Goal: Communication & Community: Participate in discussion

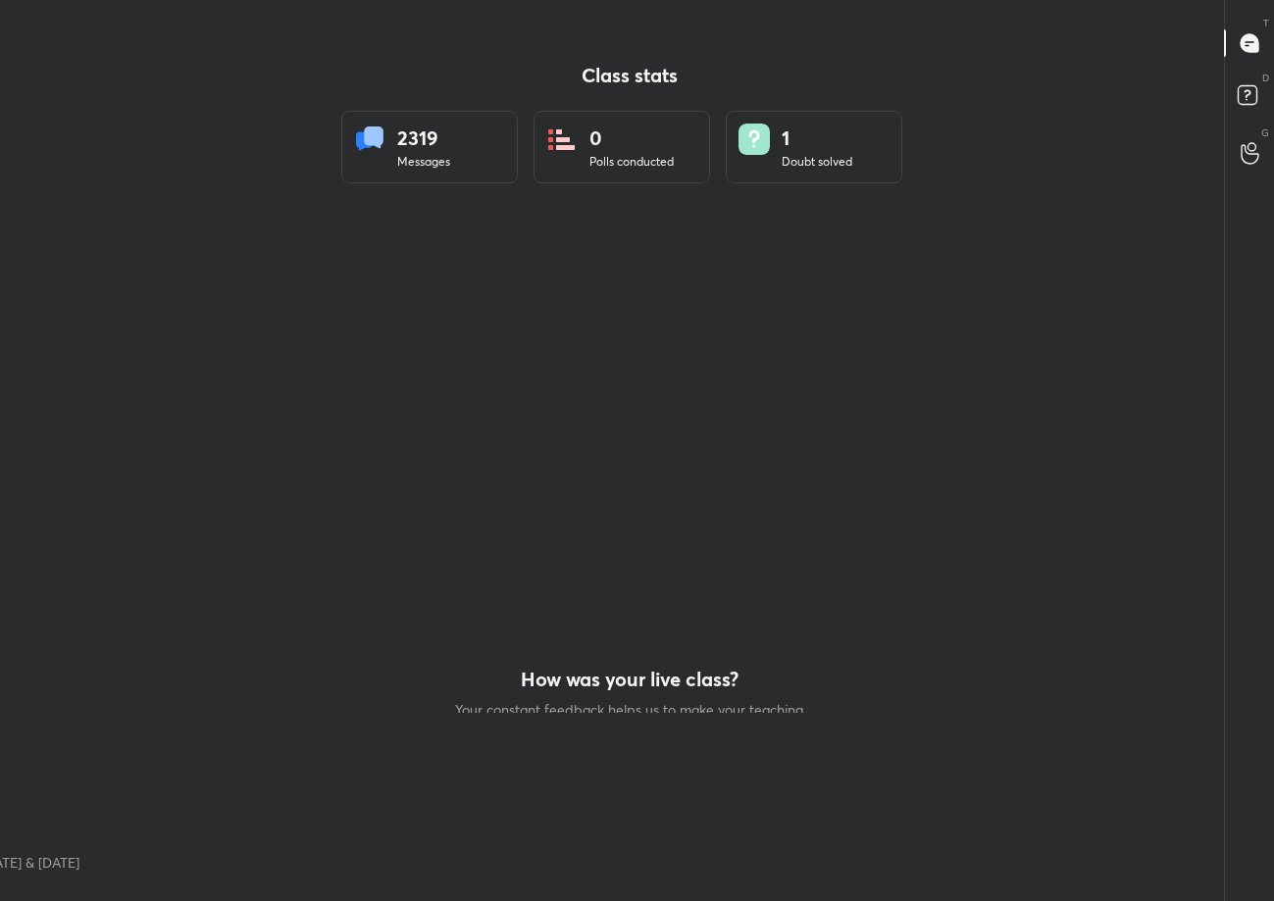
scroll to position [97314, 96833]
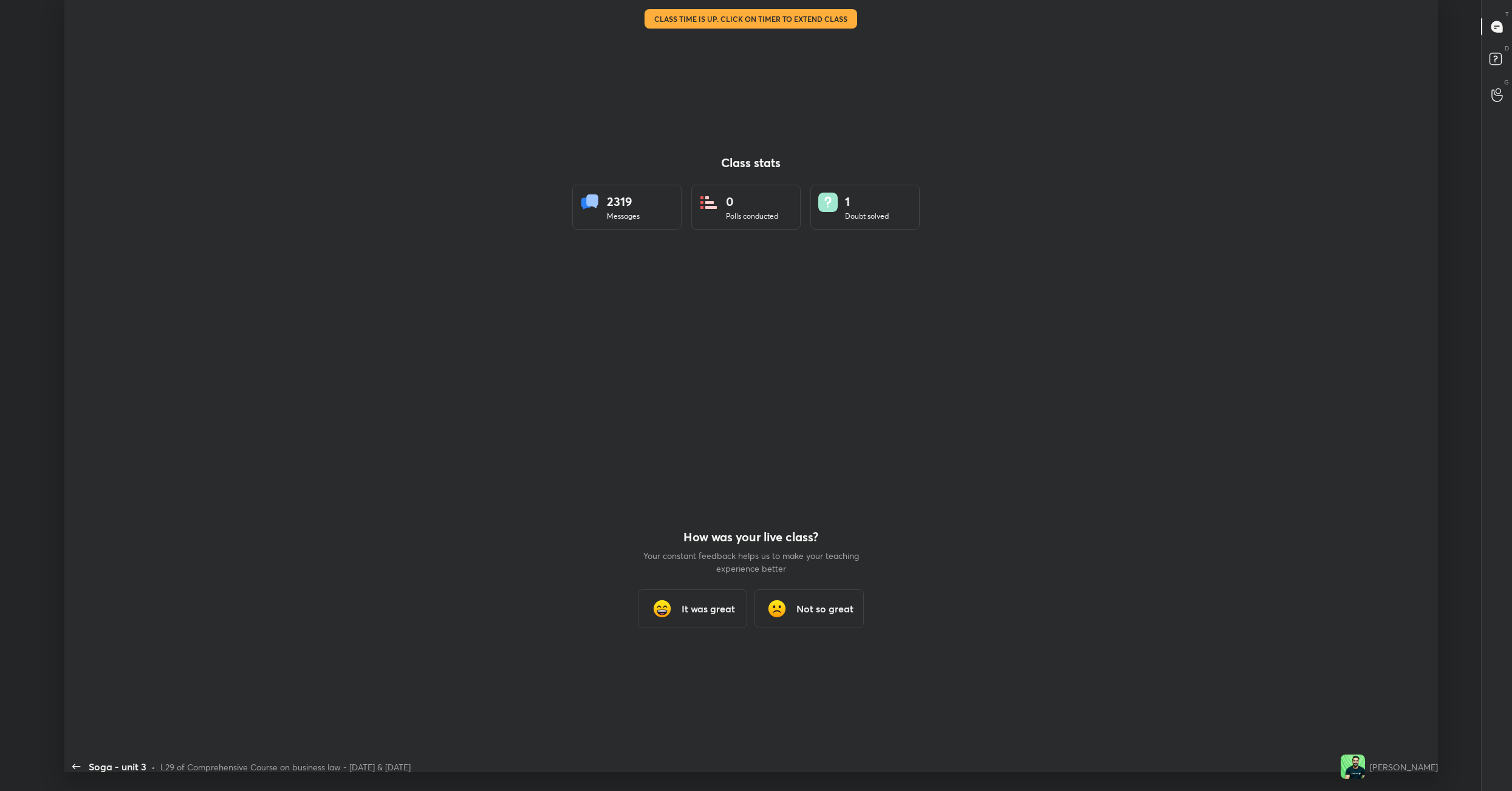
scroll to position [60046, 59257]
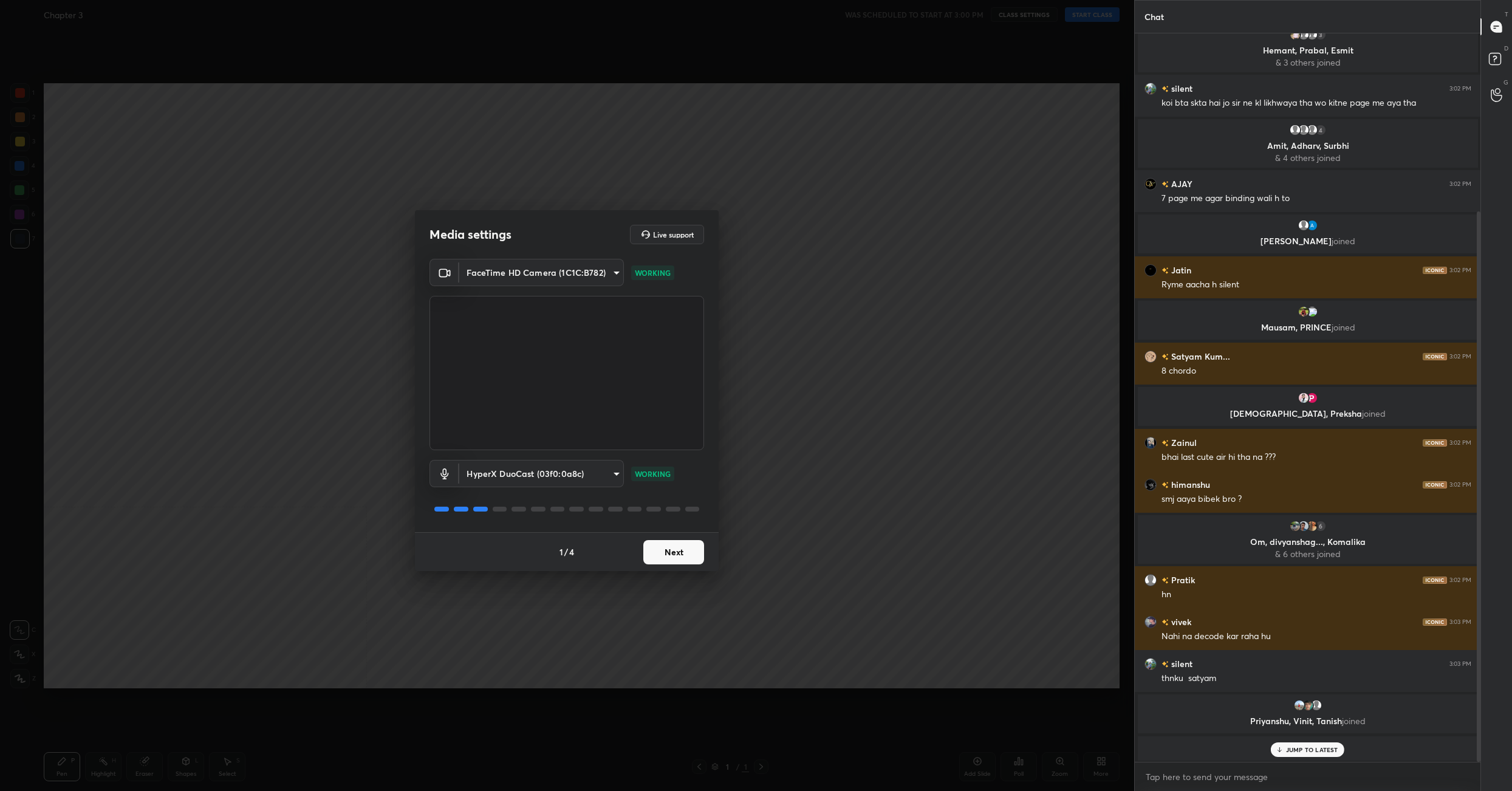
scroll to position [278, 0]
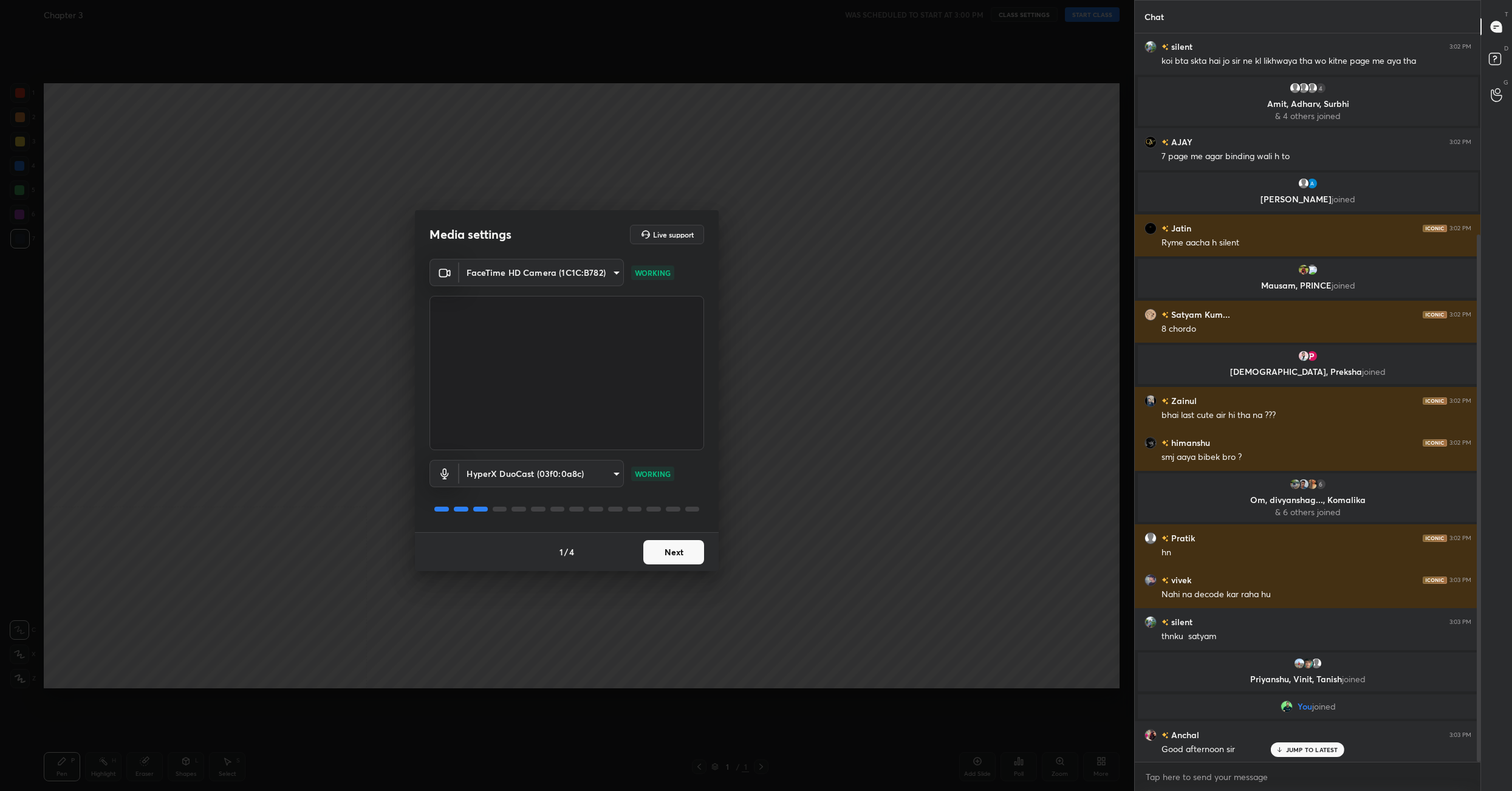
click at [687, 558] on button "Next" at bounding box center [674, 552] width 61 height 24
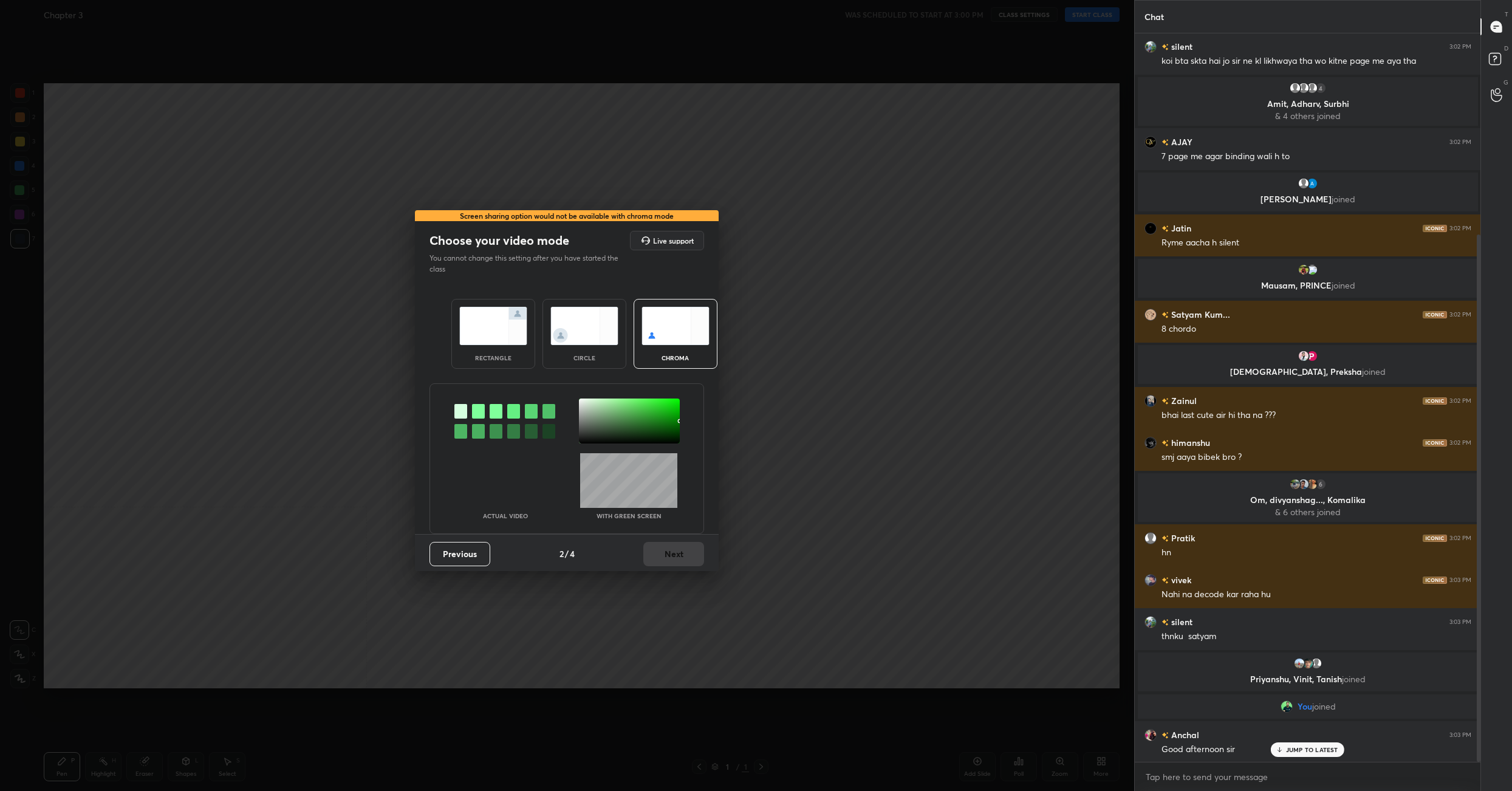
click at [687, 558] on div "Previous 2 / 4 Next" at bounding box center [567, 553] width 304 height 39
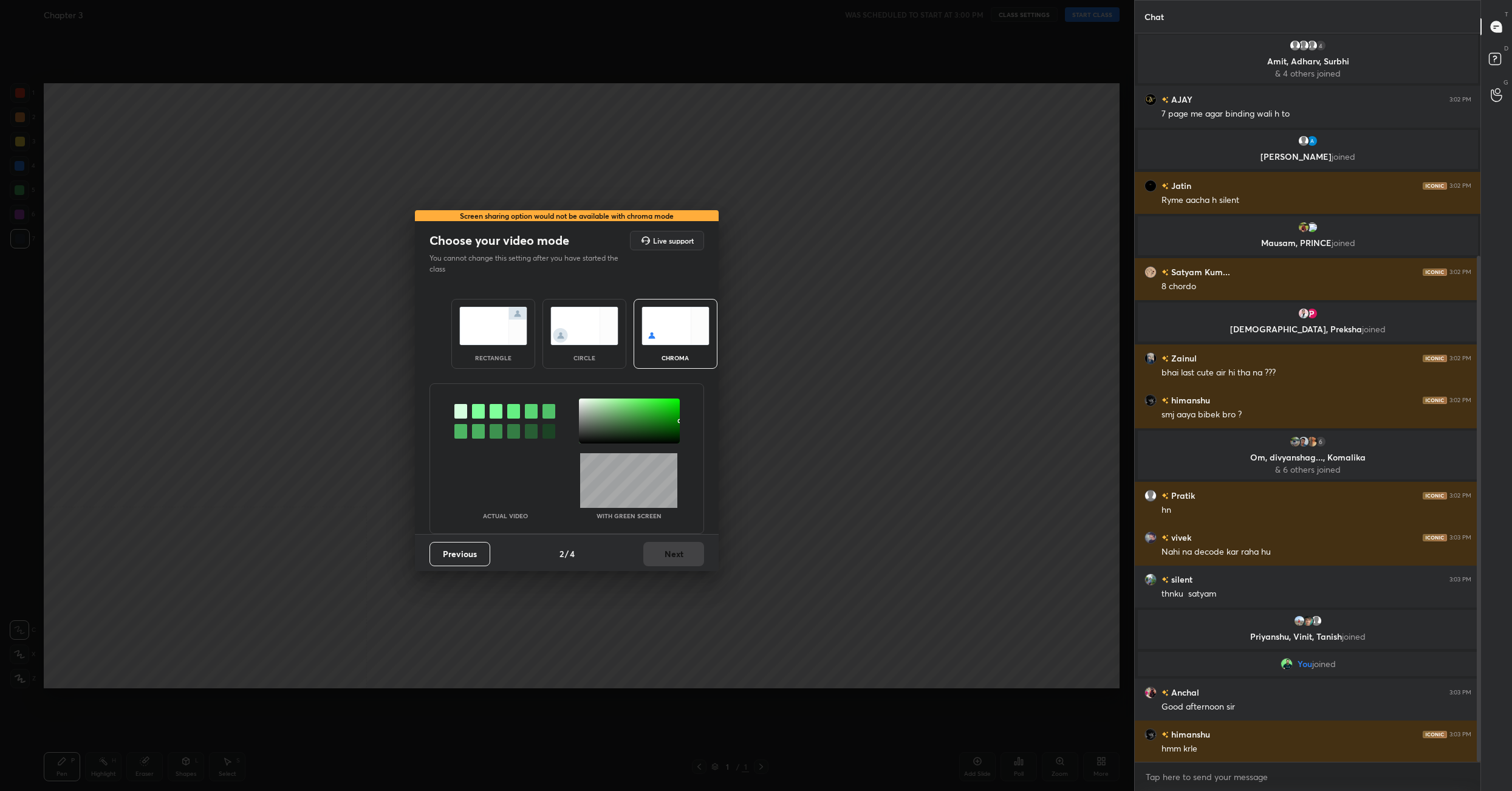
click at [473, 334] on img at bounding box center [494, 326] width 68 height 38
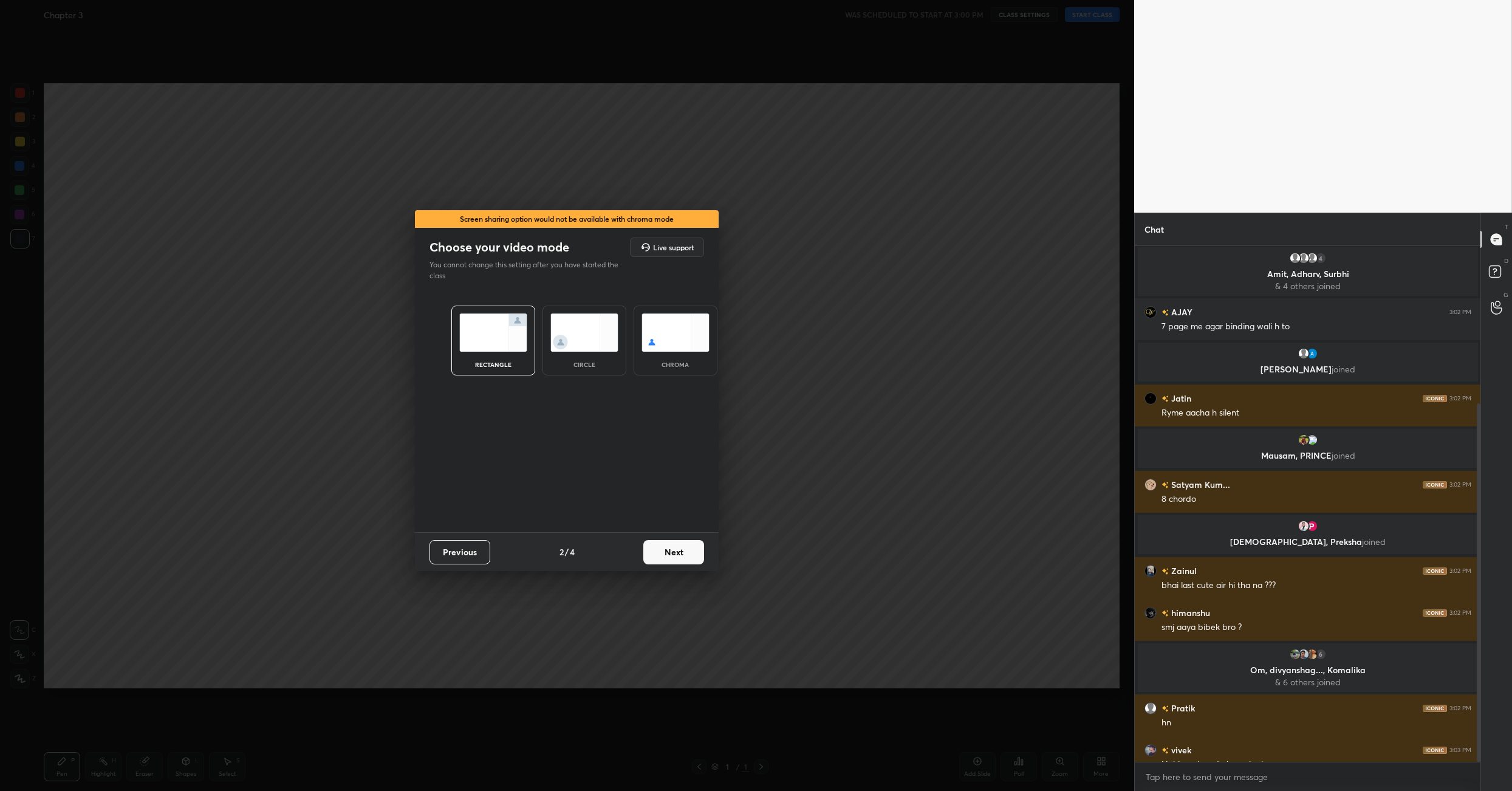
click at [673, 564] on div "Previous 2 / 4 Next" at bounding box center [567, 551] width 304 height 39
click at [675, 563] on button "Next" at bounding box center [674, 552] width 61 height 24
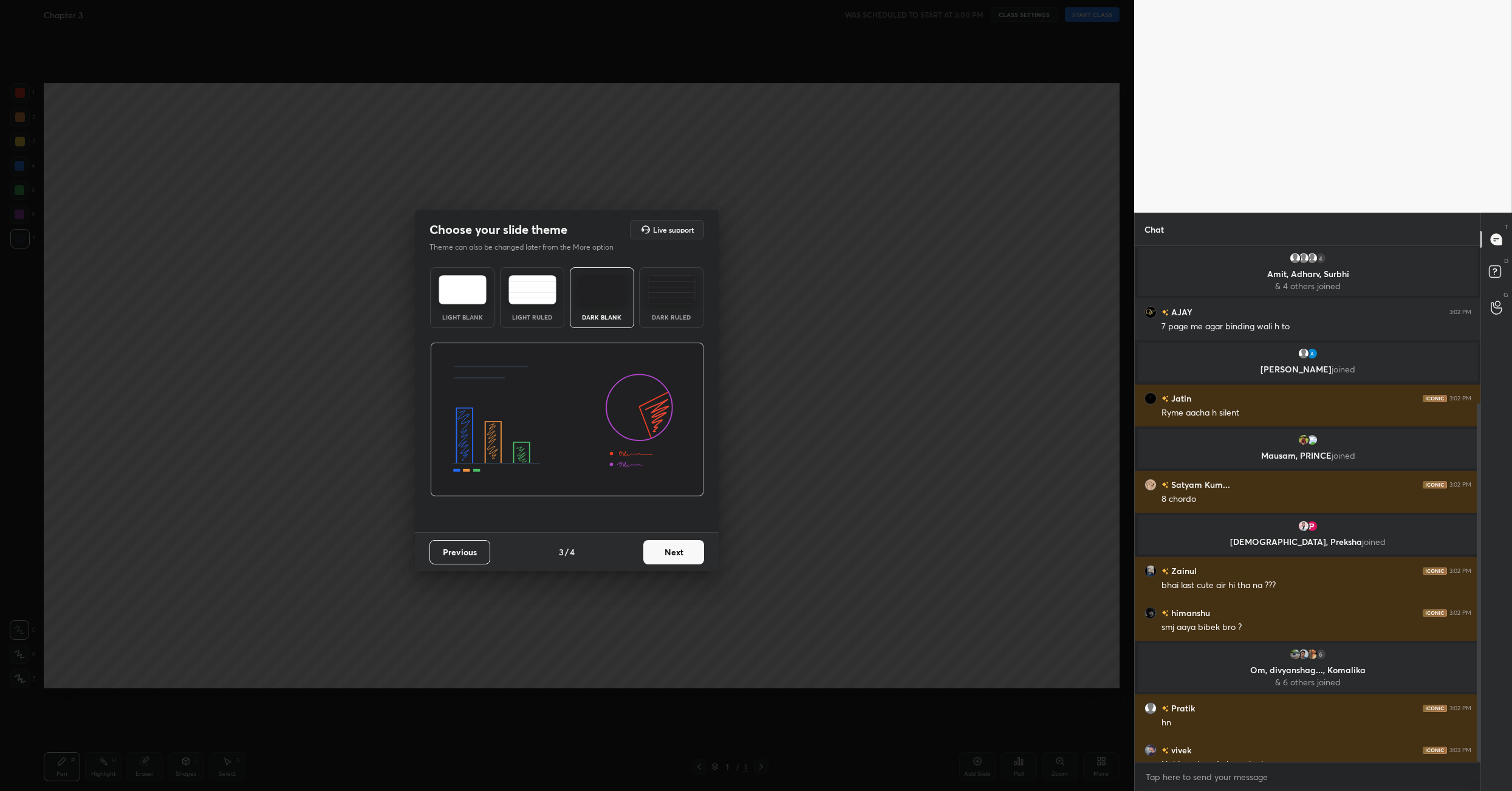
click at [675, 559] on button "Next" at bounding box center [674, 552] width 61 height 24
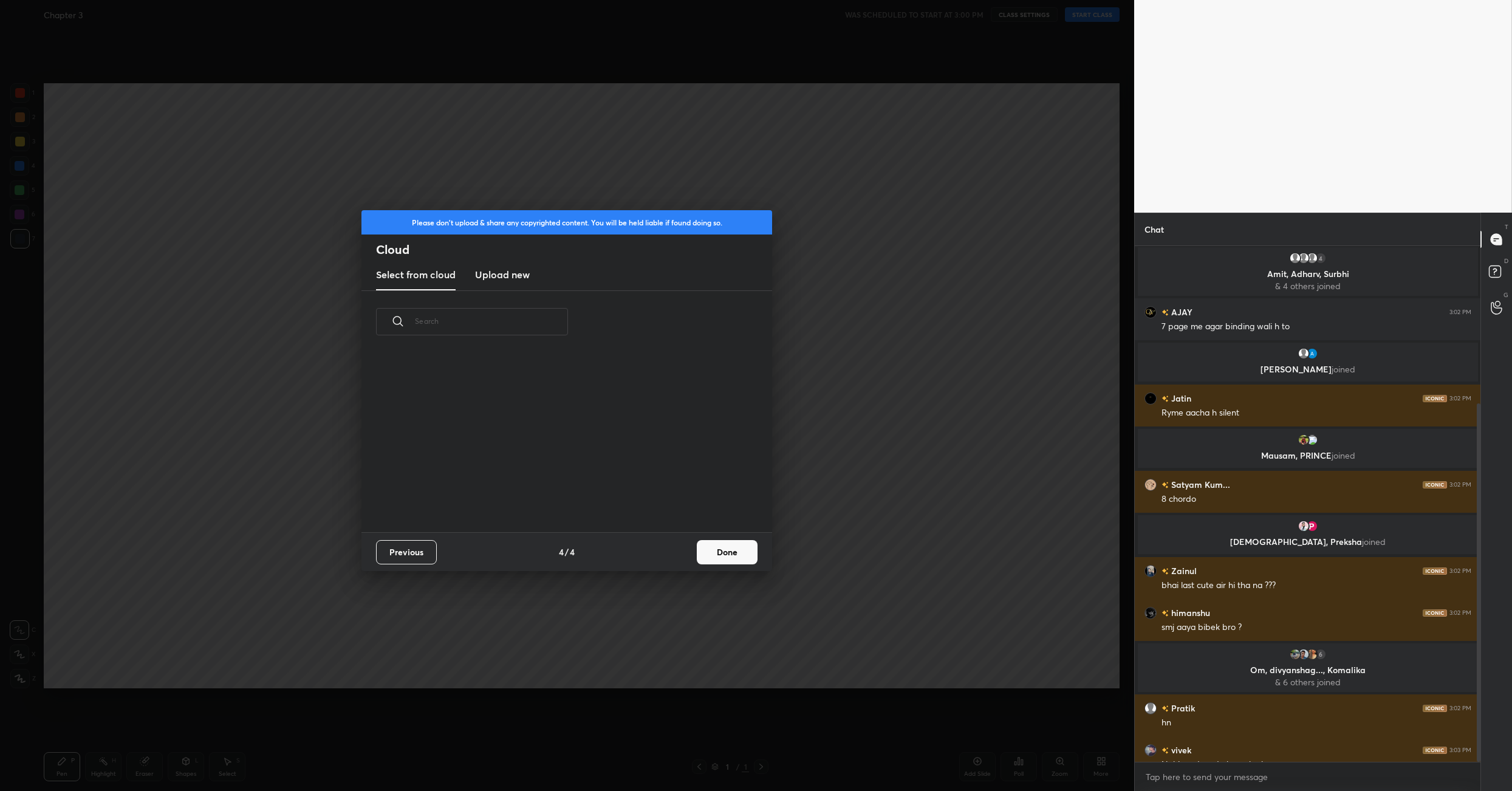
click at [675, 559] on div "Previous 4 / 4 Done" at bounding box center [567, 551] width 411 height 39
click at [707, 557] on button "Done" at bounding box center [727, 552] width 61 height 24
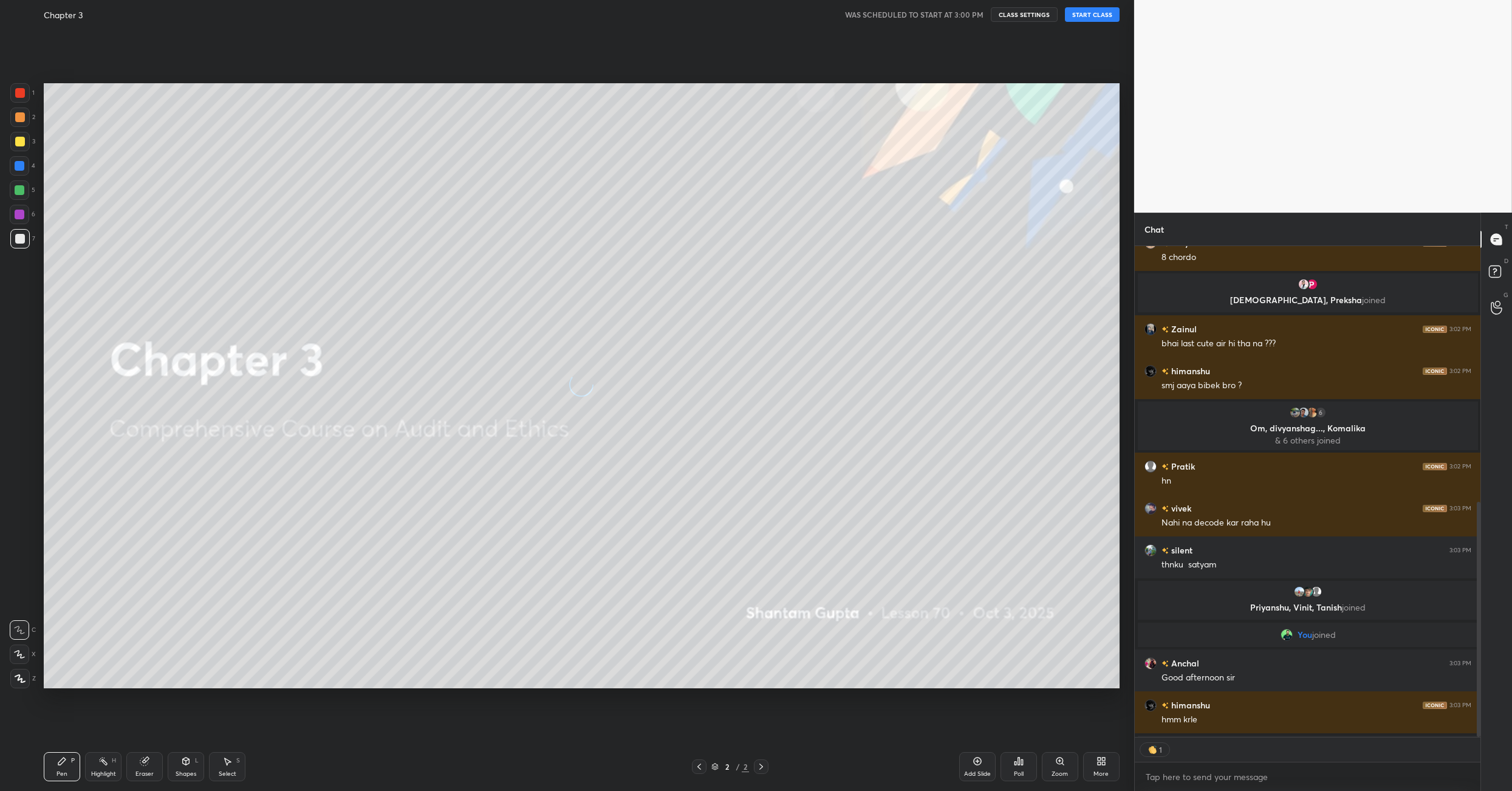
scroll to position [4, 4]
click at [1101, 17] on button "START CLASS" at bounding box center [1093, 15] width 55 height 15
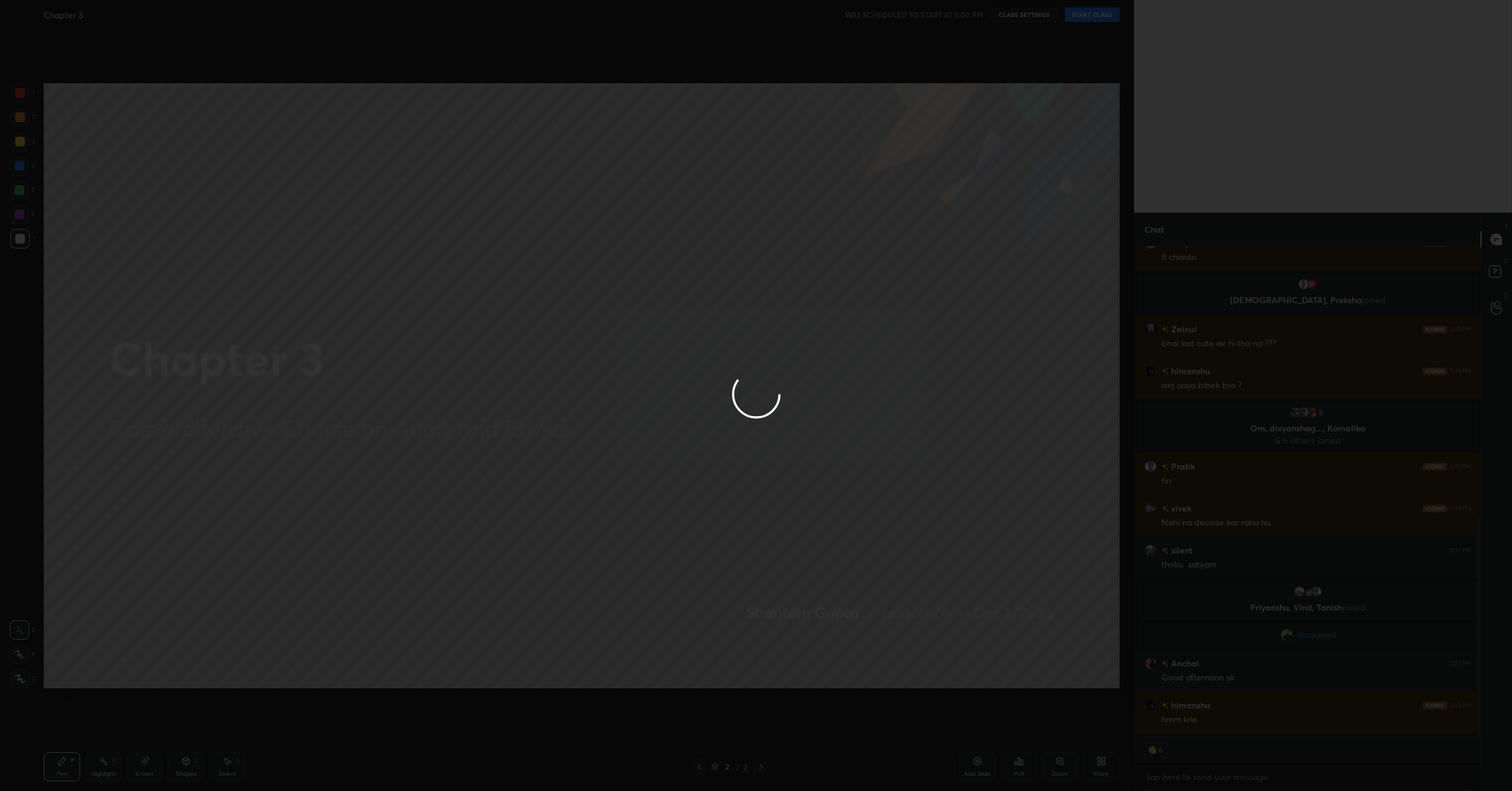
scroll to position [602, 0]
type textarea "x"
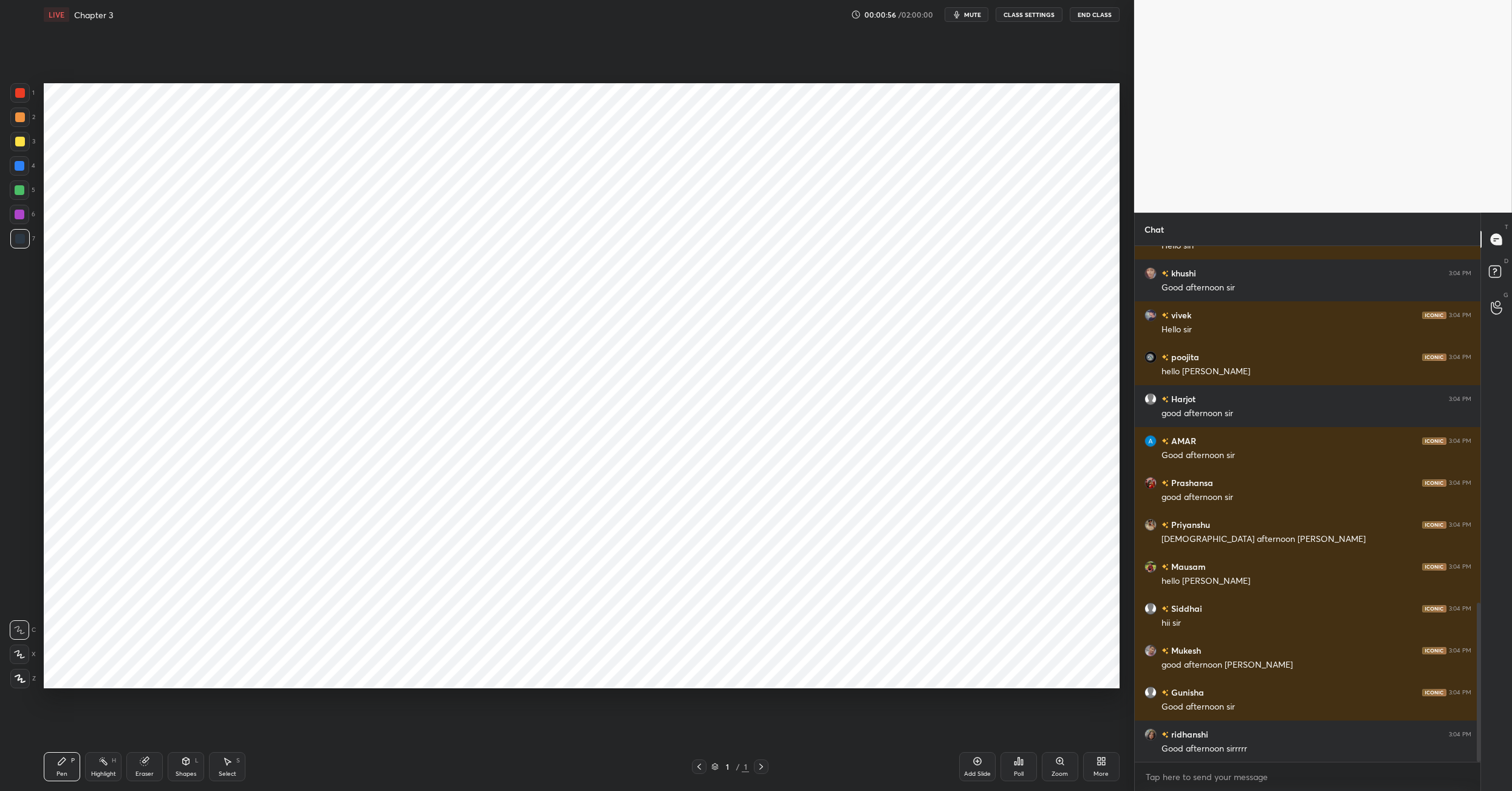
scroll to position [1197, 0]
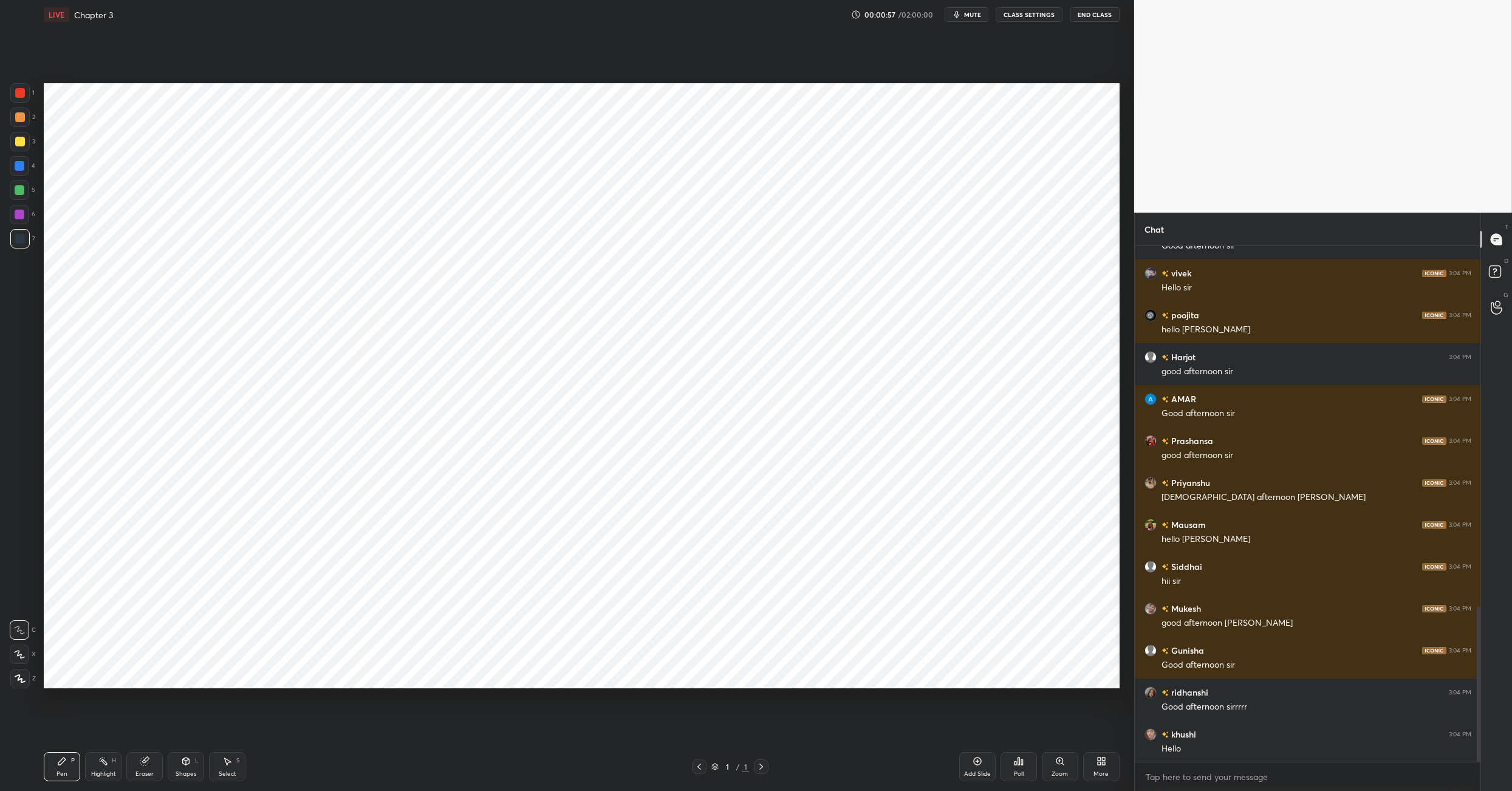
click at [977, 19] on button "mute" at bounding box center [966, 15] width 44 height 15
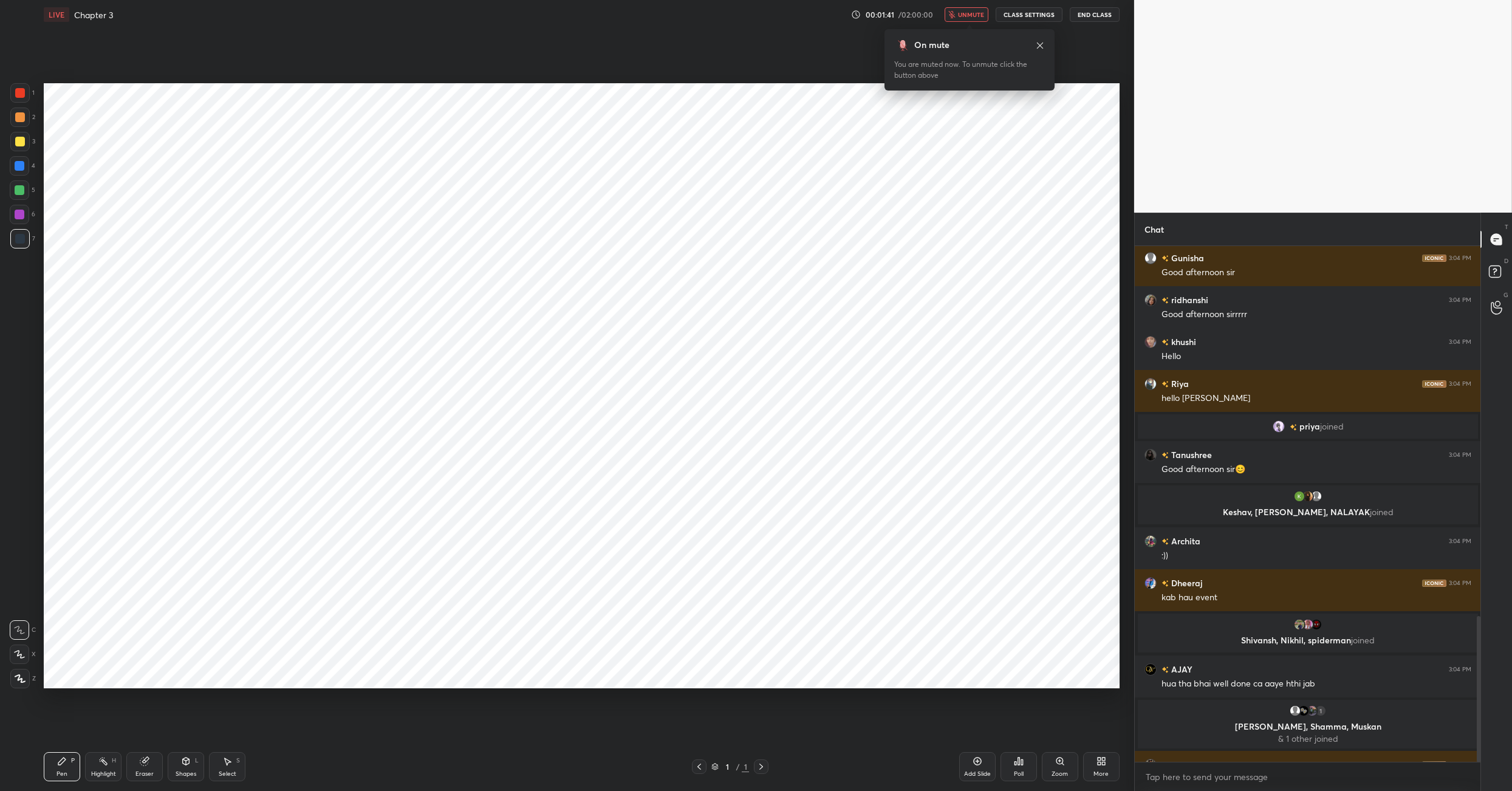
scroll to position [1313, 0]
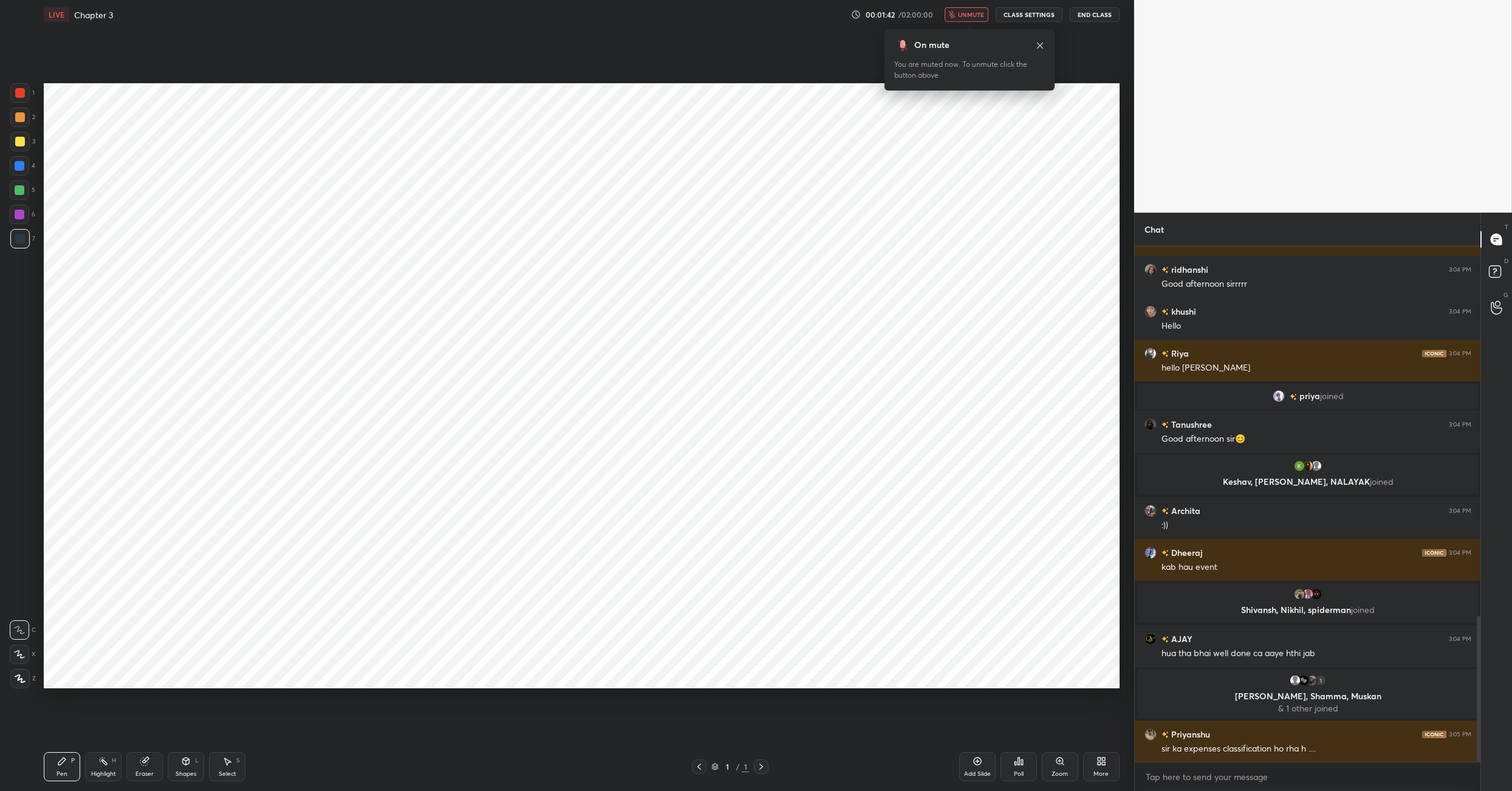
click at [977, 14] on span "unmute" at bounding box center [971, 15] width 26 height 9
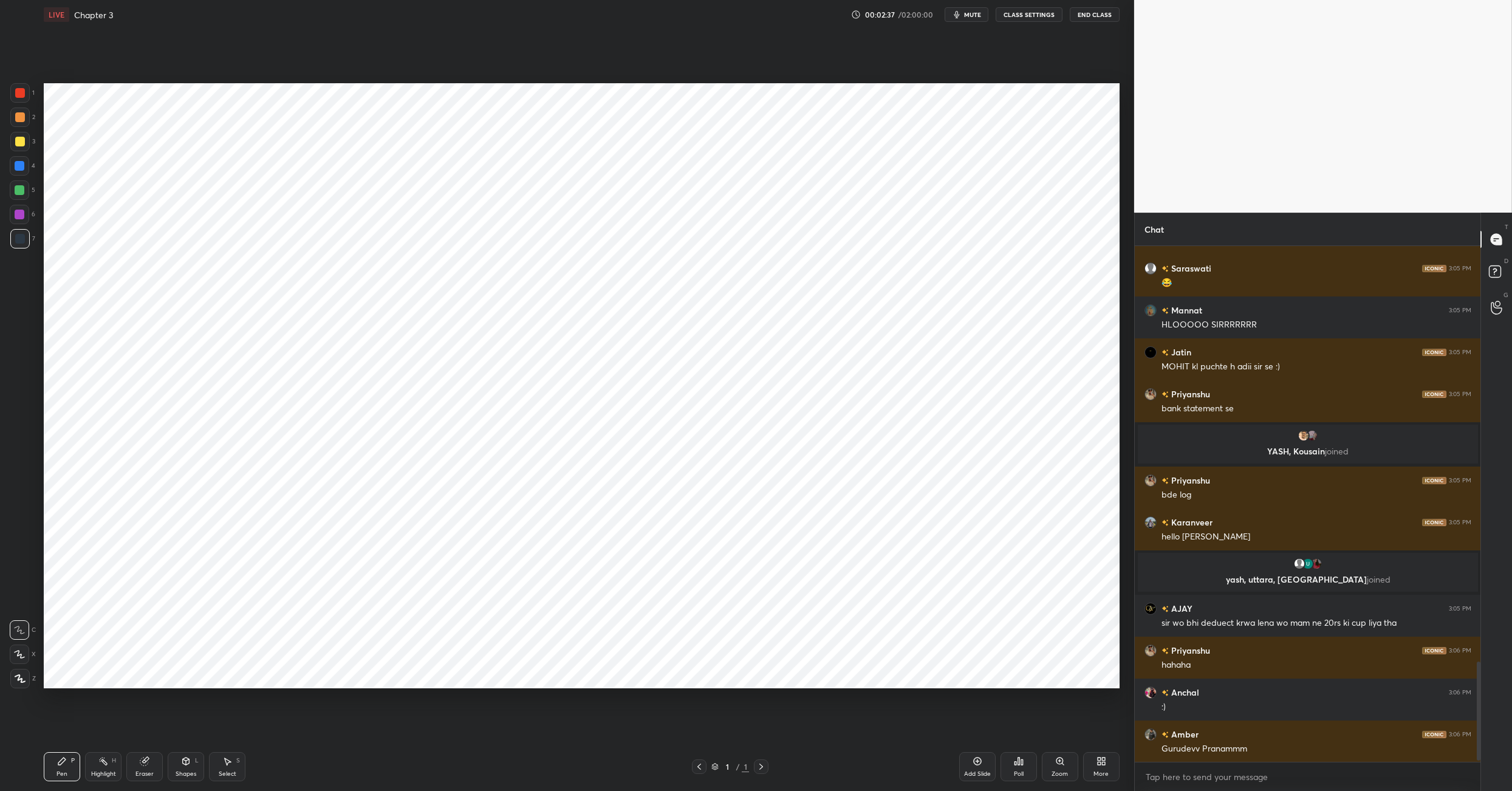
scroll to position [2181, 0]
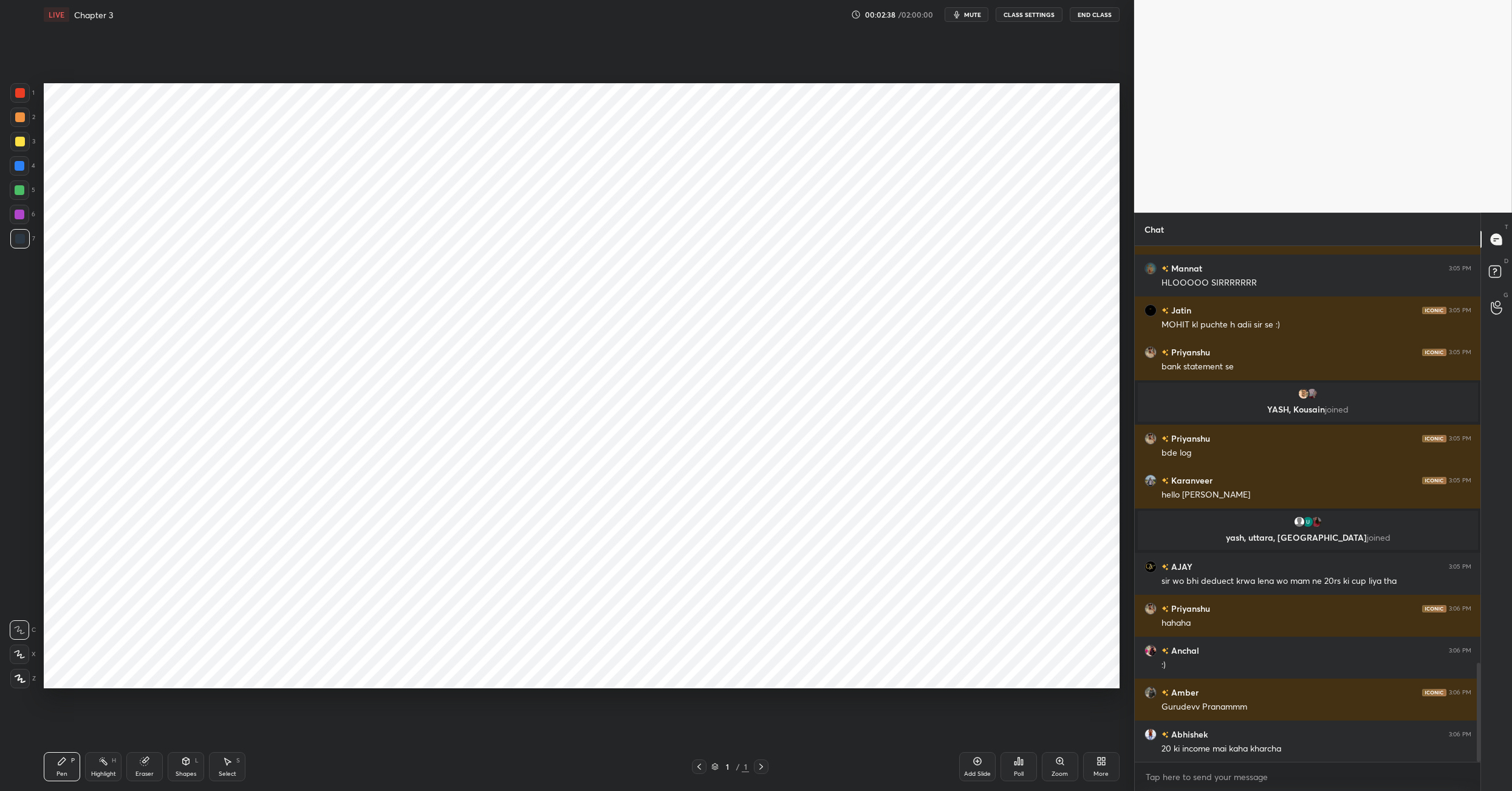
click at [1096, 772] on div "More" at bounding box center [1101, 774] width 15 height 6
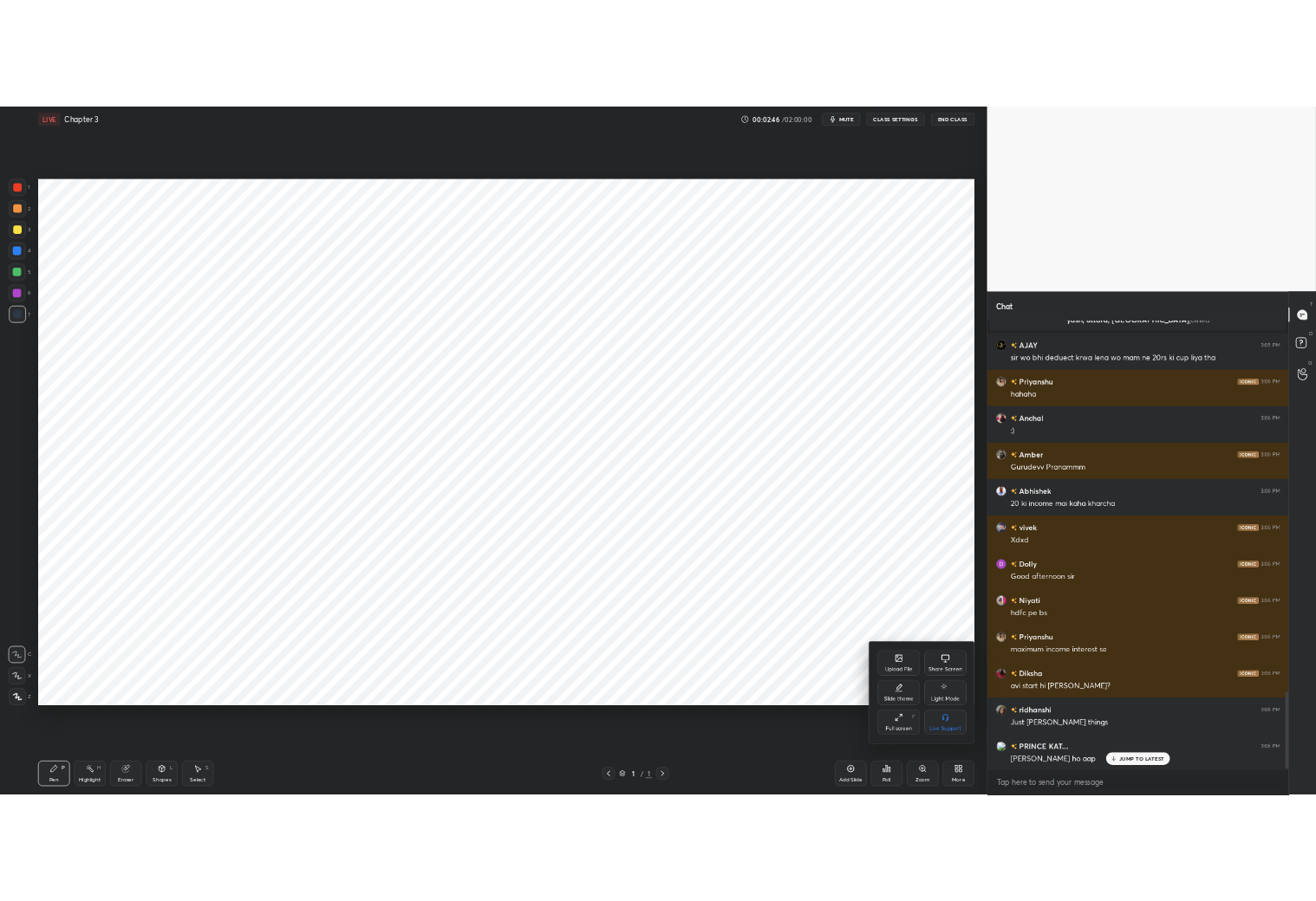
scroll to position [0, 0]
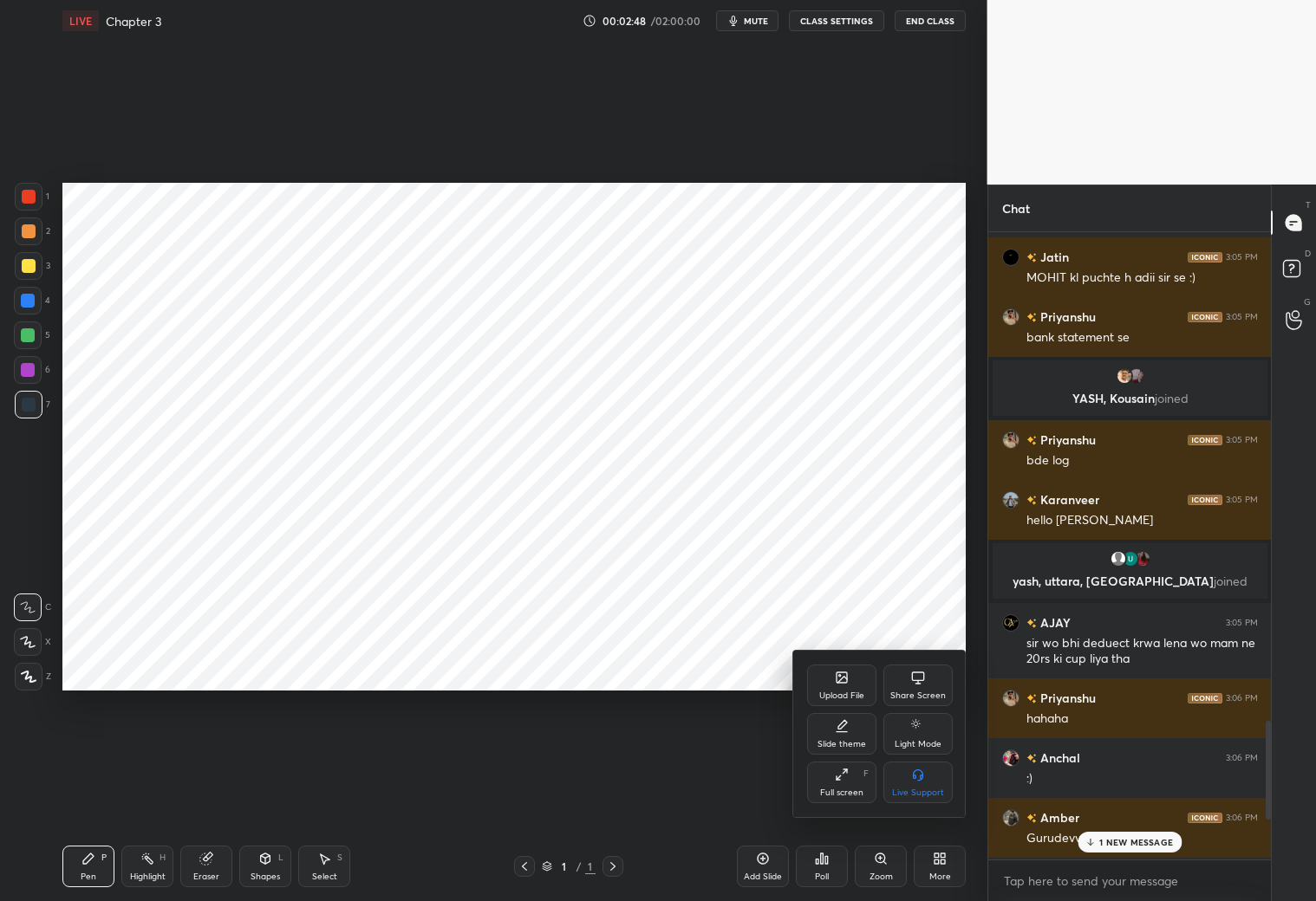
click at [863, 578] on div at bounding box center [658, 450] width 1316 height 901
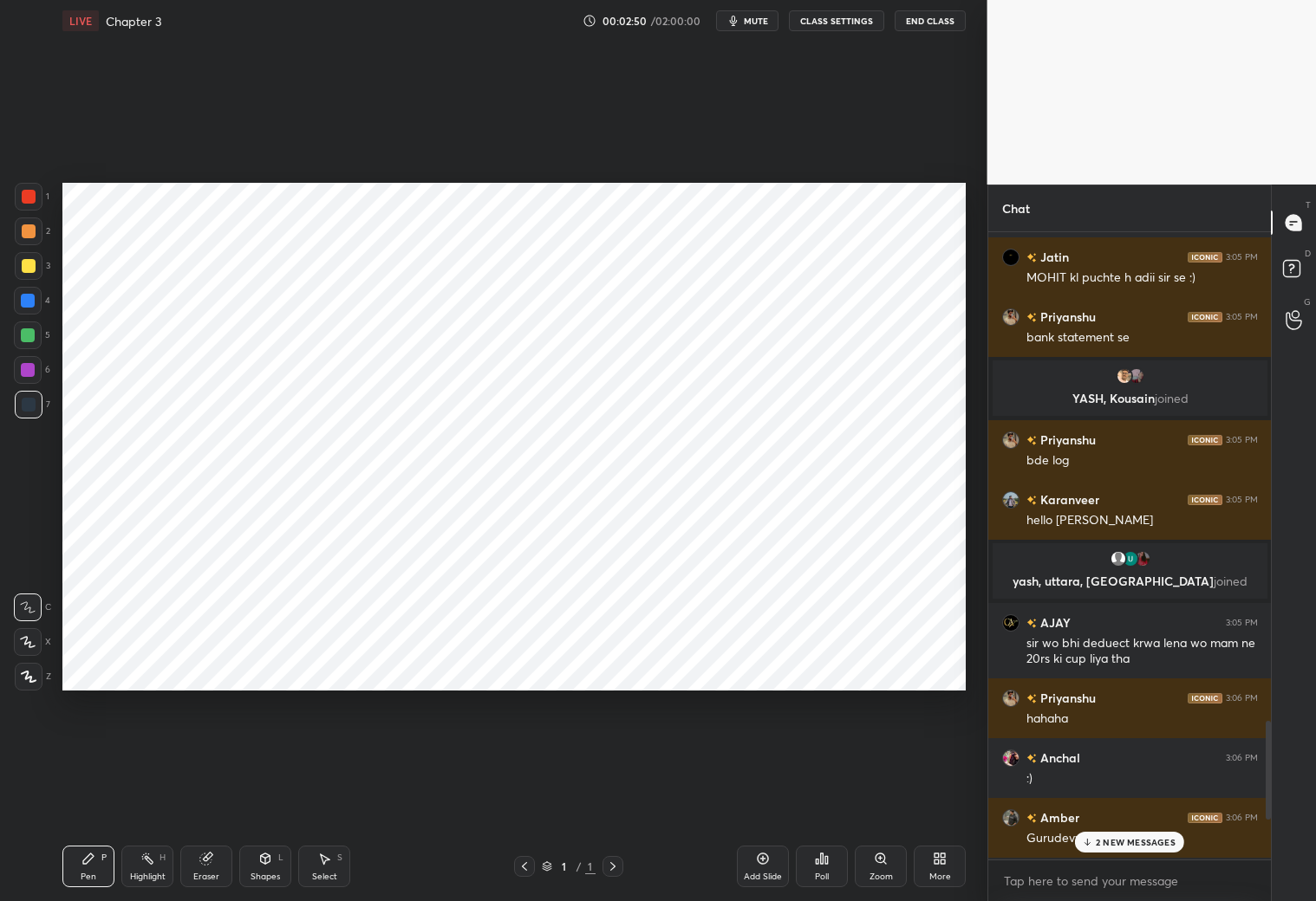
click at [1137, 849] on div "2 NEW MESSAGES" at bounding box center [1130, 843] width 110 height 21
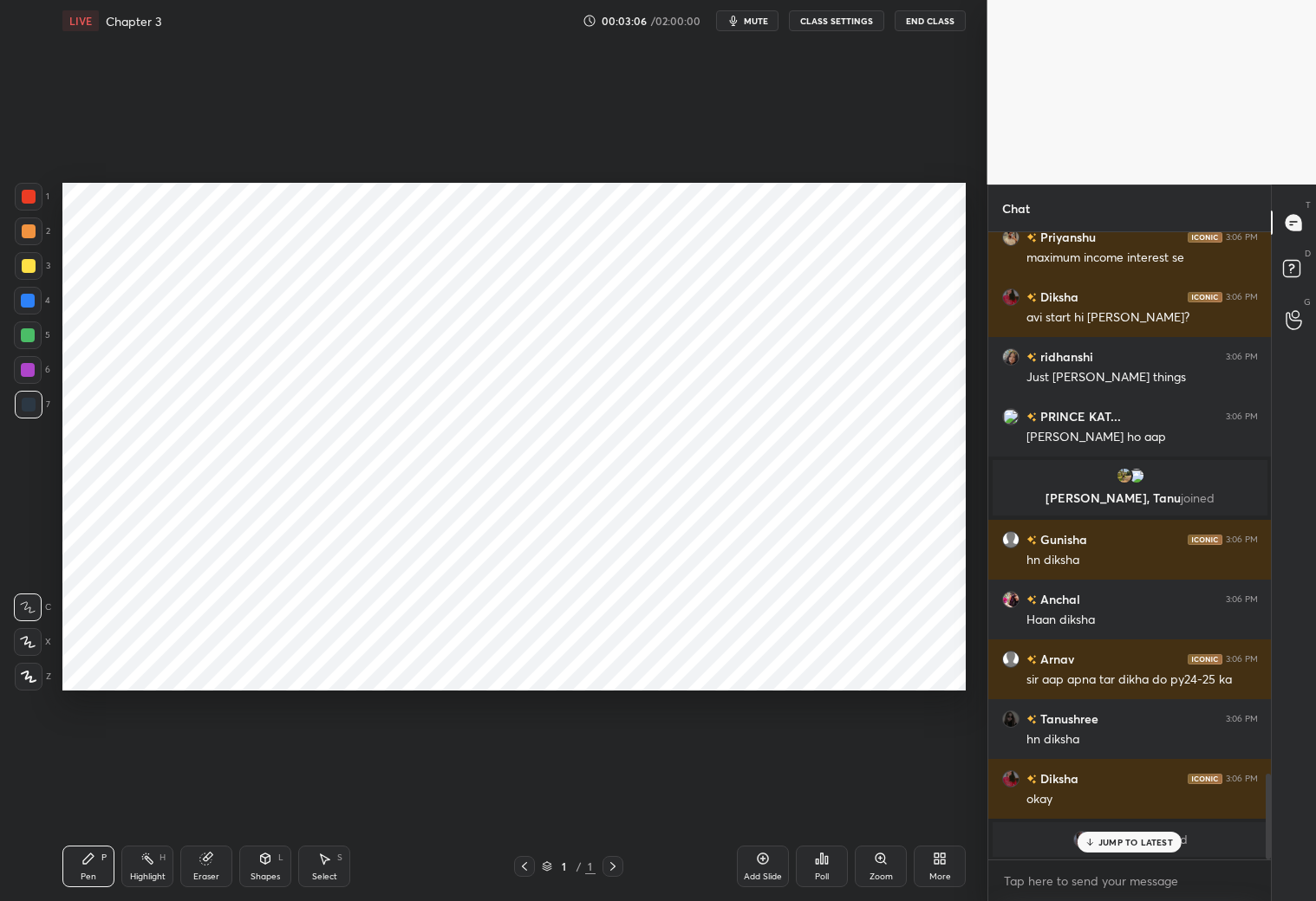
click at [1119, 837] on p "JUMP TO LATEST" at bounding box center [1136, 843] width 74 height 11
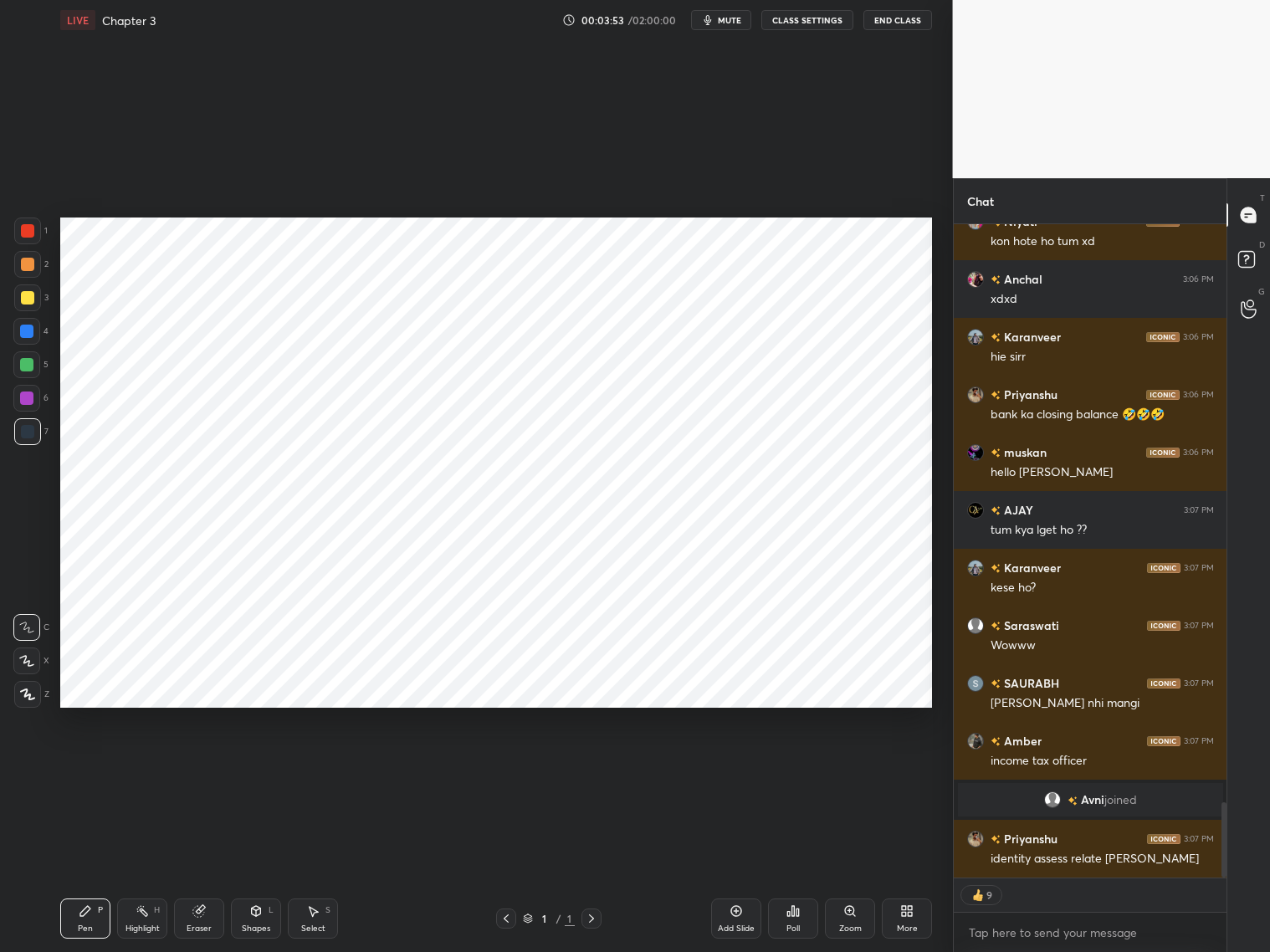
click at [32, 262] on div at bounding box center [28, 264] width 14 height 14
click at [29, 229] on div at bounding box center [28, 231] width 14 height 14
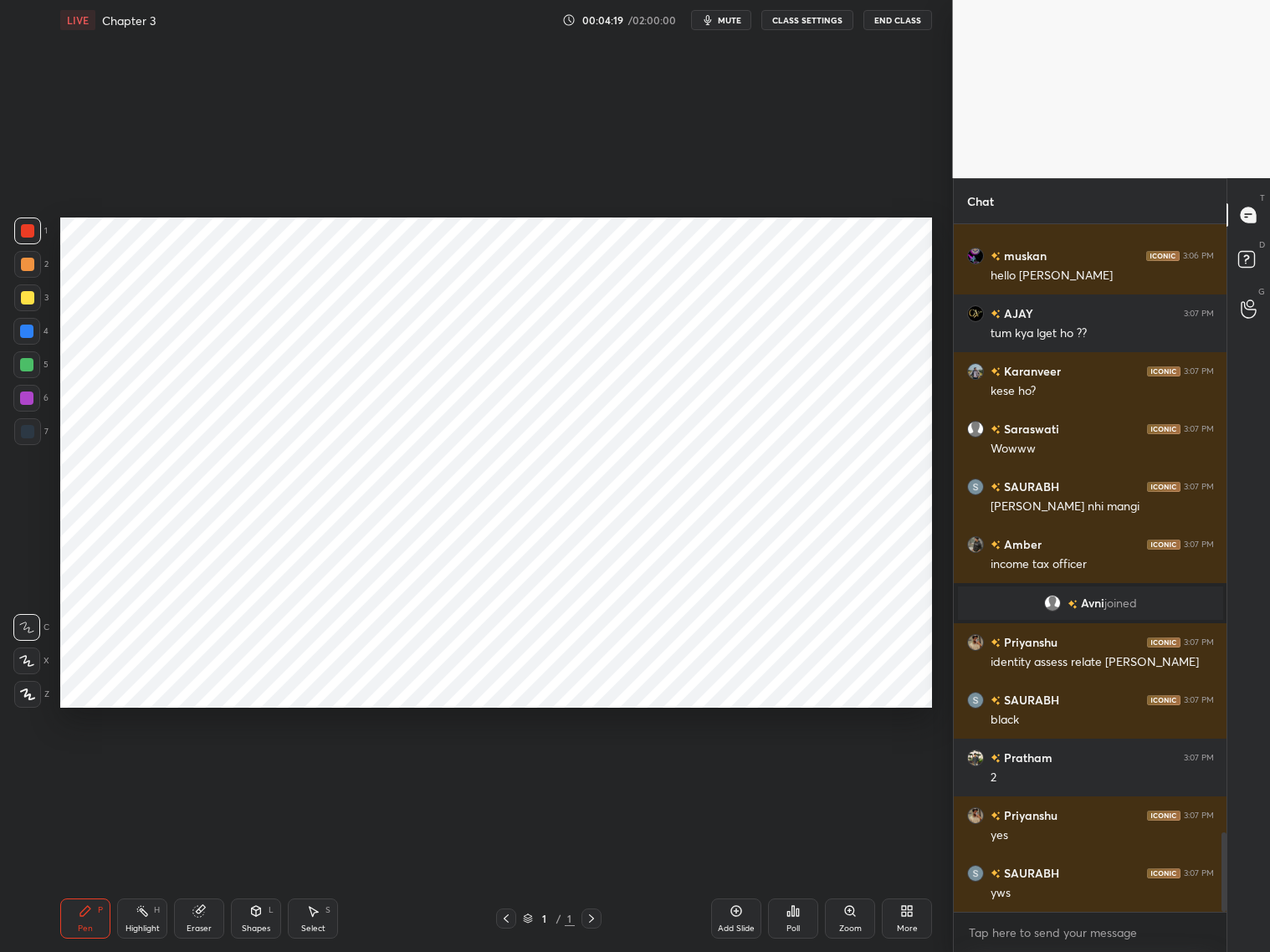
click at [30, 334] on div at bounding box center [27, 332] width 14 height 14
drag, startPoint x: 32, startPoint y: 659, endPoint x: 34, endPoint y: 619, distance: 40.0
click at [36, 655] on div at bounding box center [26, 660] width 26 height 26
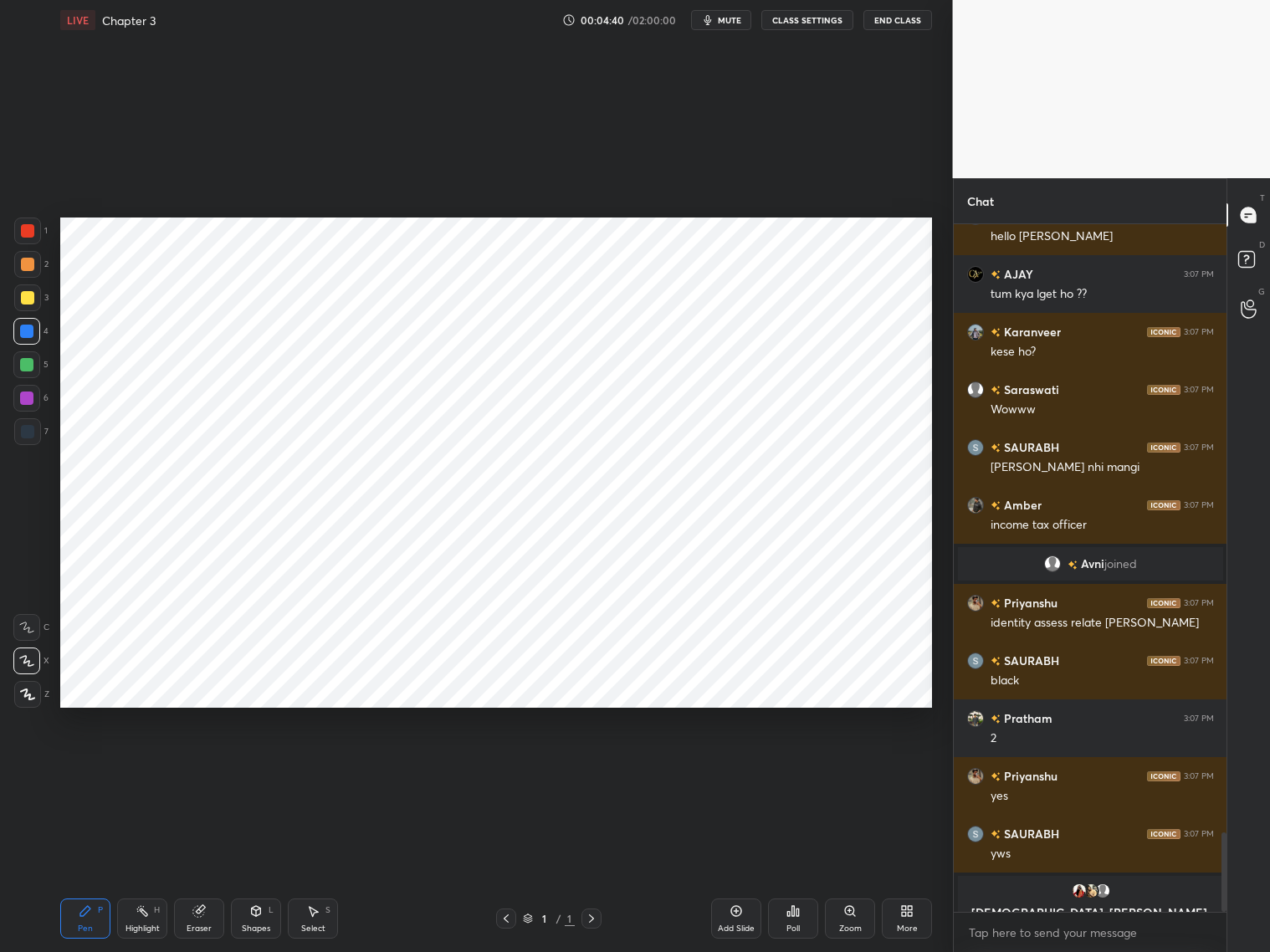
scroll to position [5311, 0]
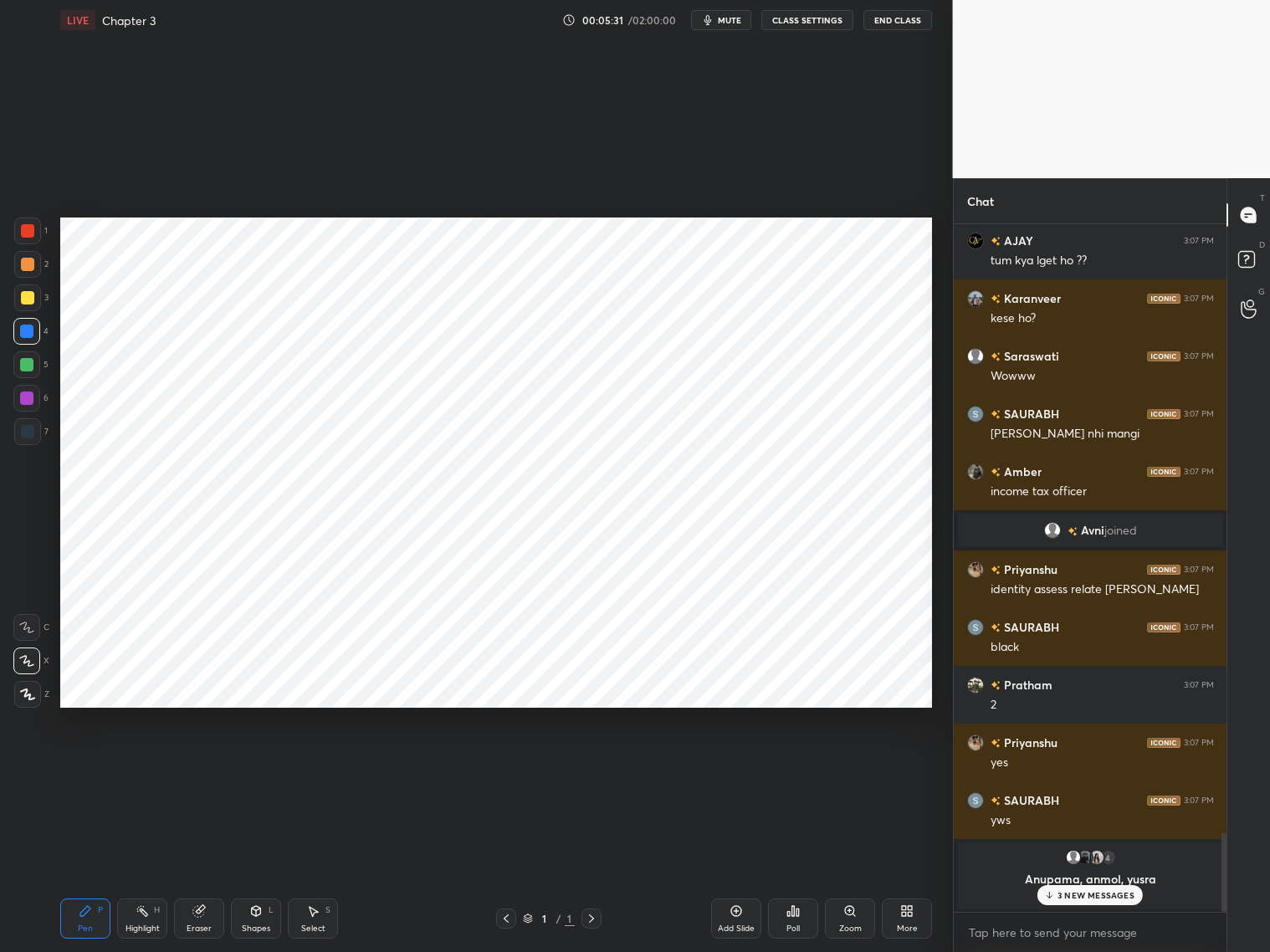
click at [24, 403] on div at bounding box center [27, 398] width 14 height 14
click at [1116, 892] on p "3 NEW MESSAGES" at bounding box center [1096, 896] width 77 height 10
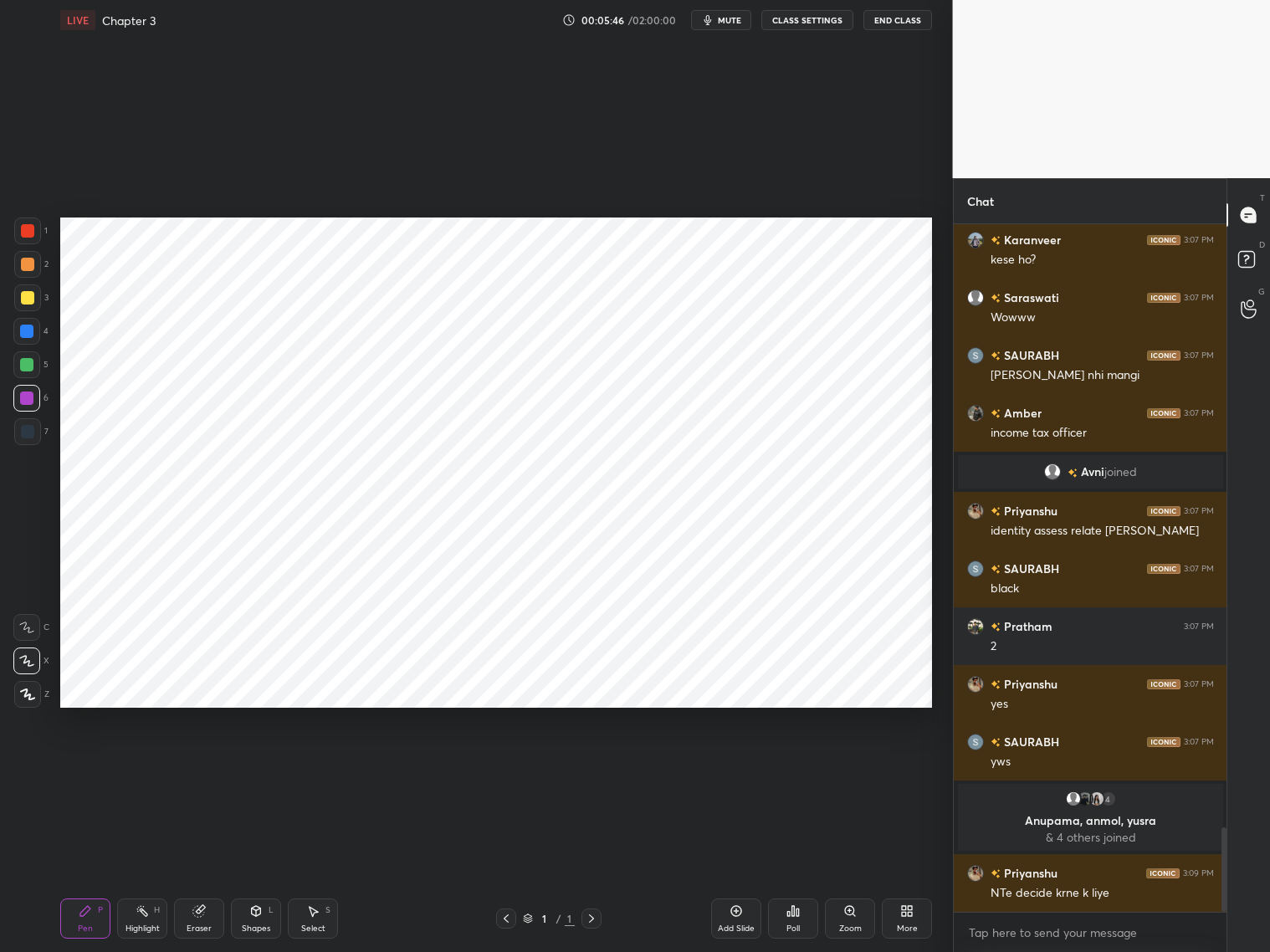
scroll to position [4905, 0]
click at [27, 335] on div at bounding box center [27, 332] width 14 height 14
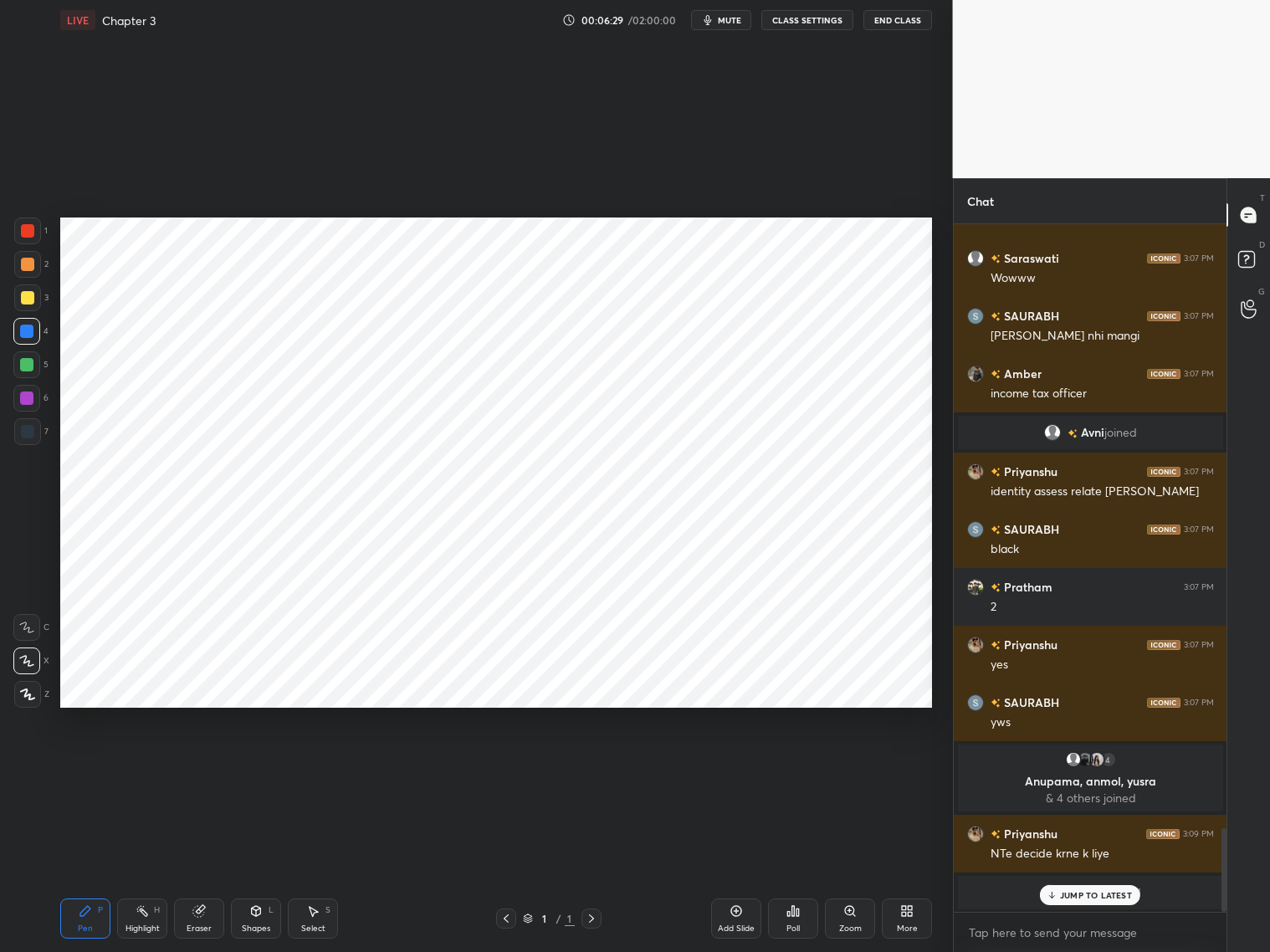
click at [727, 922] on div "Add Slide" at bounding box center [736, 919] width 50 height 40
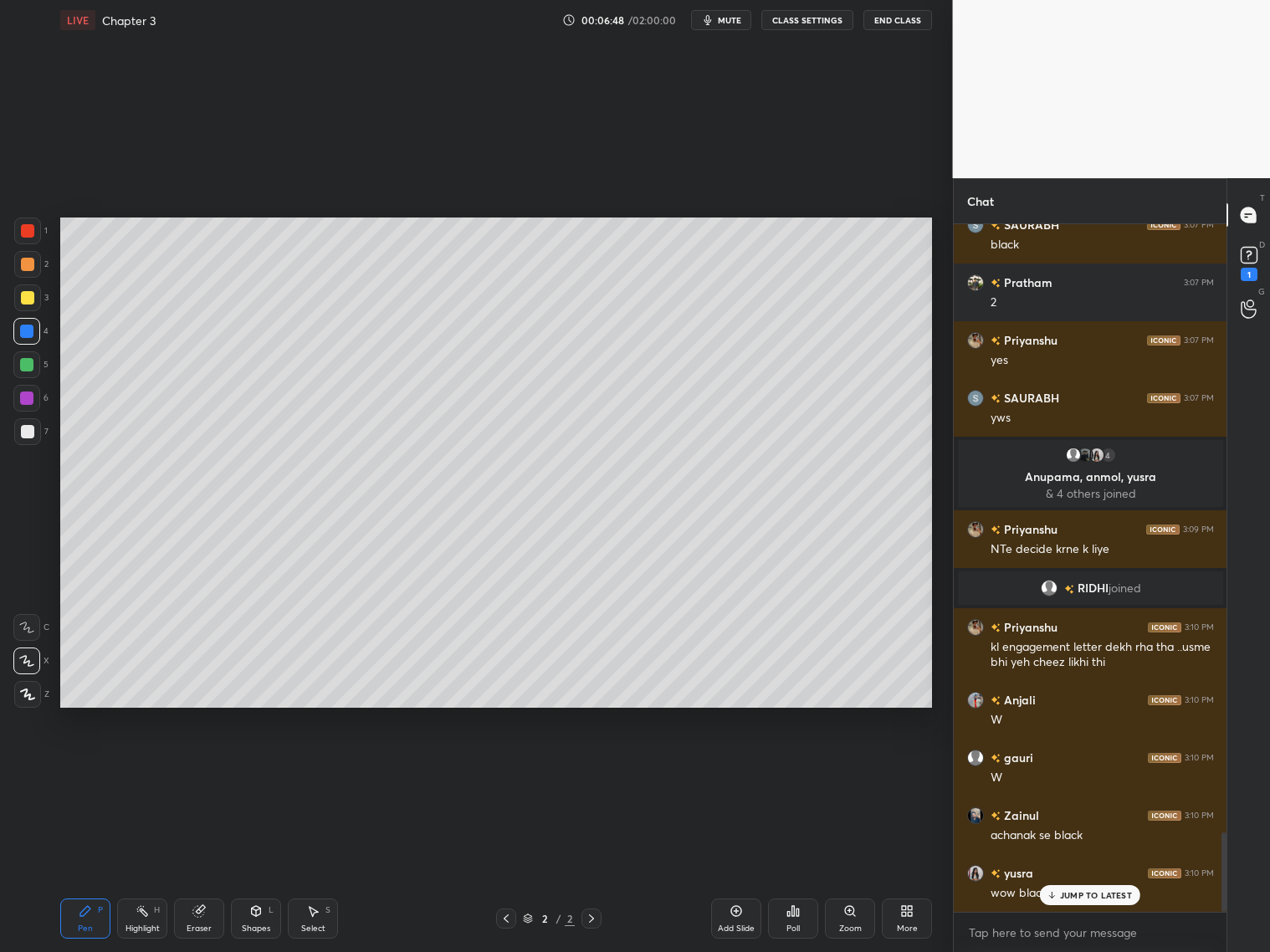
scroll to position [5291, 0]
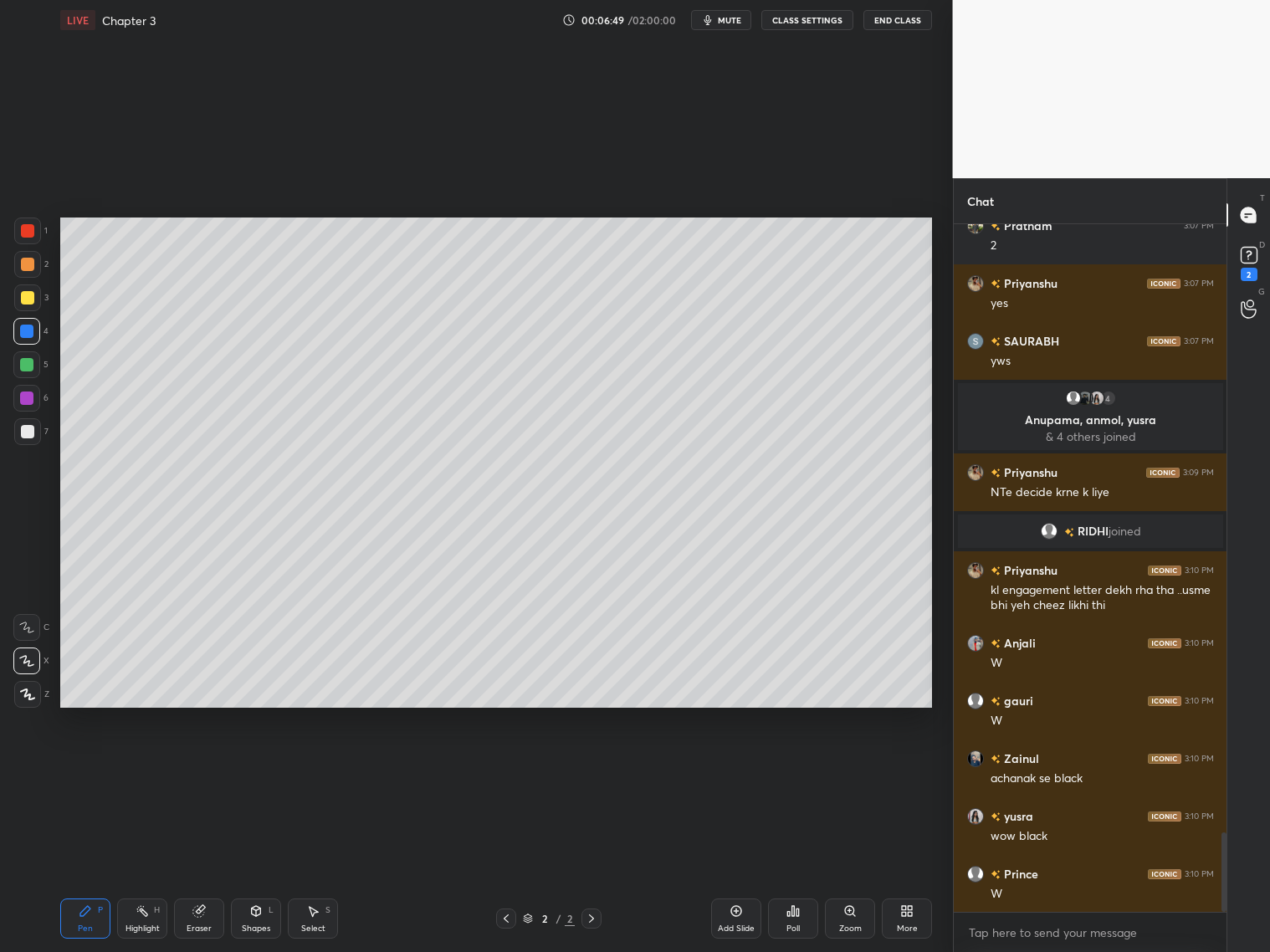
click at [511, 915] on icon at bounding box center [507, 919] width 14 height 14
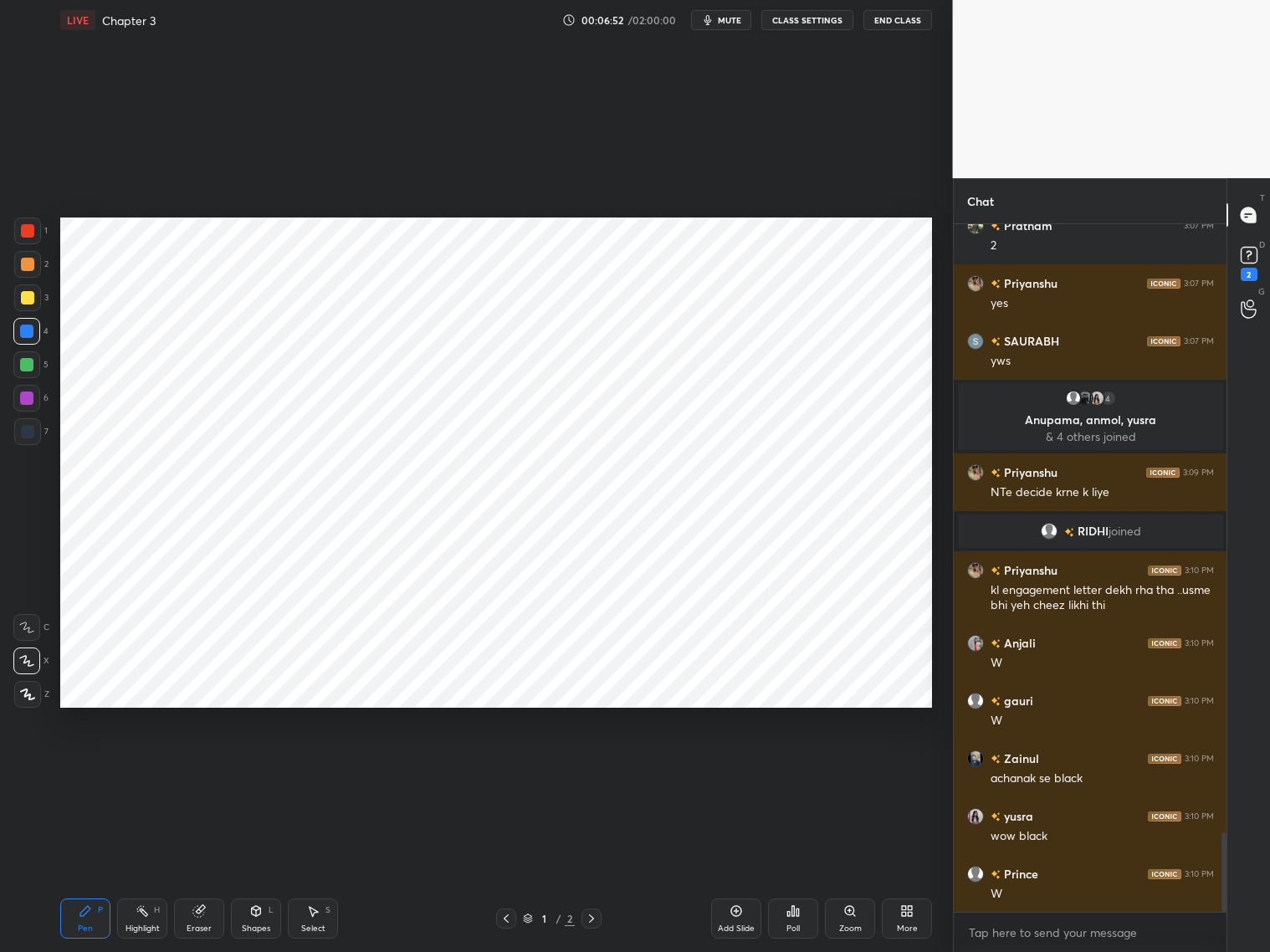
click at [906, 920] on div "More" at bounding box center [907, 919] width 50 height 40
click at [815, 789] on icon at bounding box center [813, 783] width 14 height 14
drag, startPoint x: 824, startPoint y: 785, endPoint x: 823, endPoint y: 774, distance: 11.0
click at [826, 785] on div "Light Blank" at bounding box center [812, 790] width 67 height 40
click at [783, 735] on icon at bounding box center [779, 734] width 14 height 14
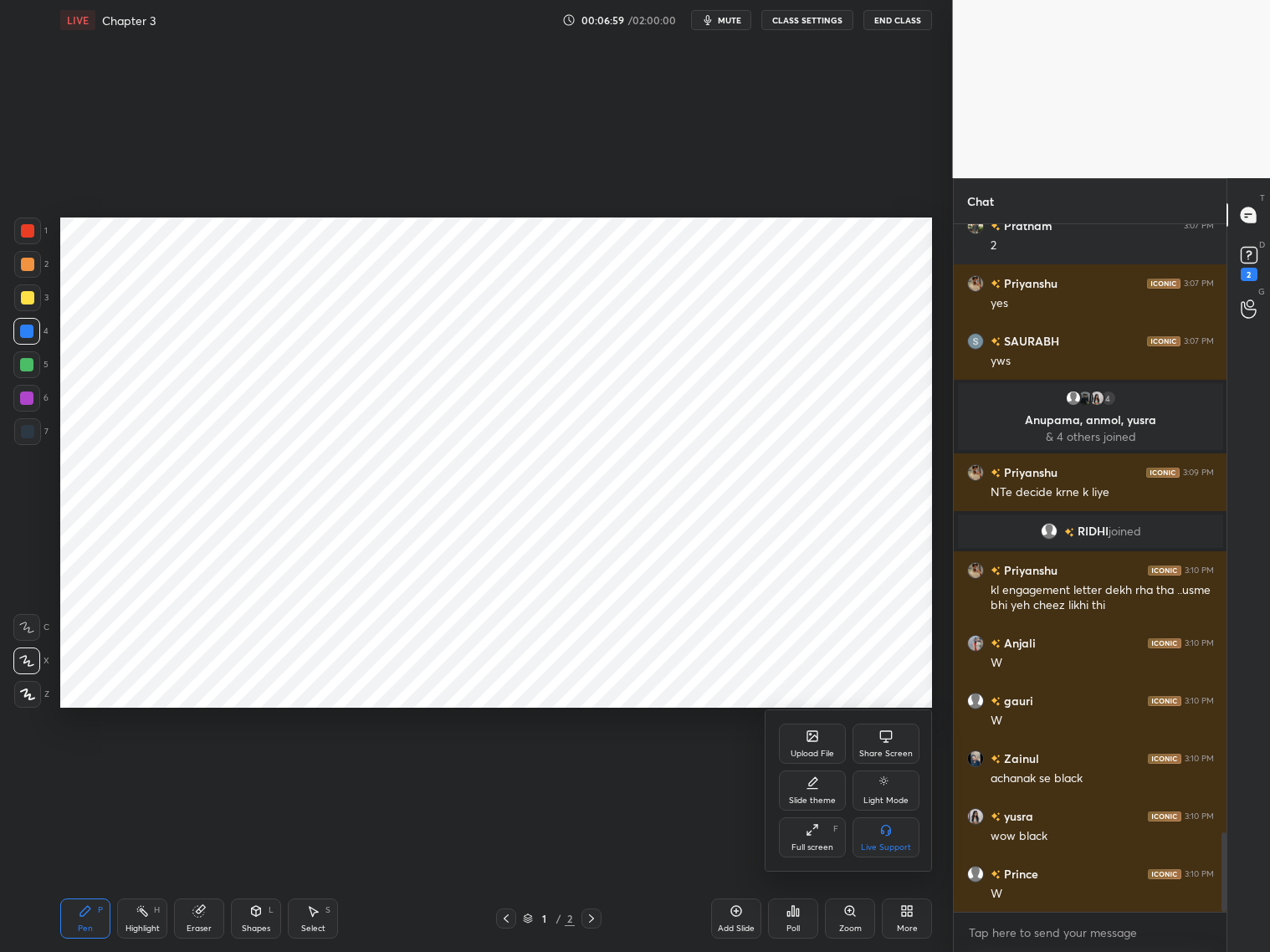
click at [594, 918] on div at bounding box center [635, 476] width 1270 height 952
click at [592, 919] on icon at bounding box center [592, 919] width 5 height 9
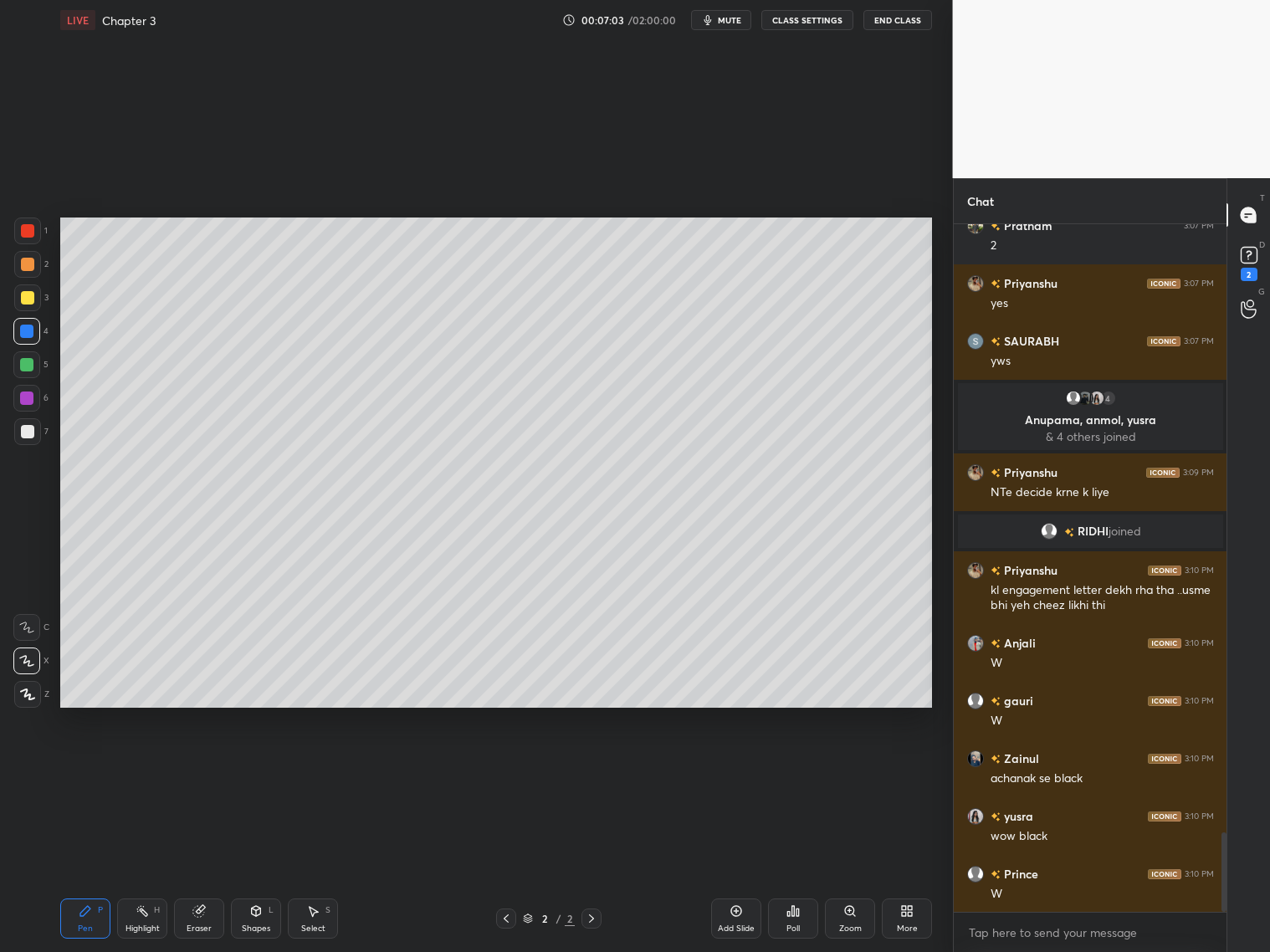
click at [507, 913] on icon at bounding box center [507, 919] width 14 height 14
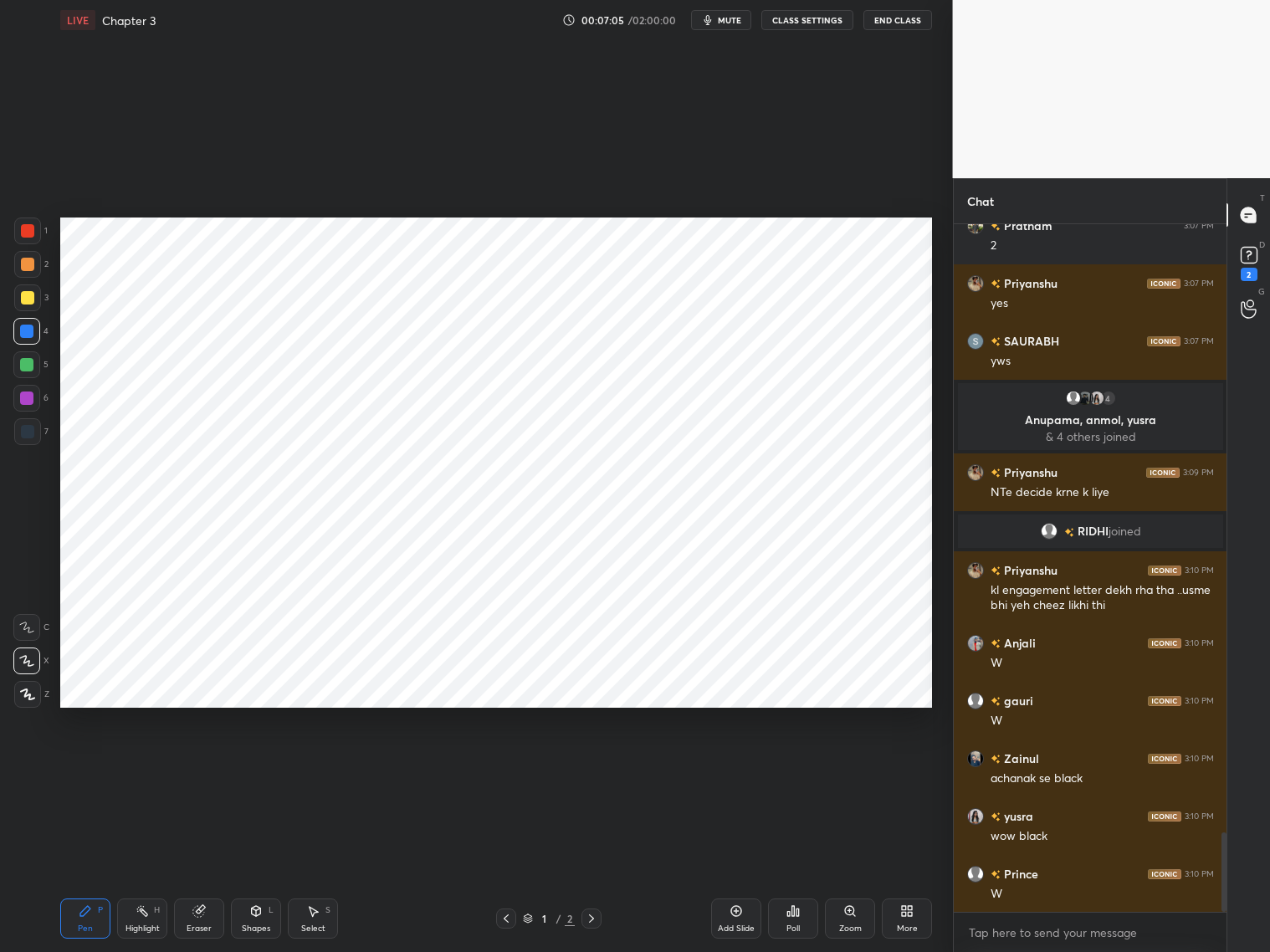
click at [32, 234] on div at bounding box center [28, 231] width 14 height 14
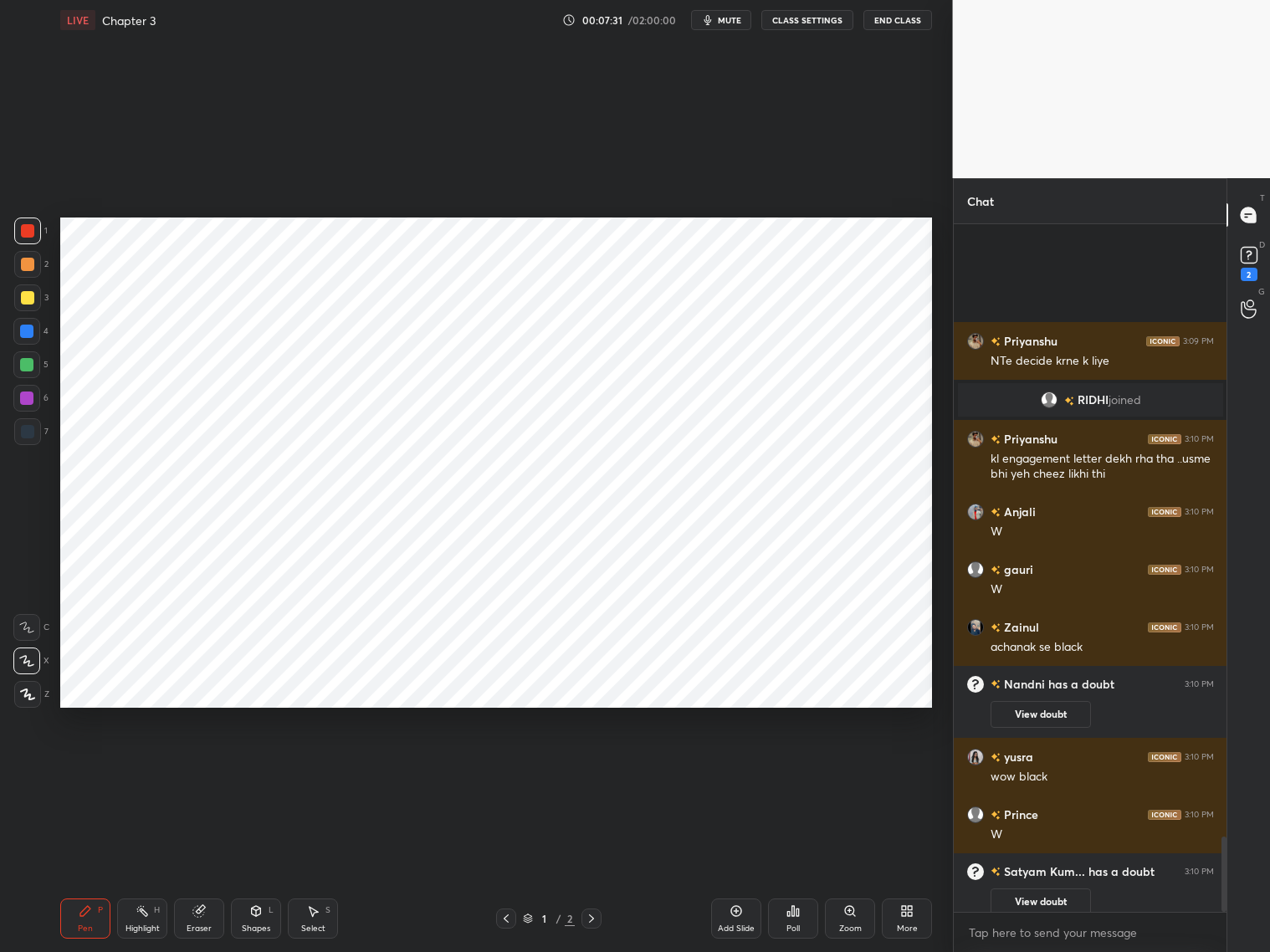
scroll to position [5606, 0]
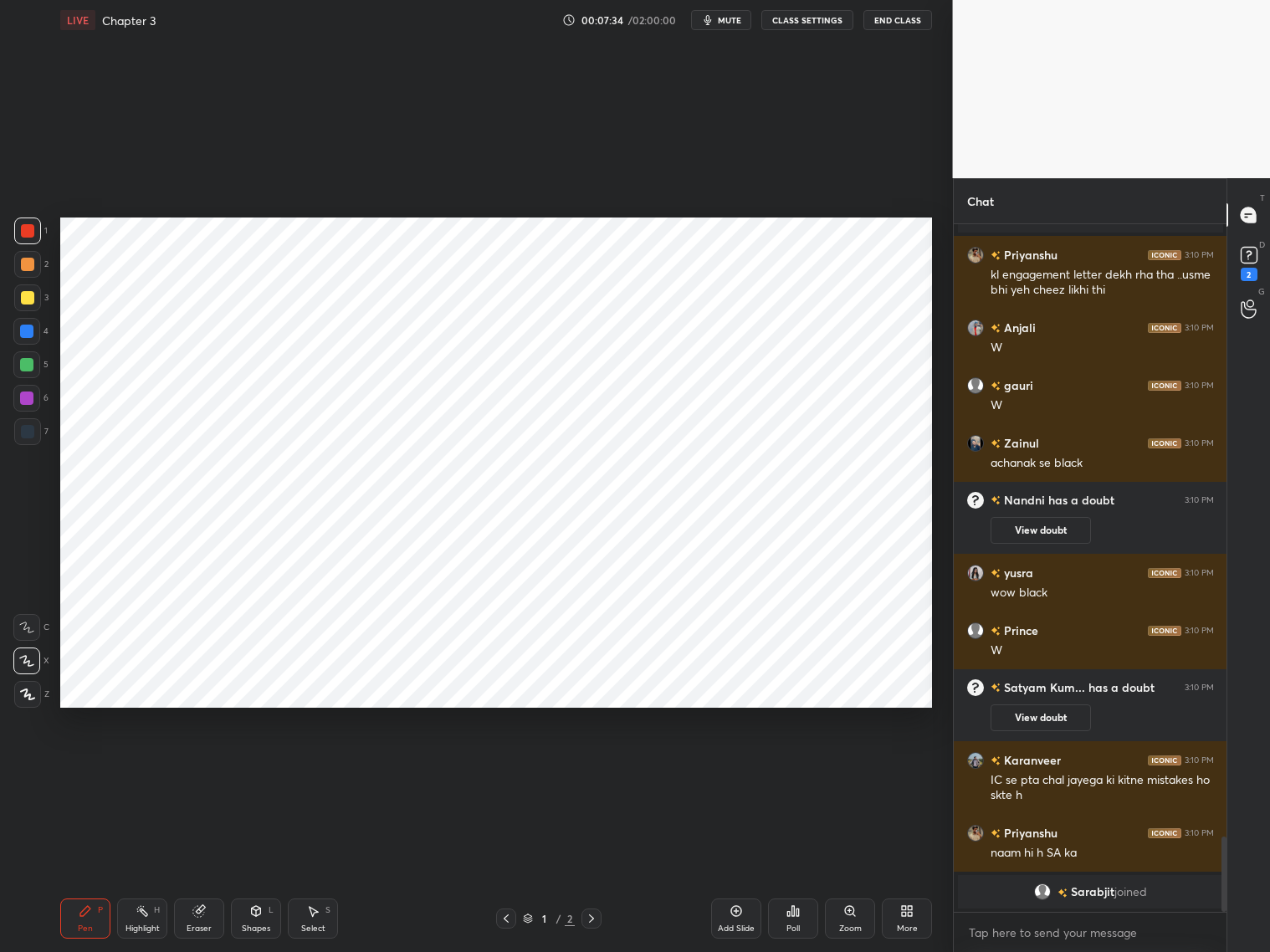
click at [589, 920] on icon at bounding box center [592, 919] width 14 height 14
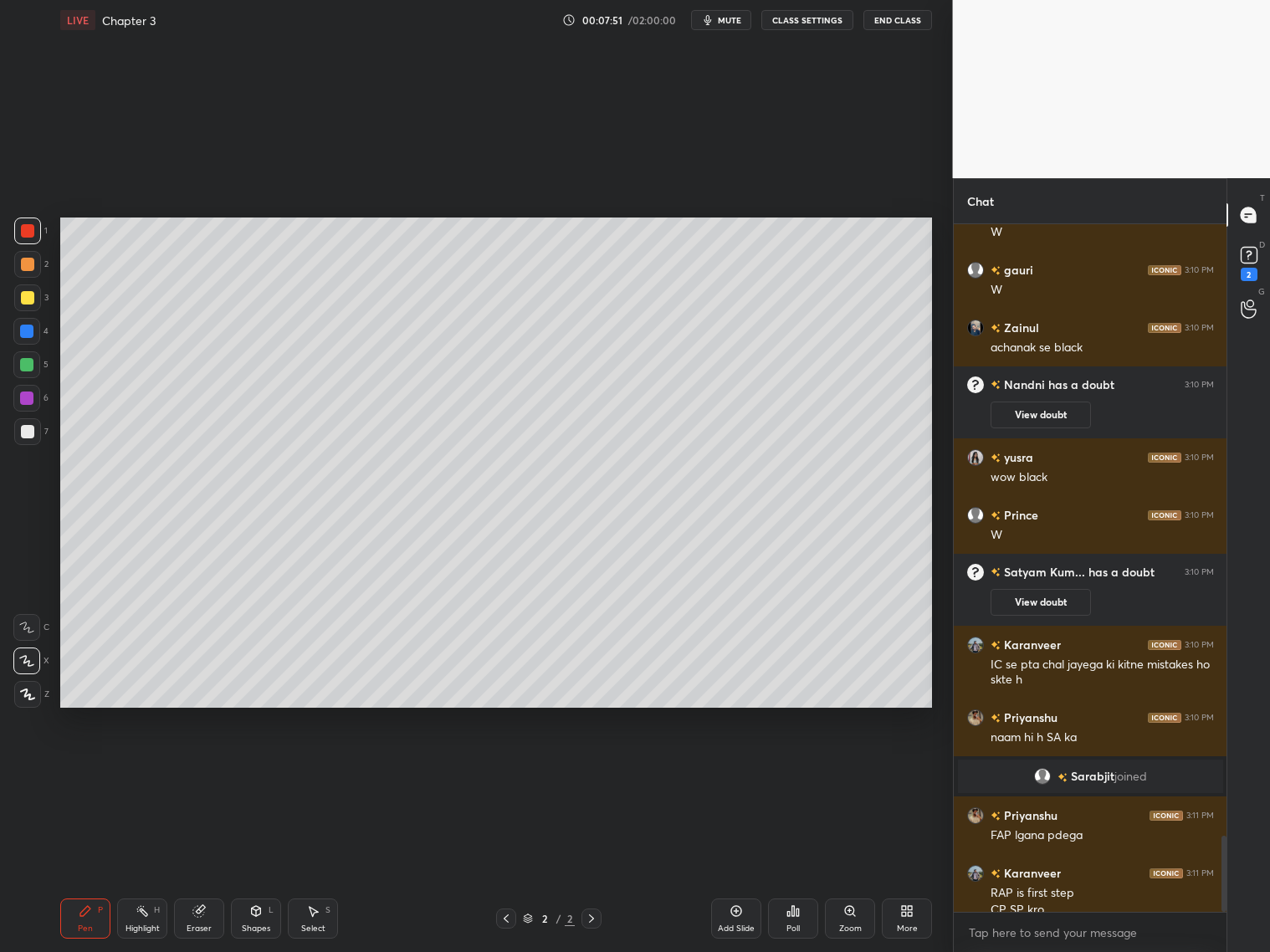
scroll to position [5547, 0]
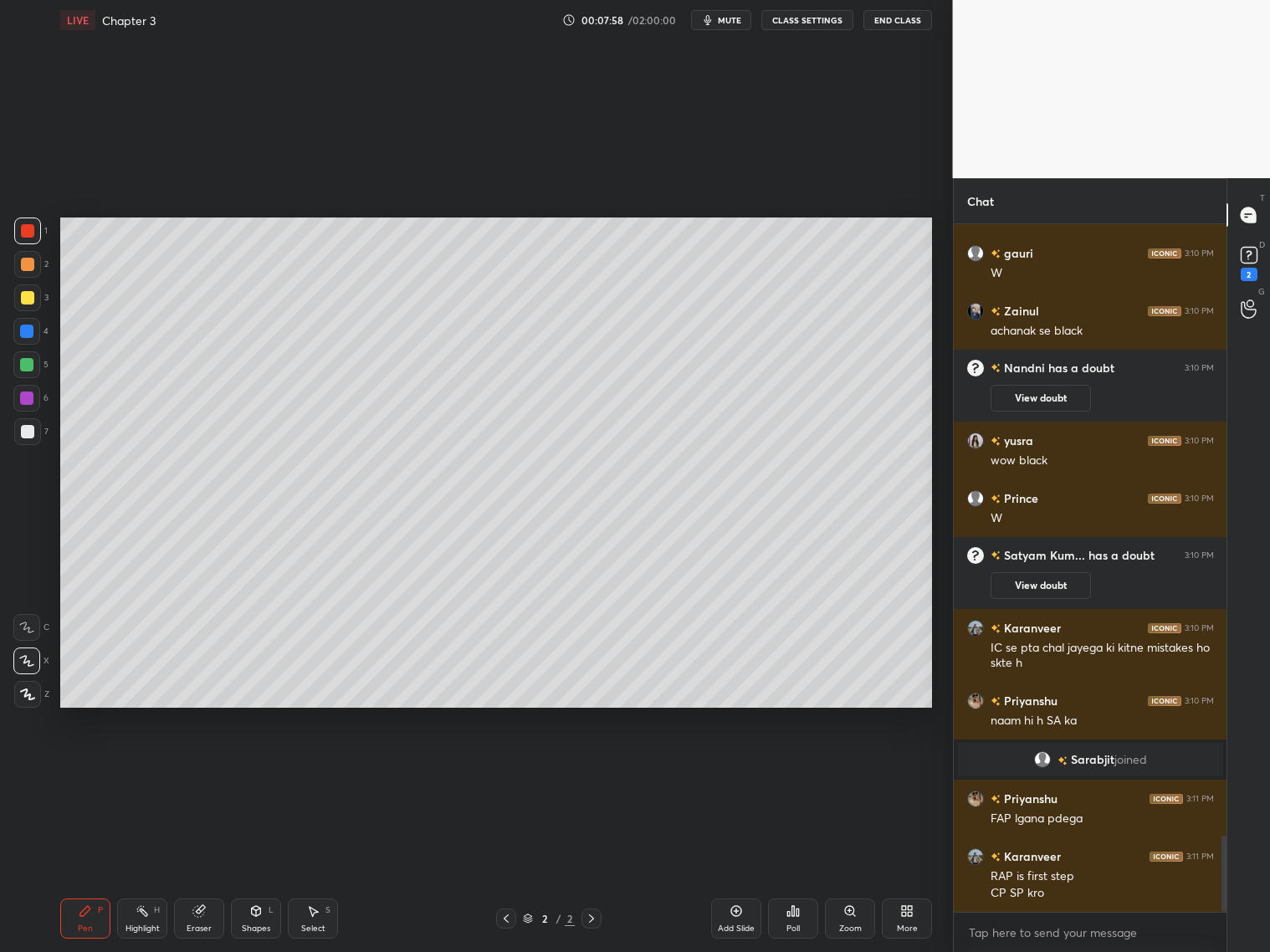
click at [722, 22] on button "mute" at bounding box center [721, 20] width 61 height 20
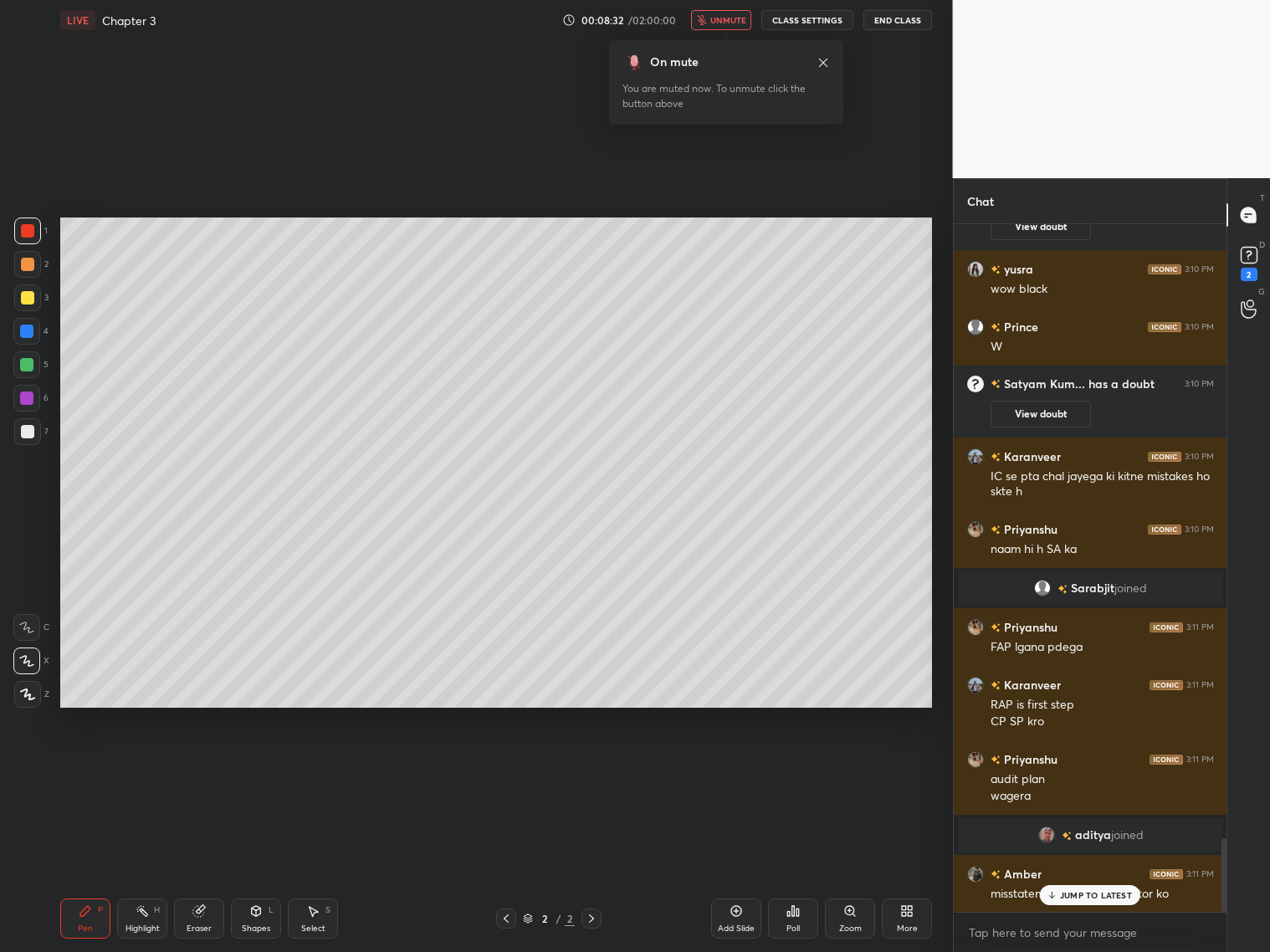
scroll to position [5778, 0]
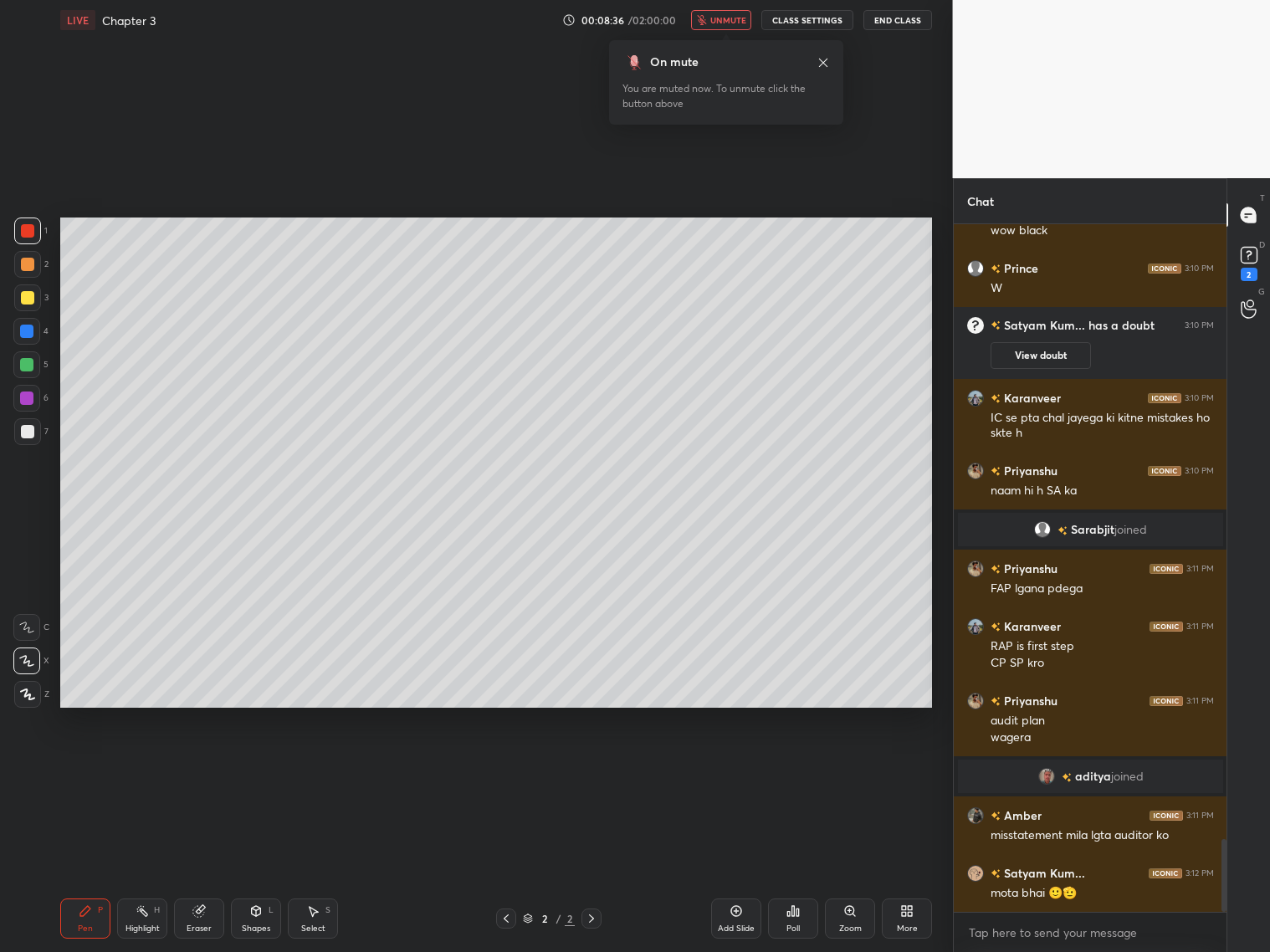
click at [715, 189] on div "Setting up your live class Poll for secs No correct answer Start poll" at bounding box center [496, 462] width 886 height 845
click at [728, 21] on span "unmute" at bounding box center [728, 20] width 36 height 12
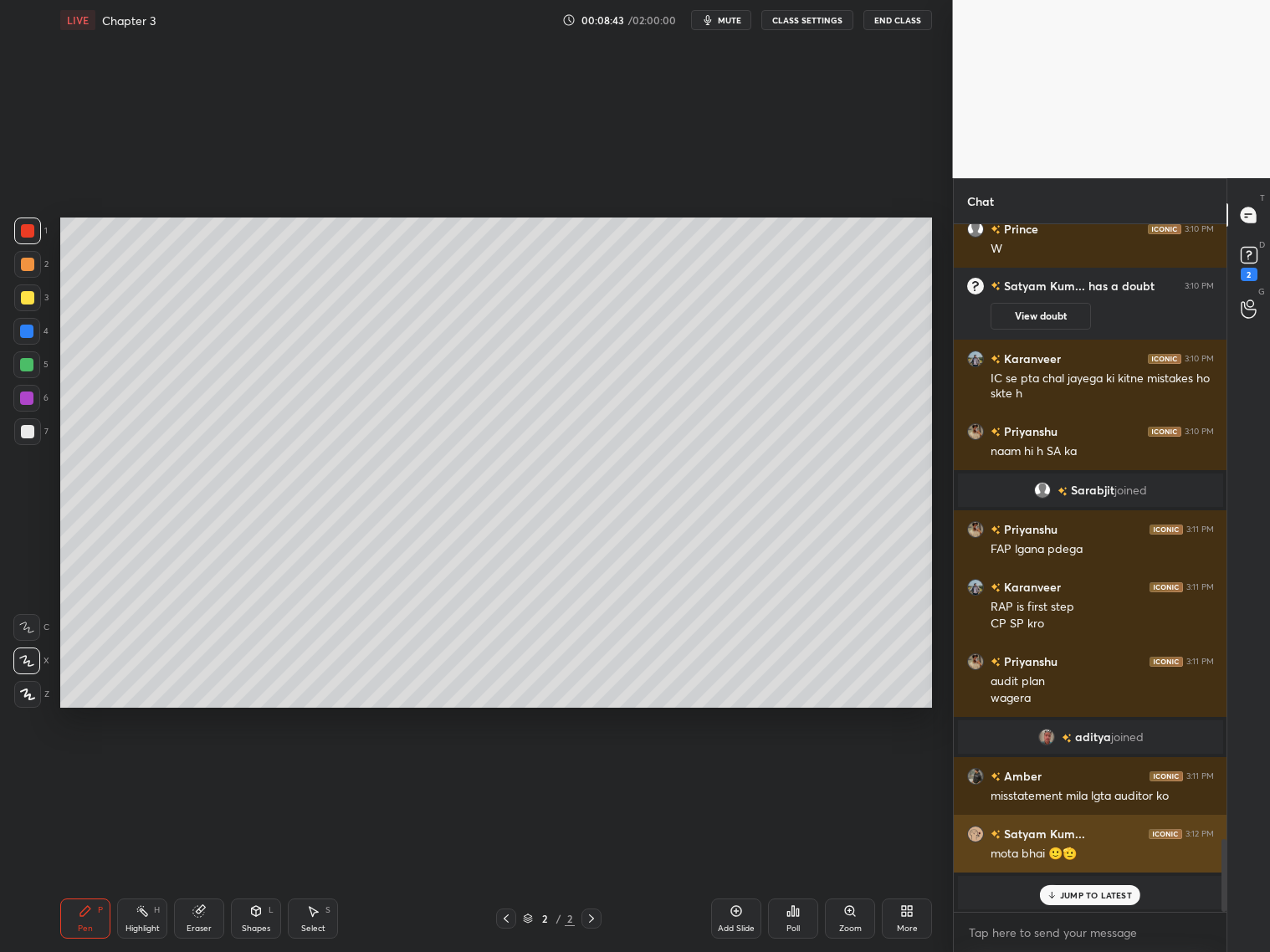
scroll to position [5782, 0]
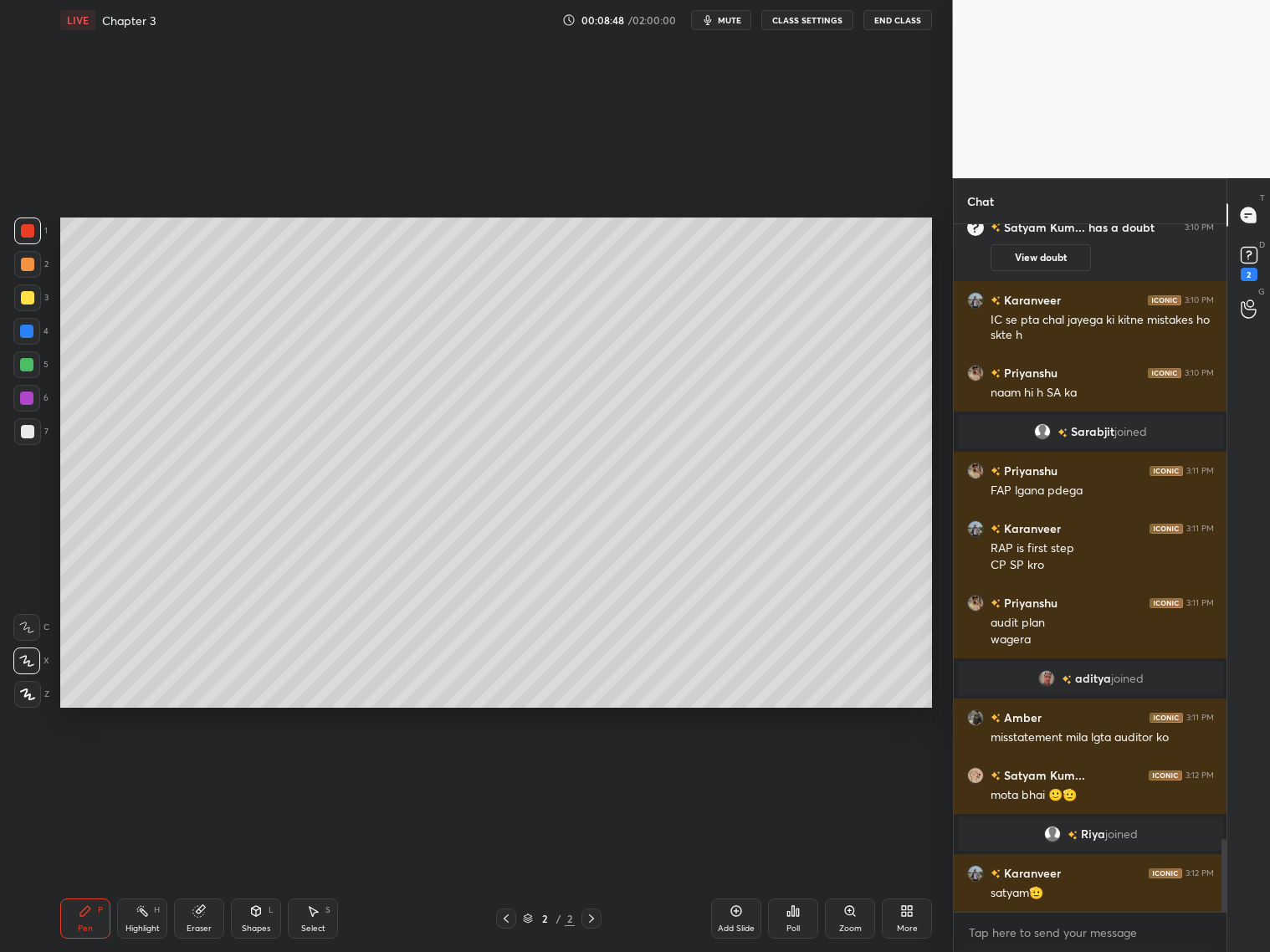
click at [27, 432] on div at bounding box center [28, 432] width 14 height 14
click at [30, 331] on div at bounding box center [27, 332] width 14 height 14
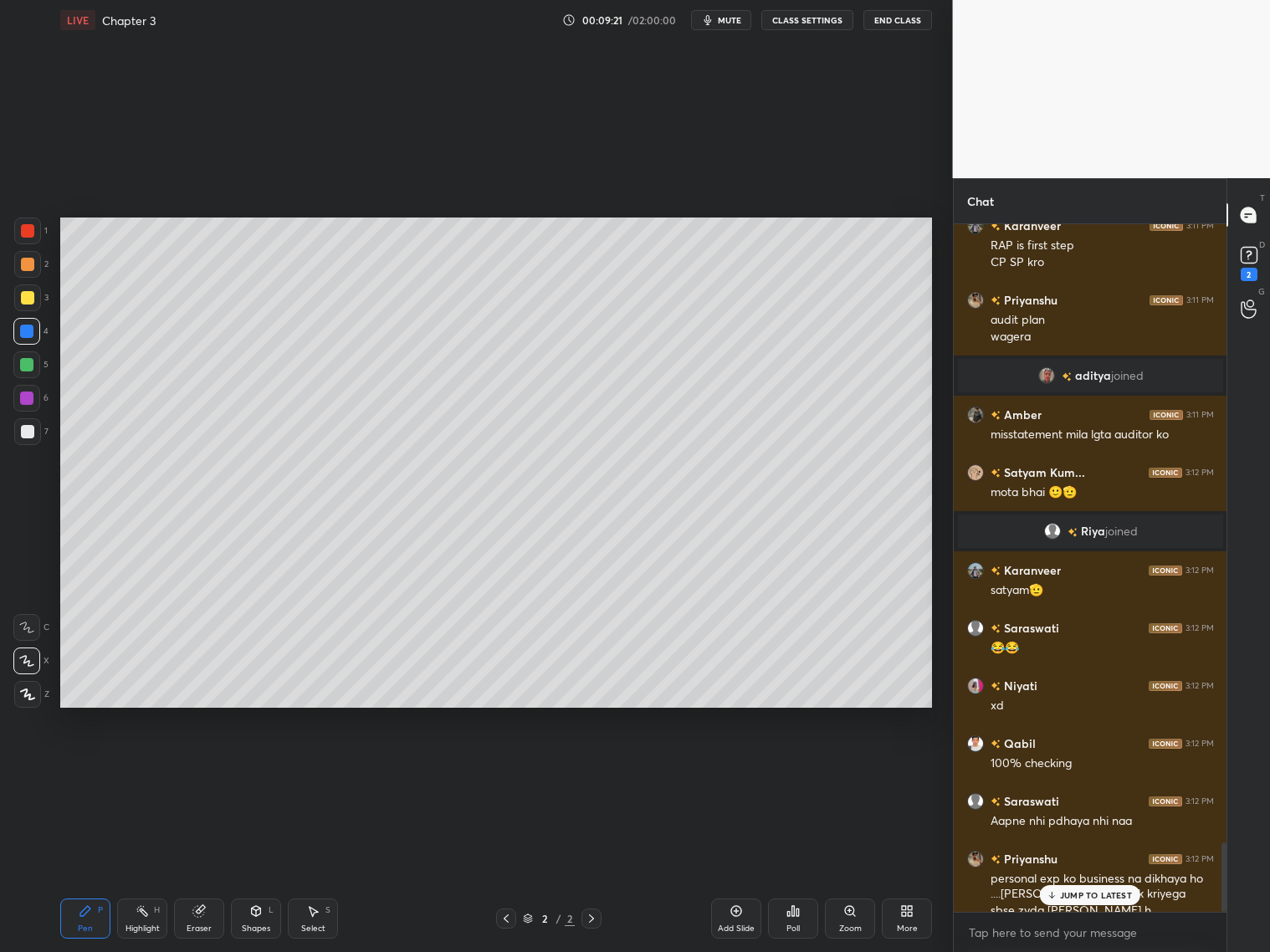
scroll to position [6102, 0]
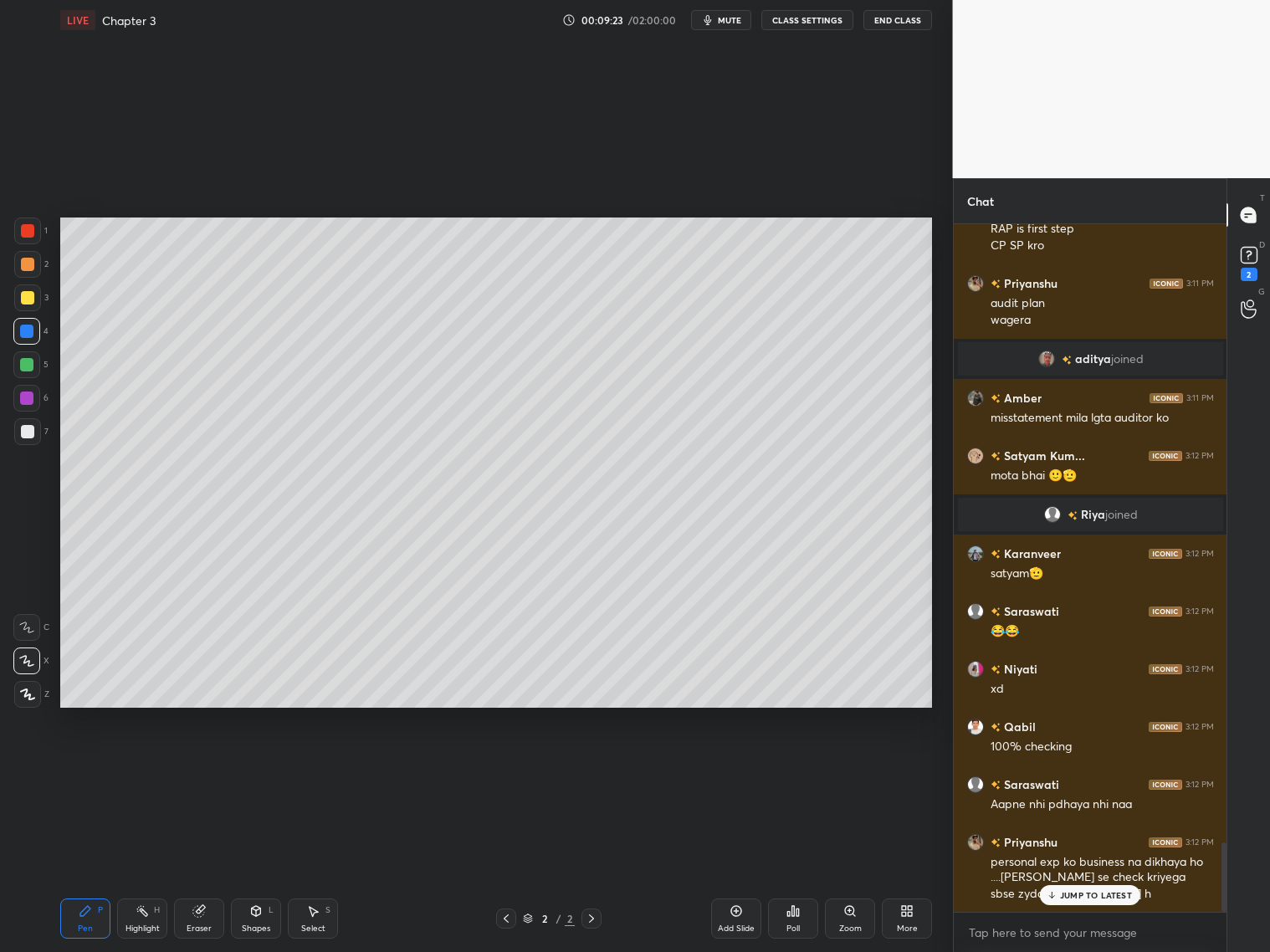
drag, startPoint x: 199, startPoint y: 915, endPoint x: 198, endPoint y: 901, distance: 14.0
click at [202, 914] on icon at bounding box center [199, 911] width 11 height 11
drag, startPoint x: 80, startPoint y: 915, endPoint x: 81, endPoint y: 860, distance: 55.0
click at [84, 913] on icon at bounding box center [85, 911] width 14 height 14
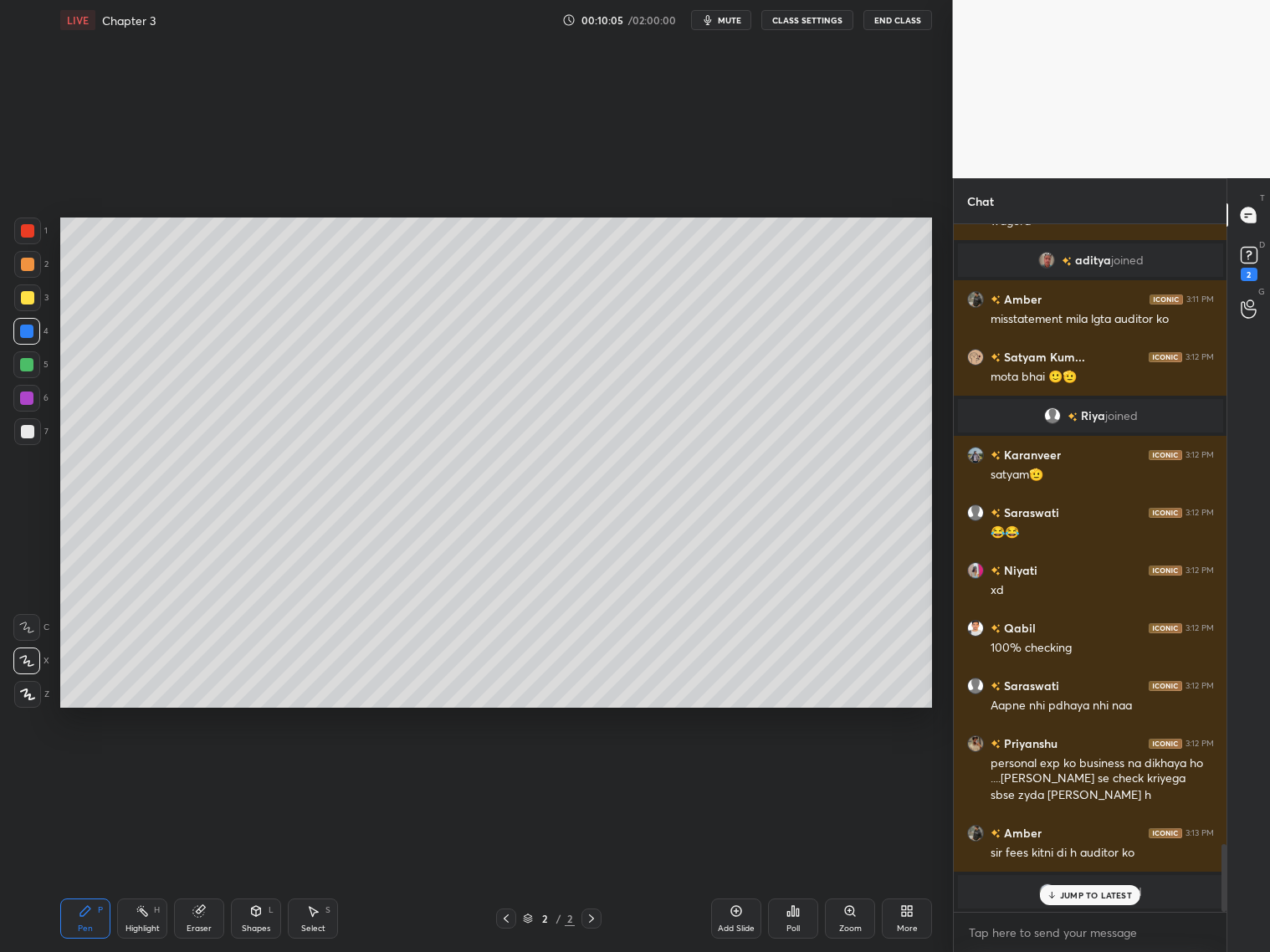
scroll to position [6257, 0]
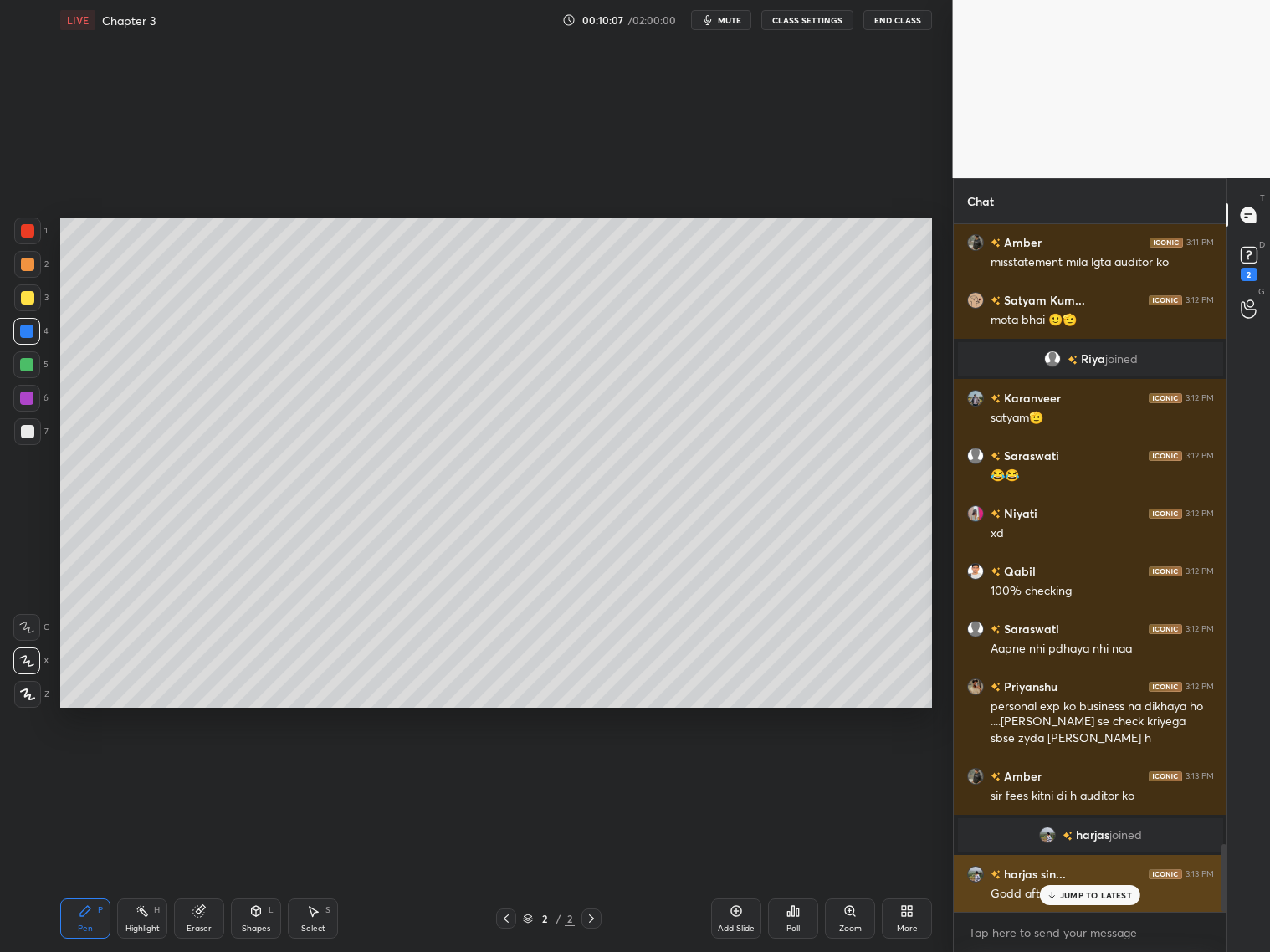
click at [1085, 902] on div "JUMP TO LATEST" at bounding box center [1090, 896] width 101 height 20
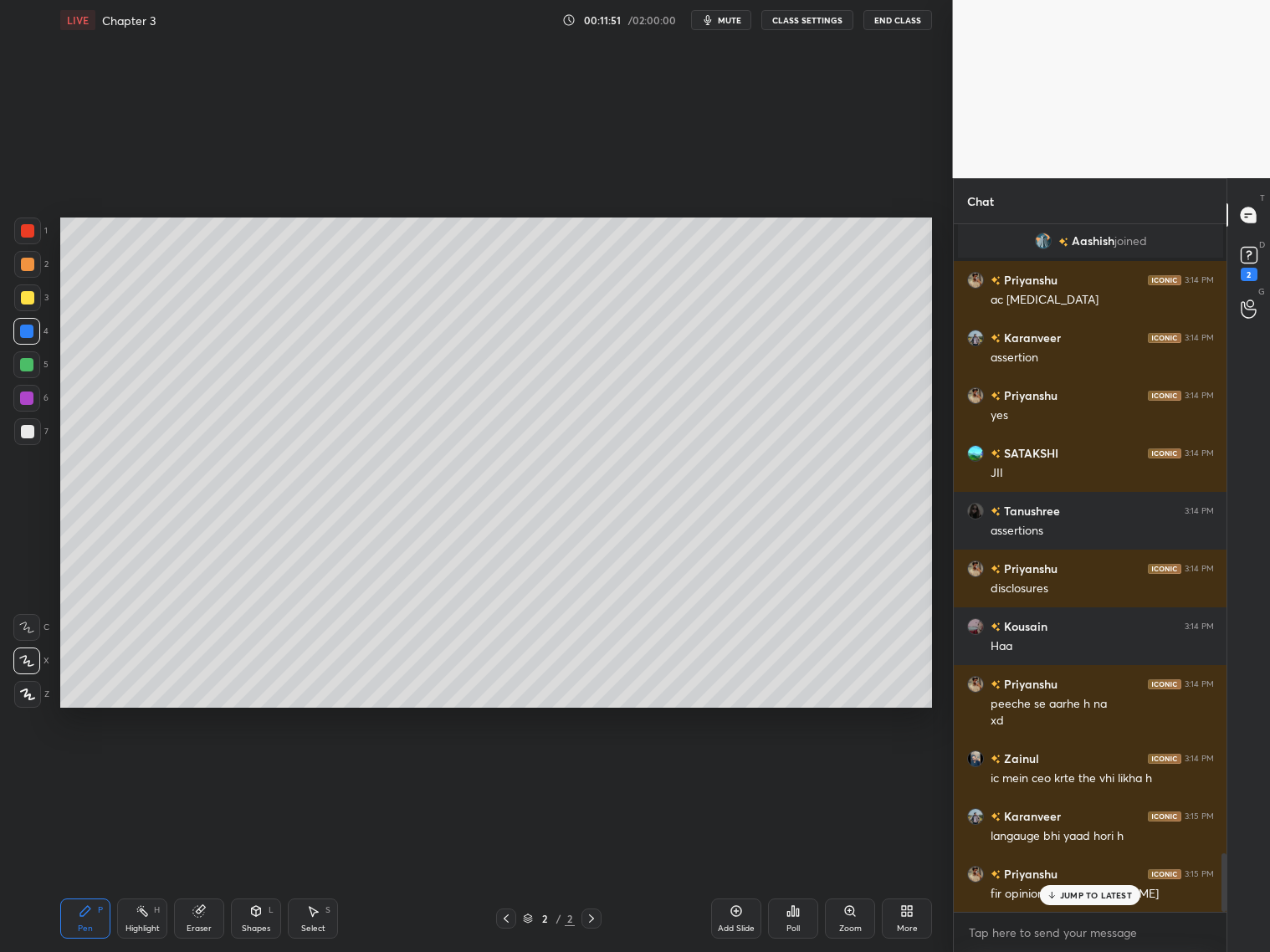
scroll to position [7411, 0]
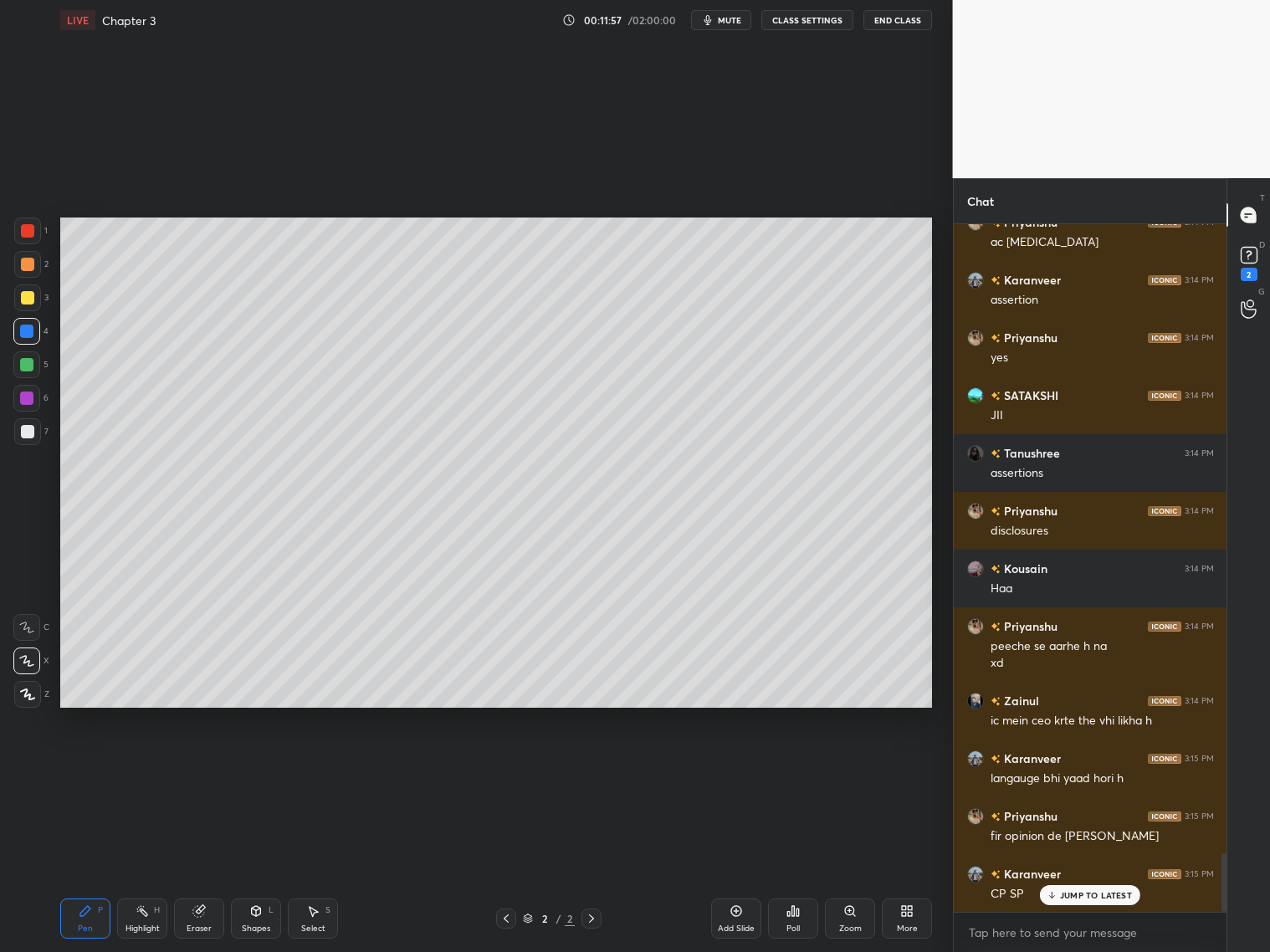
click at [200, 926] on div "Eraser" at bounding box center [199, 929] width 25 height 9
drag, startPoint x: 70, startPoint y: 914, endPoint x: 78, endPoint y: 901, distance: 15.3
click at [72, 915] on div "Pen P" at bounding box center [85, 919] width 50 height 40
click at [731, 925] on div "Add Slide" at bounding box center [736, 929] width 37 height 9
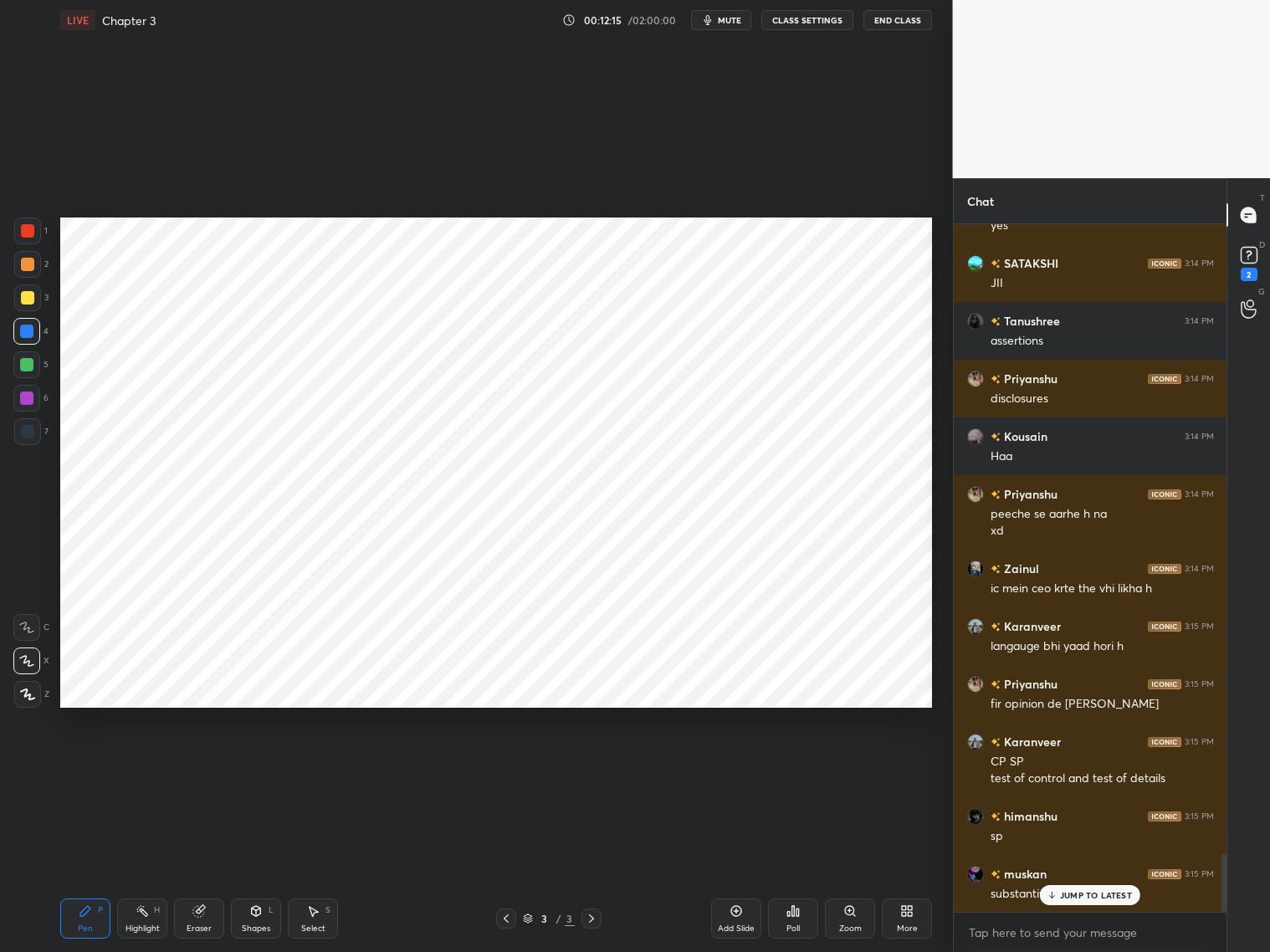
scroll to position [7602, 0]
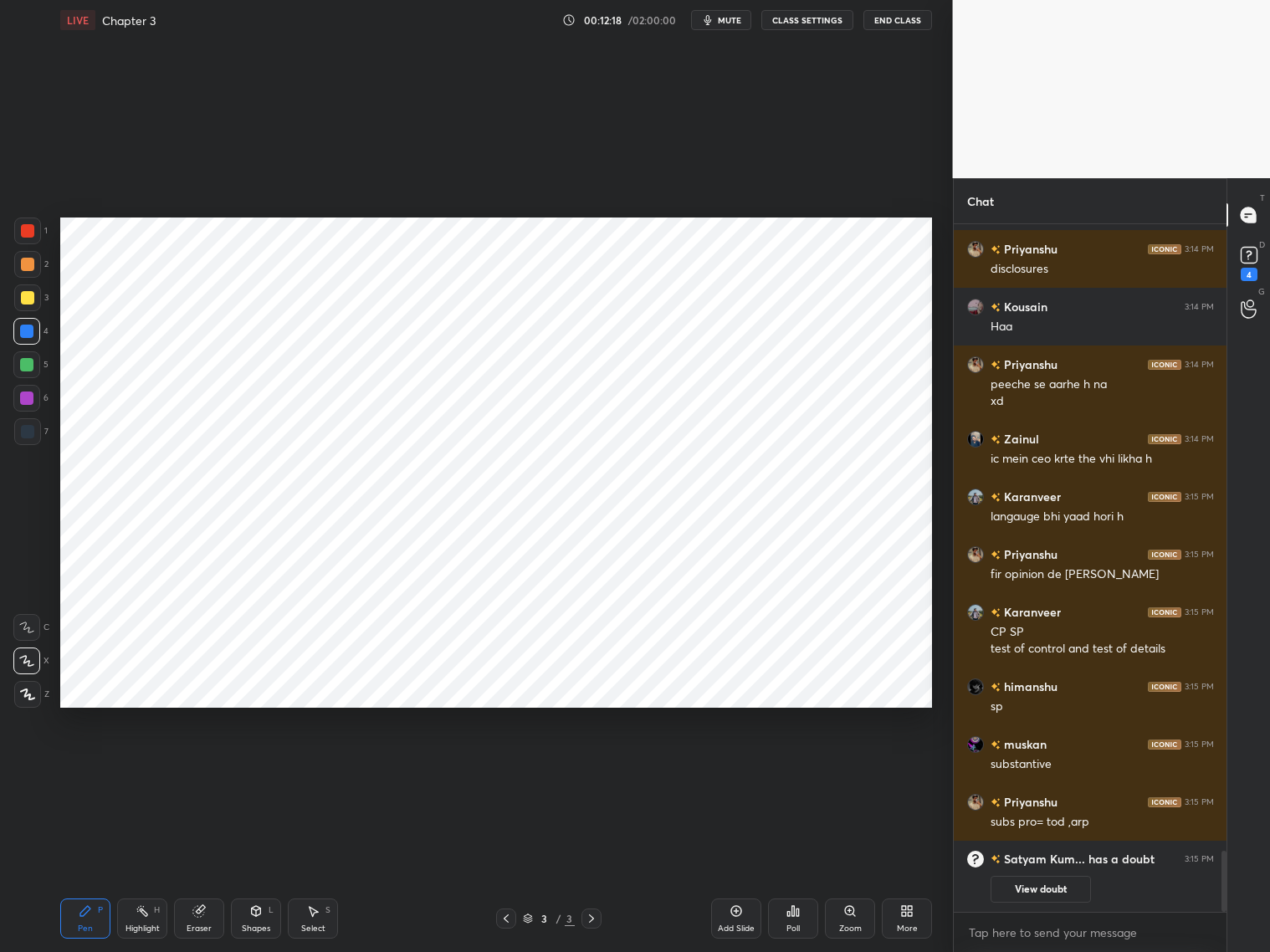
click at [898, 919] on div "More" at bounding box center [907, 919] width 50 height 40
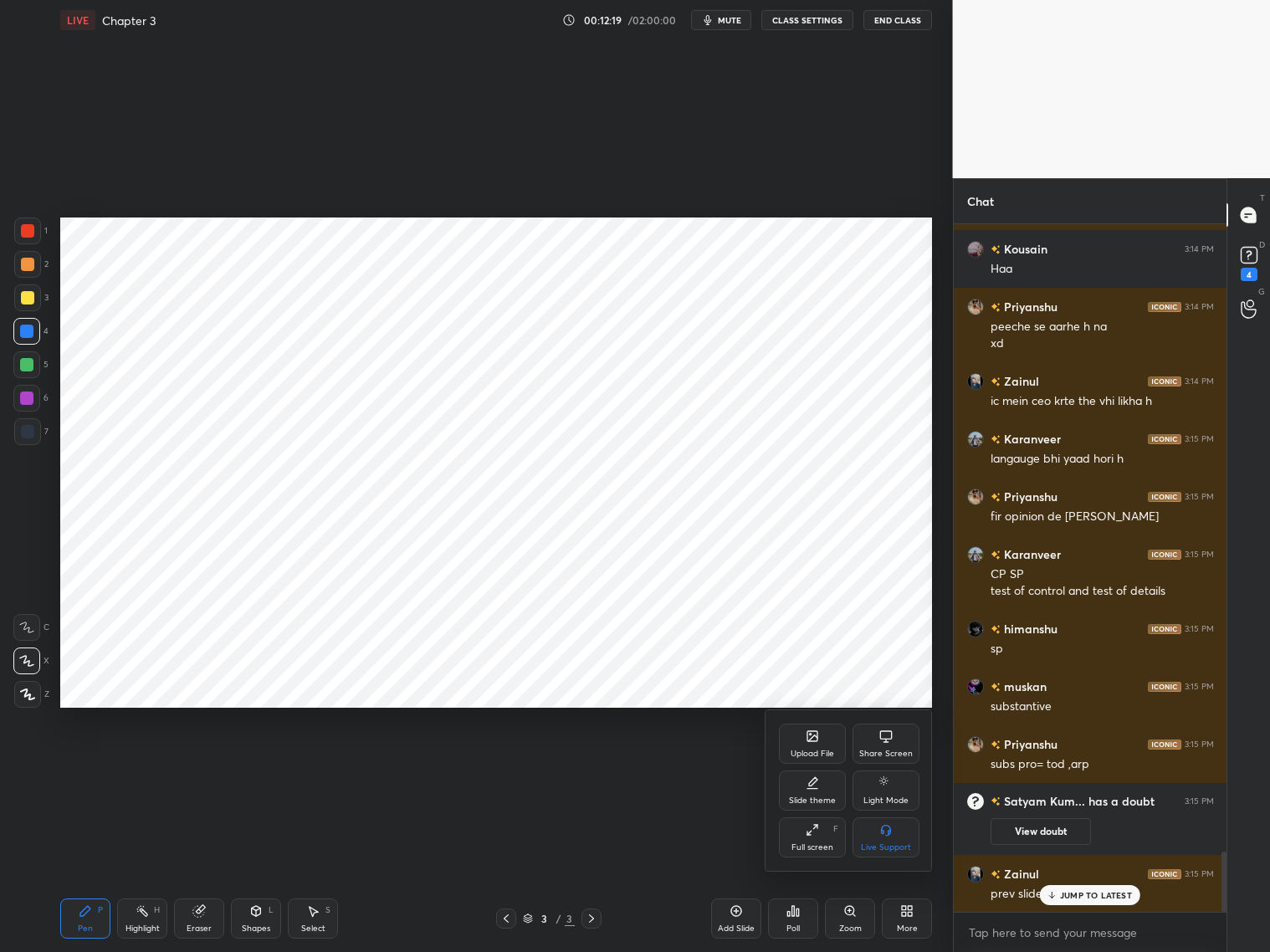
scroll to position [7213, 0]
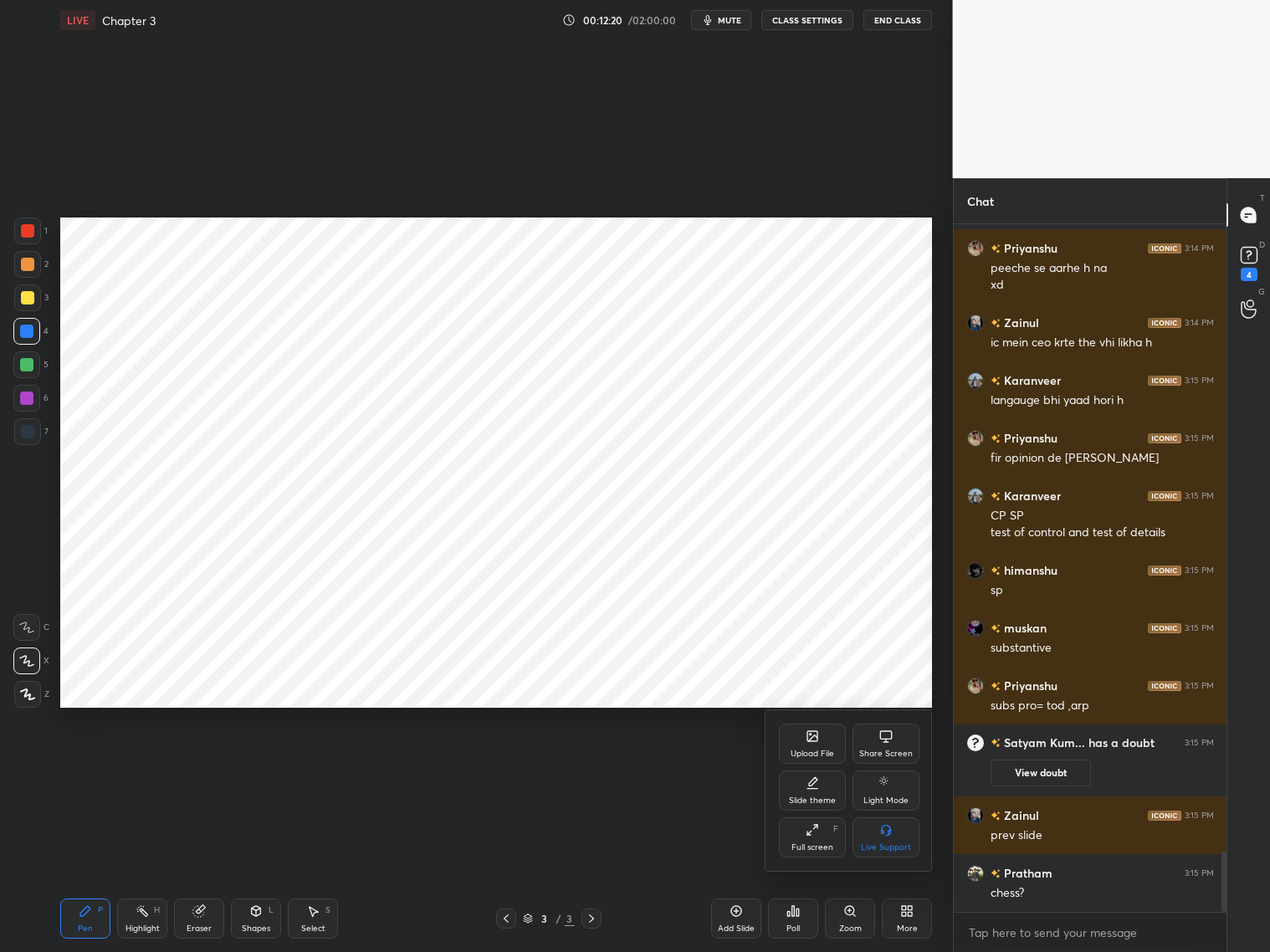
click at [811, 797] on div "Slide theme" at bounding box center [812, 801] width 47 height 9
click at [819, 845] on div "Dark Blank" at bounding box center [812, 848] width 42 height 9
click at [505, 919] on div at bounding box center [635, 476] width 1270 height 952
click at [507, 917] on icon at bounding box center [507, 919] width 14 height 14
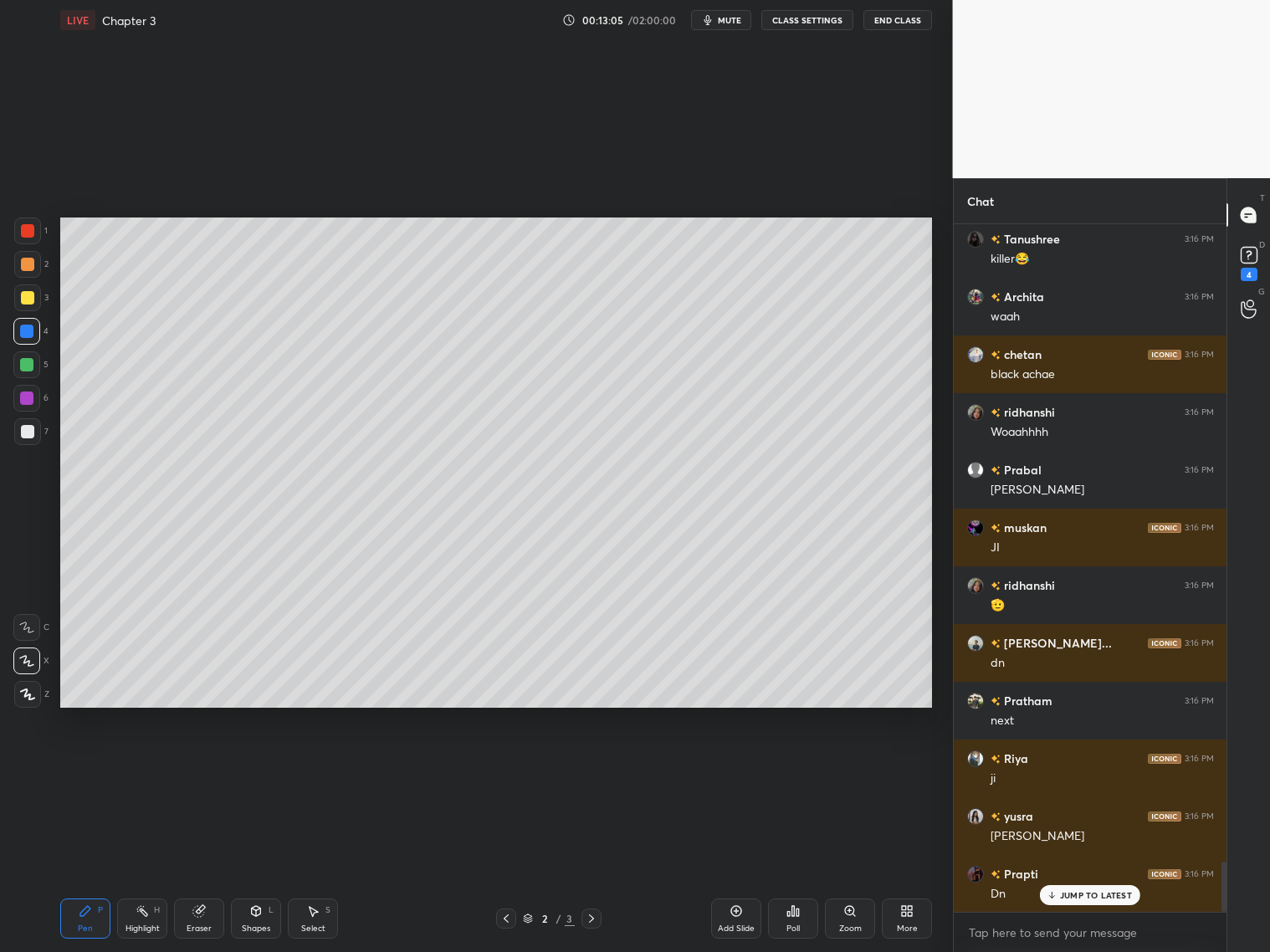
scroll to position [8845, 0]
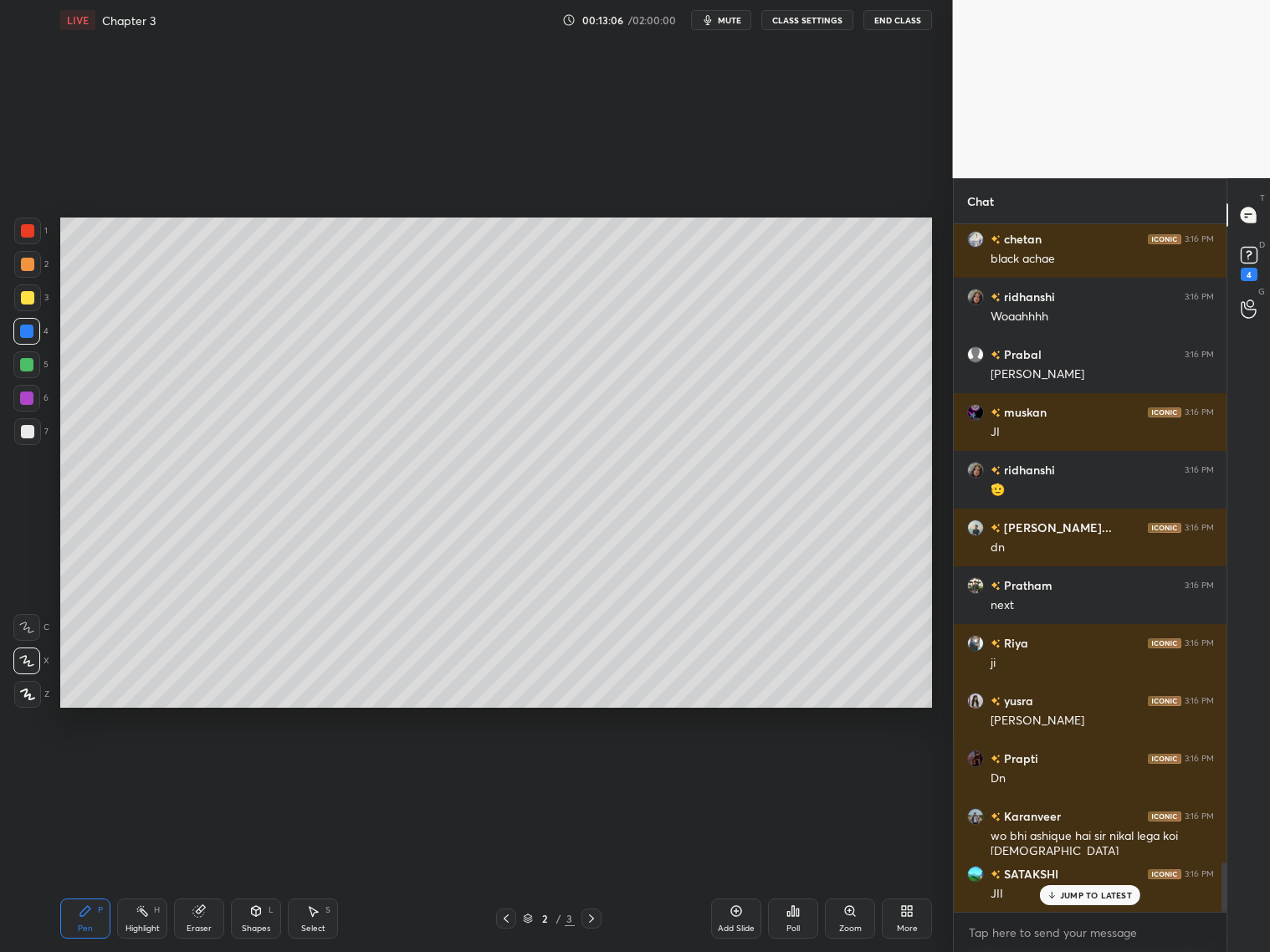
click at [597, 915] on div at bounding box center [592, 919] width 20 height 20
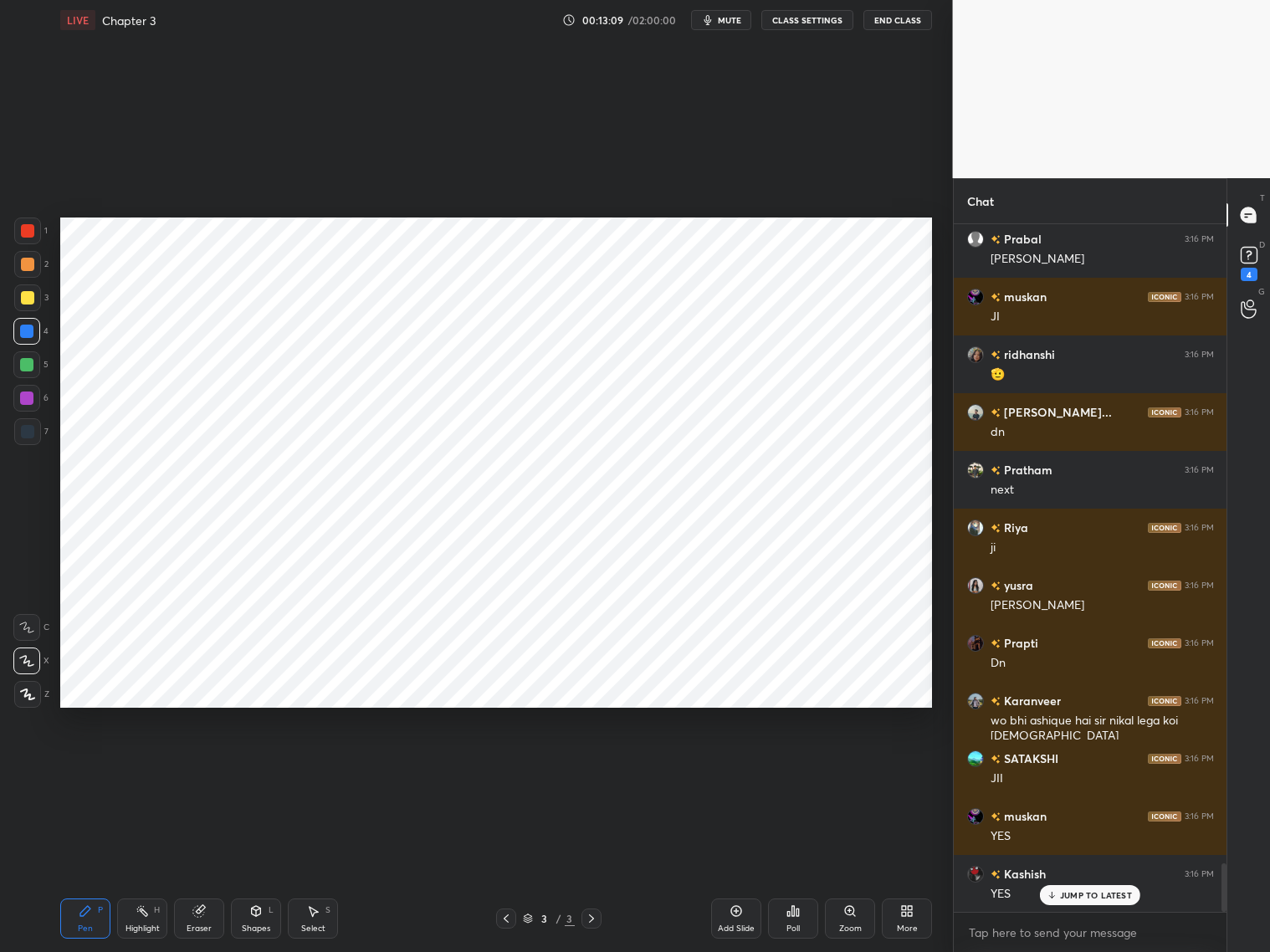
scroll to position [9076, 0]
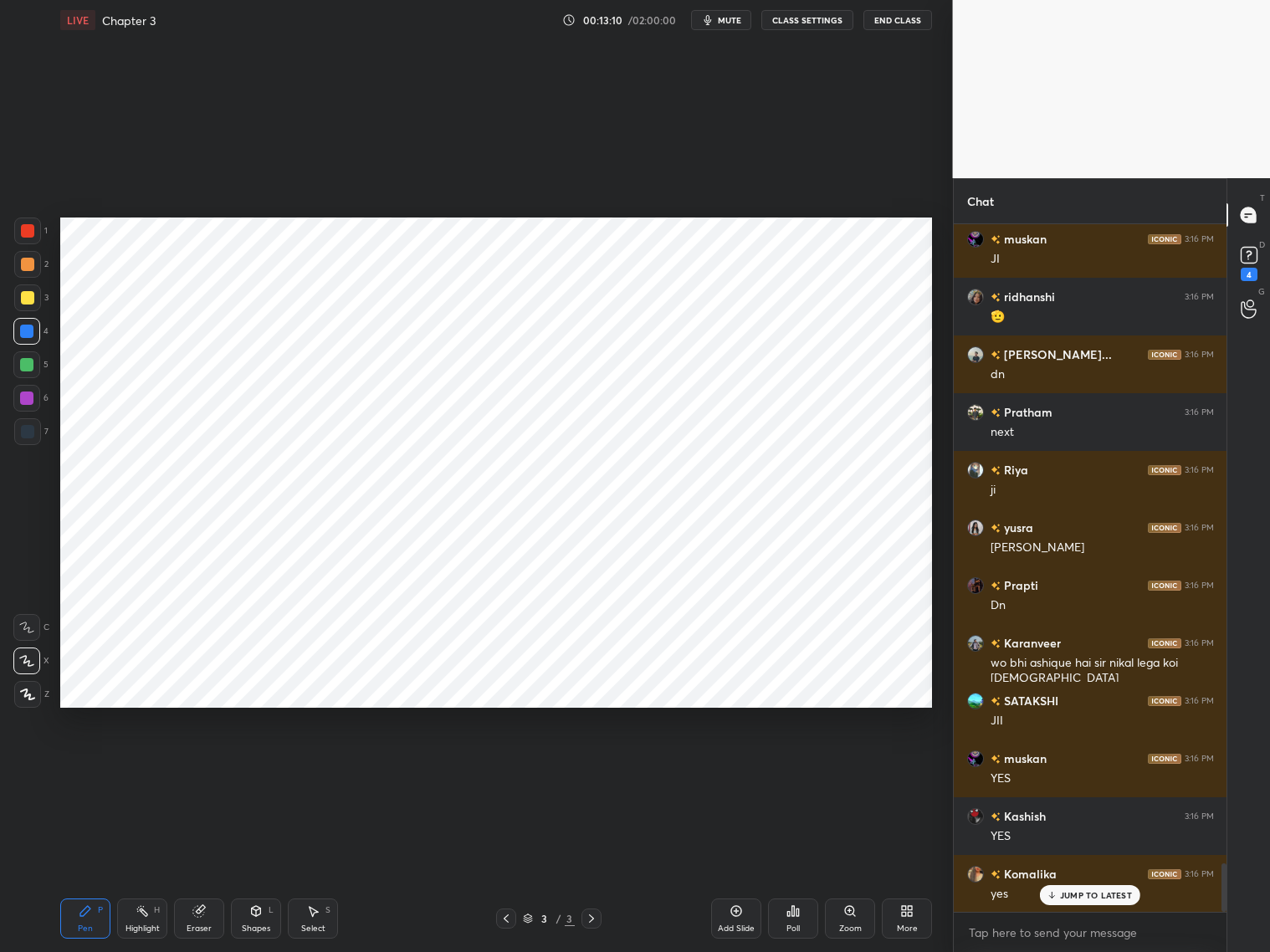
click at [25, 233] on div at bounding box center [28, 231] width 14 height 14
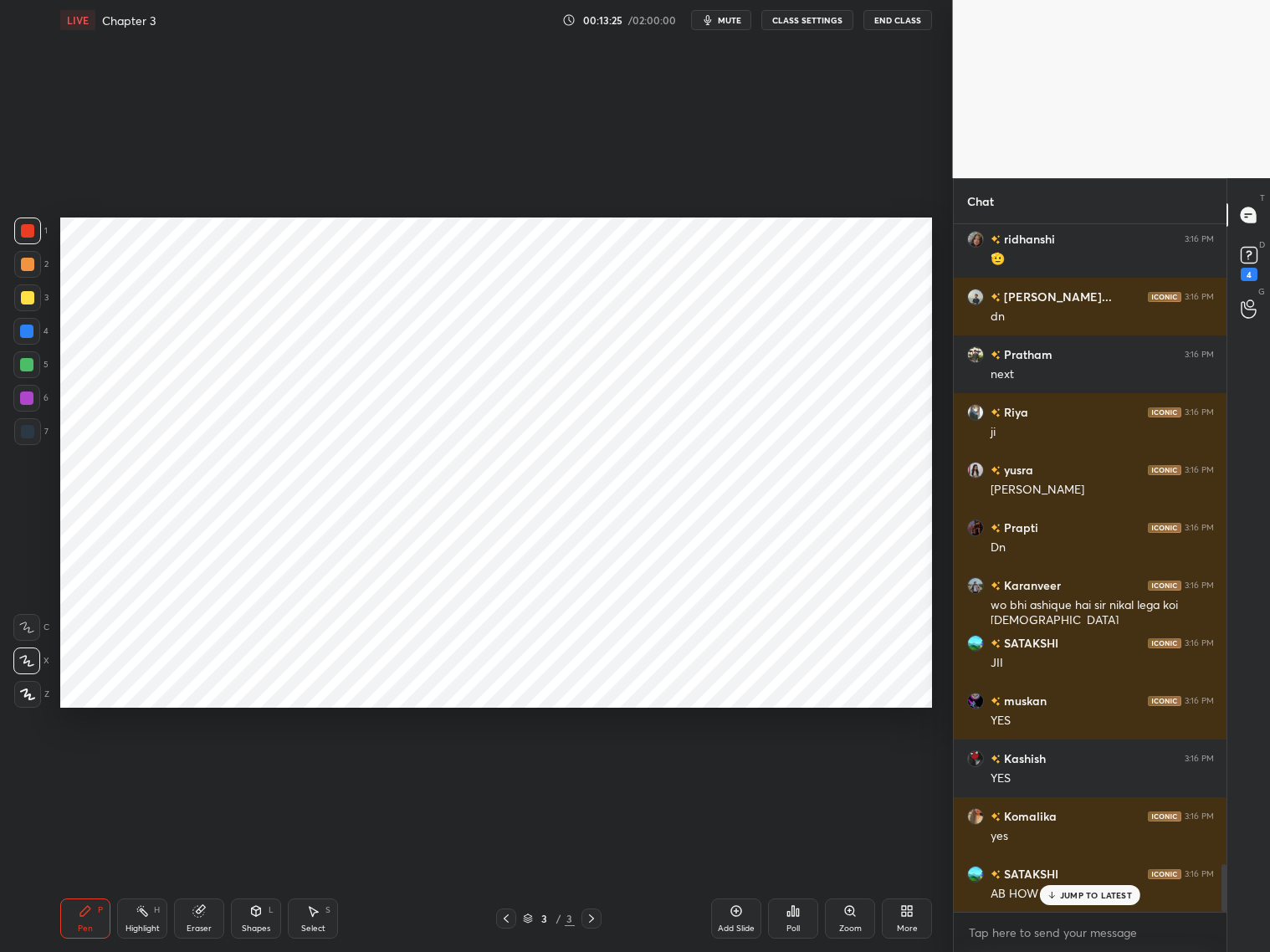
scroll to position [9192, 0]
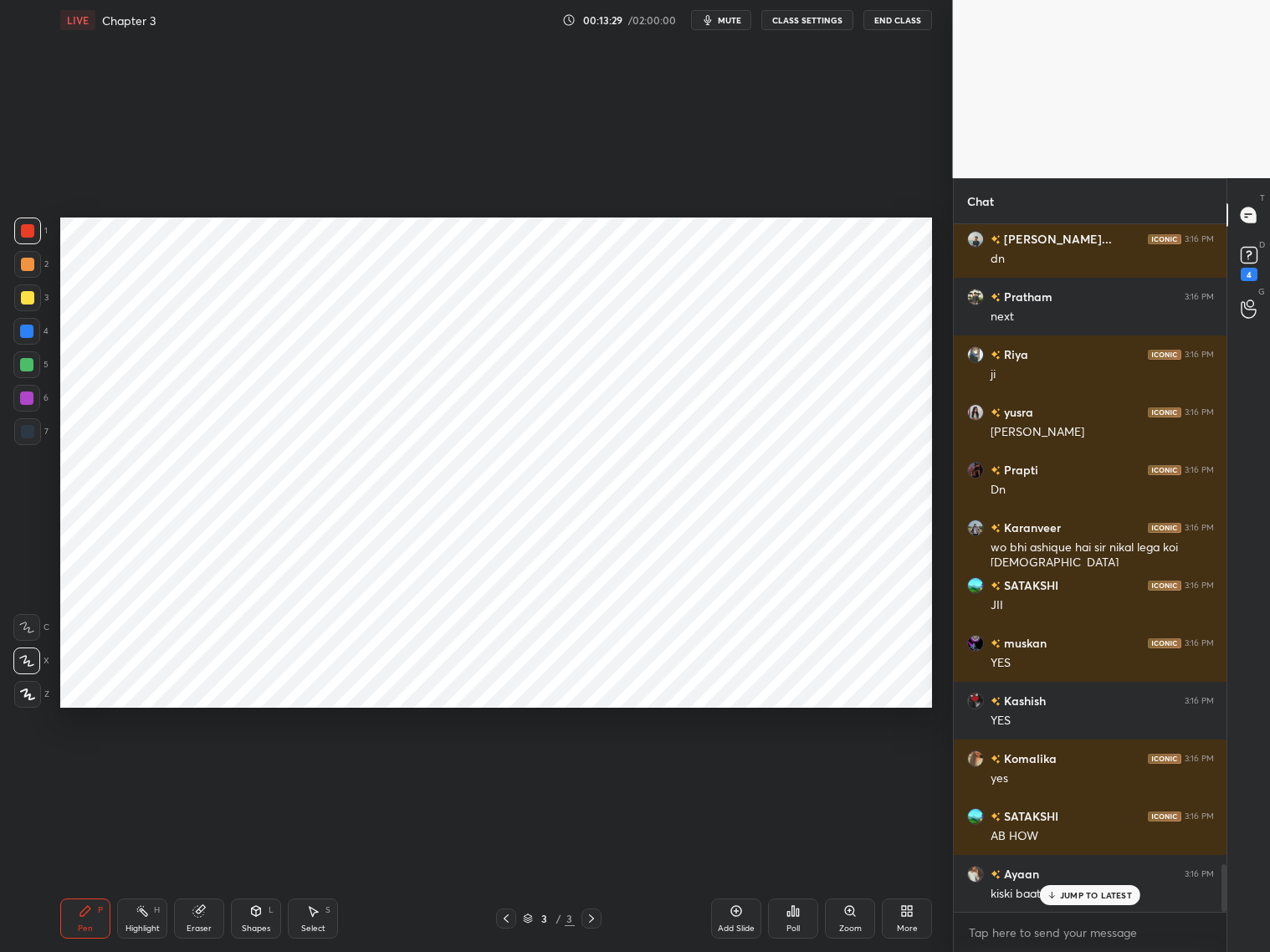
click at [1067, 897] on p "JUMP TO LATEST" at bounding box center [1096, 896] width 72 height 10
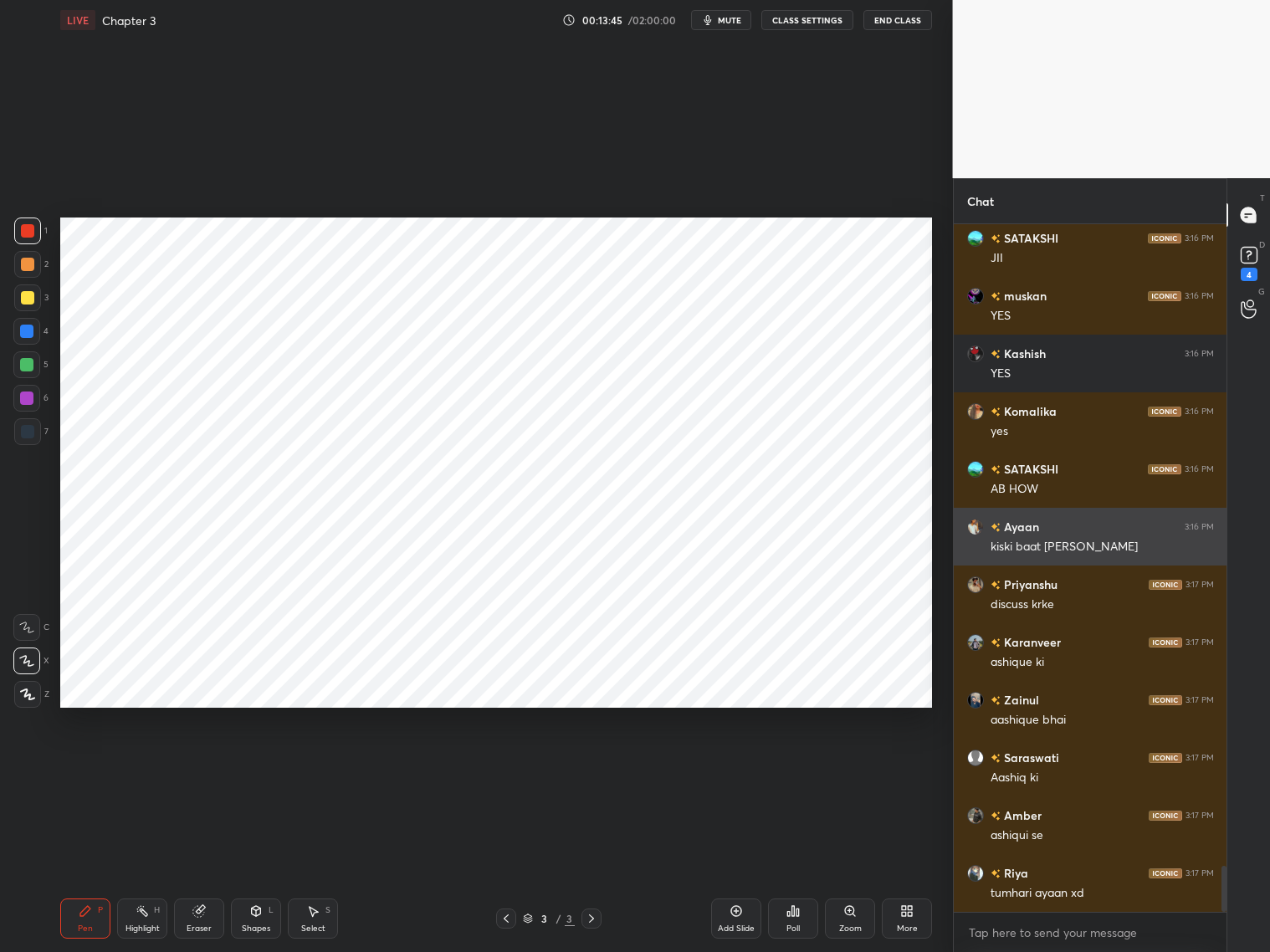
scroll to position [9579, 0]
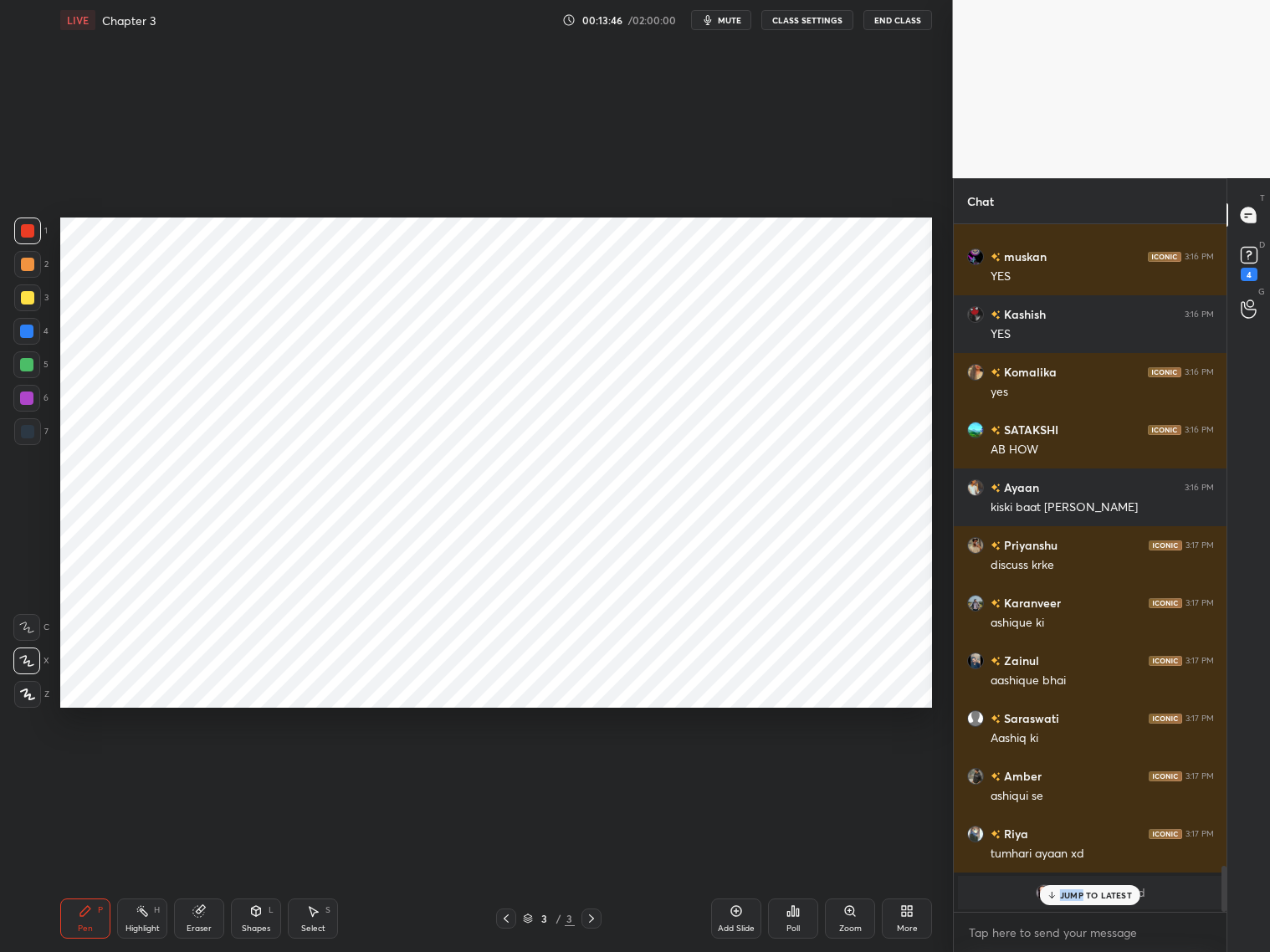
drag, startPoint x: 1084, startPoint y: 889, endPoint x: 1100, endPoint y: 885, distance: 16.5
click at [1087, 891] on p "JUMP TO LATEST" at bounding box center [1096, 896] width 72 height 10
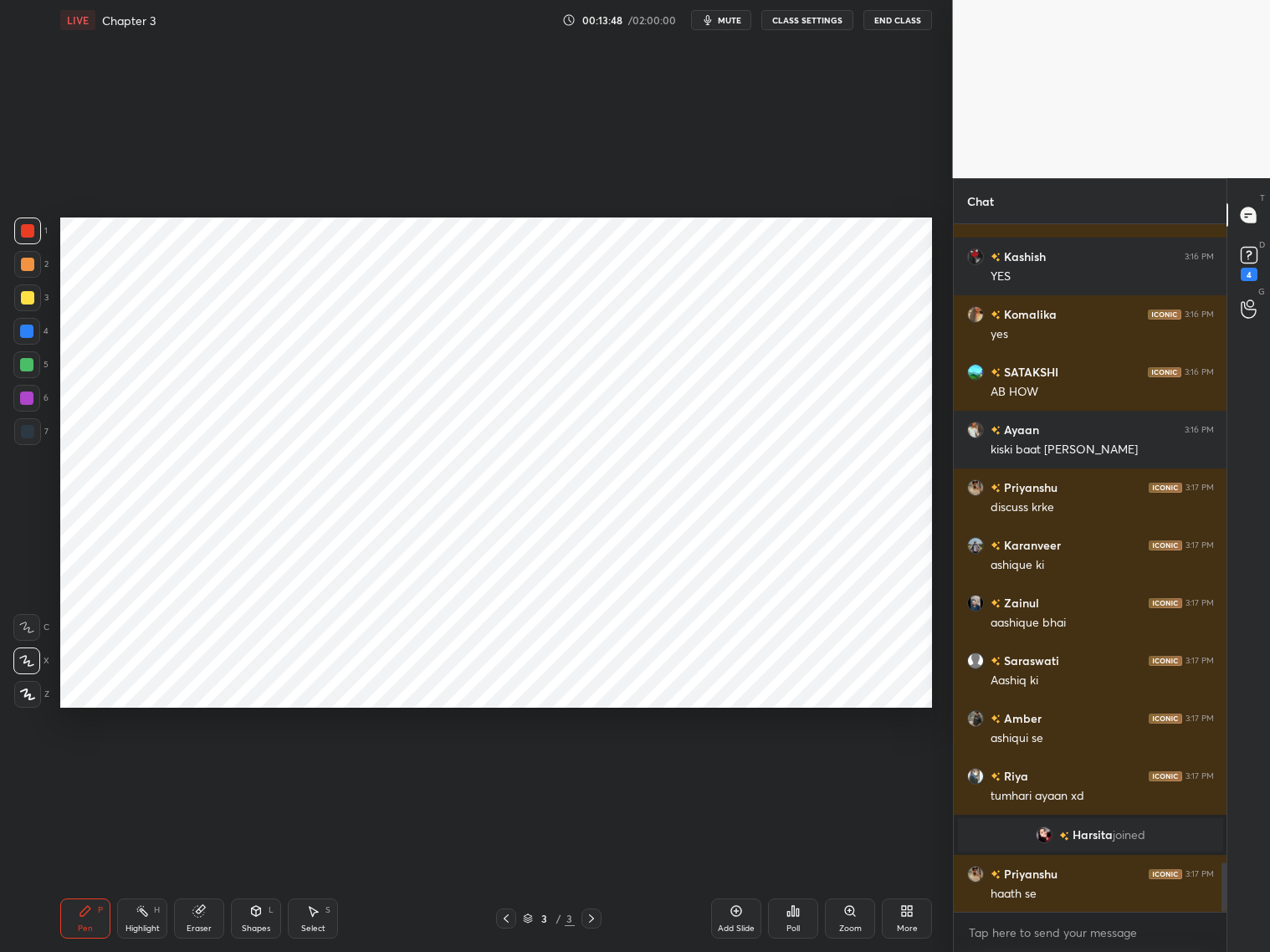
scroll to position [9021, 0]
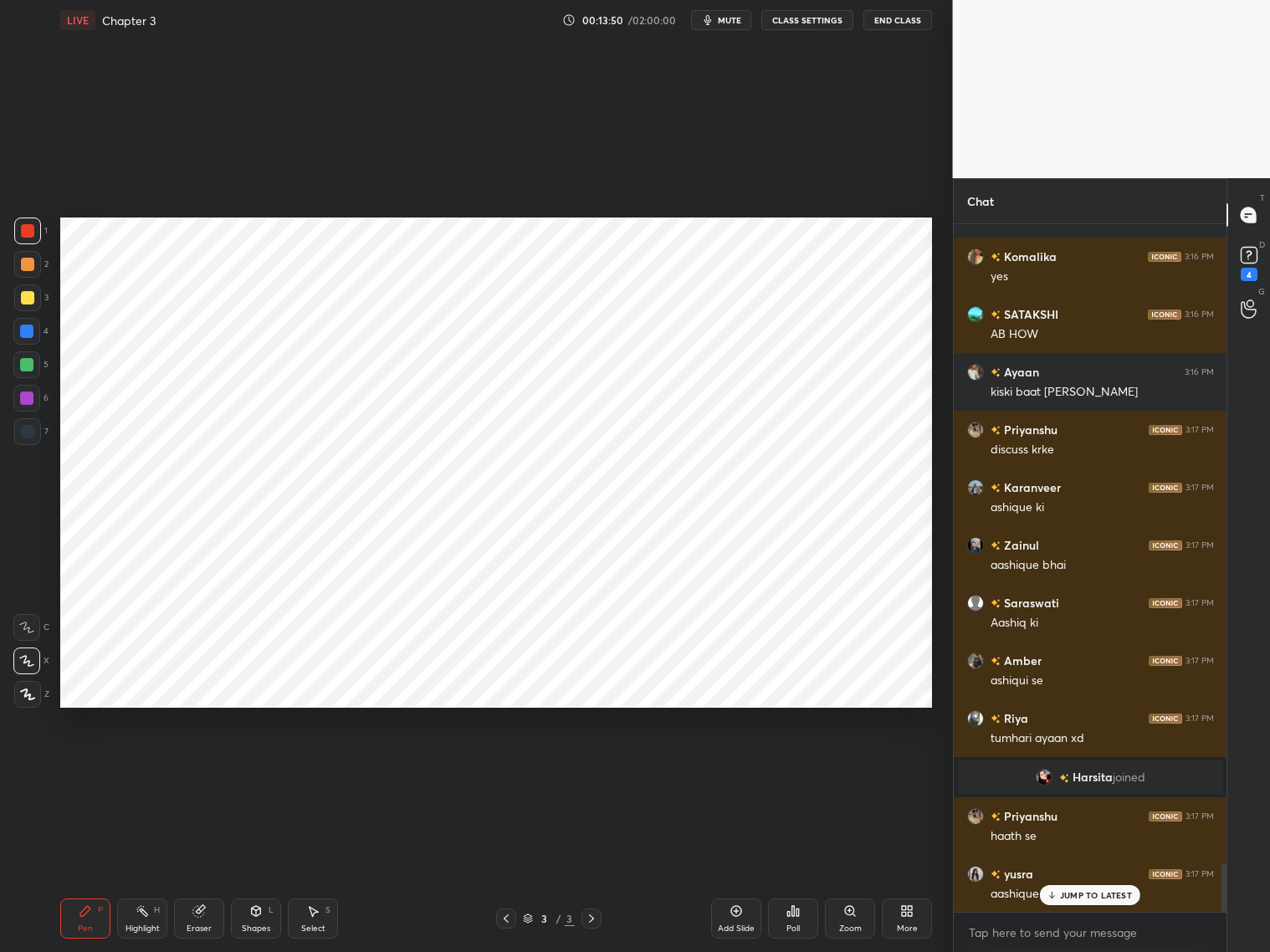
drag, startPoint x: 26, startPoint y: 396, endPoint x: 37, endPoint y: 389, distance: 13.0
click at [28, 395] on div at bounding box center [27, 398] width 14 height 14
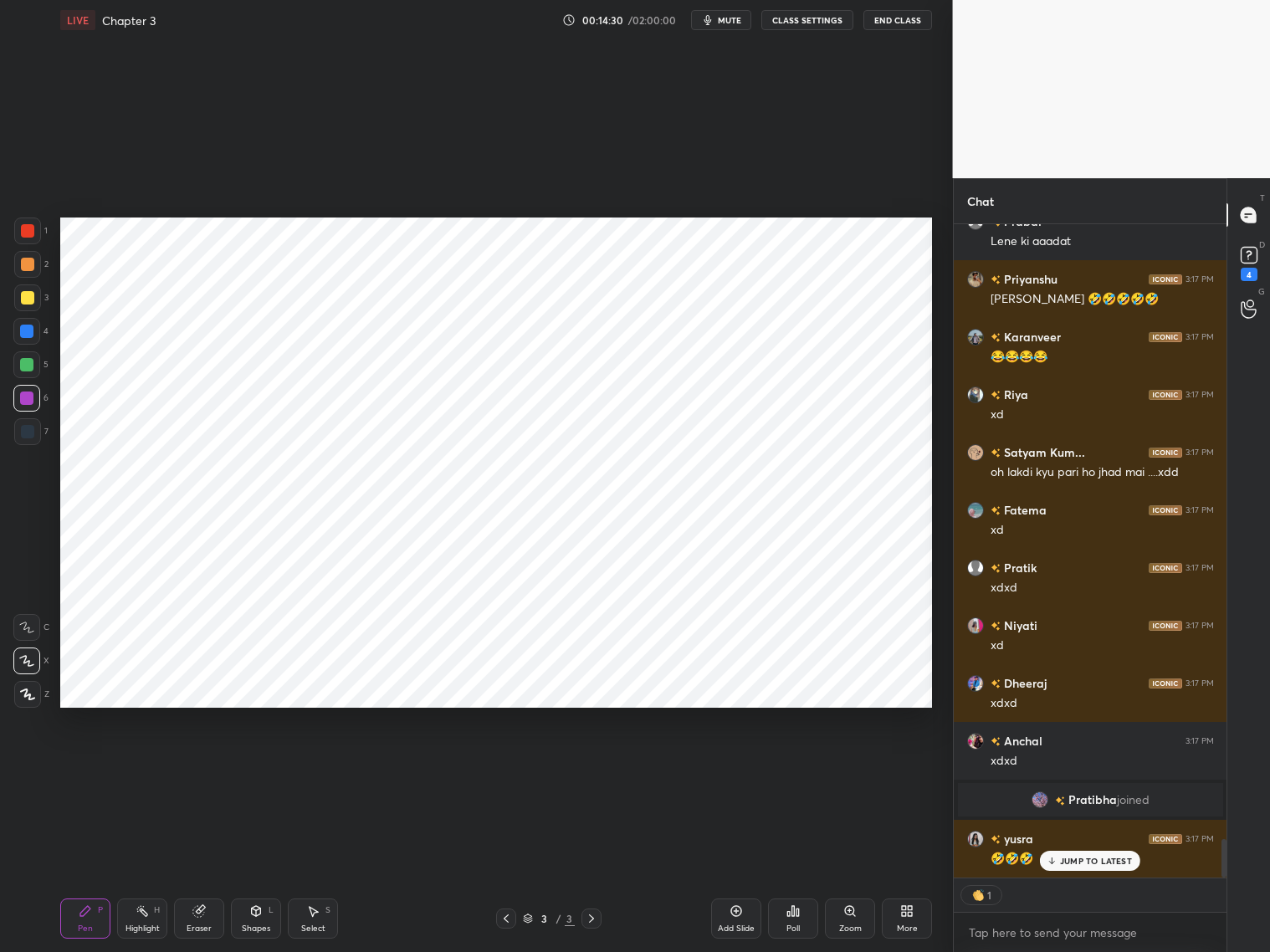
scroll to position [10545, 0]
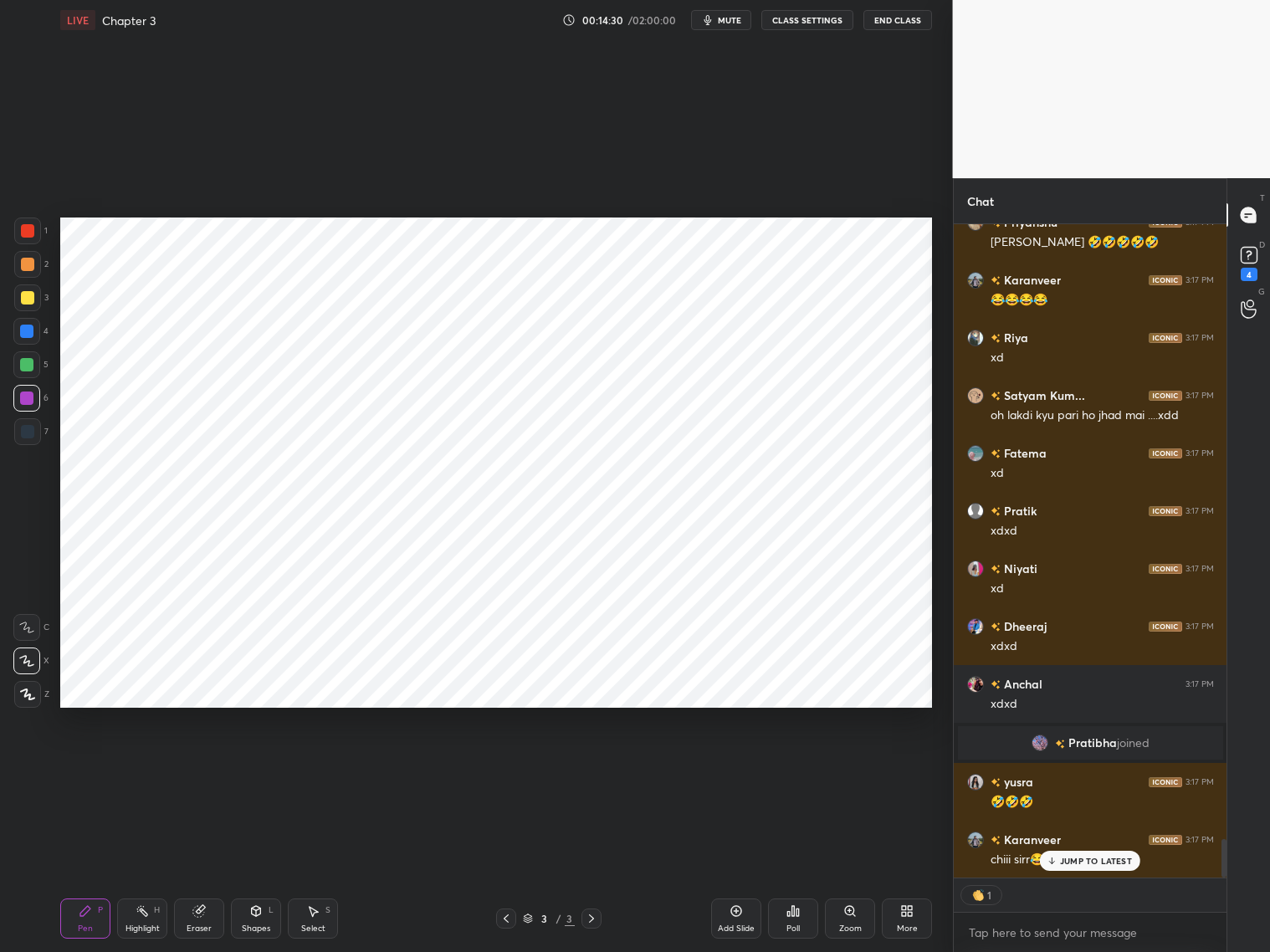
click at [25, 337] on div at bounding box center [26, 331] width 26 height 26
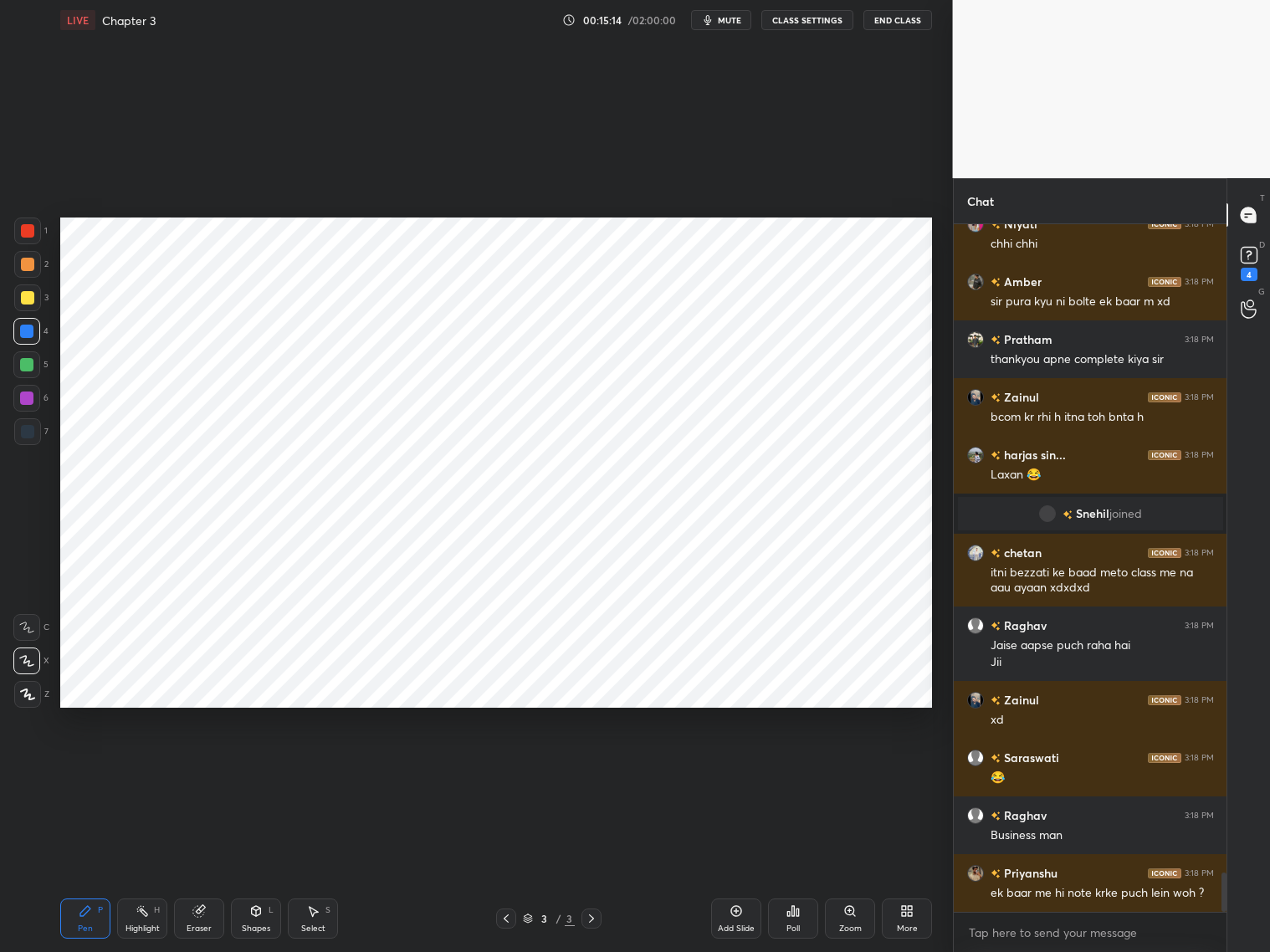
scroll to position [11290, 0]
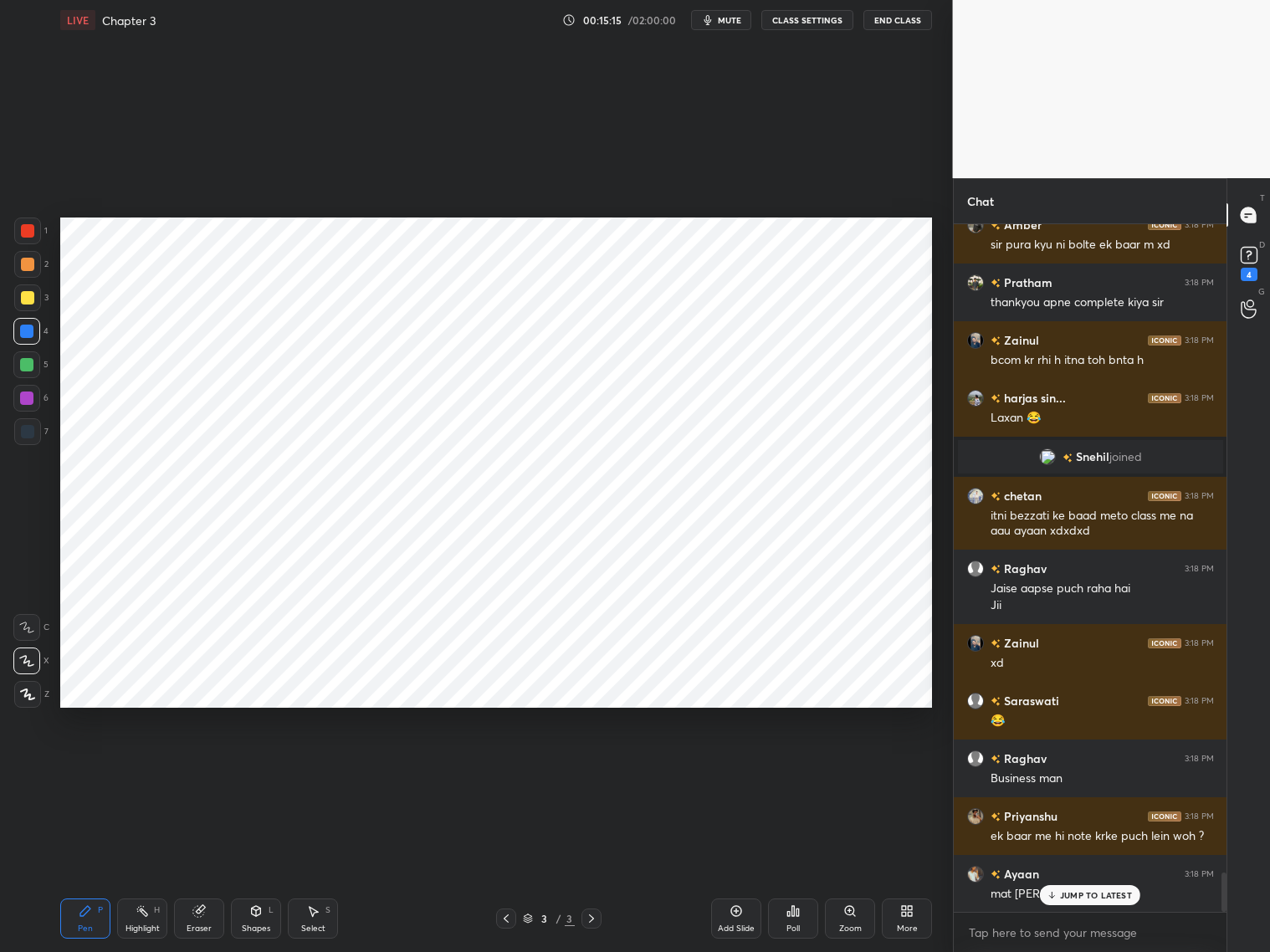
click at [24, 398] on div at bounding box center [27, 398] width 14 height 14
click at [1068, 903] on div "JUMP TO LATEST" at bounding box center [1090, 896] width 101 height 20
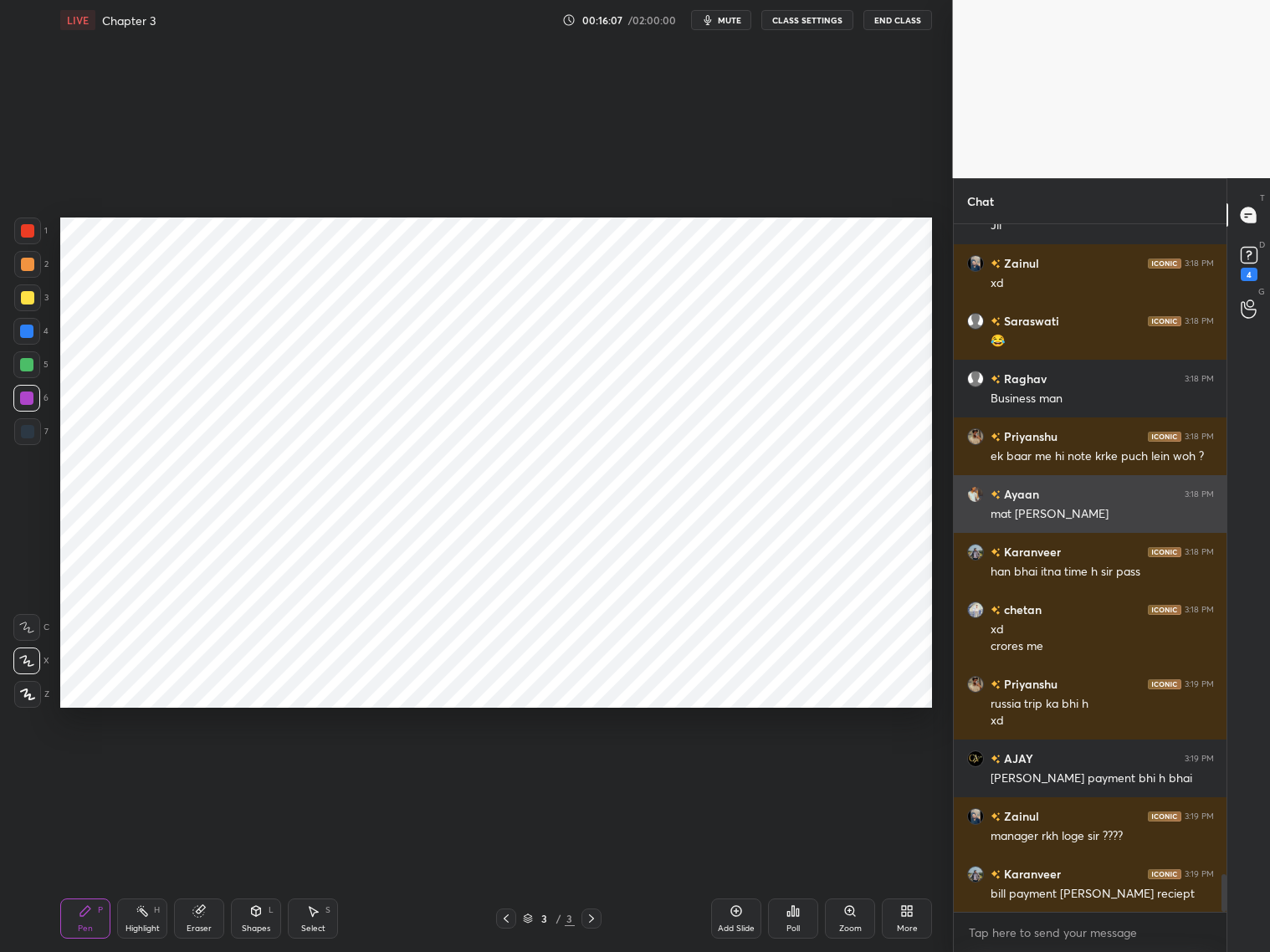
scroll to position [11744, 0]
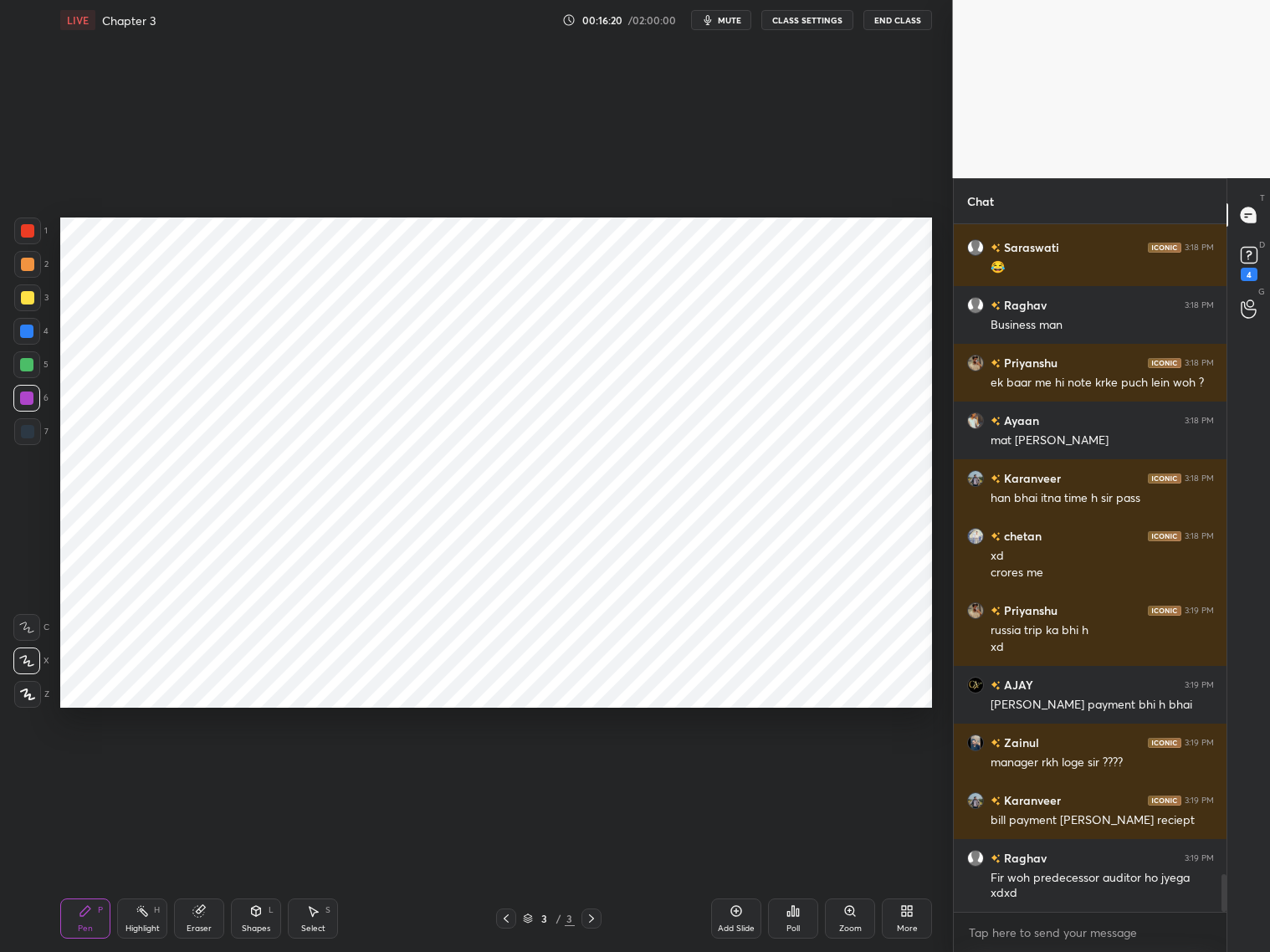
click at [715, 23] on icon "button" at bounding box center [708, 20] width 14 height 14
click at [198, 920] on div "Eraser" at bounding box center [199, 919] width 50 height 40
click at [93, 918] on div "Pen P" at bounding box center [85, 919] width 50 height 40
click at [730, 24] on span "unmute" at bounding box center [728, 20] width 36 height 12
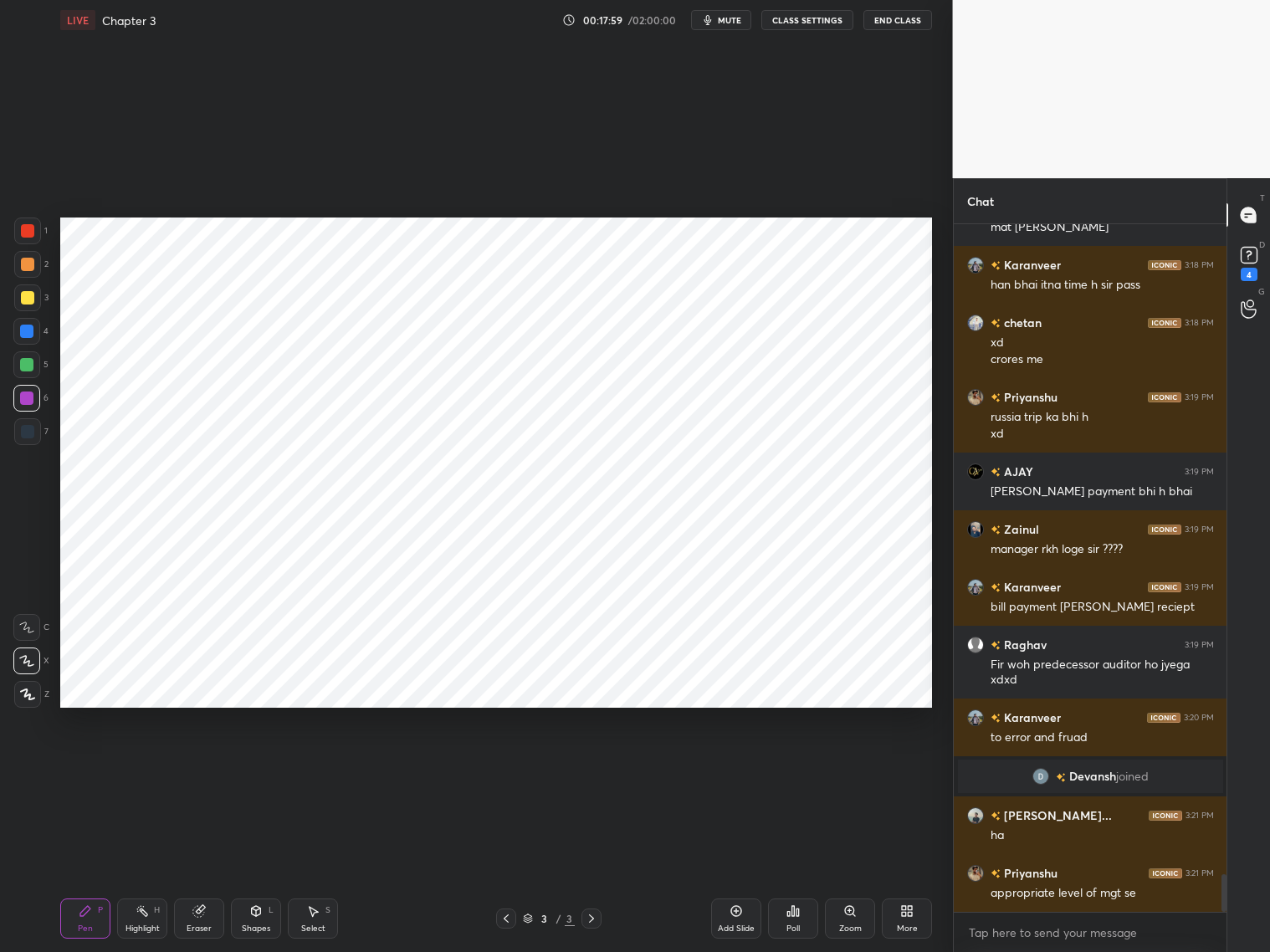
scroll to position [12014, 0]
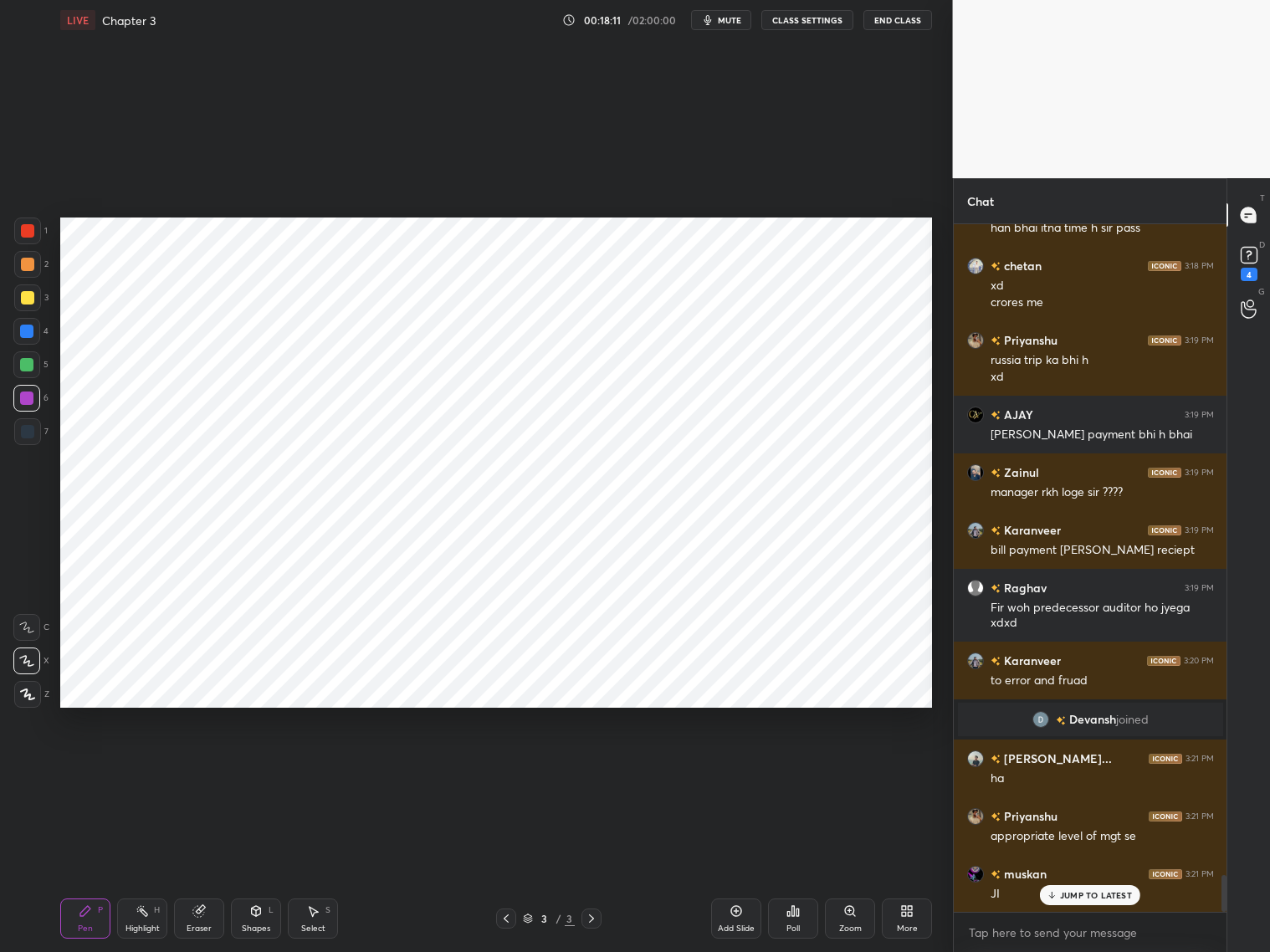
click at [737, 921] on div "Add Slide" at bounding box center [736, 919] width 50 height 40
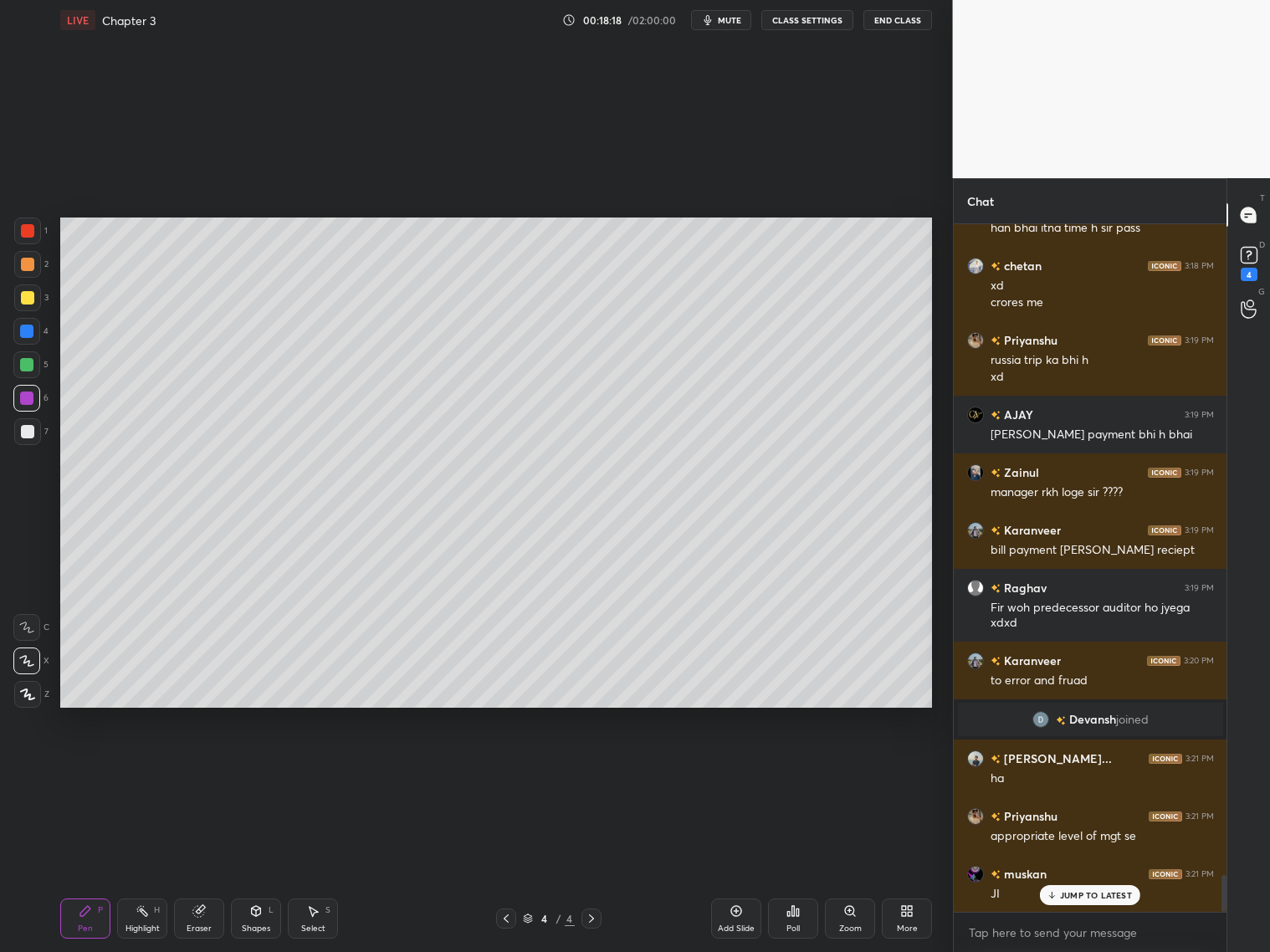
click at [35, 295] on div at bounding box center [27, 298] width 26 height 26
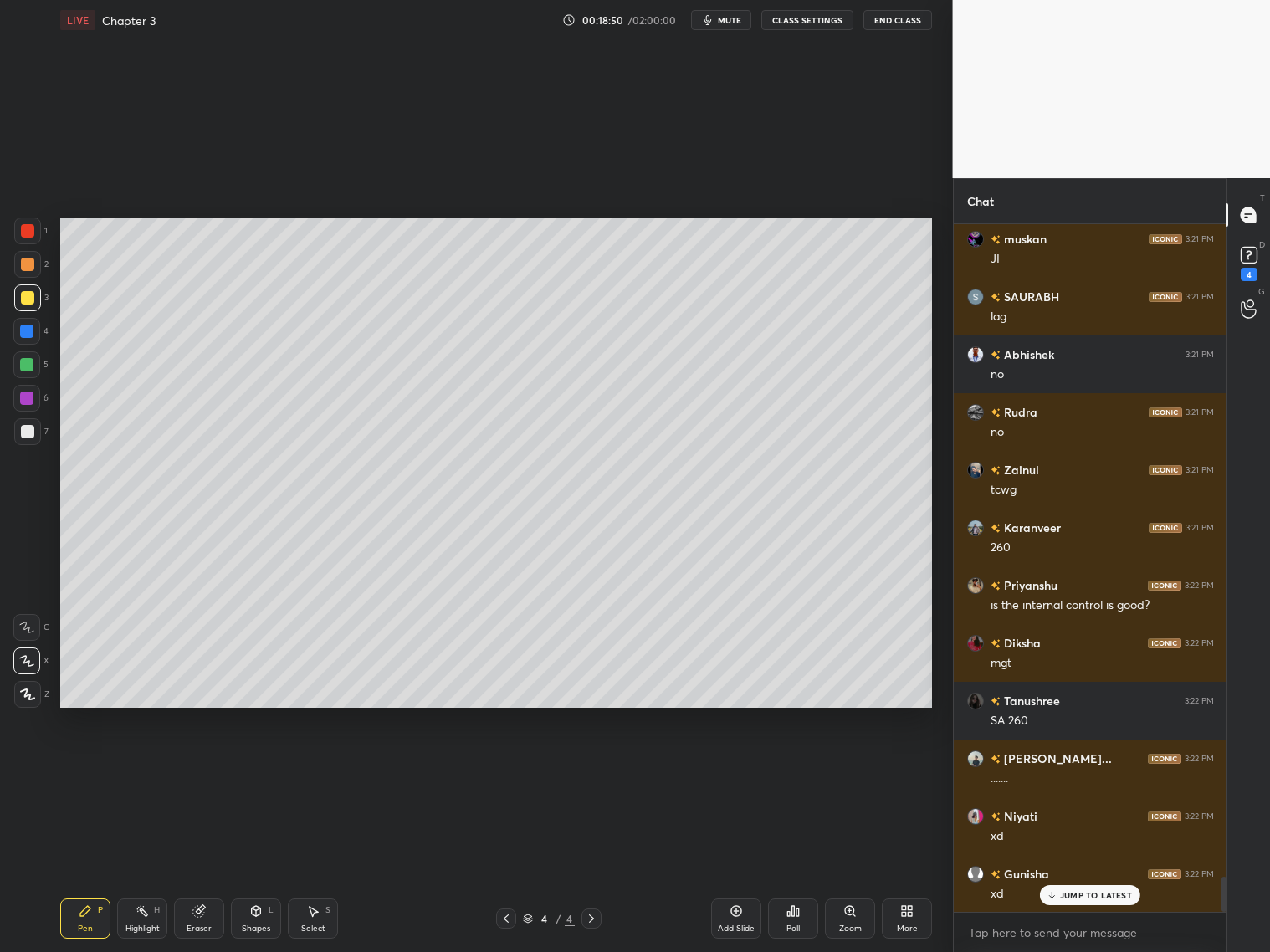
scroll to position [12938, 0]
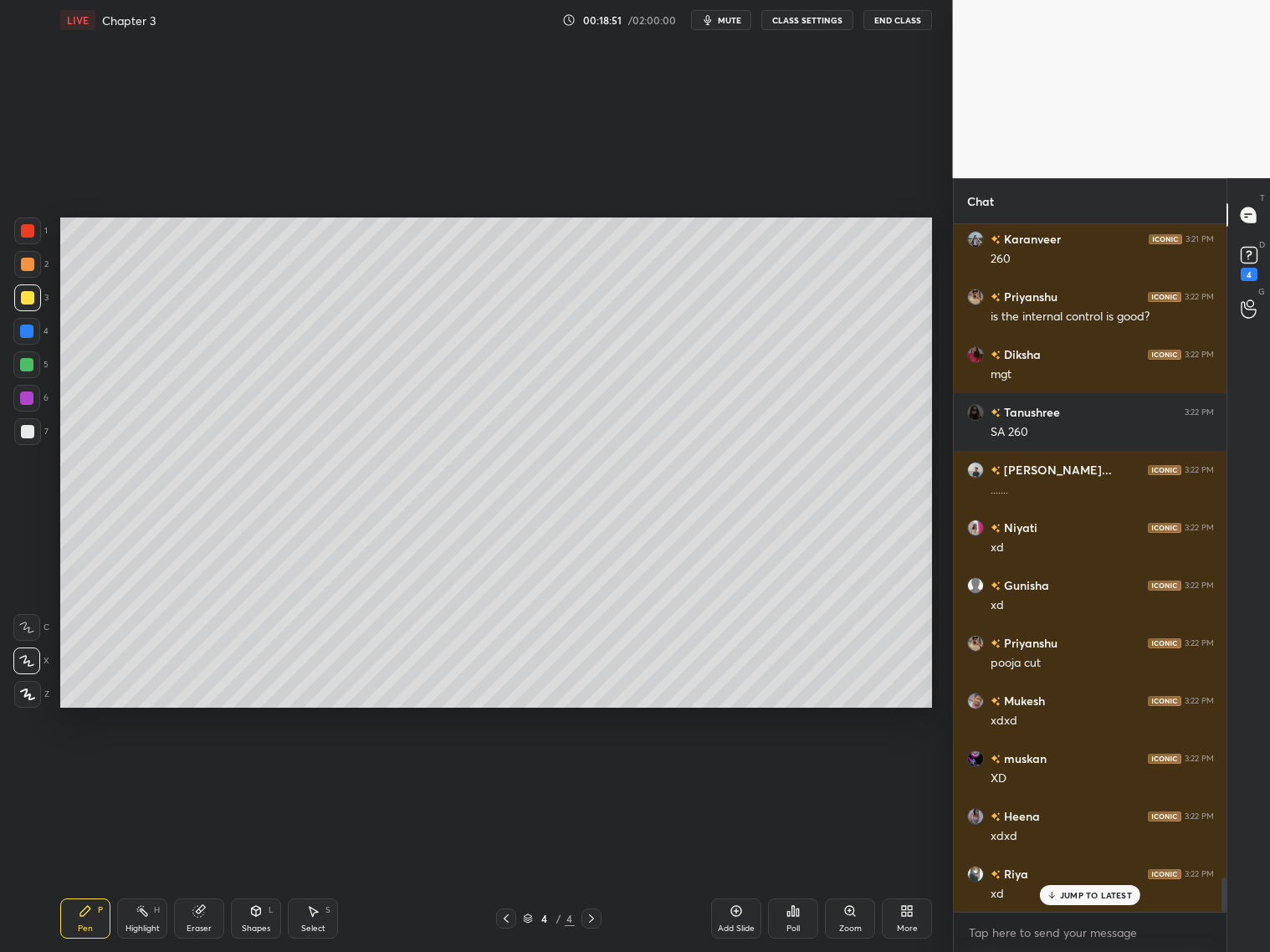
click at [1093, 897] on p "JUMP TO LATEST" at bounding box center [1096, 896] width 72 height 10
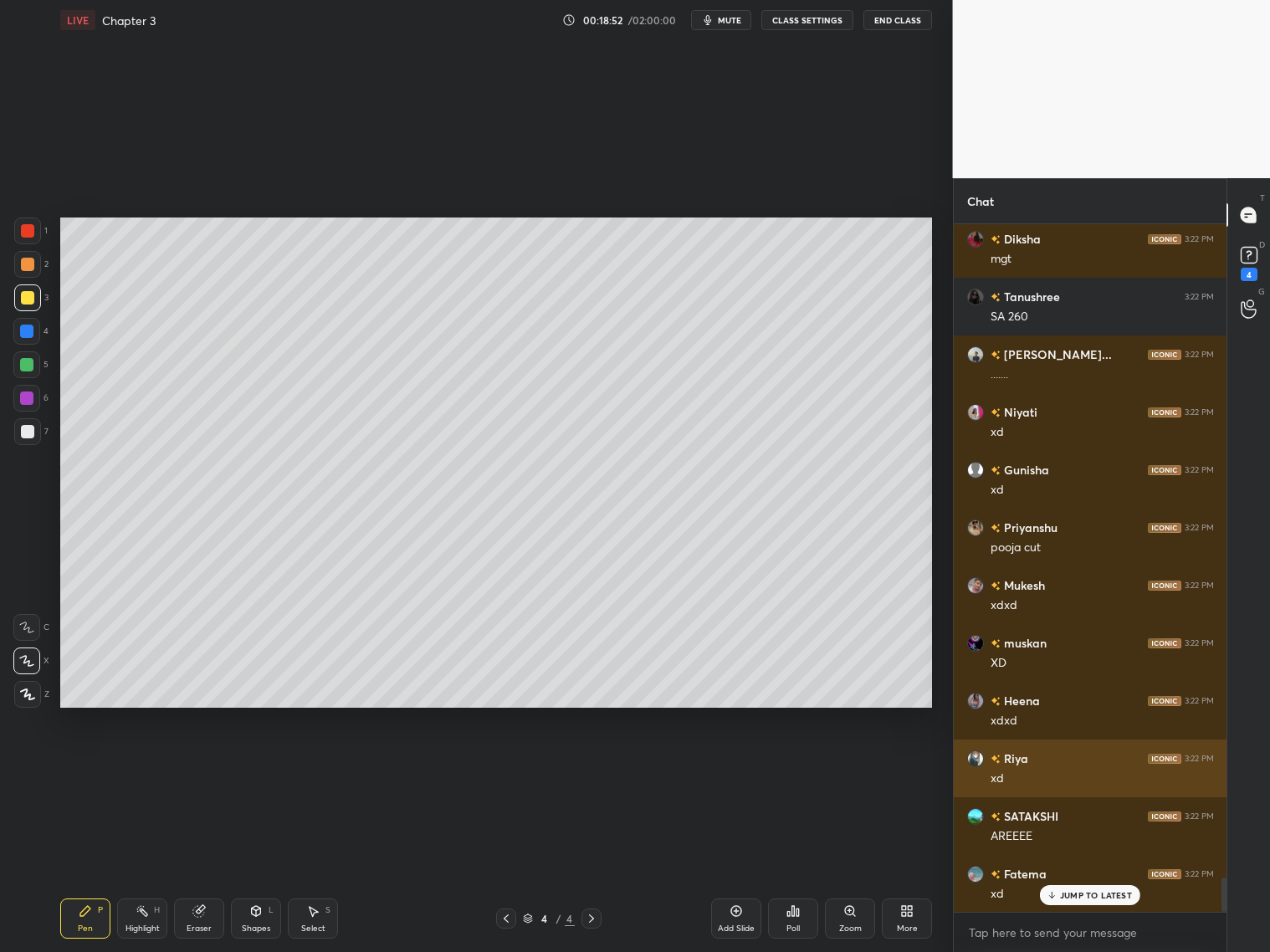
scroll to position [13112, 0]
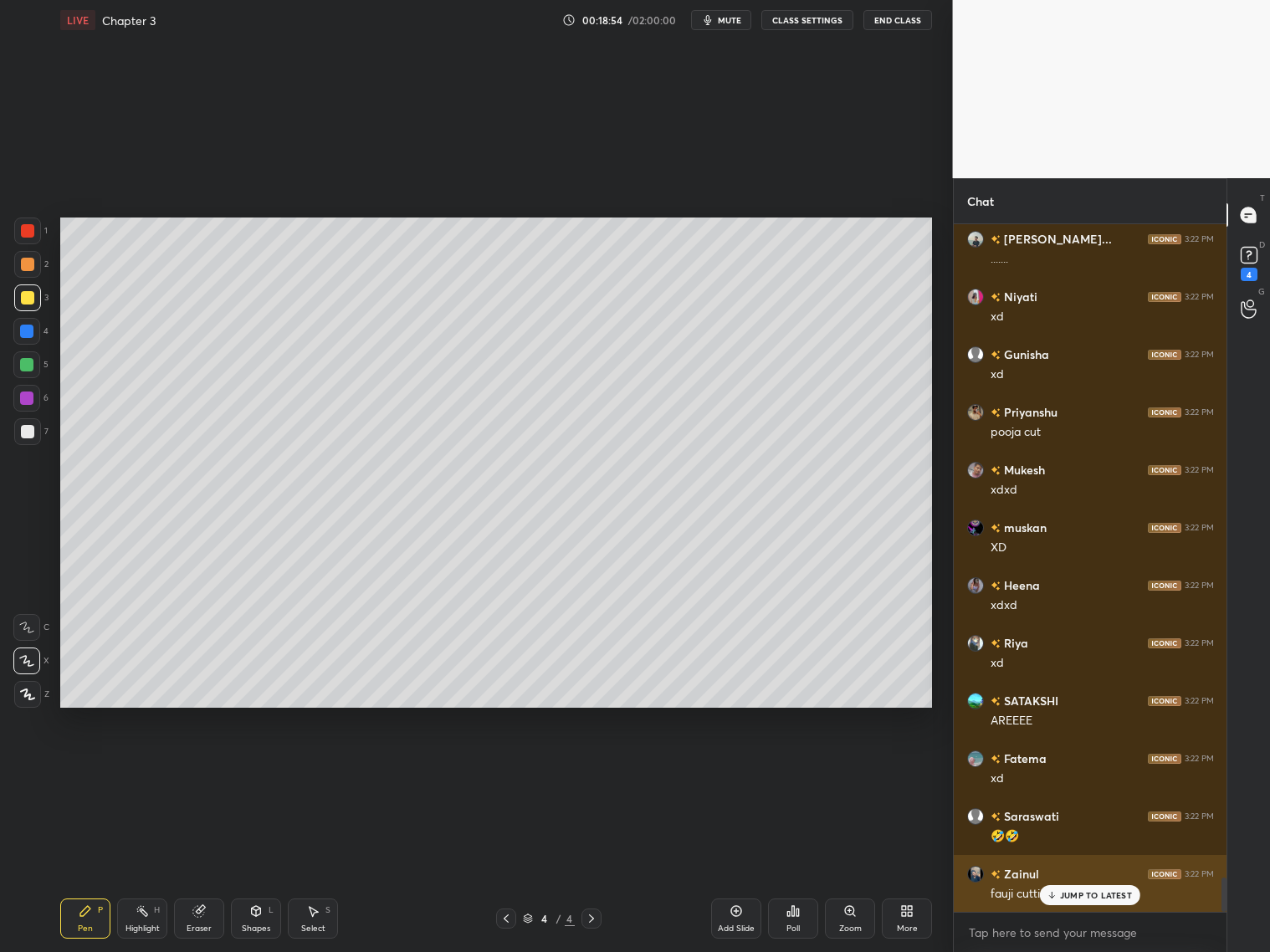
drag, startPoint x: 1057, startPoint y: 888, endPoint x: 1069, endPoint y: 897, distance: 15.0
click at [1054, 893] on div "JUMP TO LATEST" at bounding box center [1090, 896] width 101 height 20
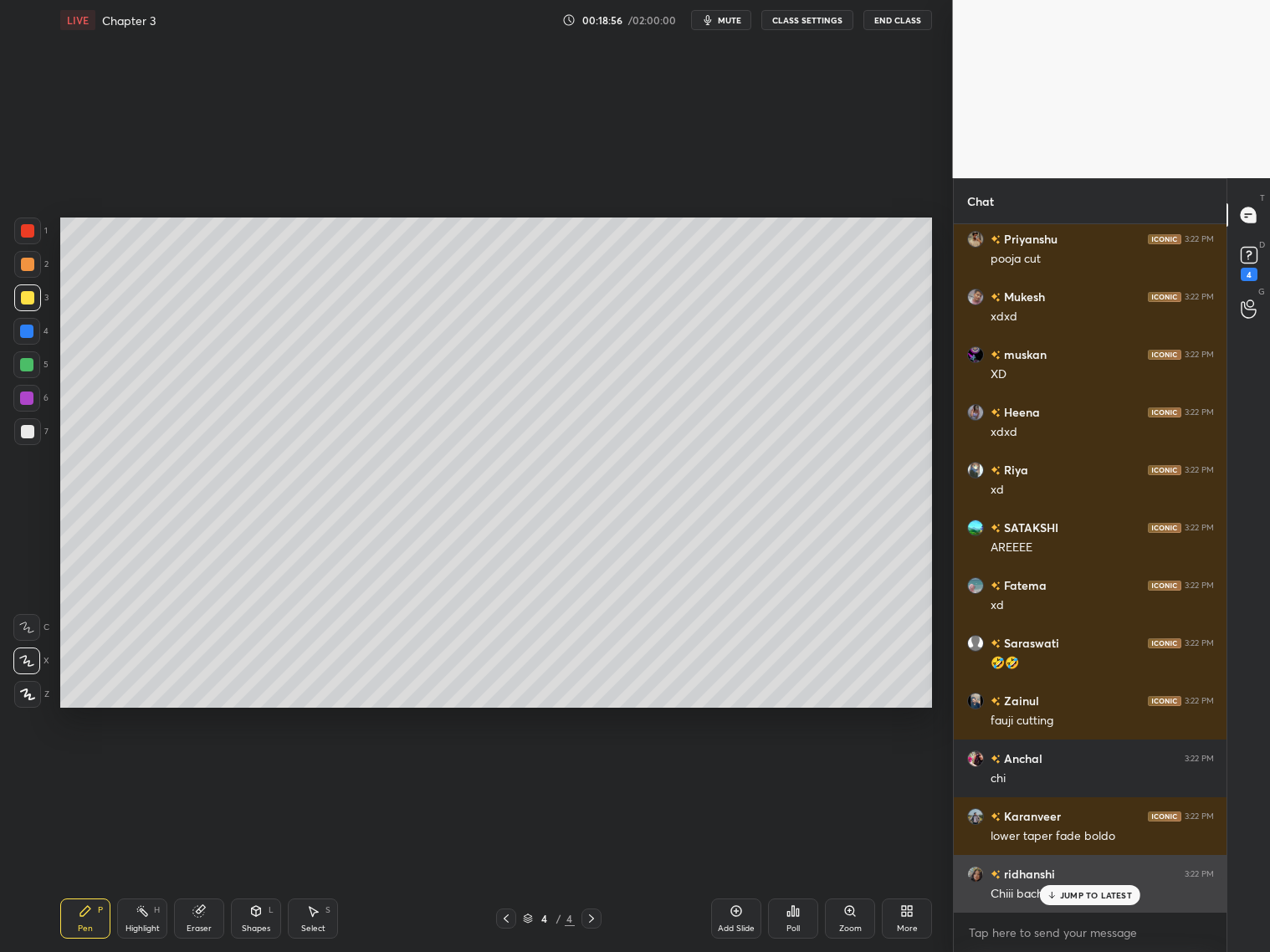
click at [1076, 897] on p "JUMP TO LATEST" at bounding box center [1096, 896] width 72 height 10
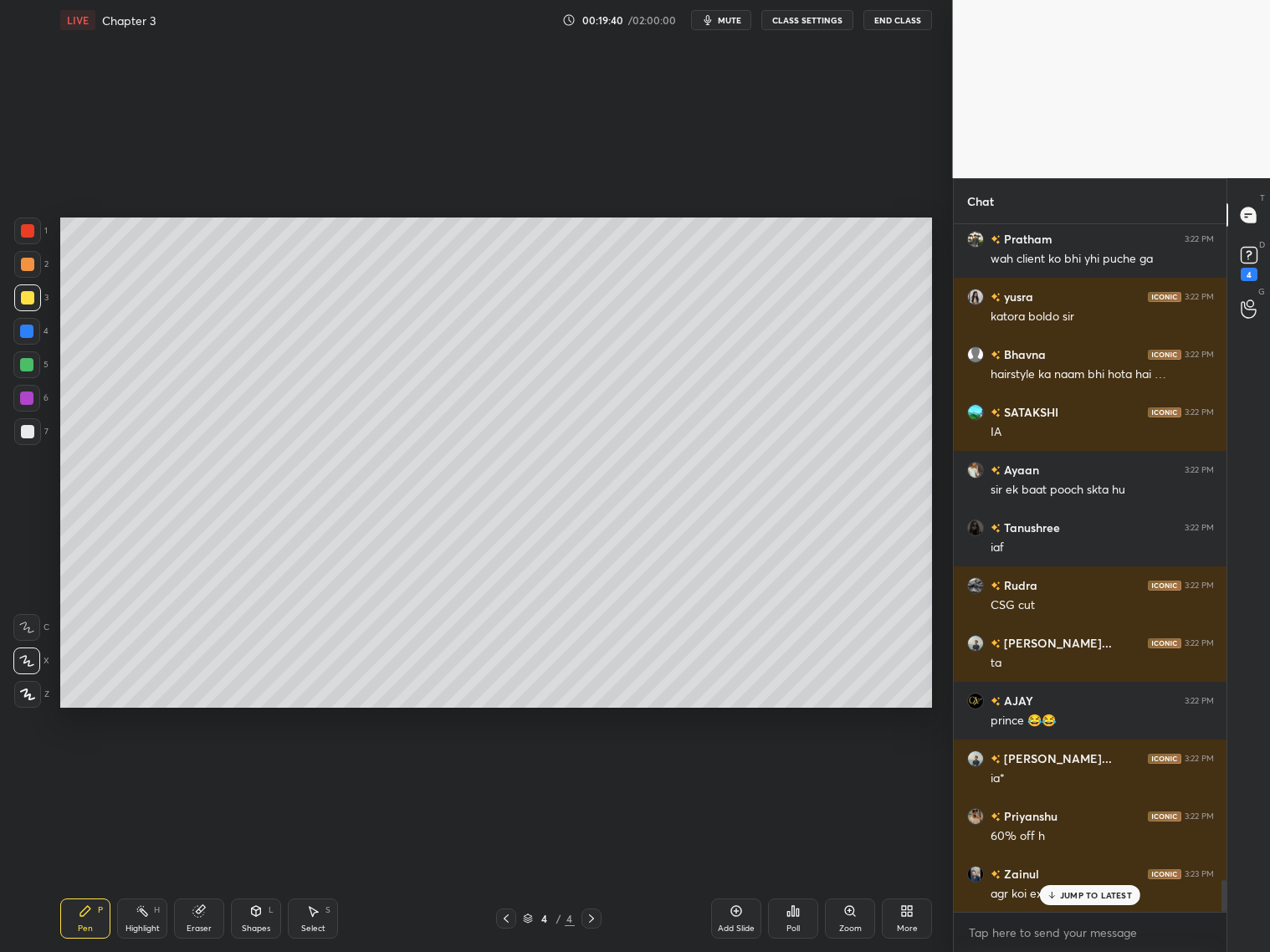
scroll to position [14440, 0]
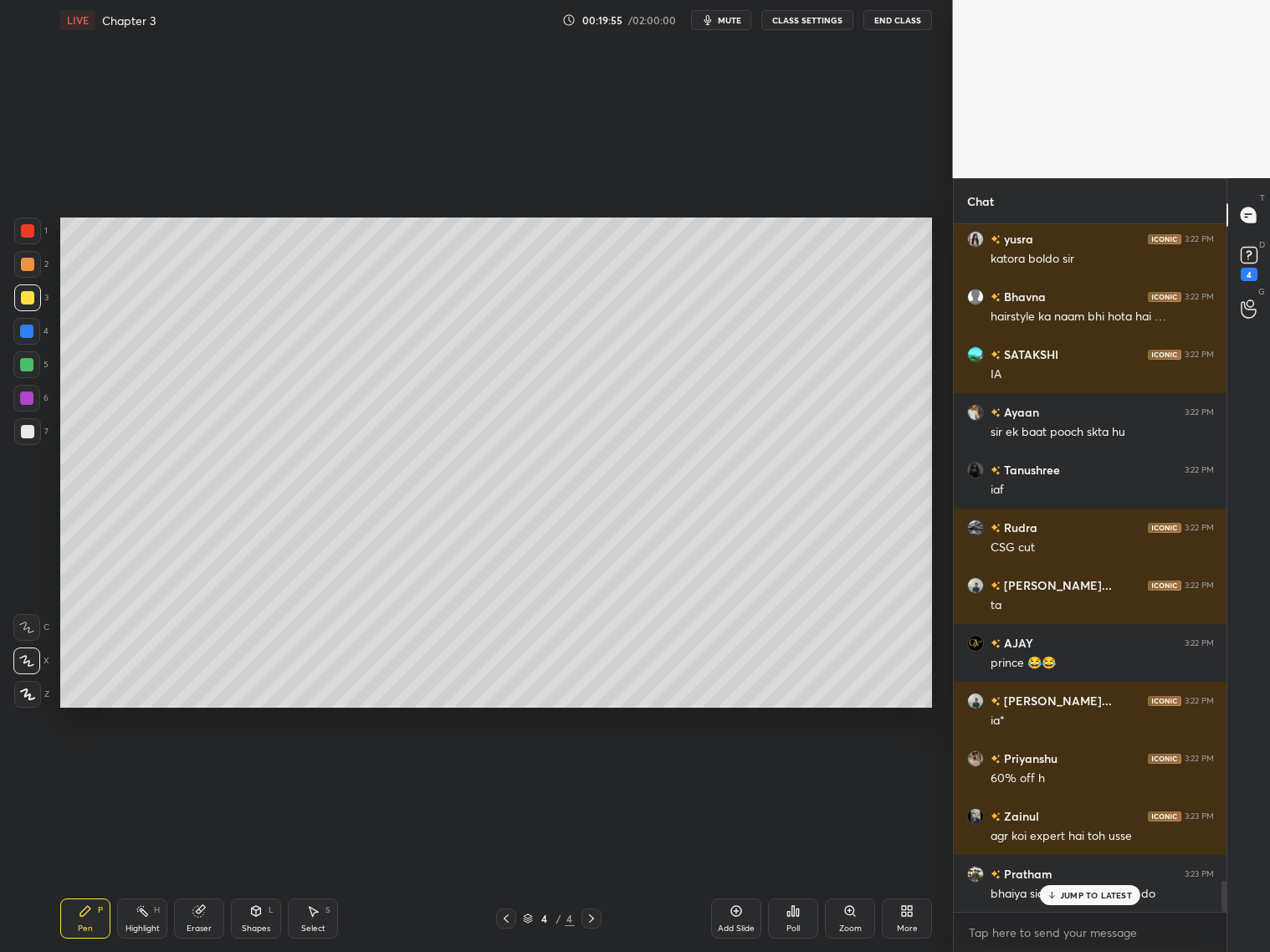
drag, startPoint x: 199, startPoint y: 917, endPoint x: 197, endPoint y: 899, distance: 18.1
click at [197, 914] on div "Eraser" at bounding box center [199, 919] width 50 height 40
drag, startPoint x: 84, startPoint y: 922, endPoint x: 98, endPoint y: 897, distance: 28.7
click at [88, 920] on div "Pen P" at bounding box center [85, 919] width 50 height 40
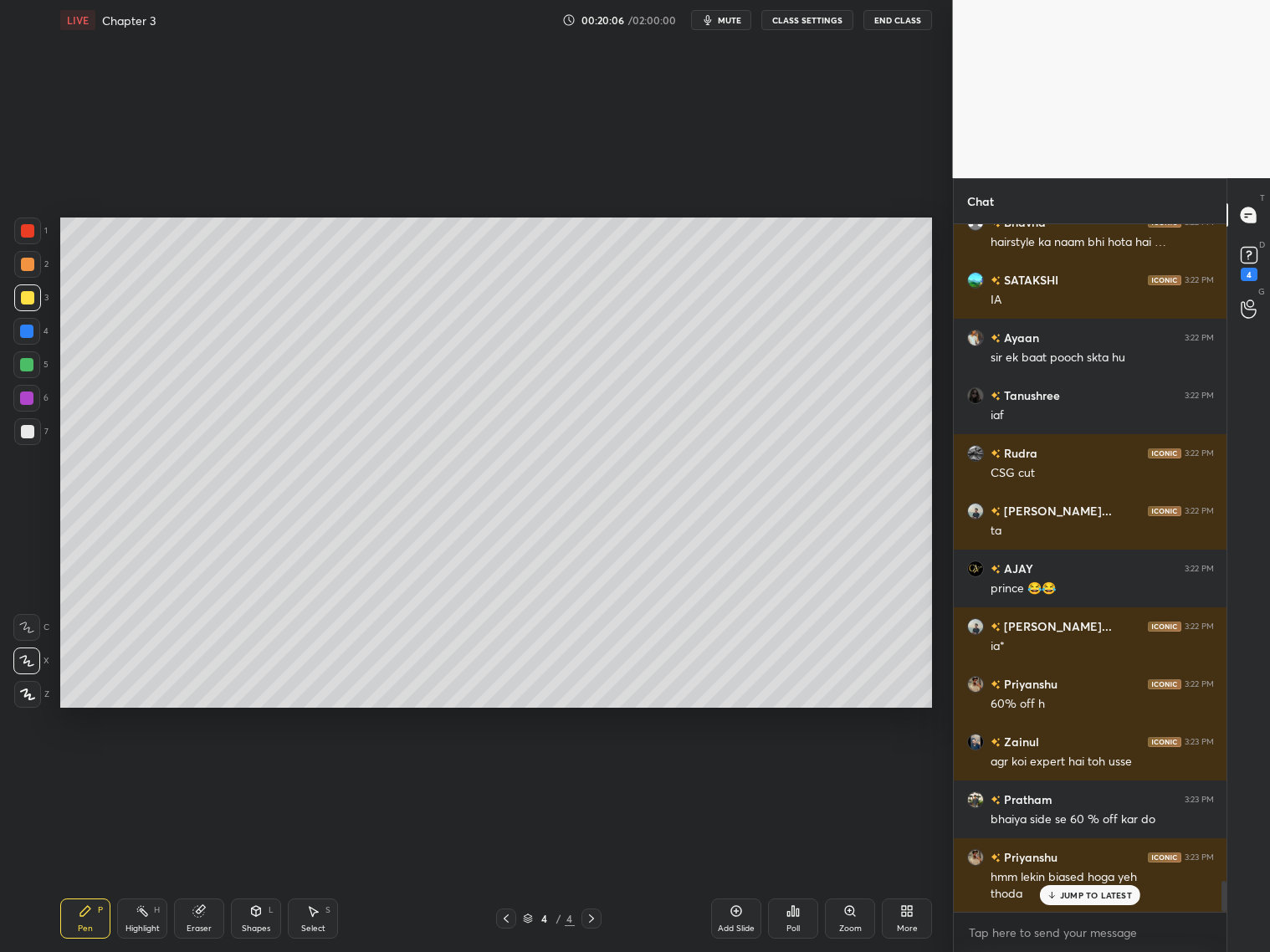
scroll to position [14573, 0]
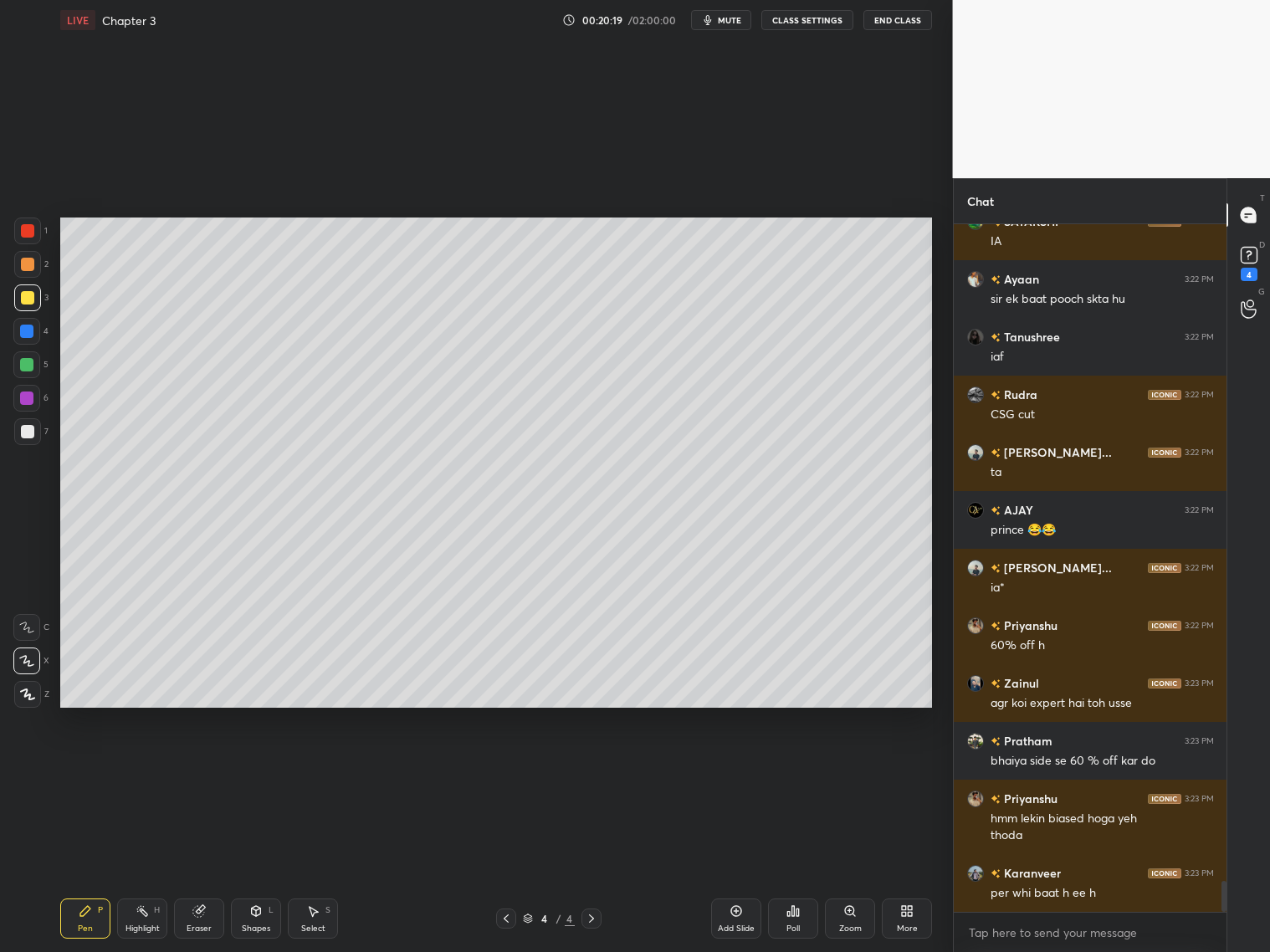
drag, startPoint x: 197, startPoint y: 912, endPoint x: 193, endPoint y: 849, distance: 63.1
click at [198, 906] on icon at bounding box center [200, 911] width 14 height 14
click at [84, 919] on div "Pen P" at bounding box center [85, 919] width 50 height 40
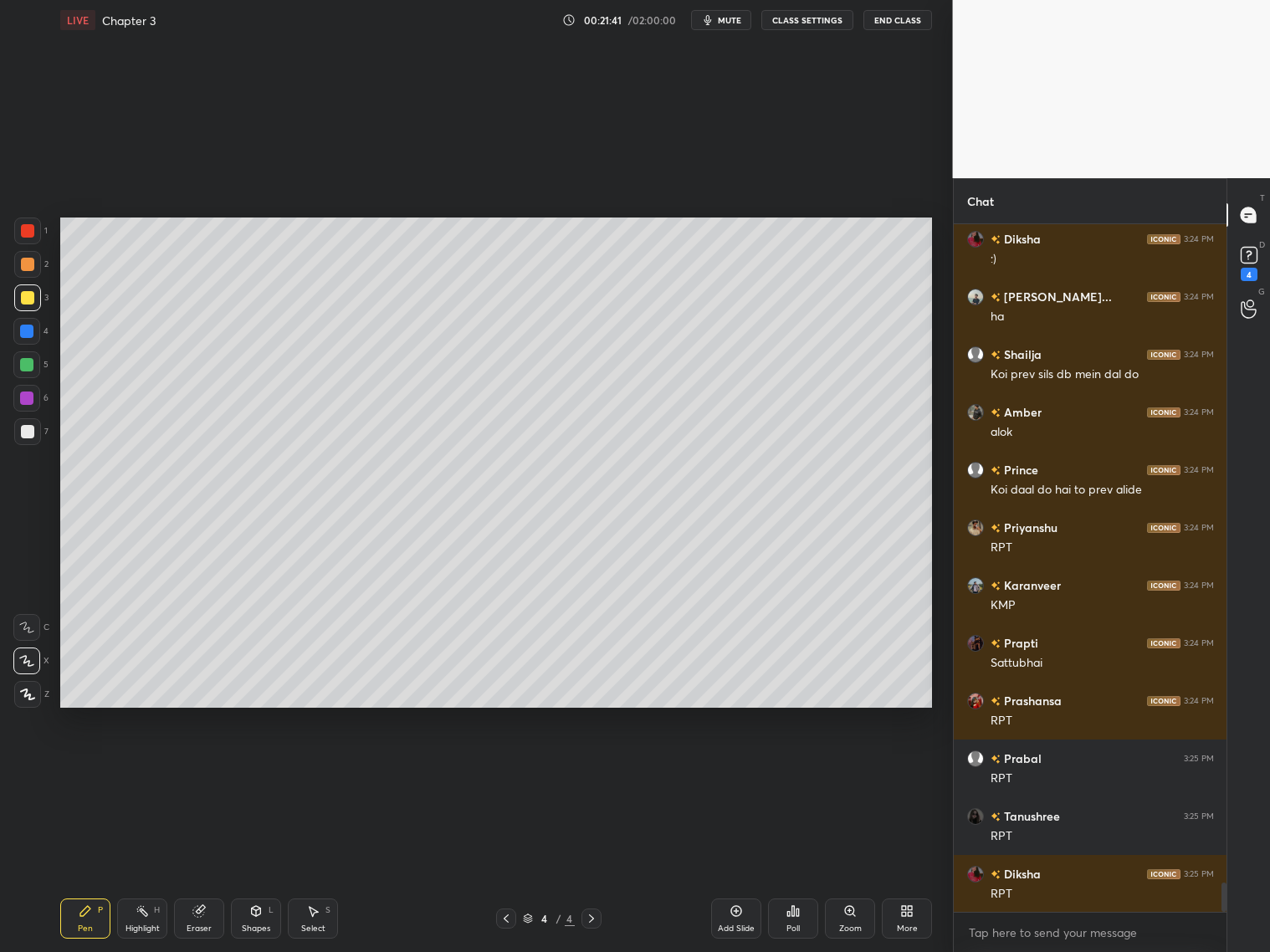
scroll to position [15611, 0]
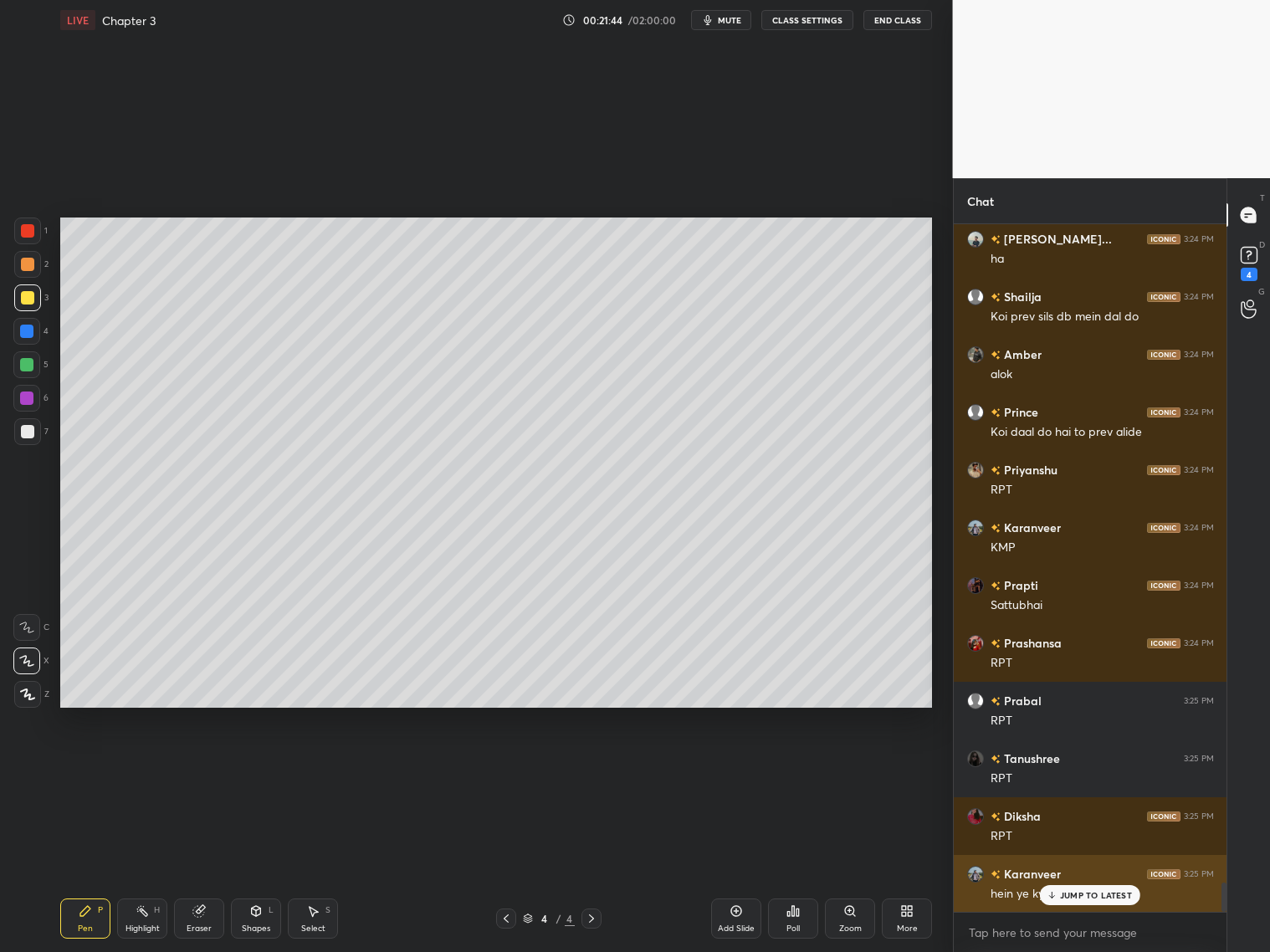
click at [1067, 897] on p "JUMP TO LATEST" at bounding box center [1096, 896] width 72 height 10
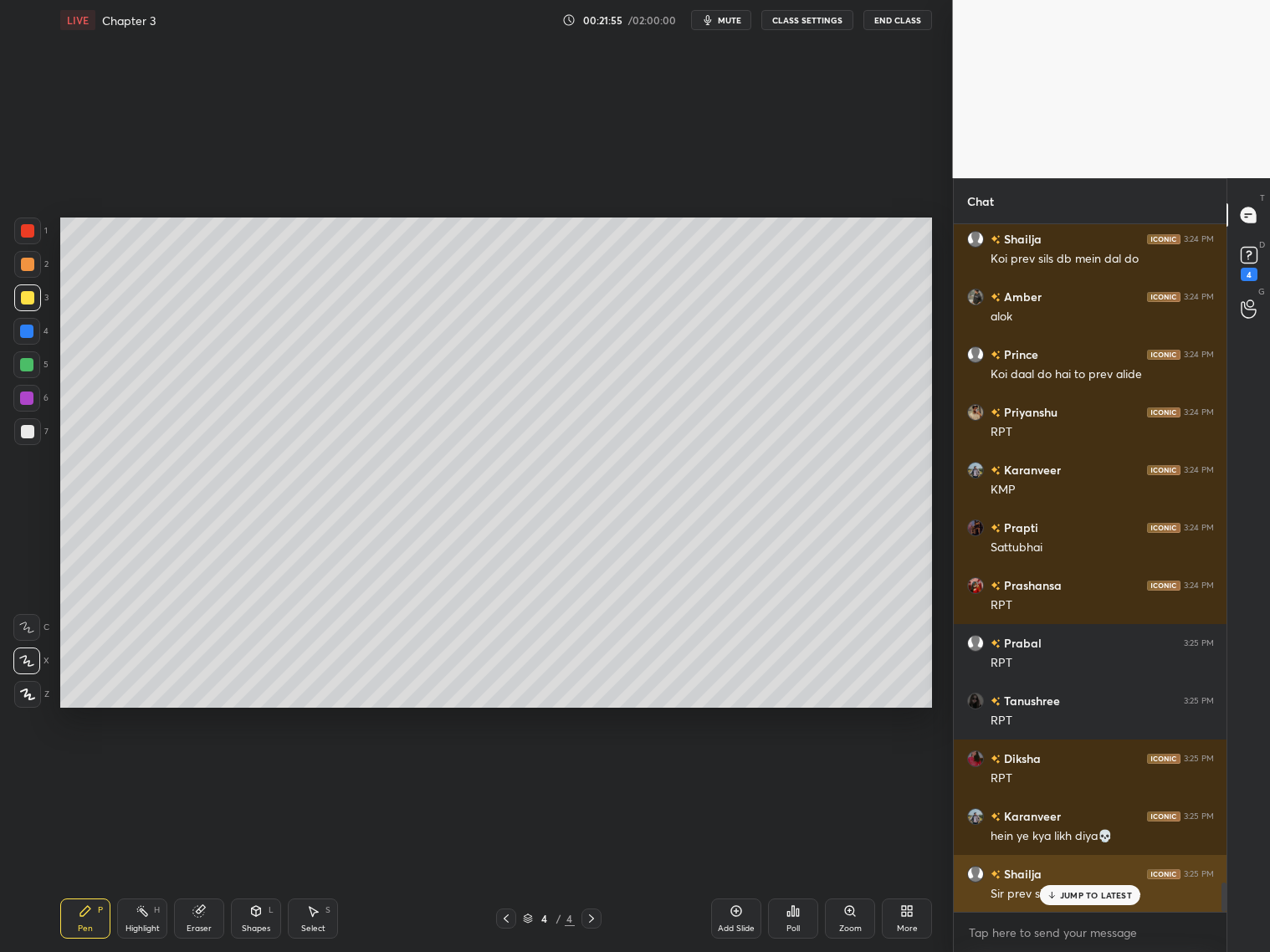
click at [1069, 889] on div "JUMP TO LATEST" at bounding box center [1090, 896] width 101 height 20
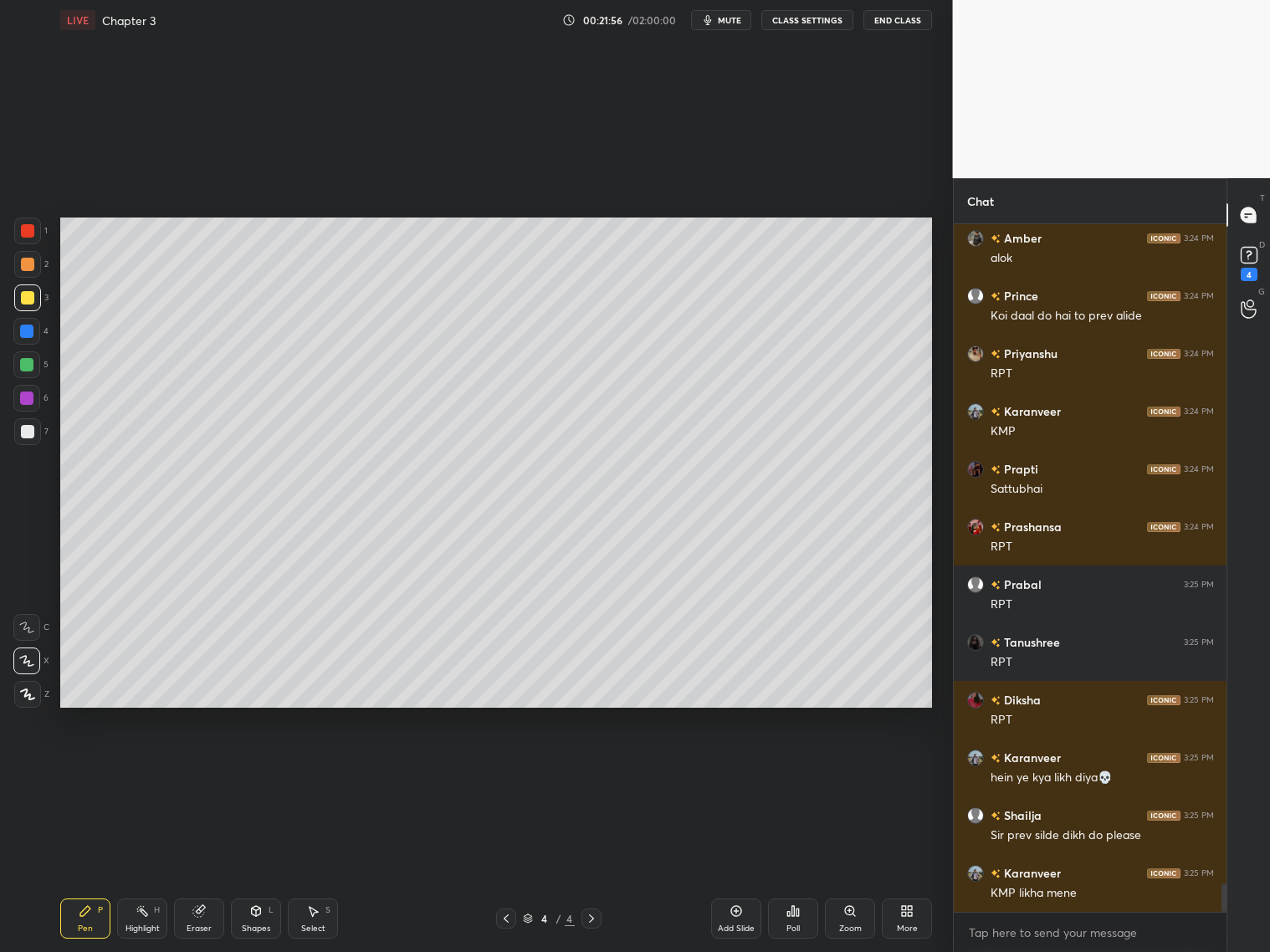
click at [506, 915] on icon at bounding box center [507, 919] width 14 height 14
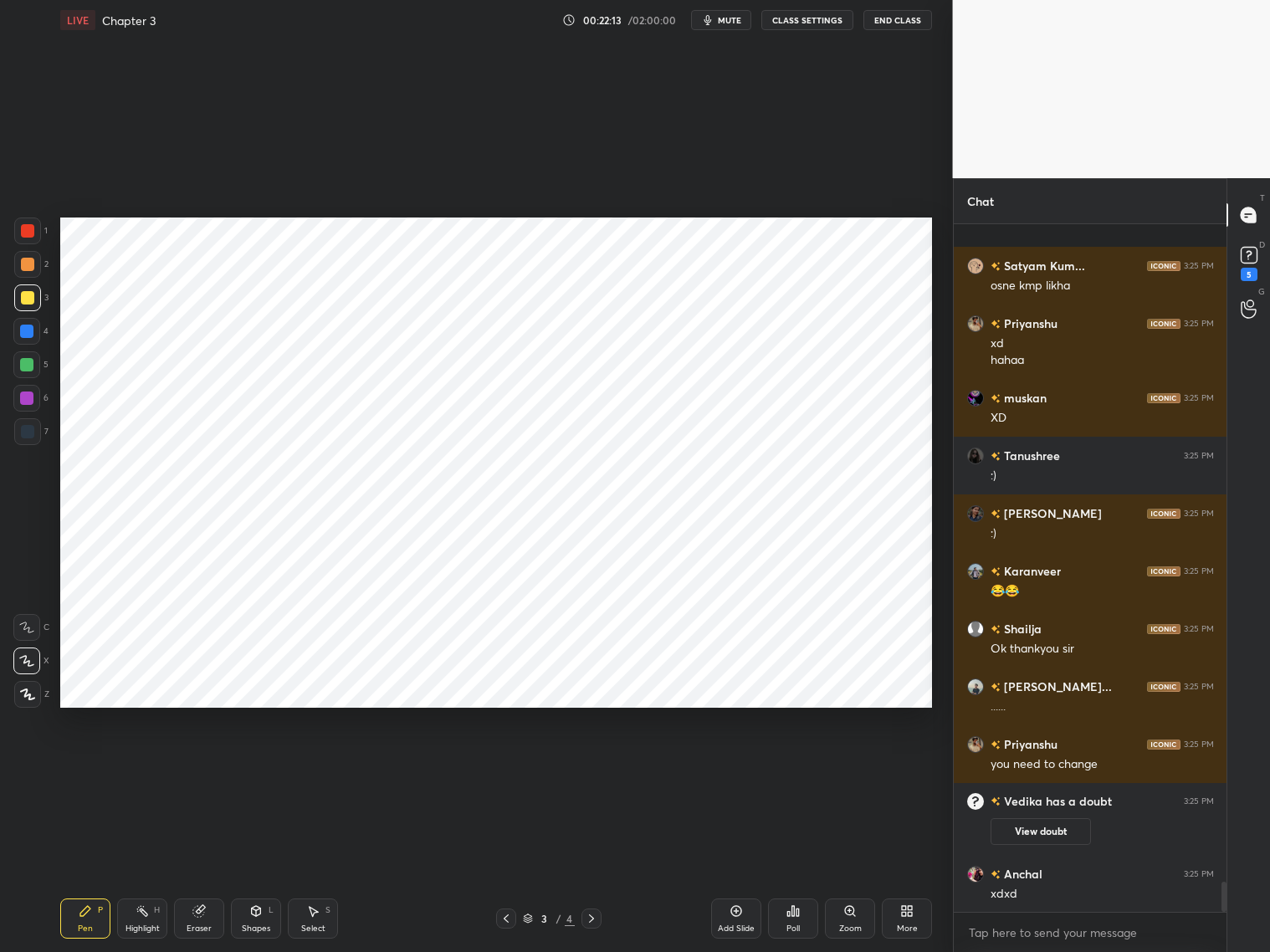
scroll to position [15068, 0]
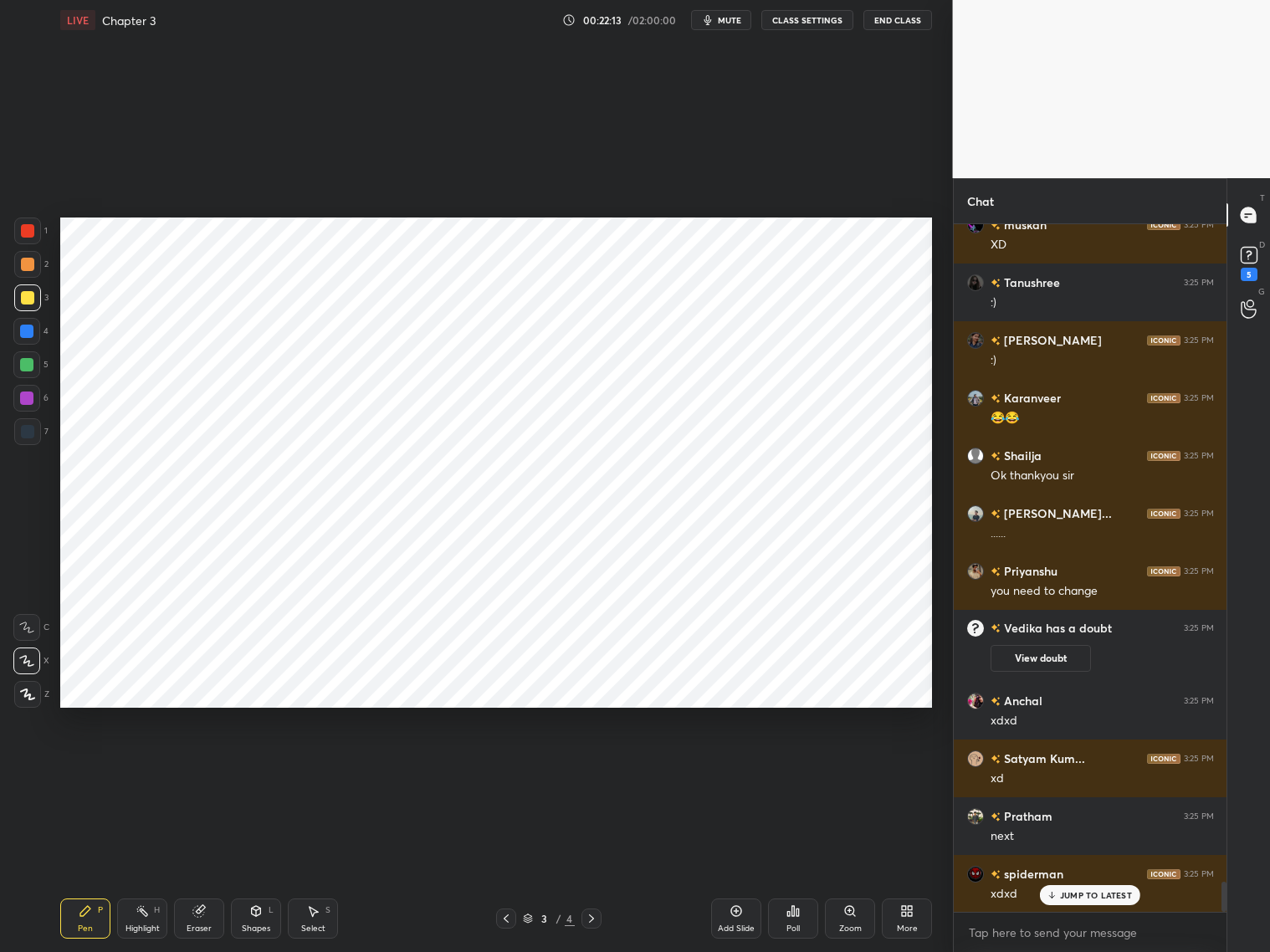
click at [591, 916] on icon at bounding box center [592, 919] width 14 height 14
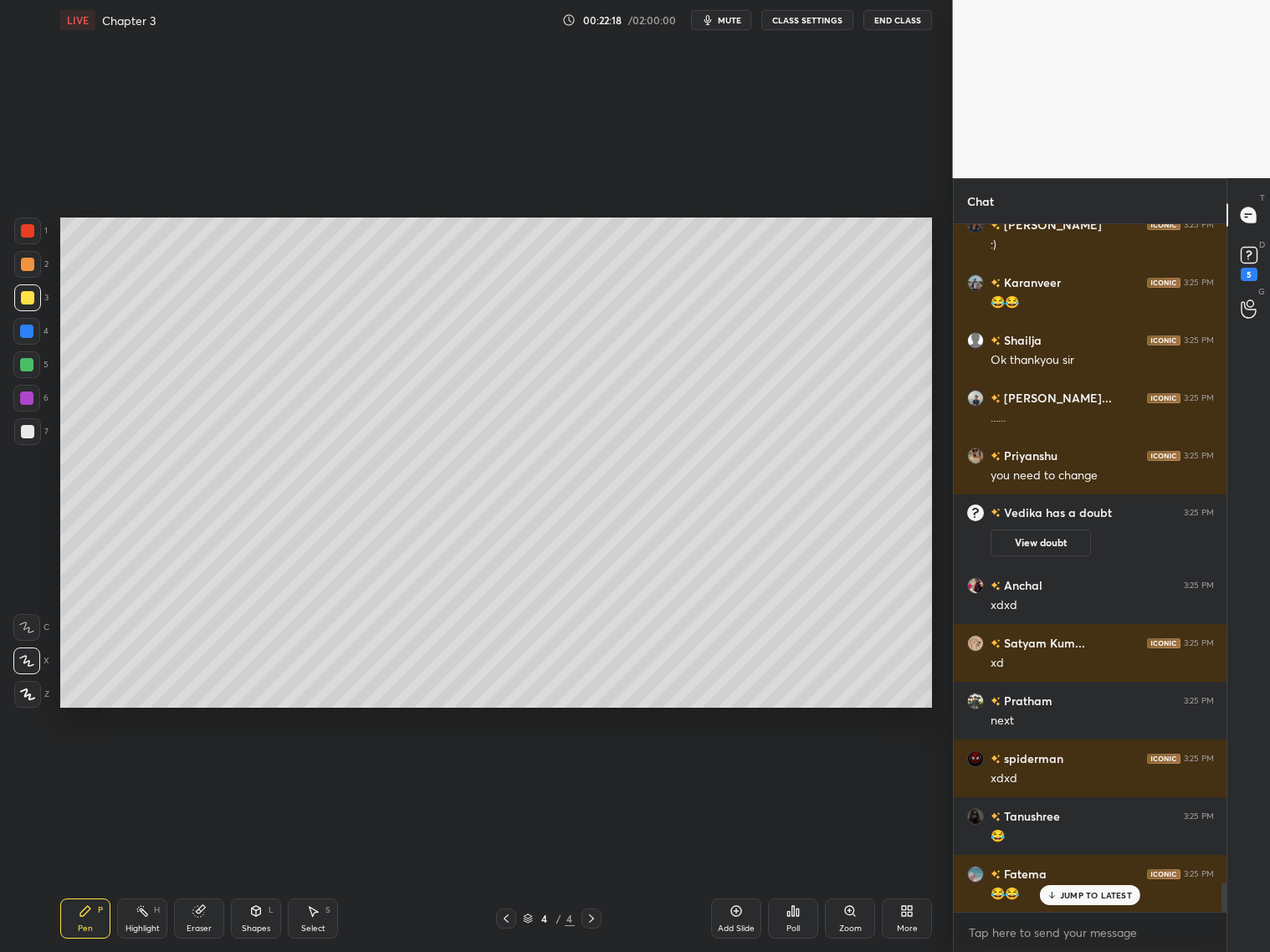
scroll to position [15241, 0]
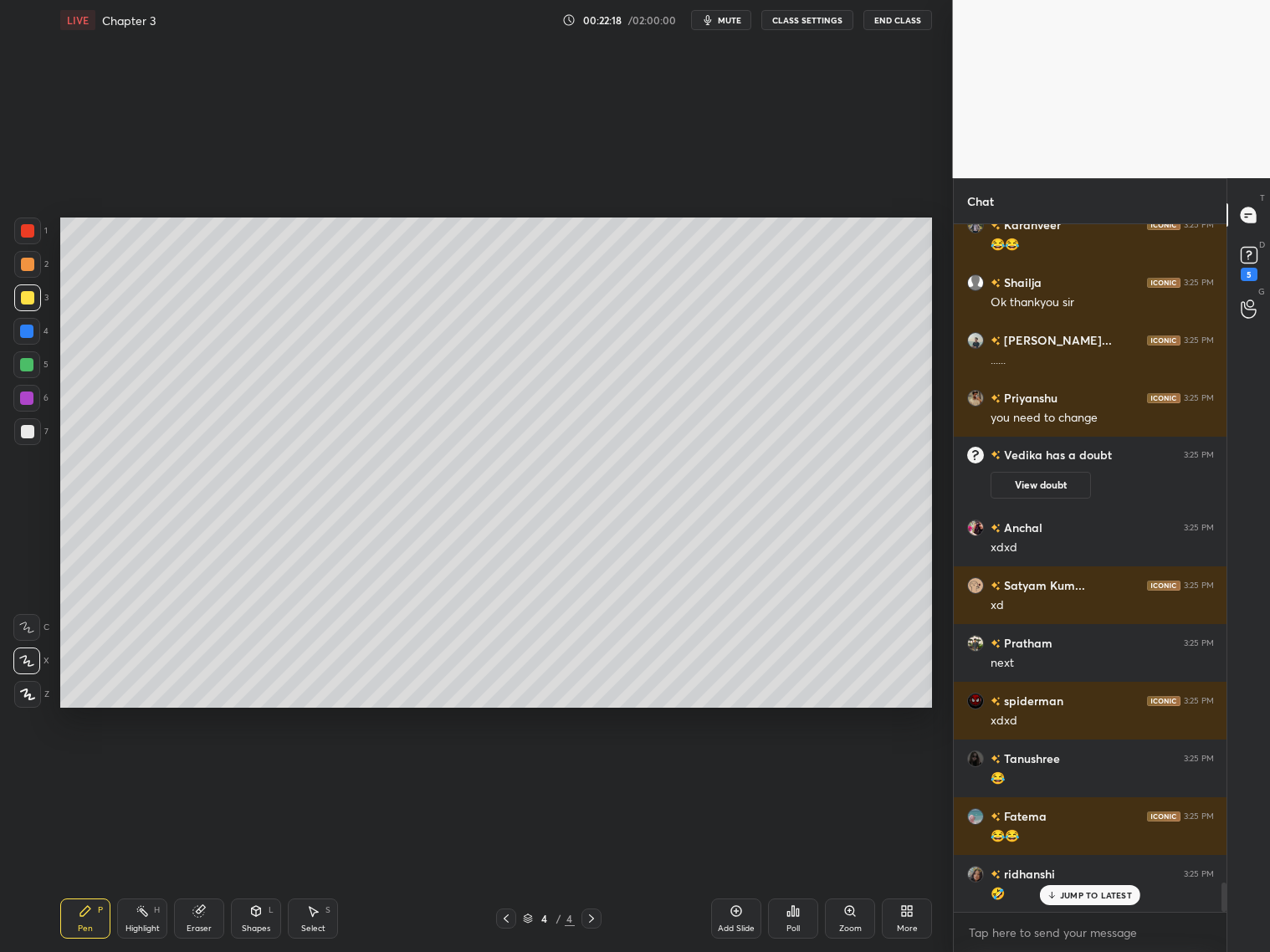
click at [901, 922] on div "More" at bounding box center [907, 919] width 50 height 40
click at [809, 797] on div "Light Blank" at bounding box center [812, 801] width 43 height 9
click at [781, 731] on icon at bounding box center [779, 734] width 14 height 14
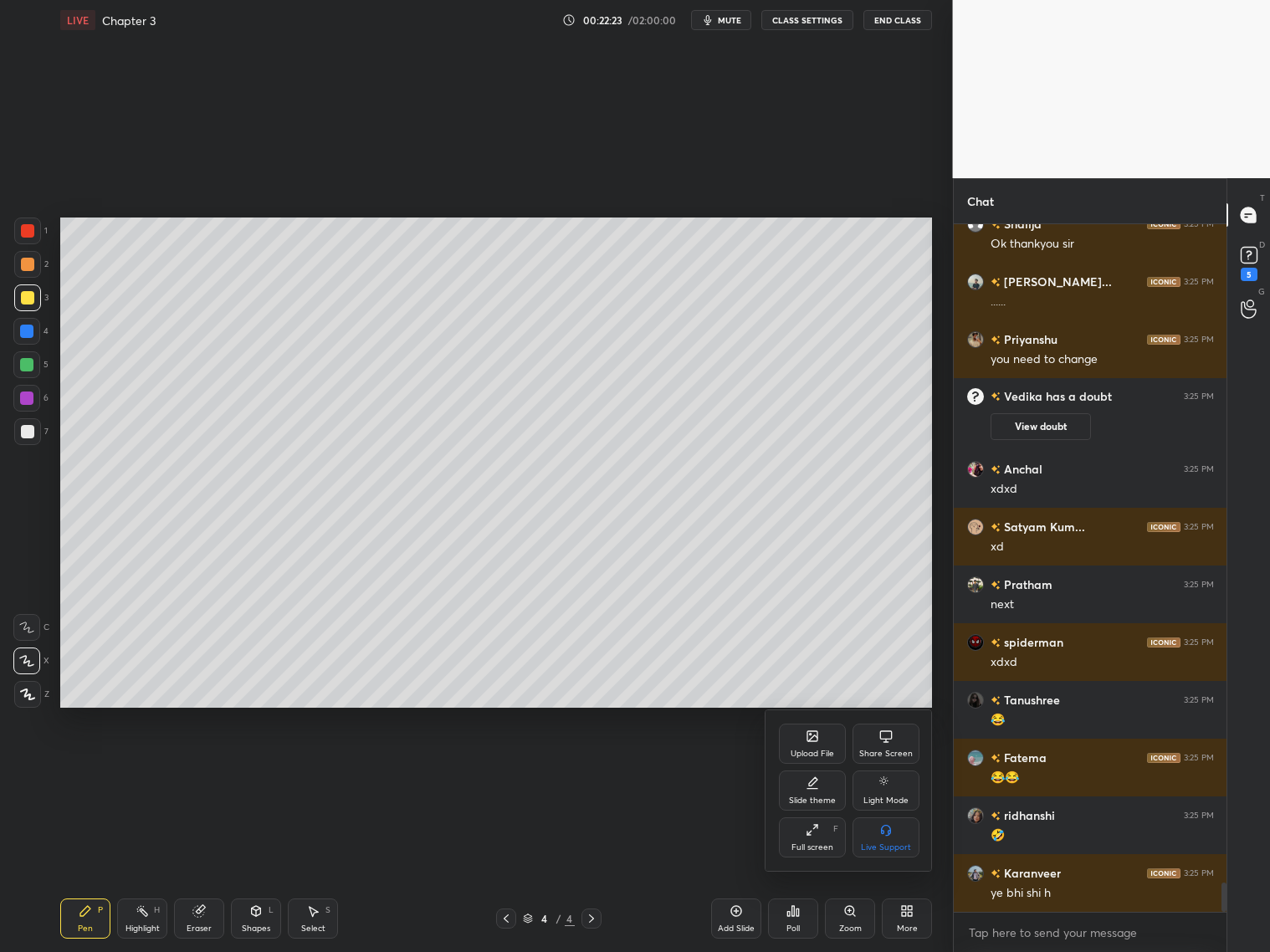
click at [733, 920] on div at bounding box center [635, 476] width 1270 height 952
click at [736, 915] on icon at bounding box center [736, 911] width 14 height 14
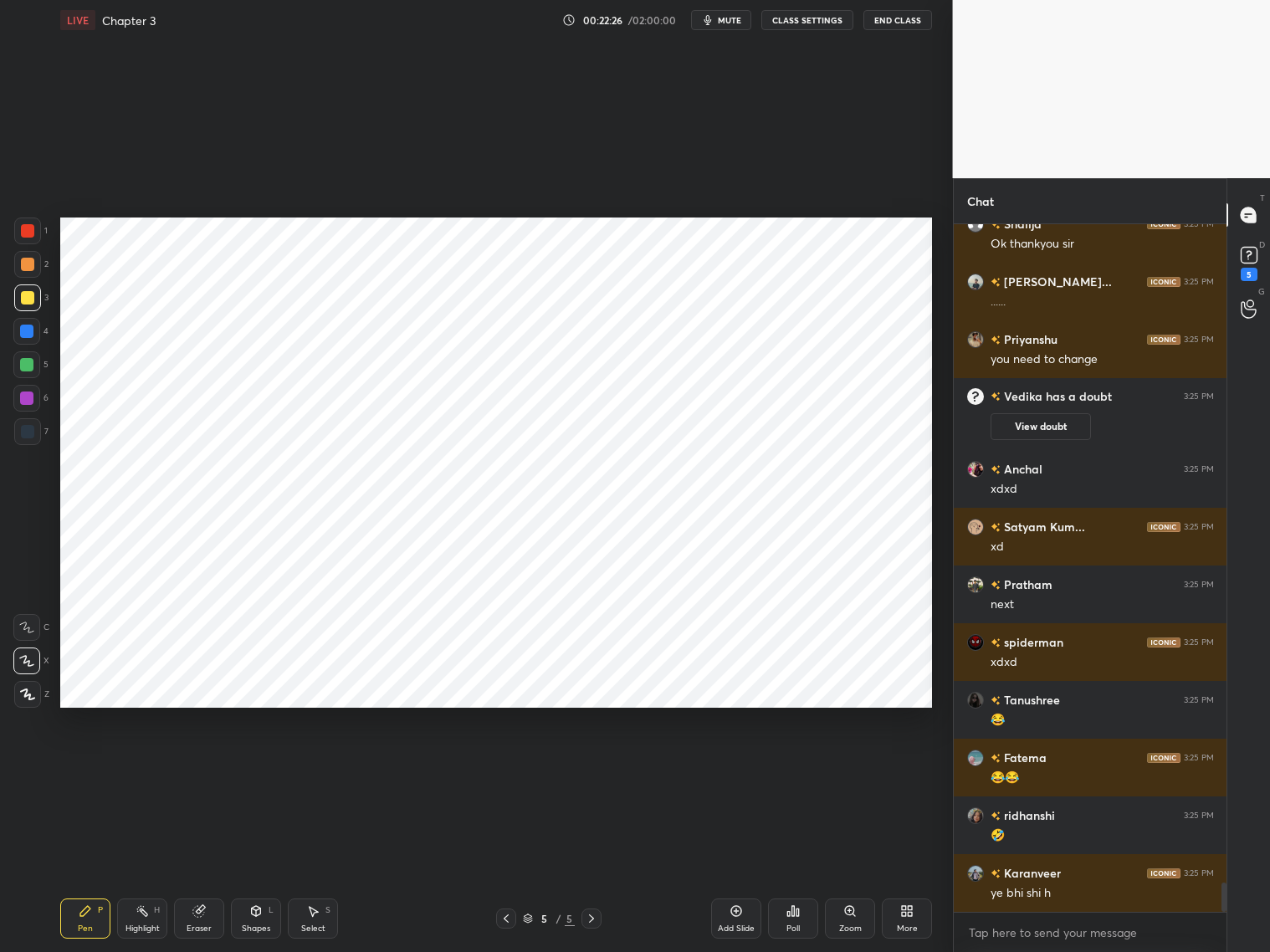
click at [34, 324] on div at bounding box center [26, 331] width 26 height 26
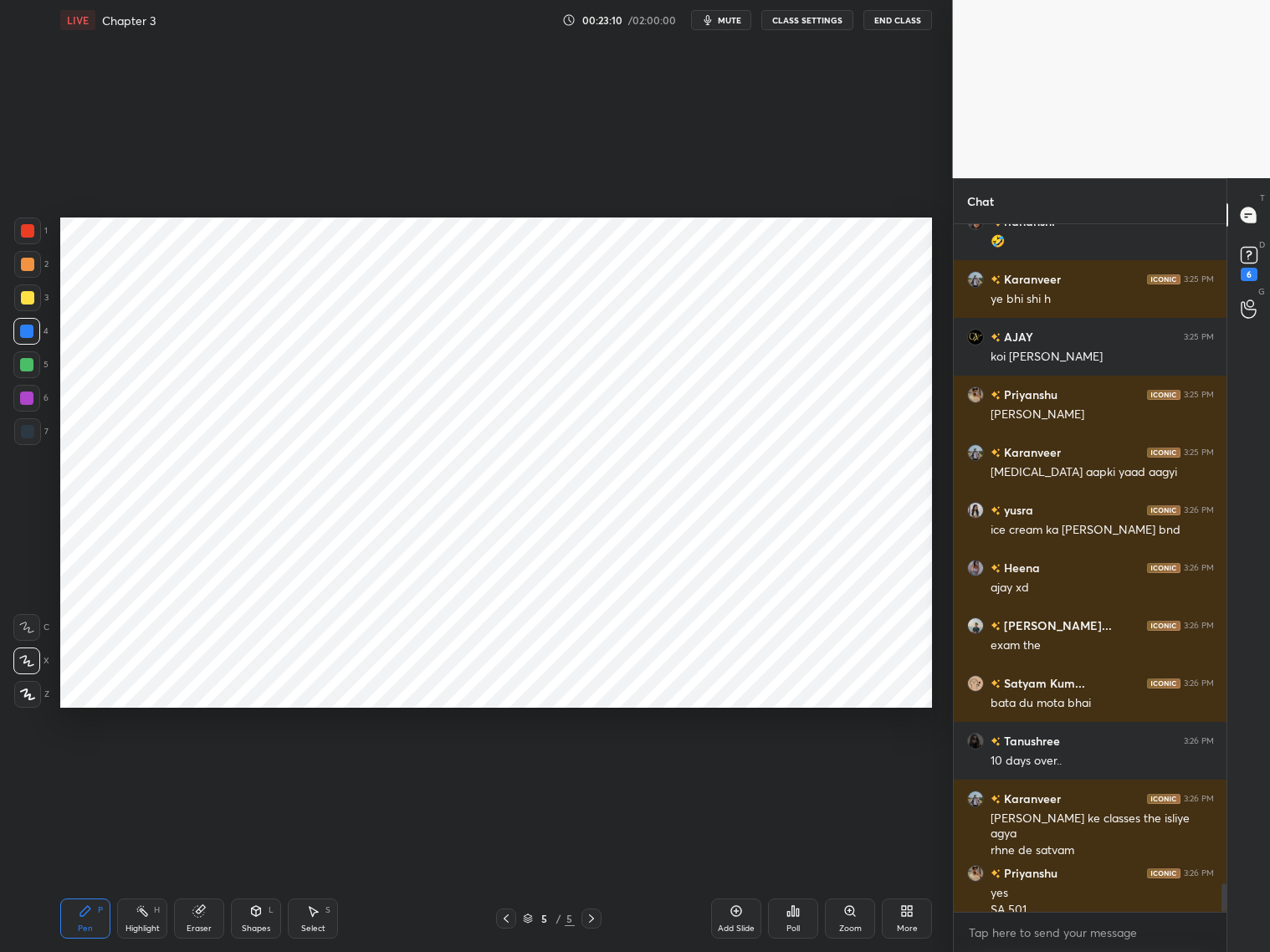
scroll to position [15911, 0]
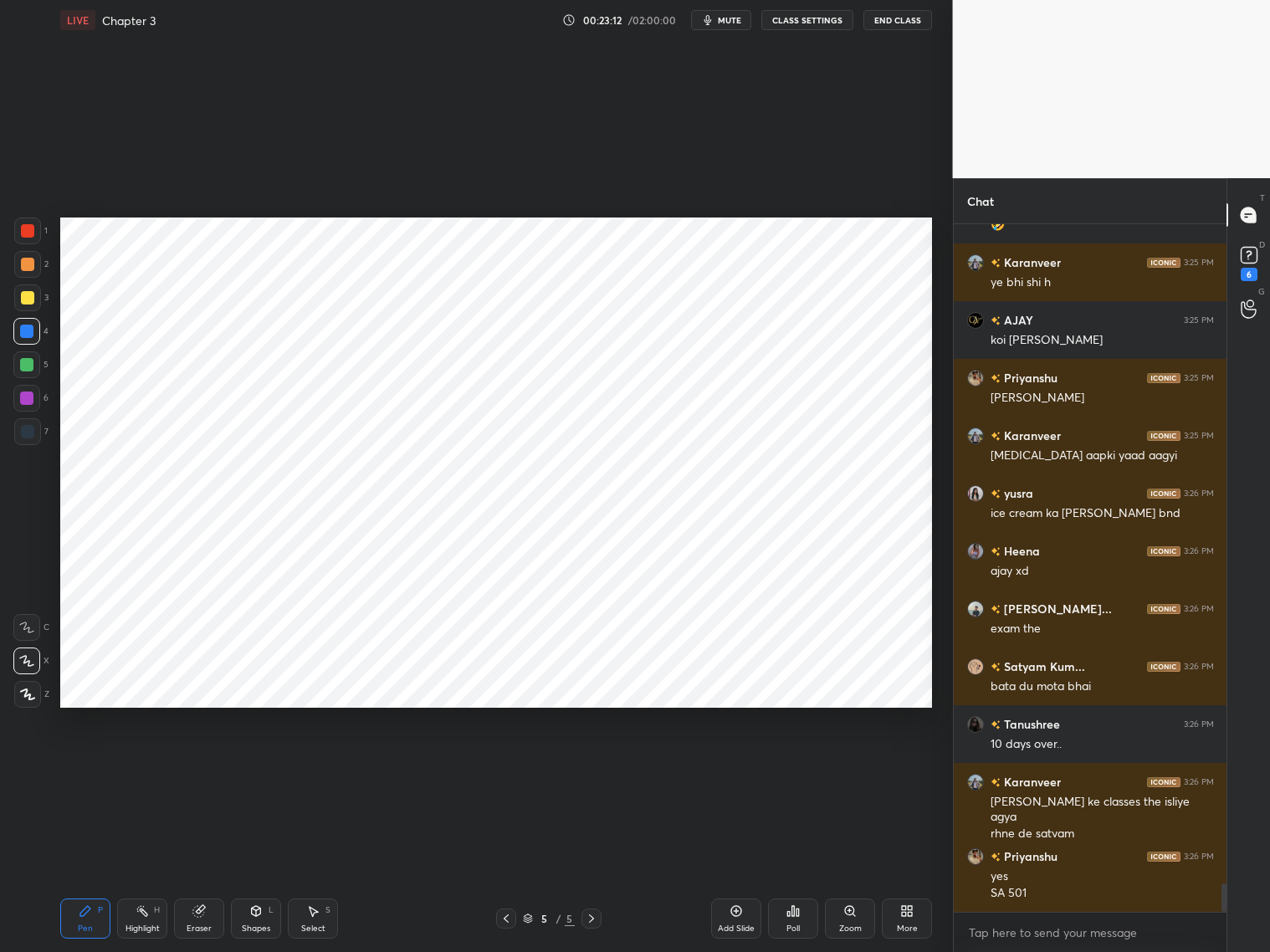
drag, startPoint x: 203, startPoint y: 915, endPoint x: 188, endPoint y: 891, distance: 28.3
click at [206, 915] on div "Eraser" at bounding box center [199, 919] width 50 height 40
click at [90, 904] on icon at bounding box center [85, 911] width 14 height 14
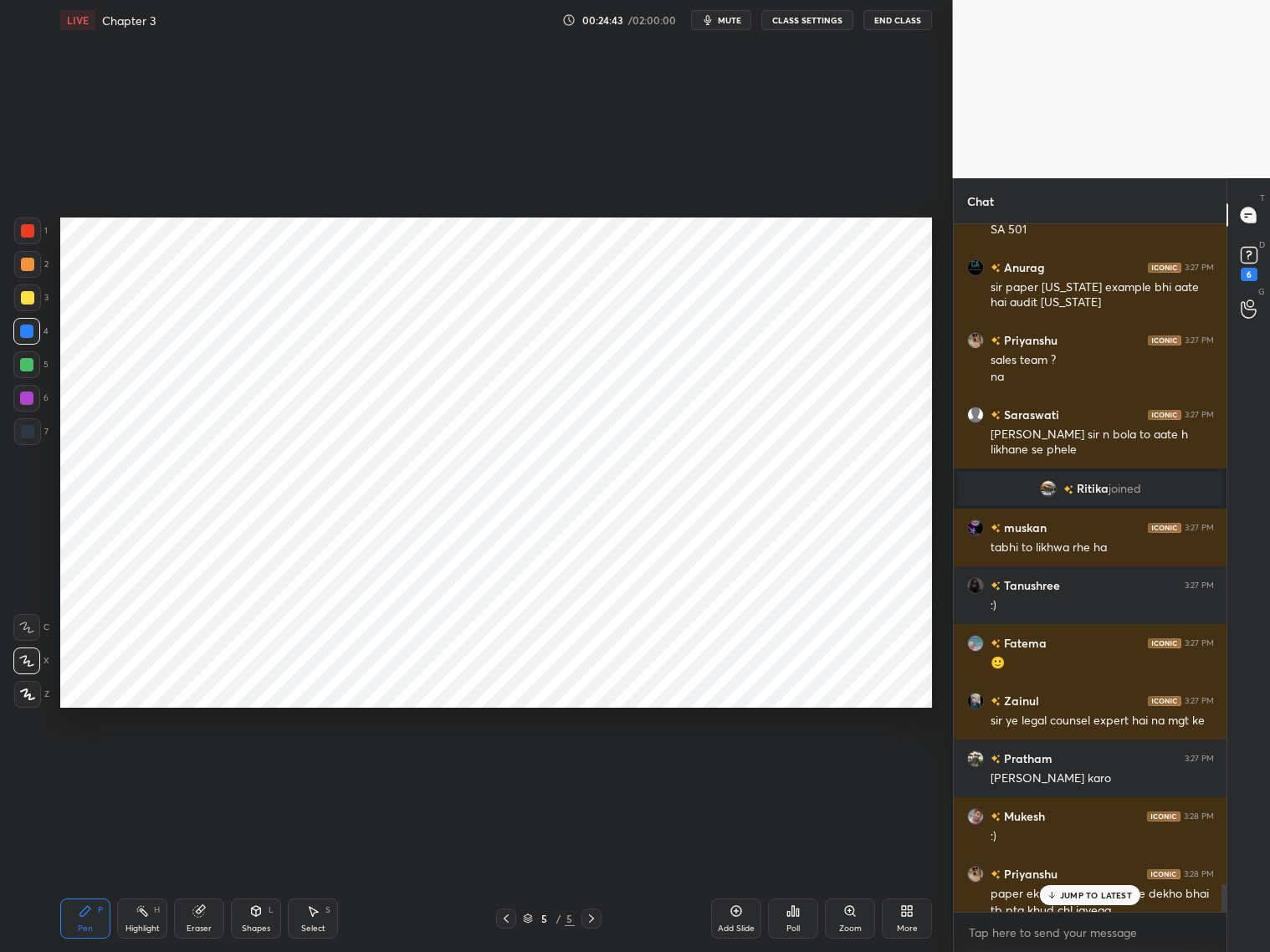
scroll to position [16592, 0]
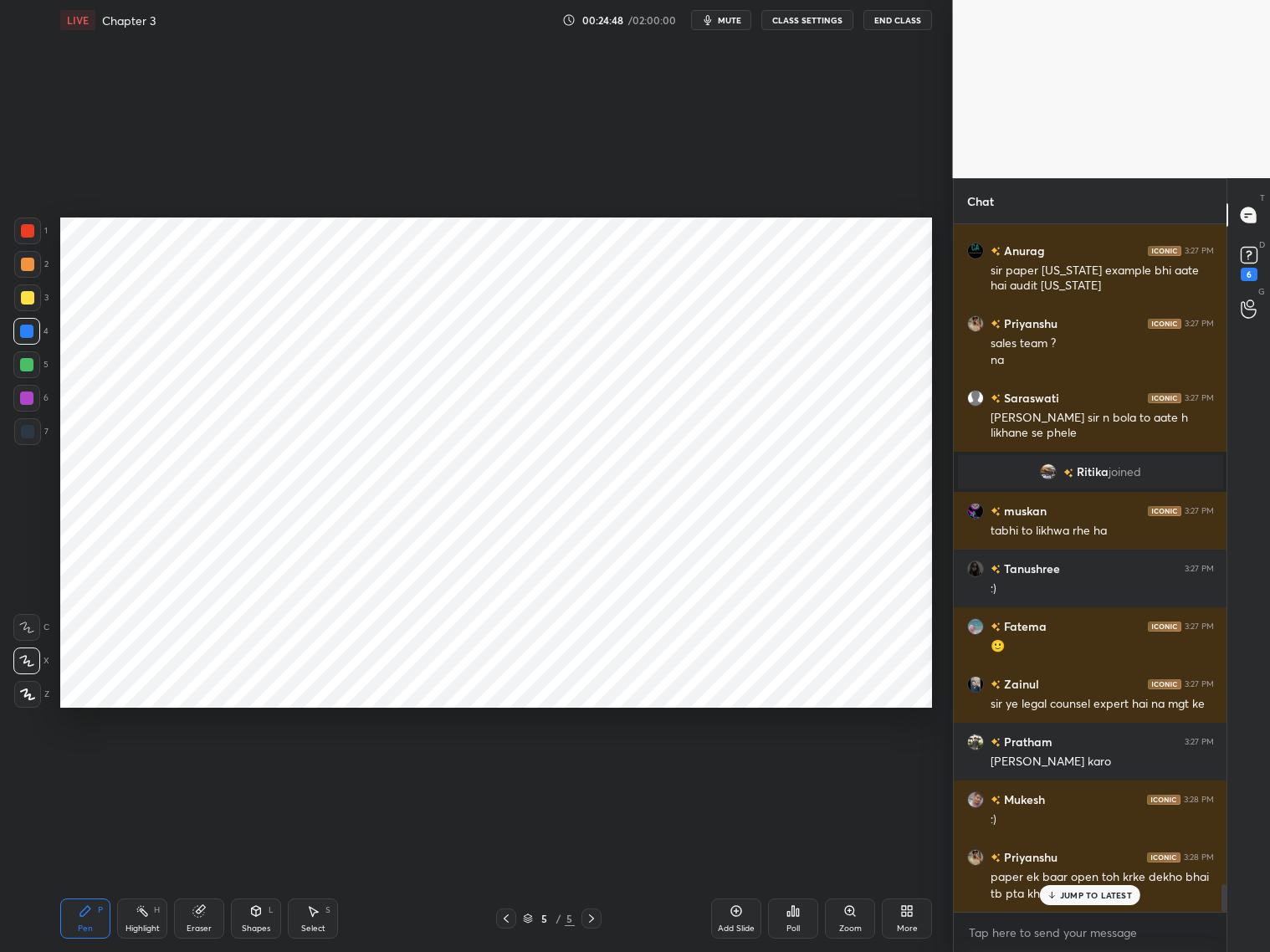
click at [735, 22] on span "mute" at bounding box center [729, 20] width 23 height 12
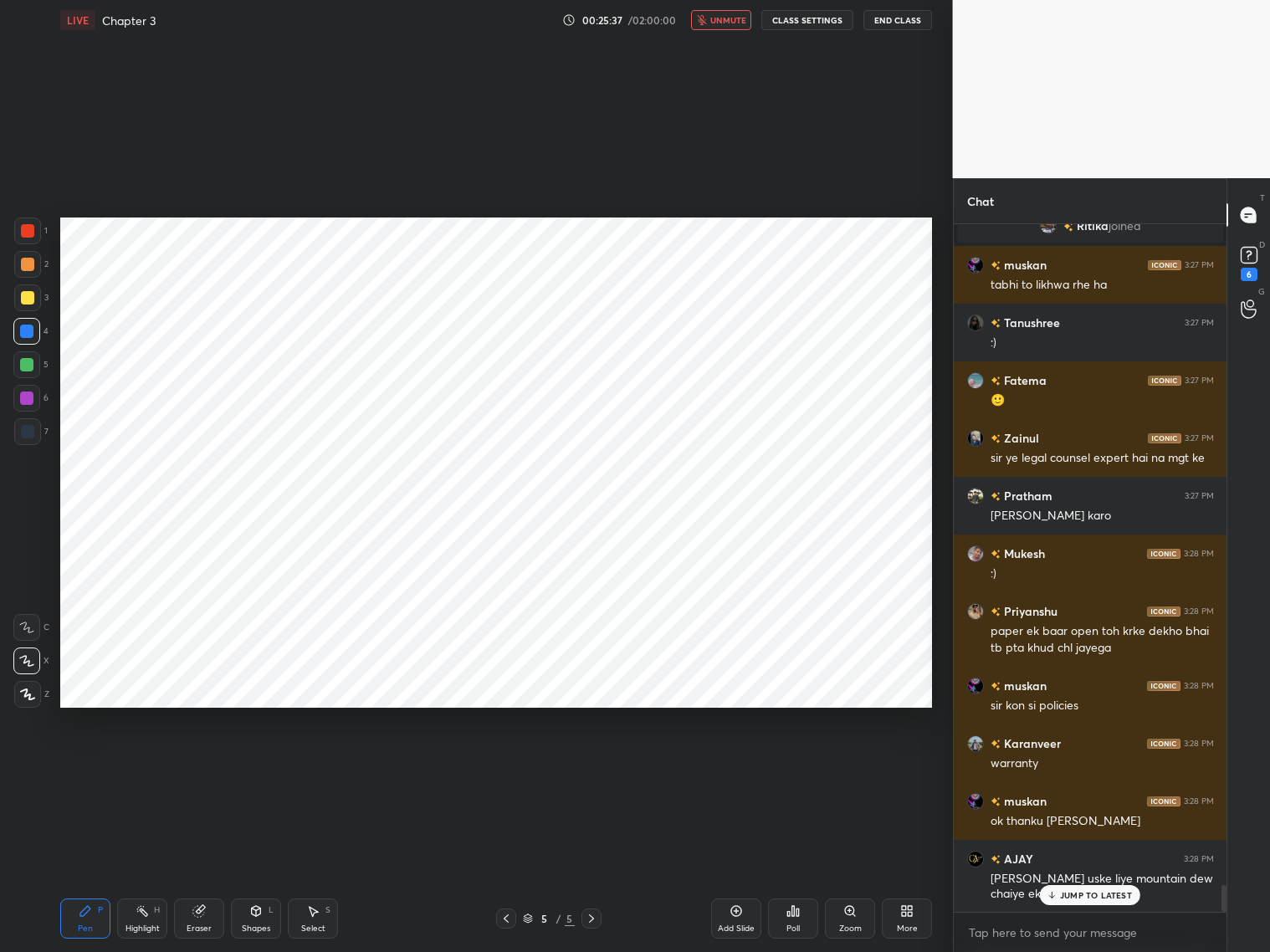
scroll to position [16895, 0]
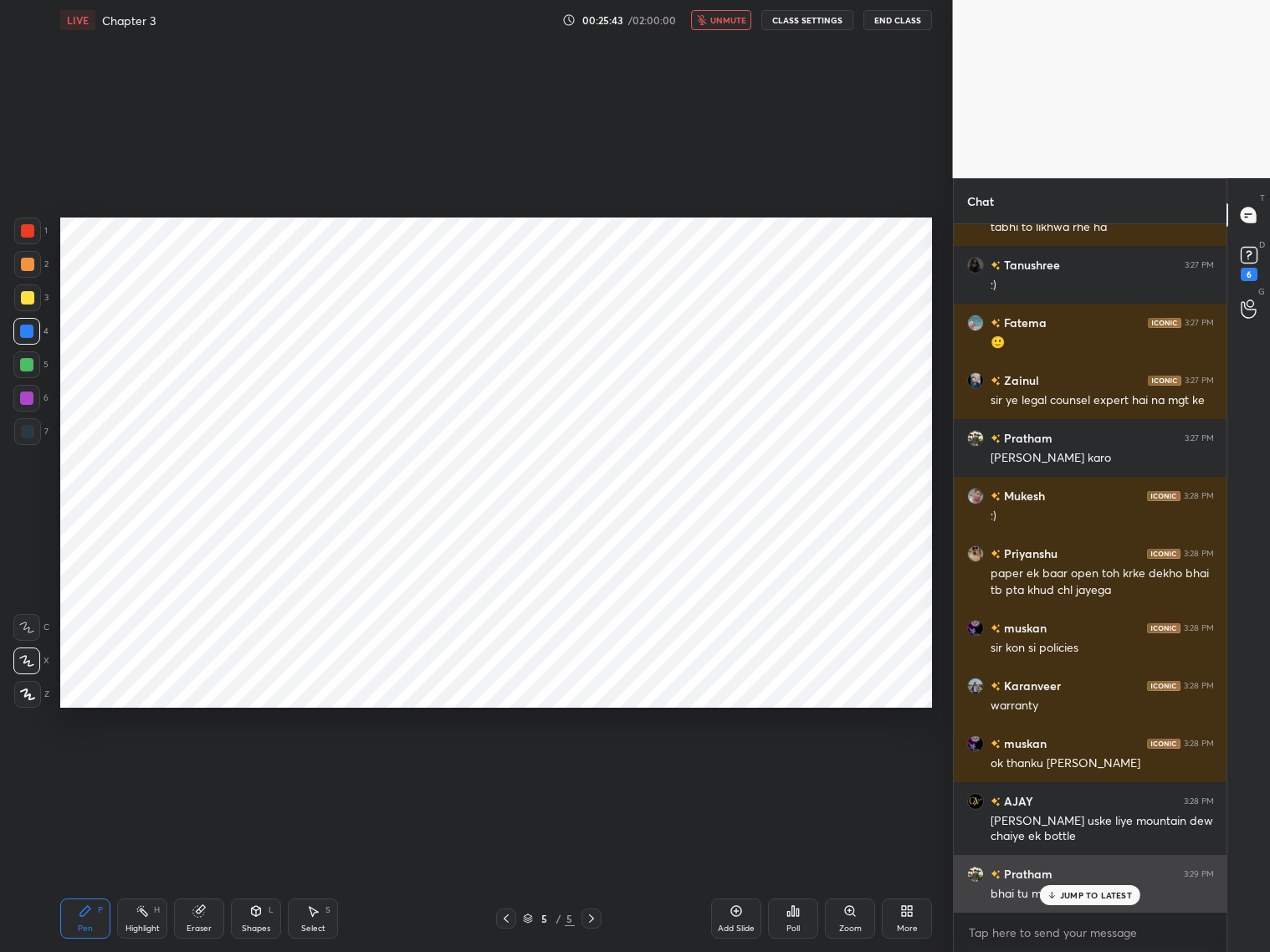
click at [1088, 896] on p "JUMP TO LATEST" at bounding box center [1096, 896] width 72 height 10
drag, startPoint x: 728, startPoint y: 859, endPoint x: 720, endPoint y: 23, distance: 836.0
click at [729, 20] on span "unmute" at bounding box center [728, 20] width 36 height 12
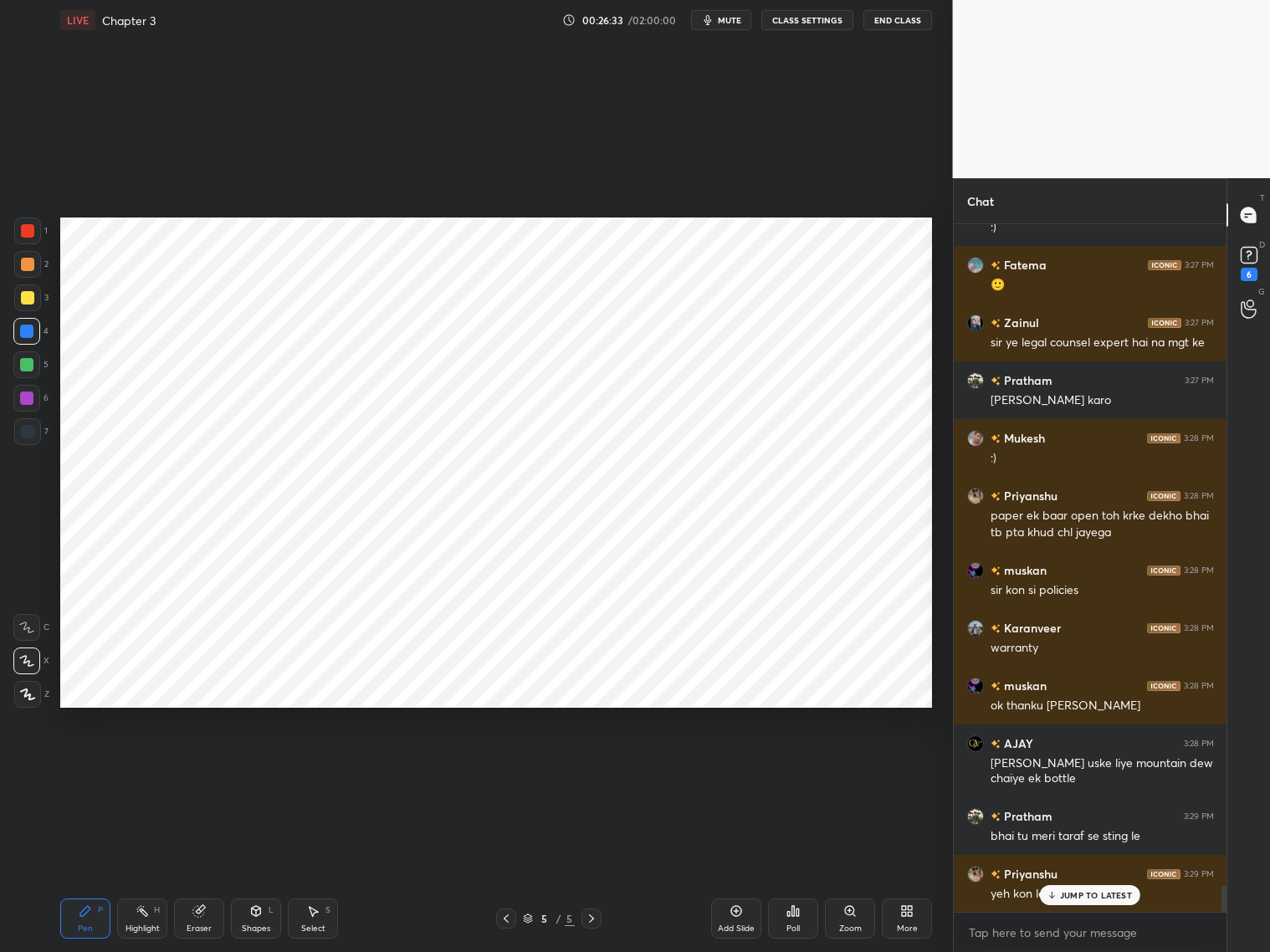
click at [28, 240] on div at bounding box center [27, 230] width 26 height 26
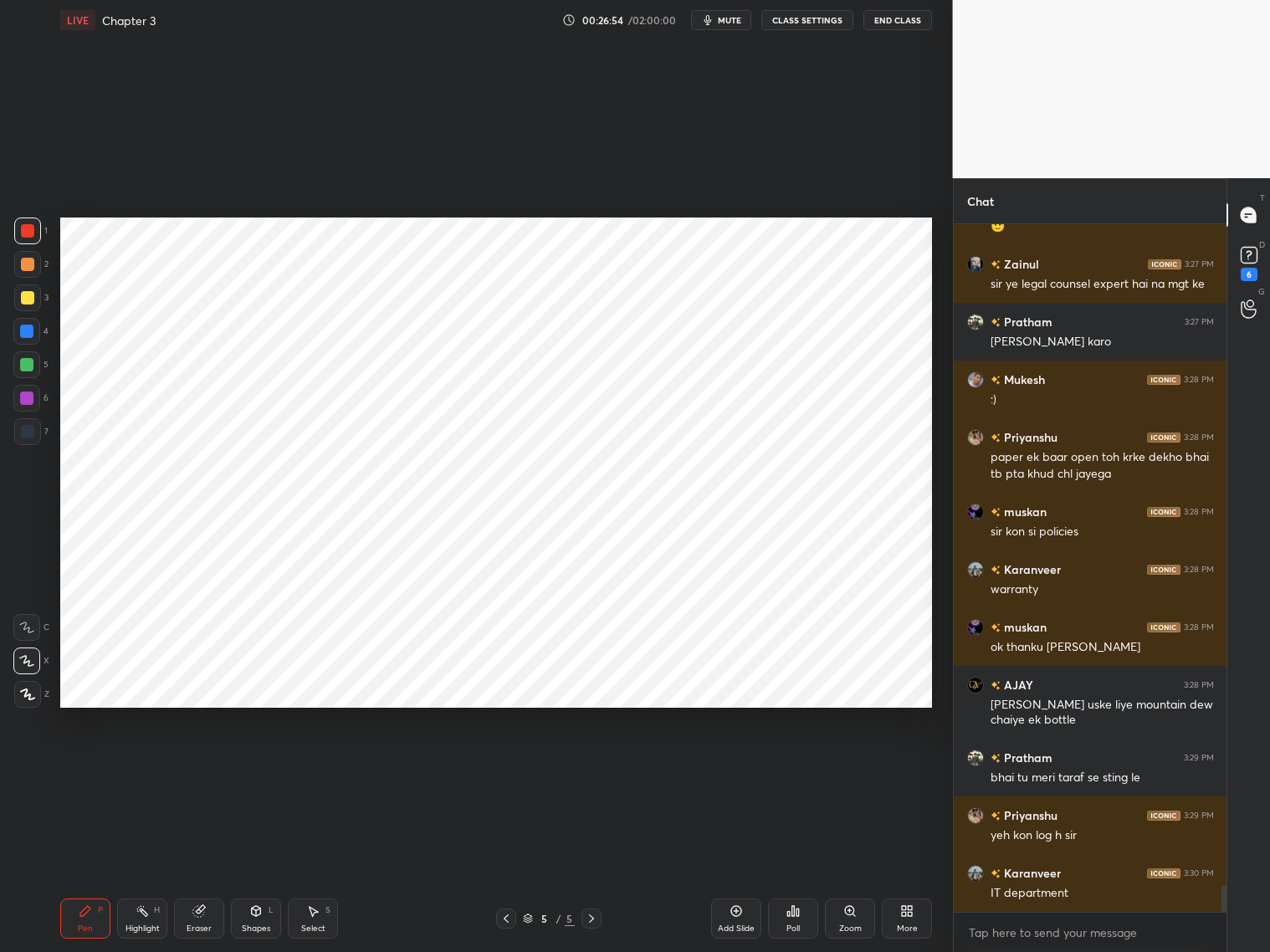
drag, startPoint x: 725, startPoint y: 860, endPoint x: 725, endPoint y: 20, distance: 840.0
click at [727, 18] on span "mute" at bounding box center [729, 20] width 23 height 12
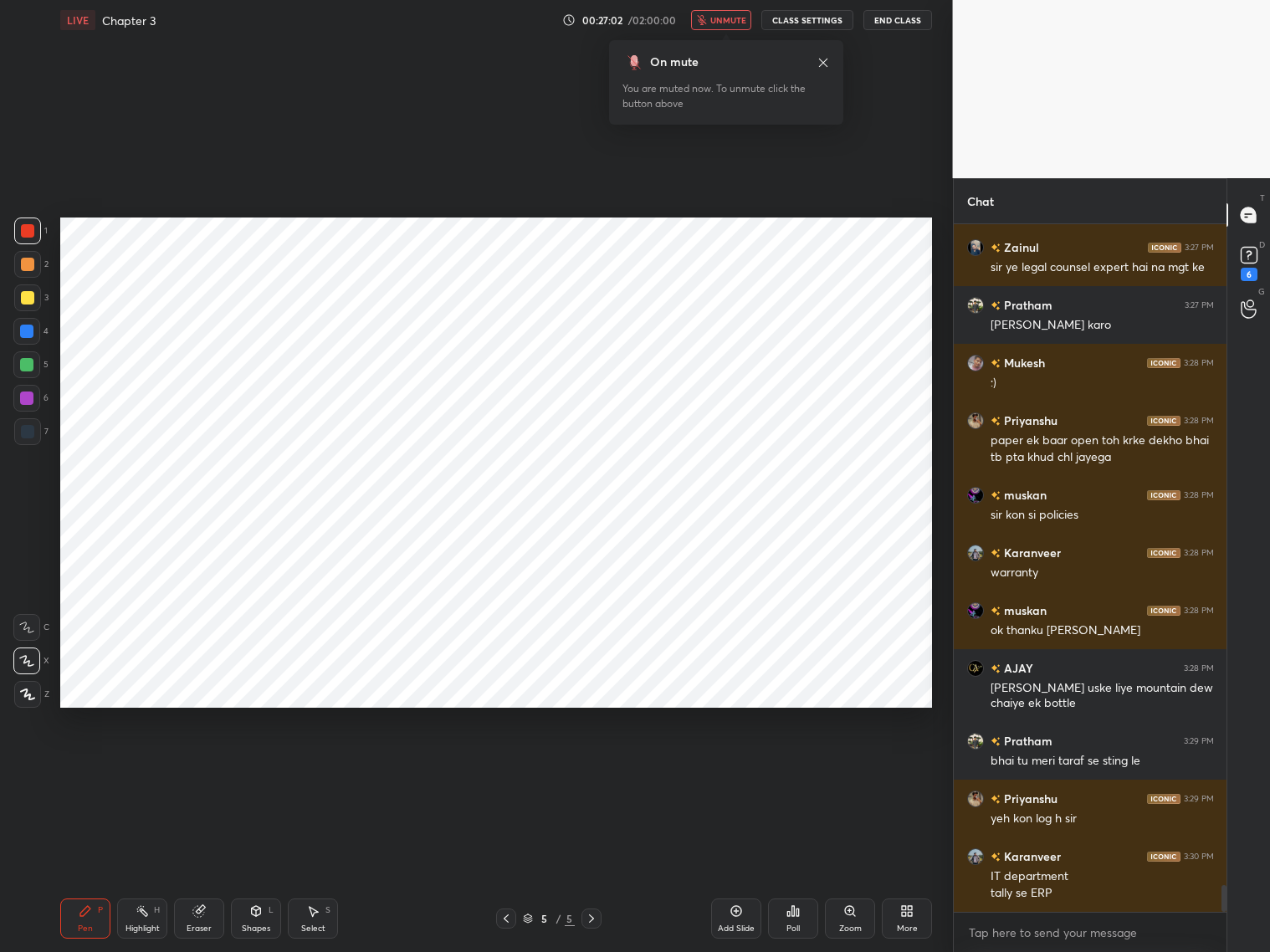
drag, startPoint x: 738, startPoint y: 18, endPoint x: 745, endPoint y: 6, distance: 13.9
click at [743, 15] on span "unmute" at bounding box center [728, 20] width 36 height 12
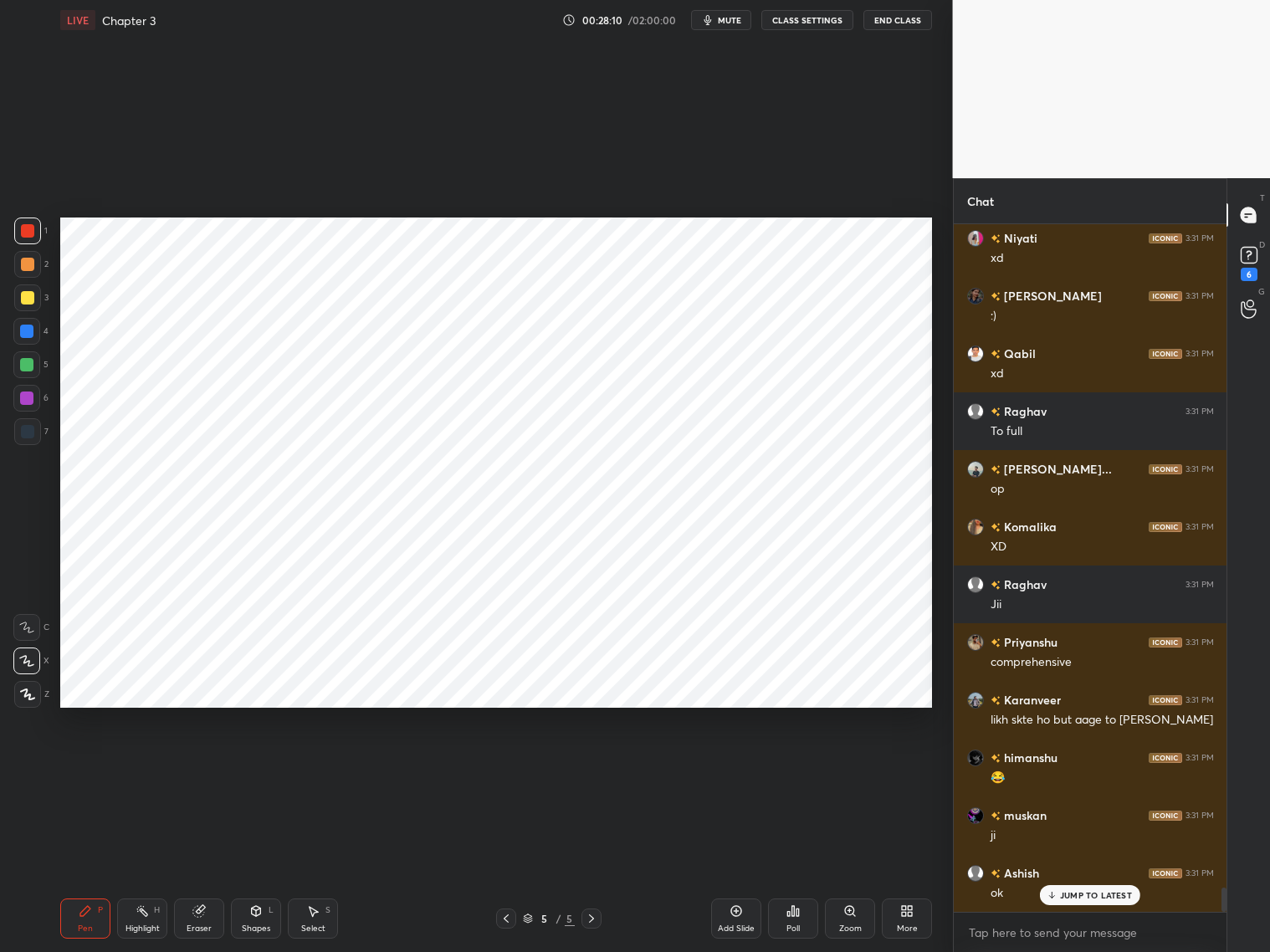
scroll to position [18750, 0]
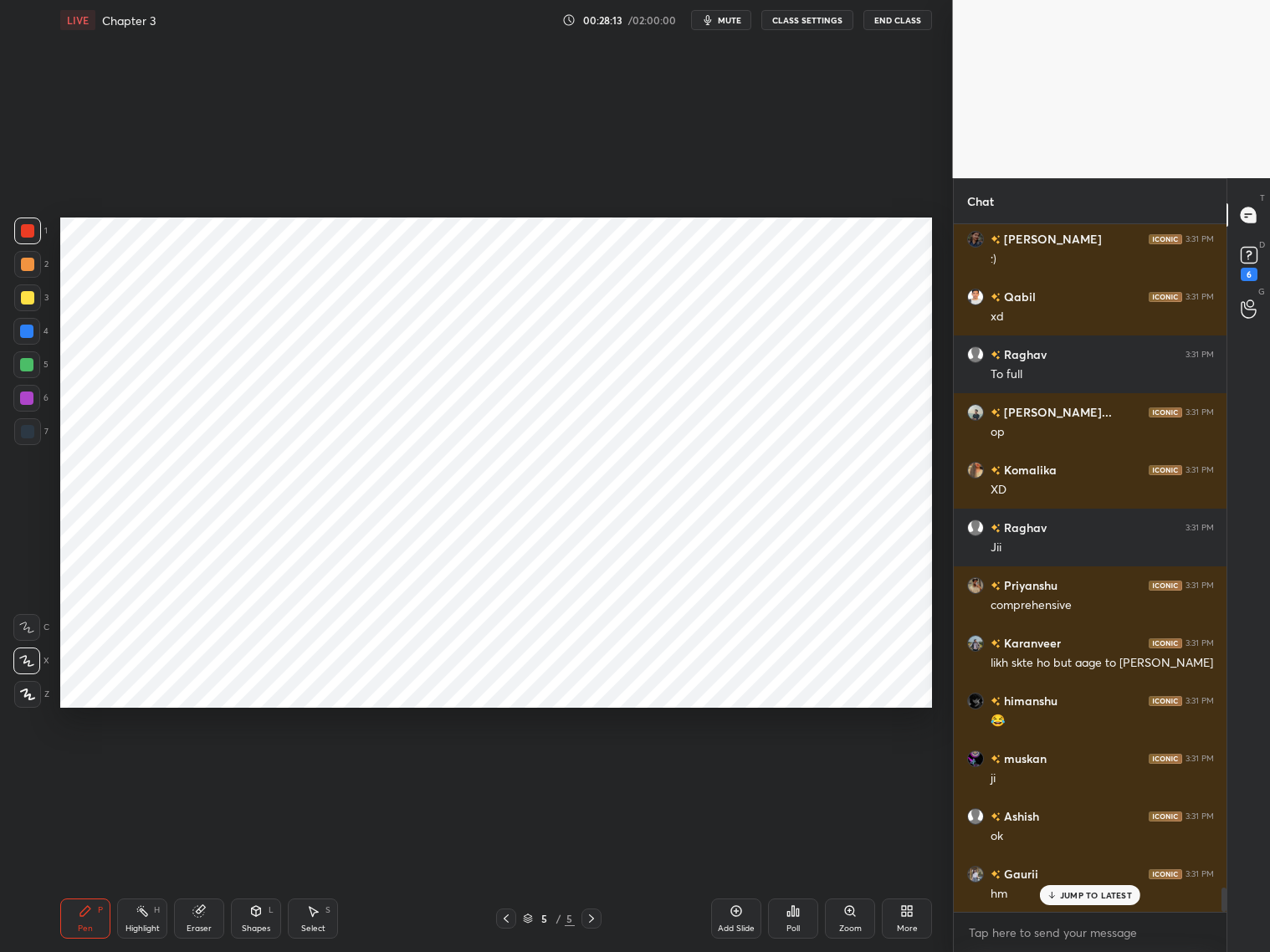
click at [506, 919] on icon at bounding box center [507, 919] width 14 height 14
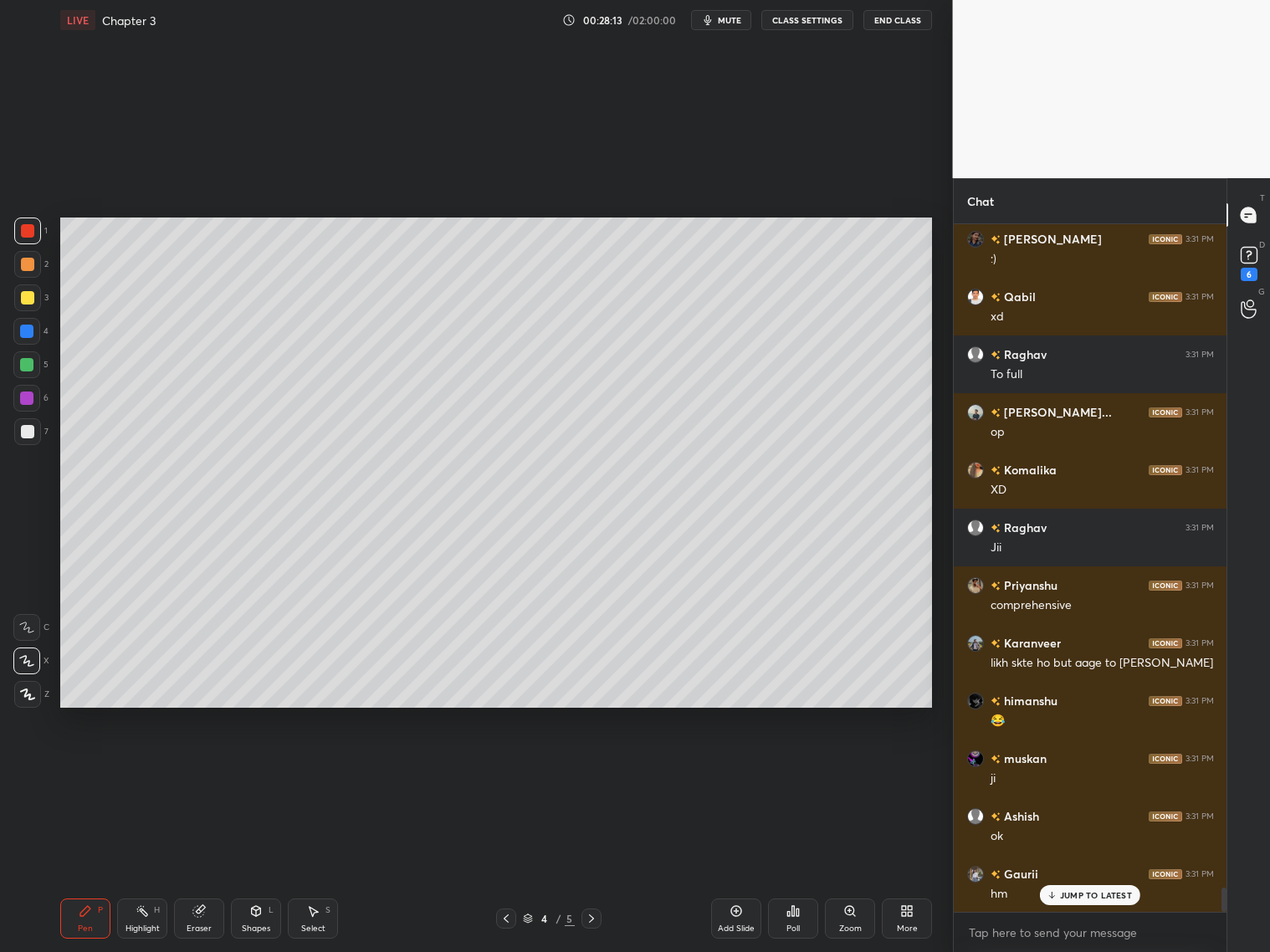
click at [510, 923] on icon at bounding box center [507, 919] width 14 height 14
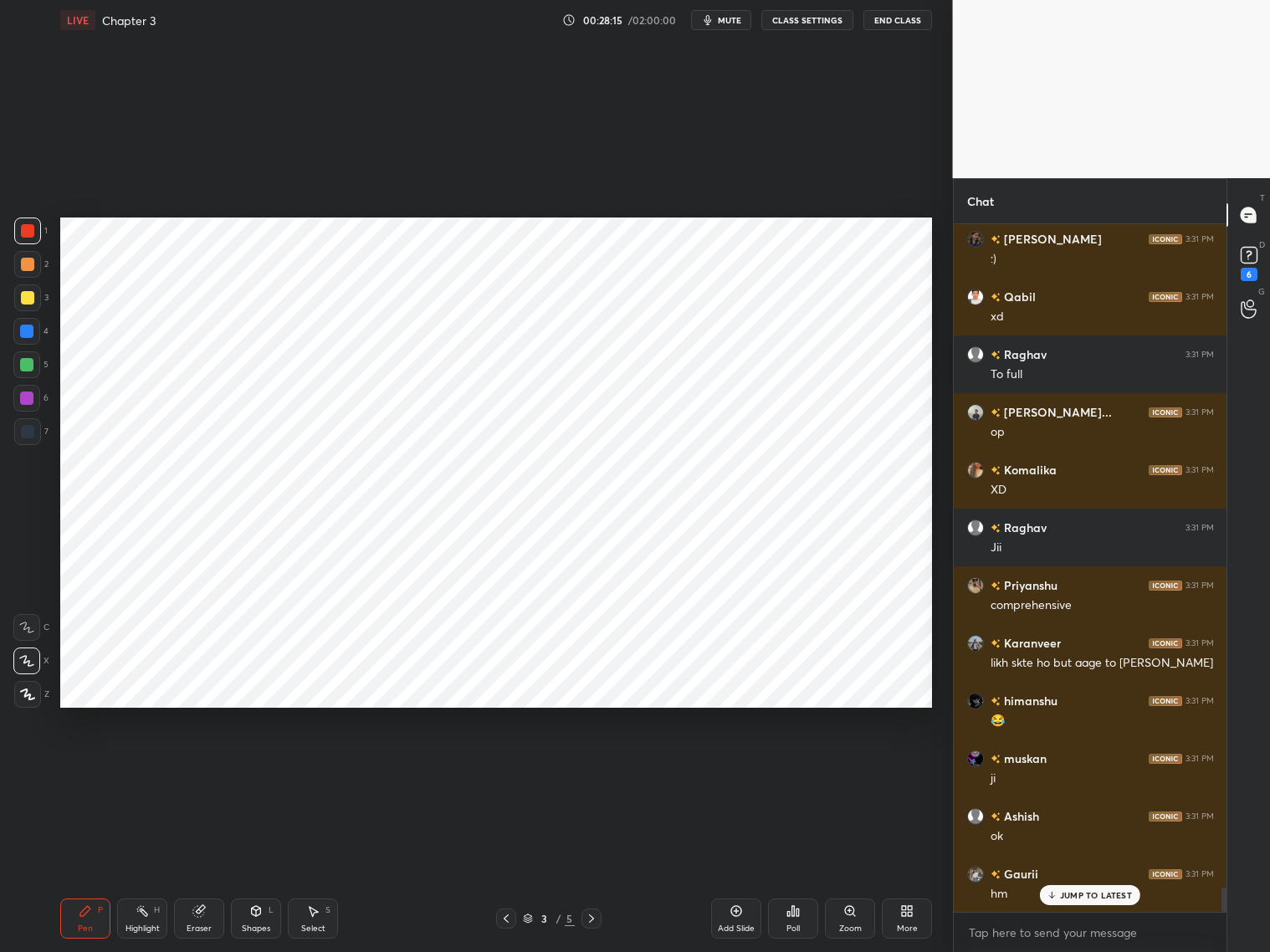
click at [594, 914] on icon at bounding box center [592, 919] width 14 height 14
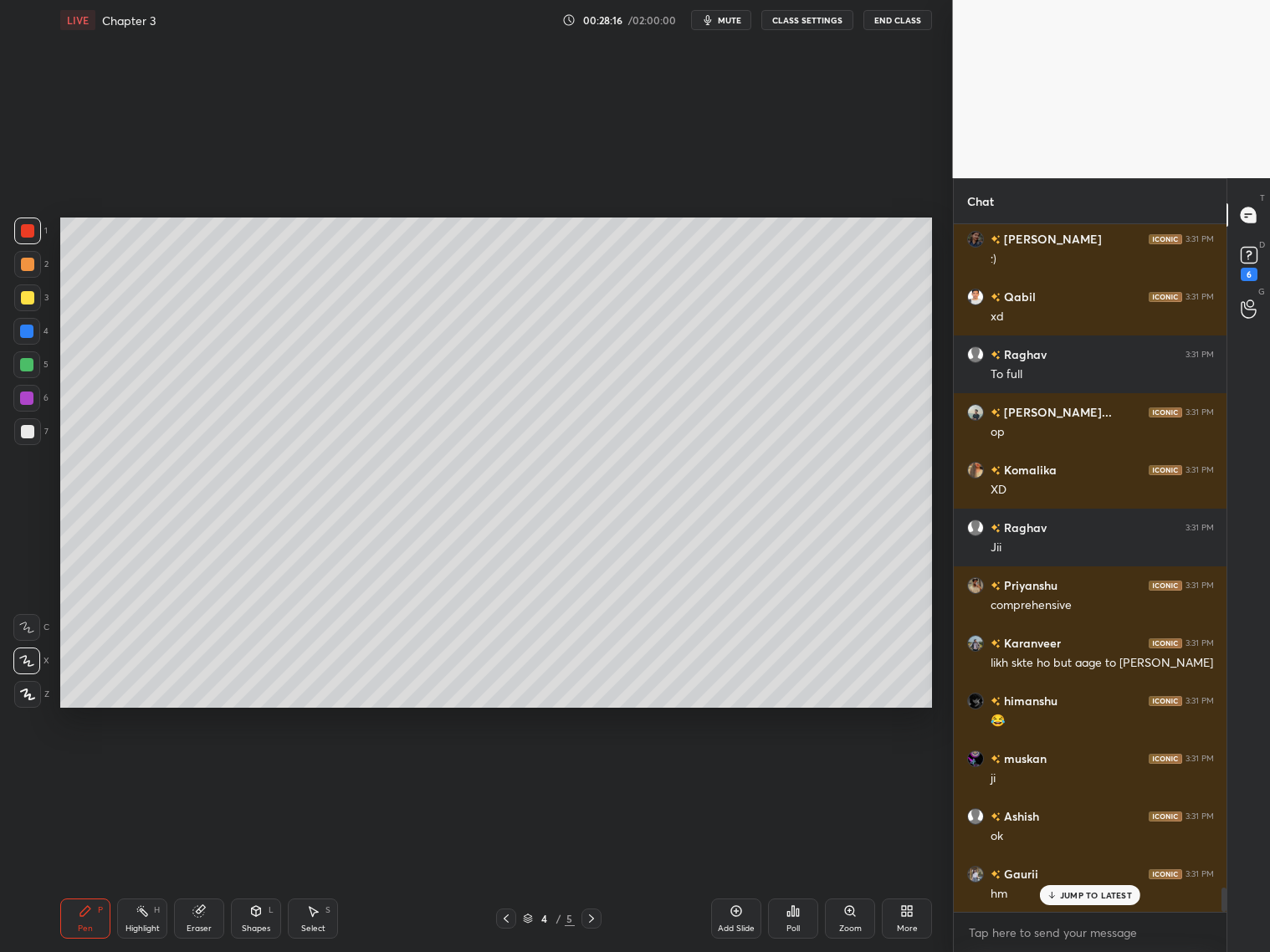
click at [594, 915] on icon at bounding box center [592, 919] width 14 height 14
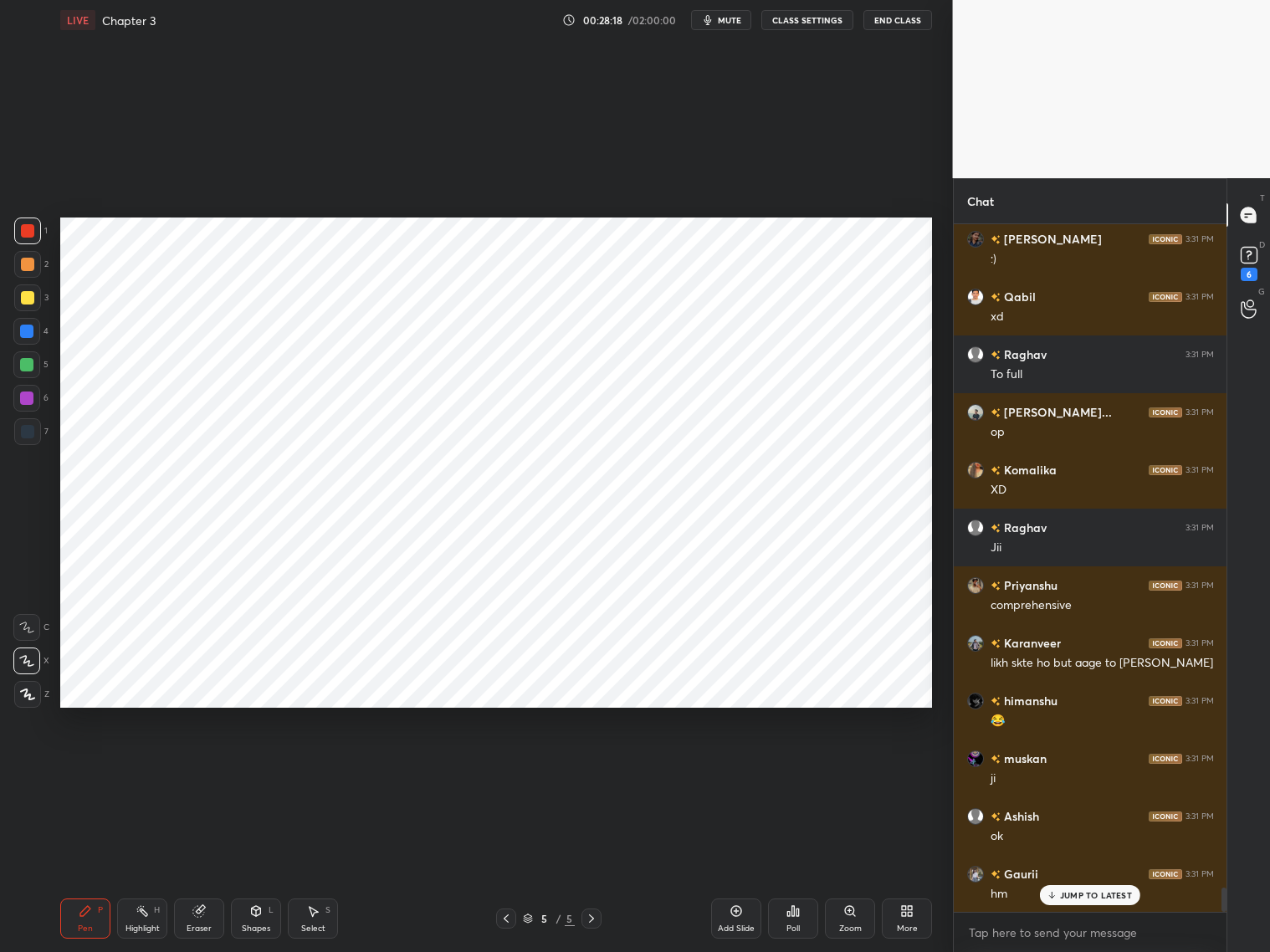
click at [741, 918] on div "Add Slide" at bounding box center [736, 919] width 50 height 40
click at [33, 388] on div at bounding box center [26, 398] width 26 height 26
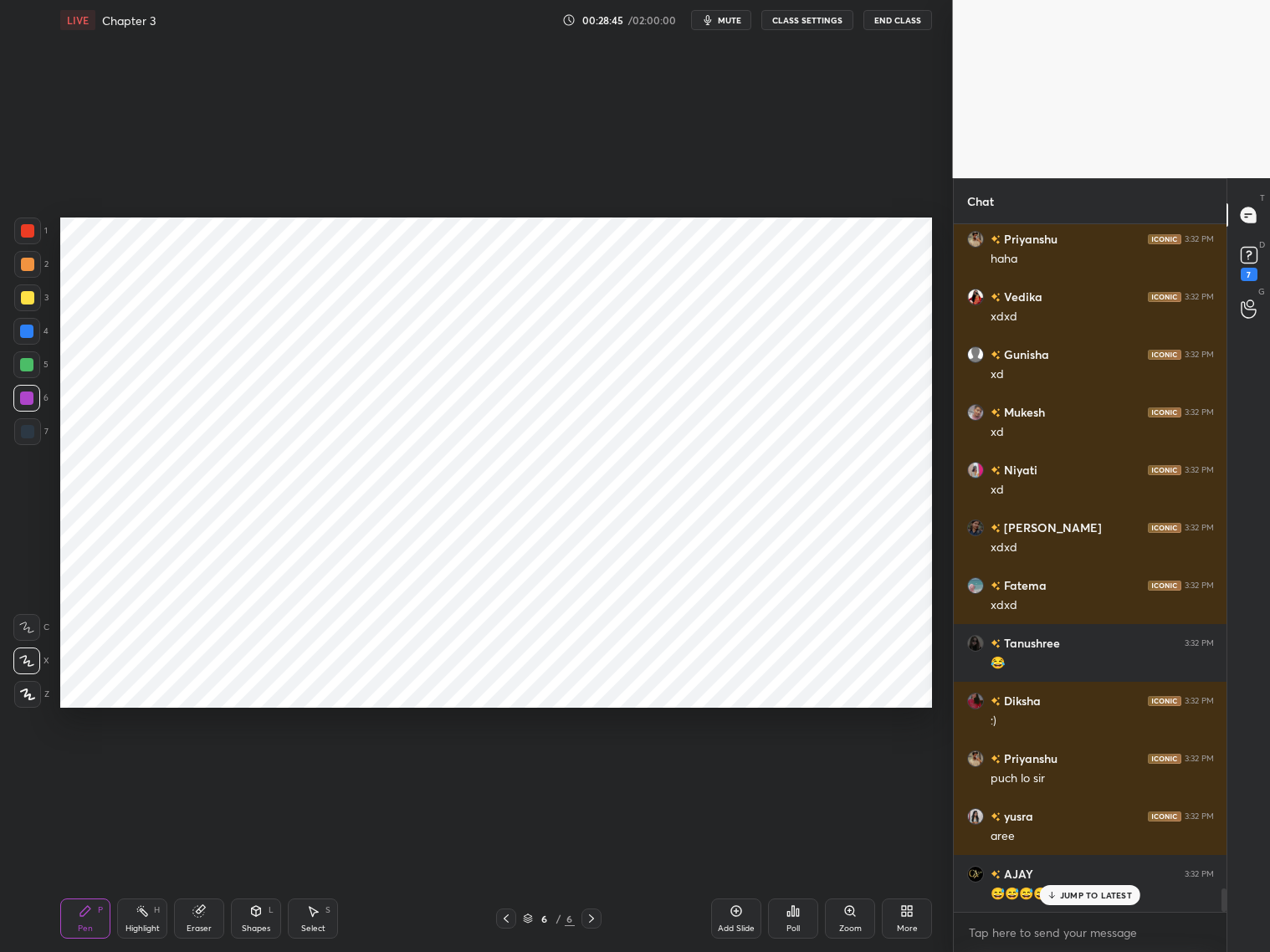
scroll to position [19674, 0]
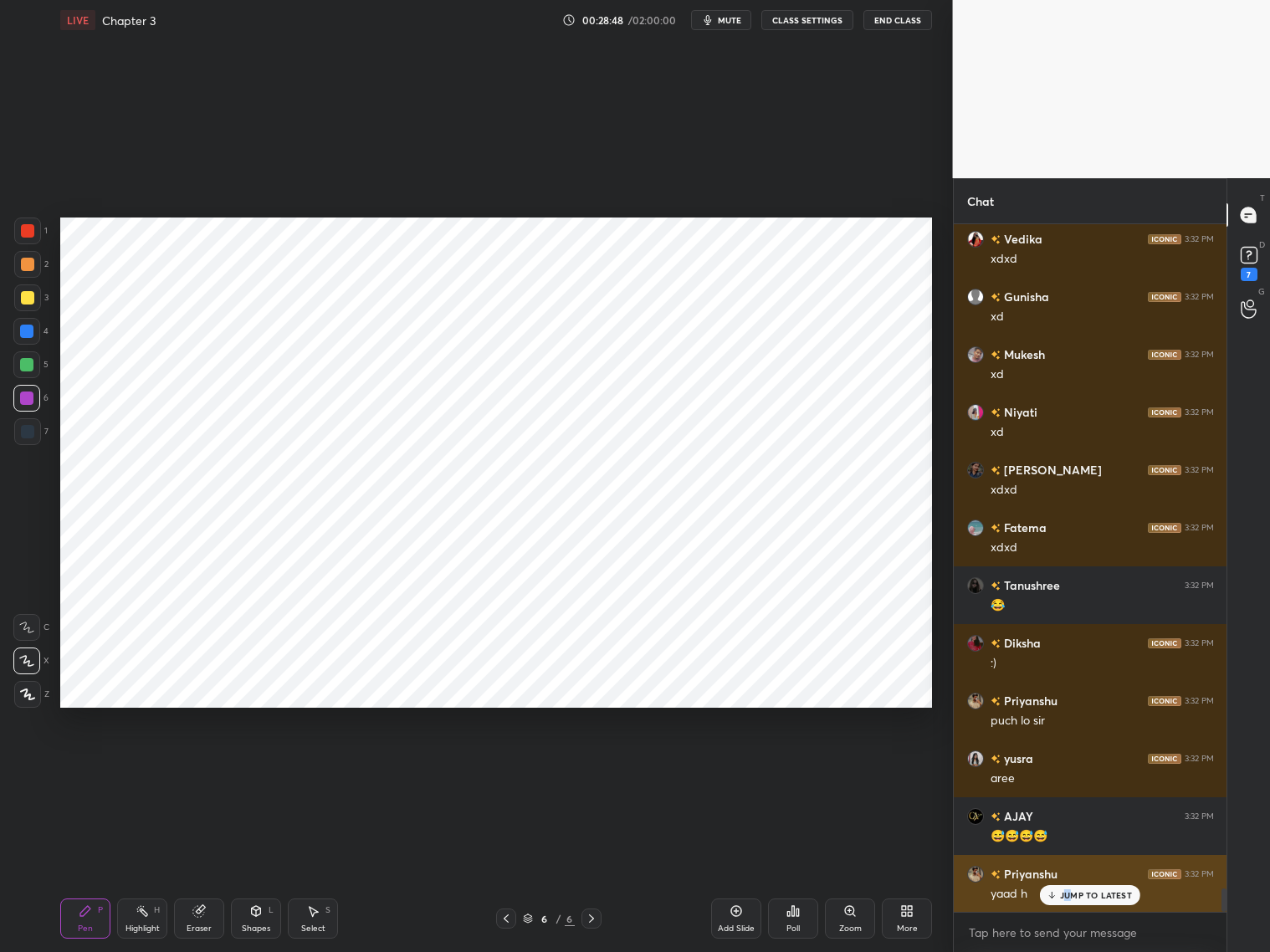
click at [1067, 894] on p "JUMP TO LATEST" at bounding box center [1096, 896] width 72 height 10
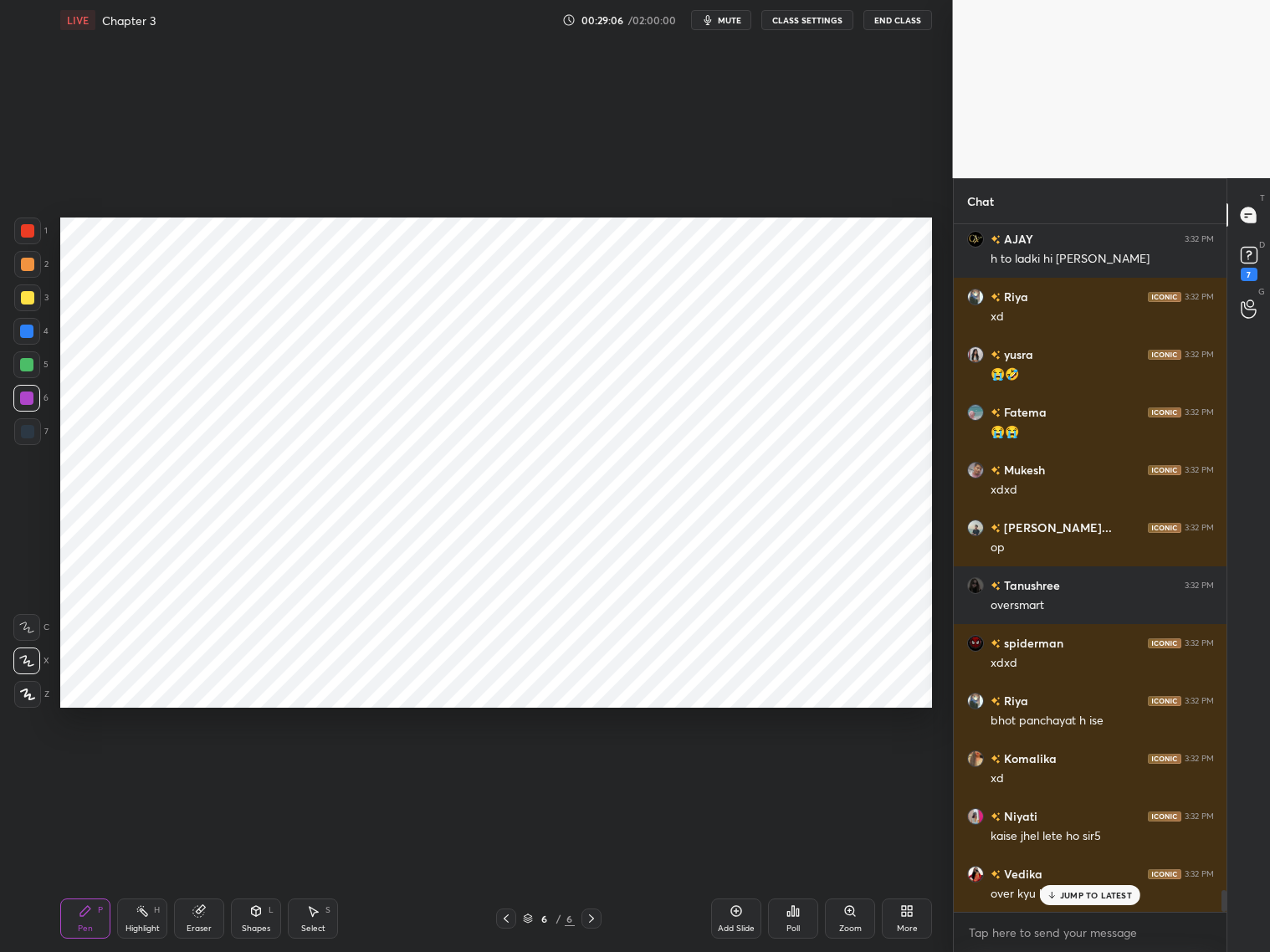
scroll to position [20887, 0]
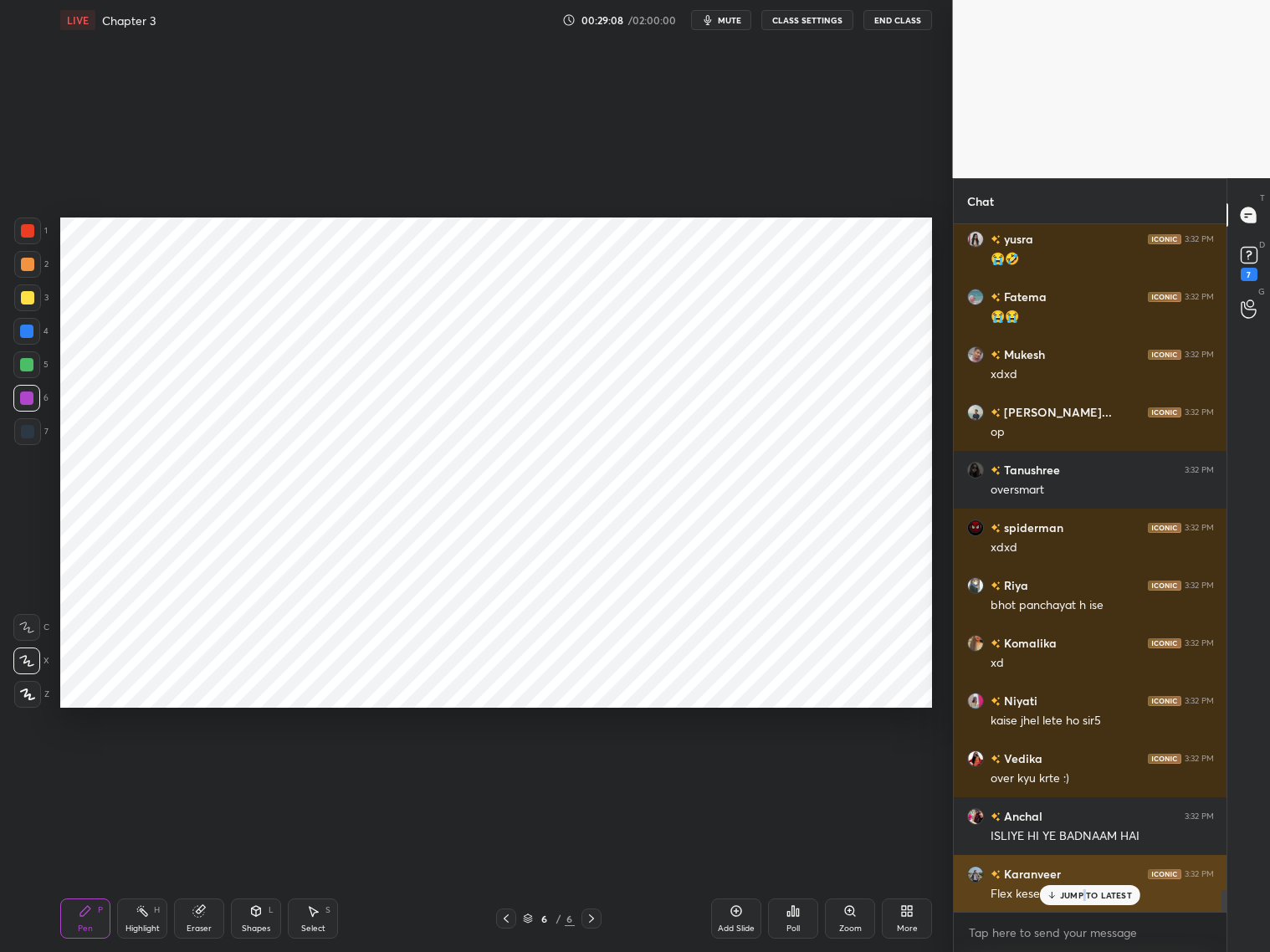
click at [1082, 898] on p "JUMP TO LATEST" at bounding box center [1096, 896] width 72 height 10
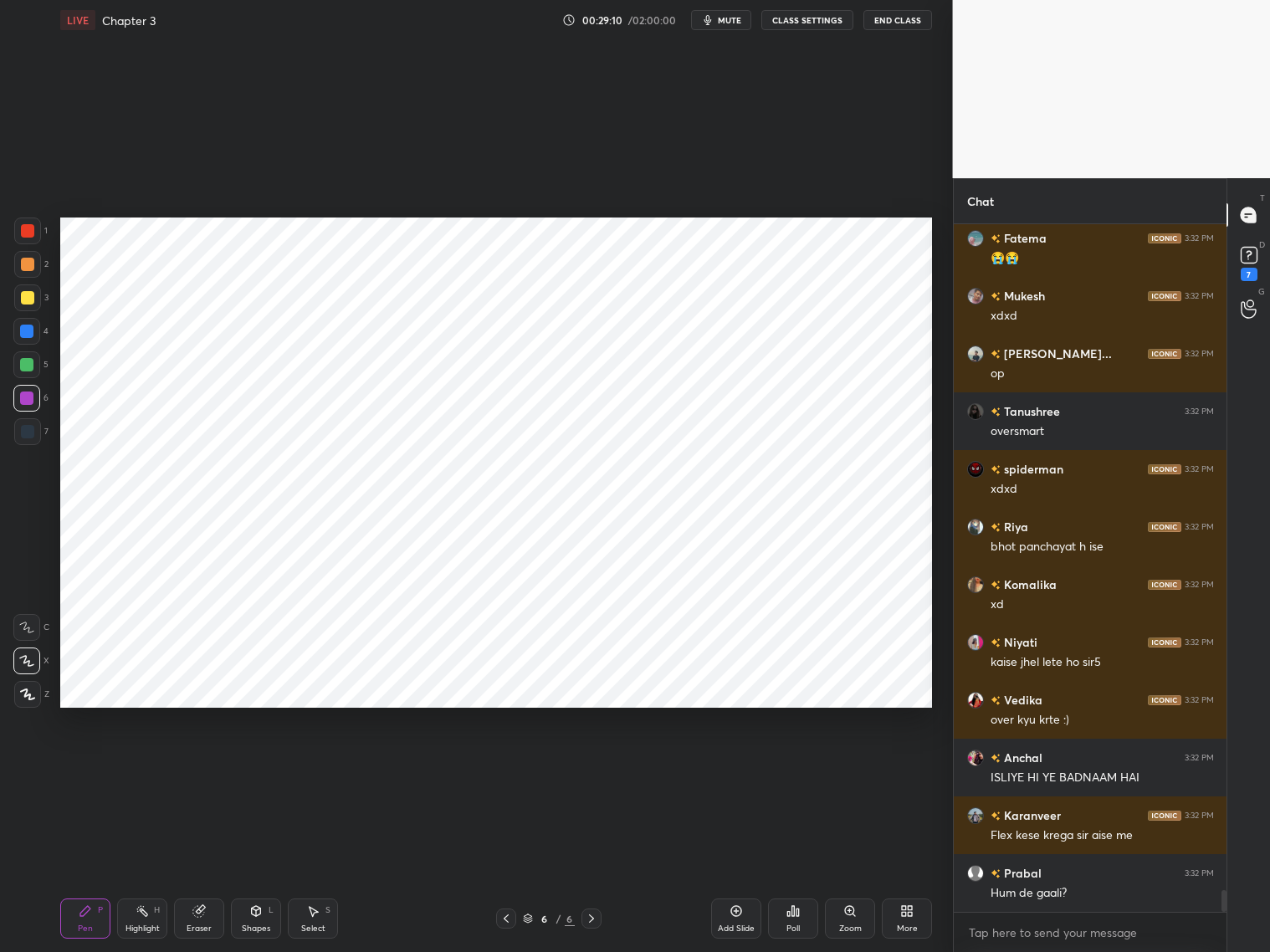
scroll to position [21060, 0]
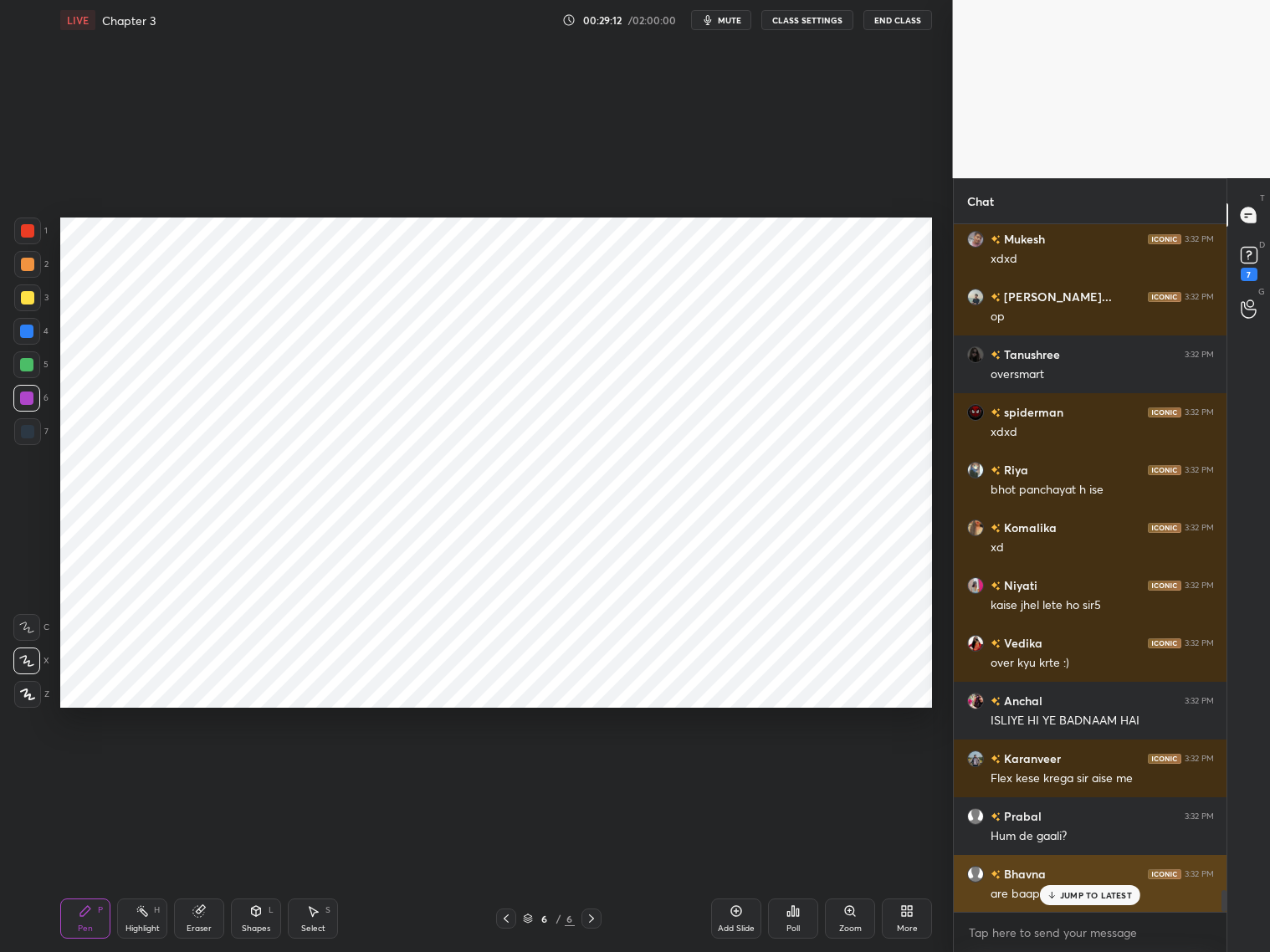
click at [1070, 899] on p "JUMP TO LATEST" at bounding box center [1096, 896] width 72 height 10
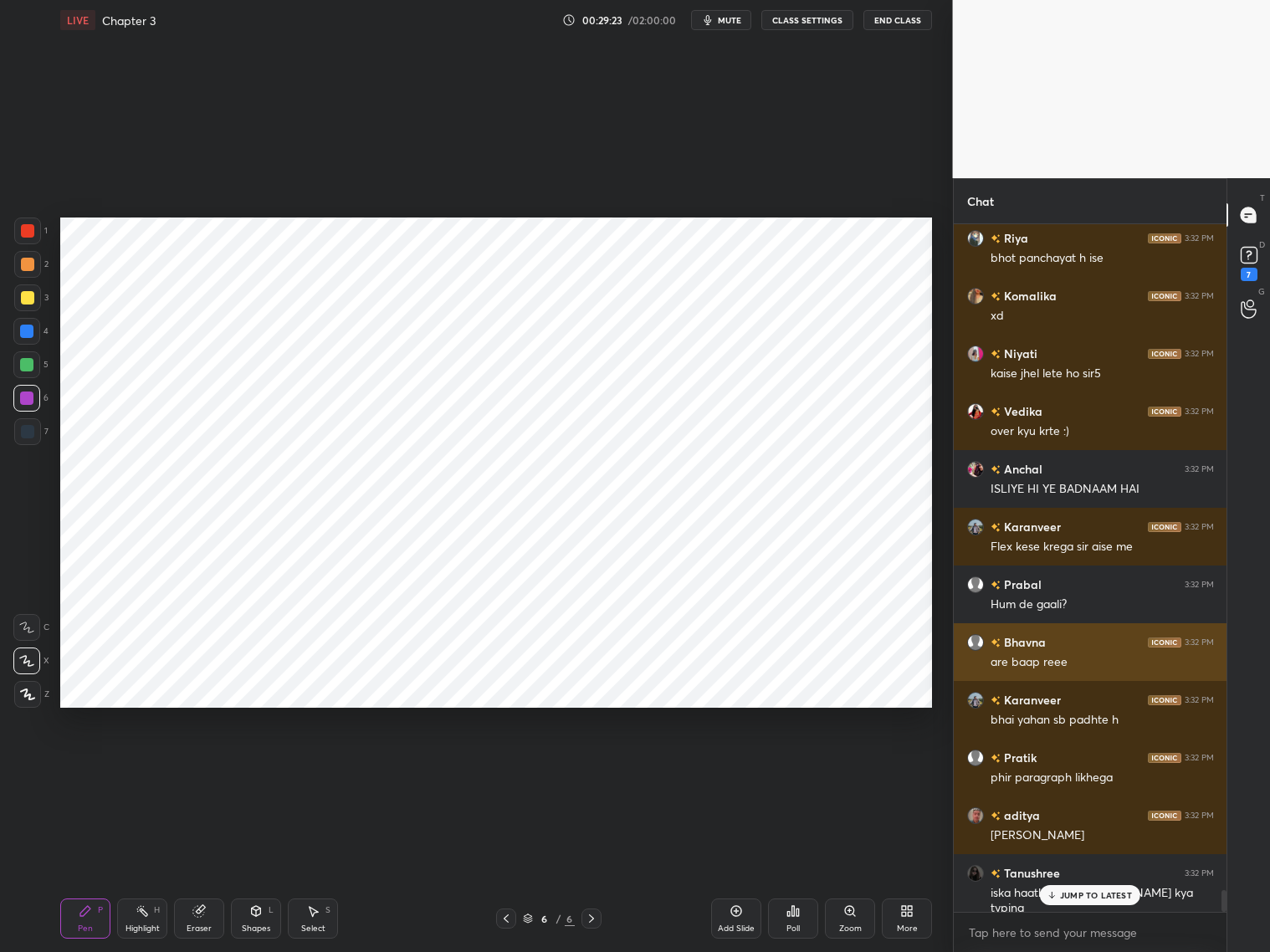
scroll to position [21348, 0]
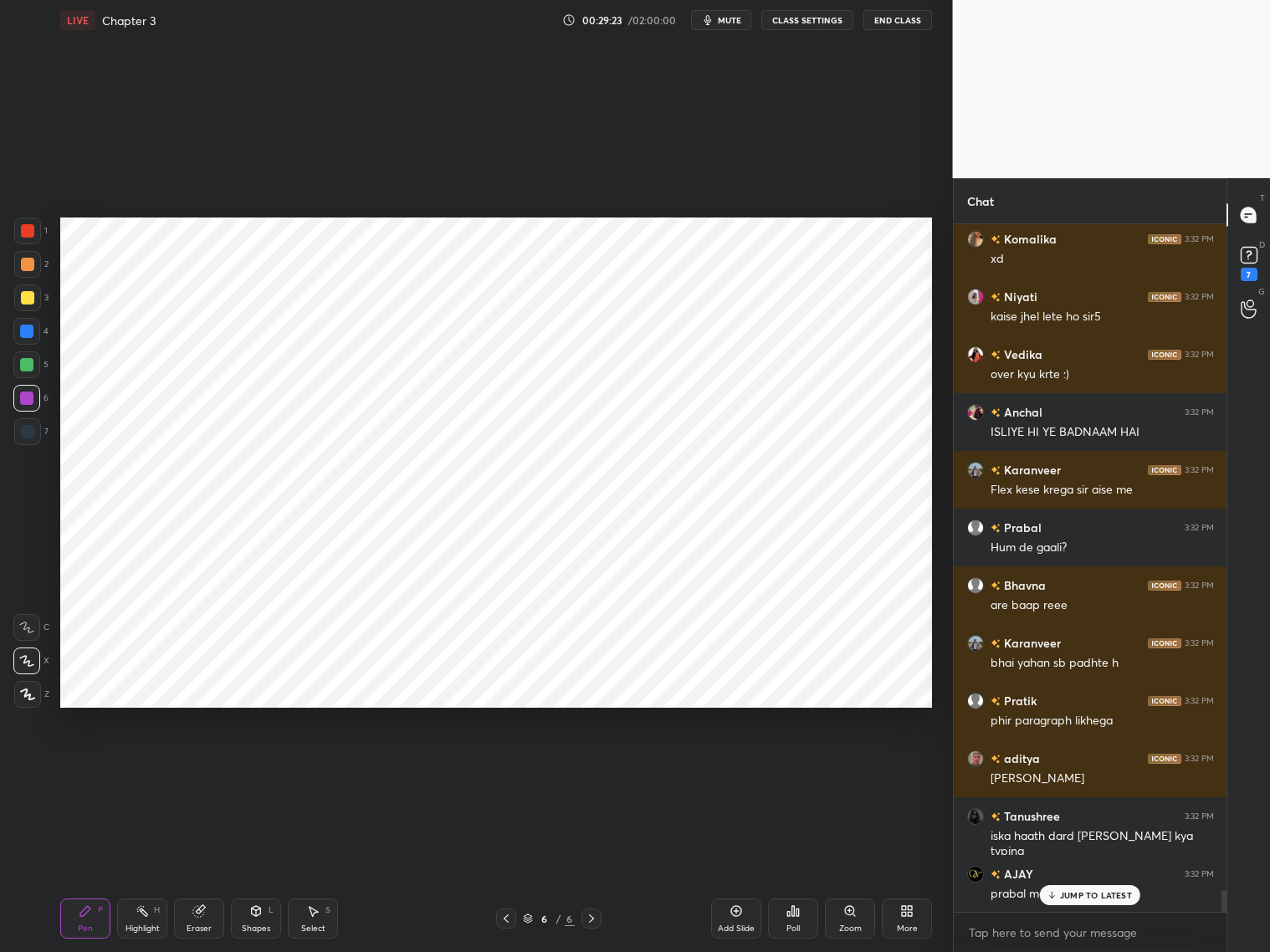
click at [28, 327] on div at bounding box center [27, 332] width 14 height 14
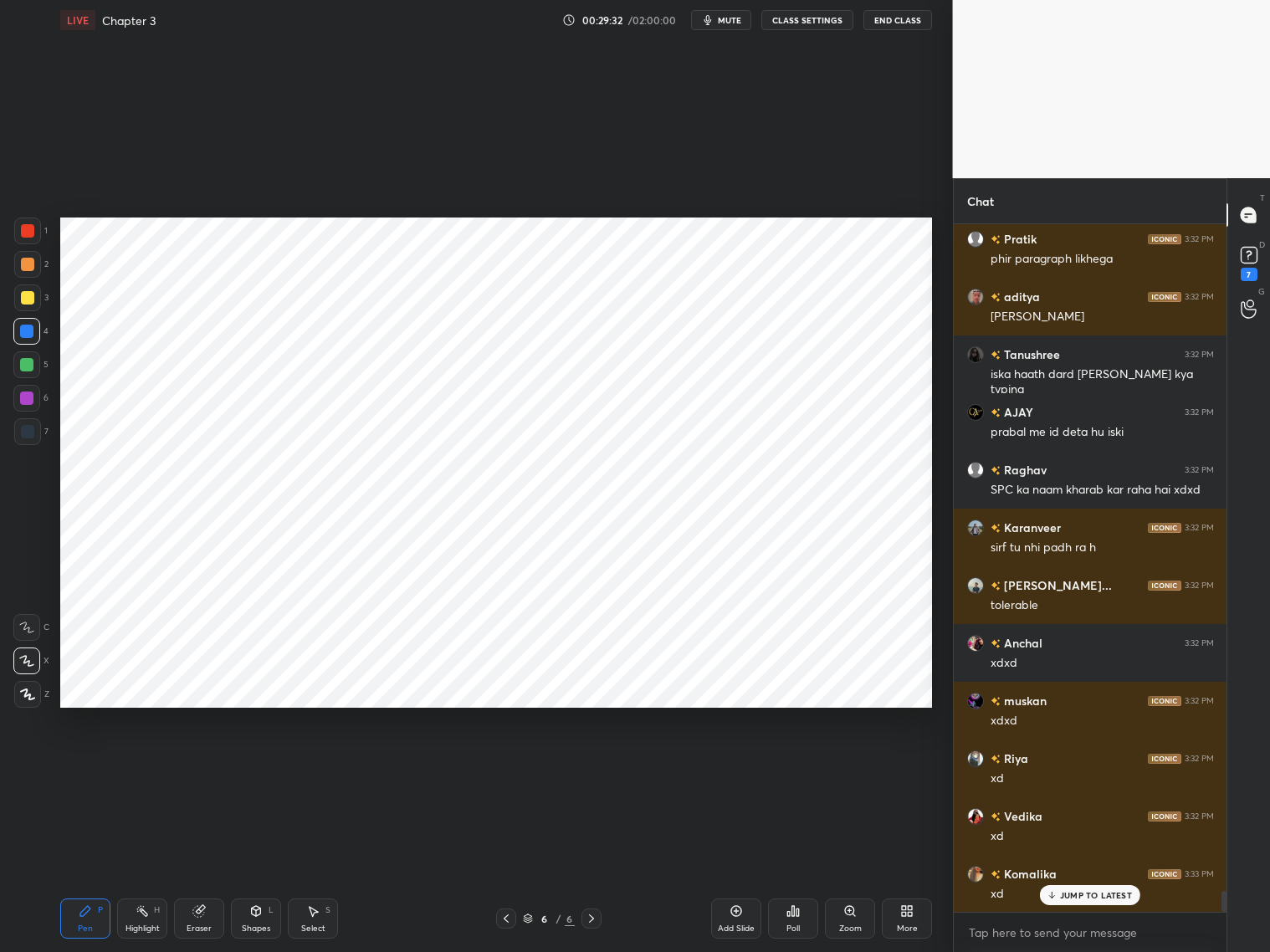
click at [31, 268] on div at bounding box center [28, 264] width 14 height 14
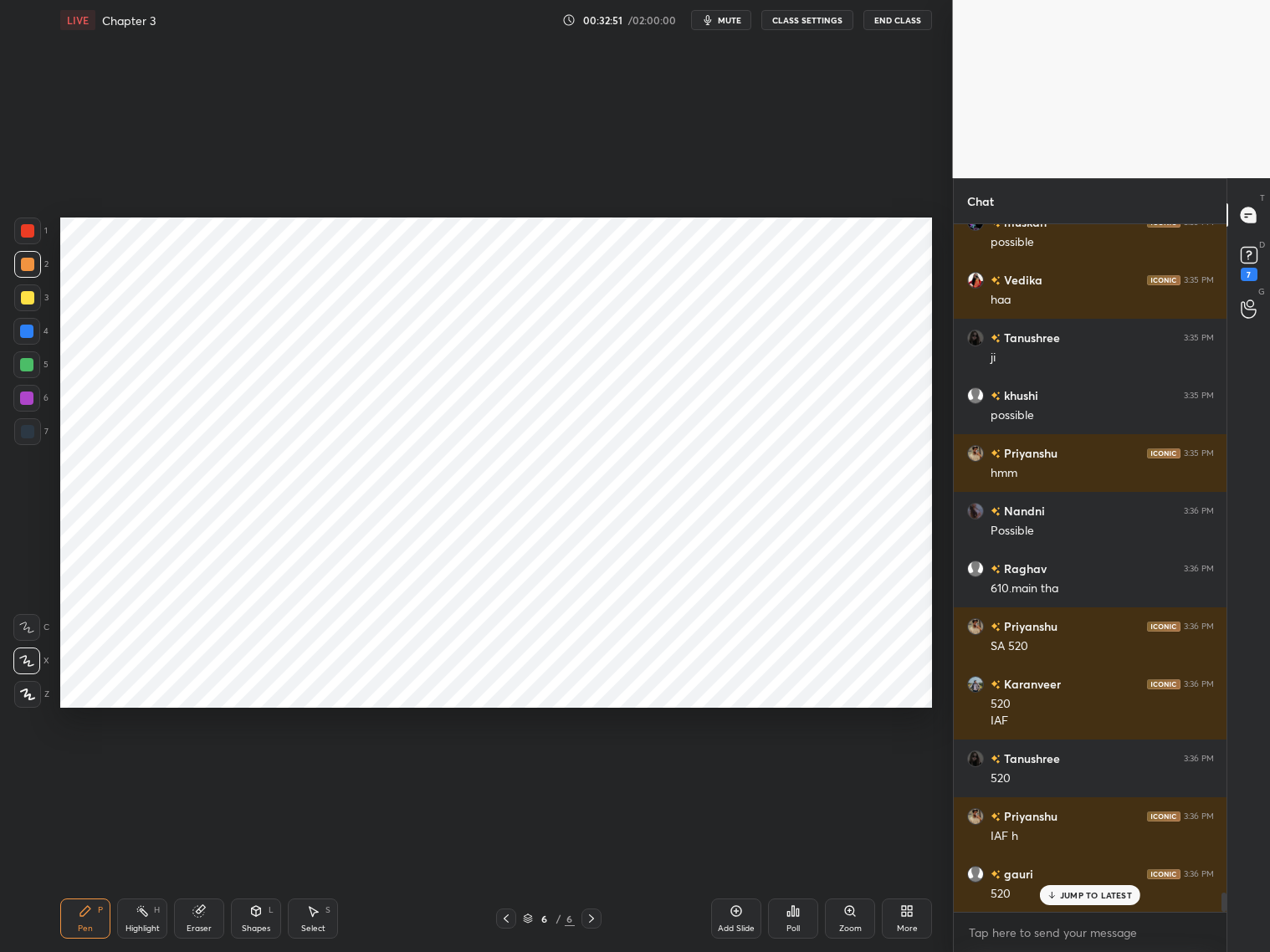
scroll to position [24455, 0]
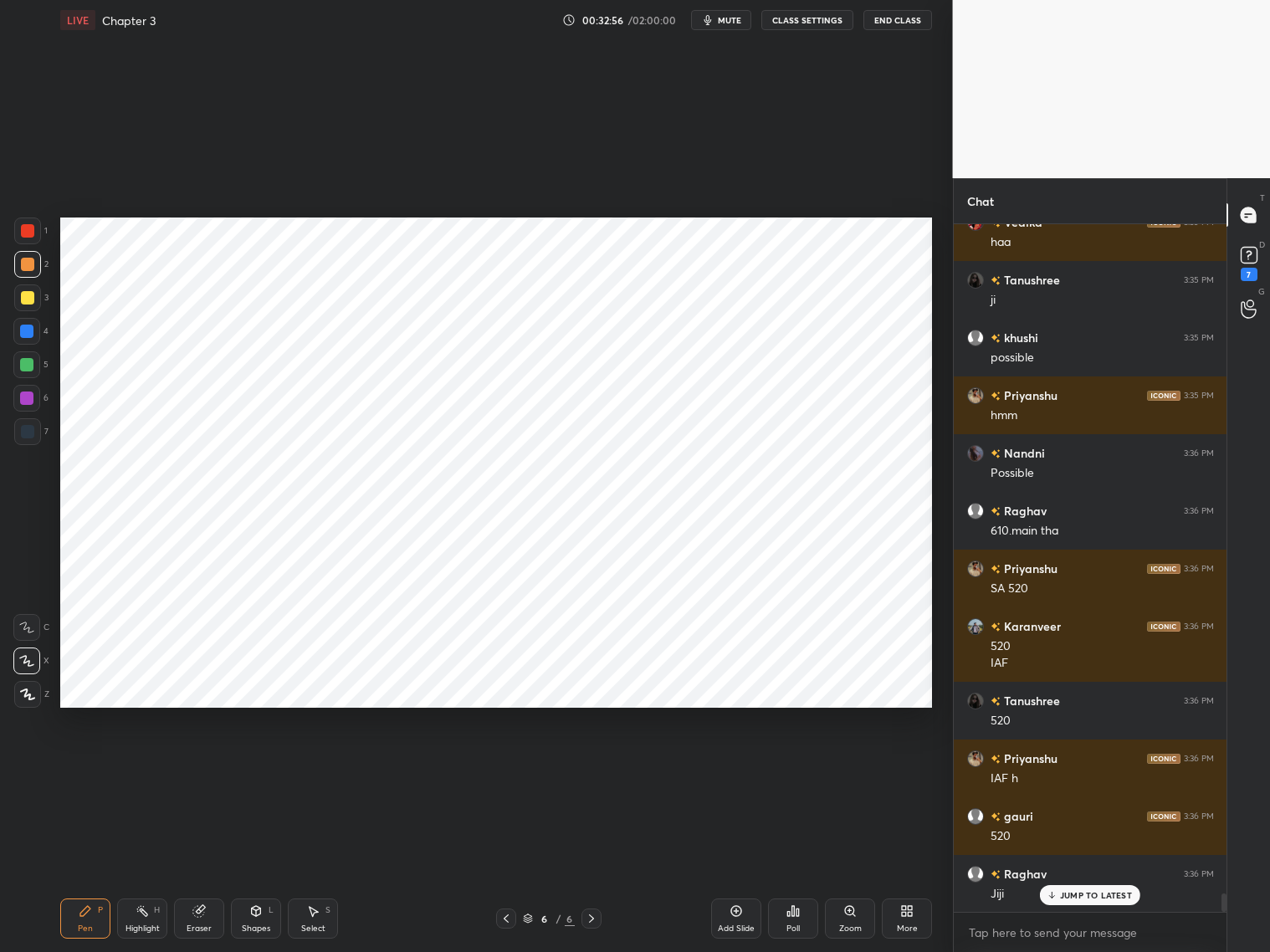
click at [739, 914] on icon at bounding box center [736, 911] width 14 height 14
click at [728, 22] on span "mute" at bounding box center [729, 20] width 23 height 12
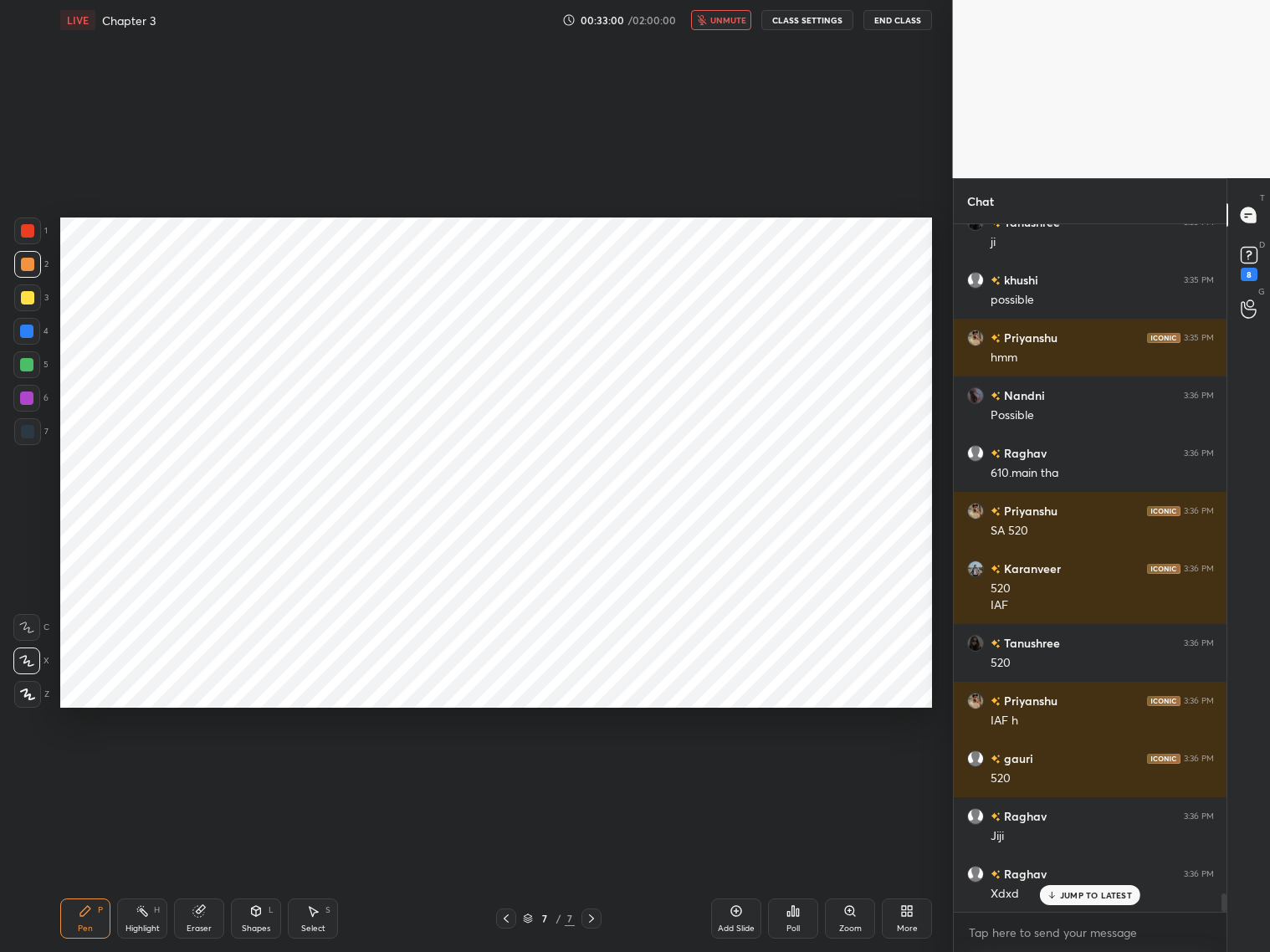
click at [25, 228] on div at bounding box center [28, 231] width 14 height 14
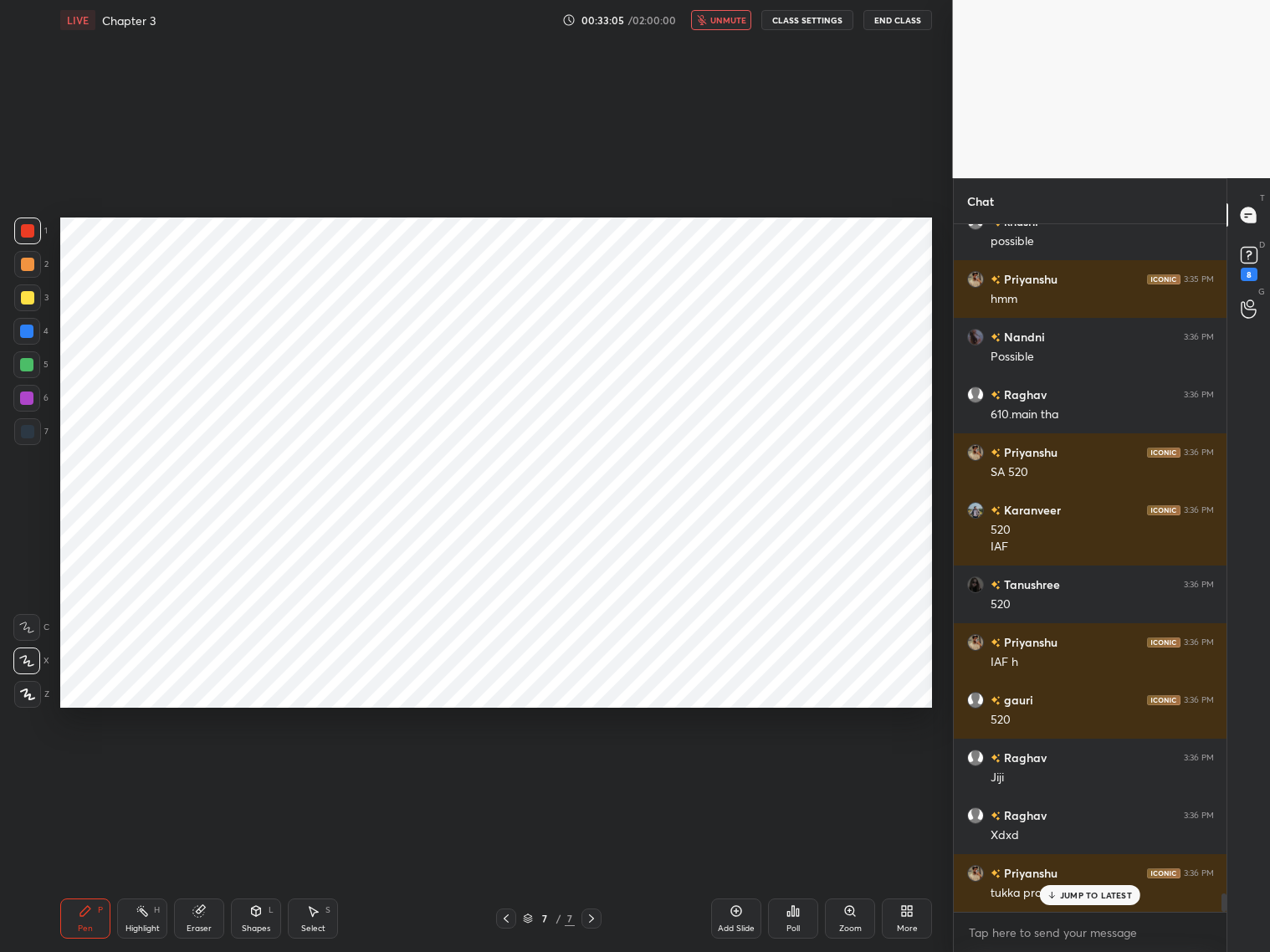
scroll to position [24628, 0]
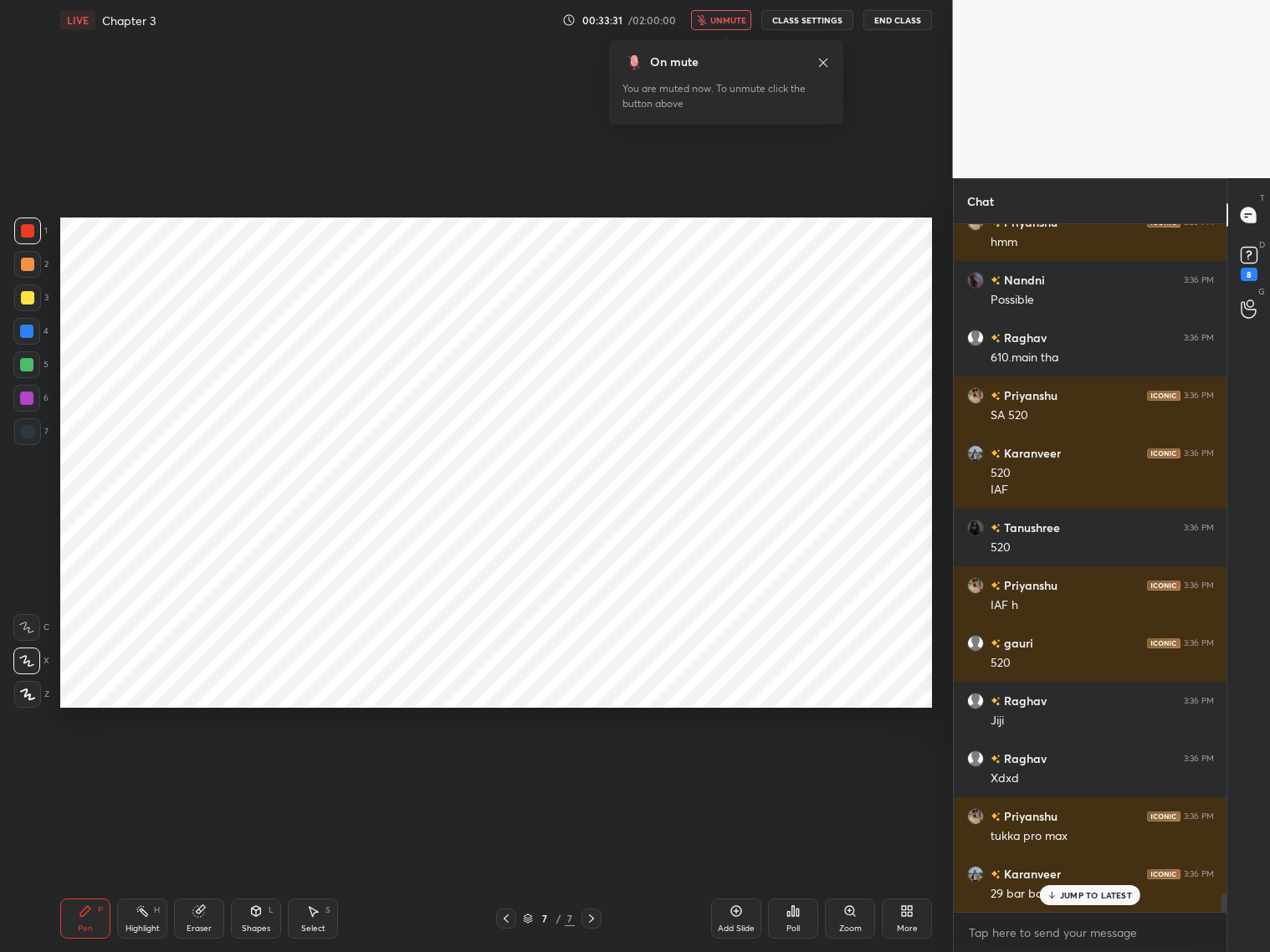
click at [20, 403] on div at bounding box center [26, 398] width 26 height 26
click at [204, 920] on div "Eraser" at bounding box center [199, 919] width 50 height 40
click at [723, 31] on body "1 2 3 4 5 6 7 C X Z C X Z E E Erase all H H LIVE Chapter 3 00:34:04 / 02:00:00 …" at bounding box center [635, 476] width 1270 height 952
click at [707, 19] on icon "button" at bounding box center [702, 20] width 10 height 10
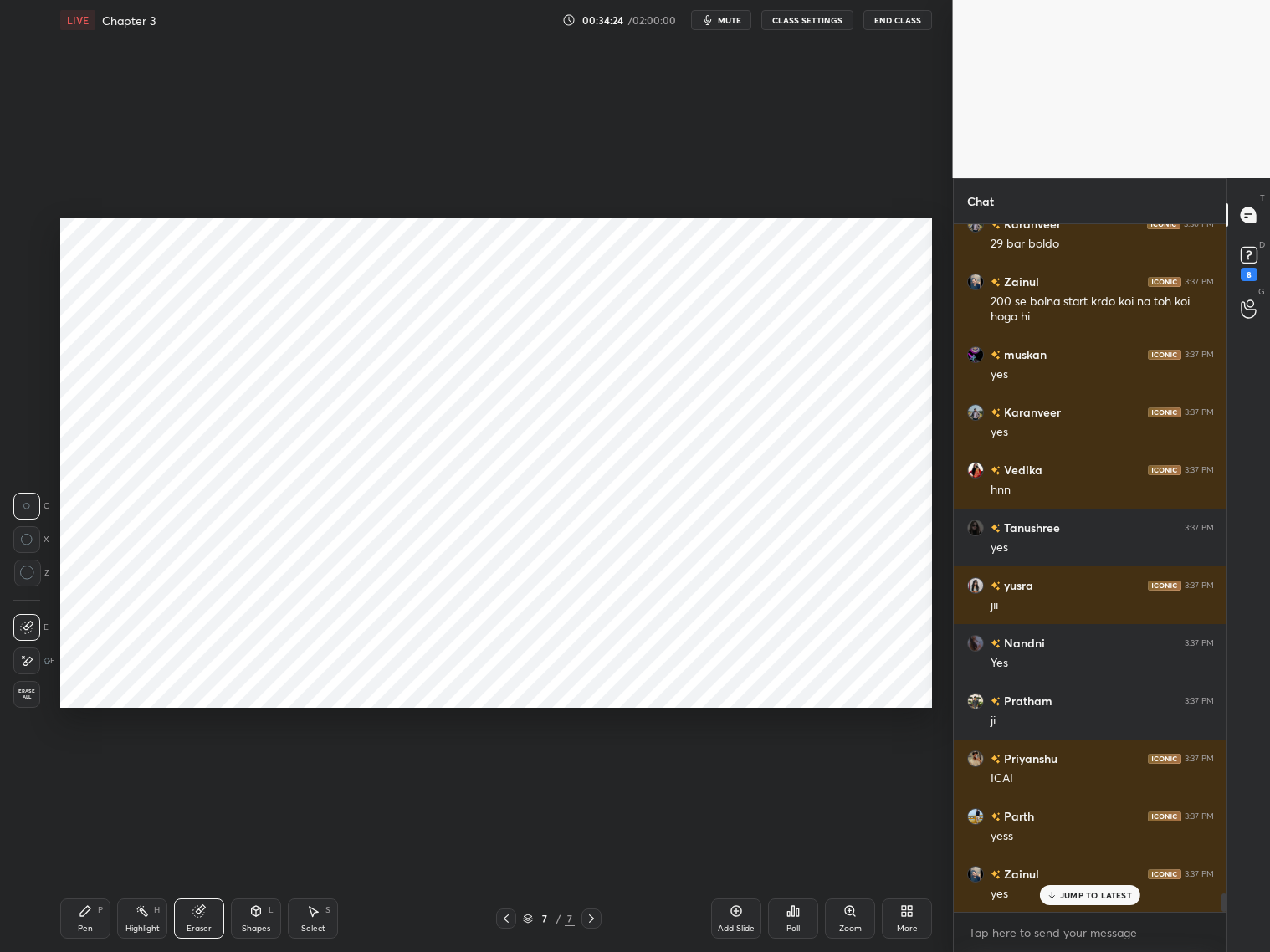
scroll to position [25394, 0]
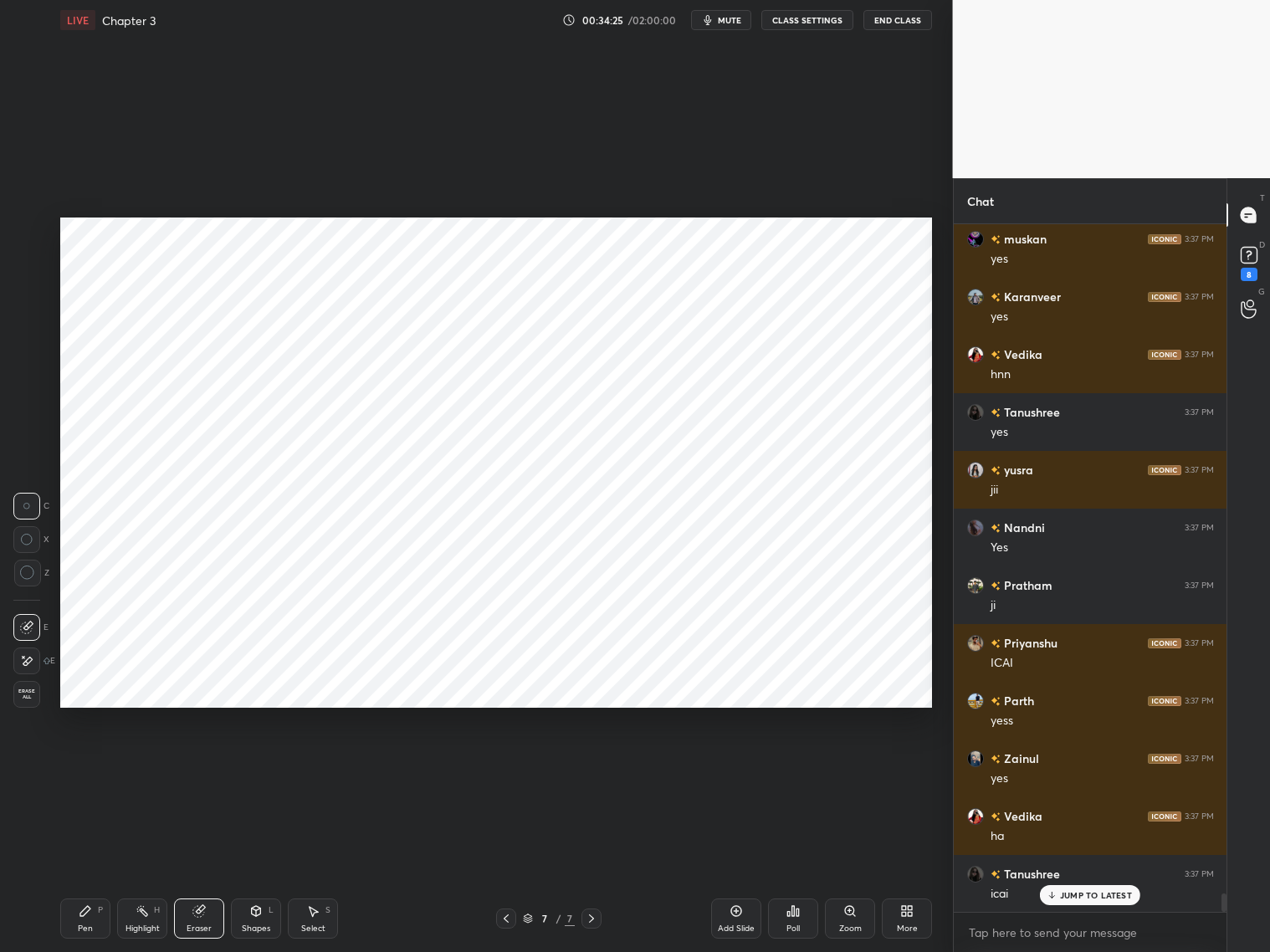
click at [84, 918] on div "Pen P" at bounding box center [85, 919] width 50 height 40
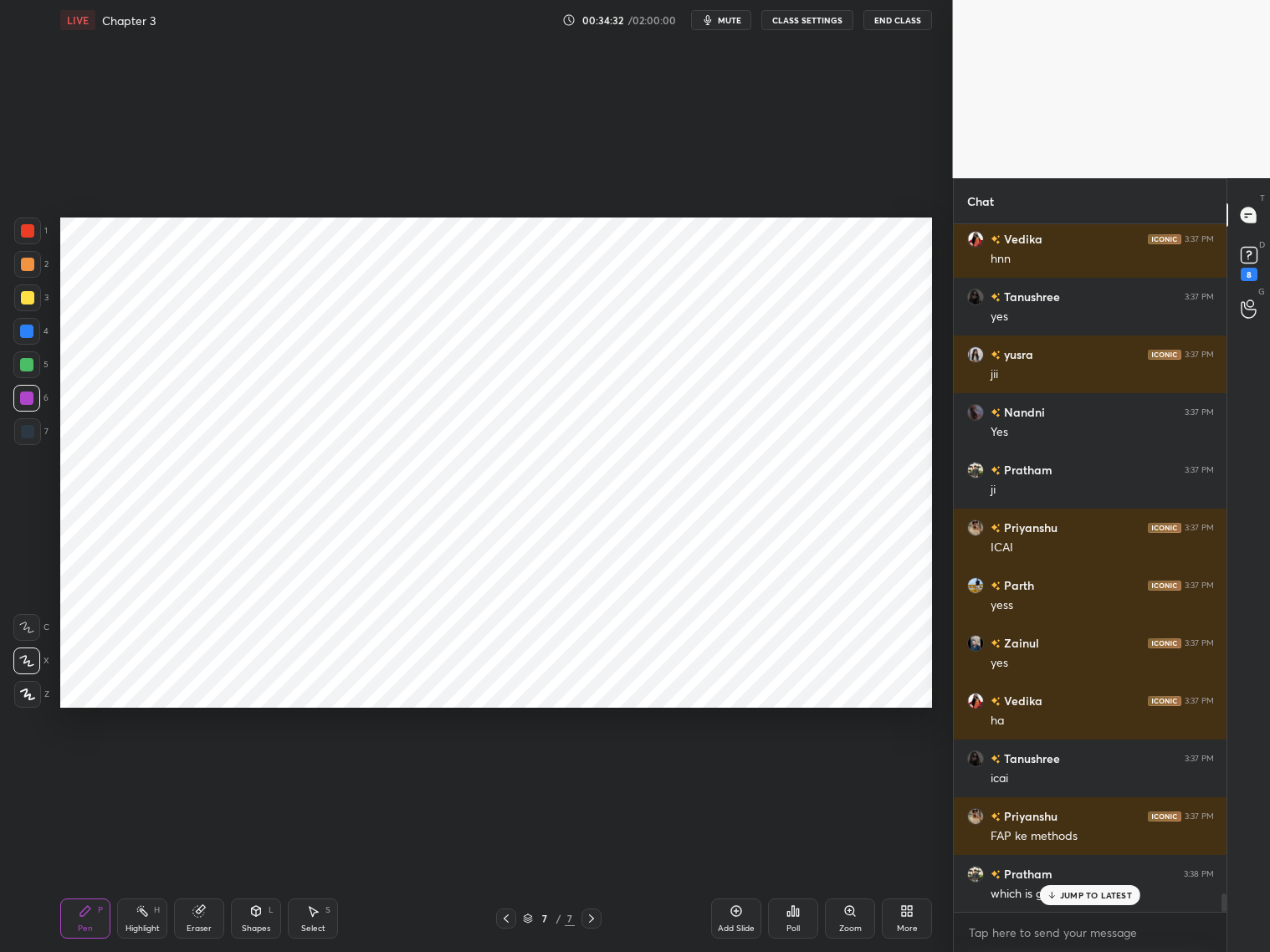
scroll to position [25568, 0]
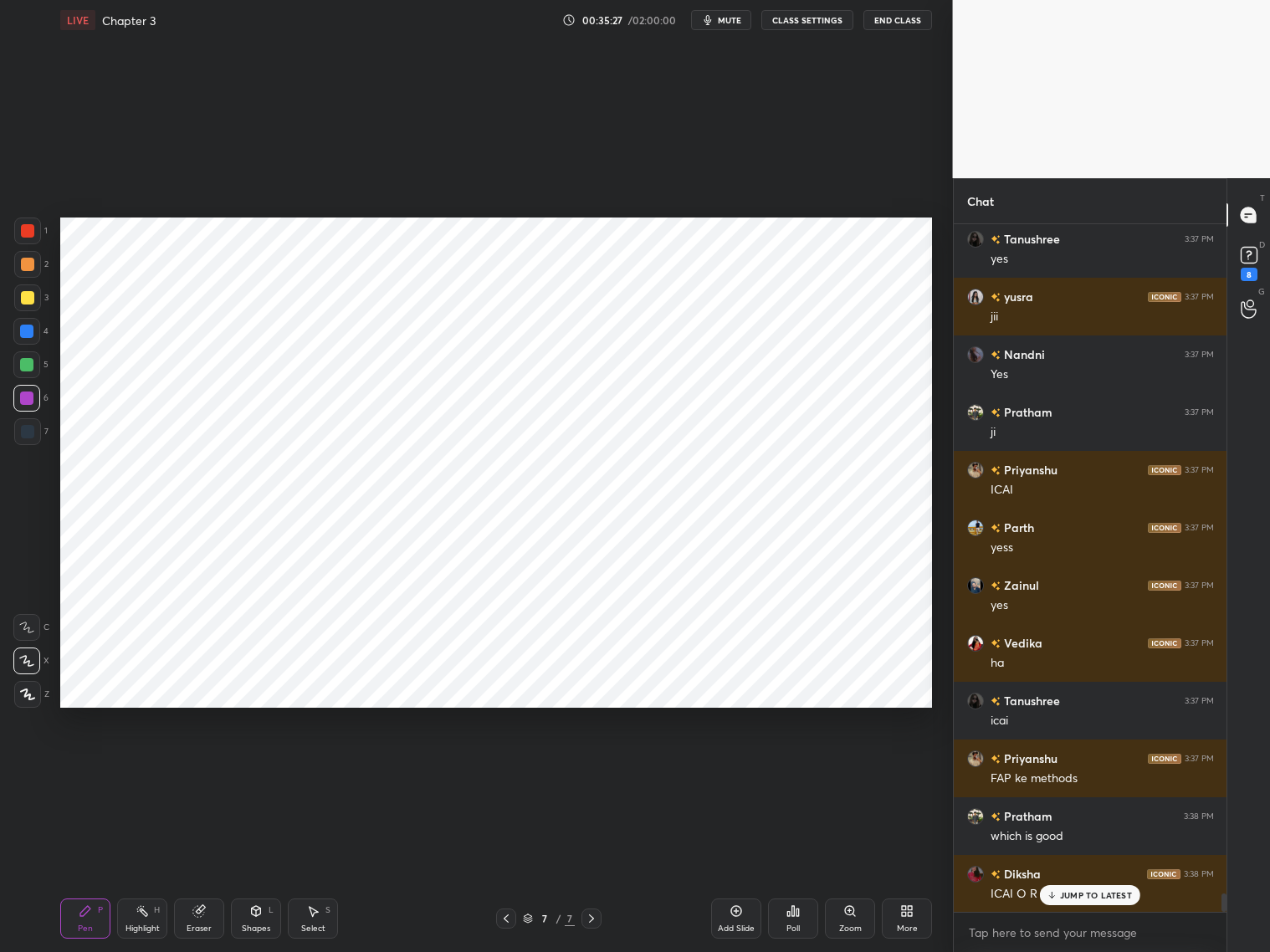
click at [201, 907] on g at bounding box center [200, 911] width 13 height 13
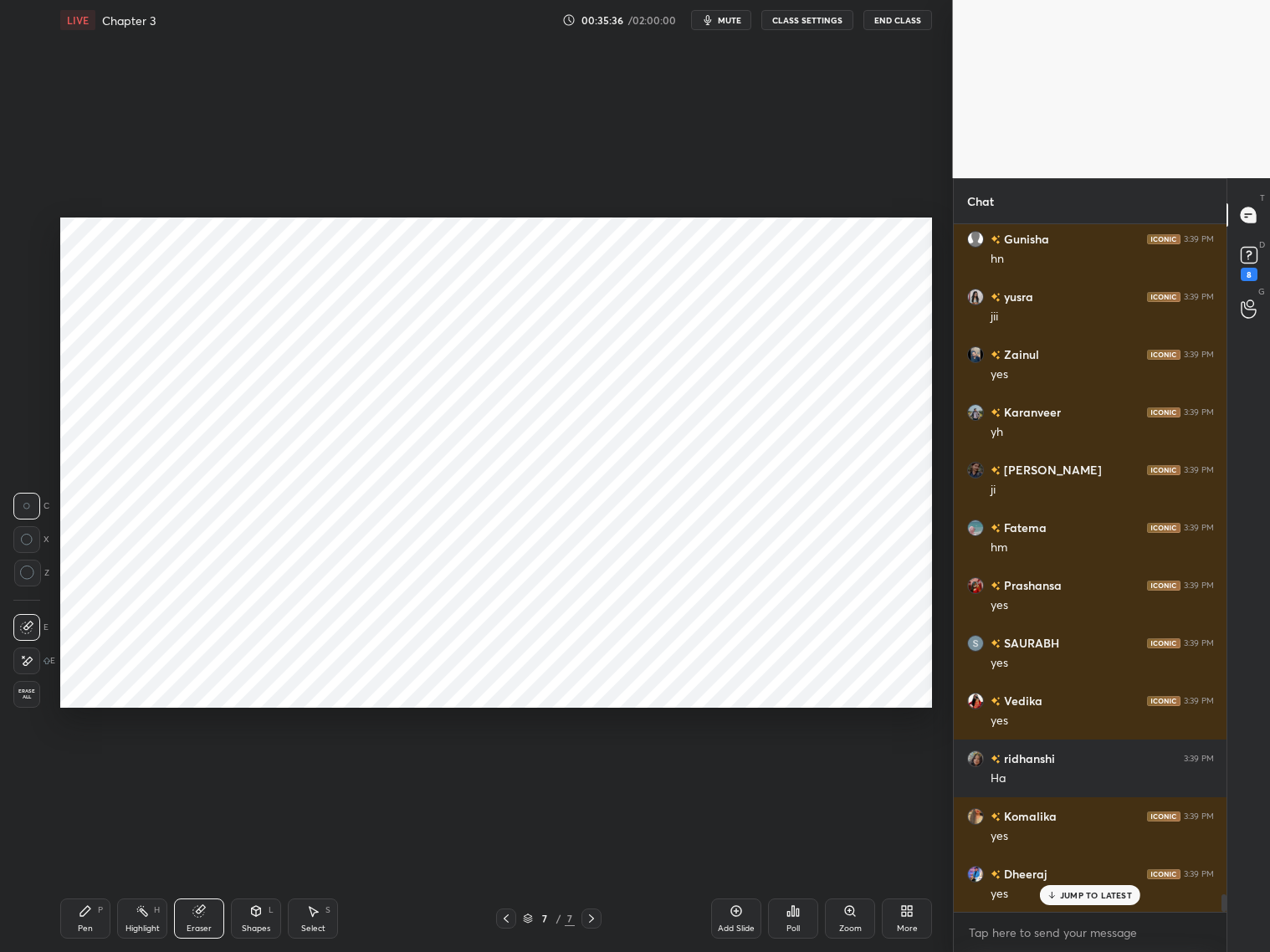
scroll to position [26492, 0]
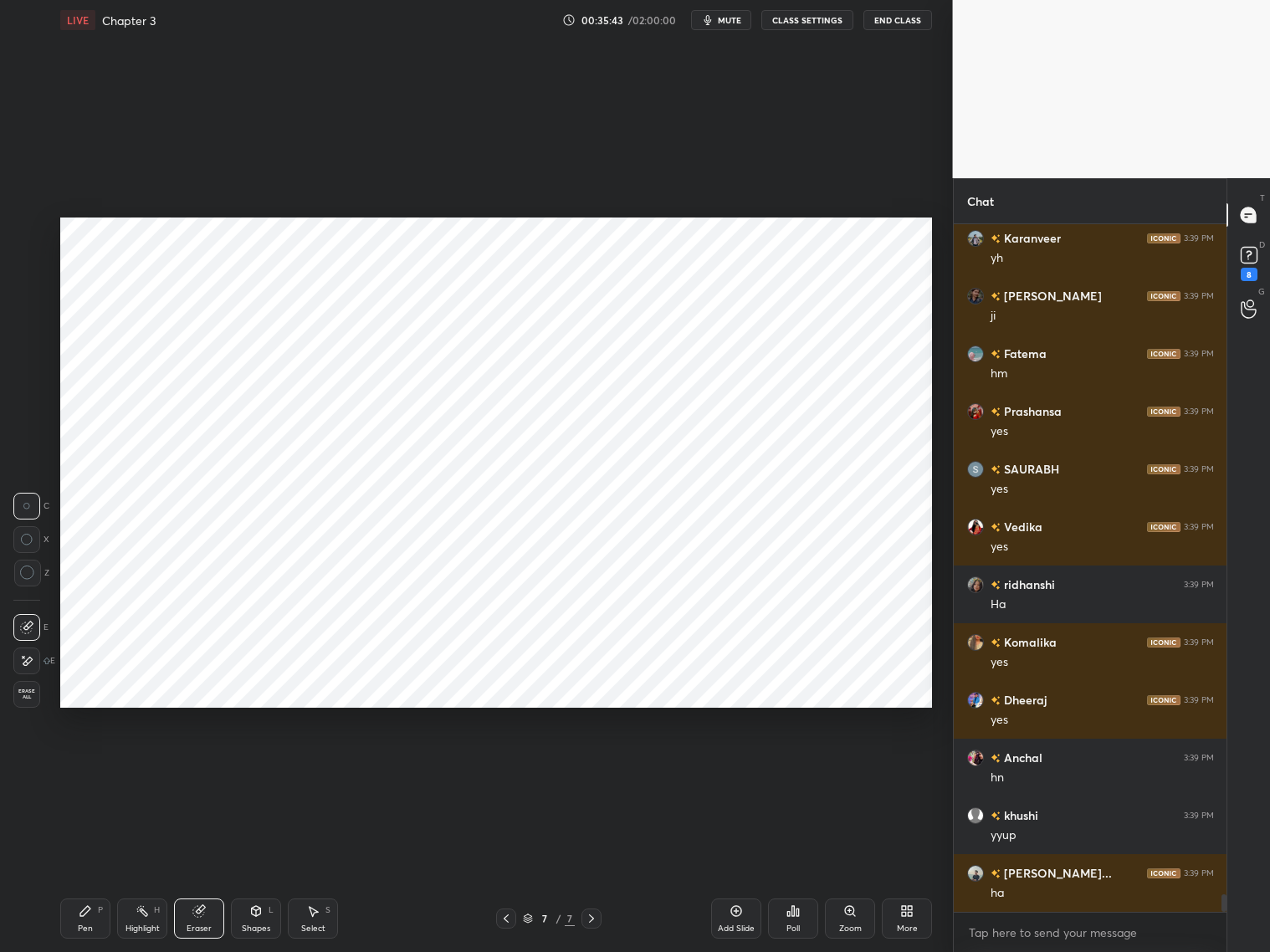
click at [101, 914] on div "Pen P" at bounding box center [85, 919] width 50 height 40
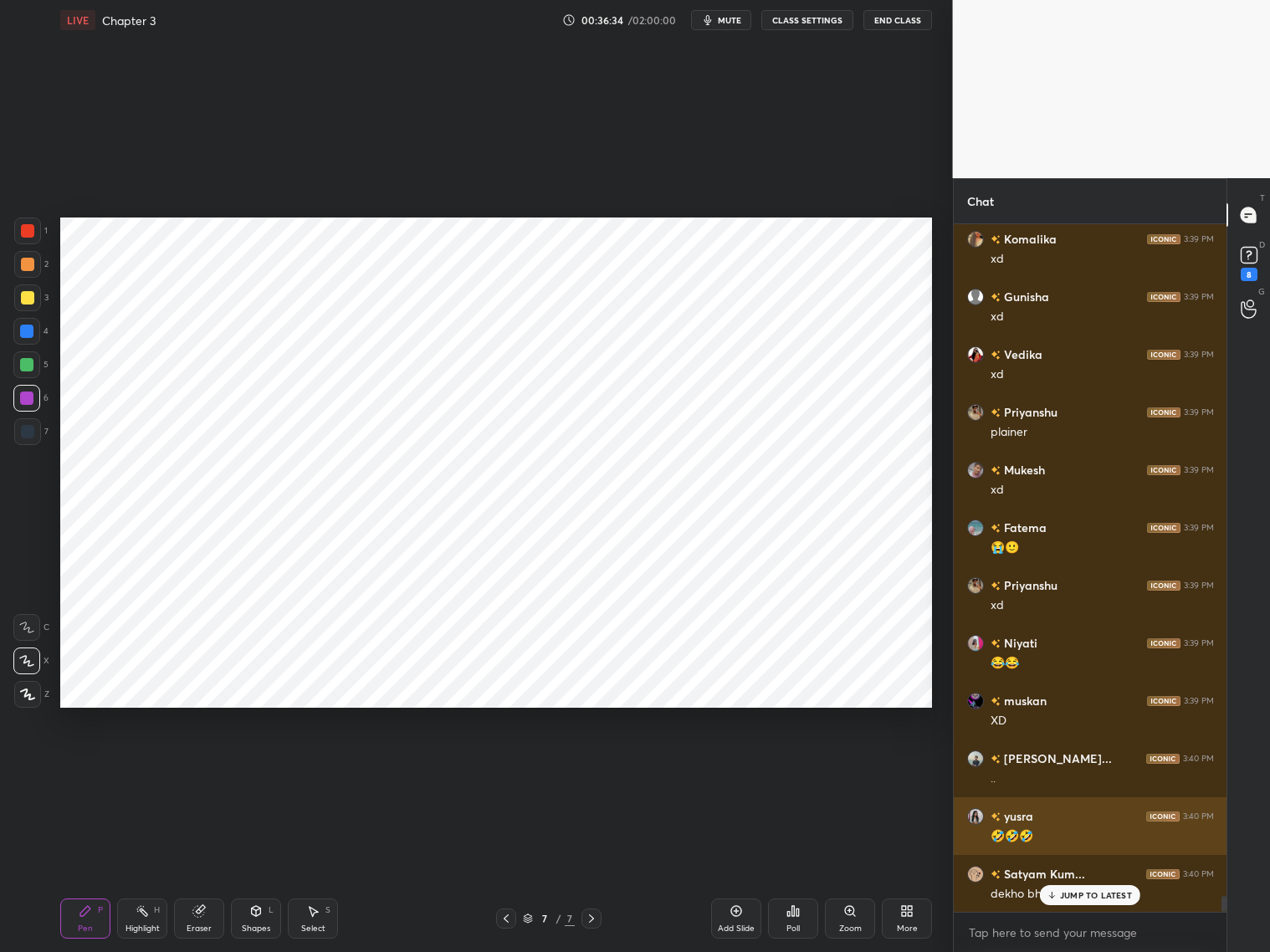
scroll to position [28627, 0]
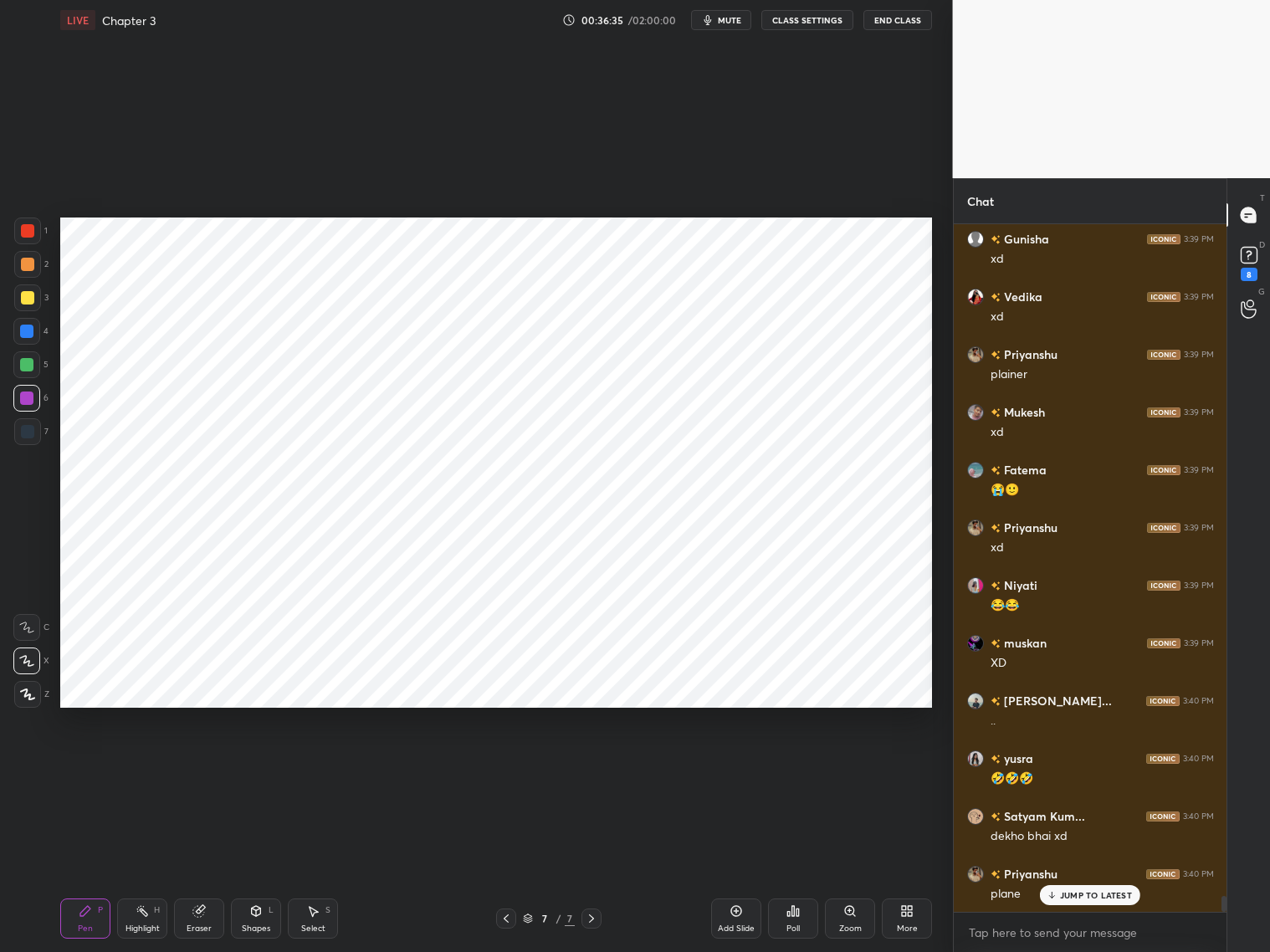
click at [506, 915] on icon at bounding box center [507, 919] width 14 height 14
click at [507, 914] on icon at bounding box center [507, 919] width 14 height 14
click at [507, 913] on icon at bounding box center [507, 919] width 14 height 14
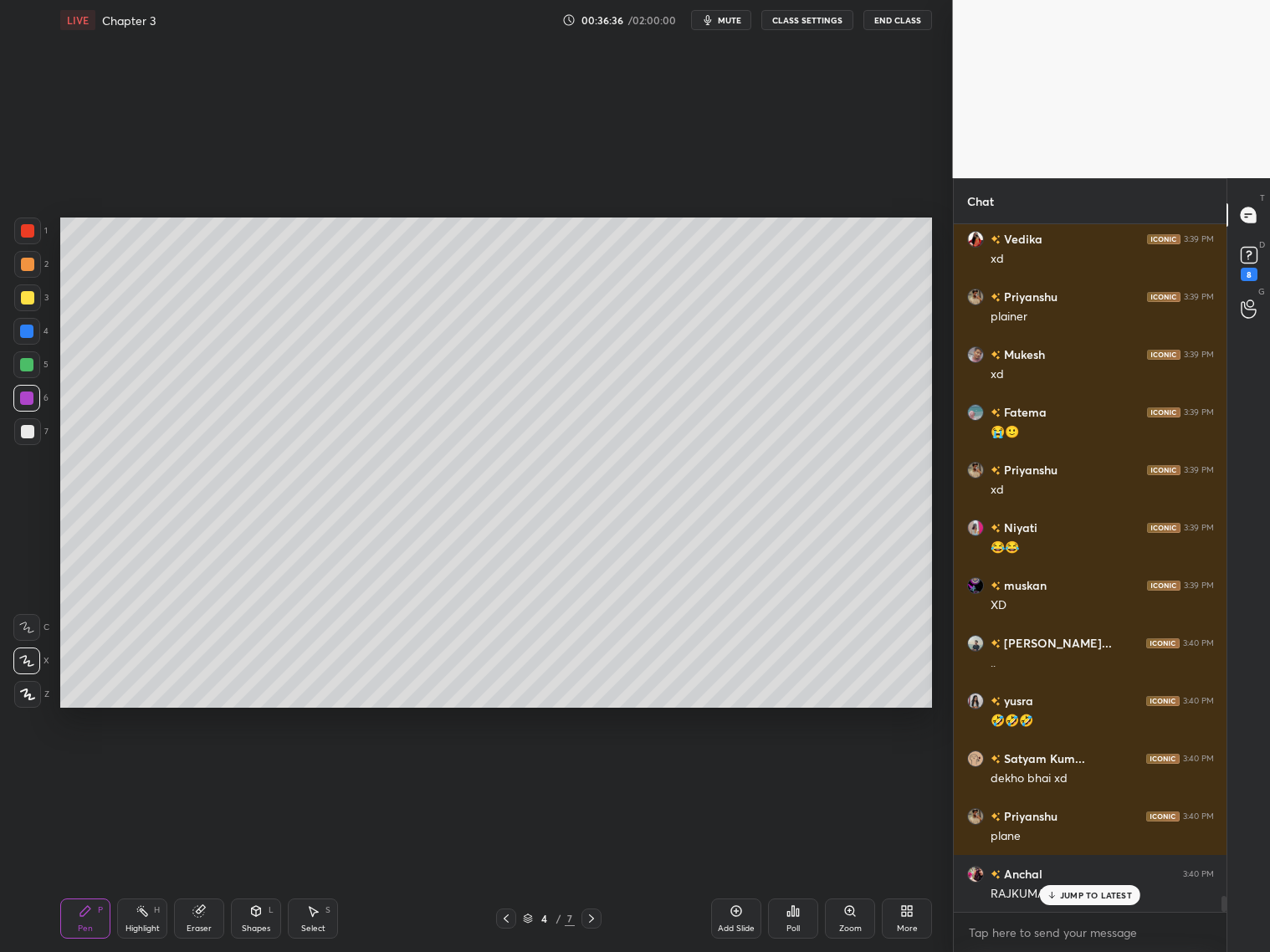
click at [507, 912] on icon at bounding box center [507, 919] width 14 height 14
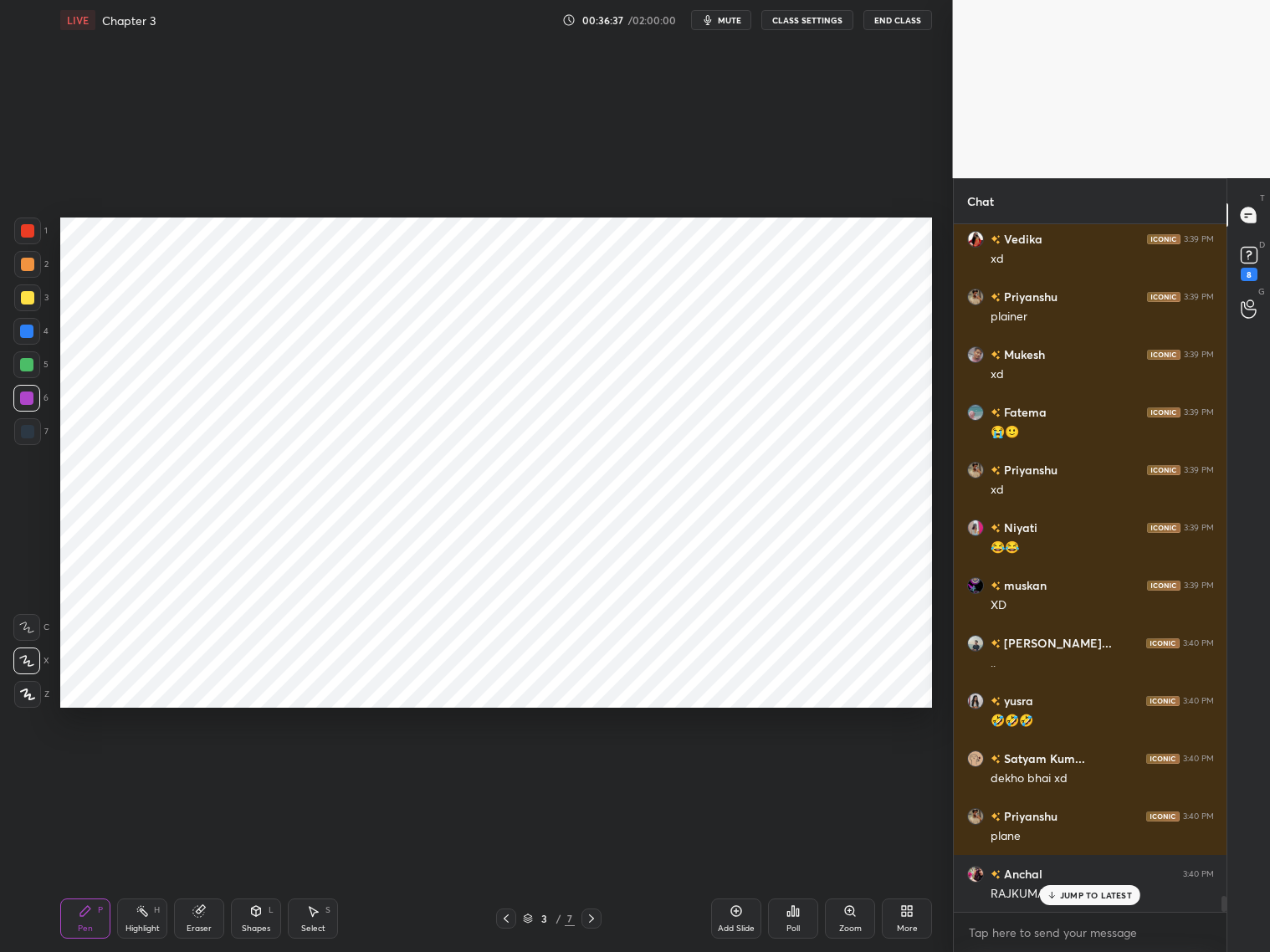
click at [507, 912] on icon at bounding box center [507, 919] width 14 height 14
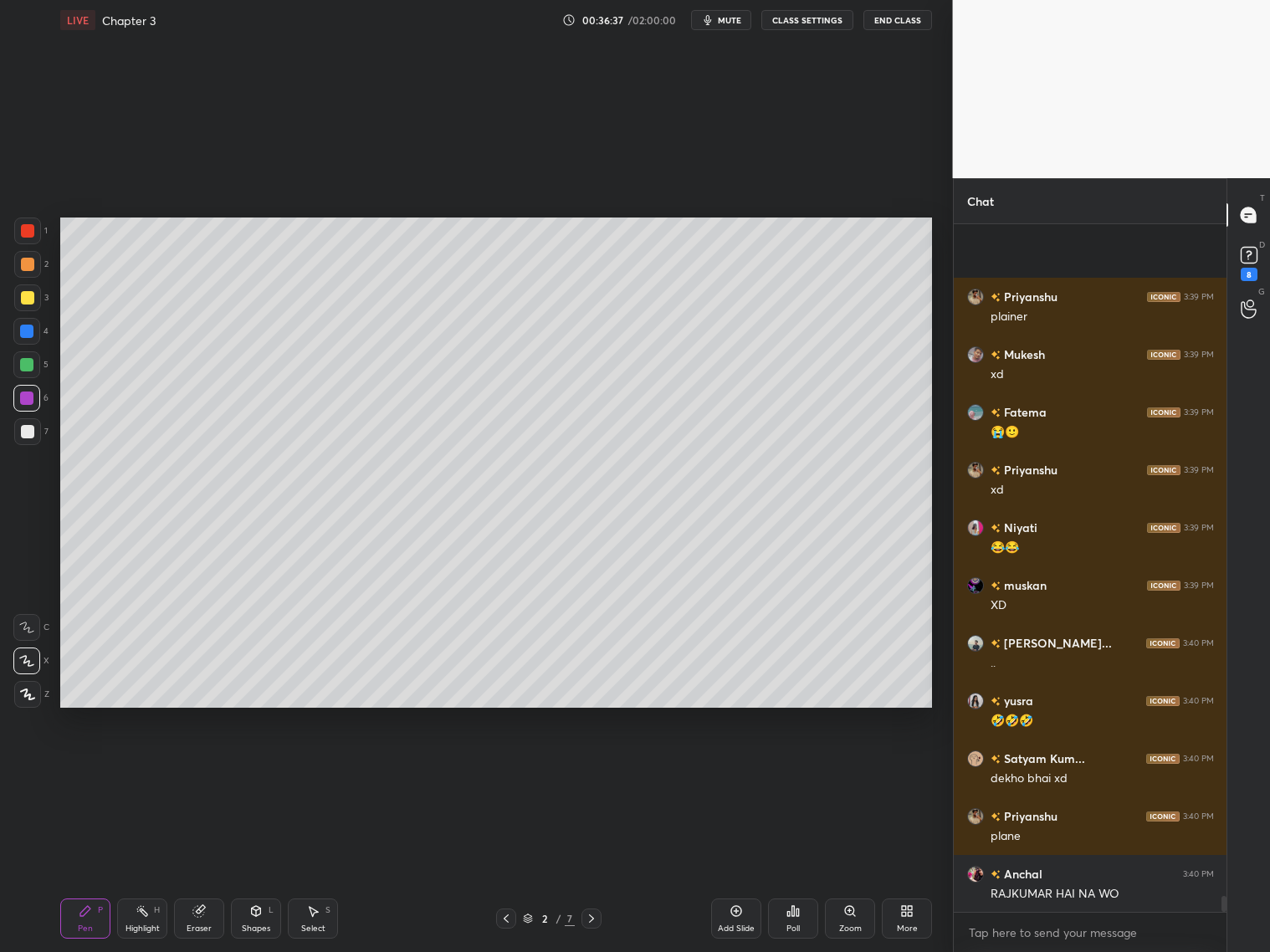
scroll to position [28801, 0]
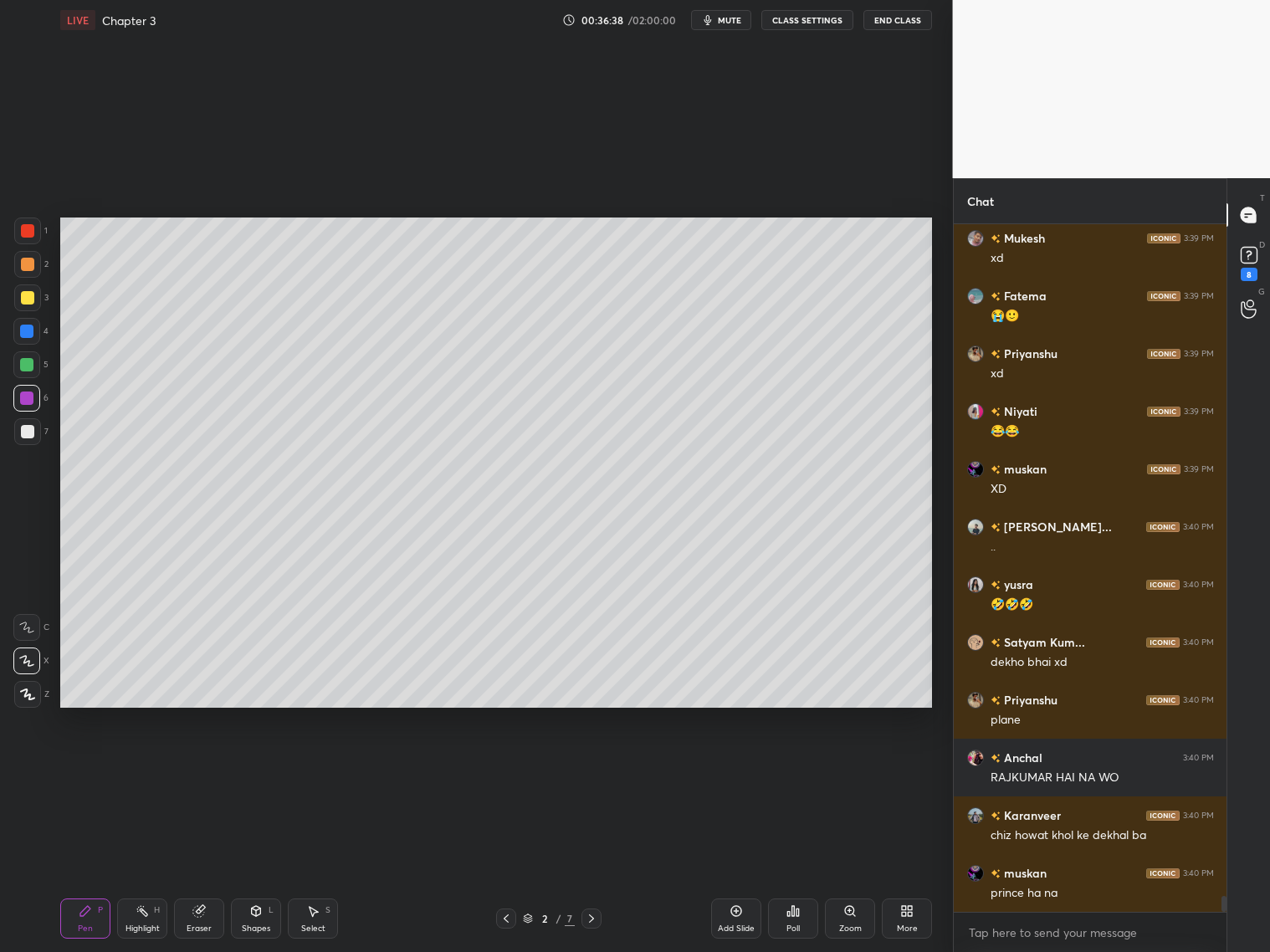
click at [586, 915] on icon at bounding box center [592, 919] width 14 height 14
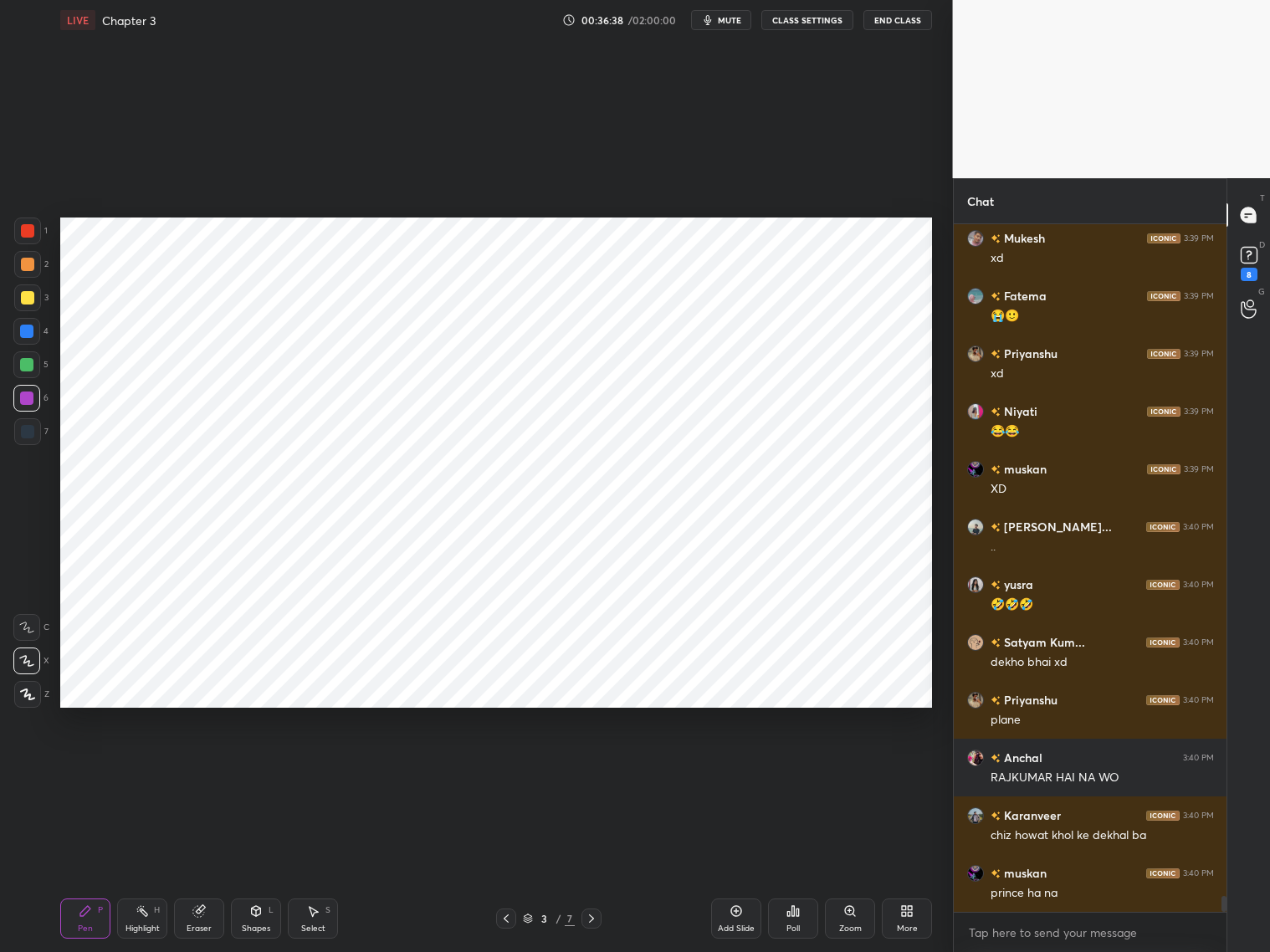
click at [589, 914] on icon at bounding box center [592, 919] width 14 height 14
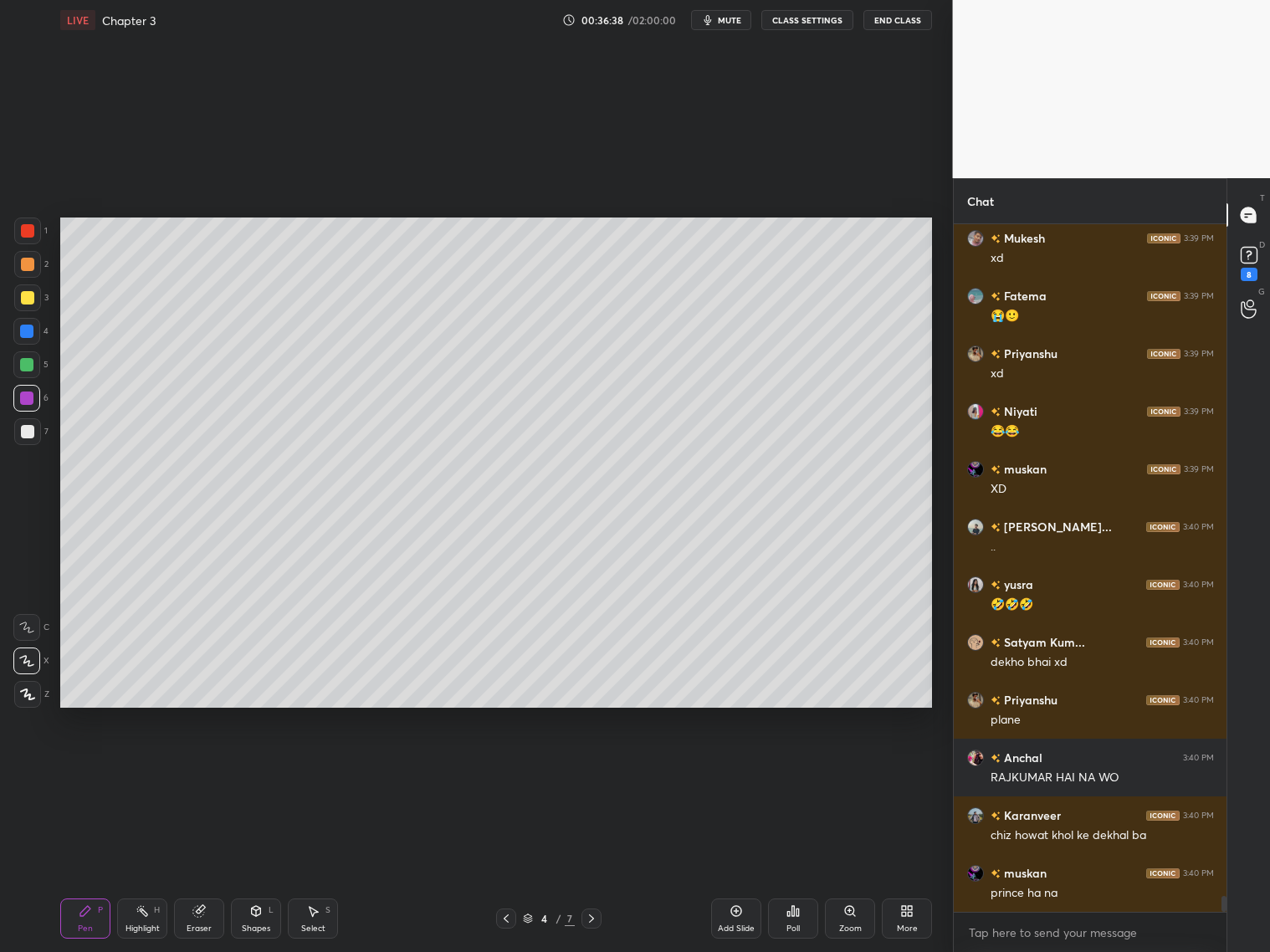
click at [592, 914] on icon at bounding box center [592, 919] width 14 height 14
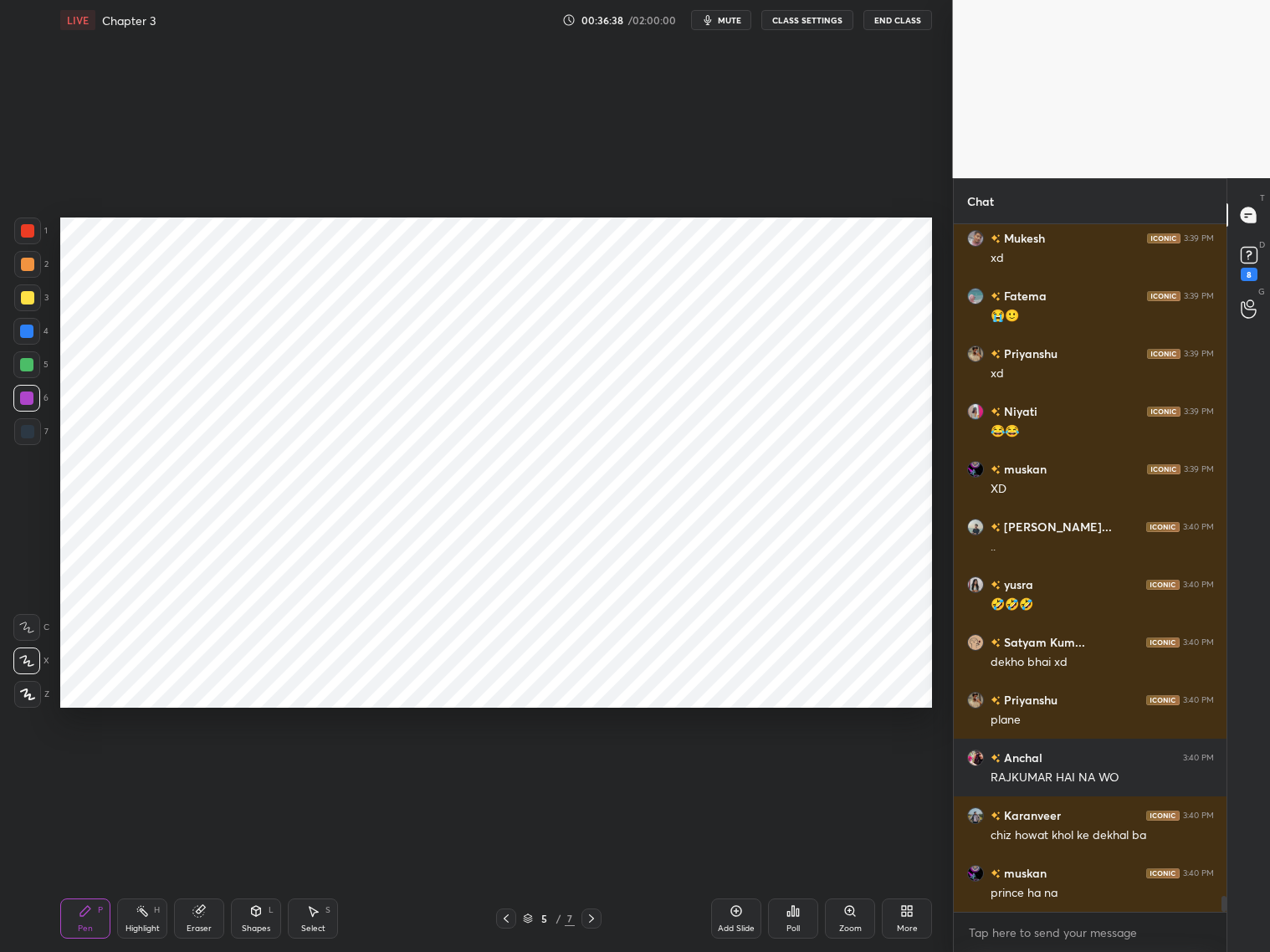
scroll to position [28818, 0]
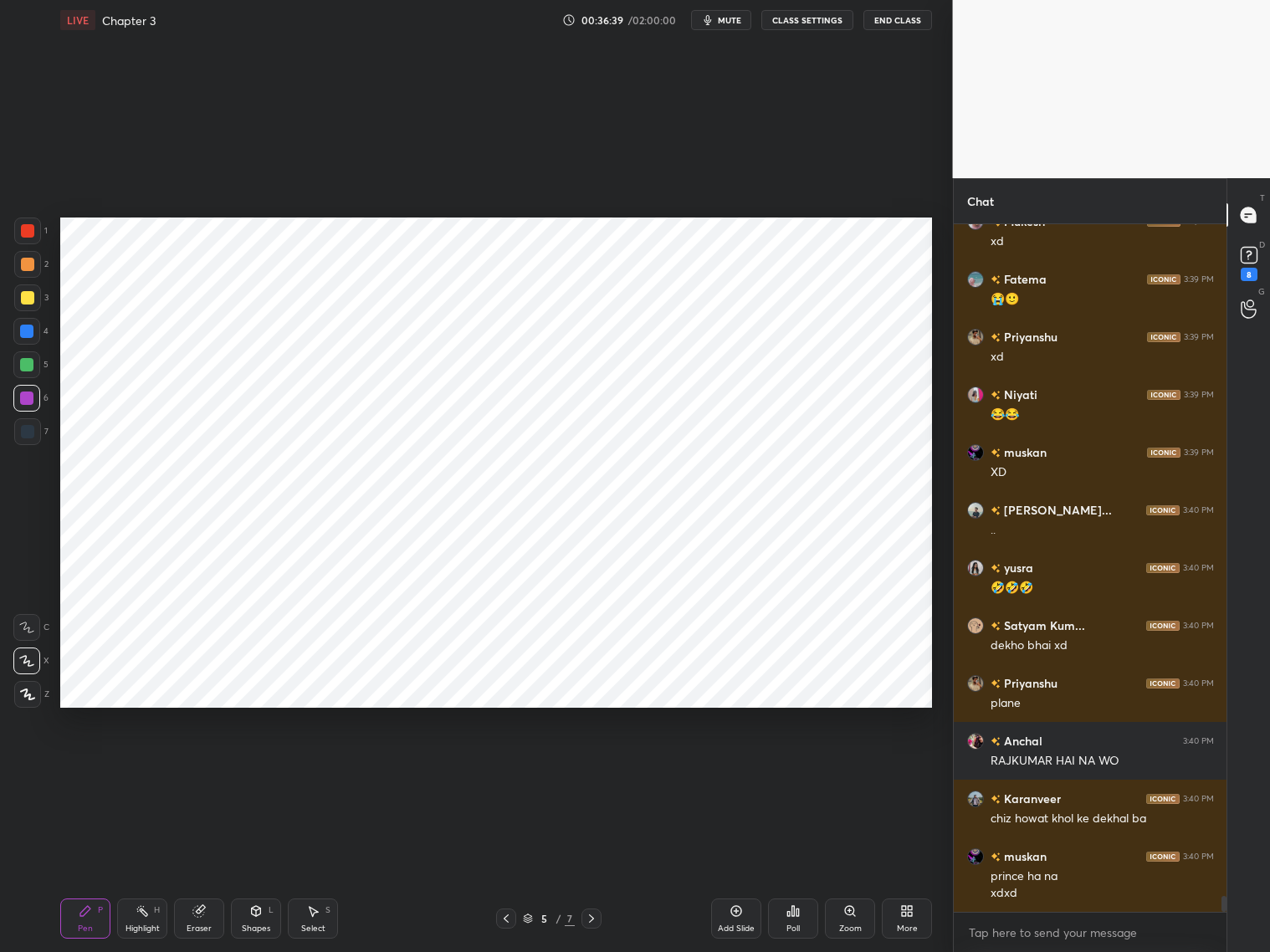
click at [593, 913] on icon at bounding box center [592, 919] width 14 height 14
click at [594, 916] on icon at bounding box center [592, 919] width 14 height 14
click at [911, 921] on div "More" at bounding box center [907, 919] width 50 height 40
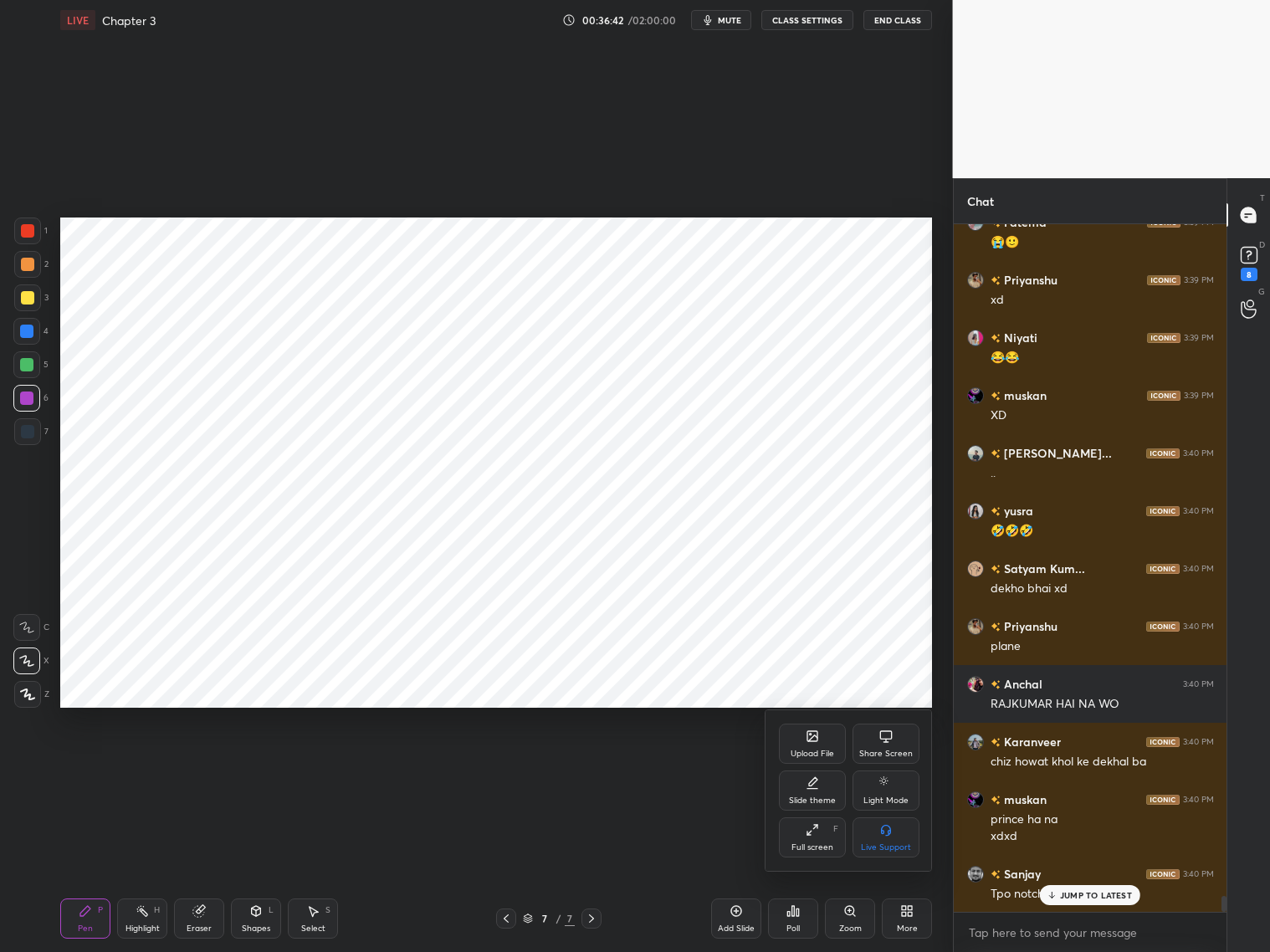
click at [811, 800] on div "Slide theme" at bounding box center [812, 801] width 47 height 9
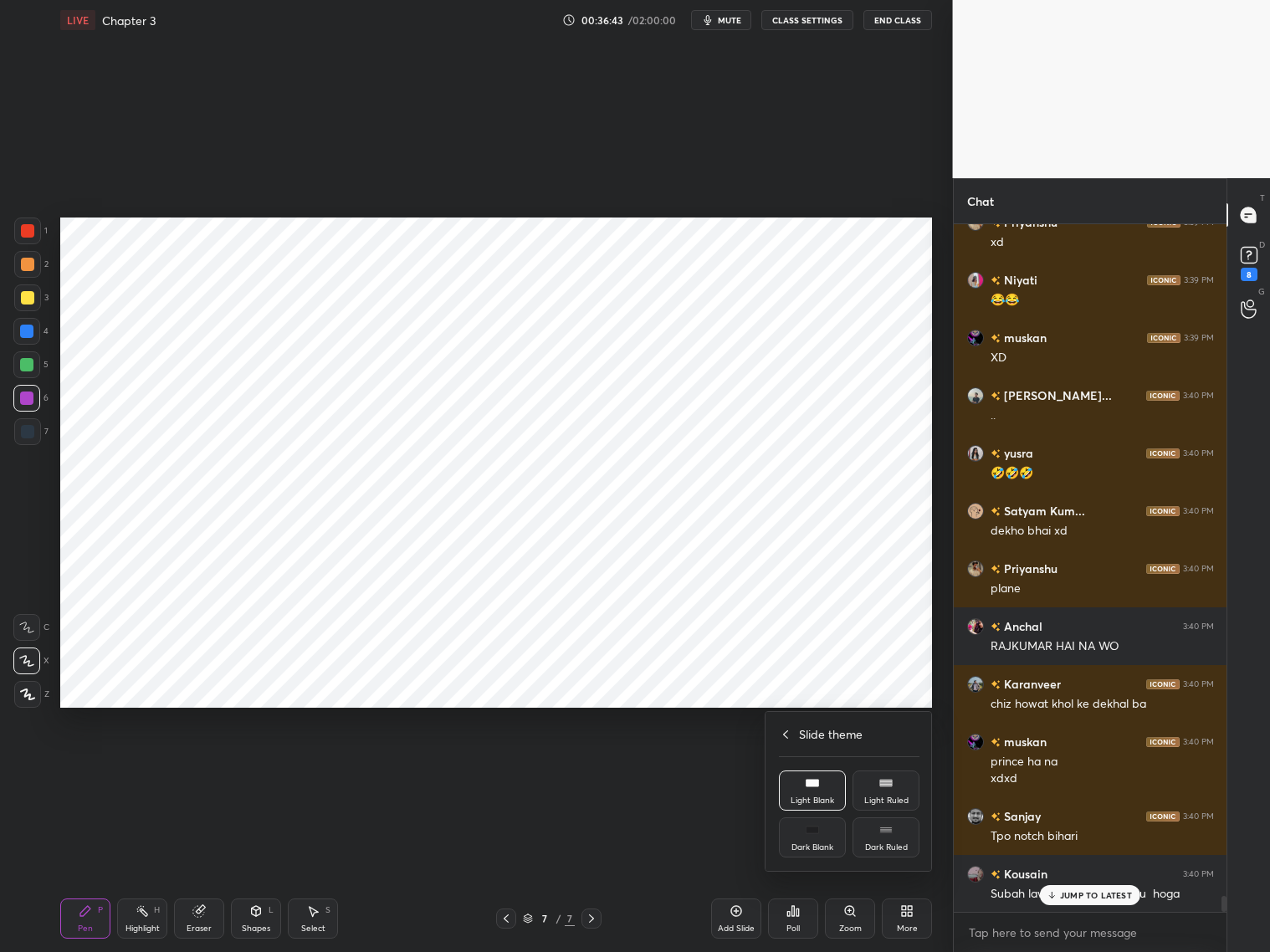
click at [814, 849] on div "Dark Blank" at bounding box center [812, 848] width 42 height 9
drag, startPoint x: 783, startPoint y: 733, endPoint x: 795, endPoint y: 733, distance: 12.0
click at [785, 734] on div "Slide theme" at bounding box center [849, 734] width 141 height 18
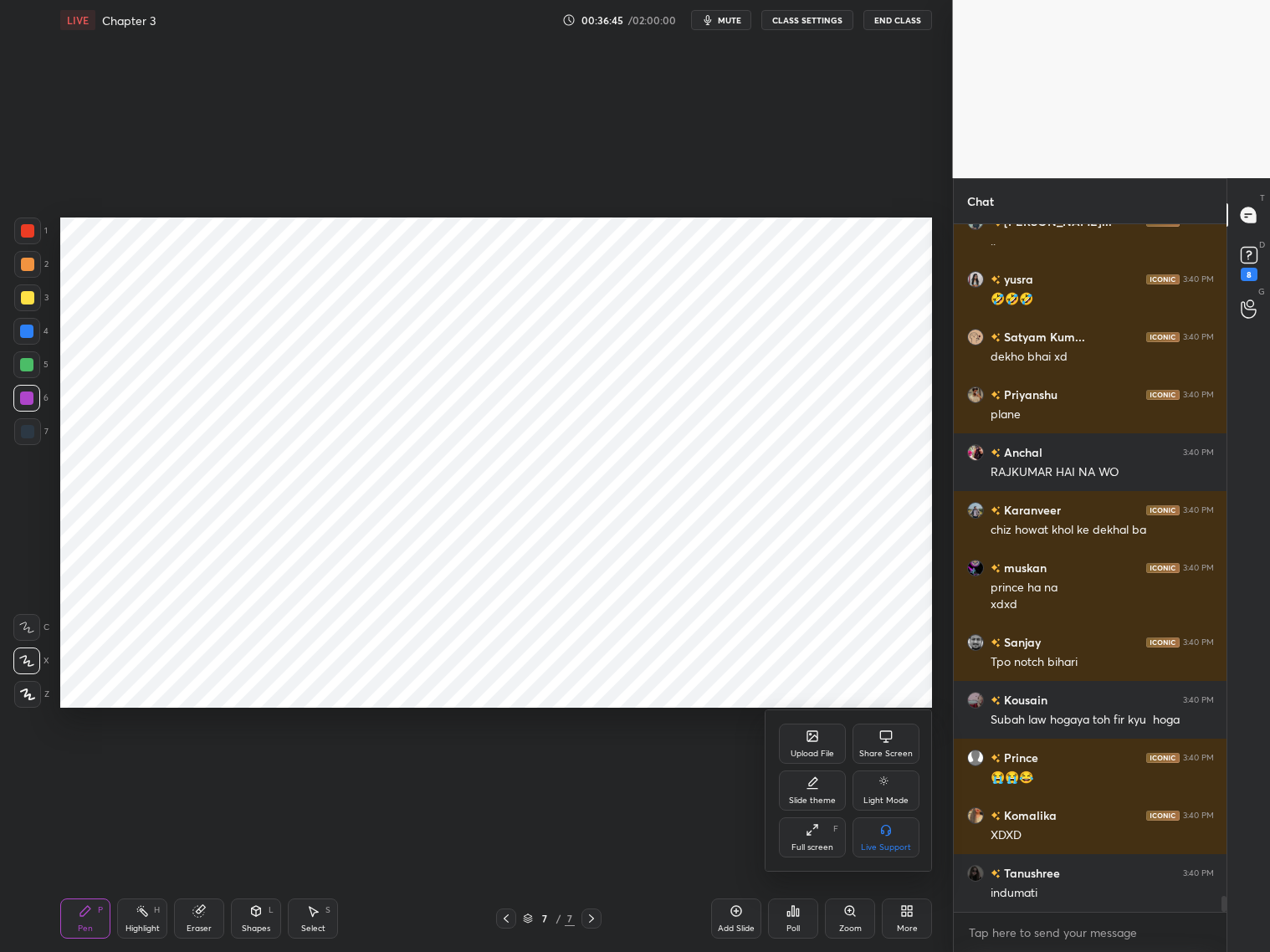
click at [737, 918] on div at bounding box center [635, 476] width 1270 height 952
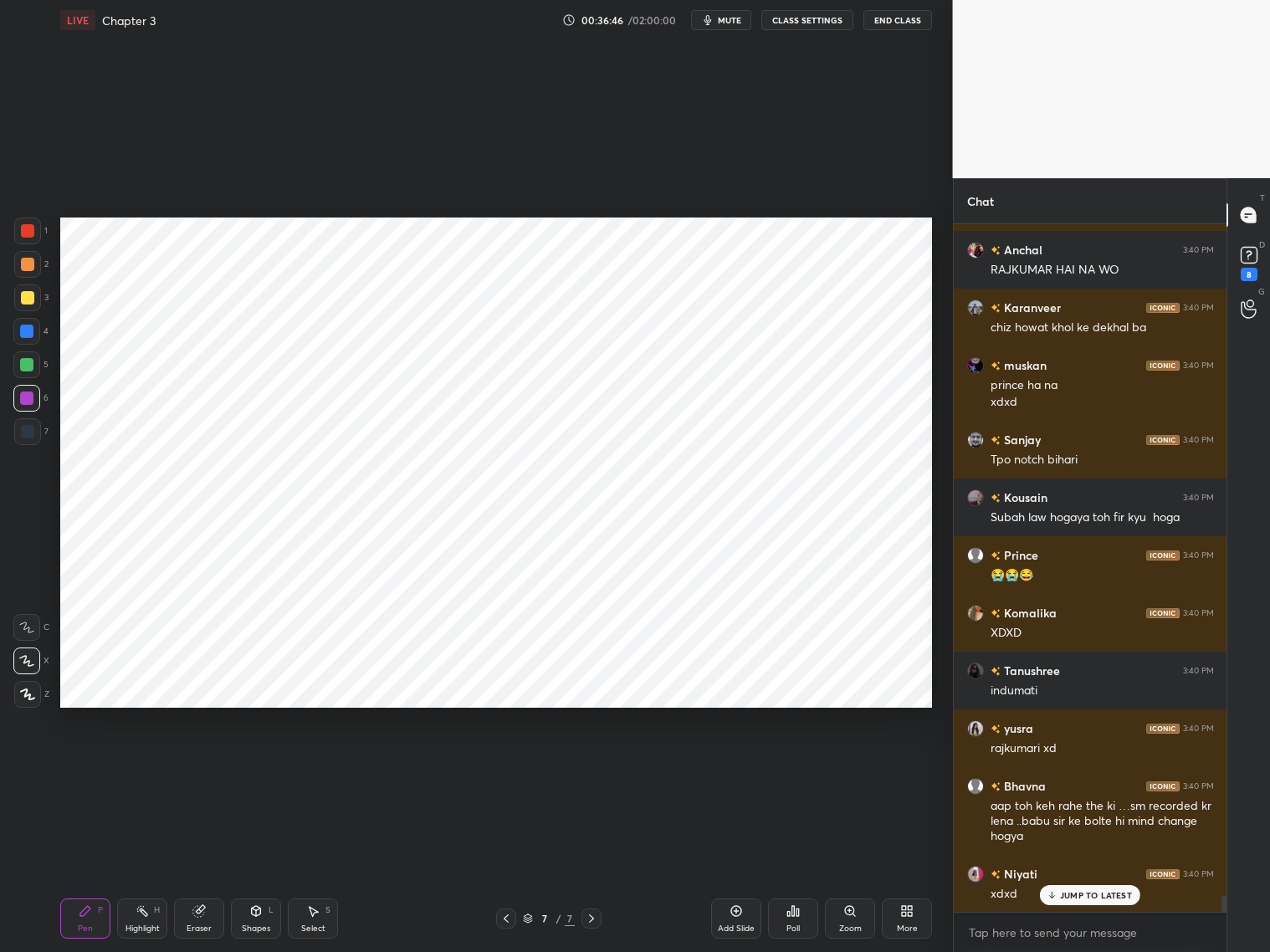
drag, startPoint x: 734, startPoint y: 913, endPoint x: 753, endPoint y: 912, distance: 19.0
click at [741, 915] on icon at bounding box center [736, 911] width 14 height 14
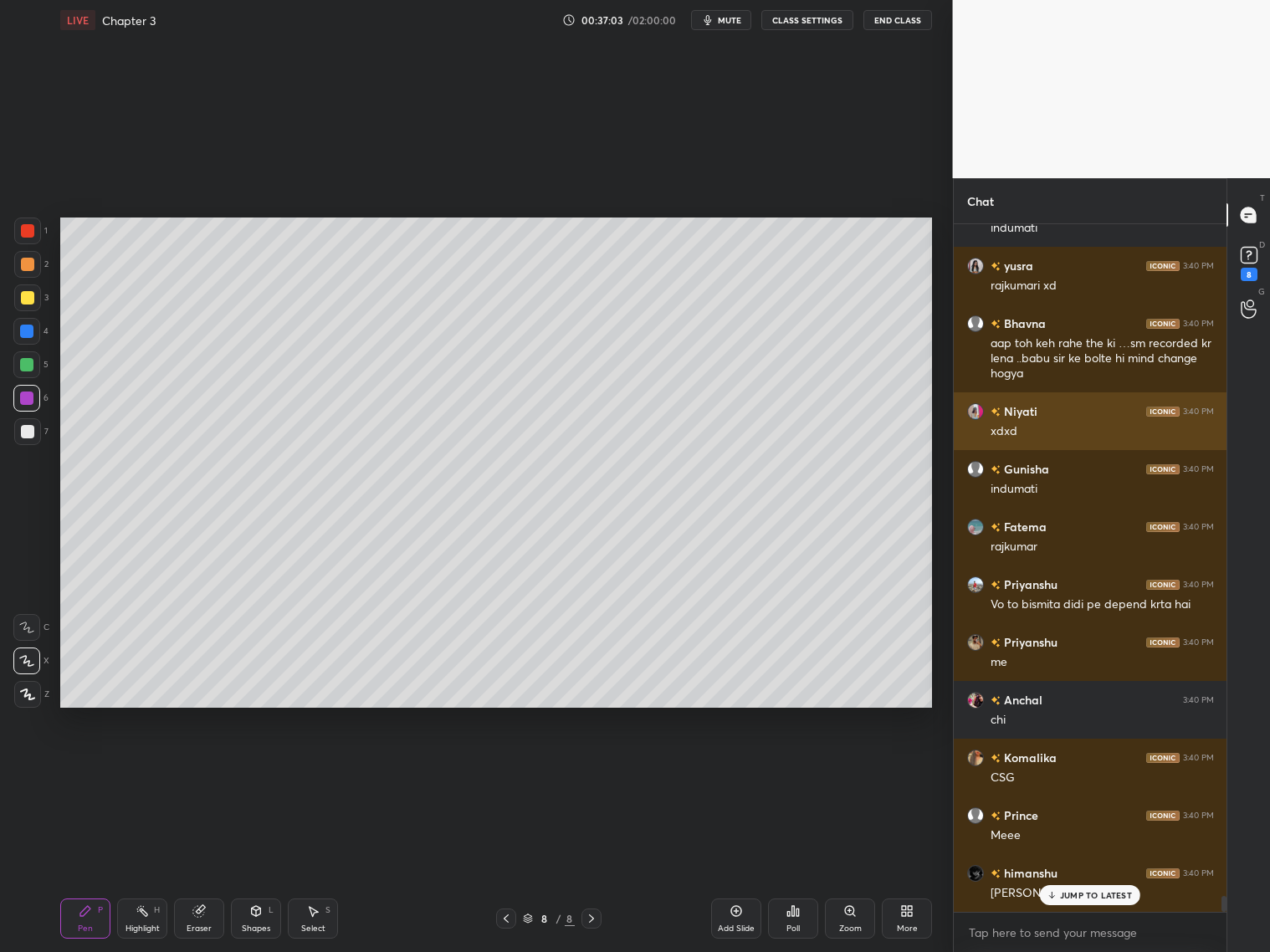
scroll to position [29829, 0]
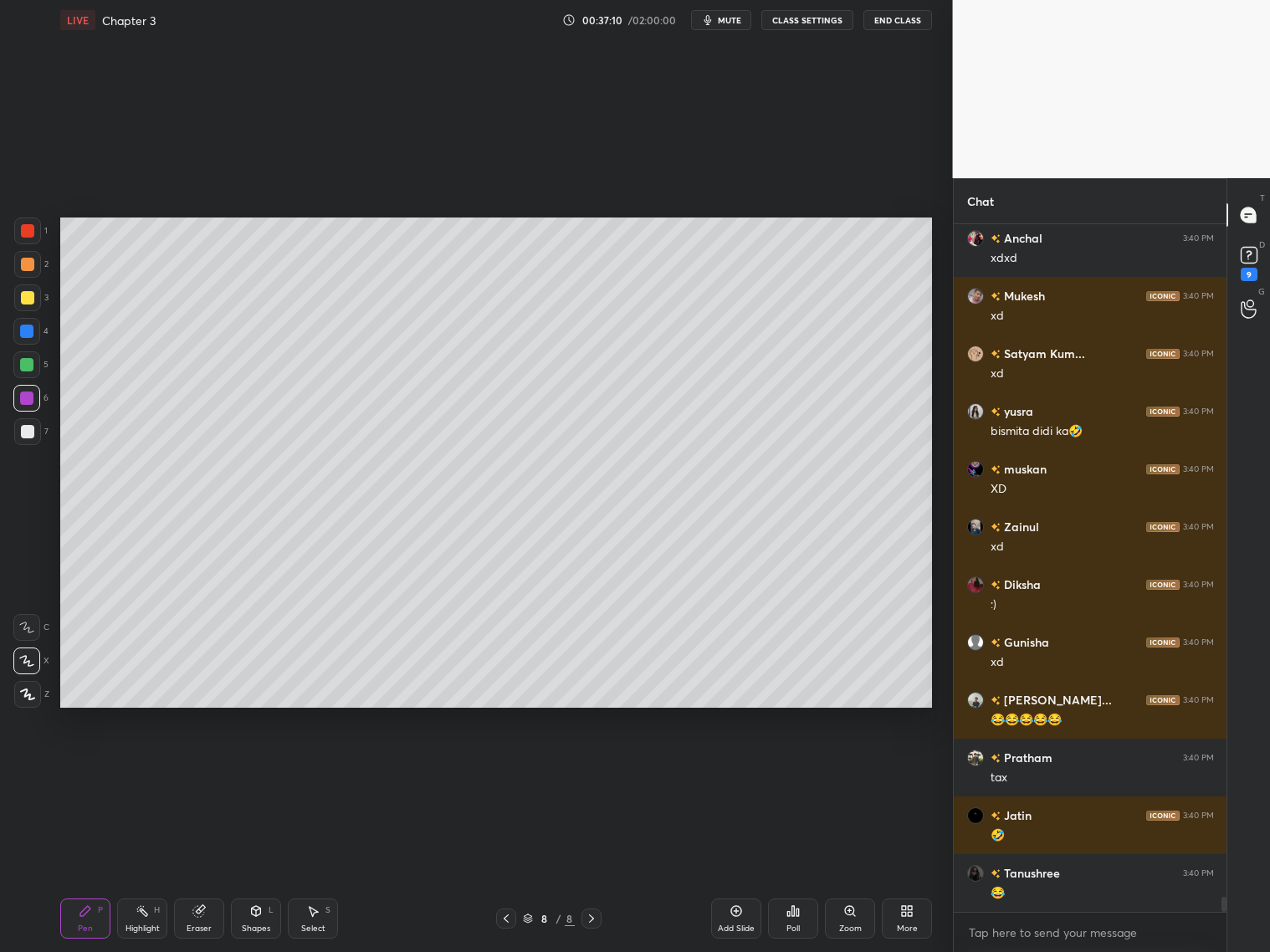
drag, startPoint x: 27, startPoint y: 436, endPoint x: 14, endPoint y: 435, distance: 13.0
click at [27, 434] on div at bounding box center [28, 432] width 14 height 14
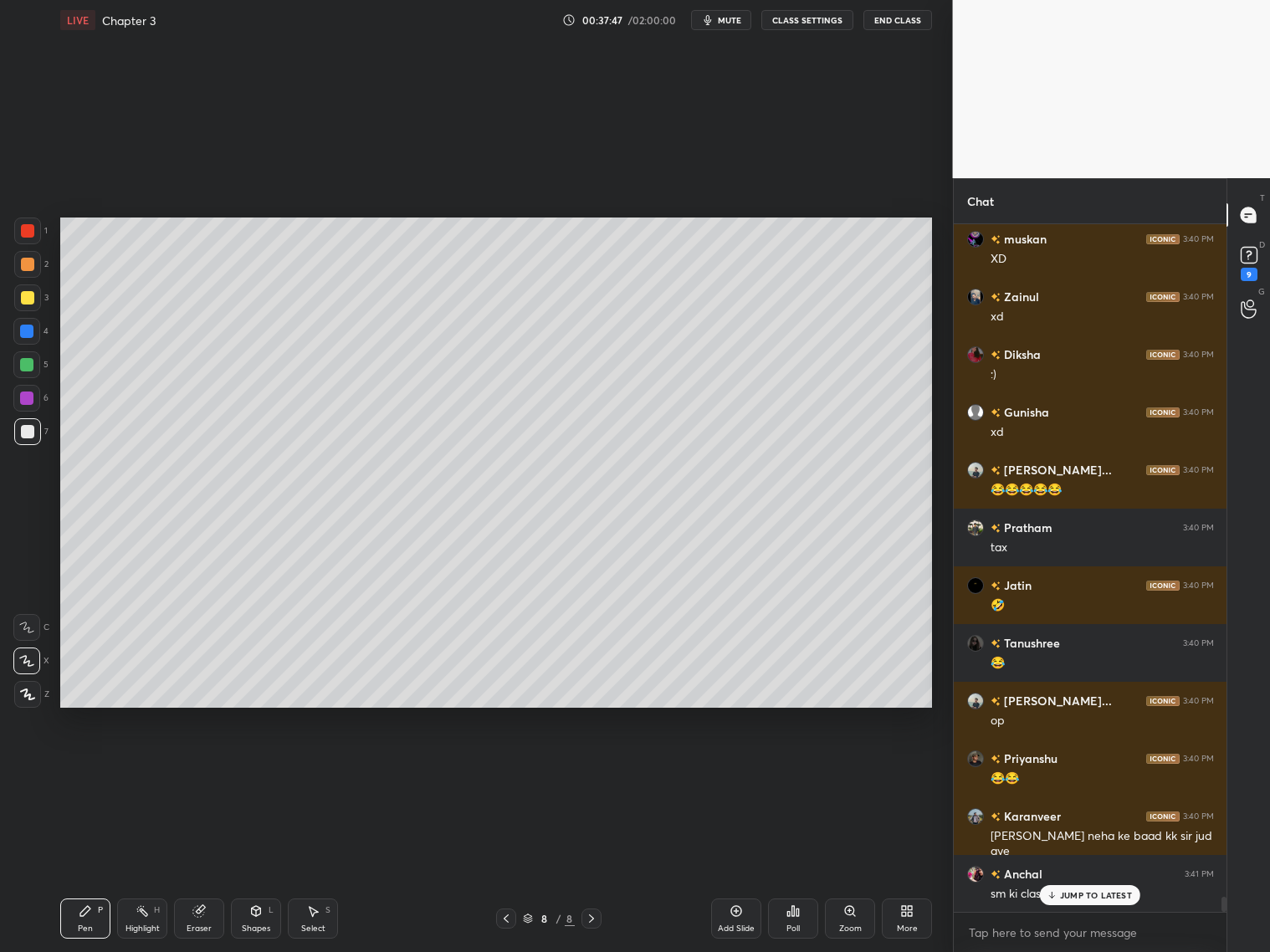
scroll to position [30927, 0]
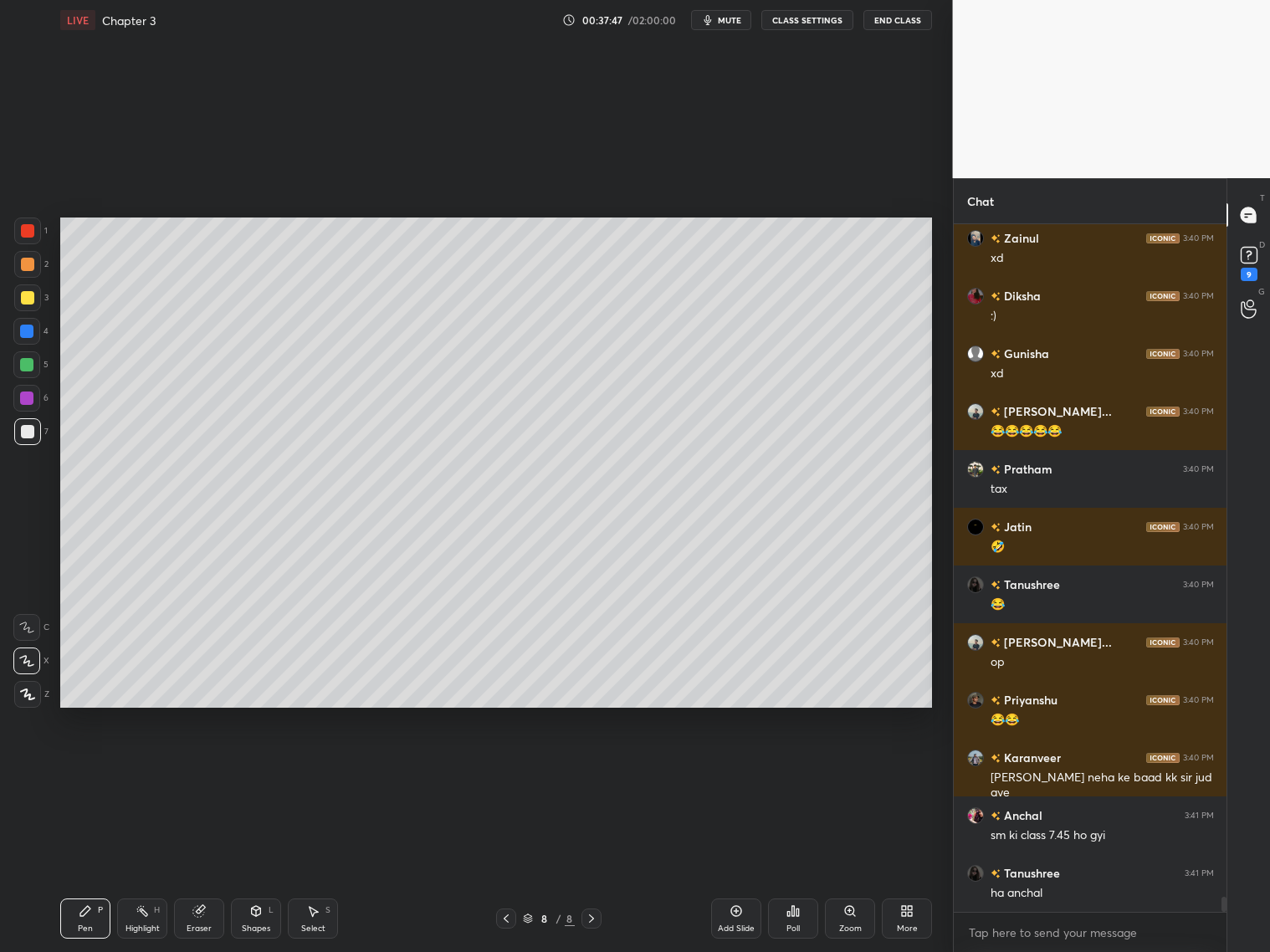
click at [257, 921] on div "Shapes L" at bounding box center [256, 919] width 50 height 40
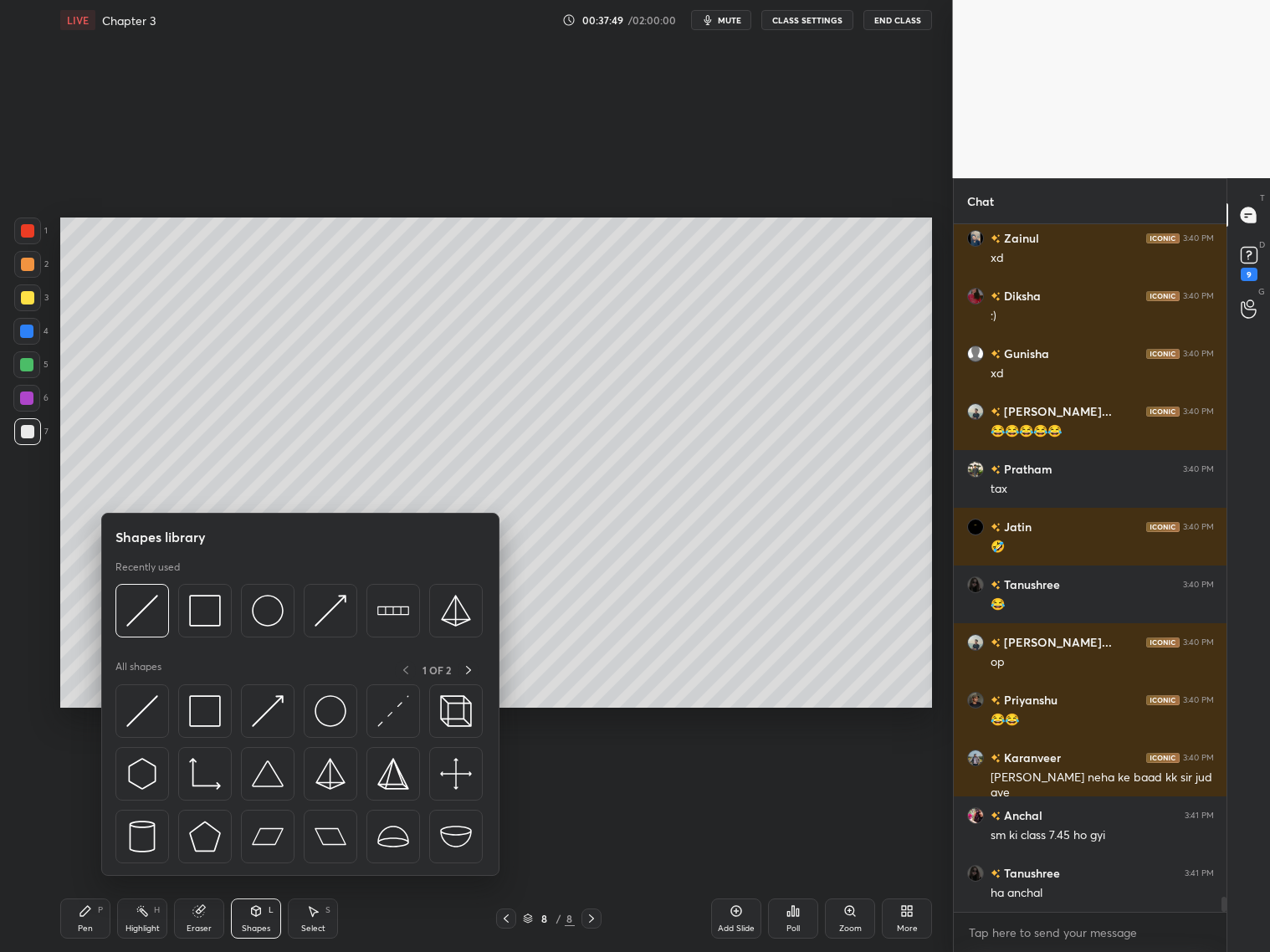
click at [33, 432] on div at bounding box center [27, 431] width 26 height 26
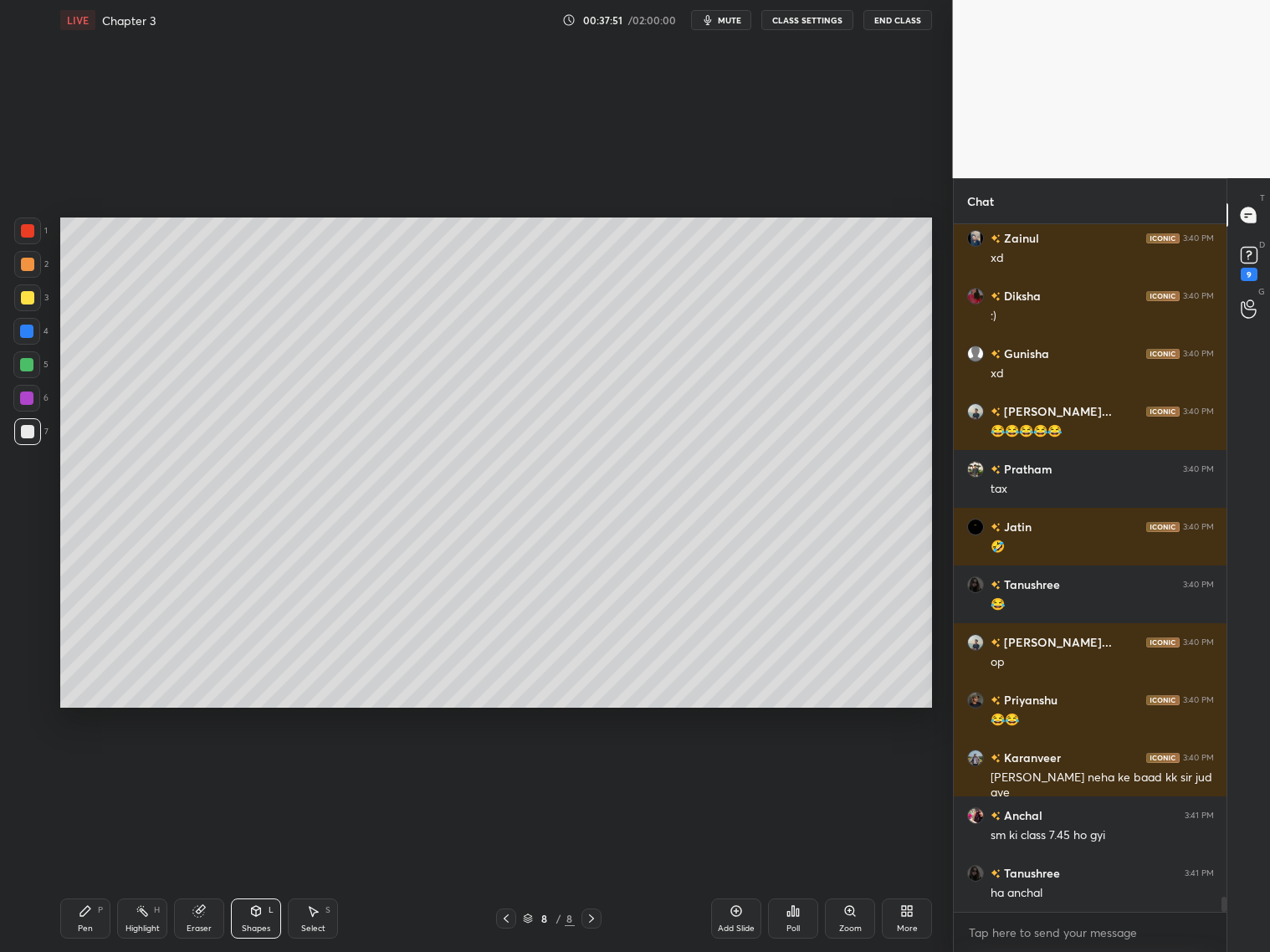
scroll to position [30984, 0]
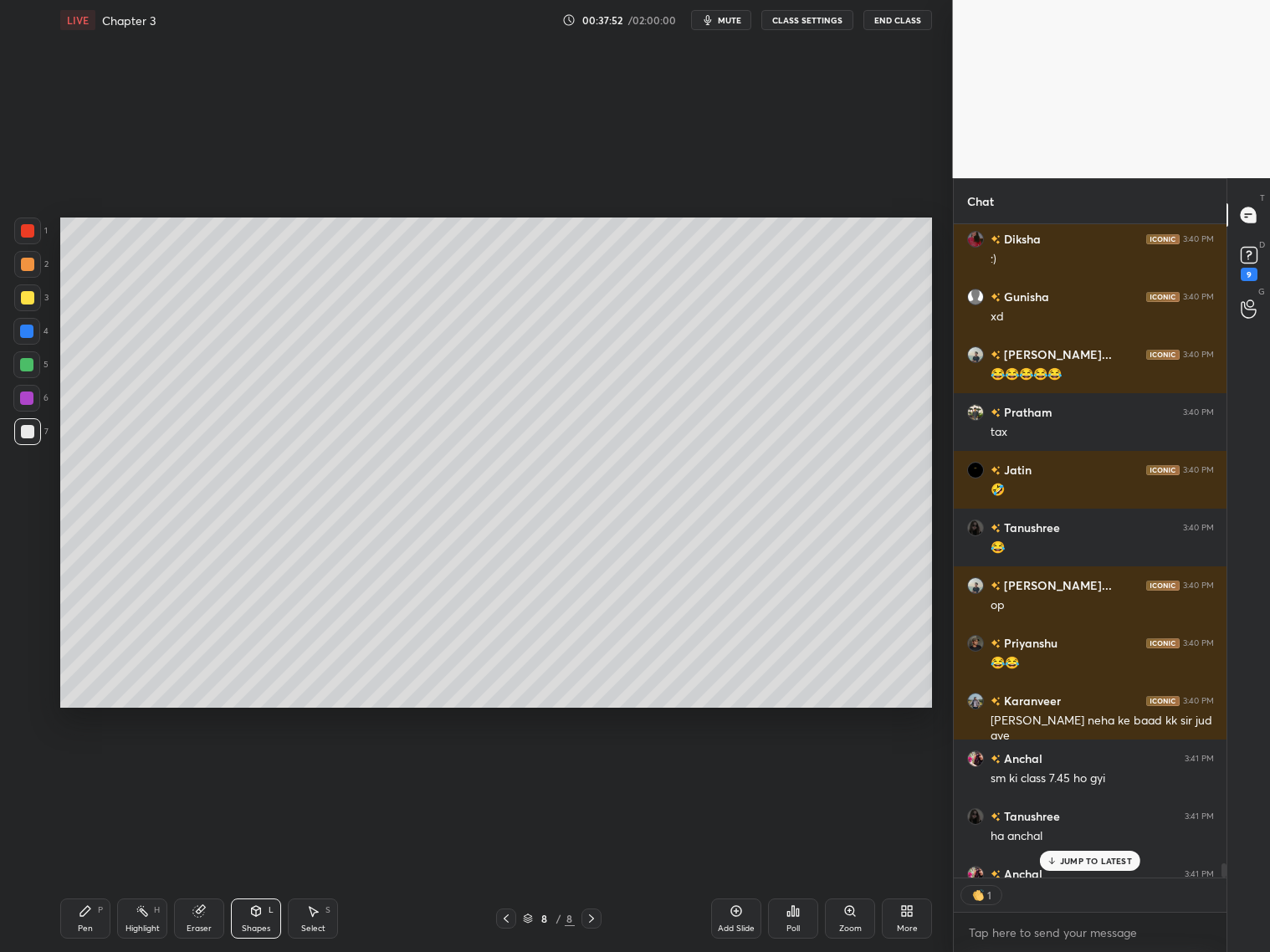
click at [93, 911] on div "Pen P" at bounding box center [85, 919] width 50 height 40
drag, startPoint x: 26, startPoint y: 432, endPoint x: 36, endPoint y: 407, distance: 26.9
click at [31, 425] on div at bounding box center [28, 432] width 14 height 14
drag, startPoint x: 32, startPoint y: 294, endPoint x: 59, endPoint y: 272, distance: 34.8
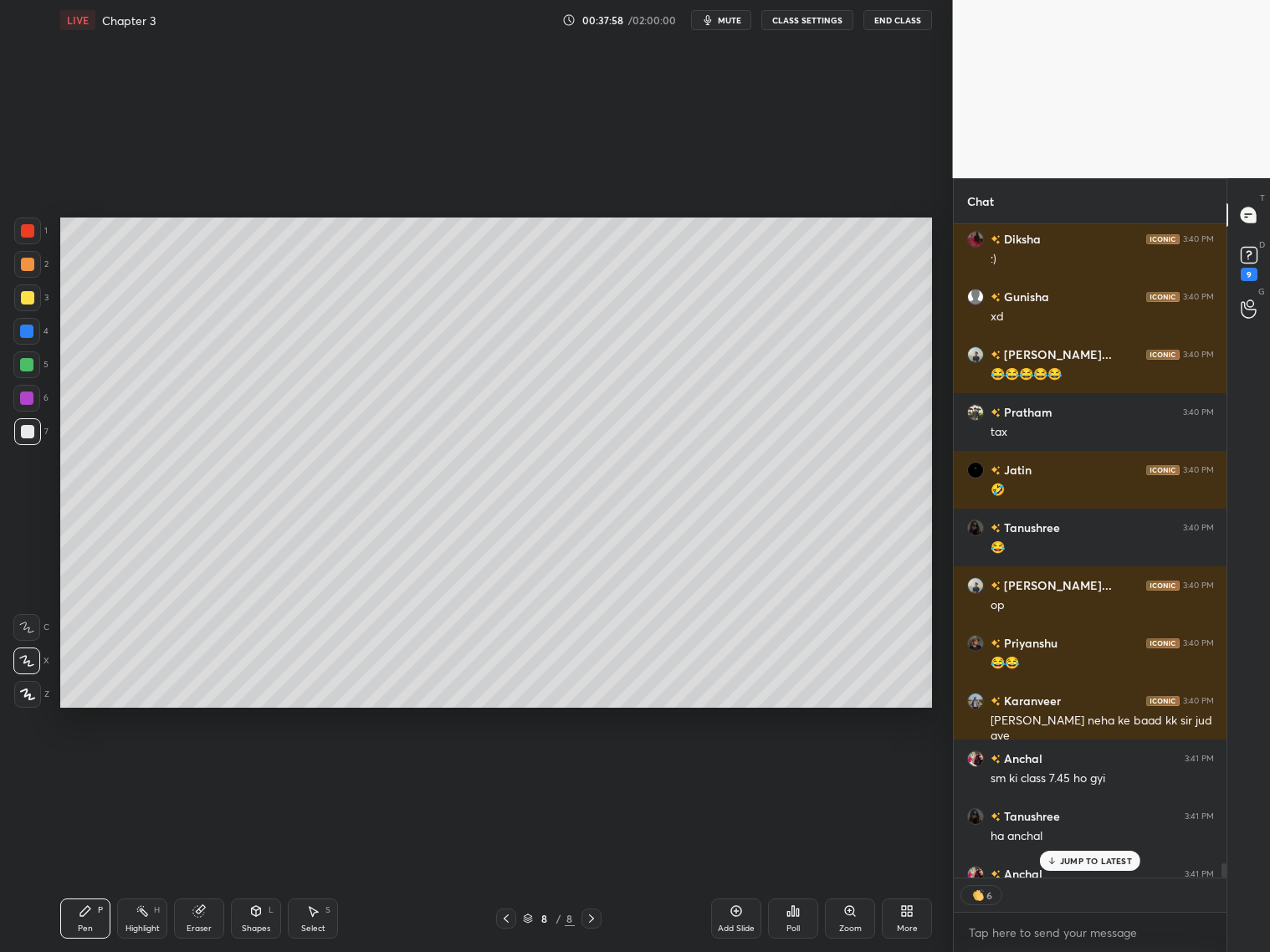
click at [39, 291] on div at bounding box center [27, 298] width 26 height 26
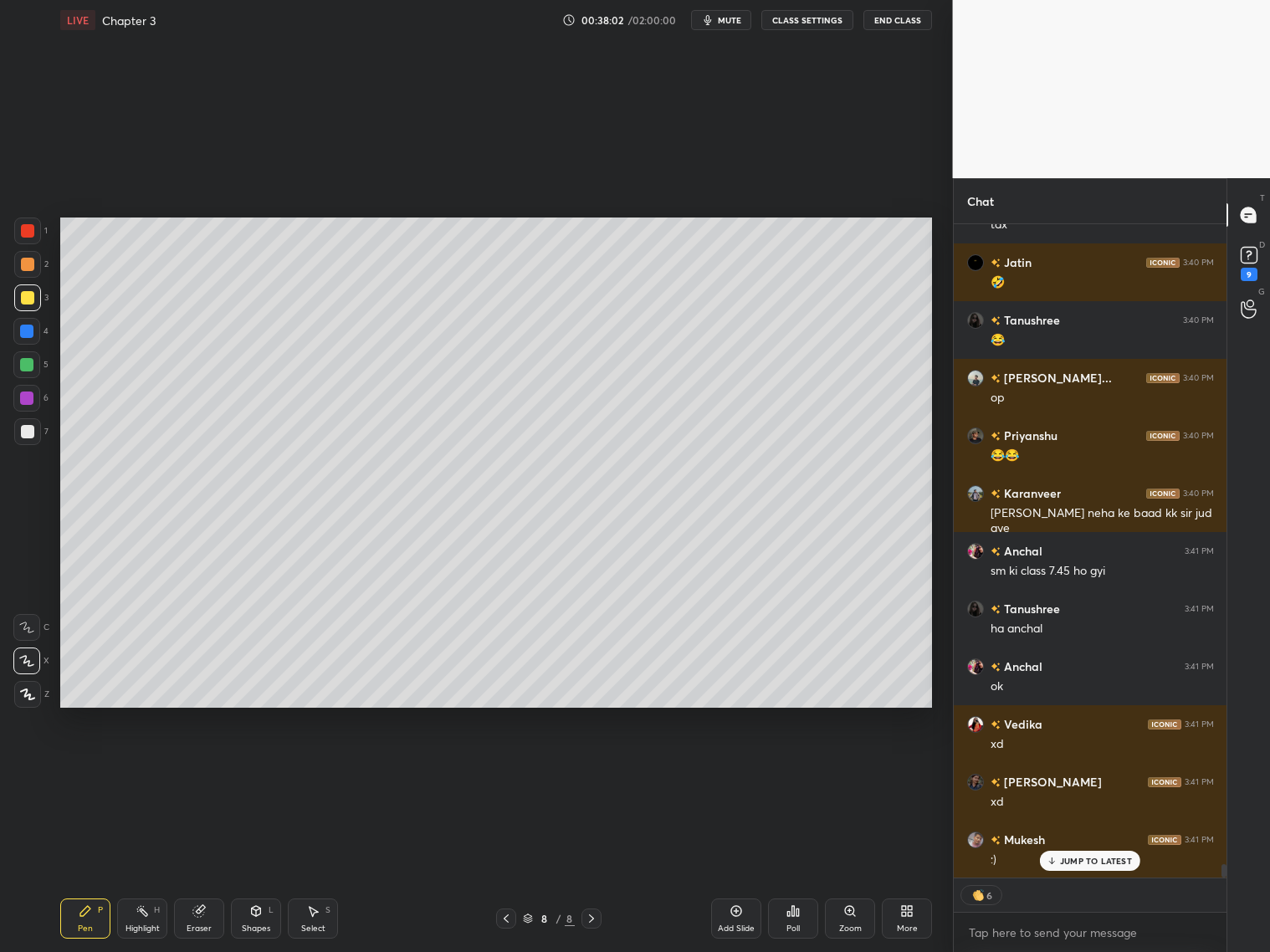
click at [1067, 863] on p "JUMP TO LATEST" at bounding box center [1096, 861] width 72 height 10
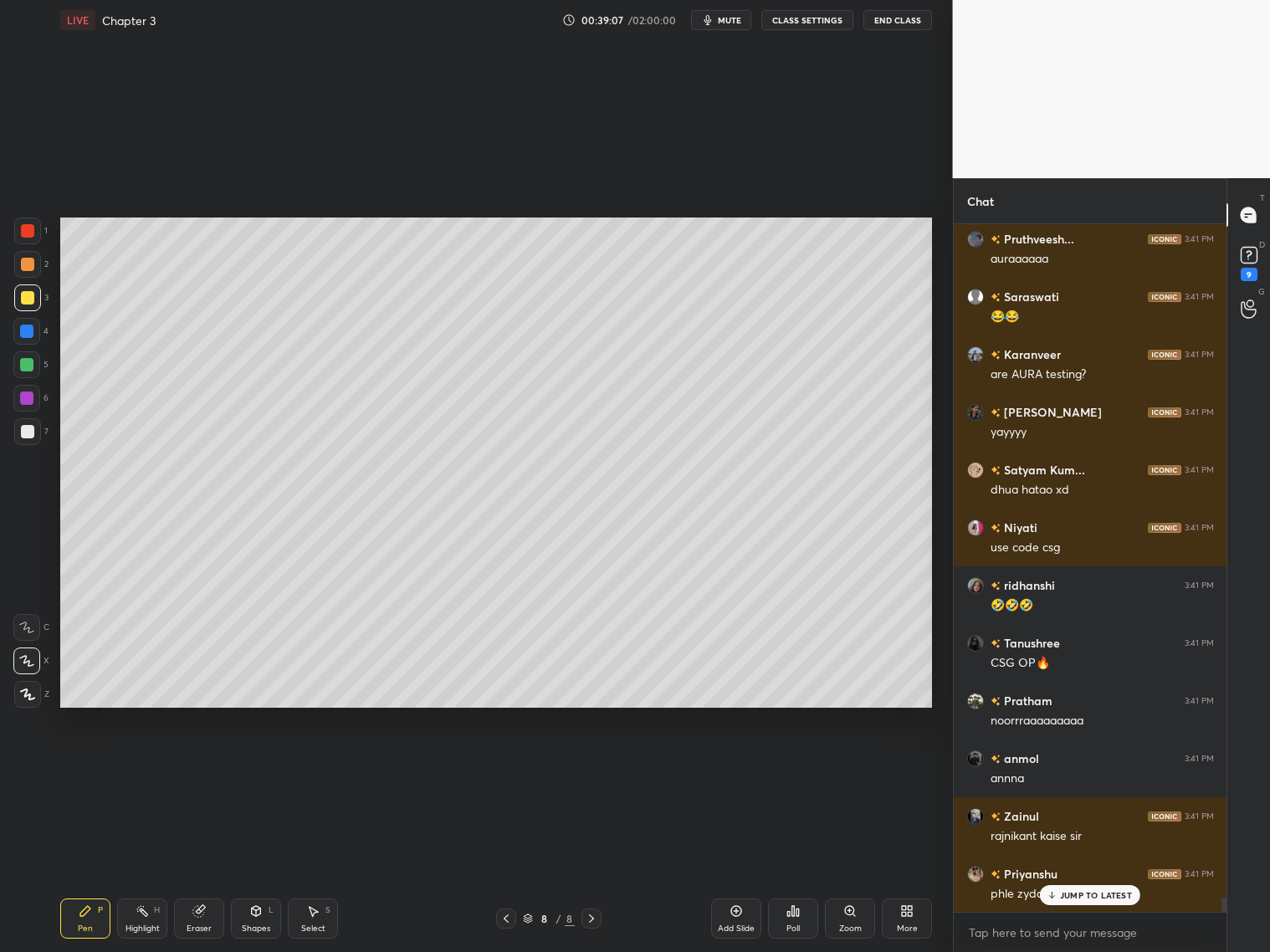
scroll to position [32502, 0]
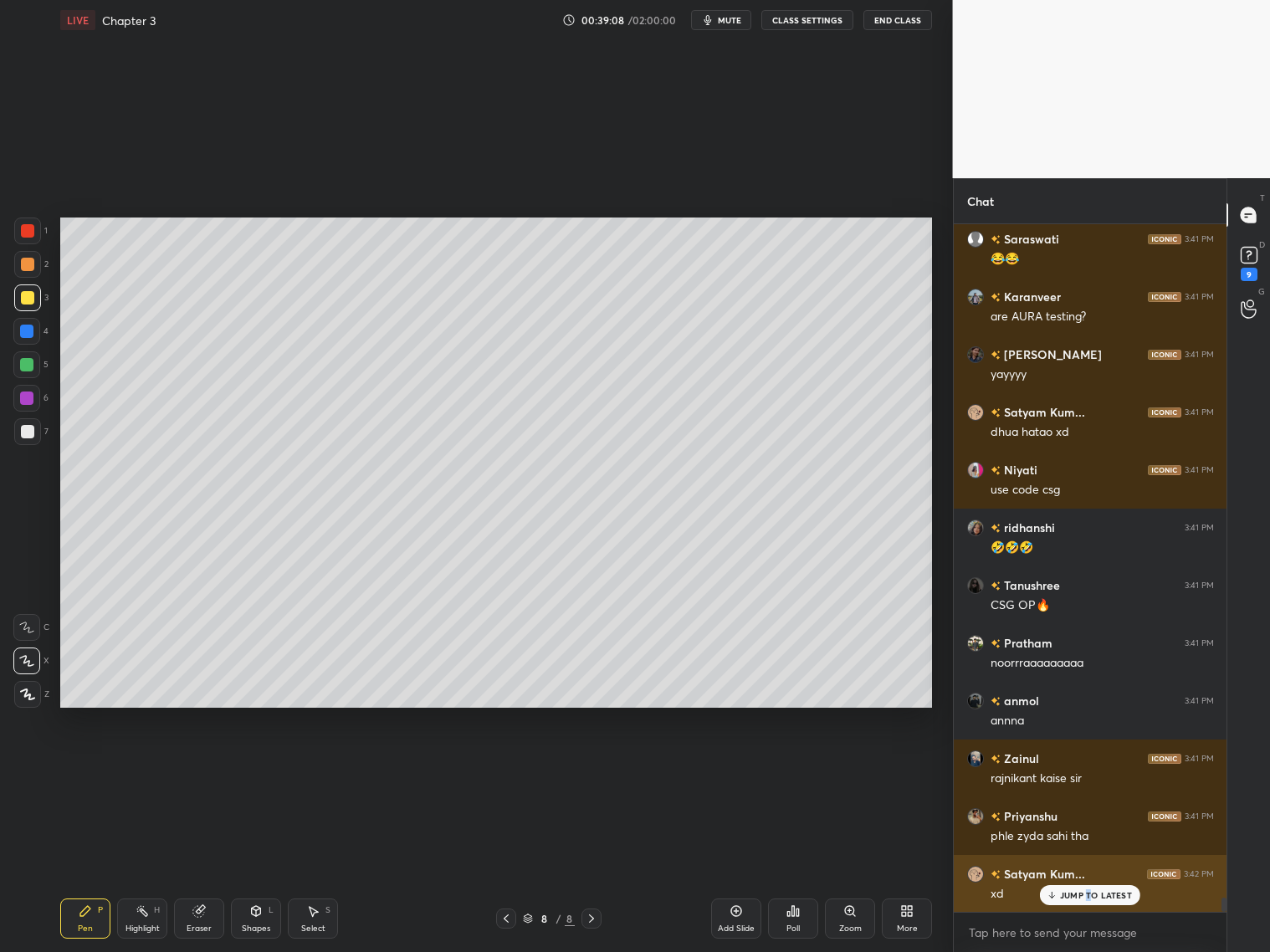
drag, startPoint x: 1088, startPoint y: 894, endPoint x: 1097, endPoint y: 897, distance: 9.5
click at [1085, 896] on p "JUMP TO LATEST" at bounding box center [1096, 896] width 72 height 10
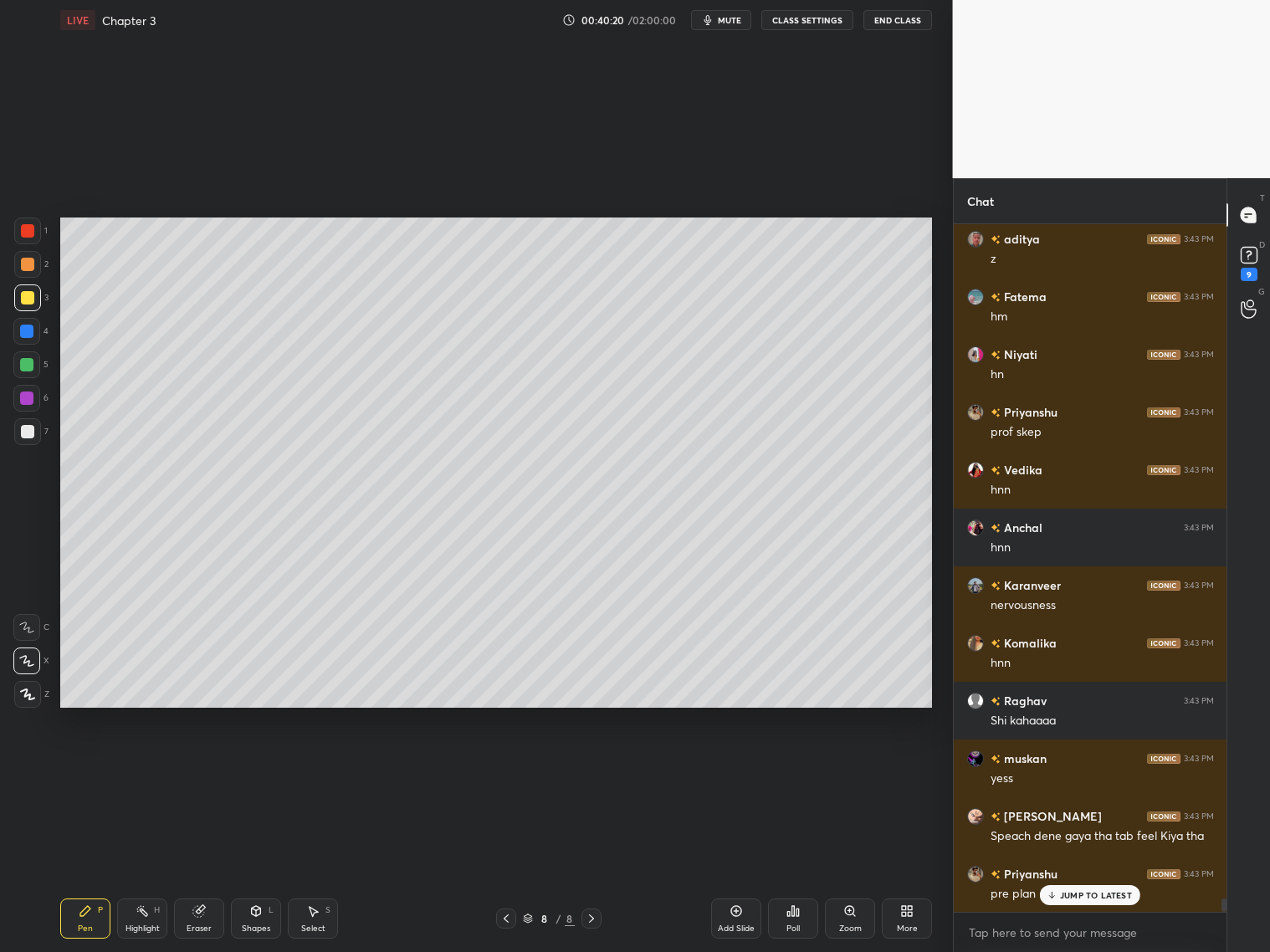
scroll to position [33903, 0]
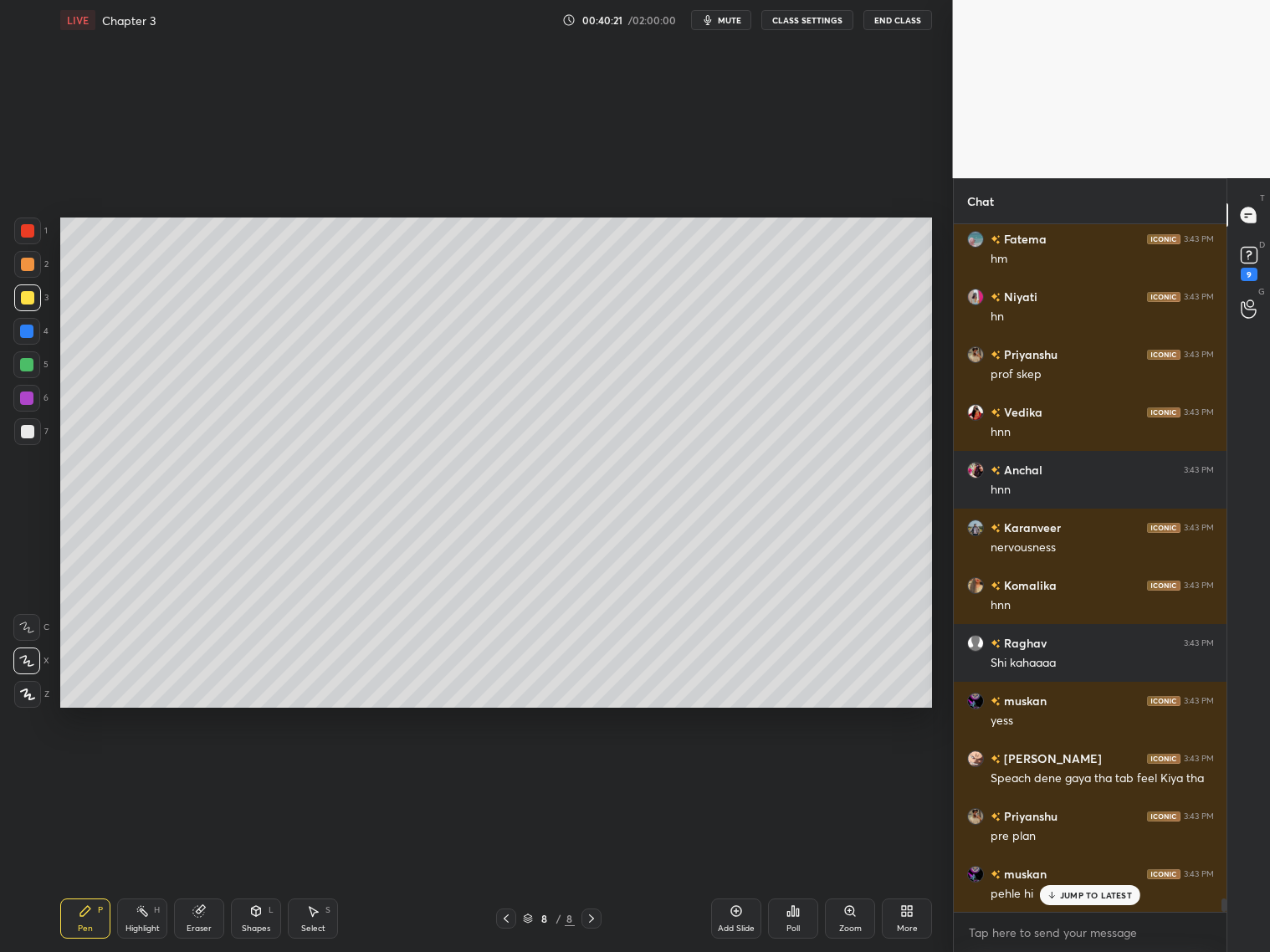
drag, startPoint x: 258, startPoint y: 923, endPoint x: 252, endPoint y: 897, distance: 26.7
click at [257, 920] on div "Shapes L" at bounding box center [256, 919] width 50 height 40
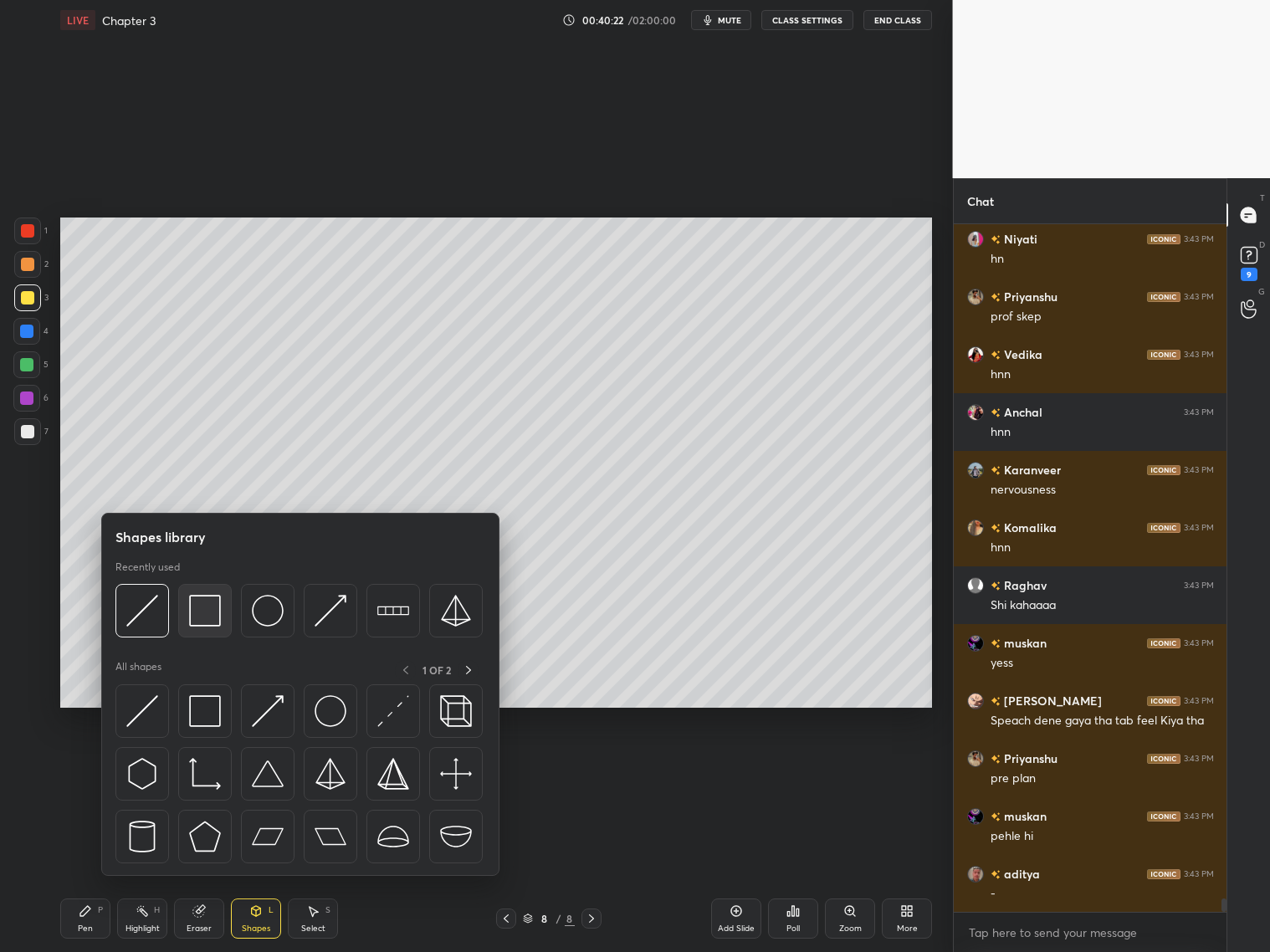
scroll to position [34019, 0]
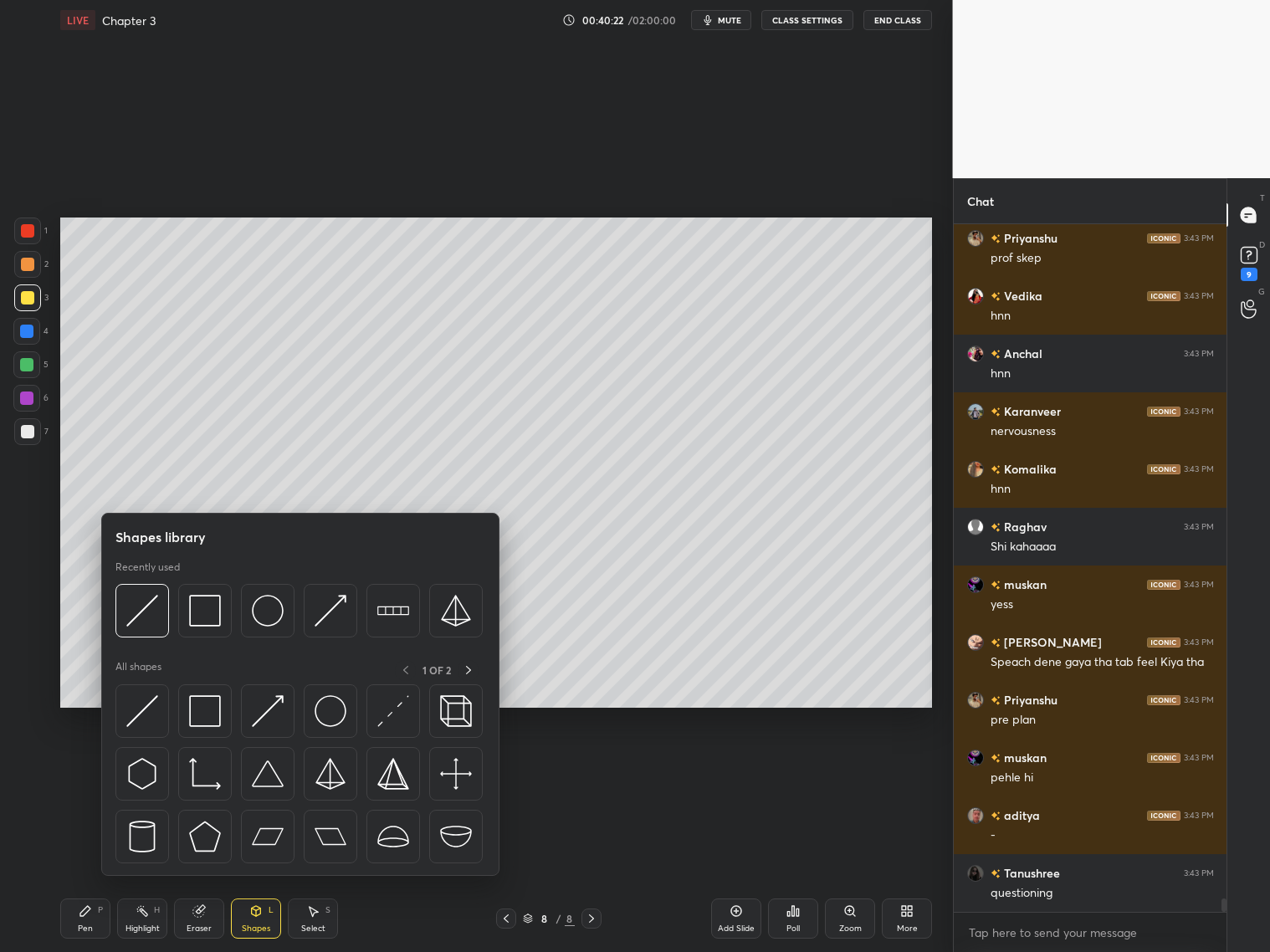
click at [32, 432] on div at bounding box center [28, 432] width 14 height 14
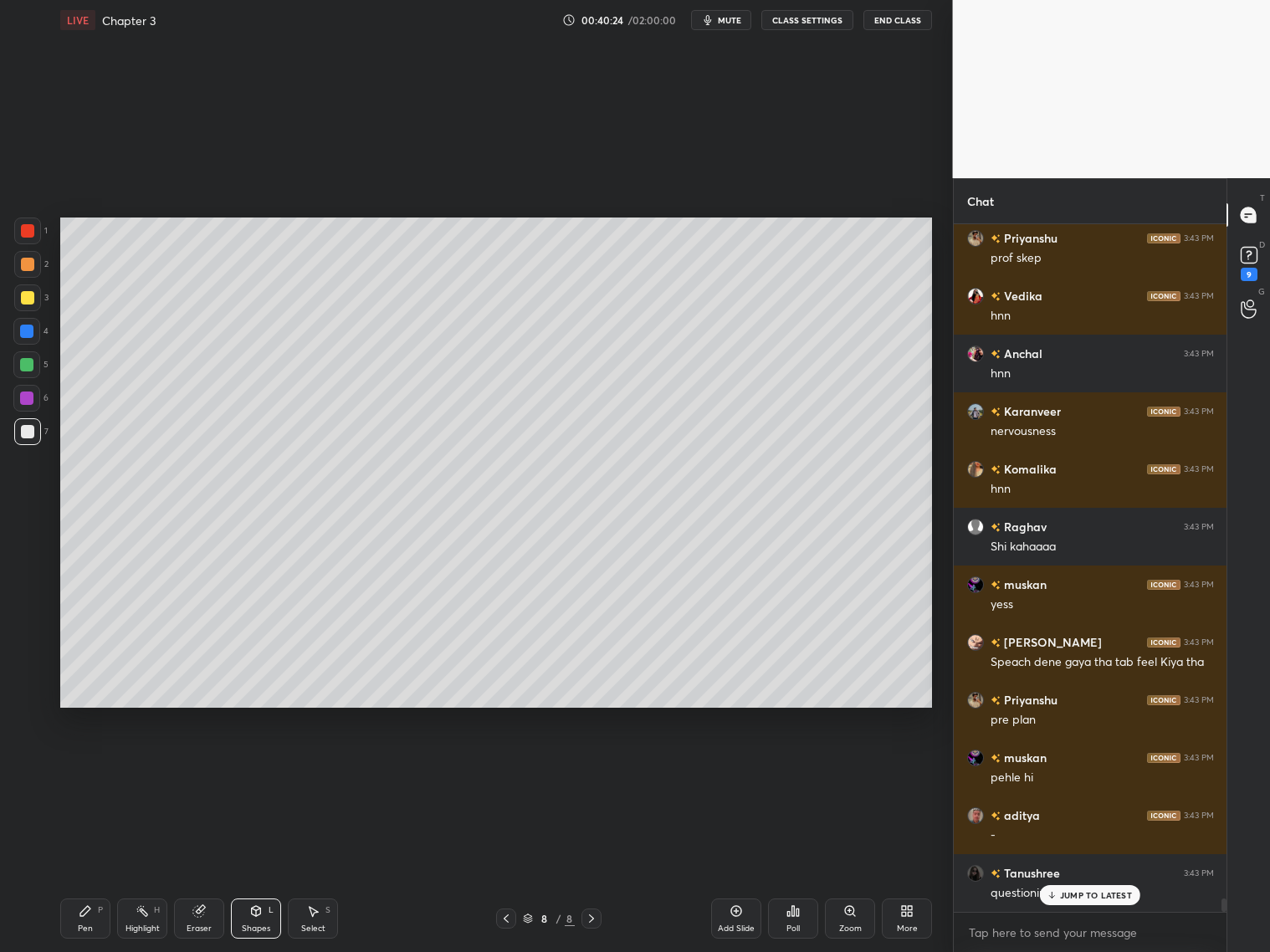
scroll to position [34076, 0]
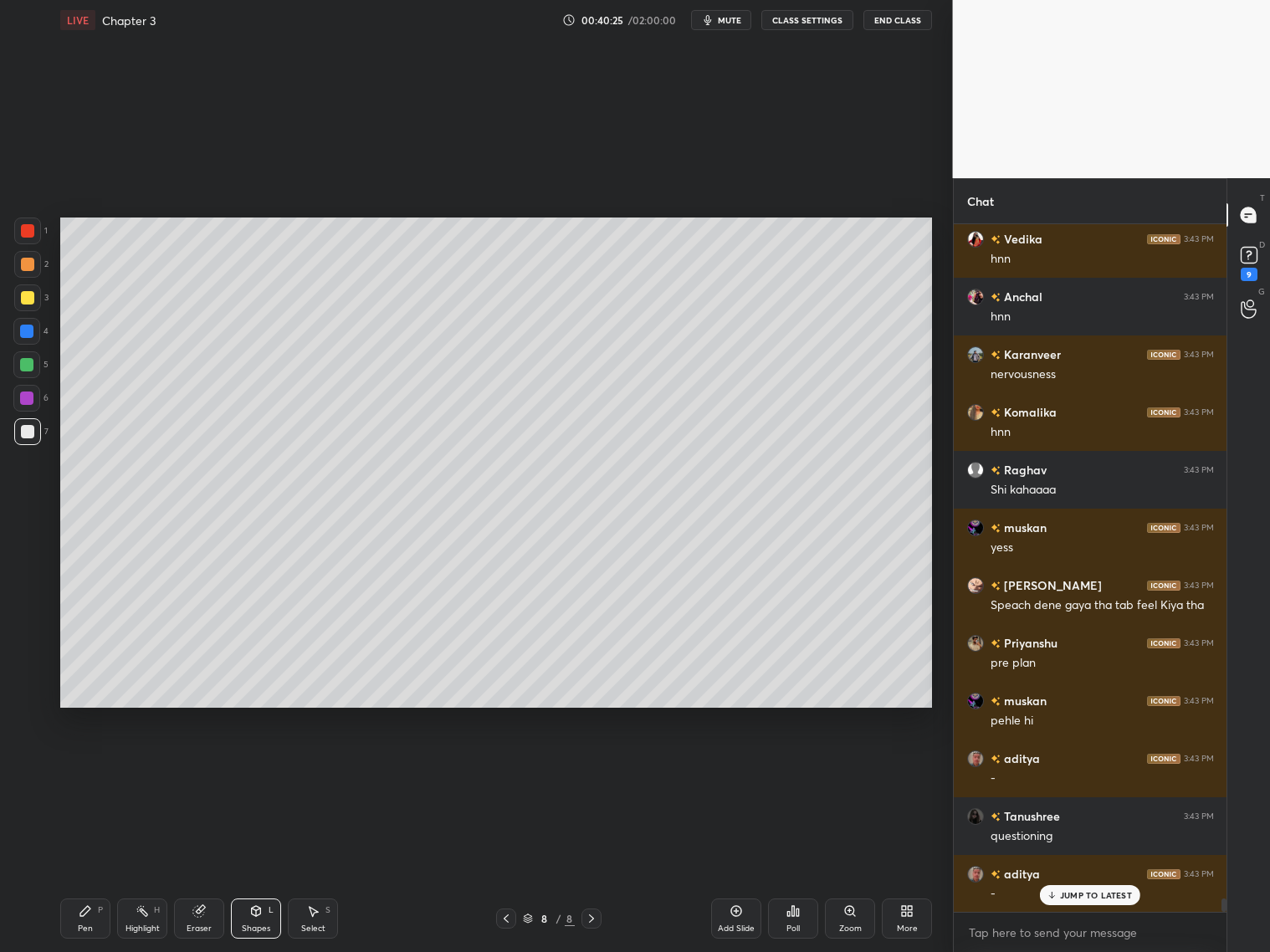
click at [269, 920] on div "Shapes L" at bounding box center [256, 919] width 50 height 40
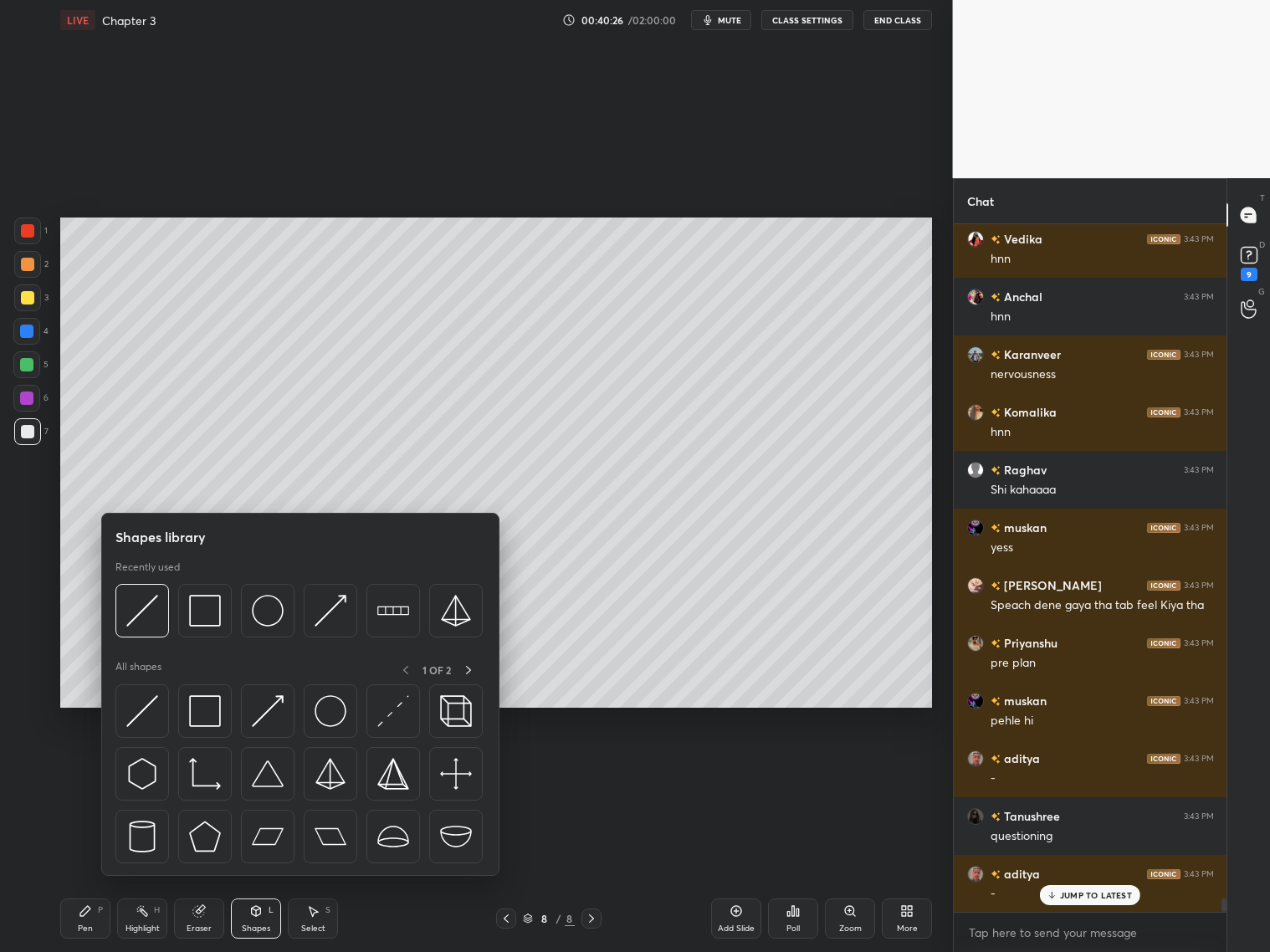
click at [204, 607] on img at bounding box center [205, 610] width 32 height 32
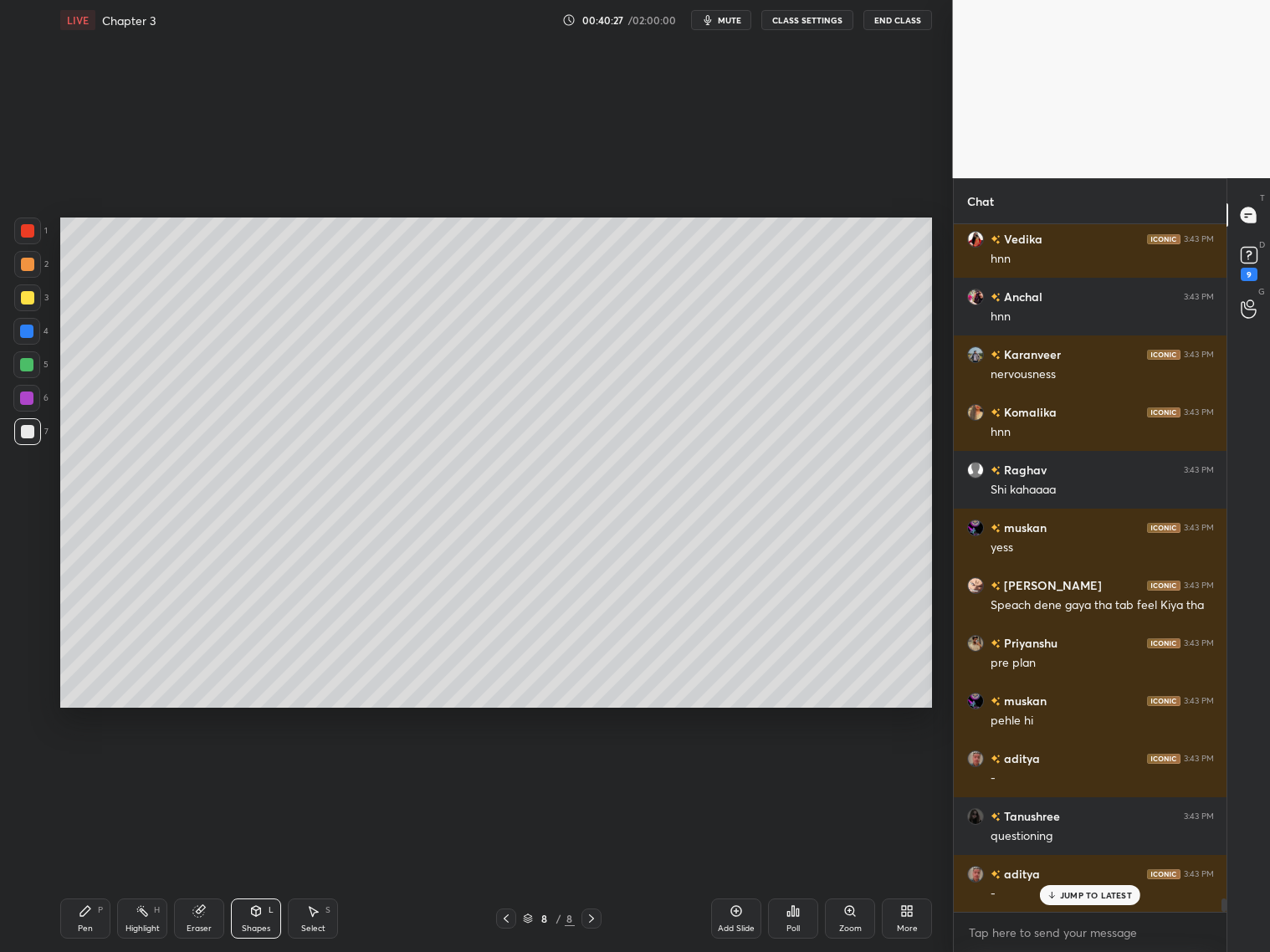
drag, startPoint x: 26, startPoint y: 296, endPoint x: 38, endPoint y: 297, distance: 12.0
click at [29, 297] on div at bounding box center [28, 298] width 14 height 14
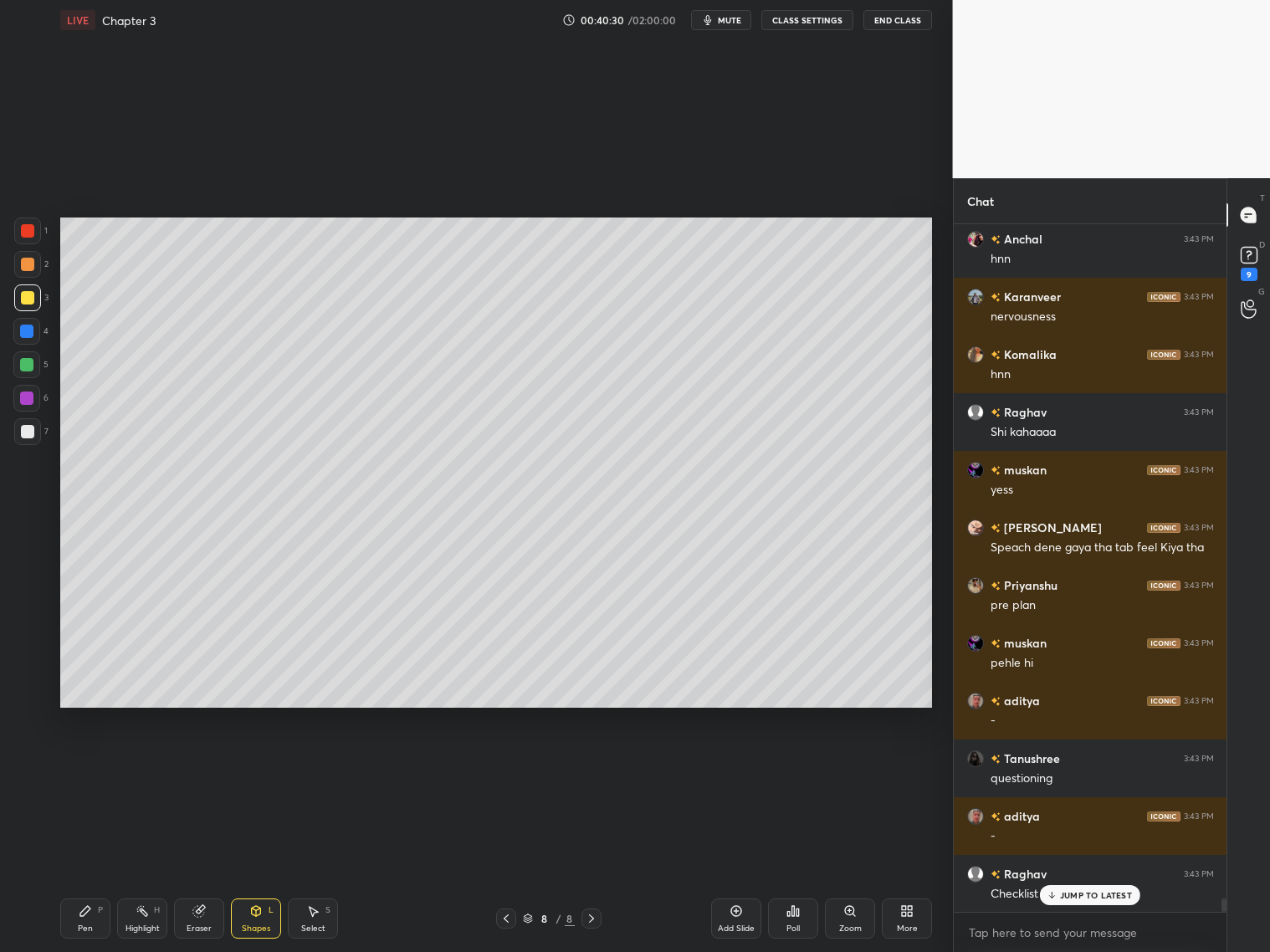
click at [87, 913] on icon at bounding box center [85, 911] width 14 height 14
click at [23, 269] on div at bounding box center [28, 264] width 14 height 14
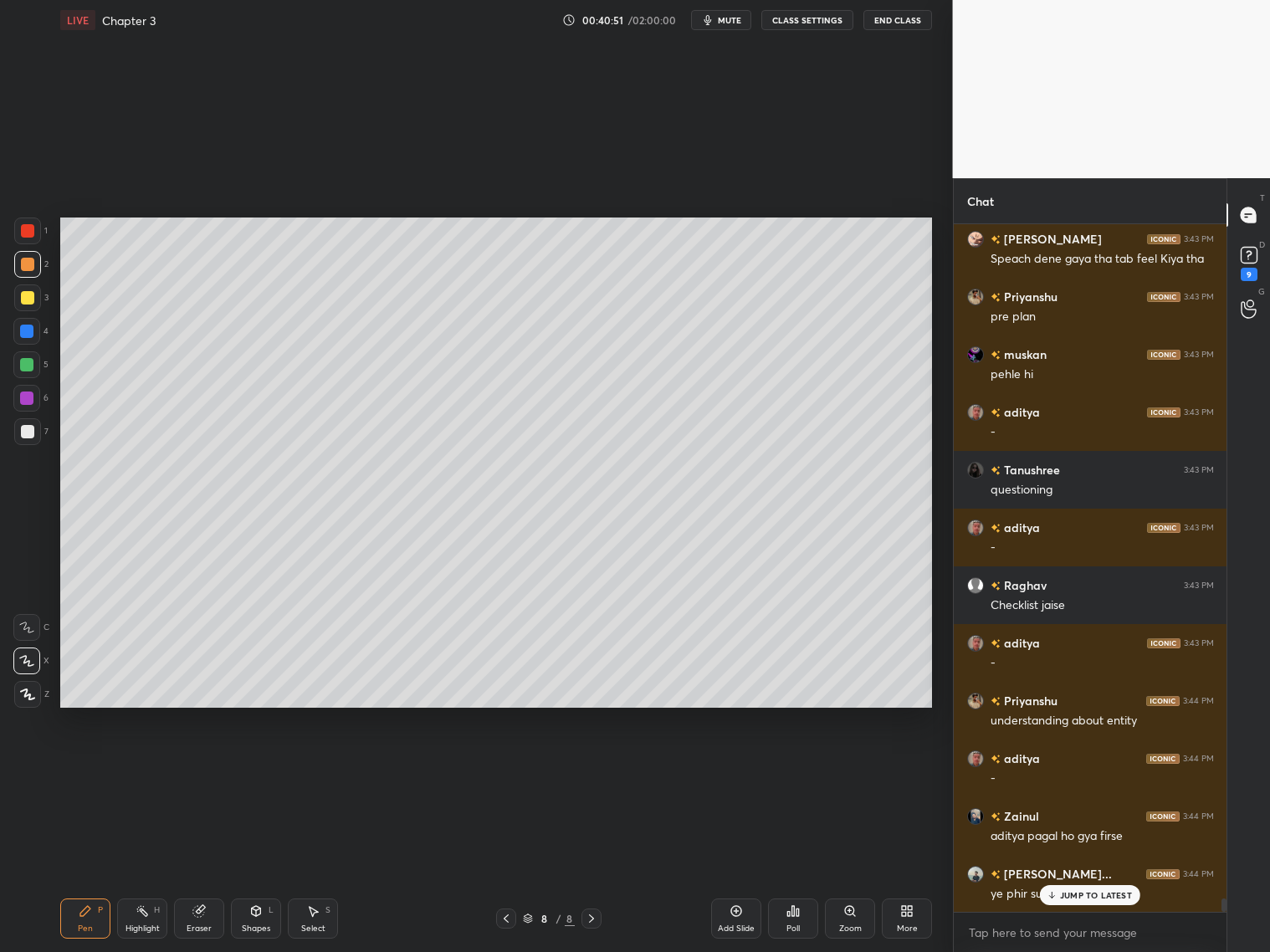
scroll to position [34480, 0]
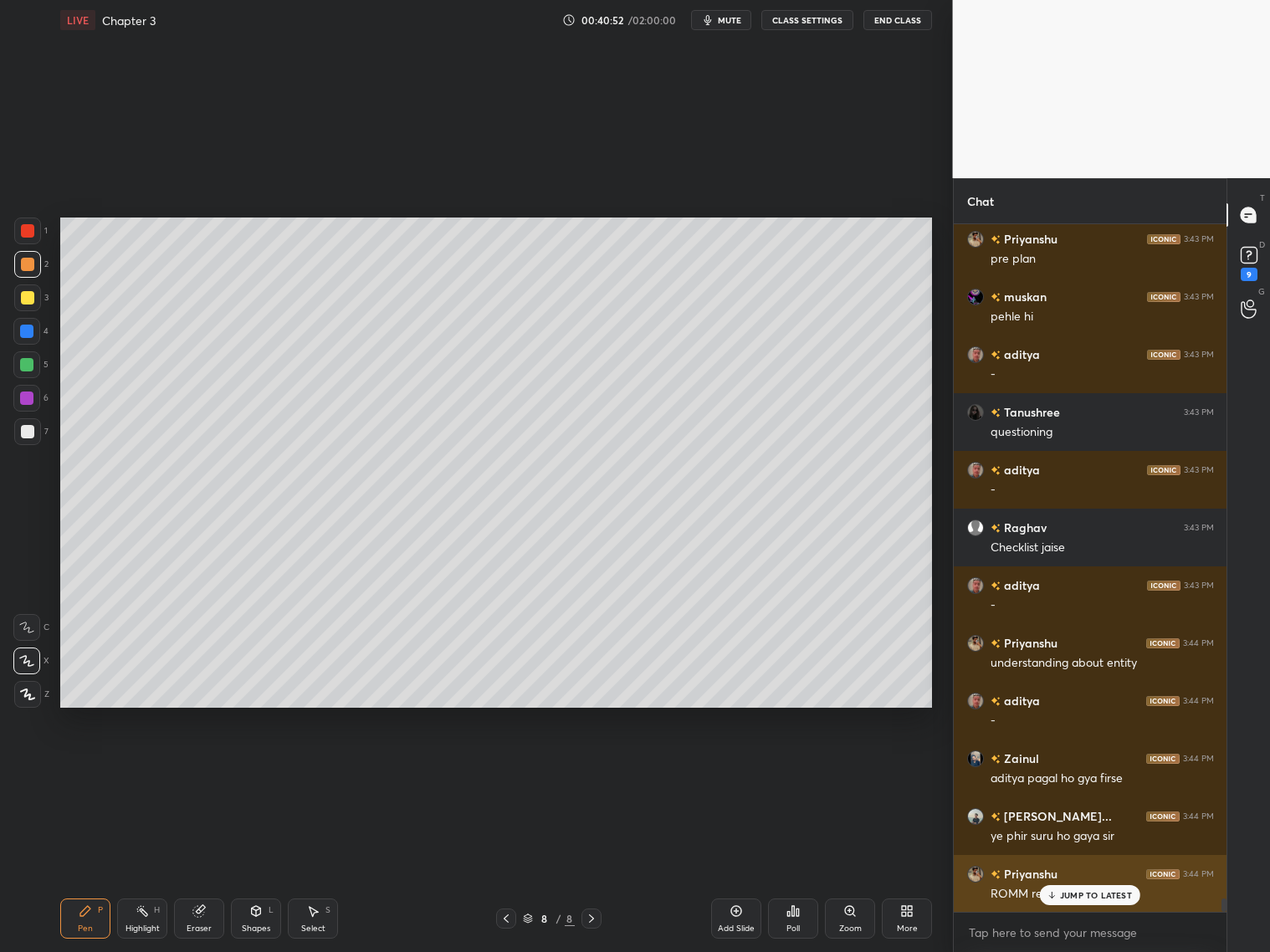
drag, startPoint x: 1071, startPoint y: 898, endPoint x: 1081, endPoint y: 897, distance: 10.0
click at [1074, 899] on div "JUMP TO LATEST" at bounding box center [1090, 896] width 101 height 20
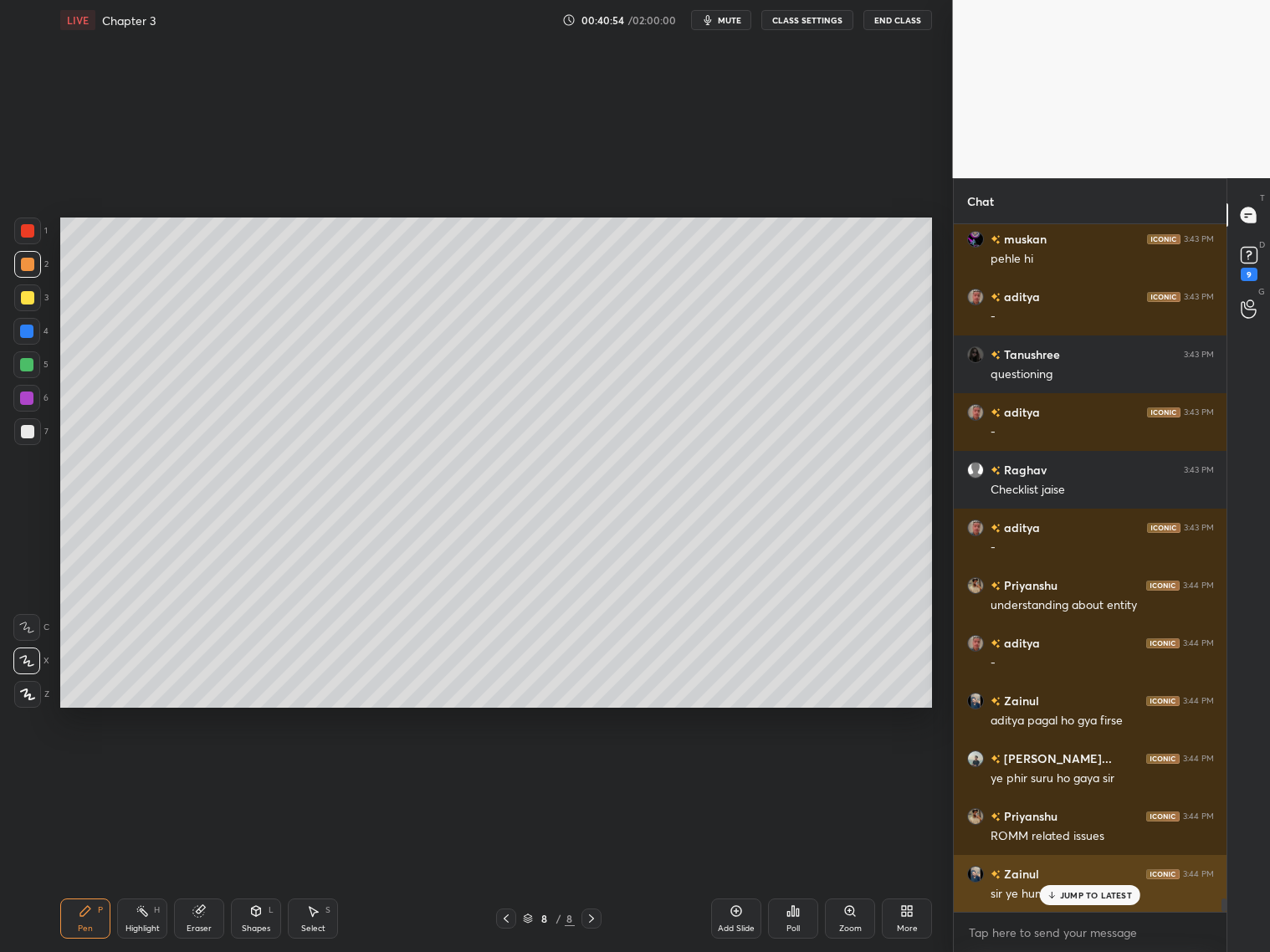
click at [1071, 897] on p "JUMP TO LATEST" at bounding box center [1096, 896] width 72 height 10
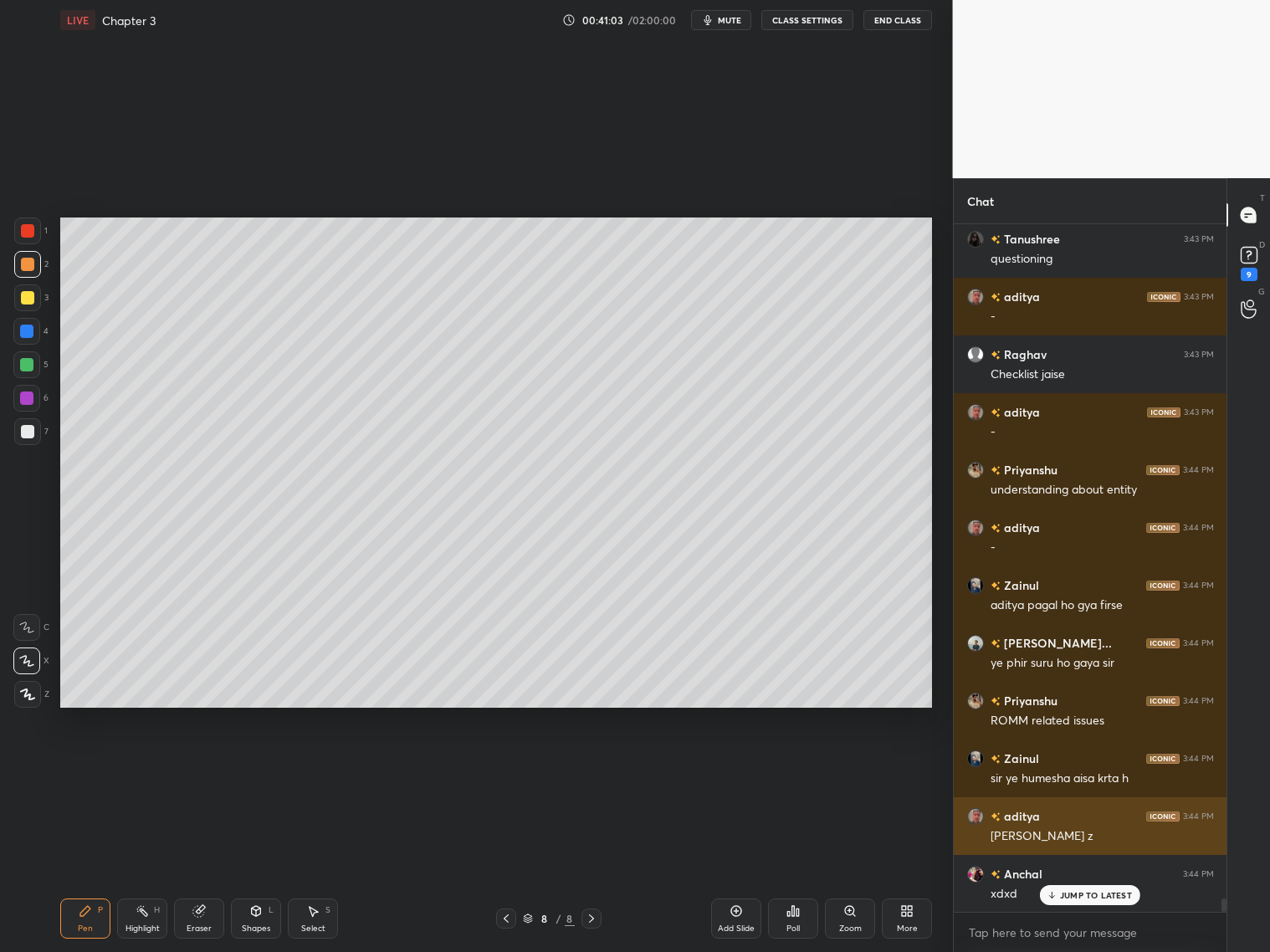
scroll to position [34710, 0]
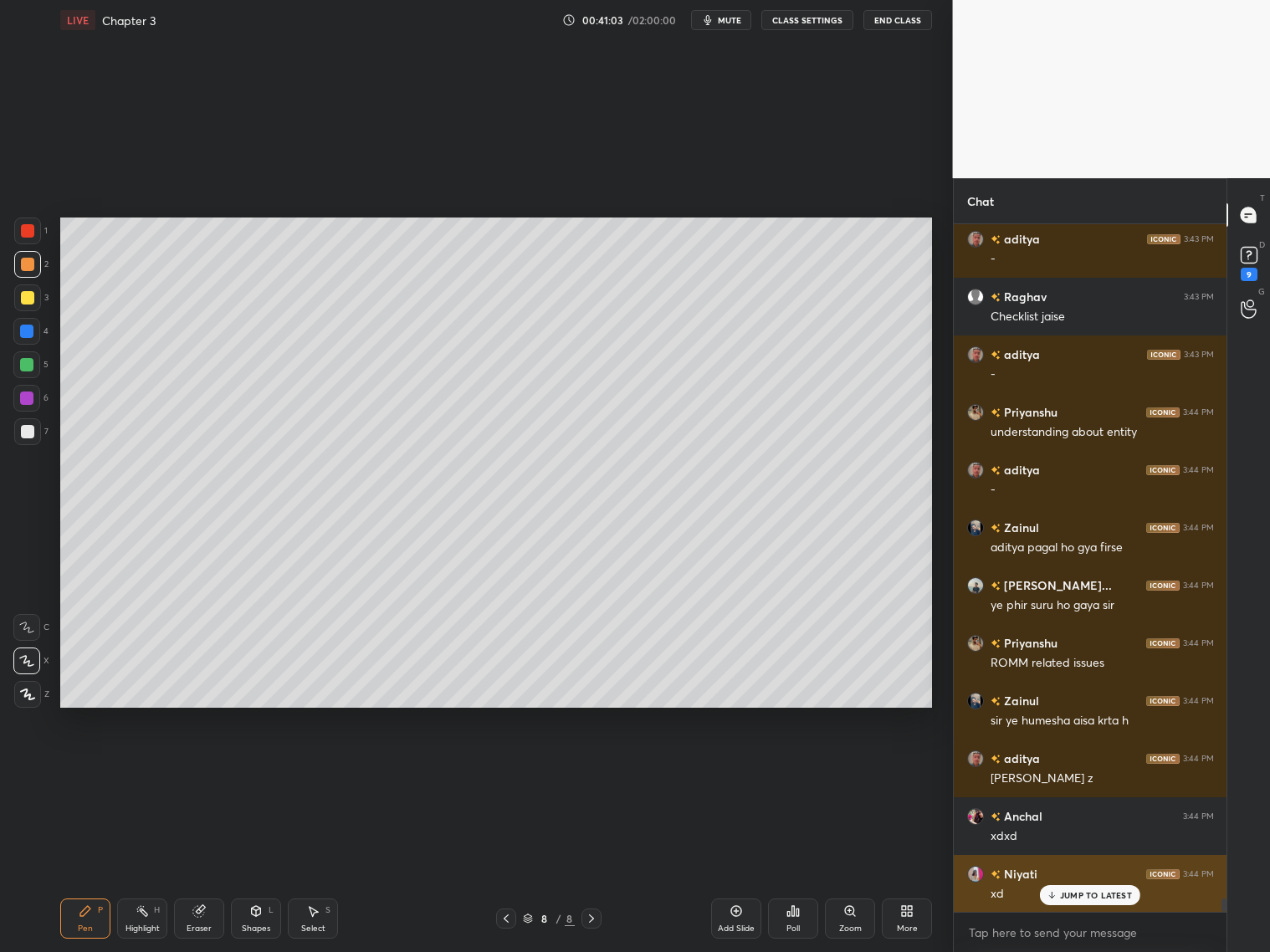
drag, startPoint x: 1086, startPoint y: 893, endPoint x: 1094, endPoint y: 885, distance: 11.3
click at [1087, 894] on p "JUMP TO LATEST" at bounding box center [1096, 896] width 72 height 10
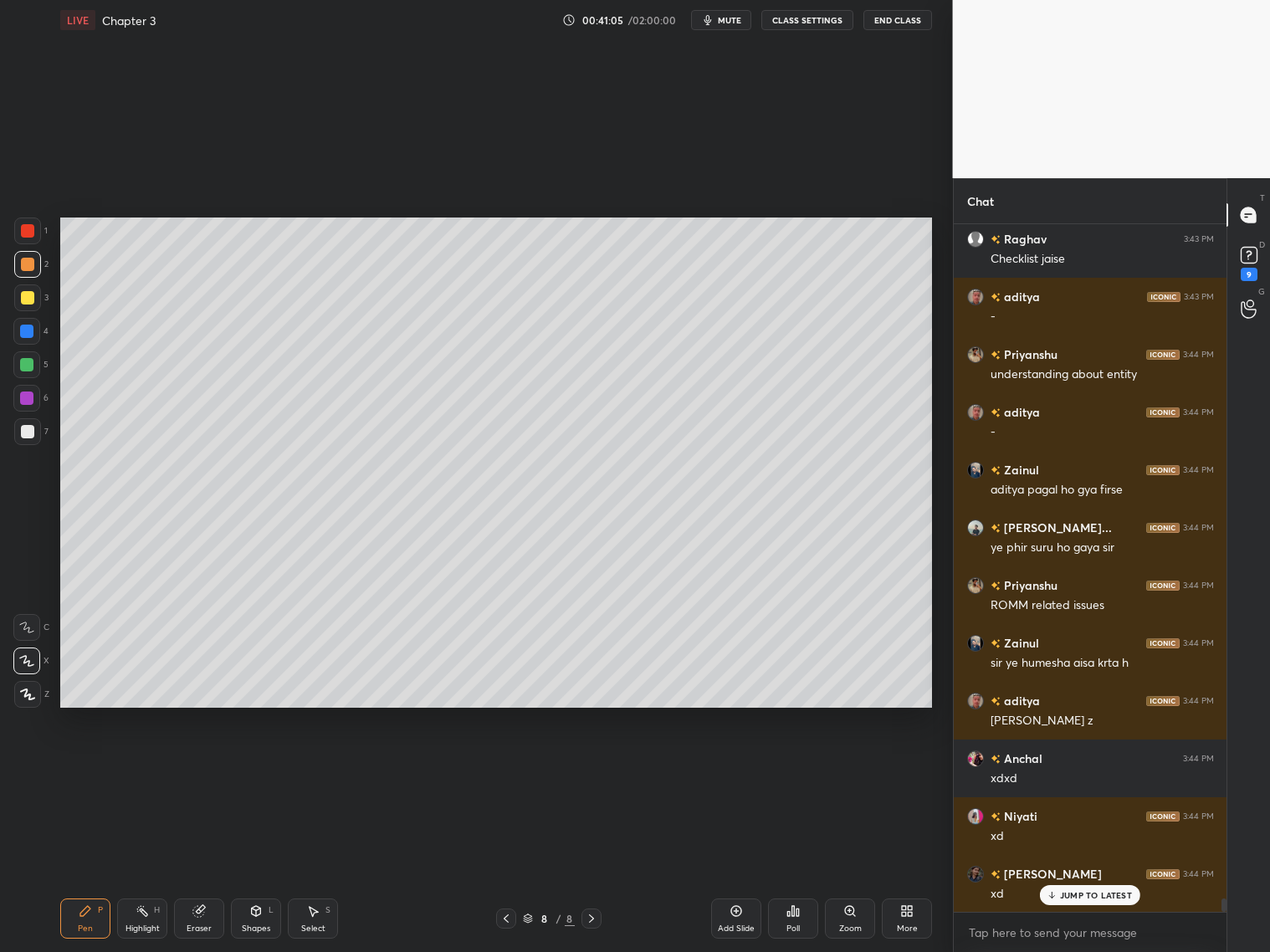
click at [25, 435] on div at bounding box center [28, 432] width 14 height 14
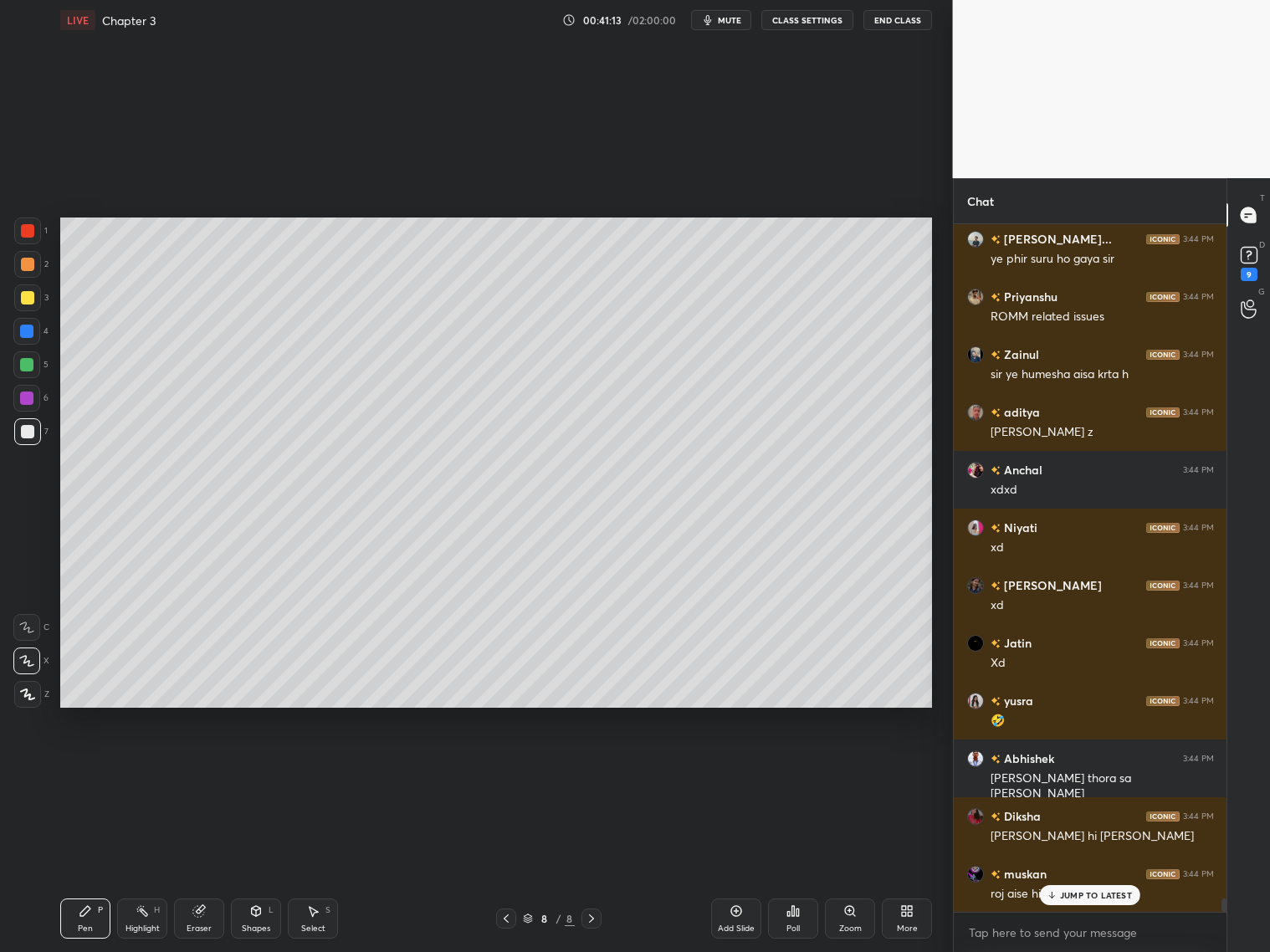
scroll to position [35115, 0]
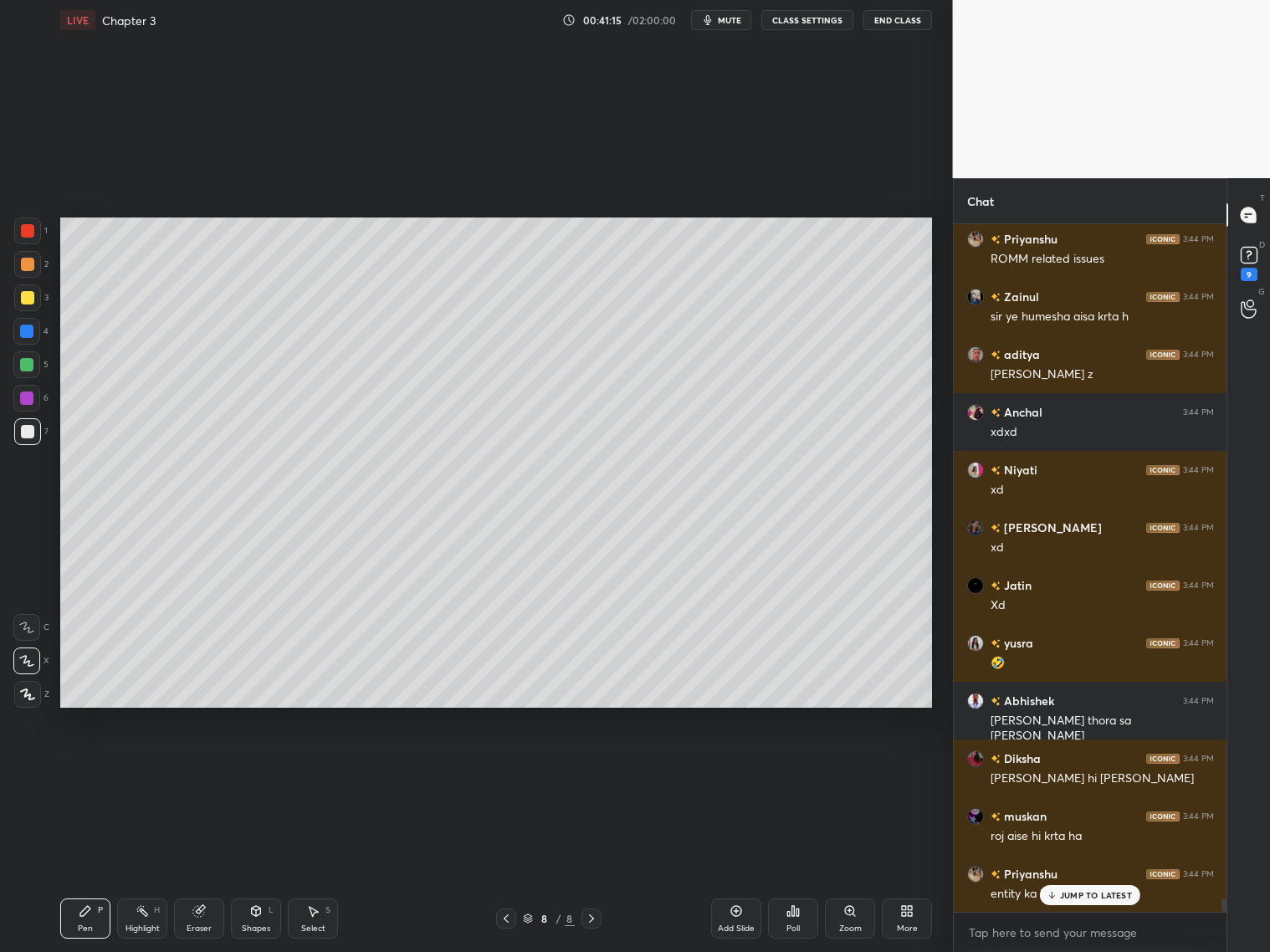
drag, startPoint x: 206, startPoint y: 921, endPoint x: 213, endPoint y: 882, distance: 39.6
click at [206, 922] on div "Eraser" at bounding box center [199, 919] width 50 height 40
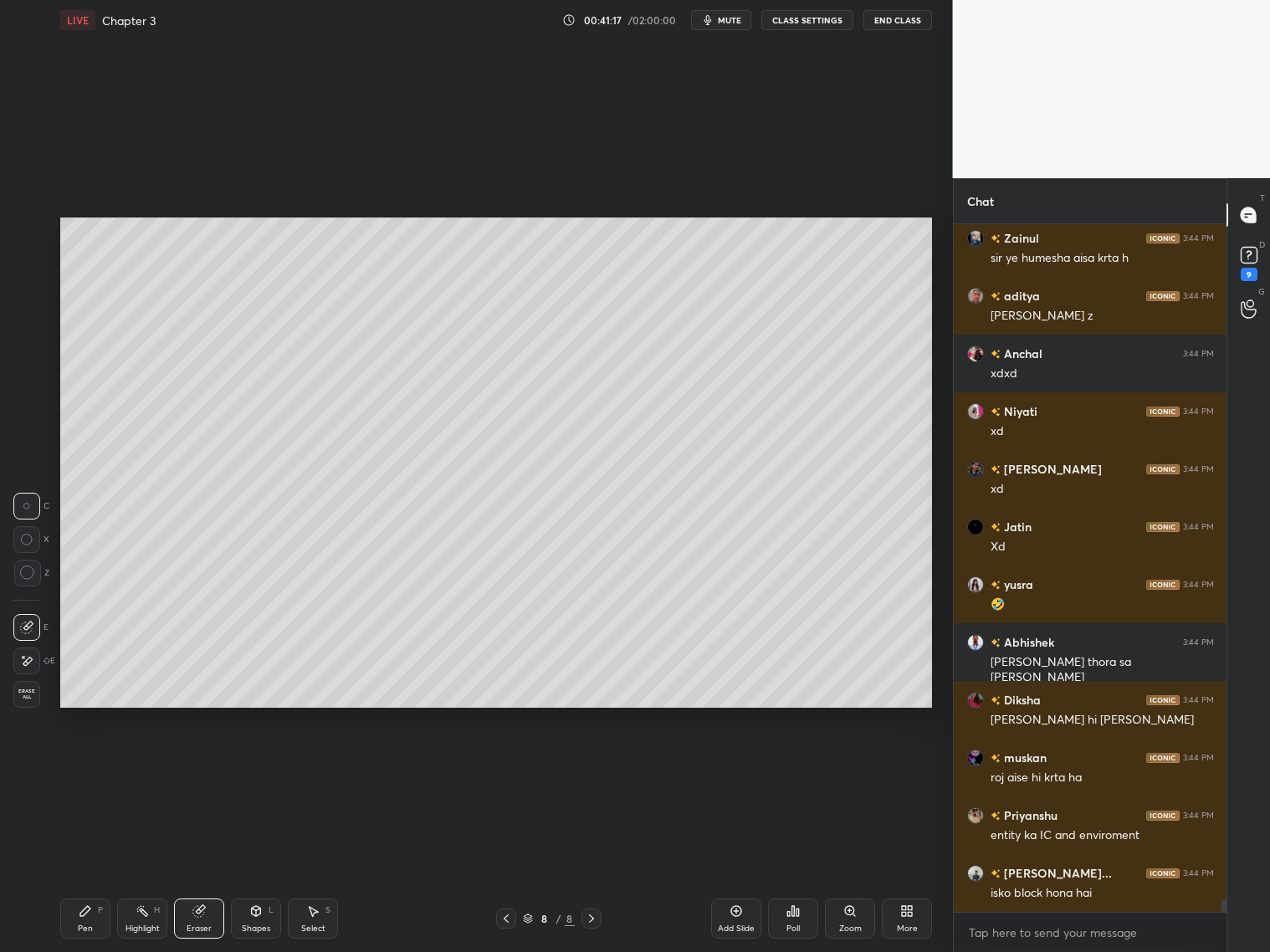
click at [100, 921] on div "Pen P" at bounding box center [85, 919] width 50 height 40
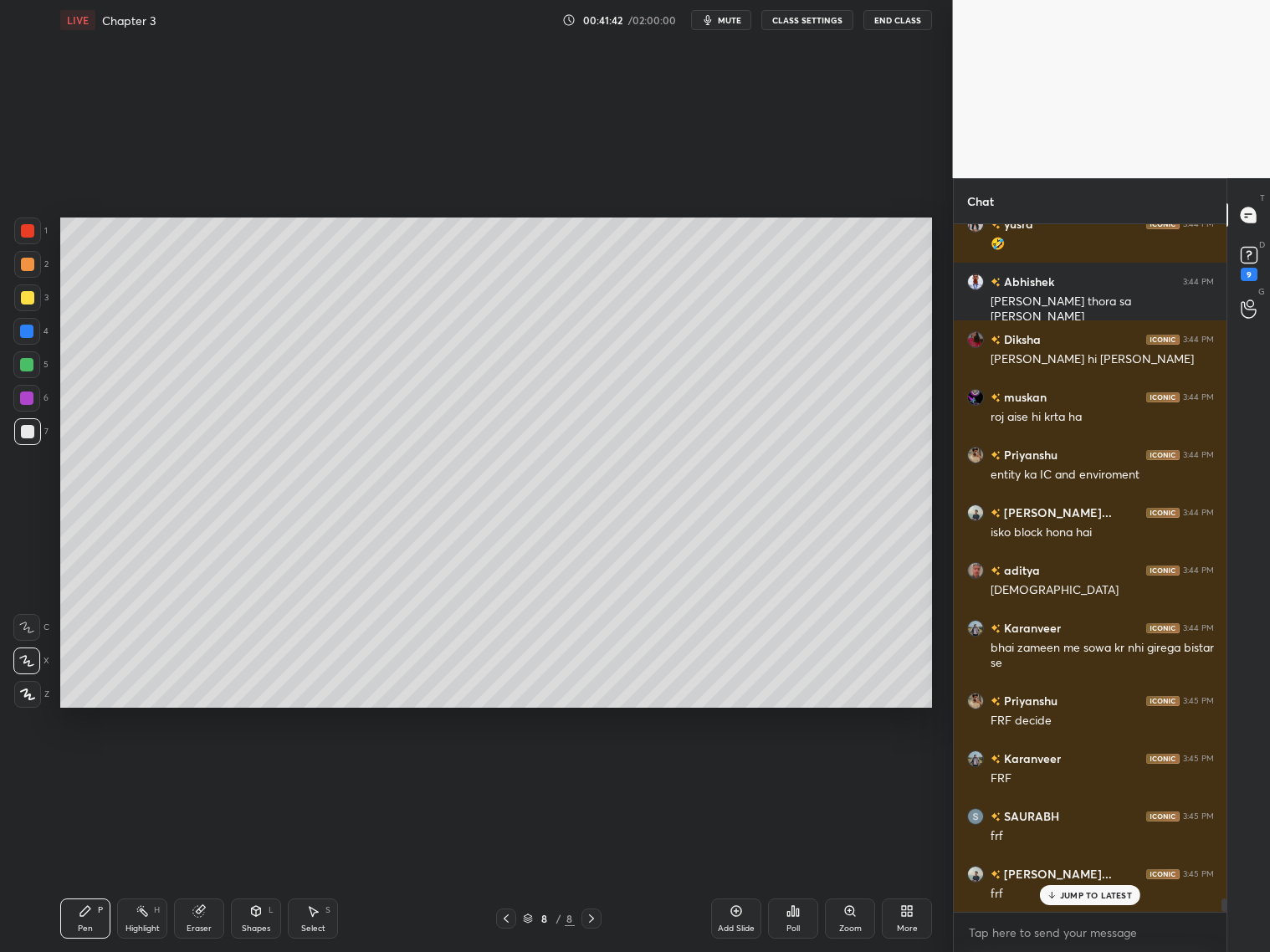
scroll to position [35592, 0]
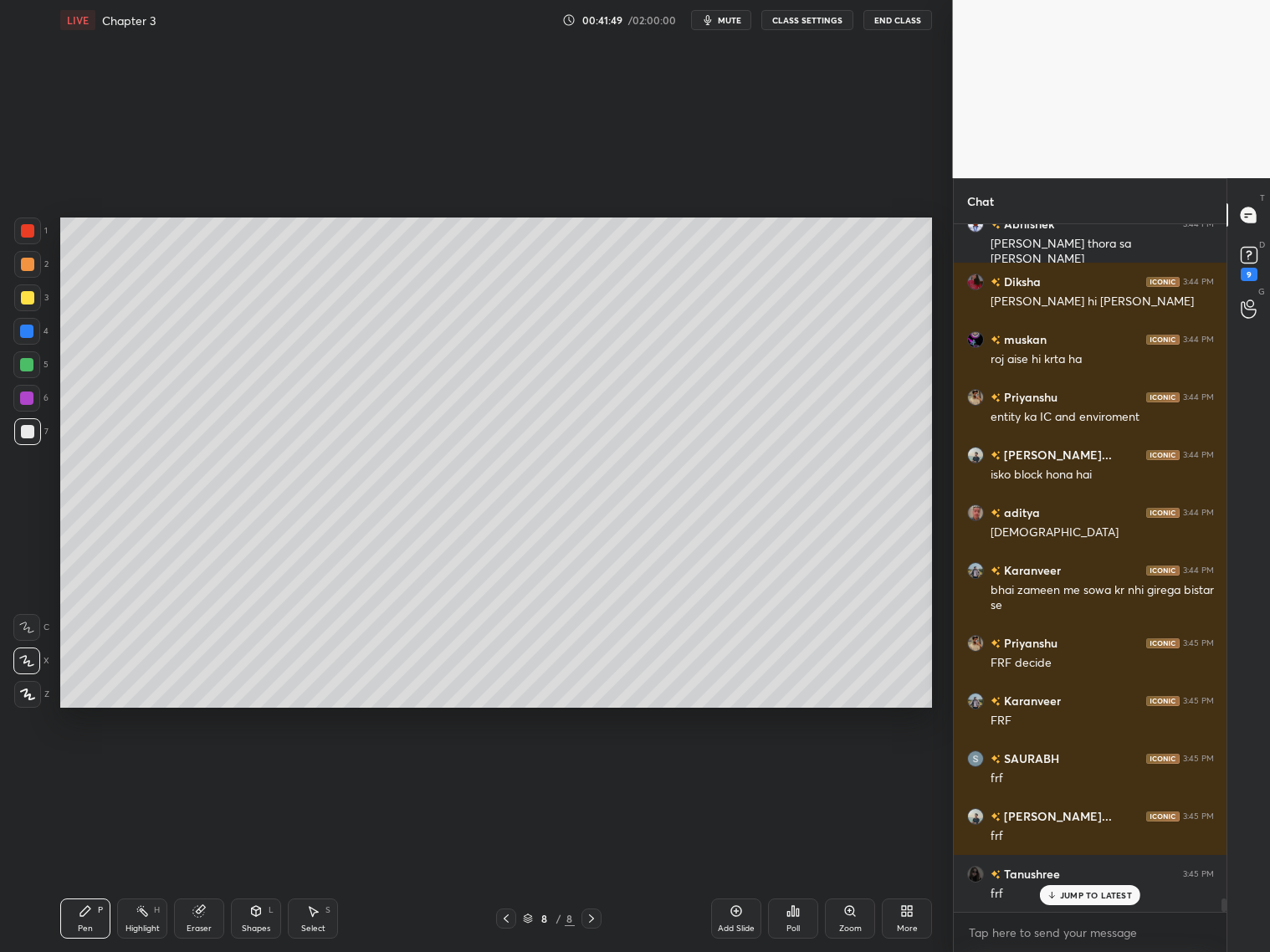
drag, startPoint x: 198, startPoint y: 908, endPoint x: 207, endPoint y: 873, distance: 36.1
click at [202, 914] on icon at bounding box center [199, 911] width 11 height 11
click at [93, 914] on div "Pen P" at bounding box center [85, 919] width 50 height 40
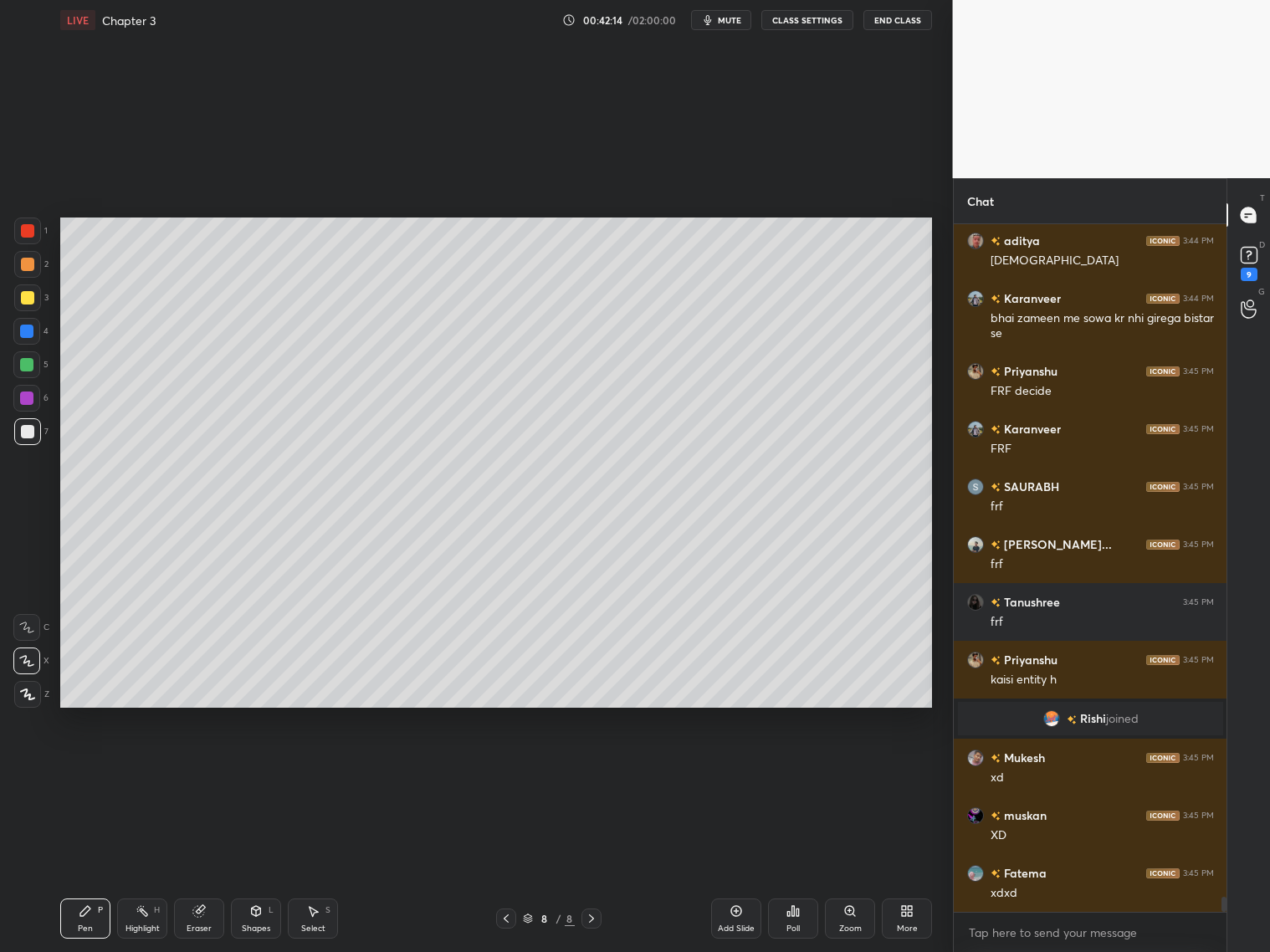
scroll to position [30096, 0]
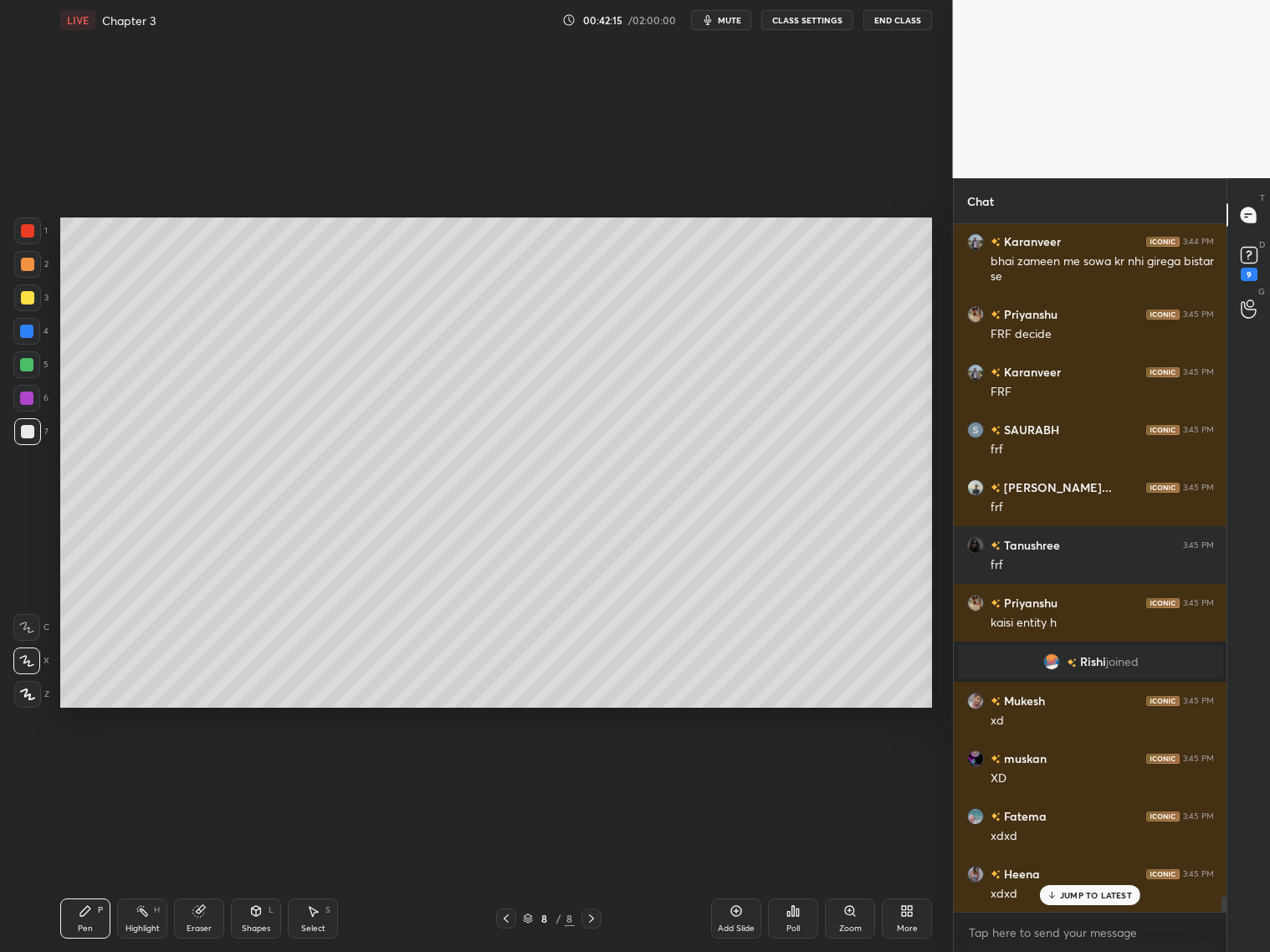
click at [27, 334] on div at bounding box center [27, 332] width 14 height 14
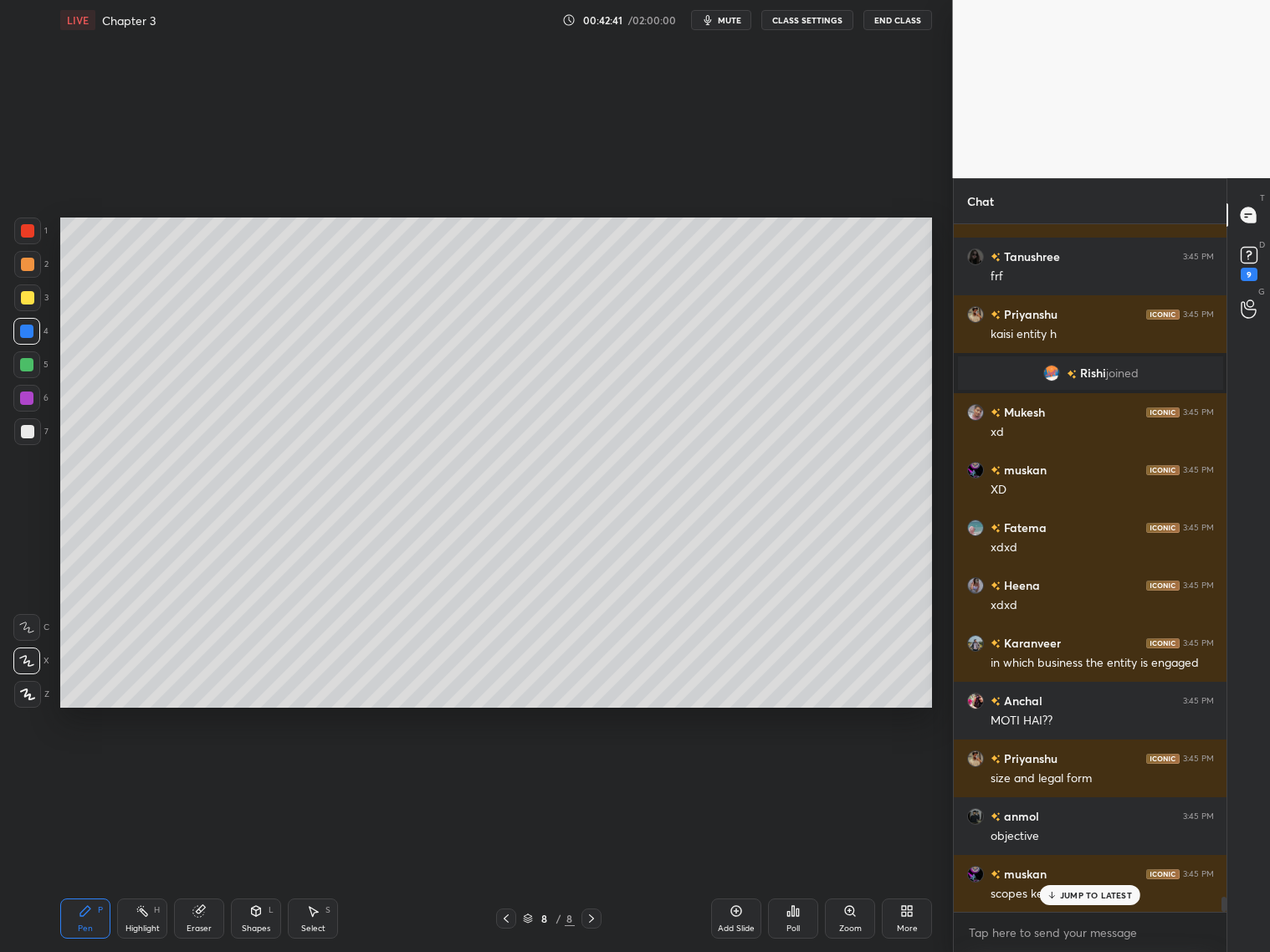
scroll to position [30444, 0]
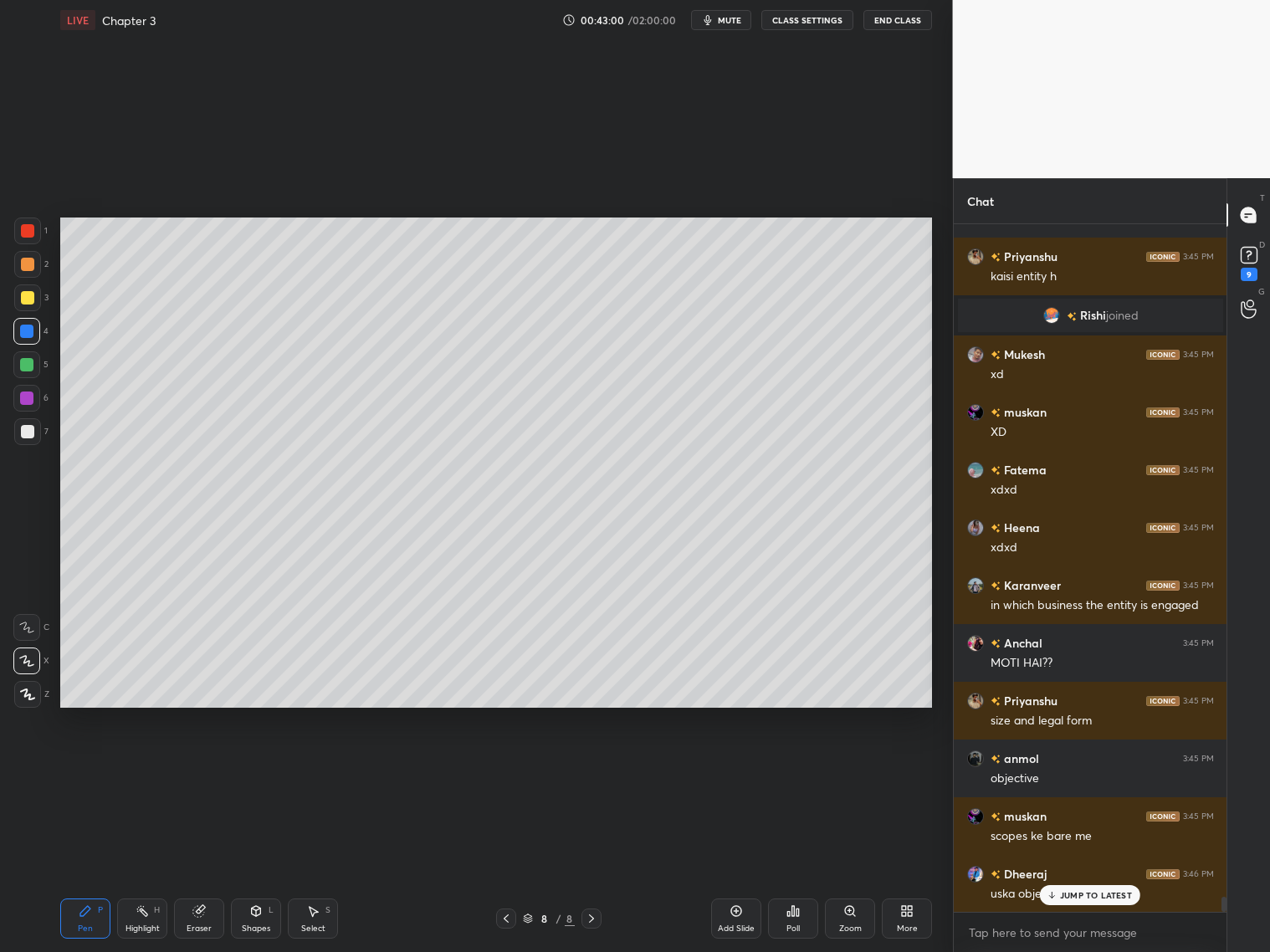
click at [727, 917] on div "Add Slide" at bounding box center [736, 919] width 50 height 40
drag, startPoint x: 30, startPoint y: 427, endPoint x: 33, endPoint y: 409, distance: 18.2
click at [32, 425] on div at bounding box center [27, 431] width 26 height 26
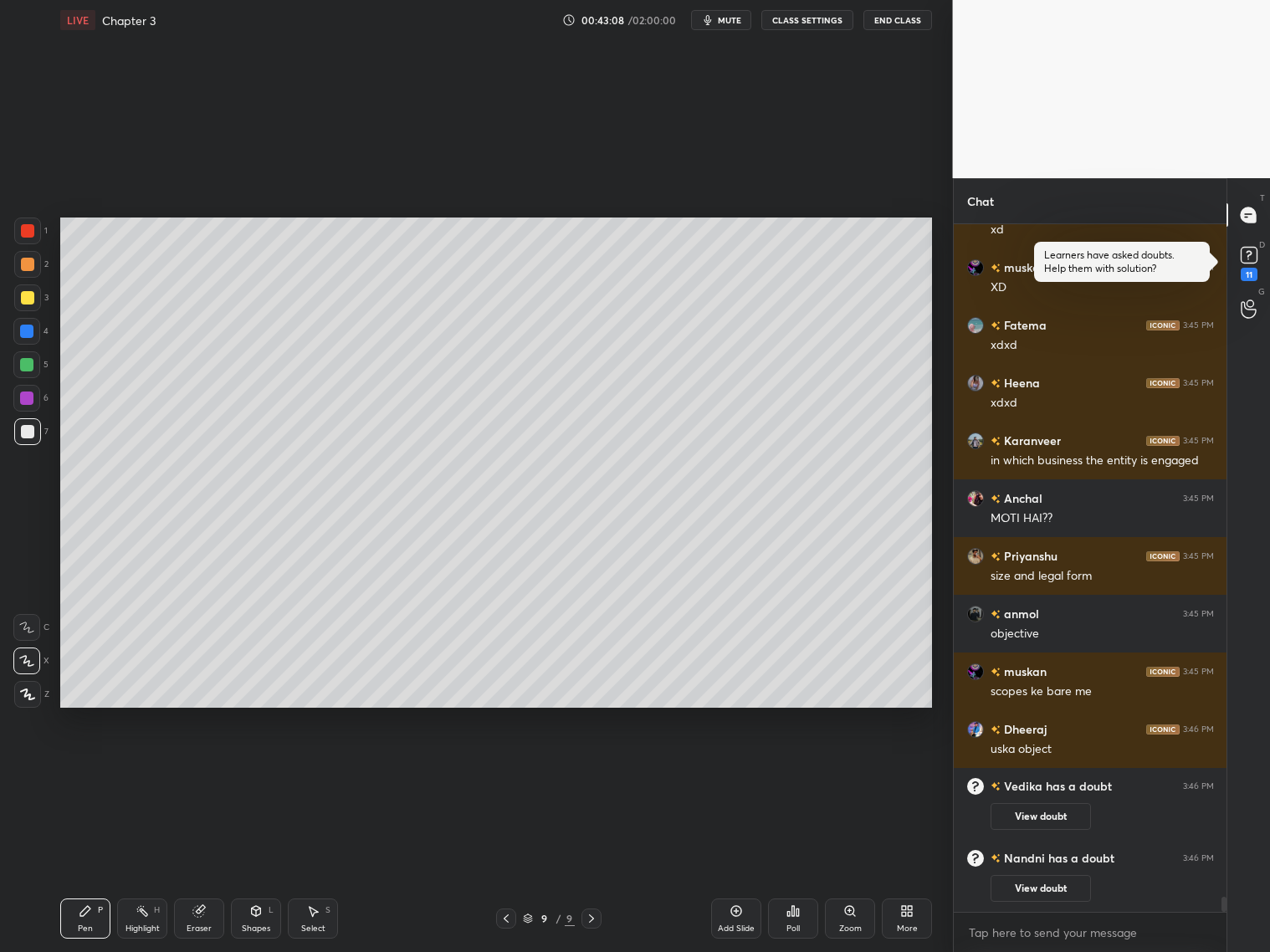
click at [502, 916] on icon at bounding box center [507, 919] width 14 height 14
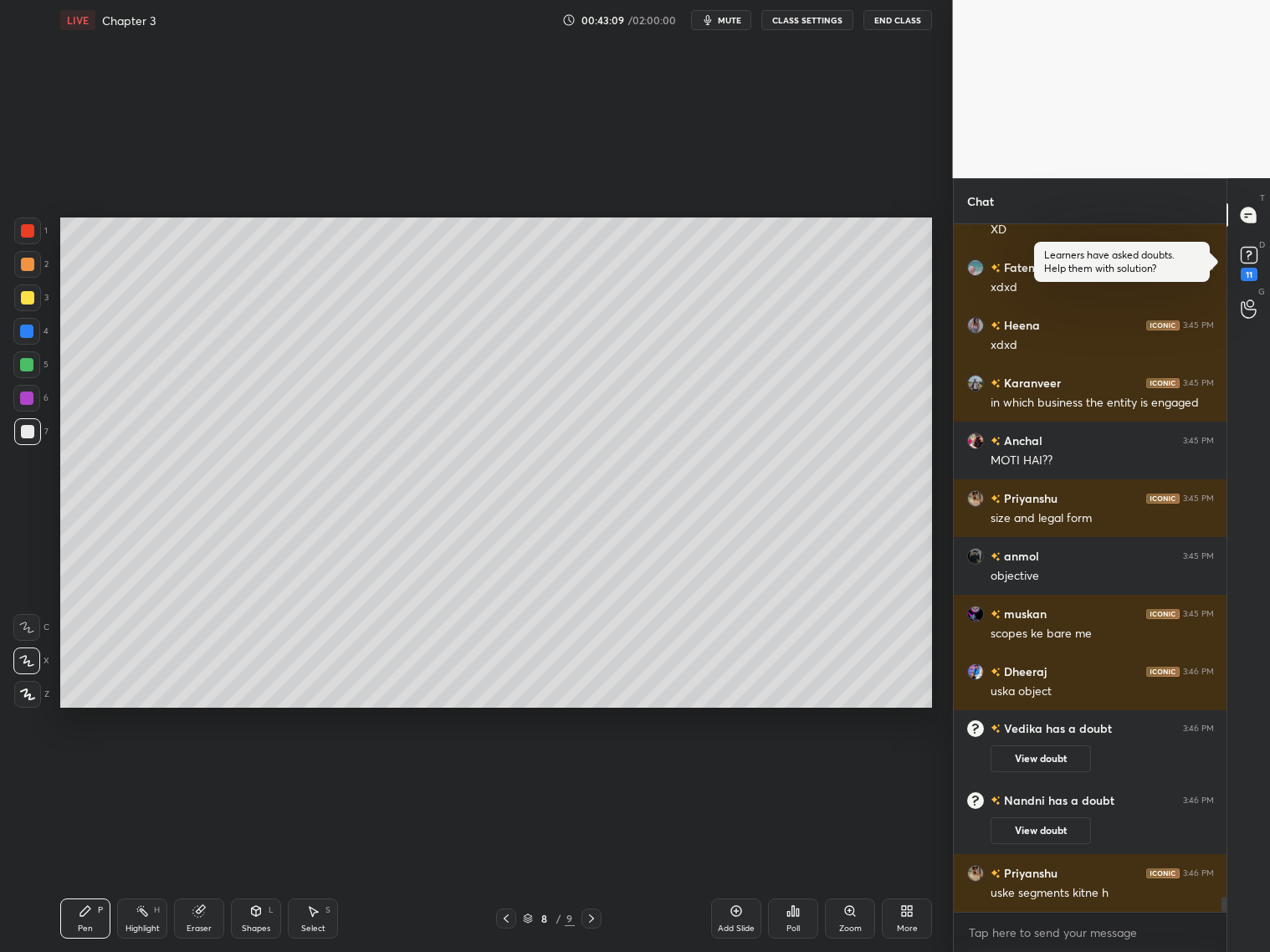
drag, startPoint x: 589, startPoint y: 915, endPoint x: 583, endPoint y: 892, distance: 23.8
click at [589, 918] on icon at bounding box center [592, 919] width 14 height 14
drag, startPoint x: 26, startPoint y: 332, endPoint x: 40, endPoint y: 322, distance: 17.2
click at [29, 329] on div at bounding box center [27, 332] width 14 height 14
drag, startPoint x: 201, startPoint y: 924, endPoint x: 191, endPoint y: 855, distance: 69.7
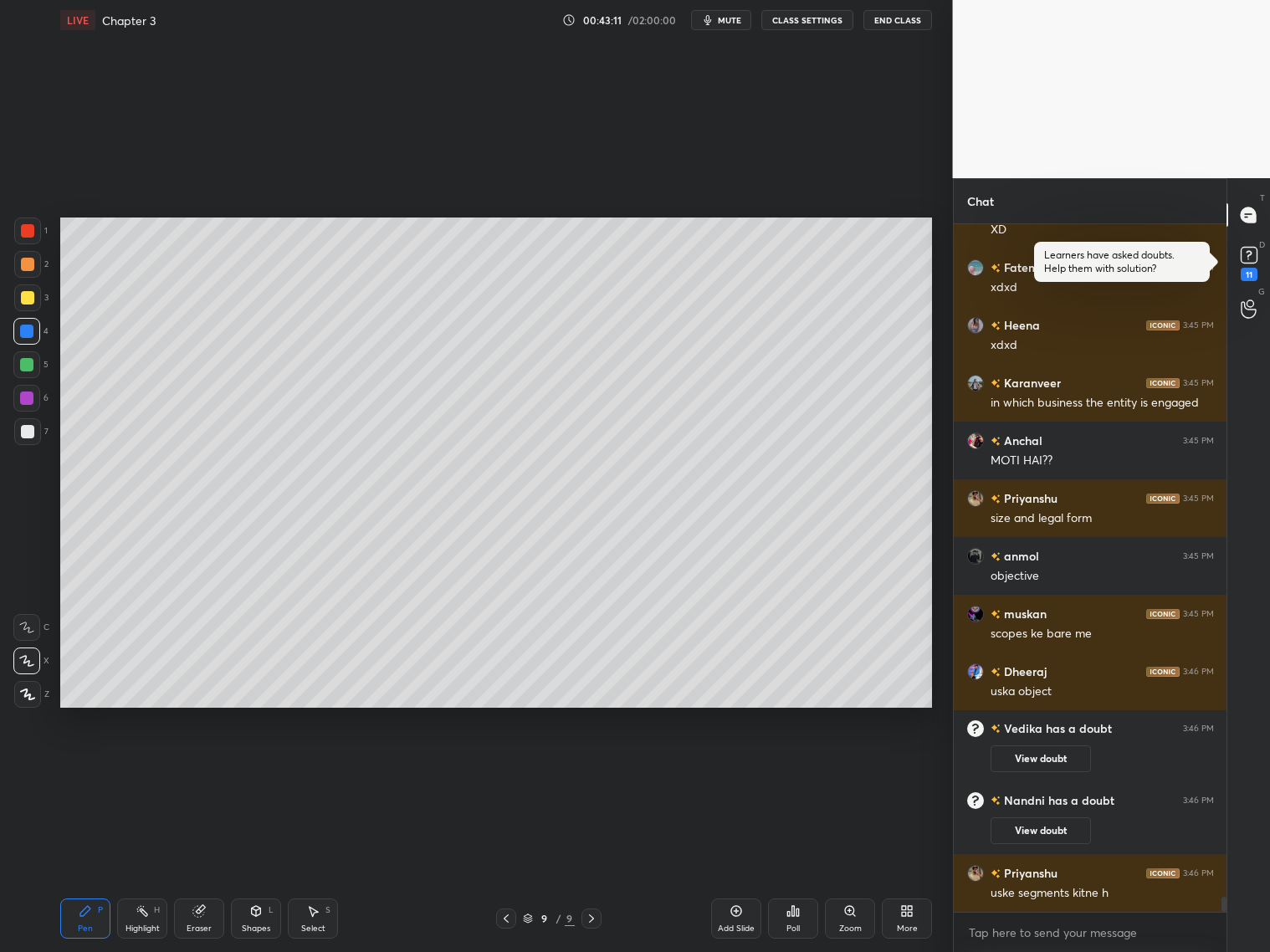
click at [200, 919] on div "Eraser" at bounding box center [199, 919] width 50 height 40
click at [93, 923] on div "Pen P" at bounding box center [85, 919] width 50 height 40
click at [33, 334] on div at bounding box center [26, 331] width 26 height 26
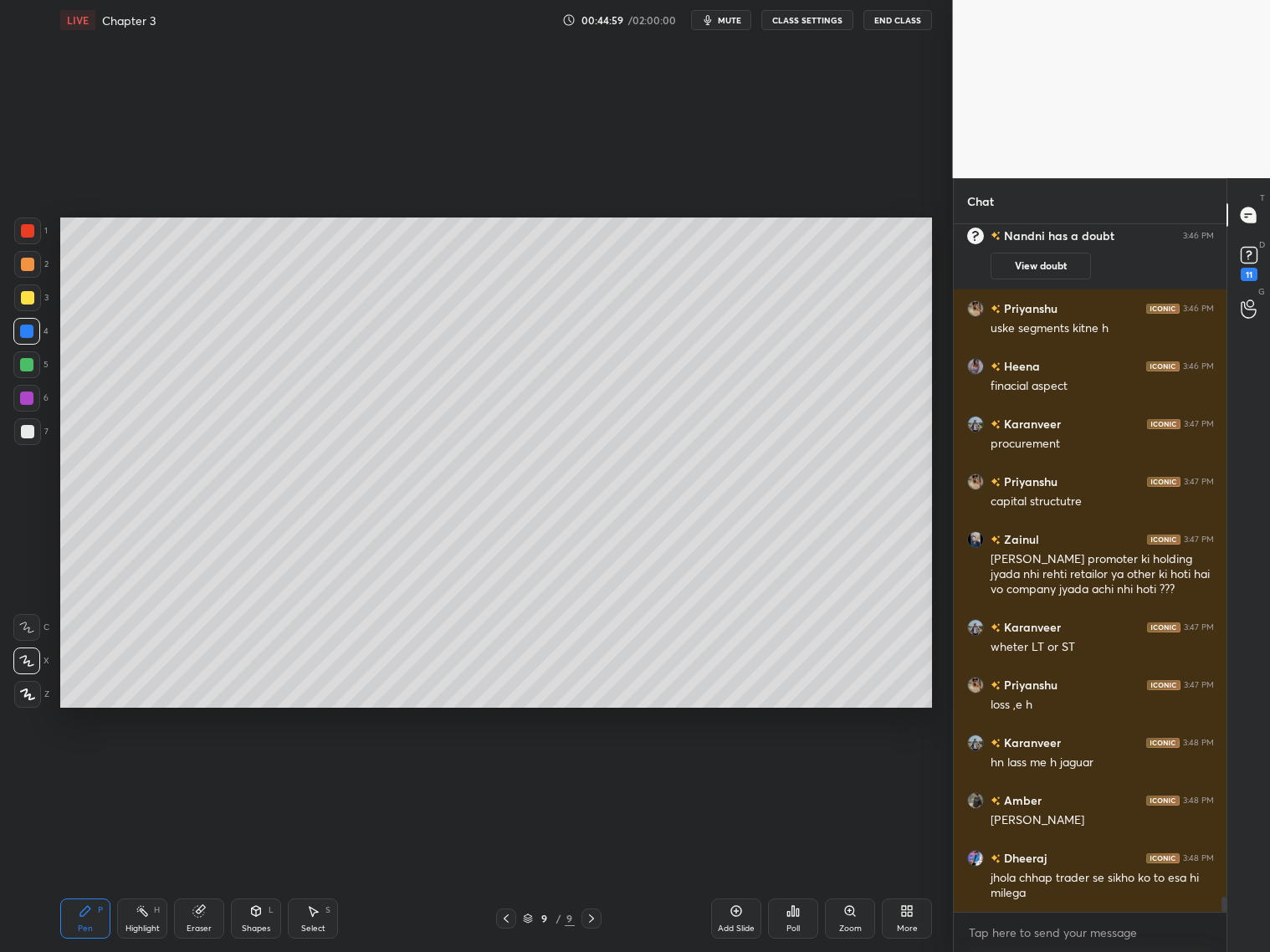
scroll to position [31107, 0]
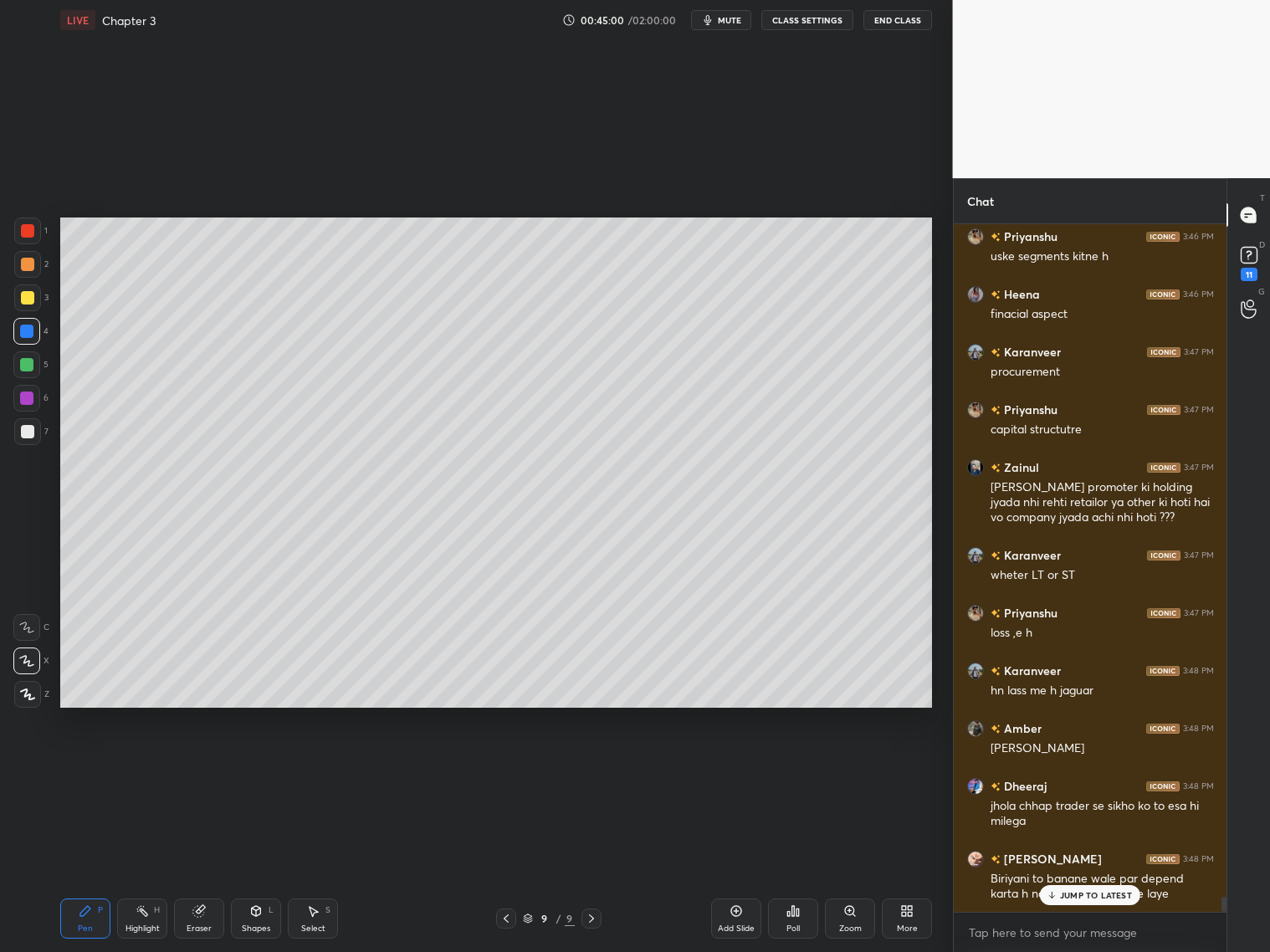
click at [507, 915] on icon at bounding box center [507, 919] width 14 height 14
click at [95, 918] on div "Pen P" at bounding box center [85, 919] width 50 height 40
click at [589, 915] on icon at bounding box center [592, 919] width 14 height 14
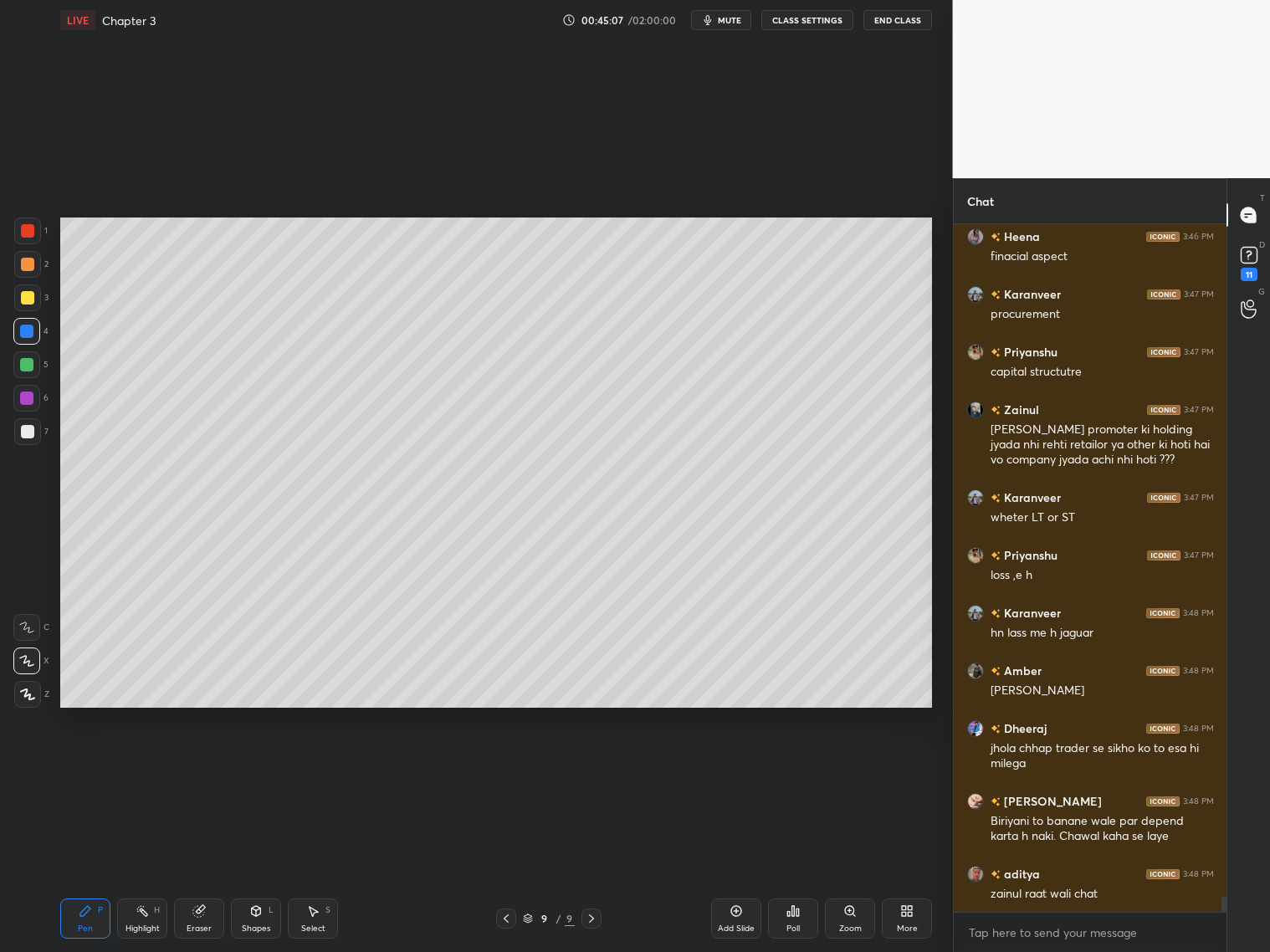
scroll to position [31224, 0]
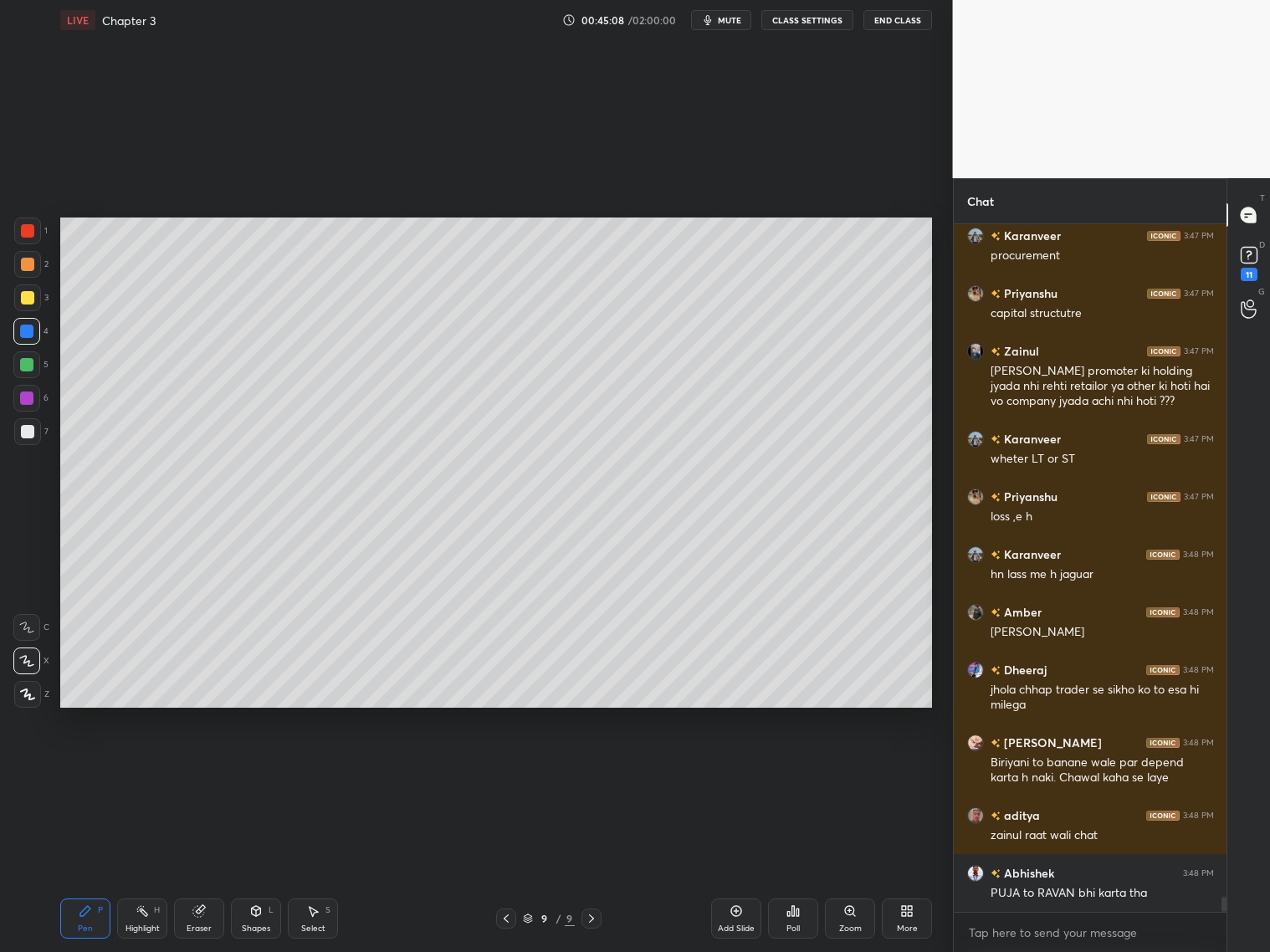
click at [28, 237] on div at bounding box center [28, 231] width 14 height 14
click at [590, 917] on icon at bounding box center [592, 919] width 14 height 14
drag, startPoint x: 503, startPoint y: 920, endPoint x: 513, endPoint y: 909, distance: 14.9
click at [507, 921] on icon at bounding box center [507, 919] width 14 height 14
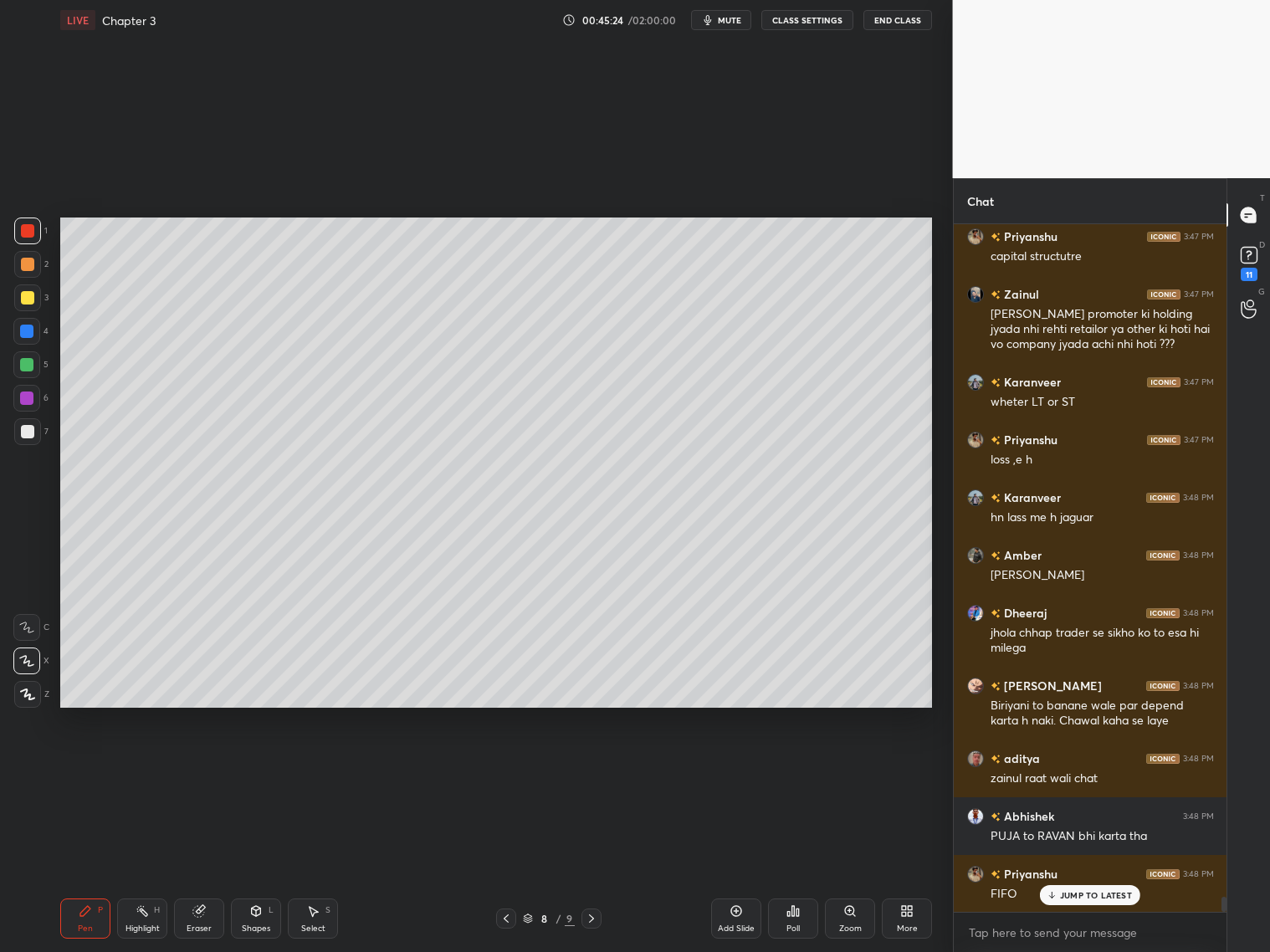
scroll to position [31338, 0]
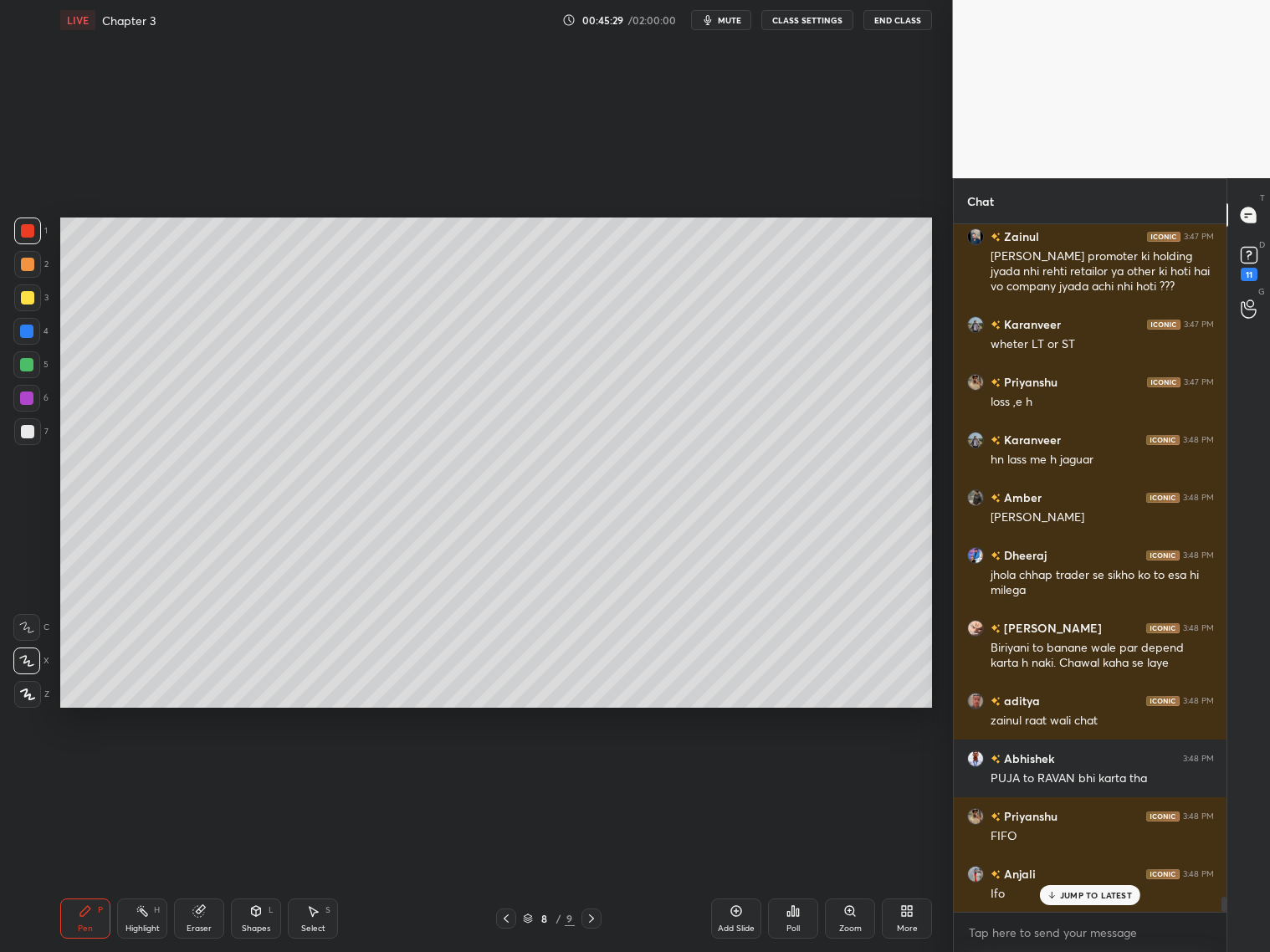
click at [589, 923] on icon at bounding box center [592, 919] width 14 height 14
click at [32, 430] on div at bounding box center [28, 432] width 14 height 14
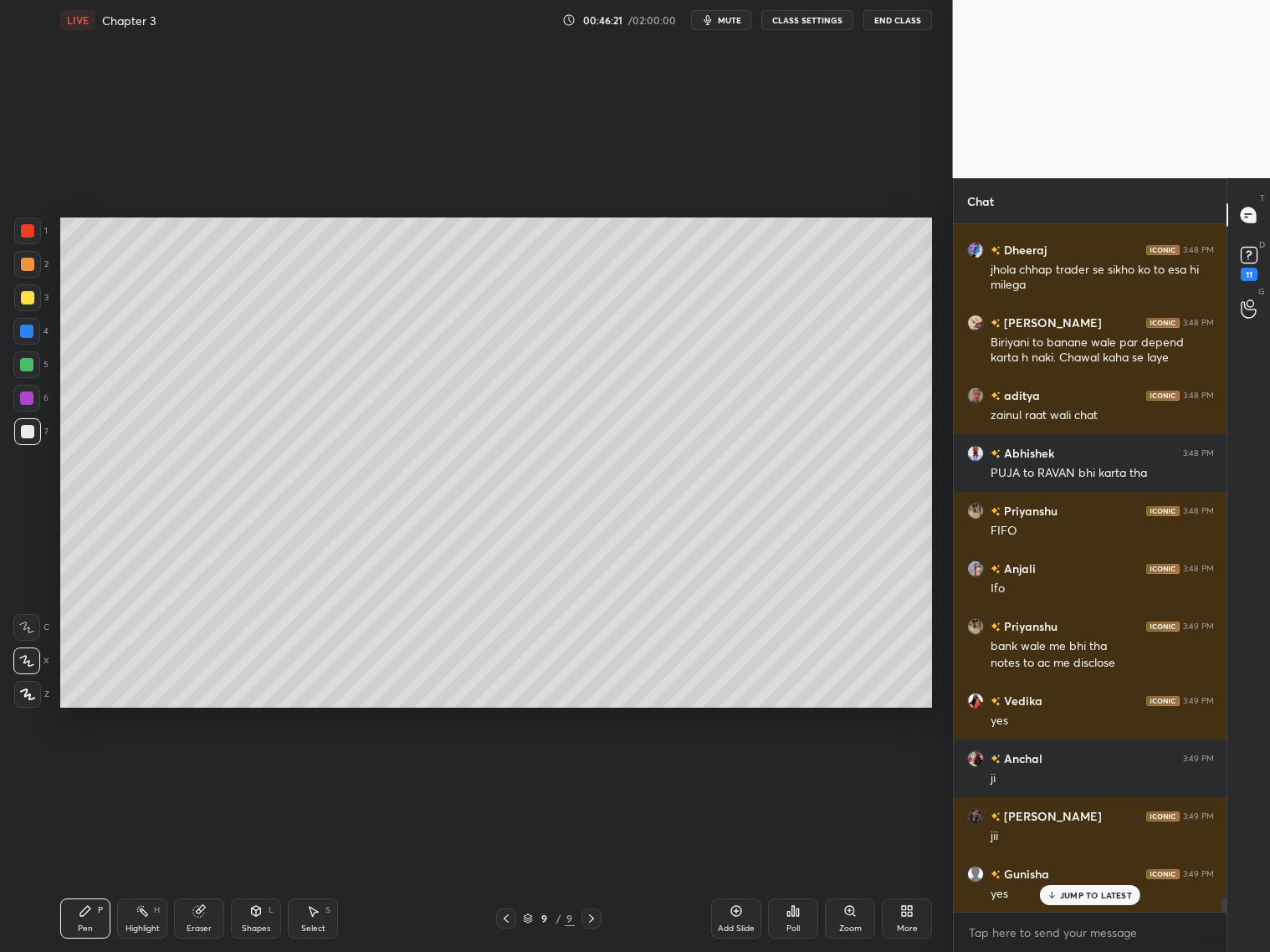
scroll to position [31702, 0]
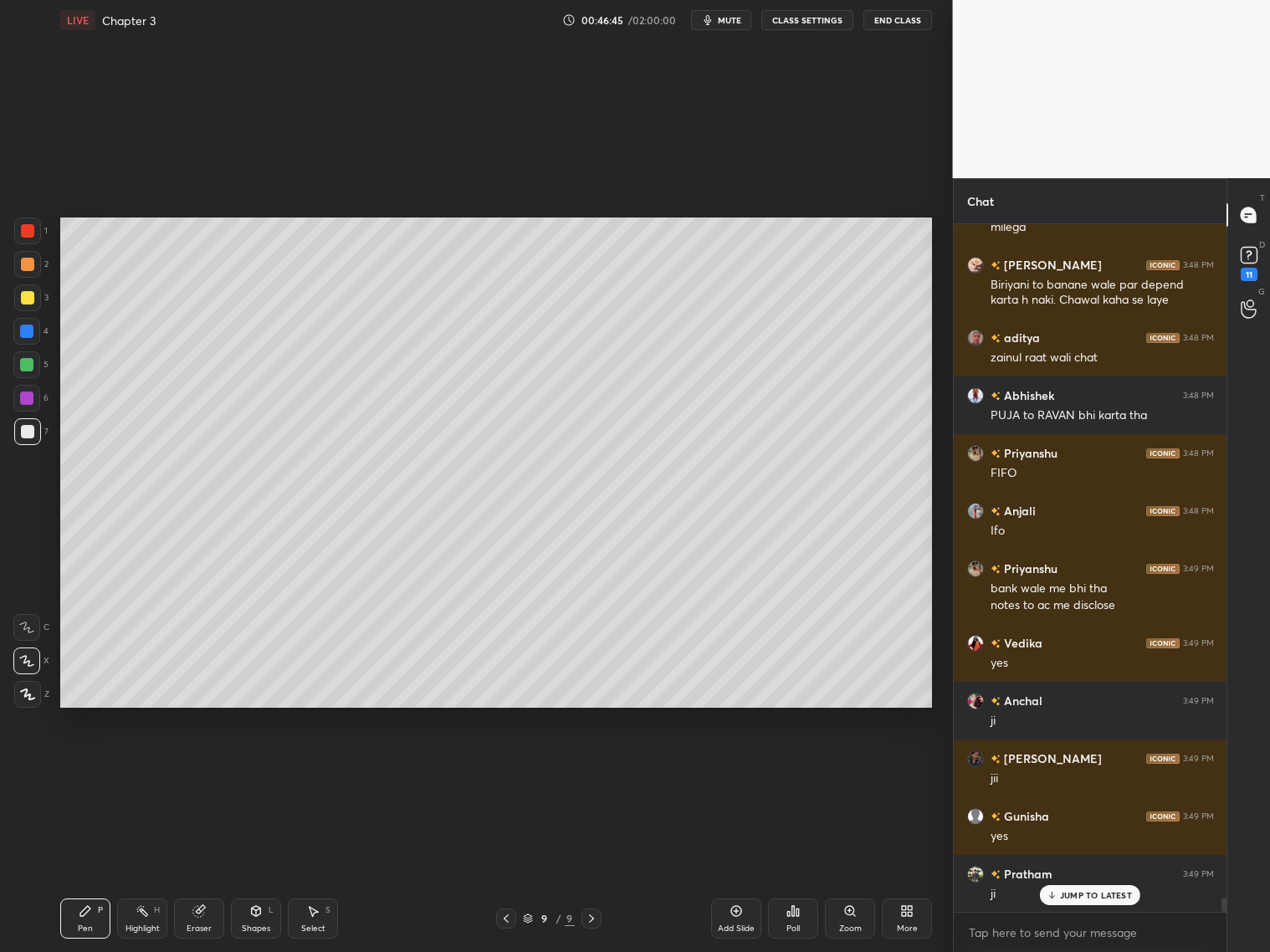
drag, startPoint x: 246, startPoint y: 914, endPoint x: 255, endPoint y: 906, distance: 12.0
click at [252, 917] on div "Shapes L" at bounding box center [256, 919] width 50 height 40
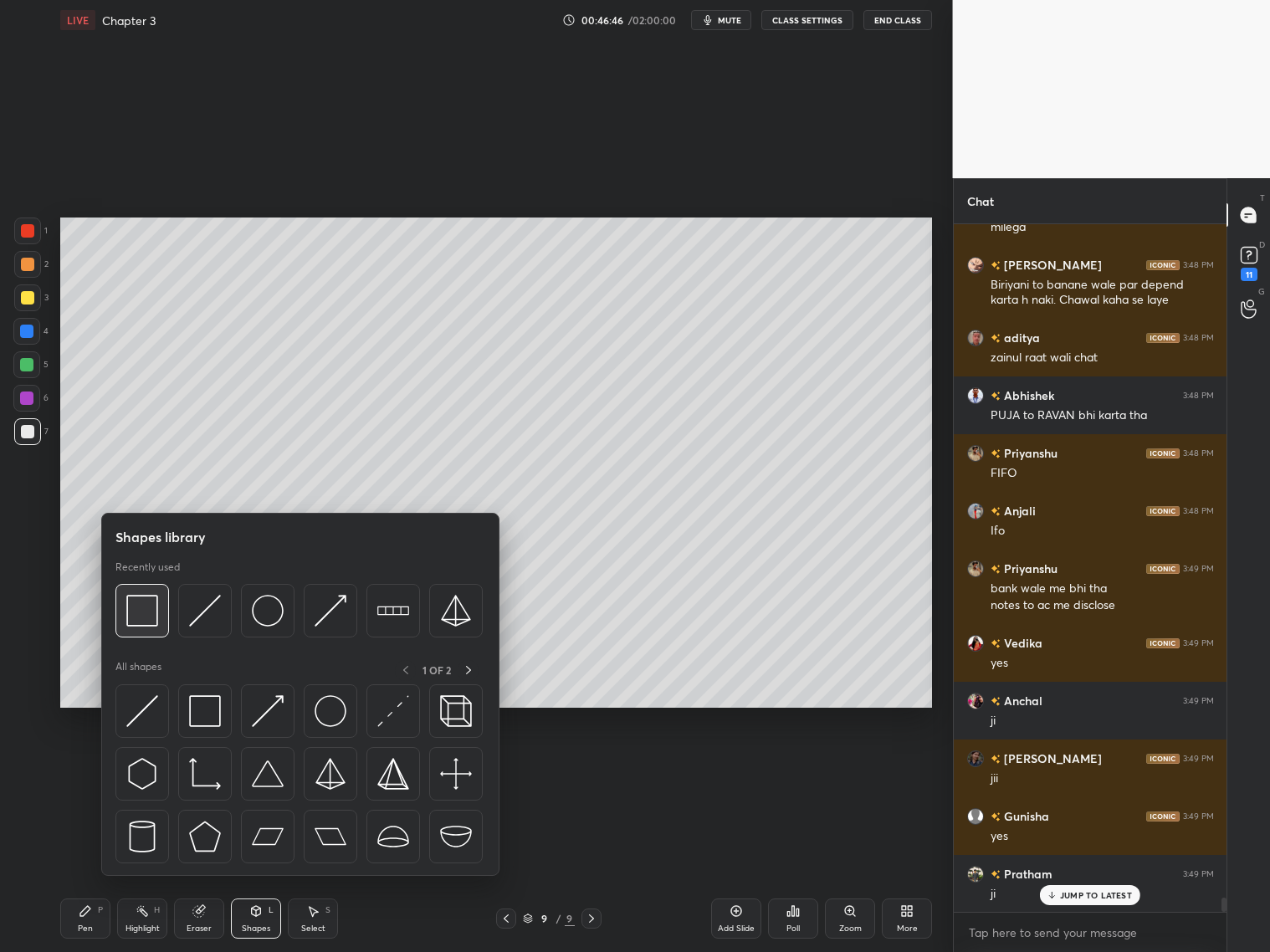
click at [161, 612] on div at bounding box center [142, 611] width 54 height 54
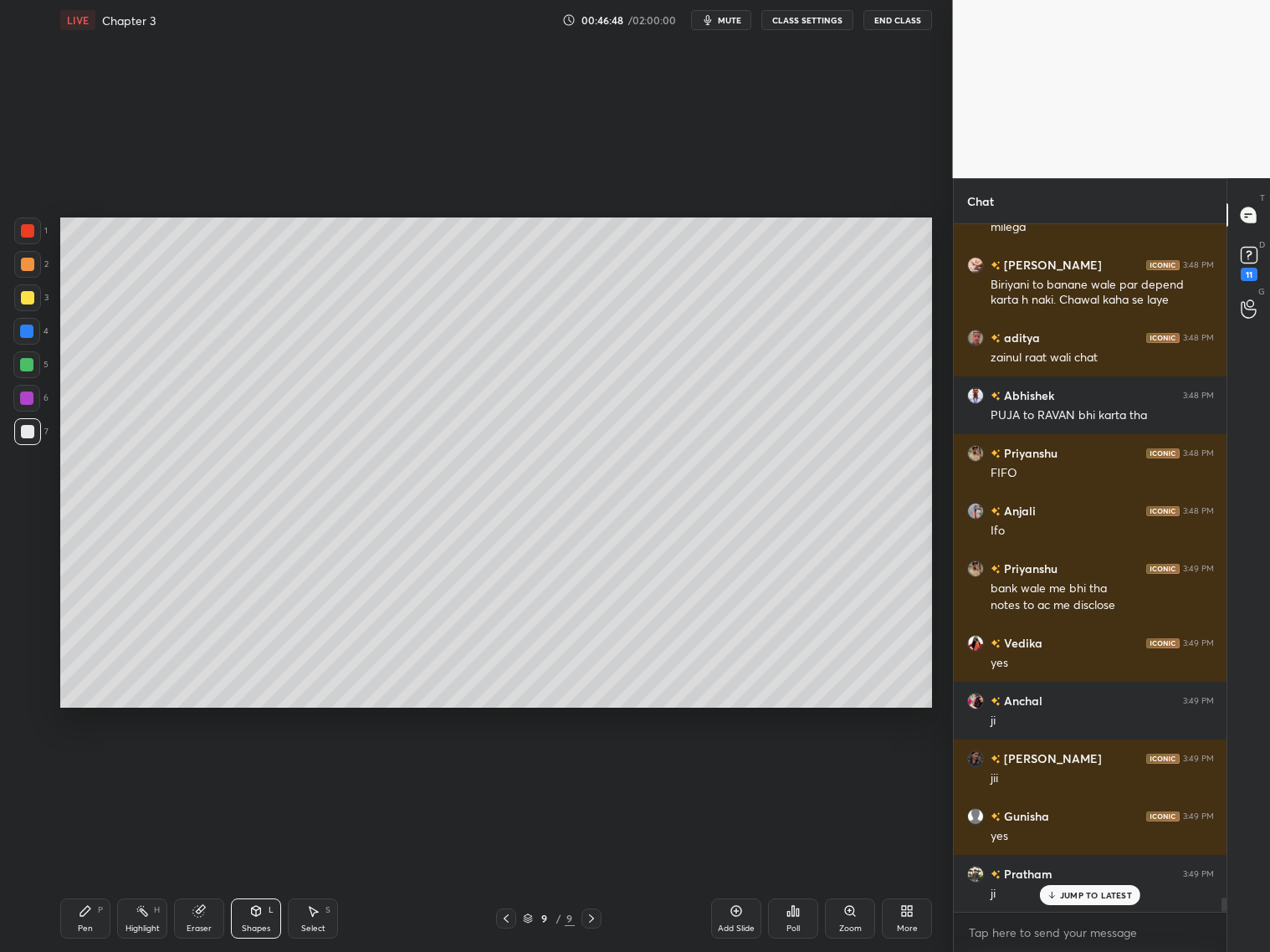
click at [84, 914] on icon at bounding box center [85, 911] width 14 height 14
click at [32, 298] on div at bounding box center [28, 298] width 14 height 14
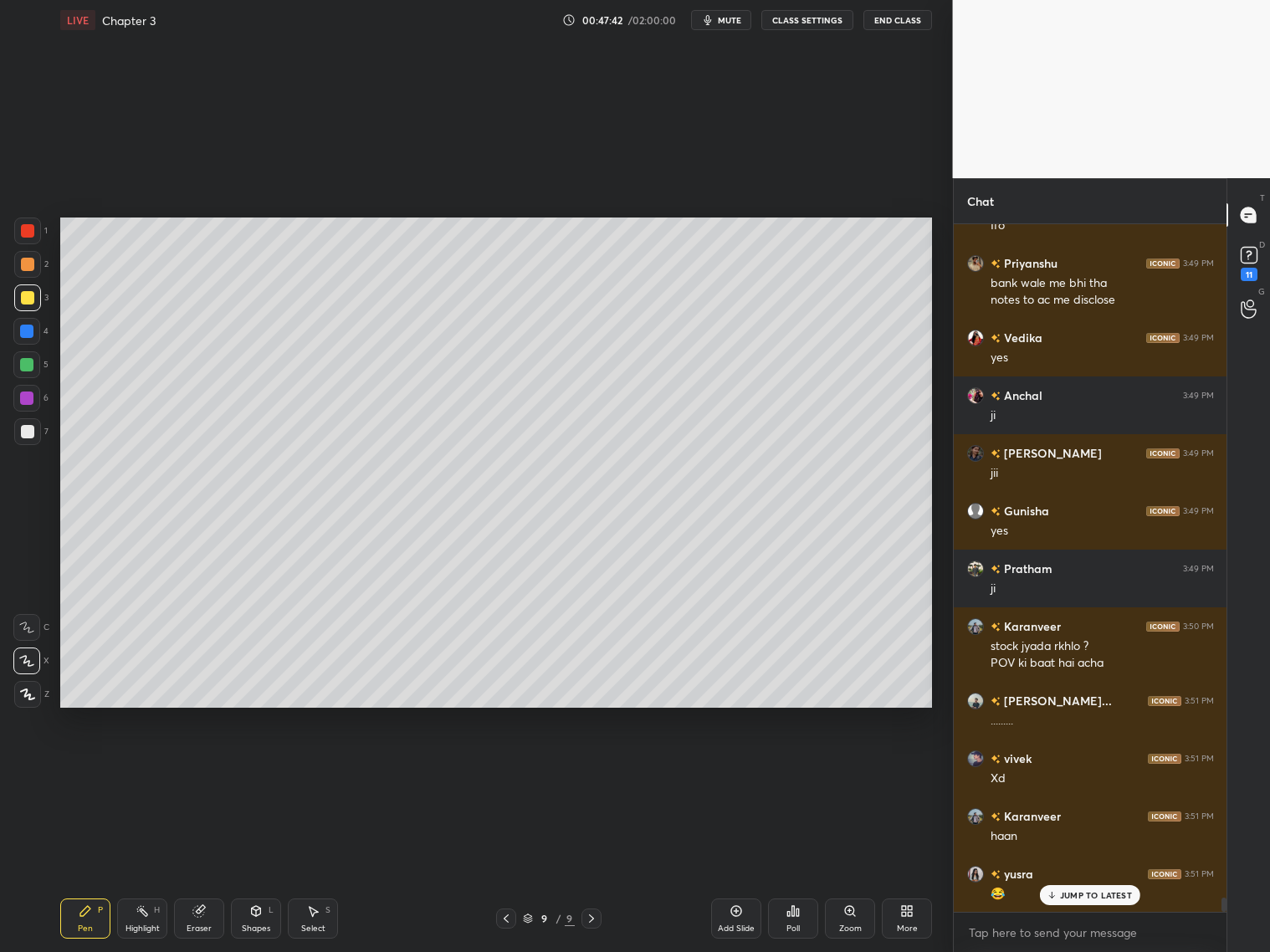
scroll to position [32123, 0]
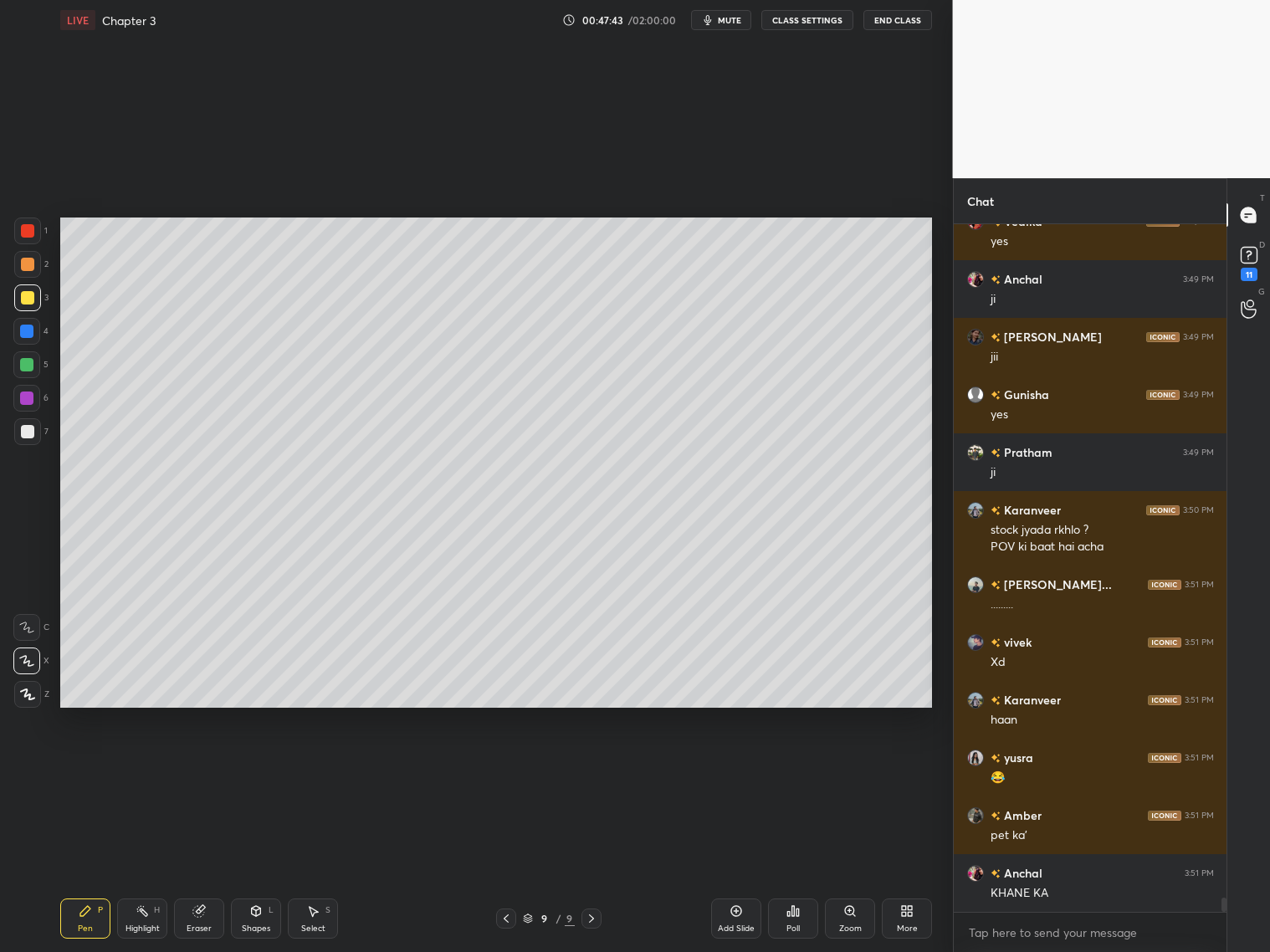
click at [504, 920] on icon at bounding box center [507, 919] width 14 height 14
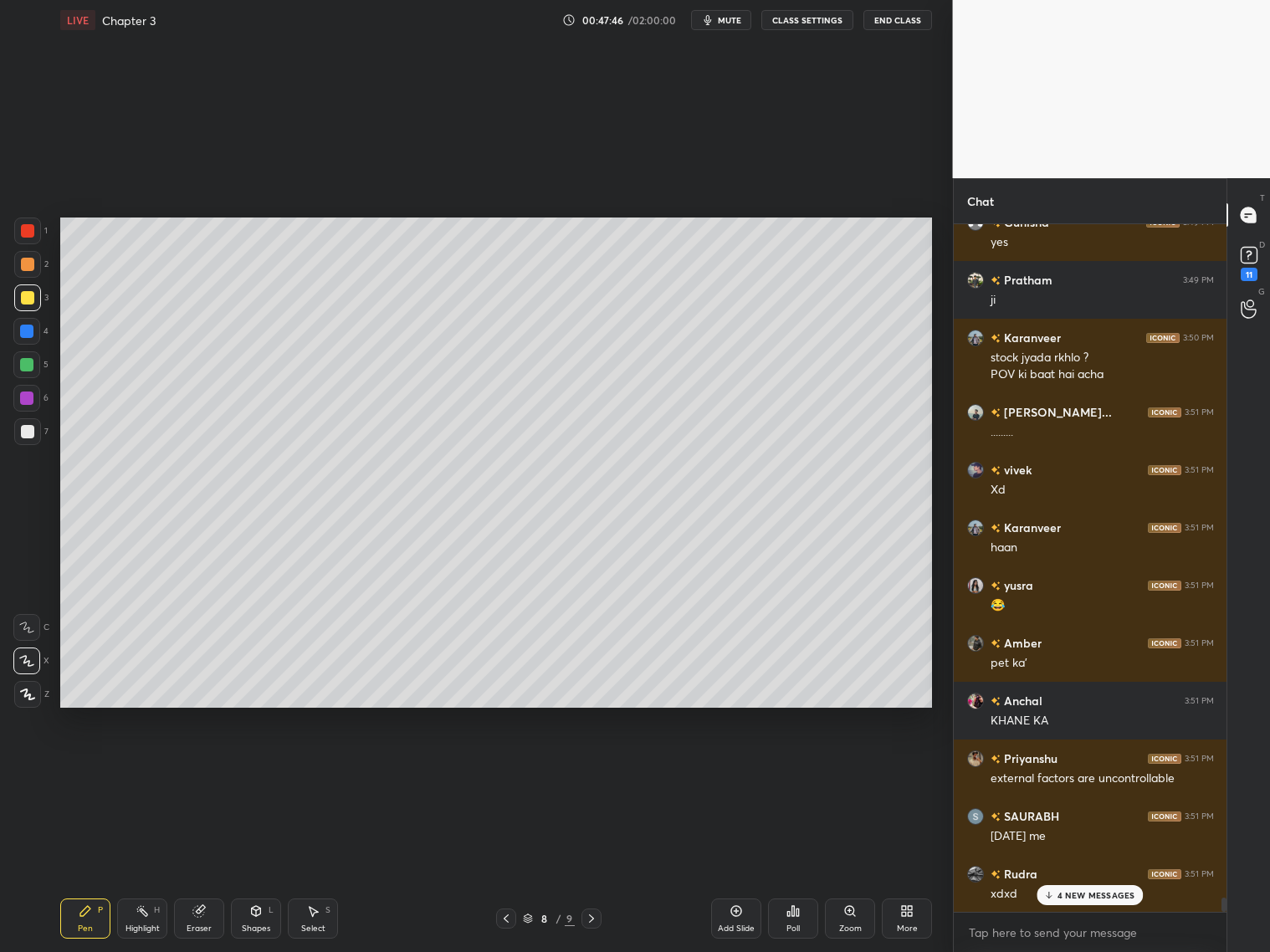
scroll to position [32527, 0]
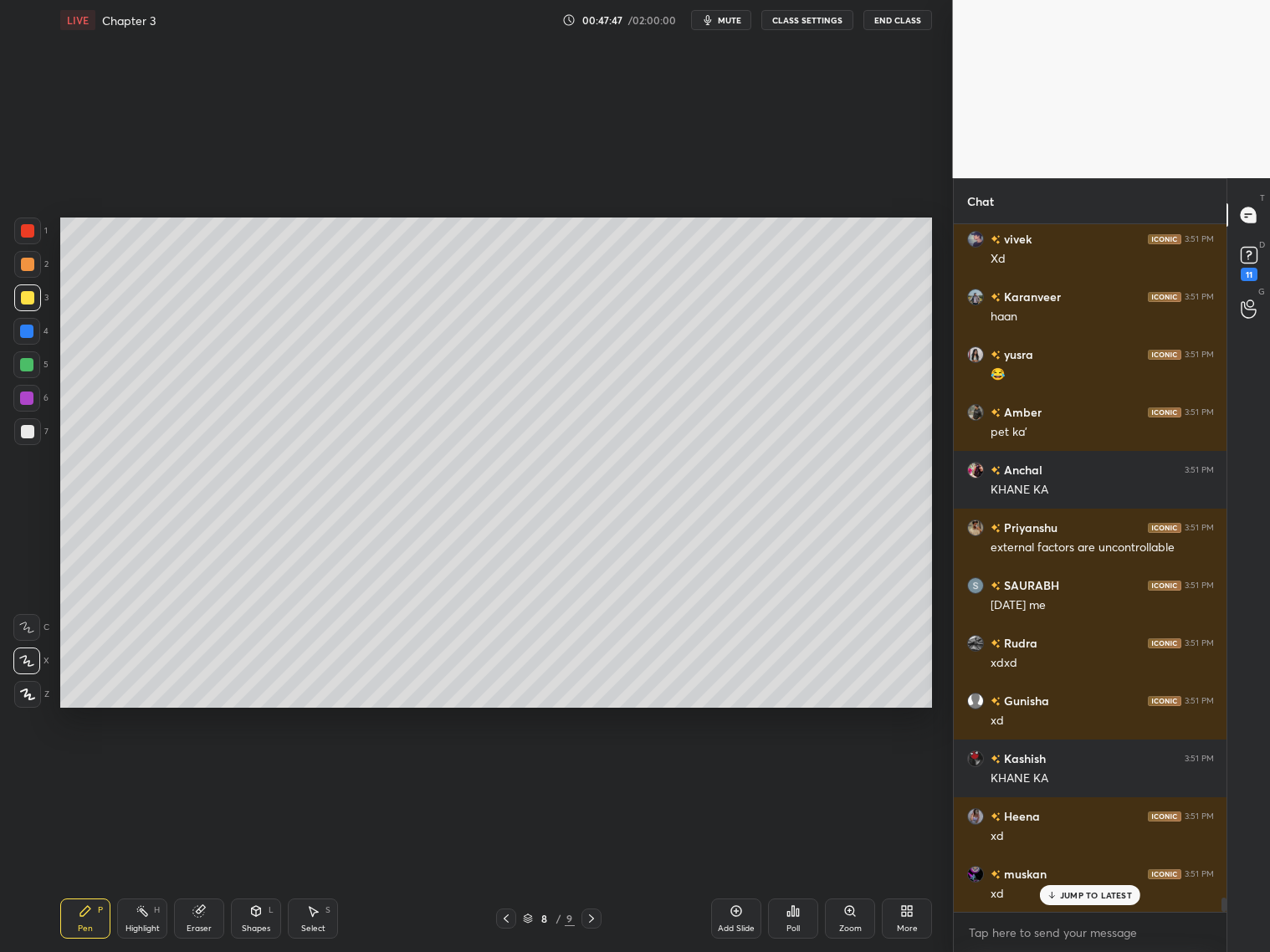
click at [595, 914] on icon at bounding box center [592, 919] width 14 height 14
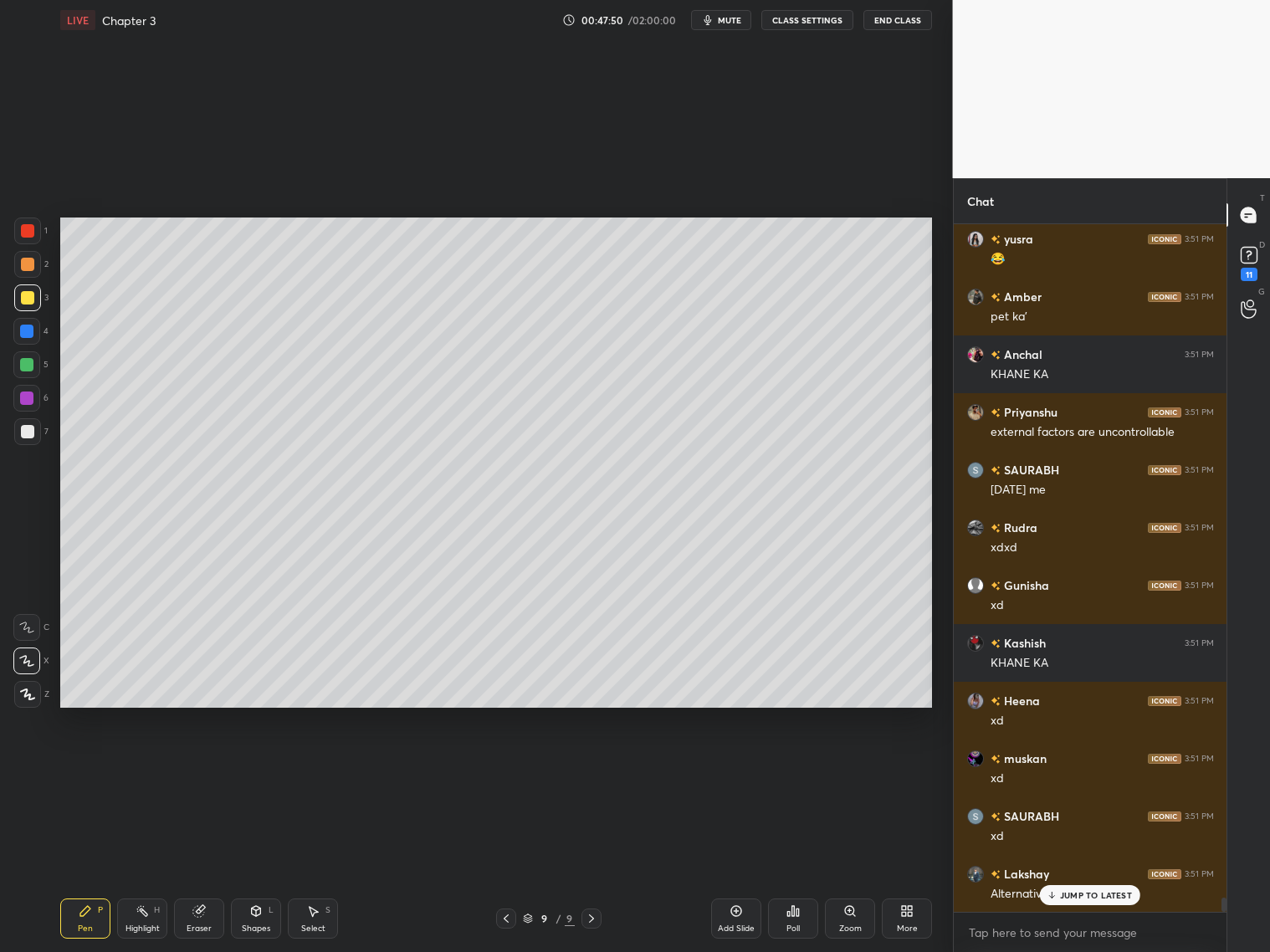
scroll to position [32758, 0]
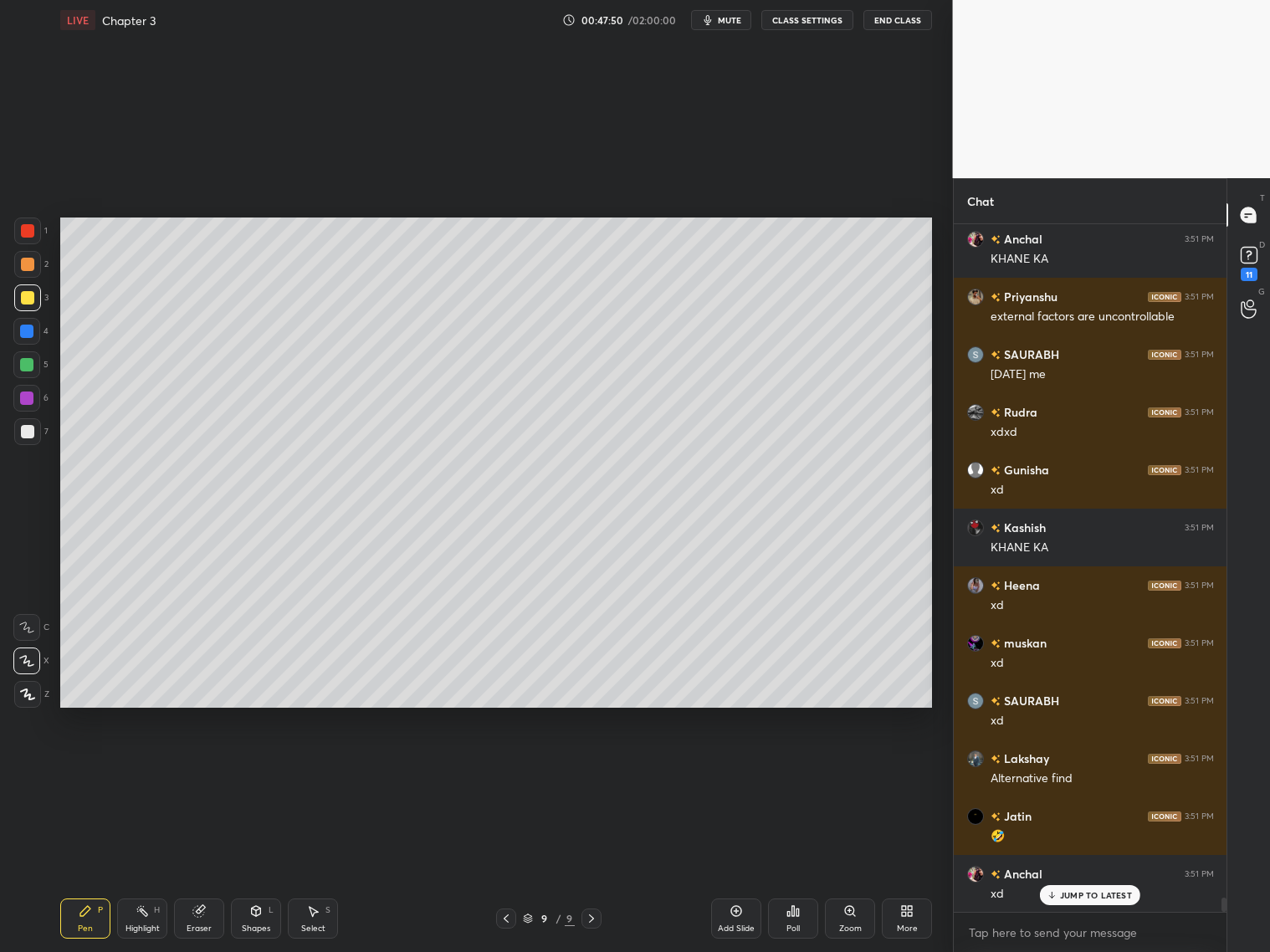
drag, startPoint x: 730, startPoint y: 925, endPoint x: 734, endPoint y: 913, distance: 12.6
click at [731, 925] on div "Add Slide" at bounding box center [736, 929] width 37 height 9
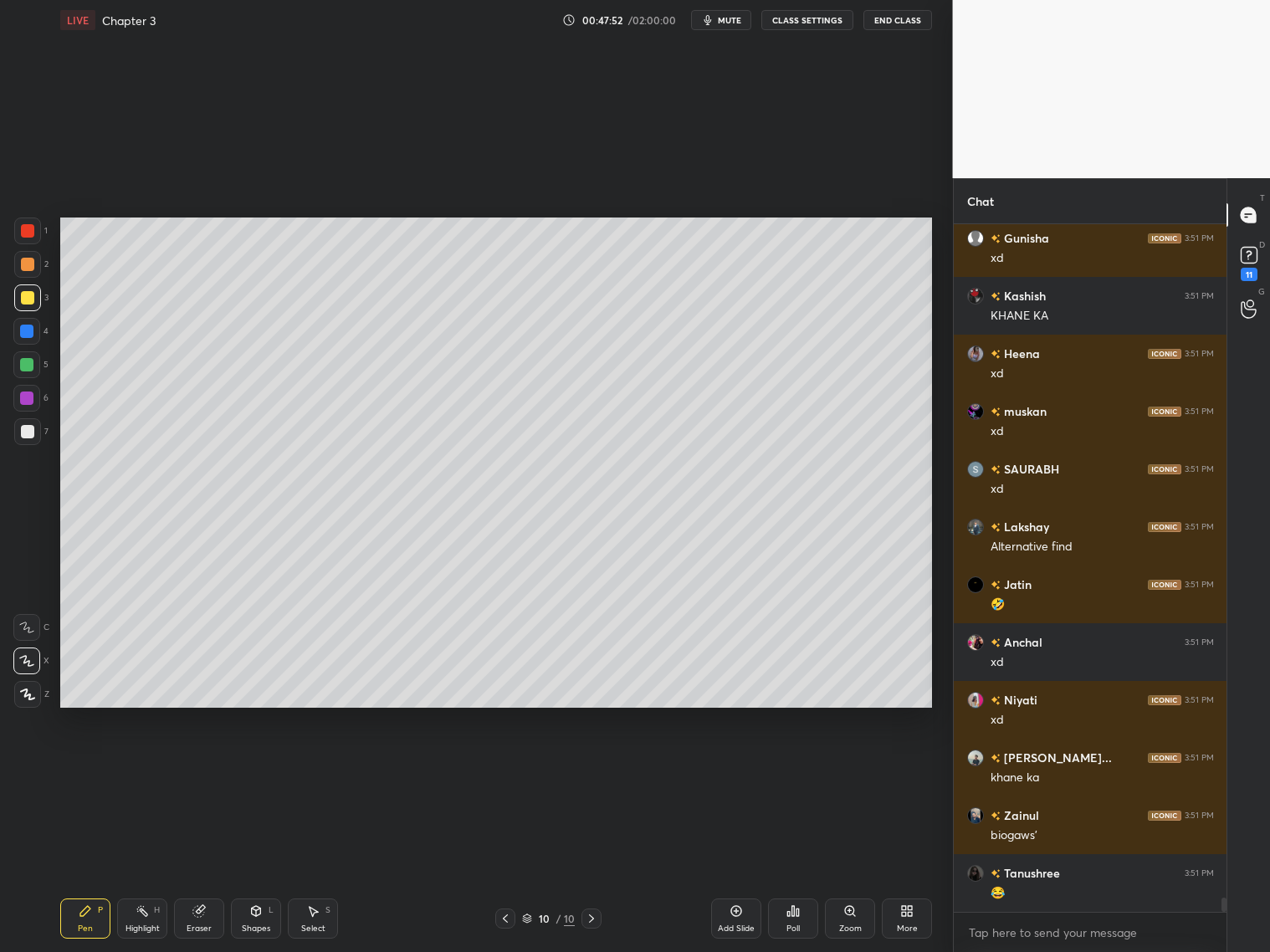
drag, startPoint x: 29, startPoint y: 444, endPoint x: 30, endPoint y: 429, distance: 15.0
click at [33, 438] on div "7" at bounding box center [32, 434] width 34 height 33
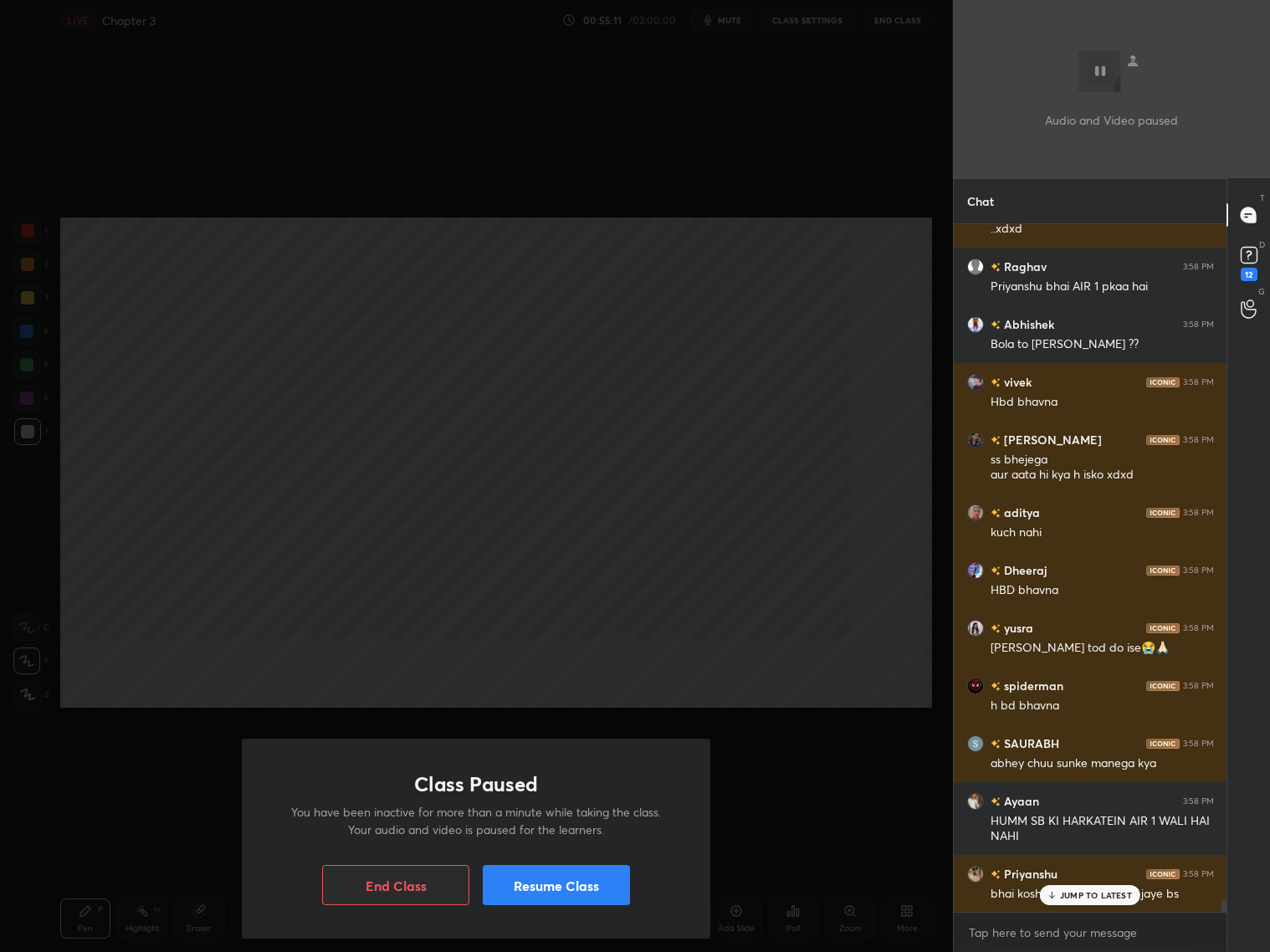
scroll to position [37882, 0]
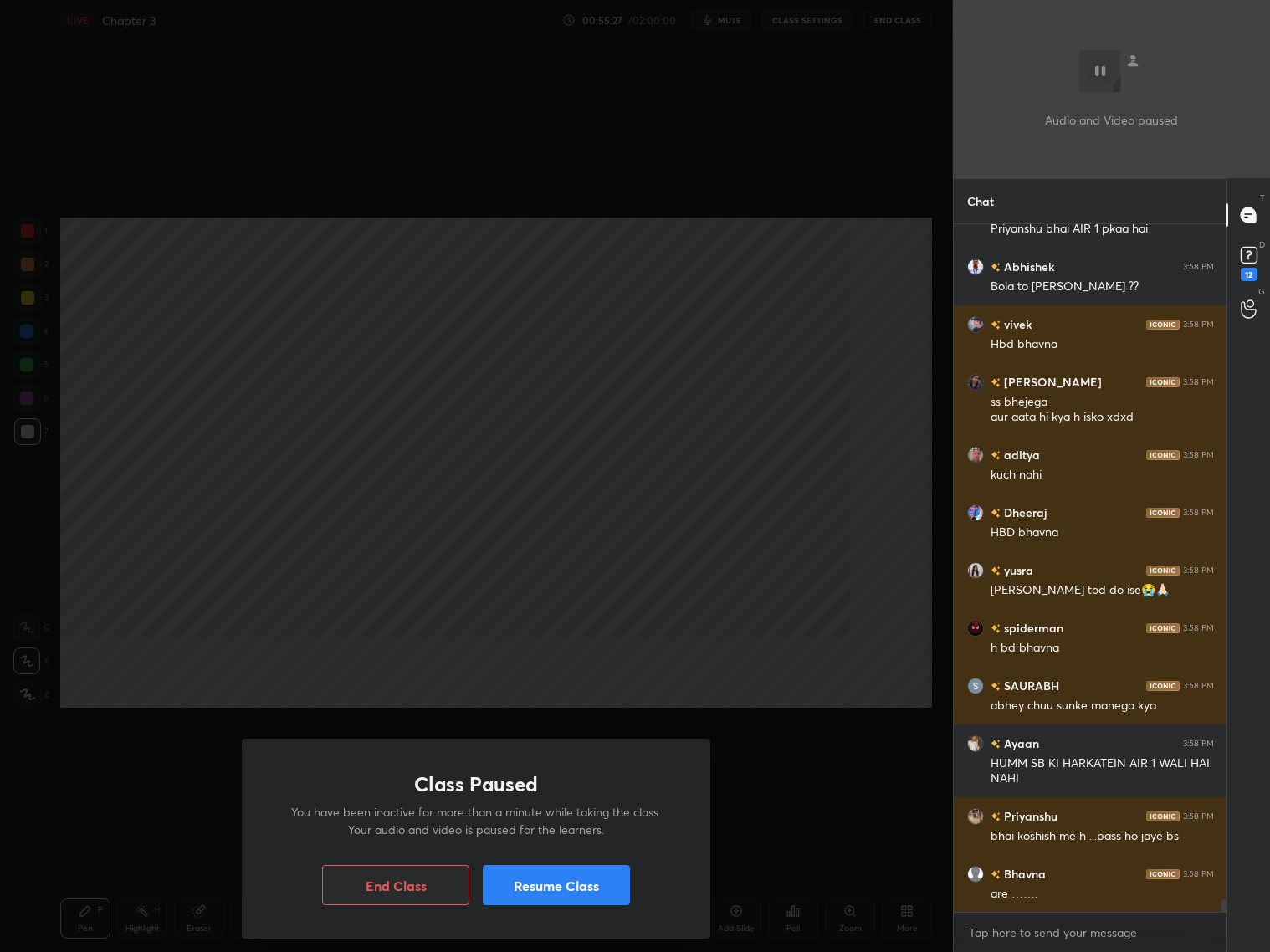
click at [567, 890] on button "Resume Class" at bounding box center [556, 885] width 148 height 40
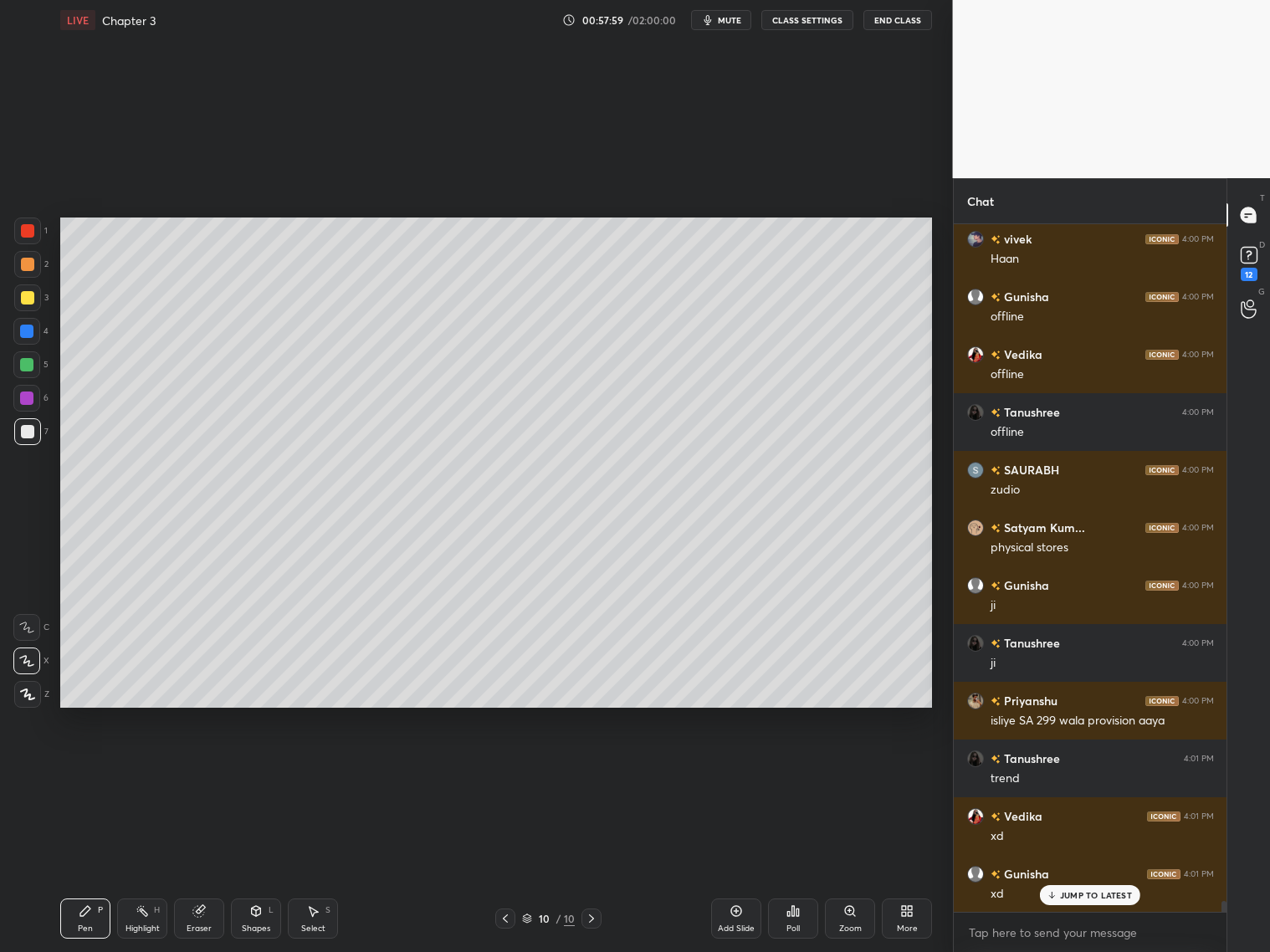
scroll to position [41969, 0]
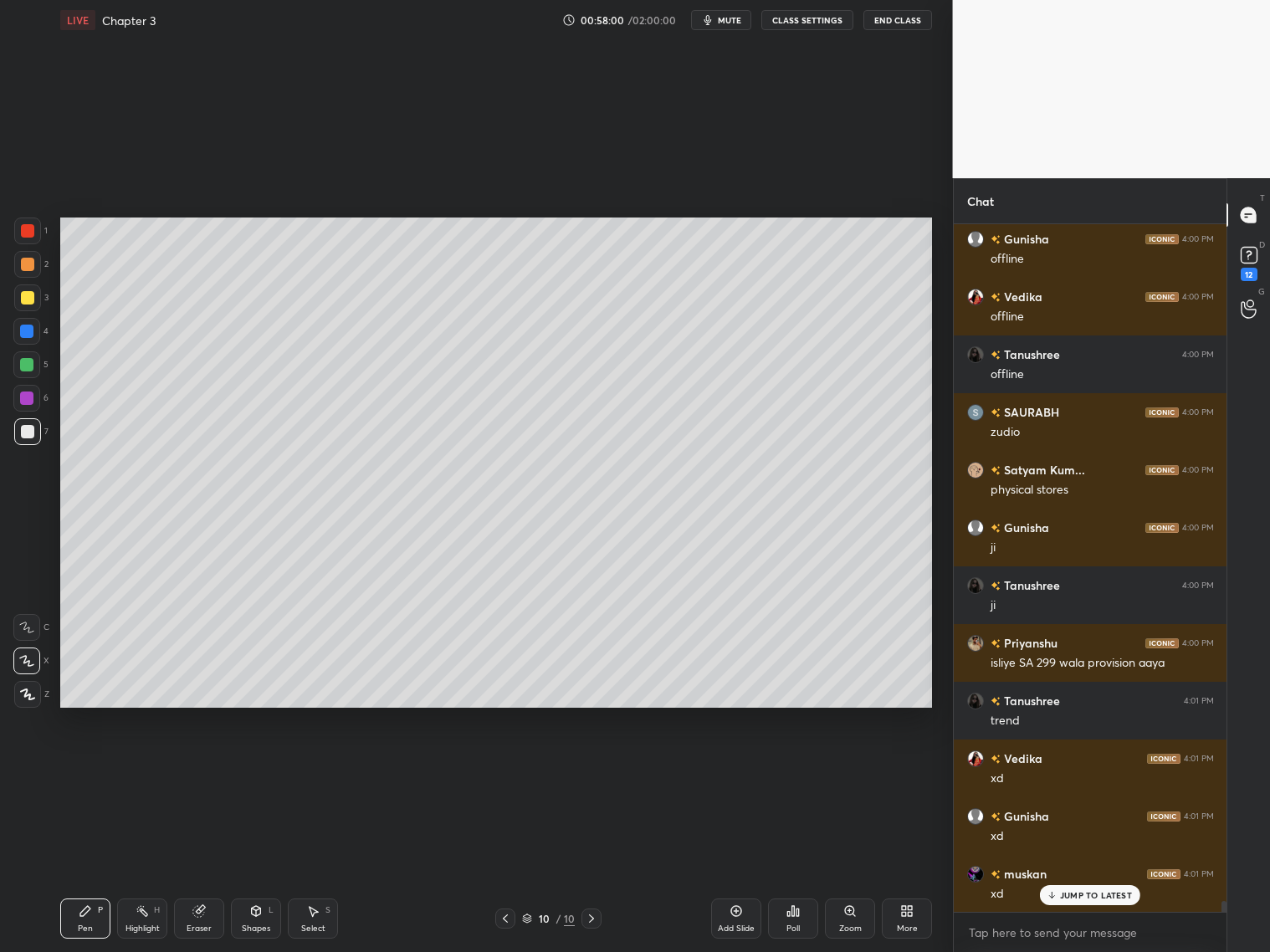
drag, startPoint x: 29, startPoint y: 270, endPoint x: 38, endPoint y: 271, distance: 9.1
click at [32, 270] on div at bounding box center [28, 264] width 14 height 14
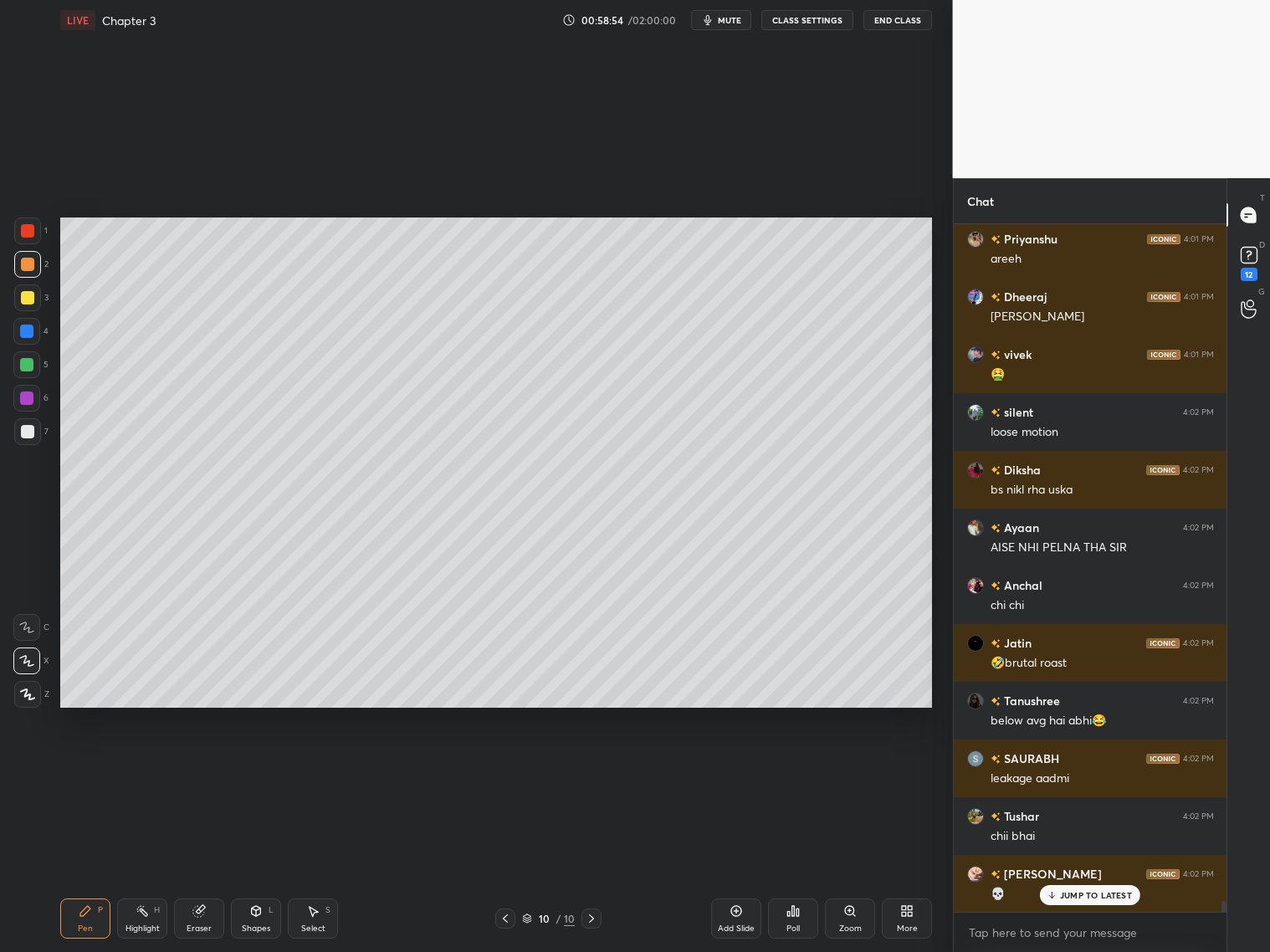
scroll to position [44336, 0]
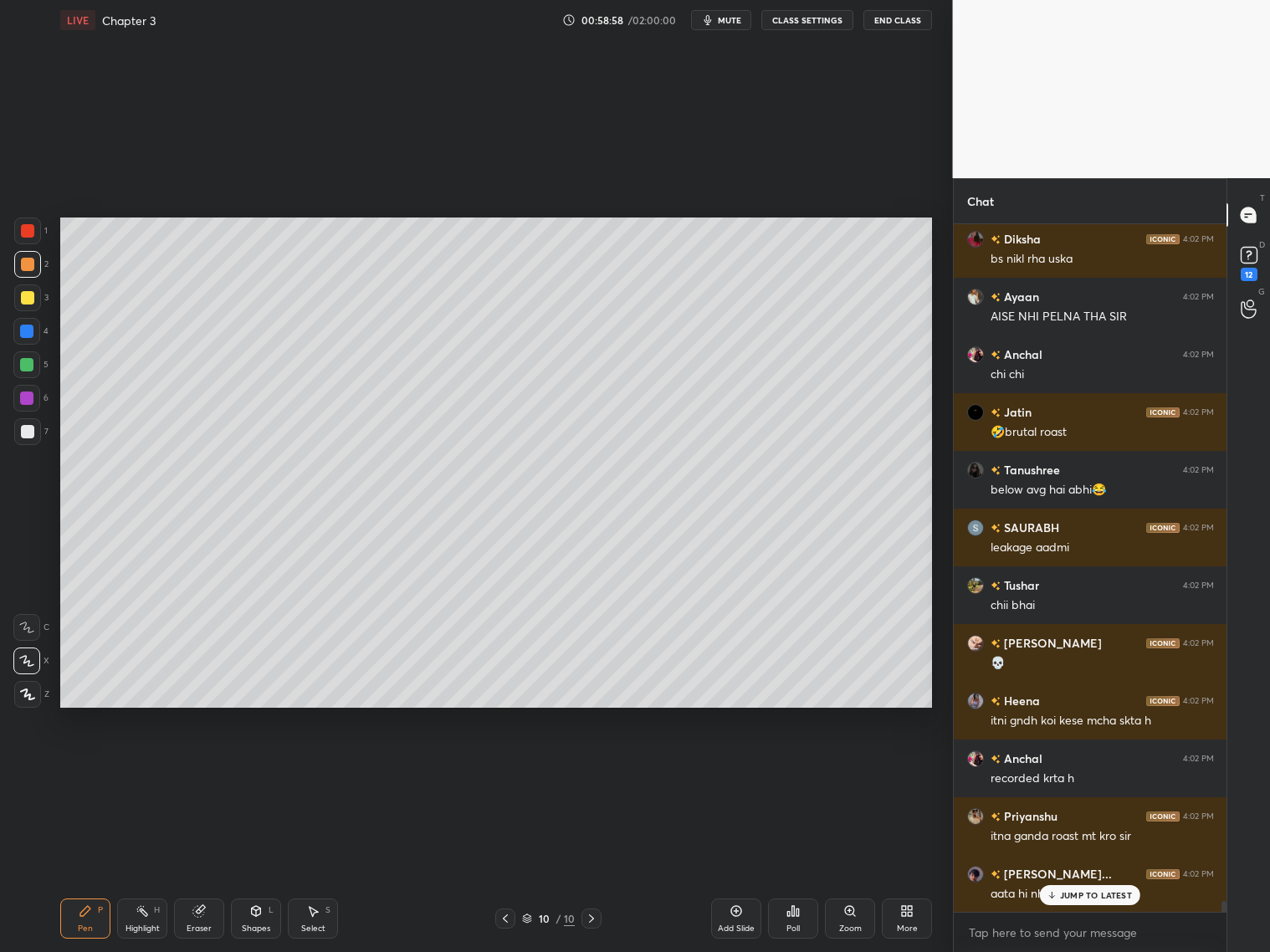
click at [1102, 897] on p "JUMP TO LATEST" at bounding box center [1096, 896] width 72 height 10
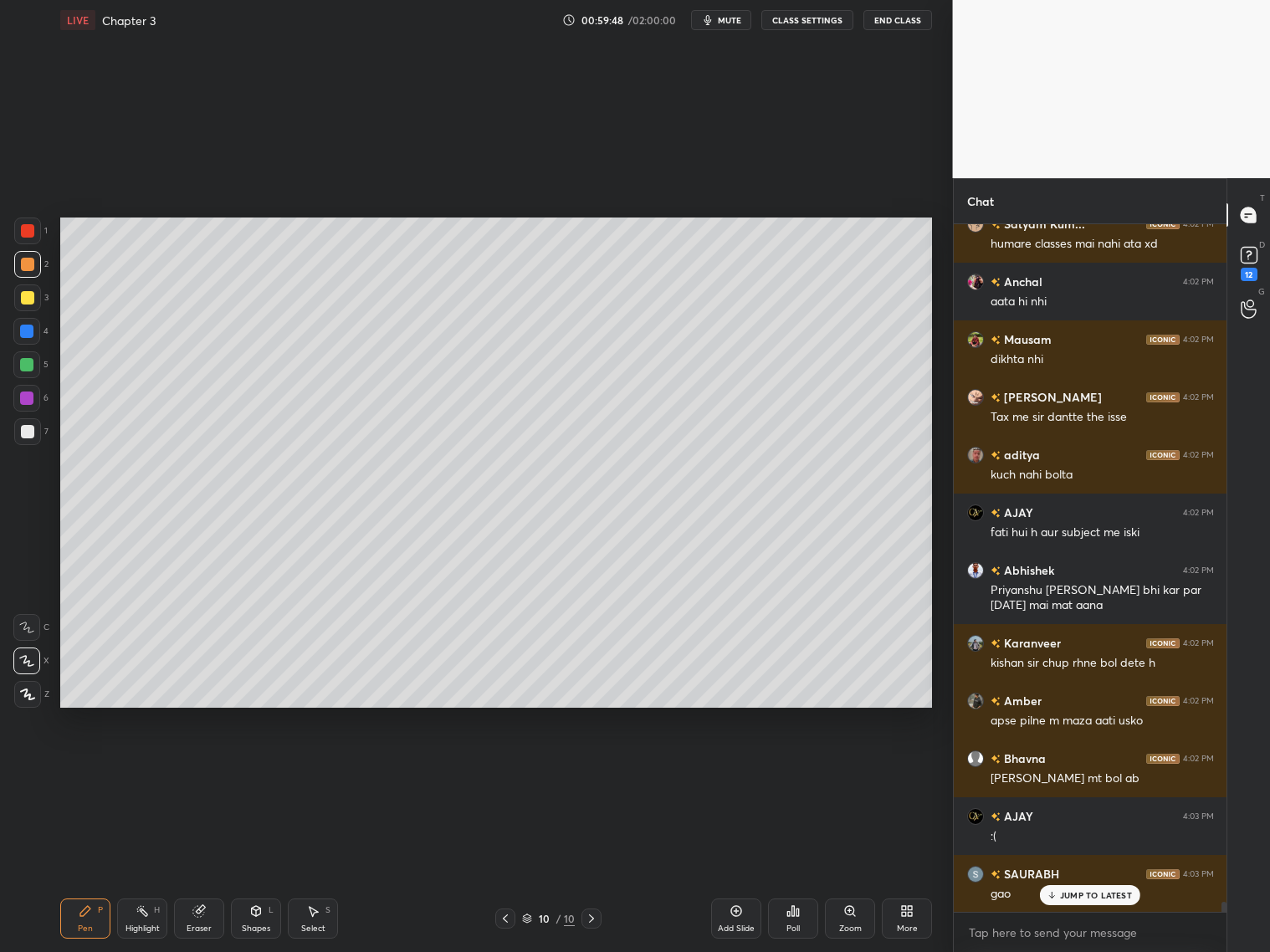
scroll to position [45852, 0]
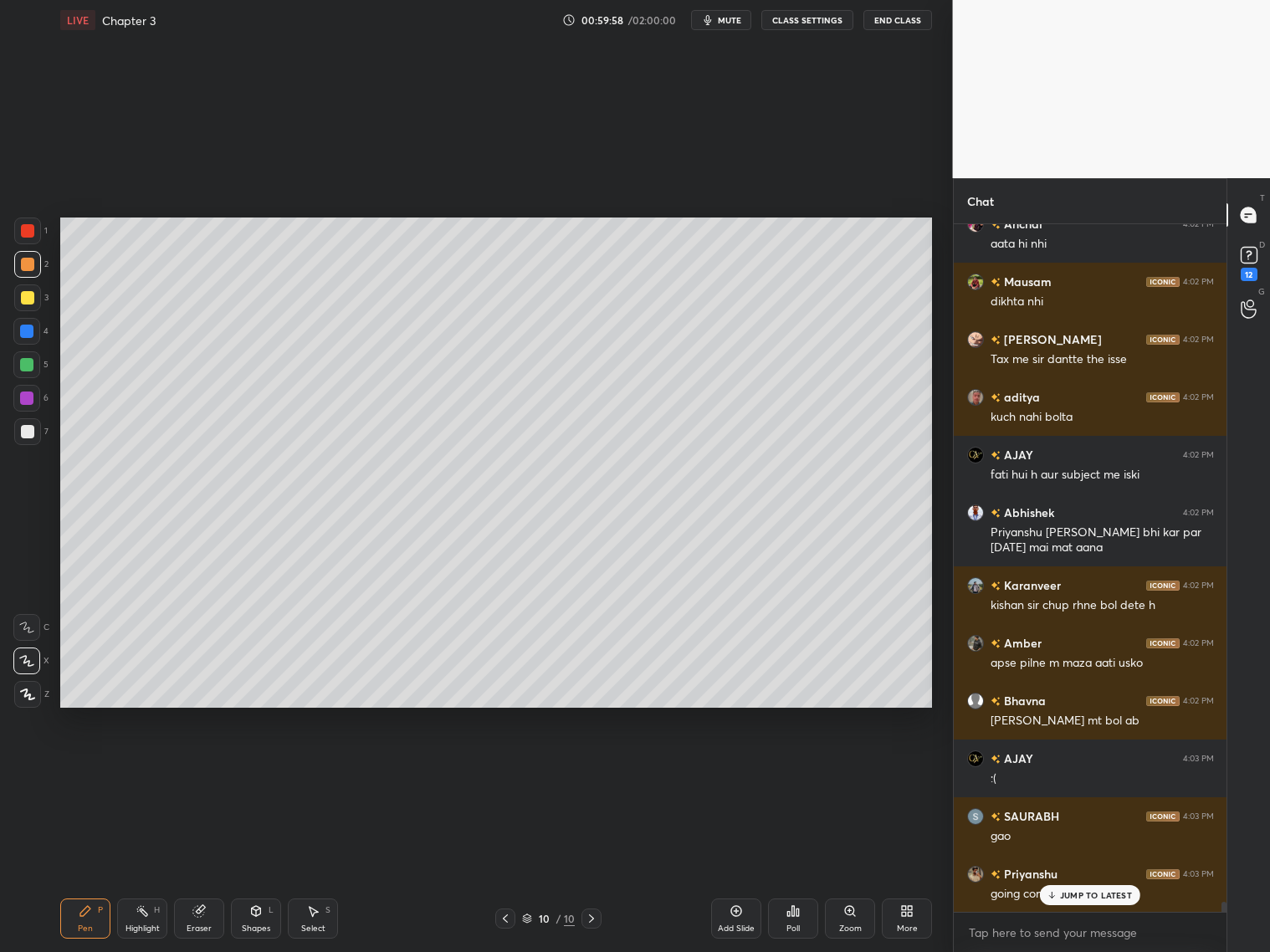
click at [29, 299] on div at bounding box center [28, 298] width 14 height 14
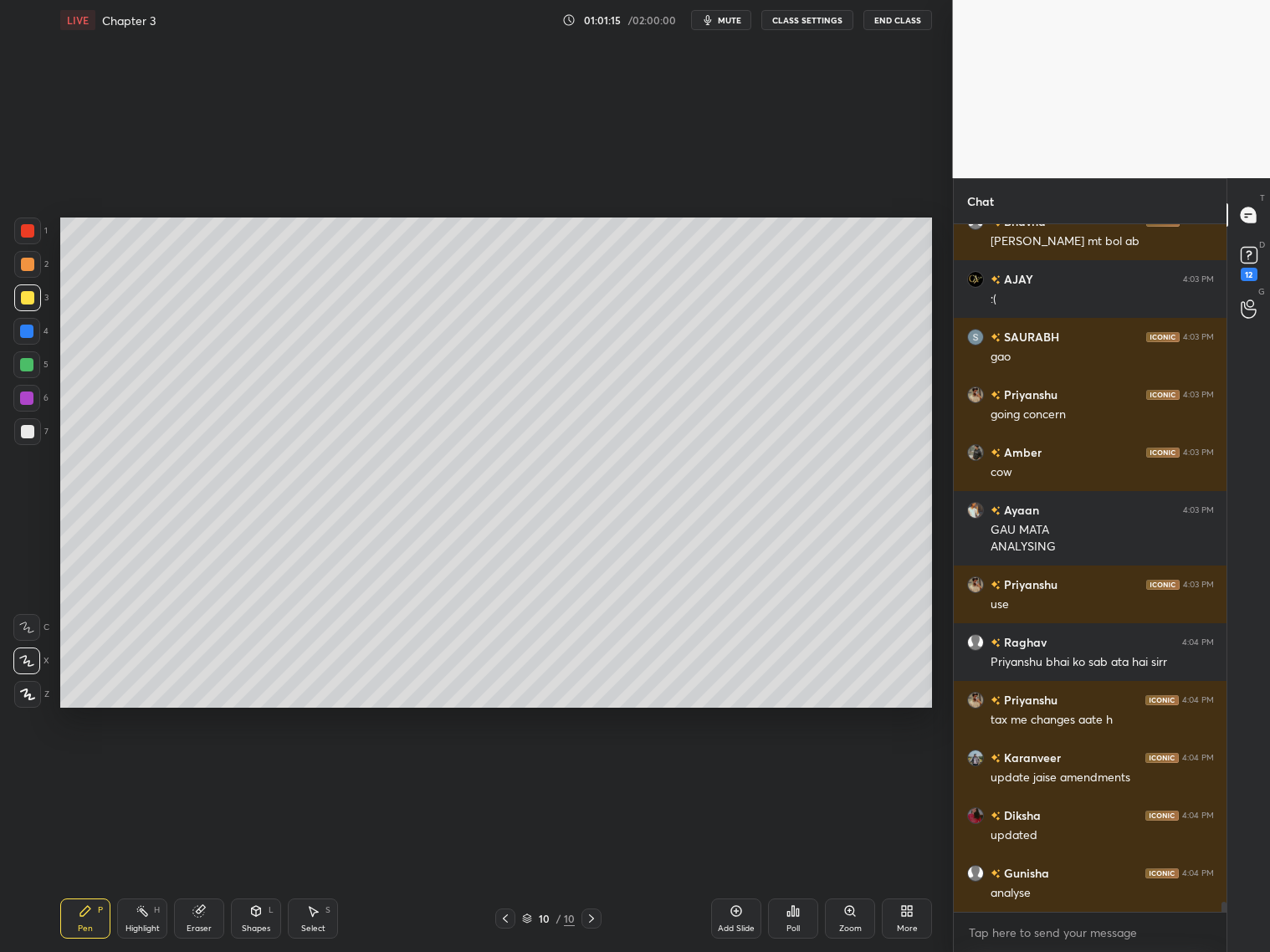
scroll to position [46404, 0]
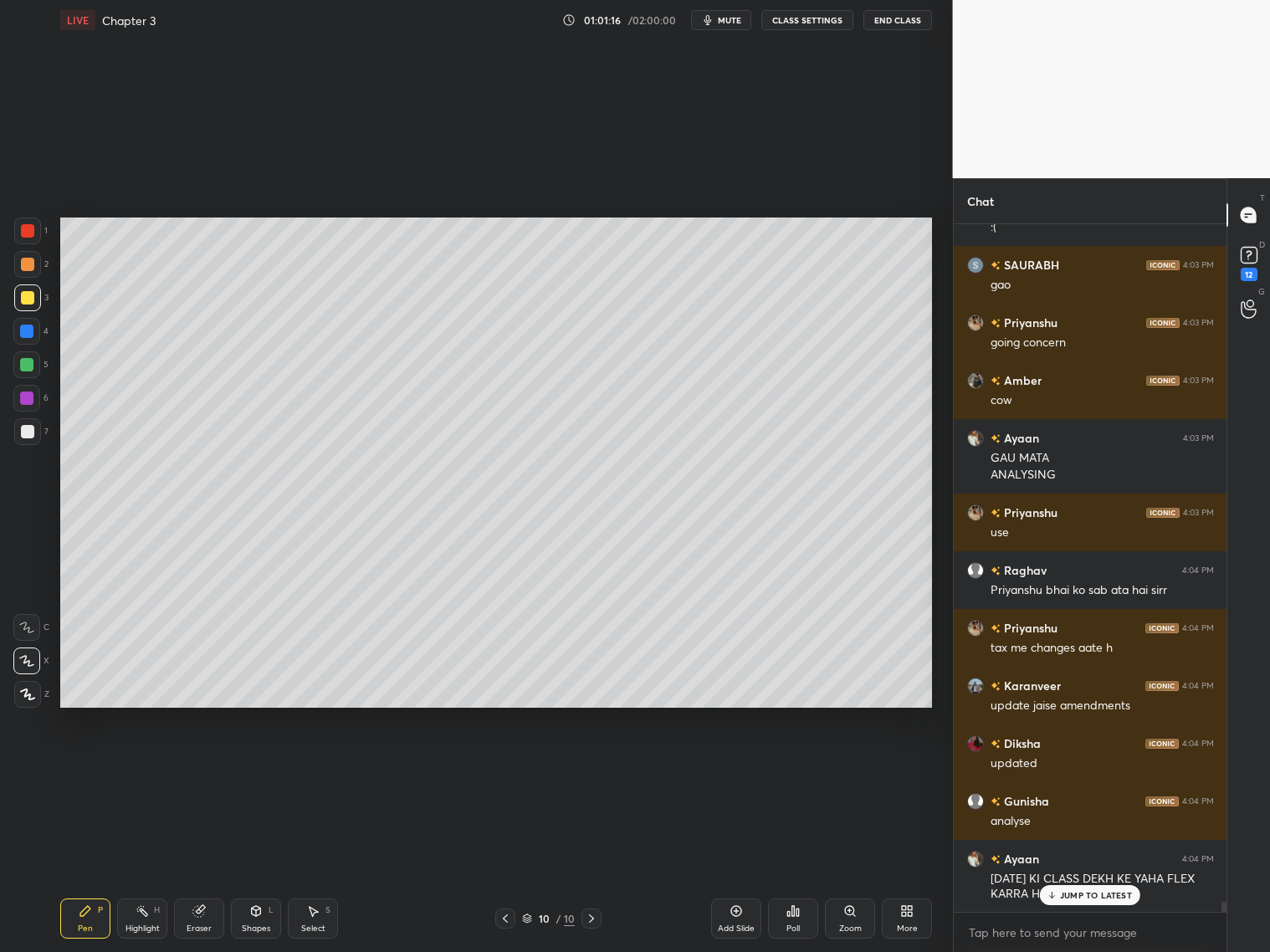
click at [35, 269] on div at bounding box center [27, 264] width 26 height 26
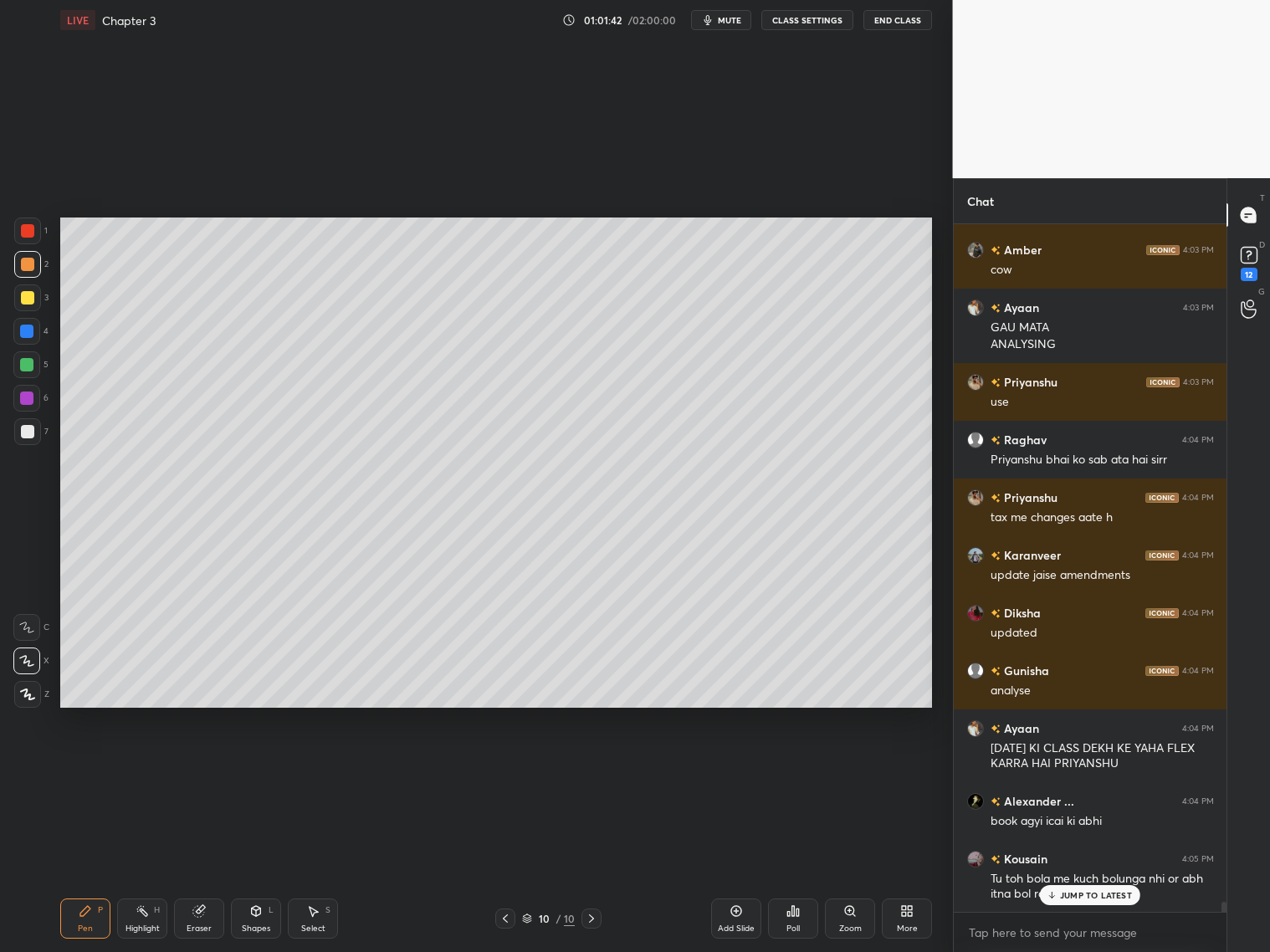
scroll to position [46592, 0]
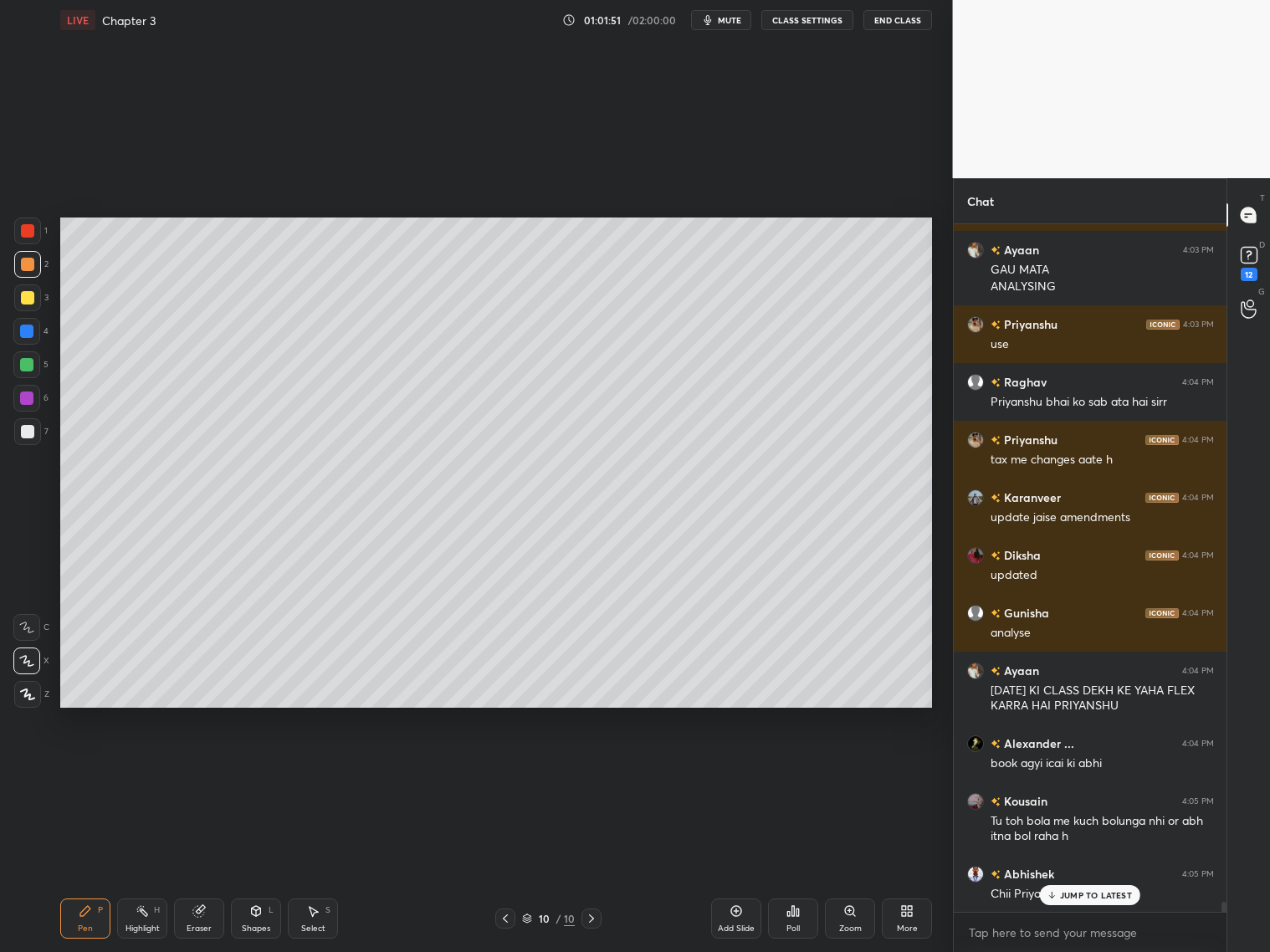
click at [1074, 885] on div "gohil 4:02 PM Tax me sir dantte the isse aditya 4:02 PM kuch nahi bolta AJAY 4:…" at bounding box center [1090, 568] width 274 height 688
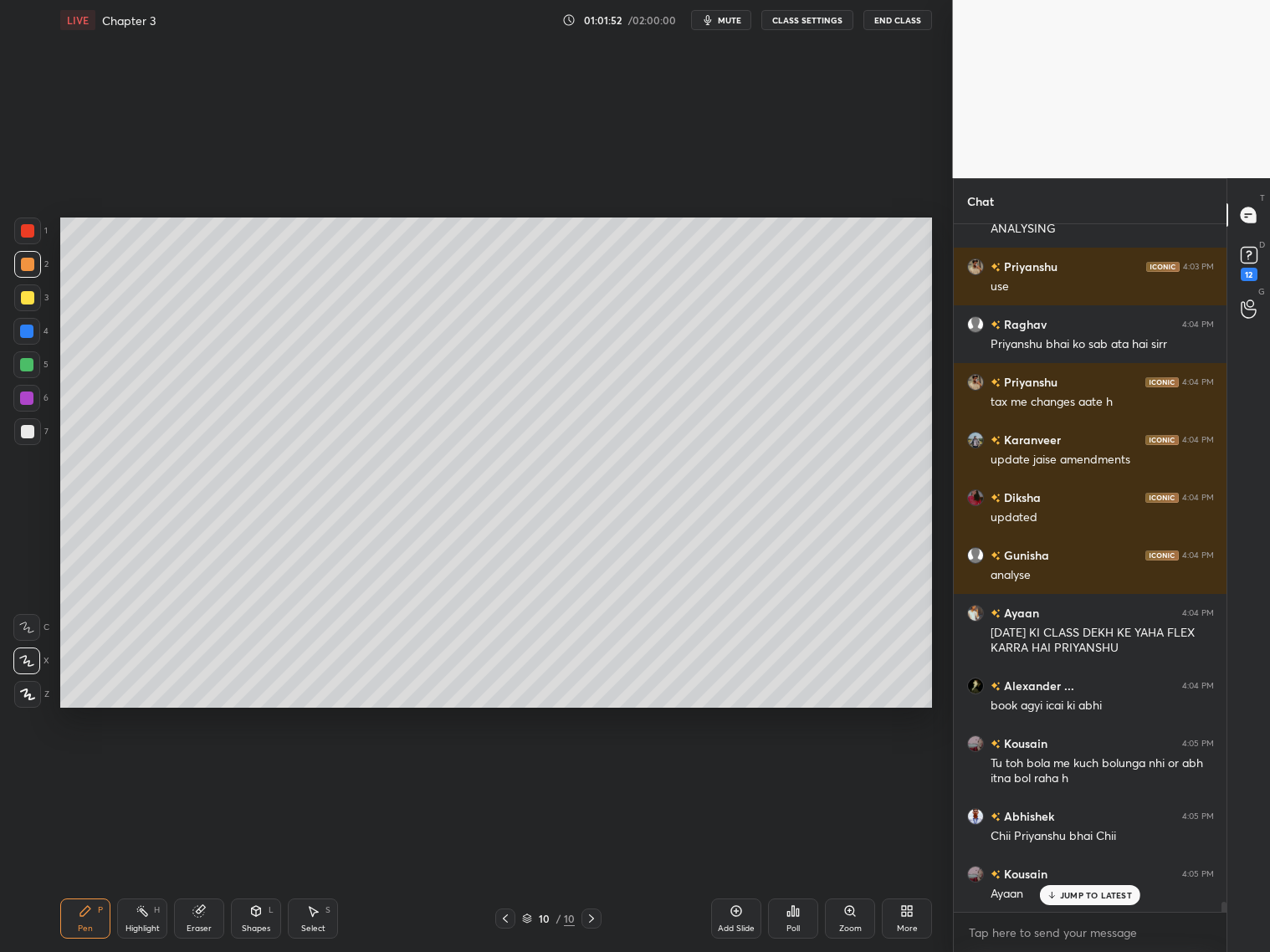
click at [1072, 893] on p "JUMP TO LATEST" at bounding box center [1096, 896] width 72 height 10
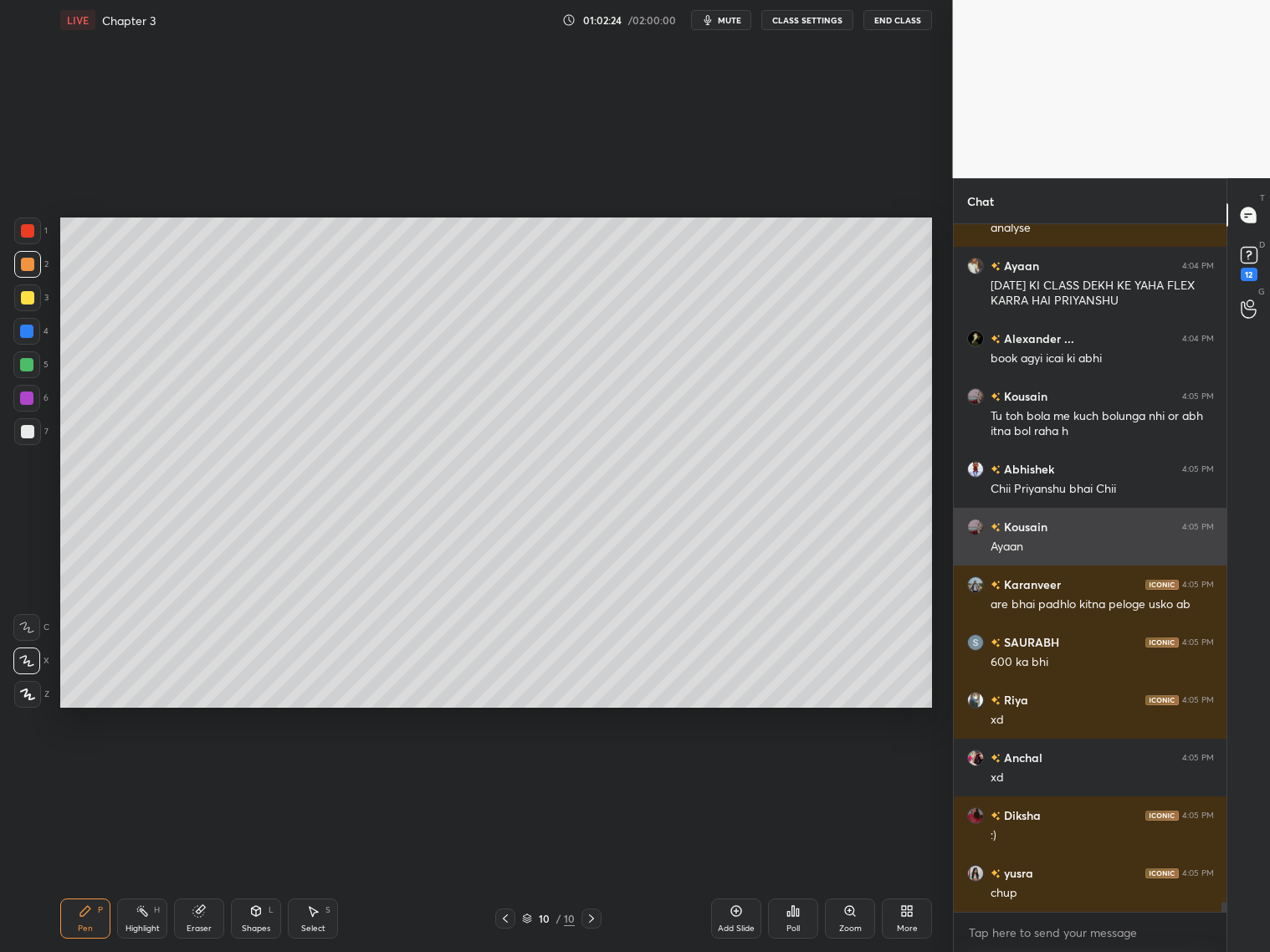
scroll to position [47054, 0]
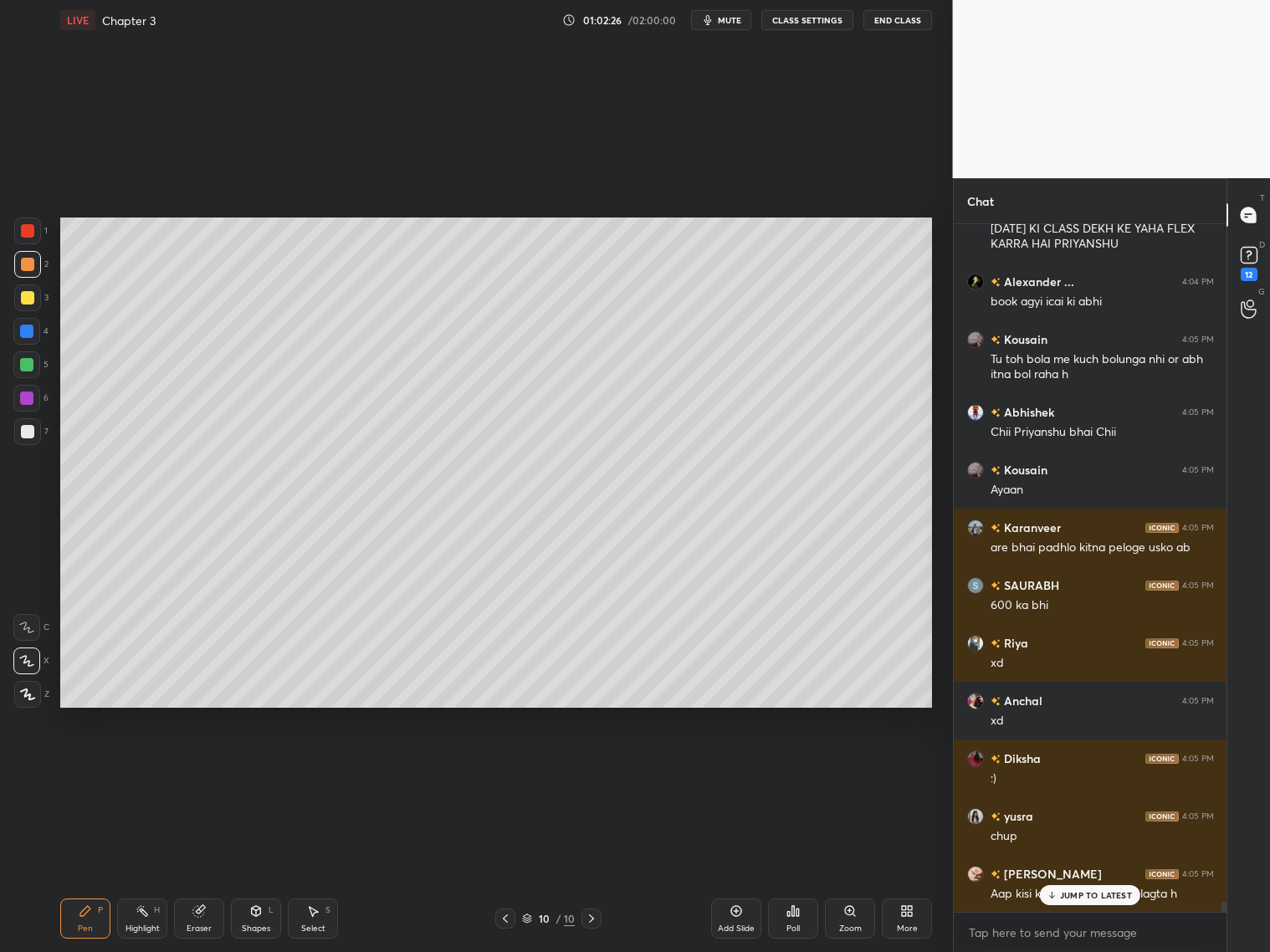
drag, startPoint x: 202, startPoint y: 919, endPoint x: 255, endPoint y: 870, distance: 72.2
click at [206, 916] on div "Eraser" at bounding box center [199, 919] width 50 height 40
drag, startPoint x: 82, startPoint y: 912, endPoint x: 118, endPoint y: 880, distance: 48.2
click at [81, 913] on icon at bounding box center [85, 911] width 10 height 10
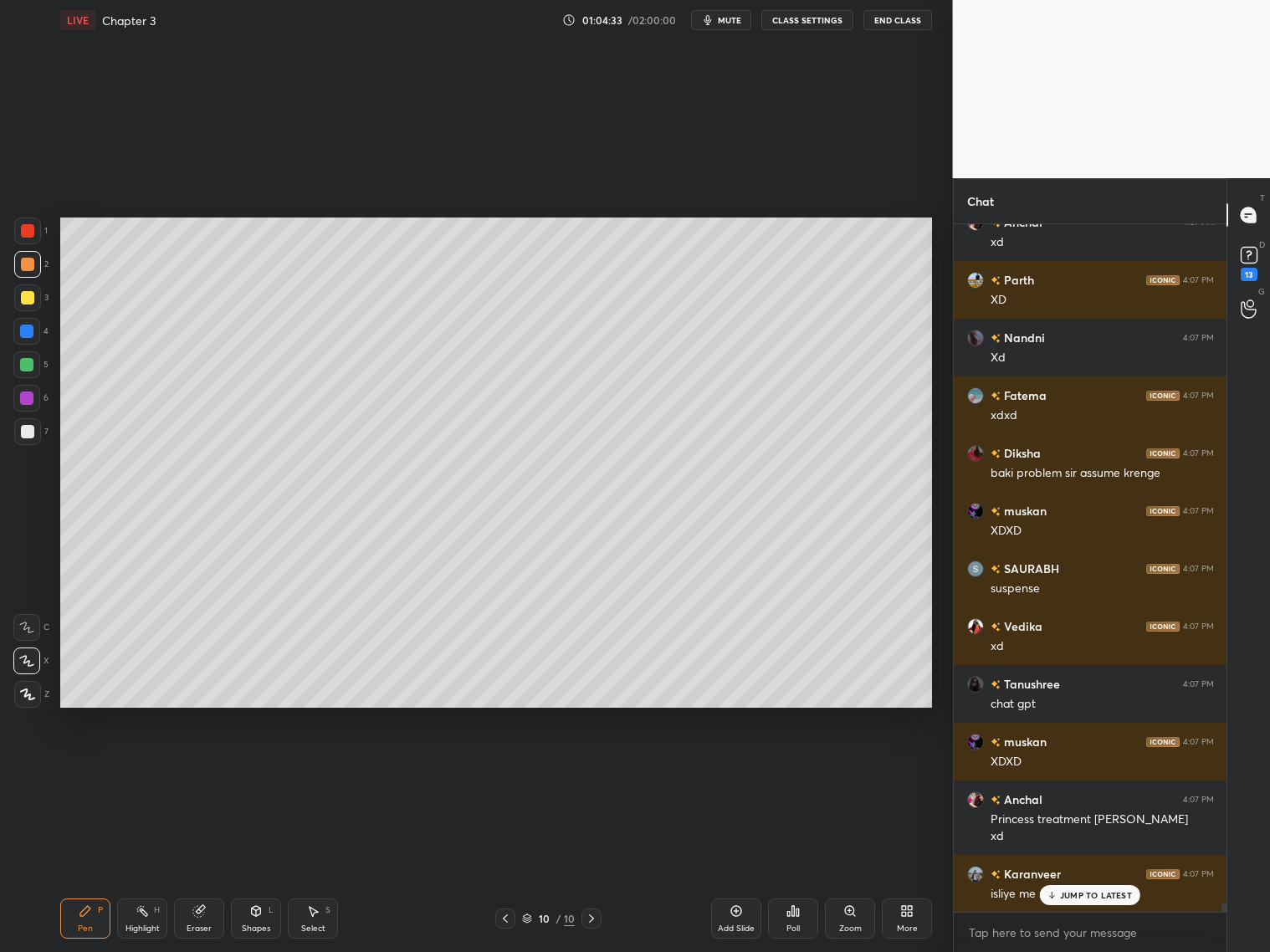
scroll to position [49897, 0]
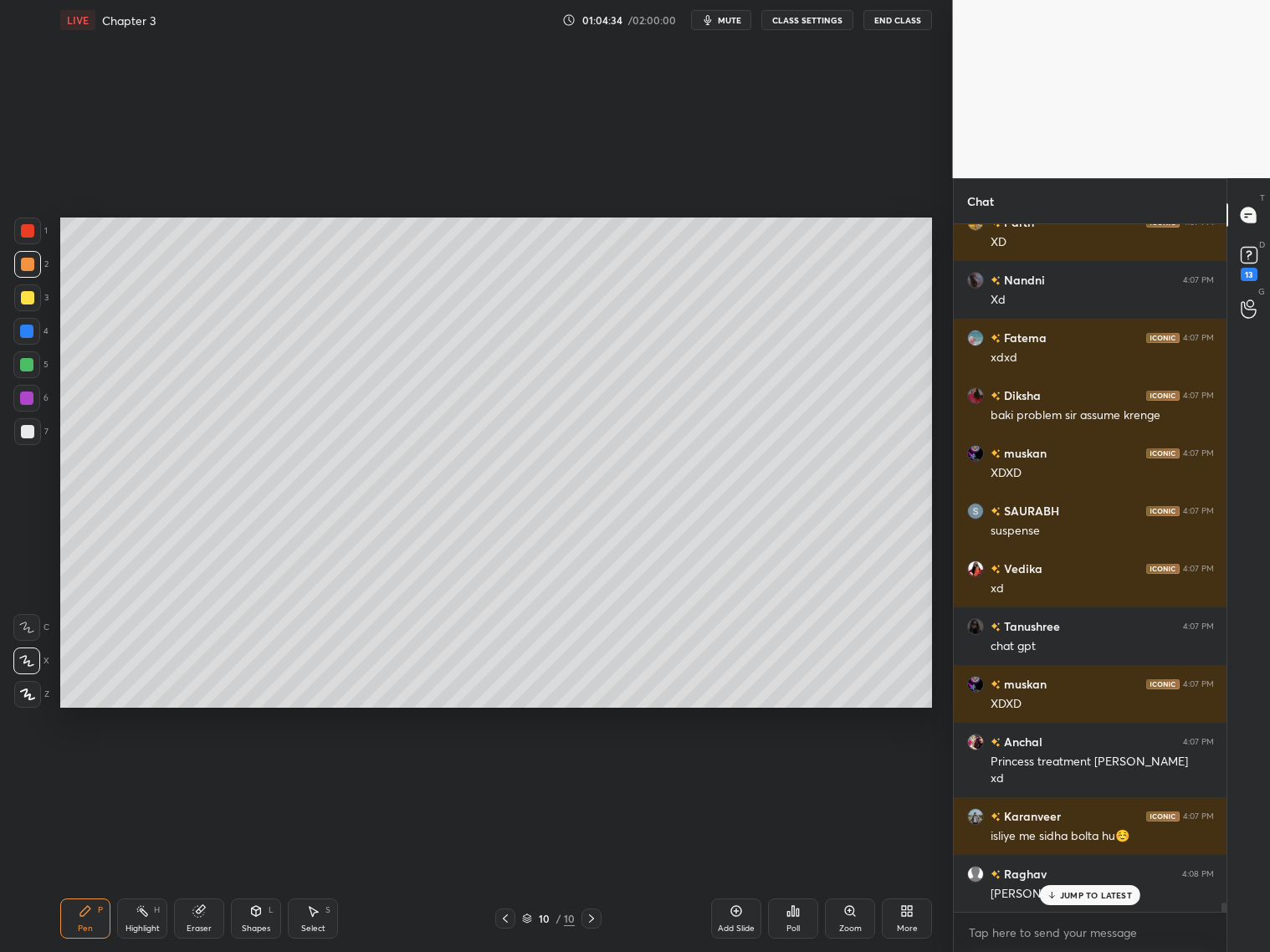
click at [735, 925] on div "Add Slide" at bounding box center [736, 929] width 37 height 9
click at [735, 20] on span "mute" at bounding box center [729, 20] width 23 height 12
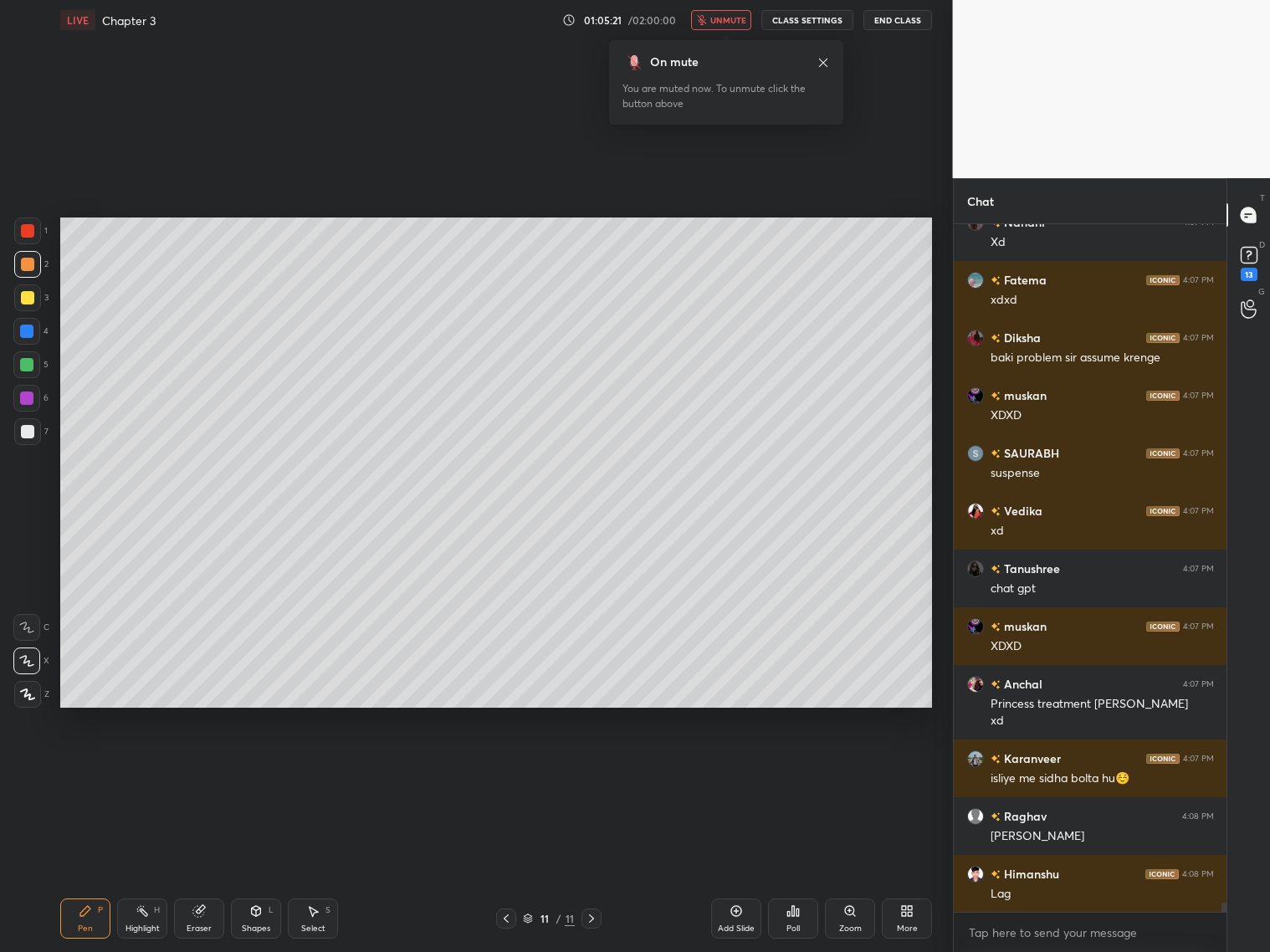
click at [262, 925] on div "Shapes" at bounding box center [255, 929] width 28 height 9
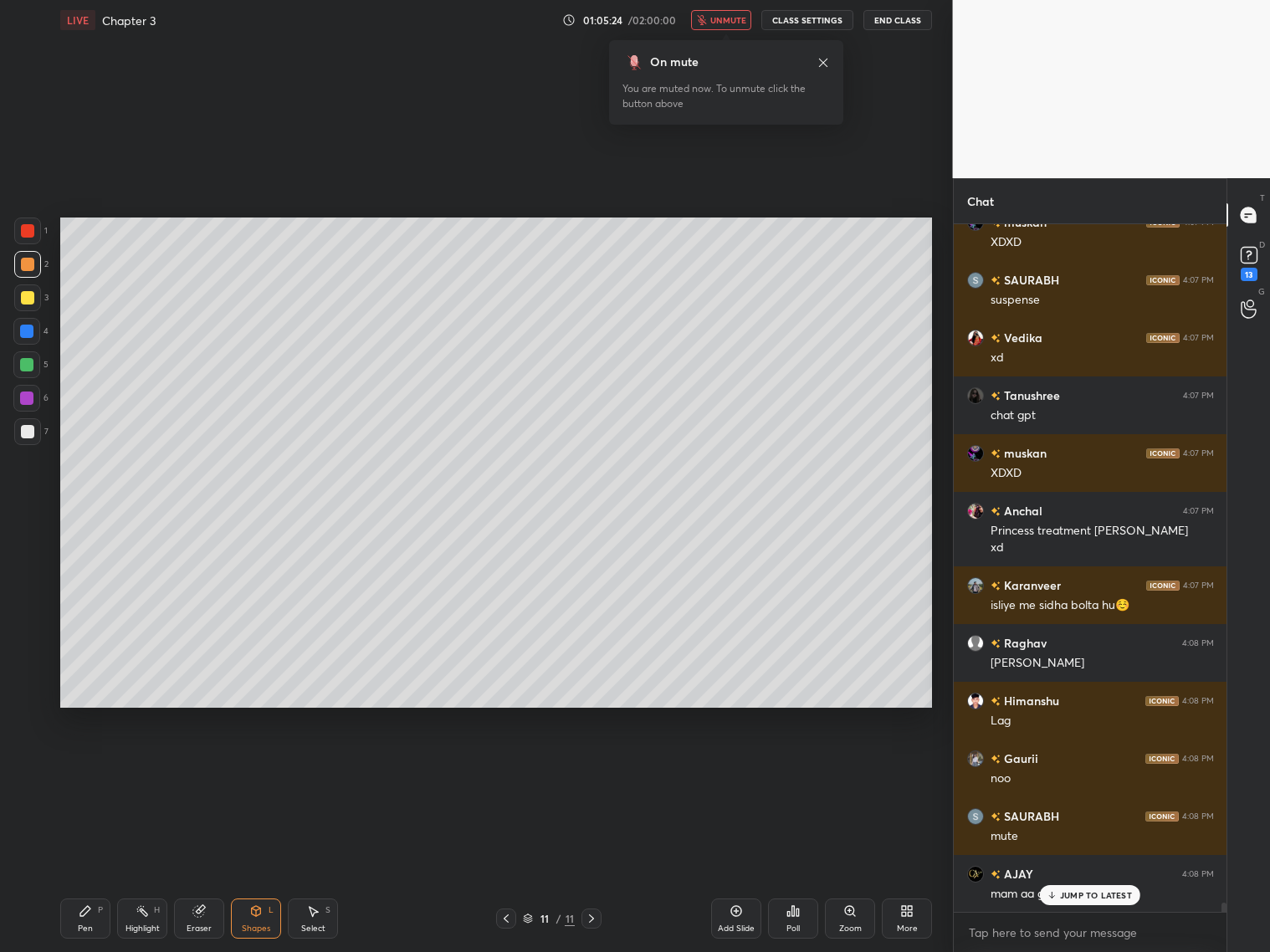
scroll to position [50186, 0]
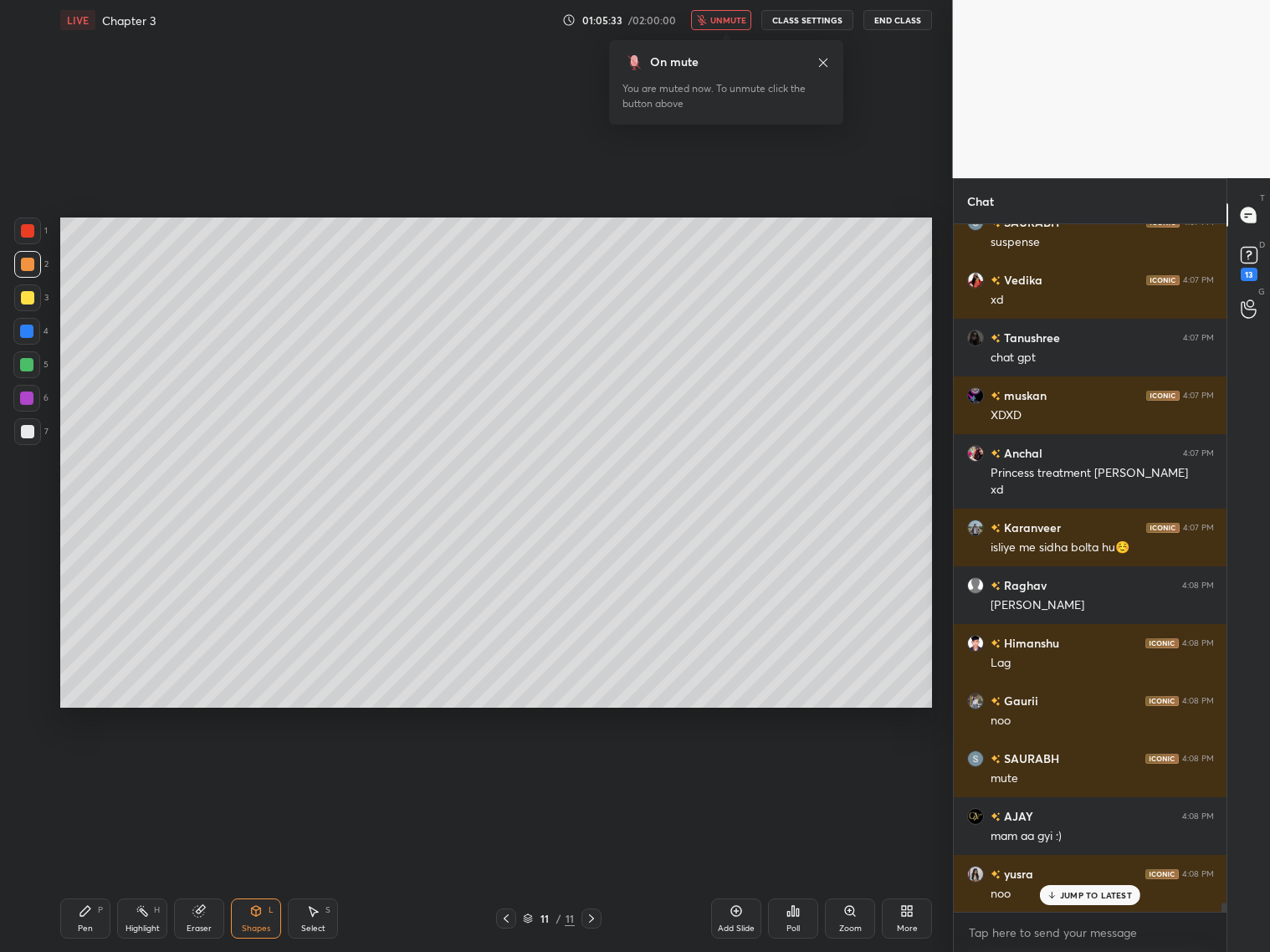
click at [733, 20] on span "unmute" at bounding box center [728, 20] width 36 height 12
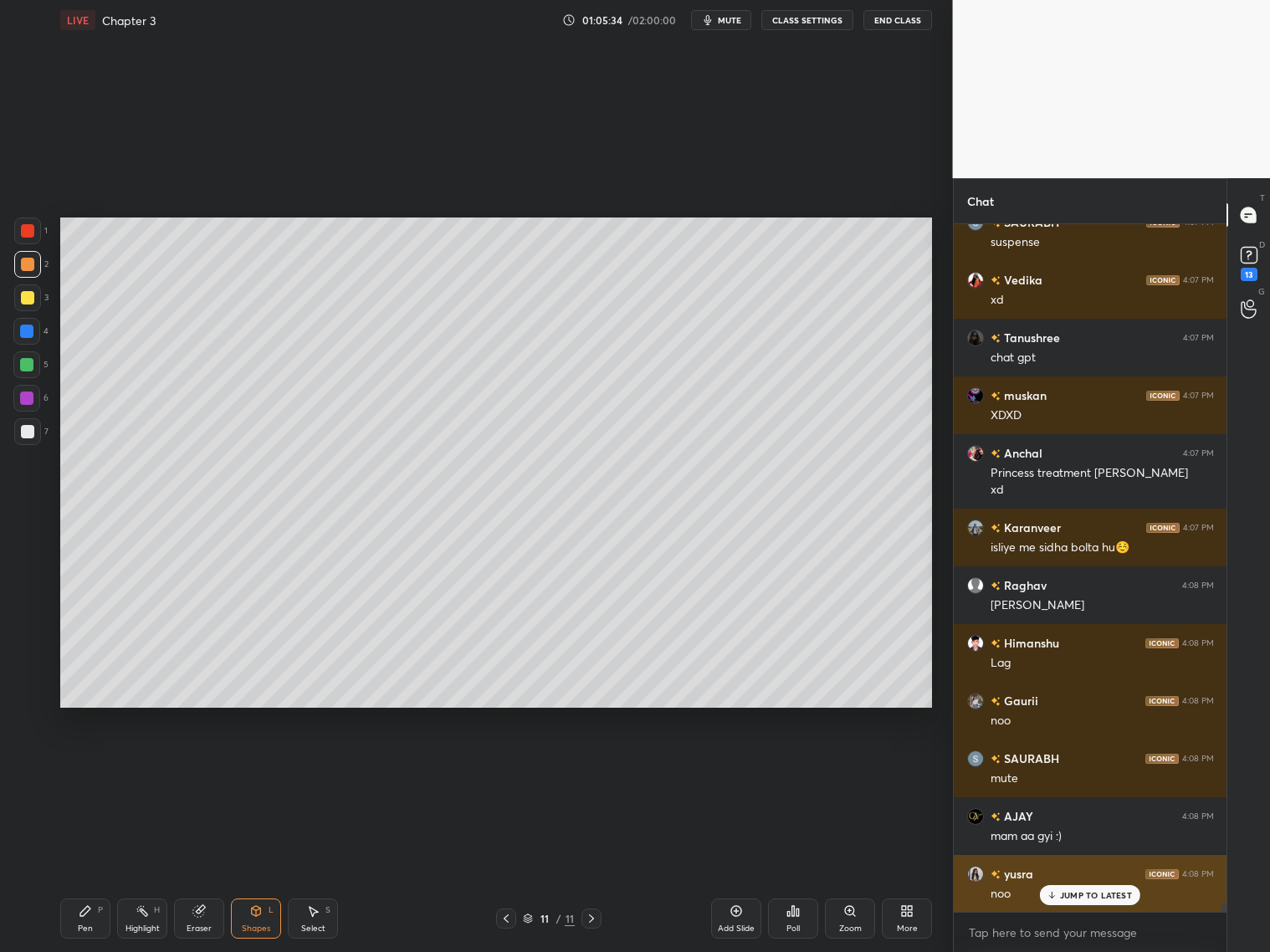
click at [1082, 894] on p "JUMP TO LATEST" at bounding box center [1096, 896] width 72 height 10
click at [89, 925] on div "Pen" at bounding box center [85, 929] width 15 height 9
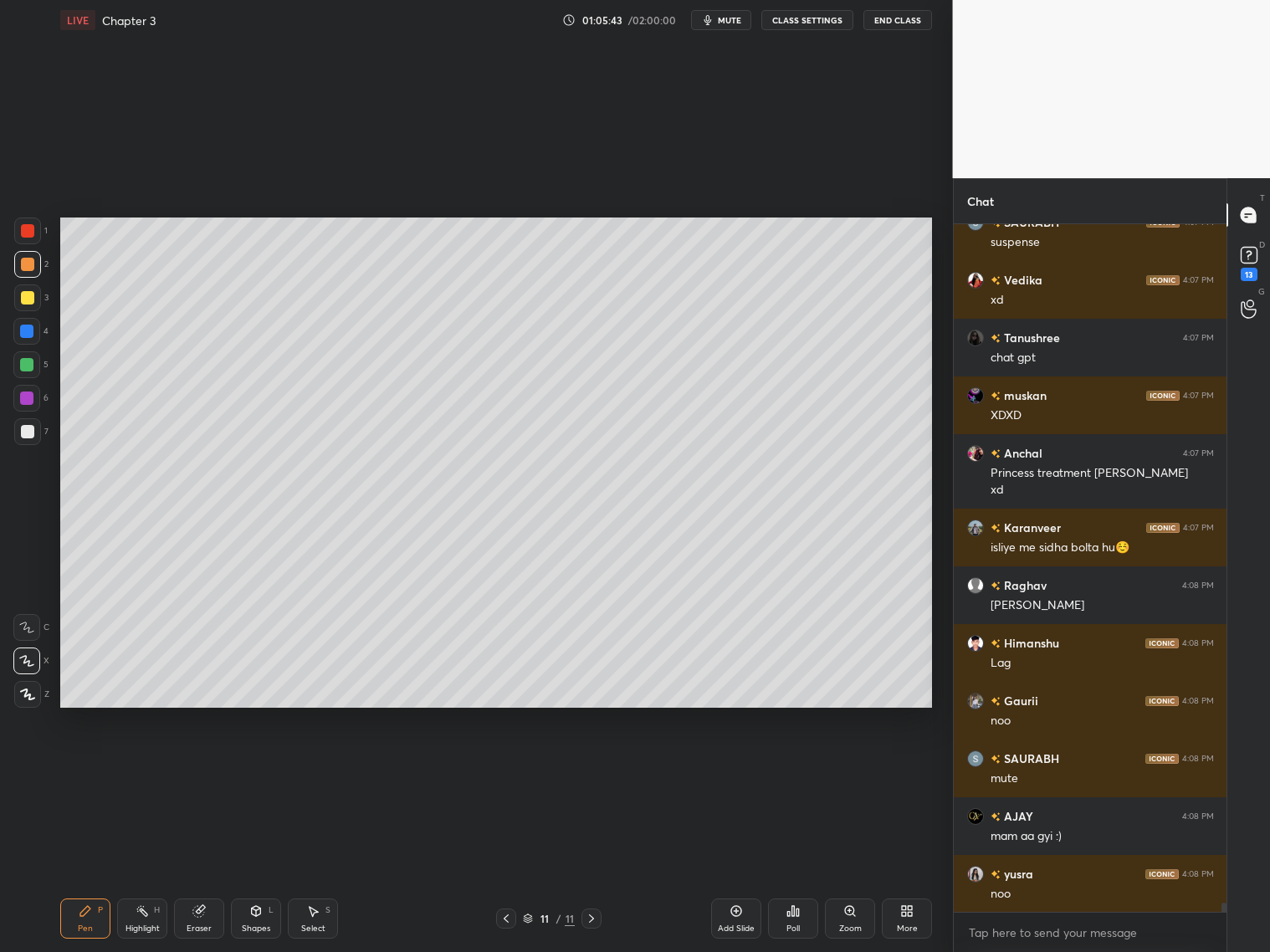
drag, startPoint x: 27, startPoint y: 433, endPoint x: 28, endPoint y: 423, distance: 10.0
click at [29, 432] on div at bounding box center [28, 432] width 14 height 14
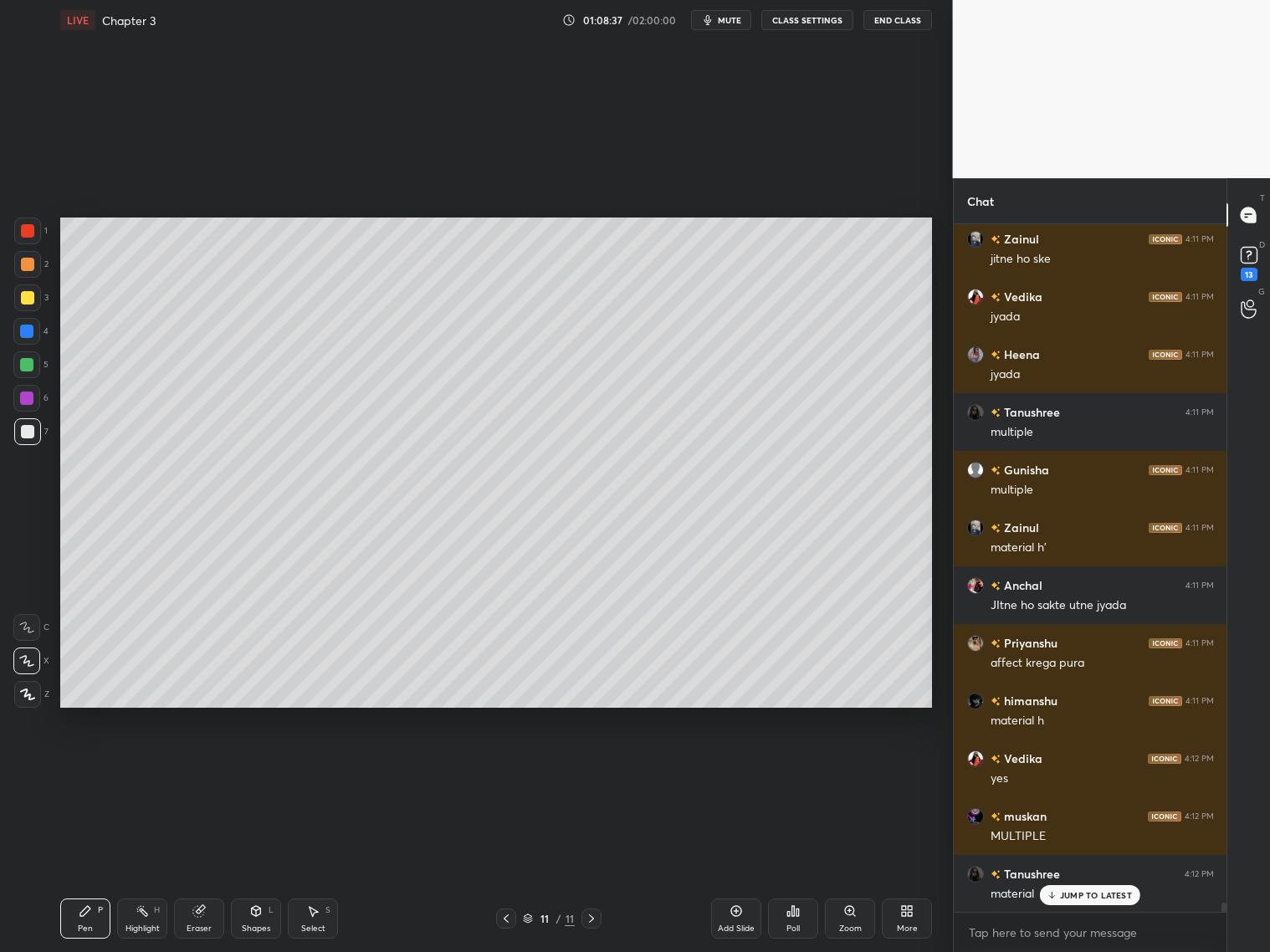
scroll to position [52784, 0]
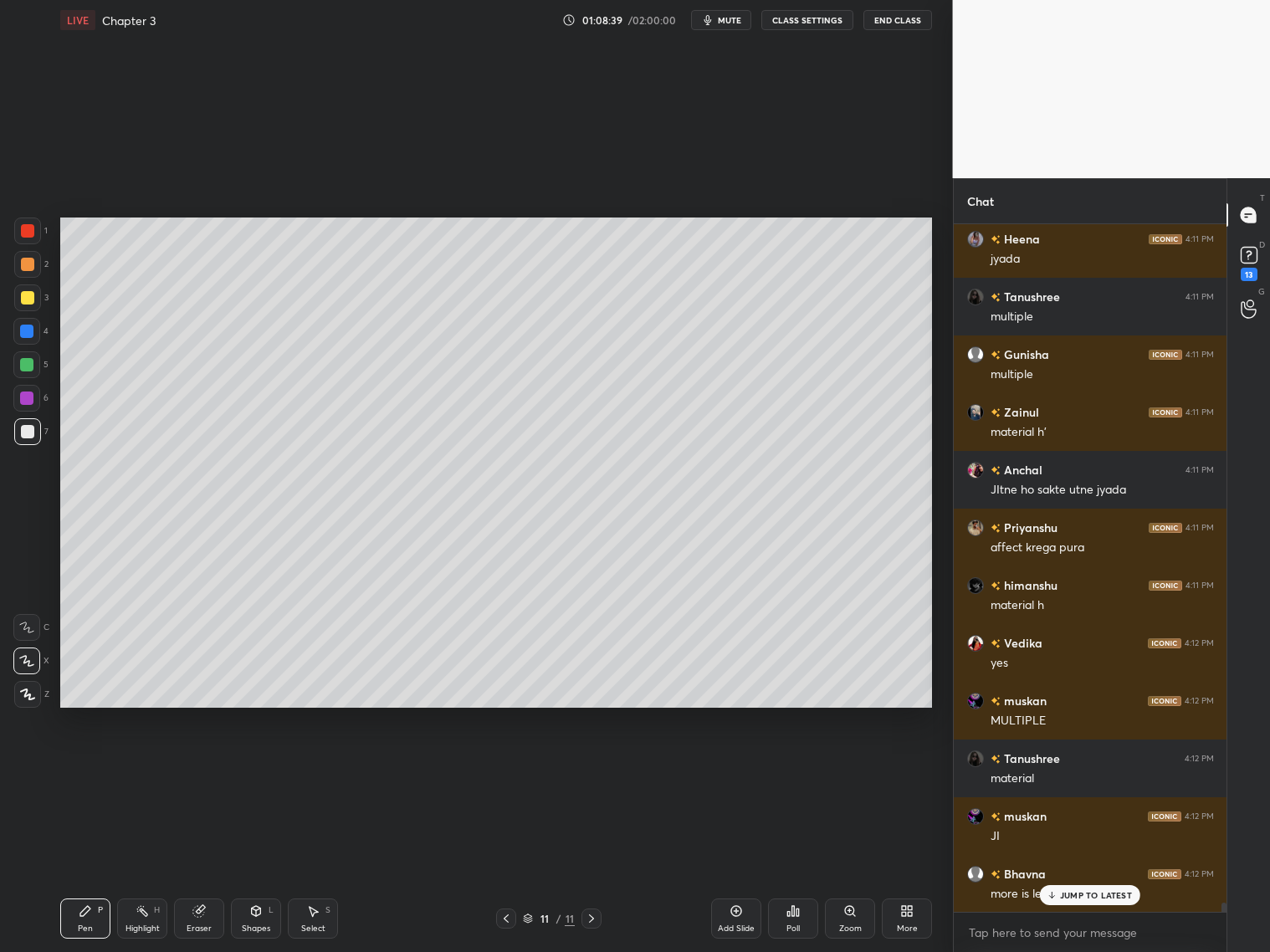
click at [1073, 897] on p "JUMP TO LATEST" at bounding box center [1096, 896] width 72 height 10
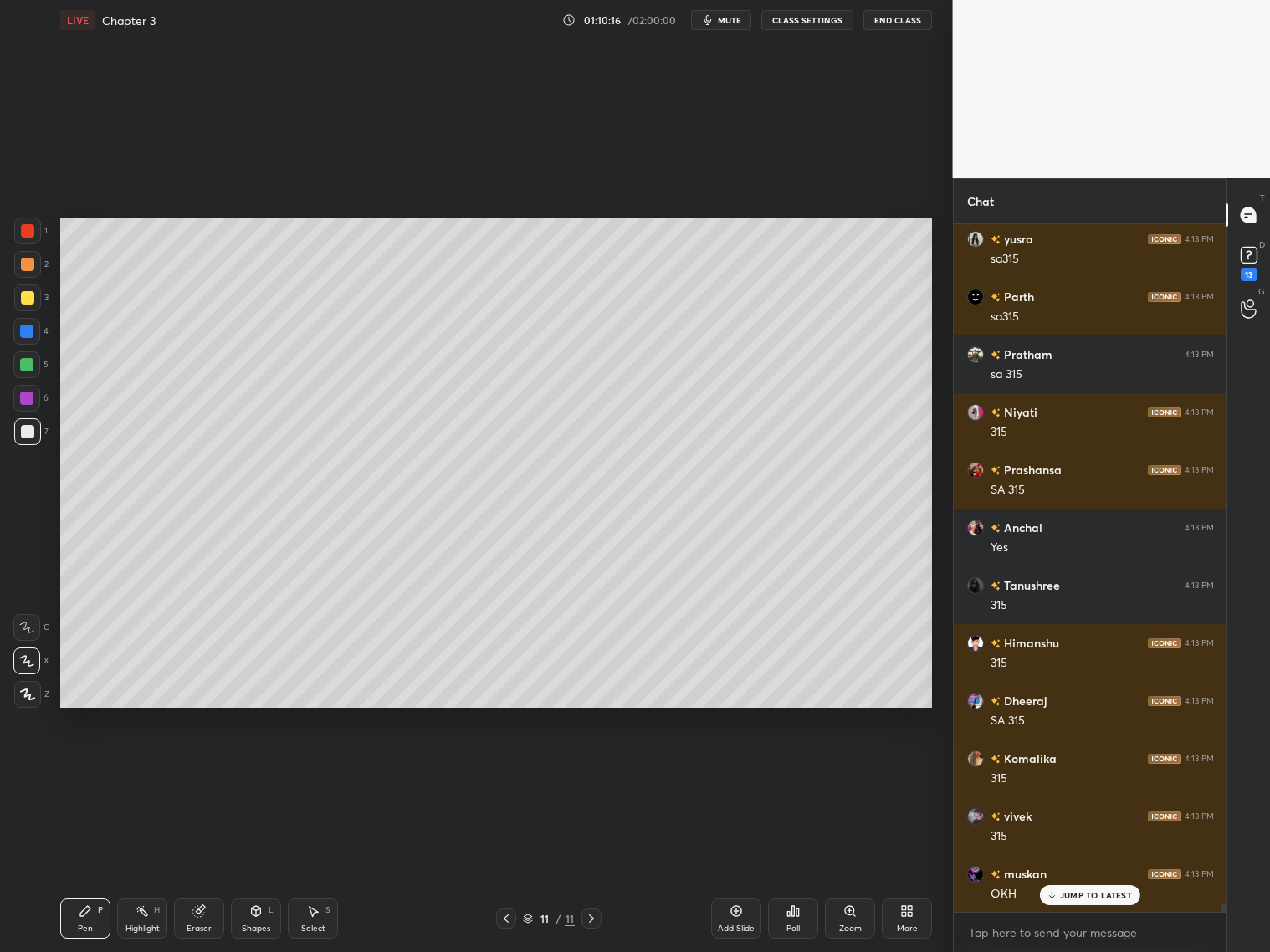
scroll to position [55498, 0]
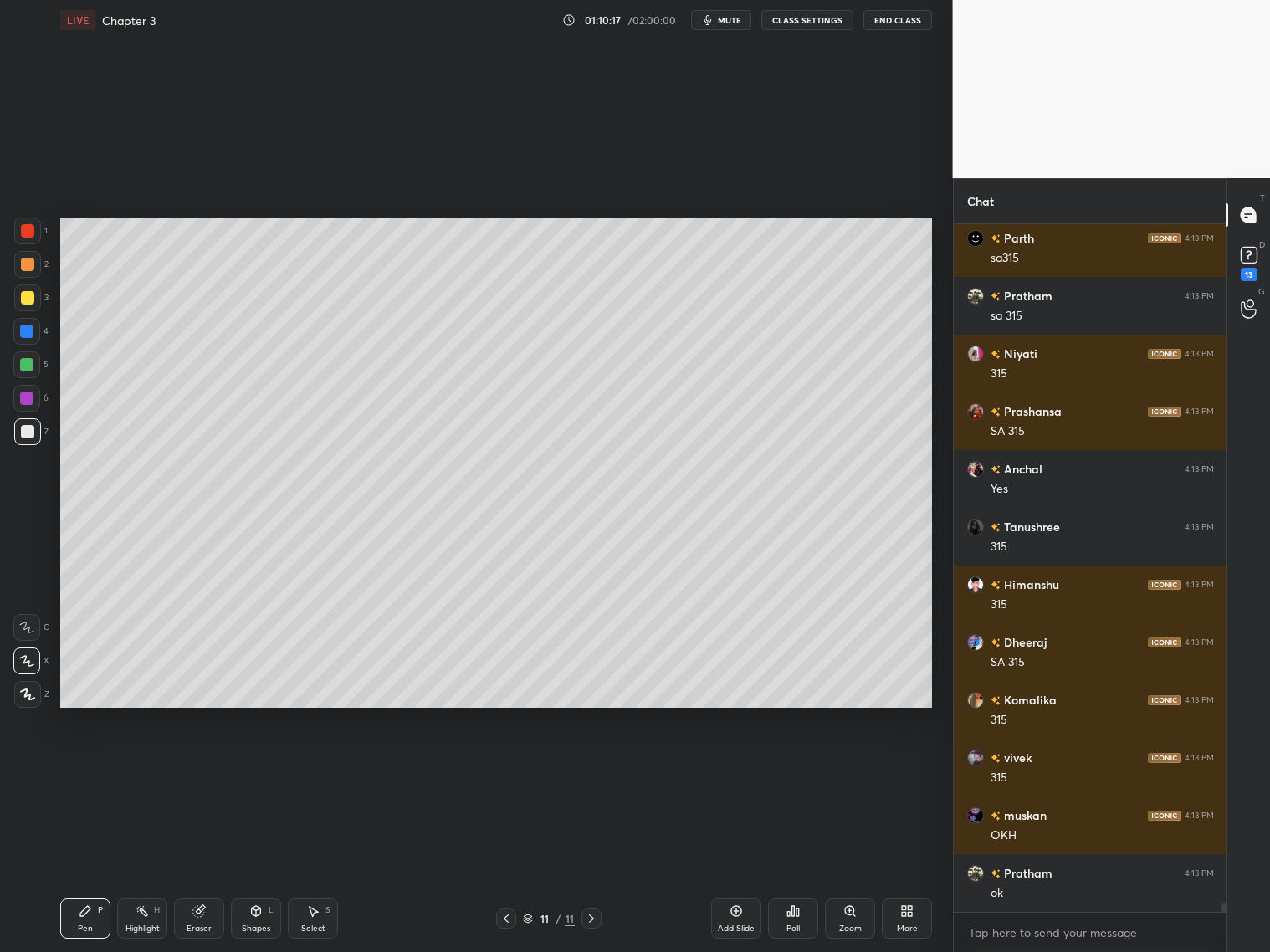
click at [594, 914] on icon at bounding box center [592, 919] width 14 height 14
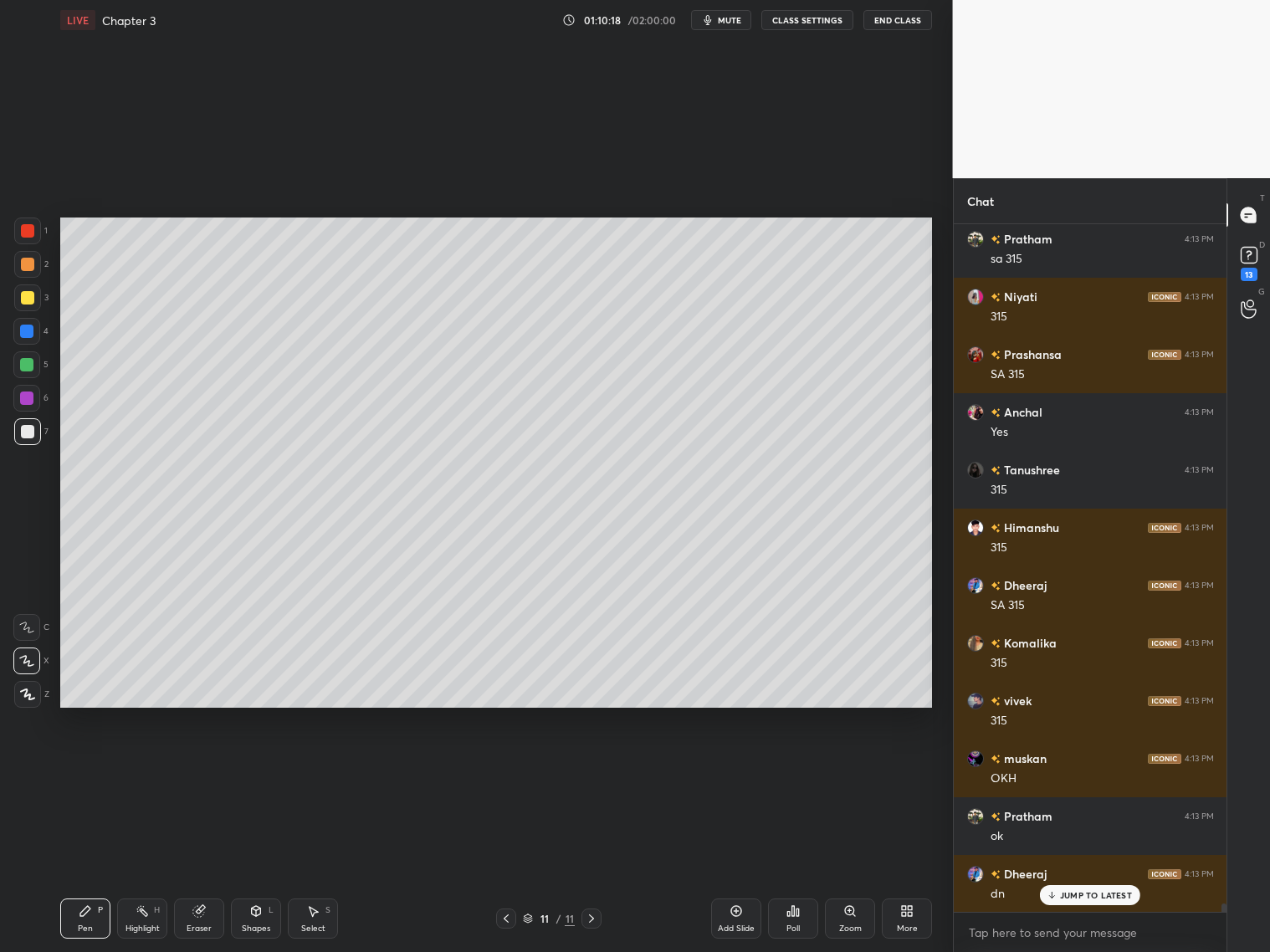
scroll to position [55613, 0]
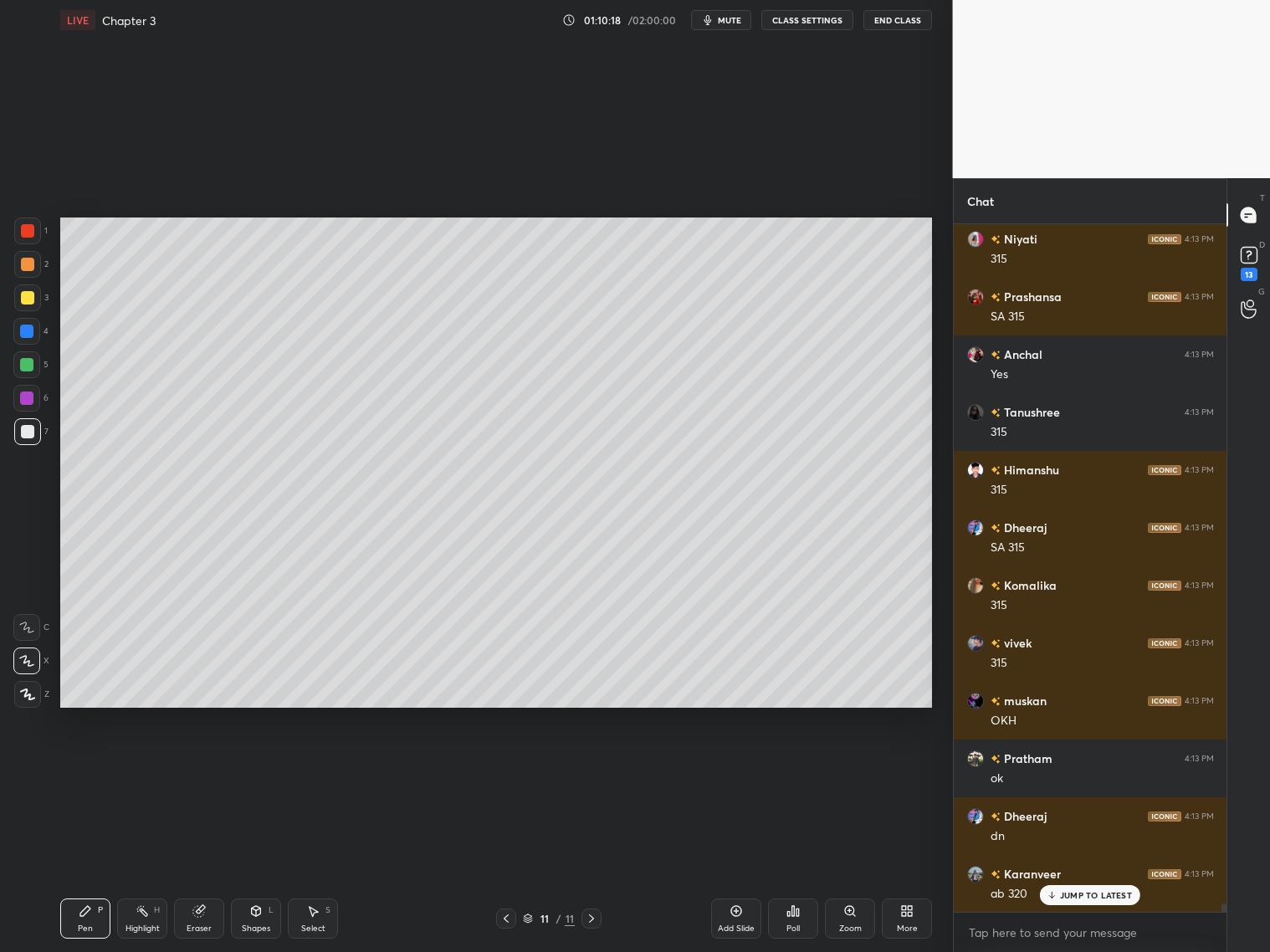
click at [740, 914] on icon at bounding box center [736, 911] width 14 height 14
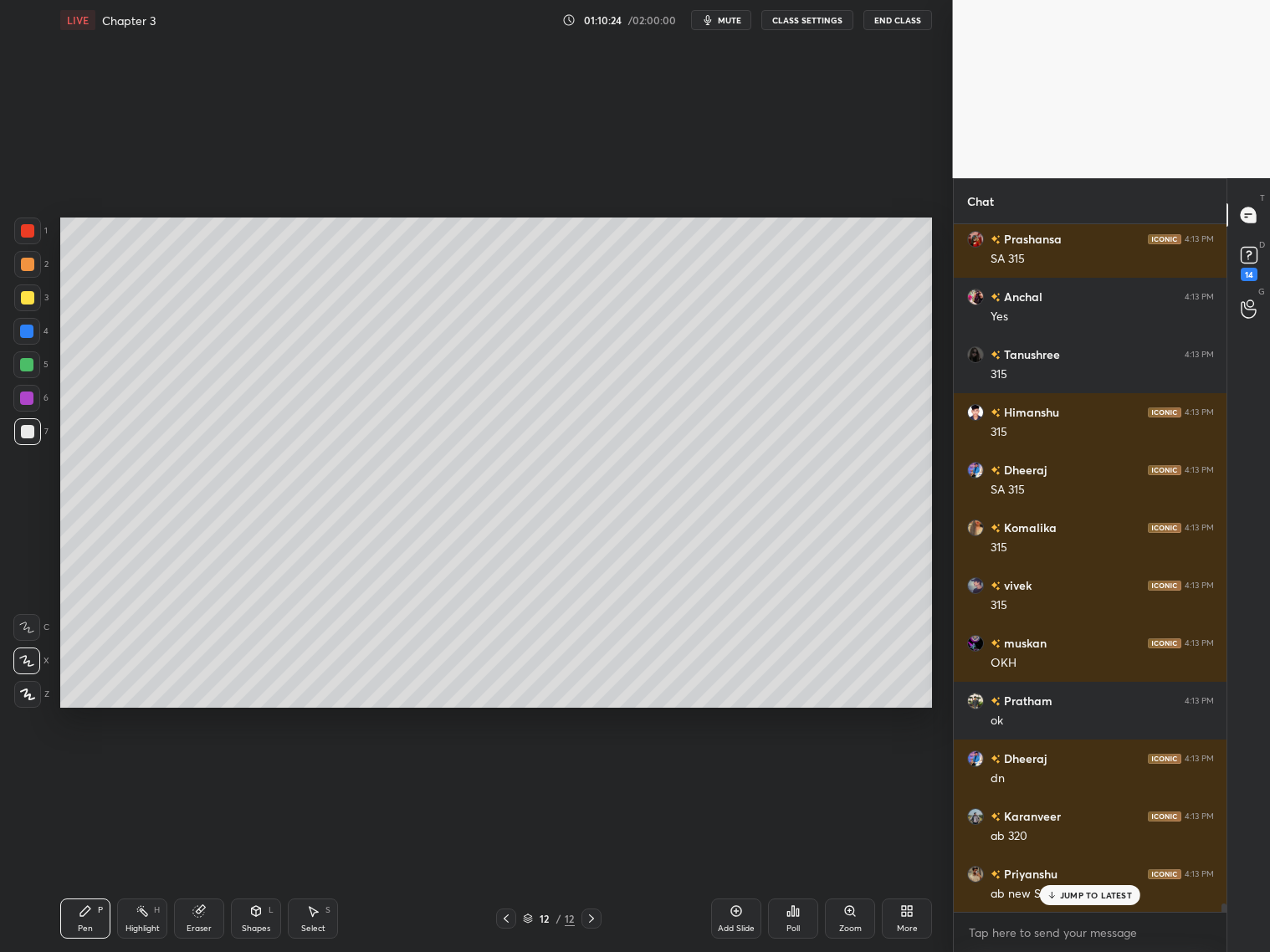
scroll to position [55729, 0]
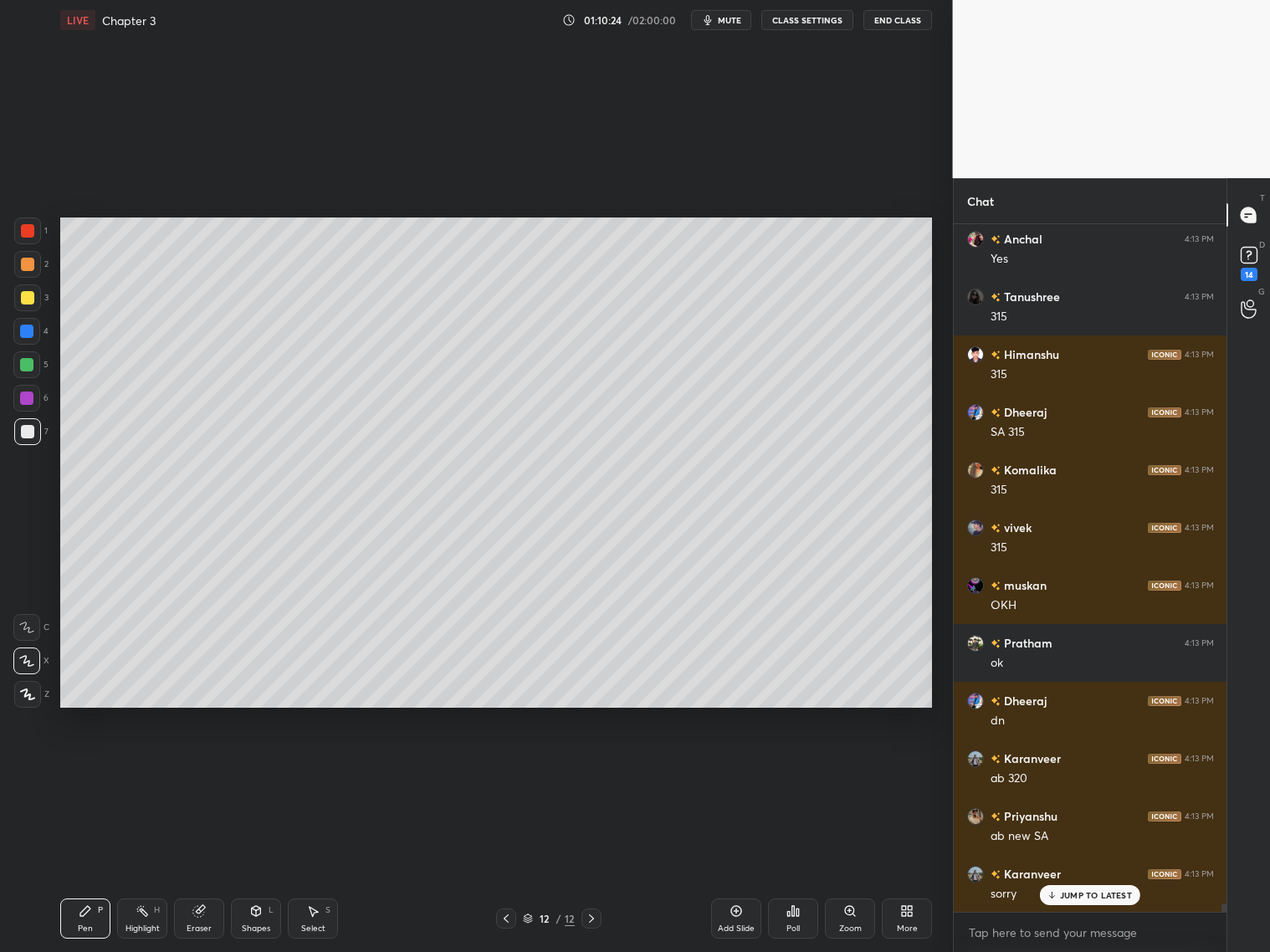
click at [505, 917] on icon at bounding box center [507, 919] width 14 height 14
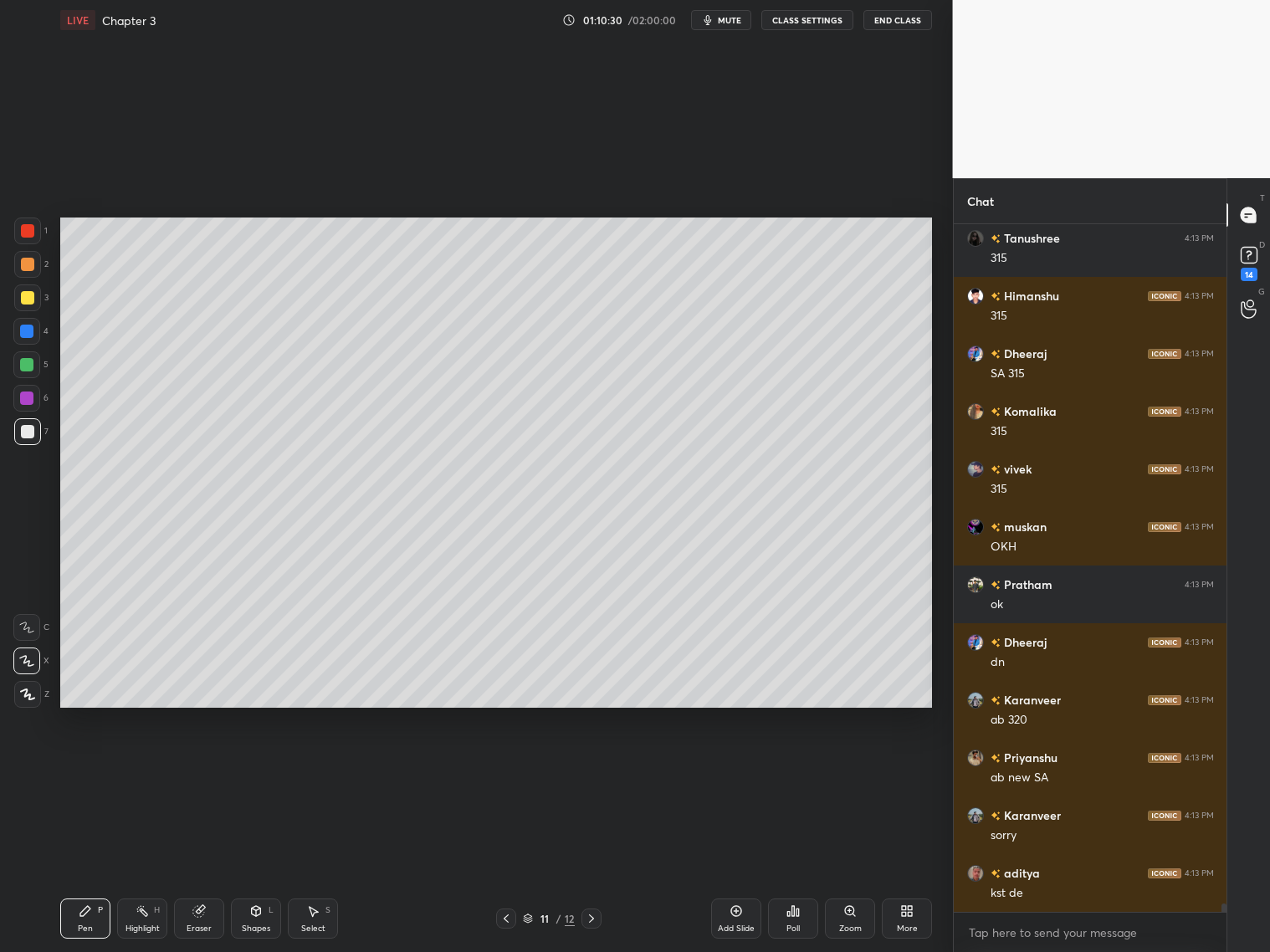
click at [597, 920] on icon at bounding box center [592, 919] width 14 height 14
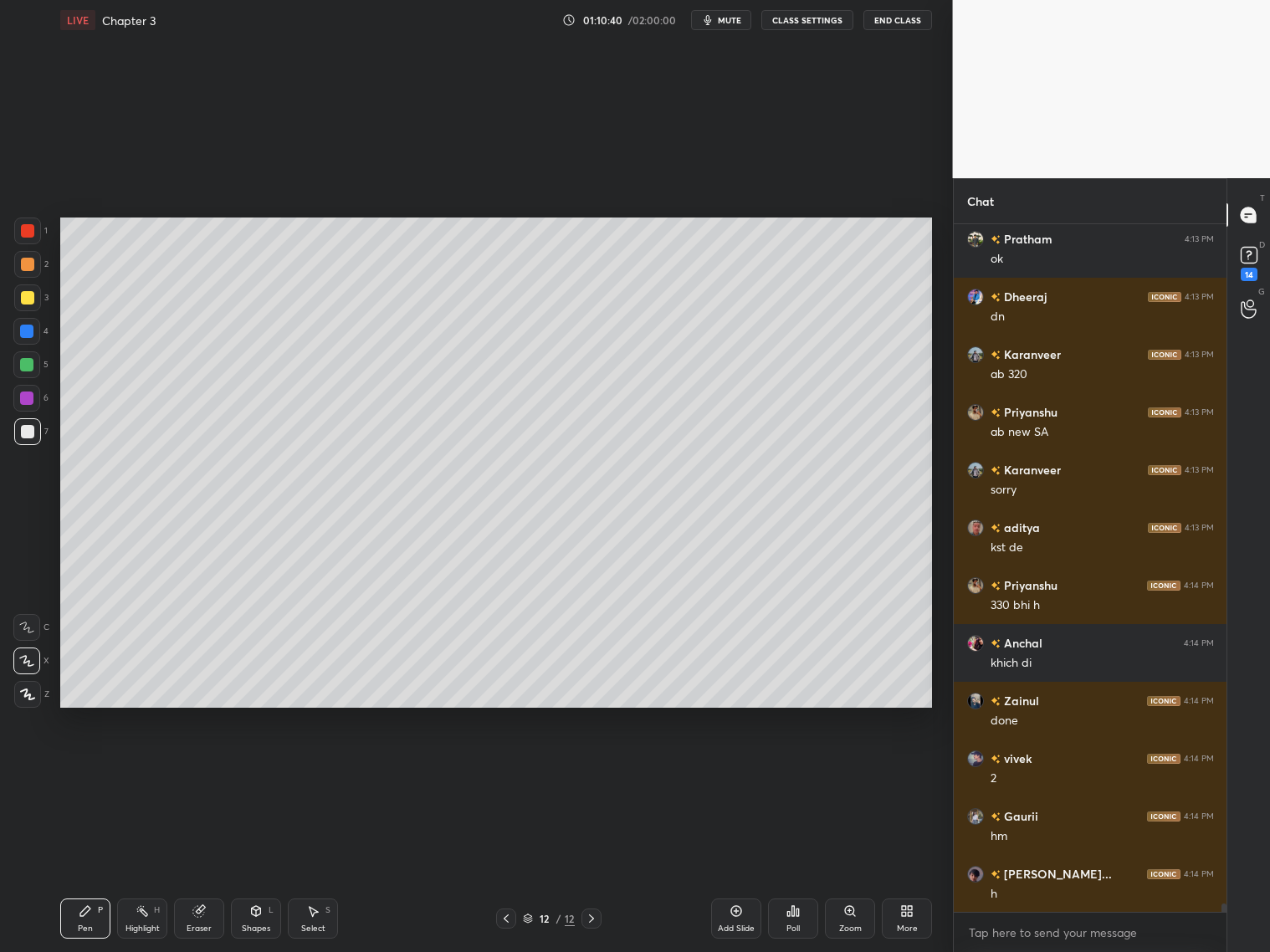
scroll to position [56248, 0]
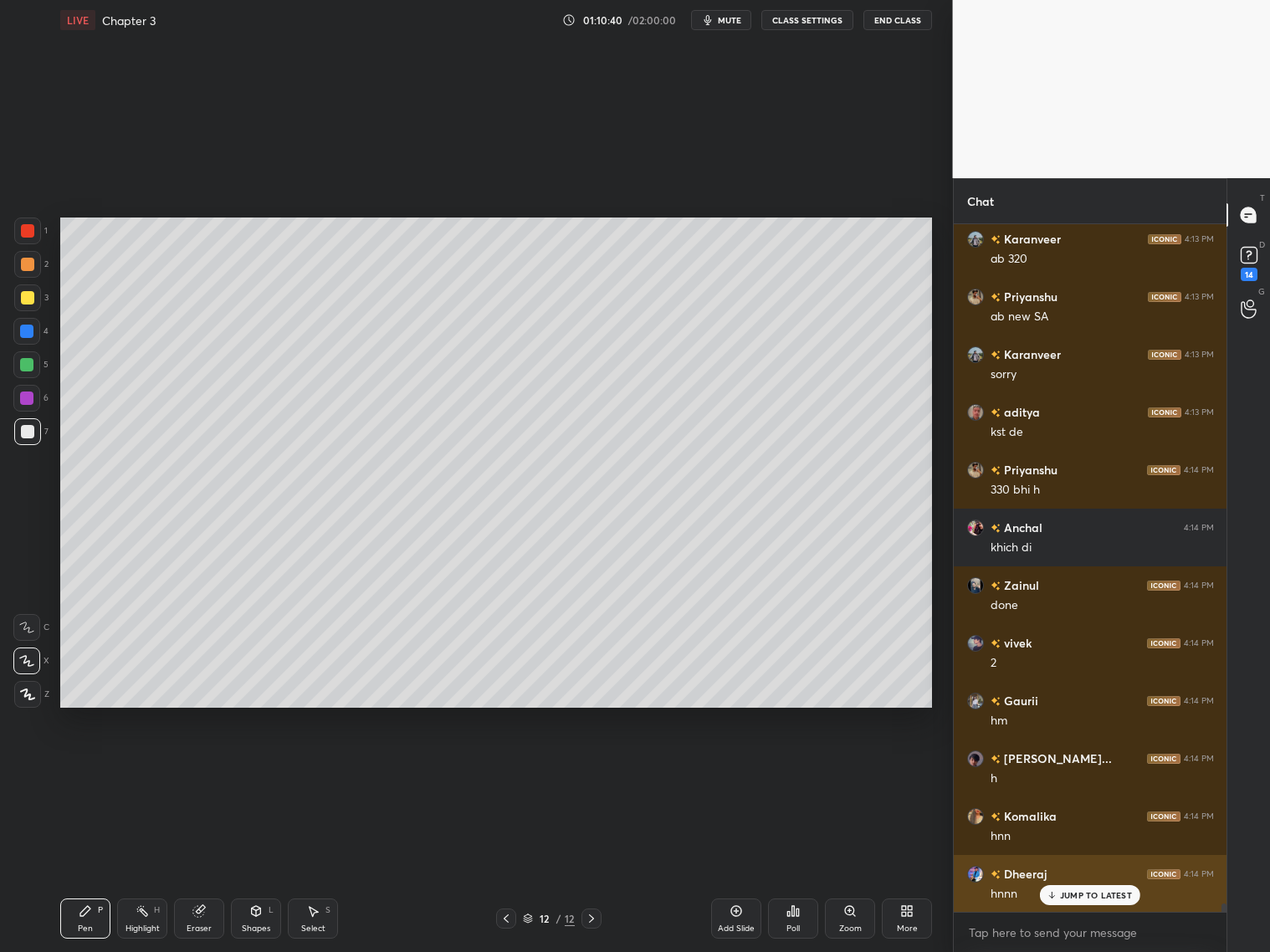
click at [1064, 901] on div "JUMP TO LATEST" at bounding box center [1090, 896] width 101 height 20
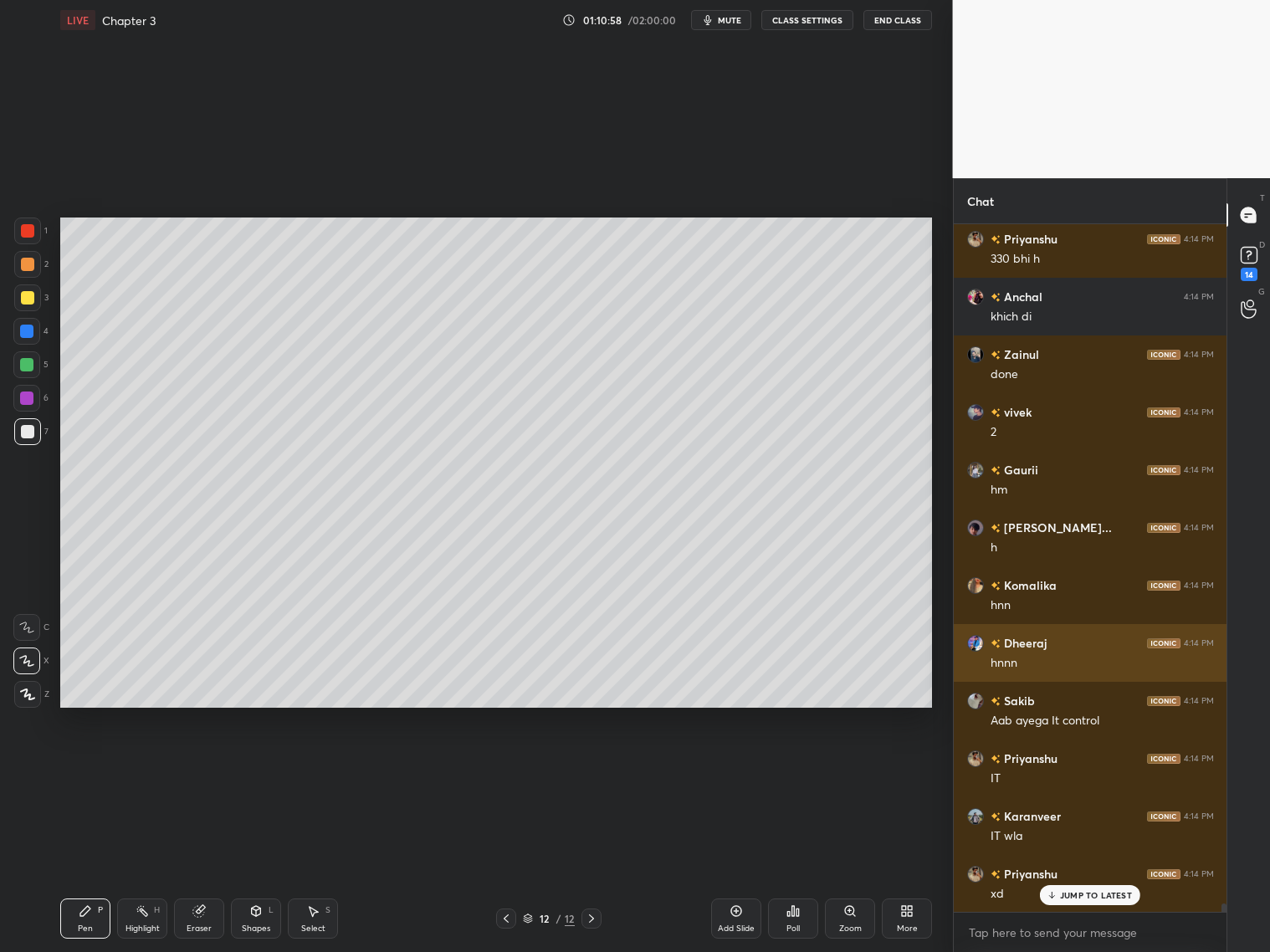
scroll to position [56537, 0]
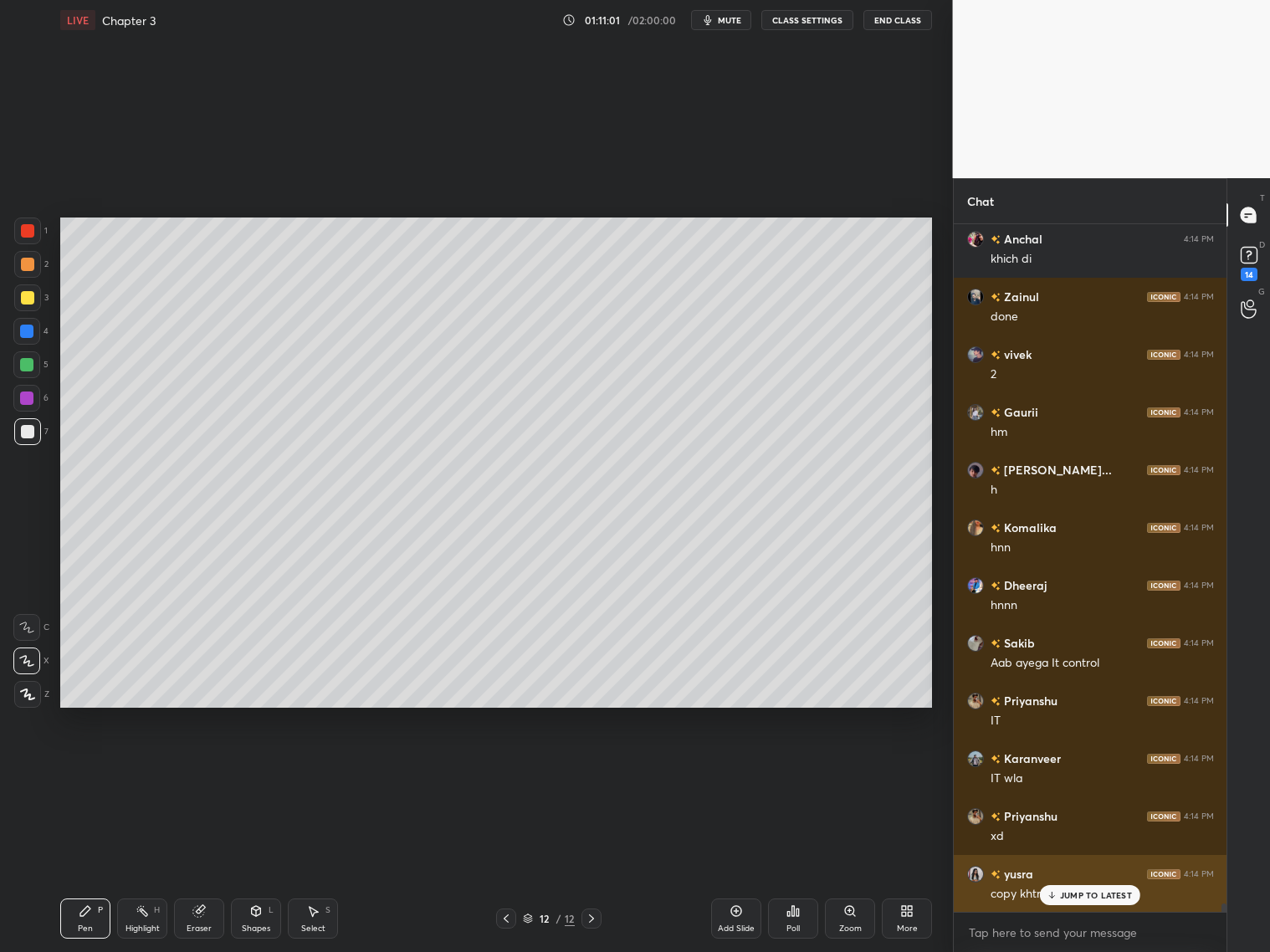
drag, startPoint x: 1091, startPoint y: 890, endPoint x: 1102, endPoint y: 891, distance: 11.0
click at [1093, 893] on p "JUMP TO LATEST" at bounding box center [1096, 896] width 72 height 10
click at [32, 295] on div at bounding box center [28, 298] width 14 height 14
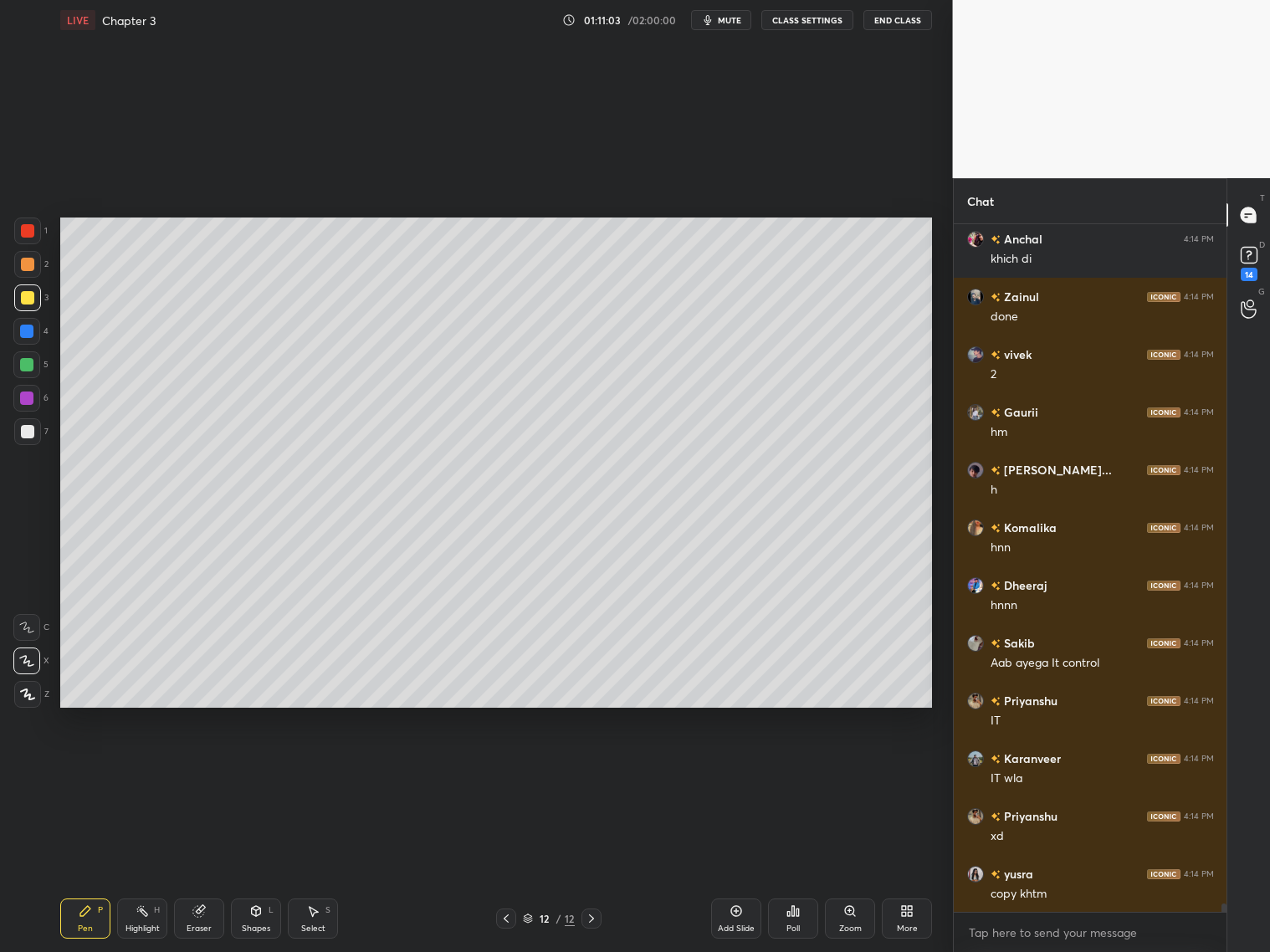
click at [31, 270] on div at bounding box center [27, 264] width 26 height 26
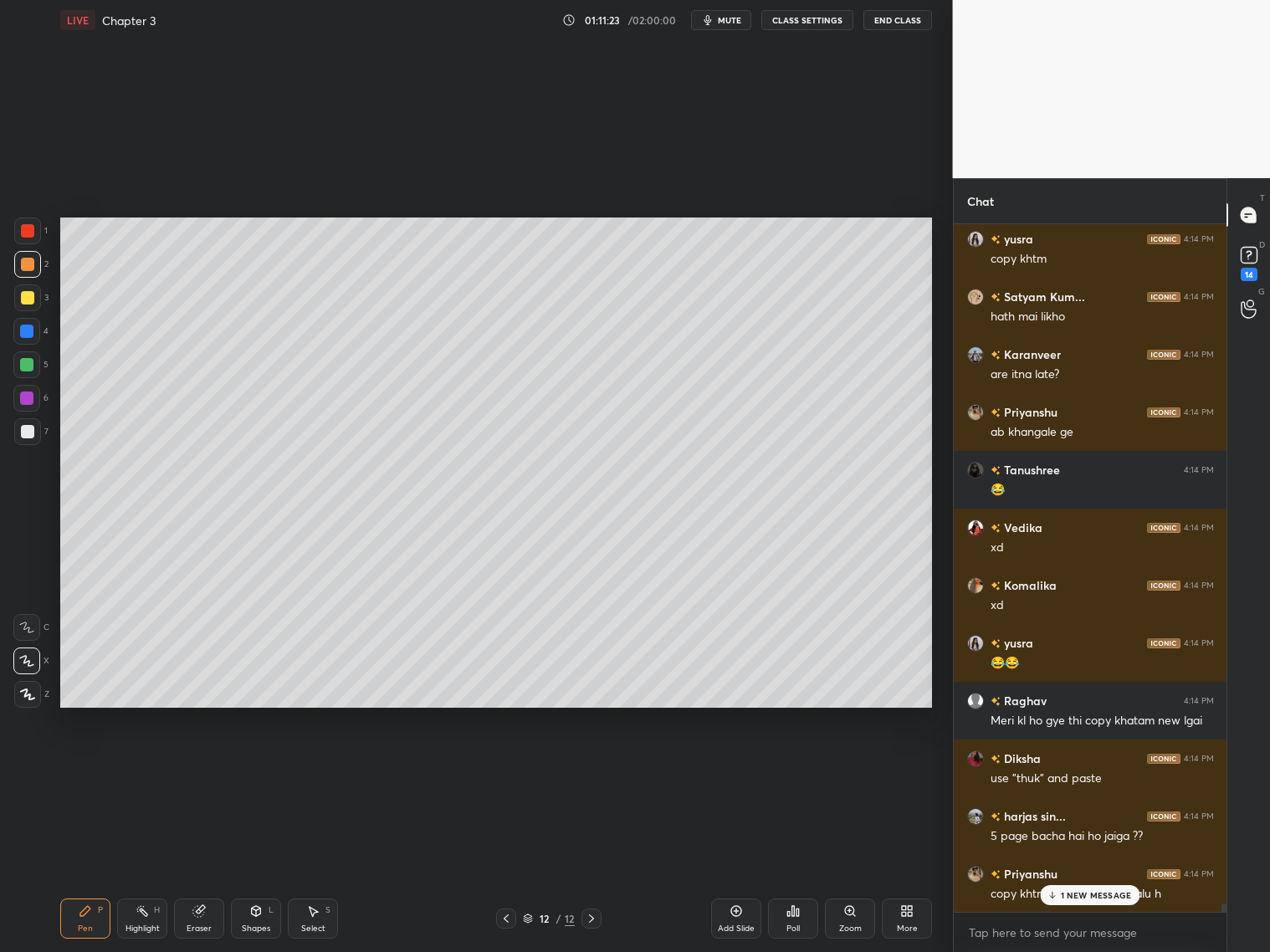
scroll to position [57231, 0]
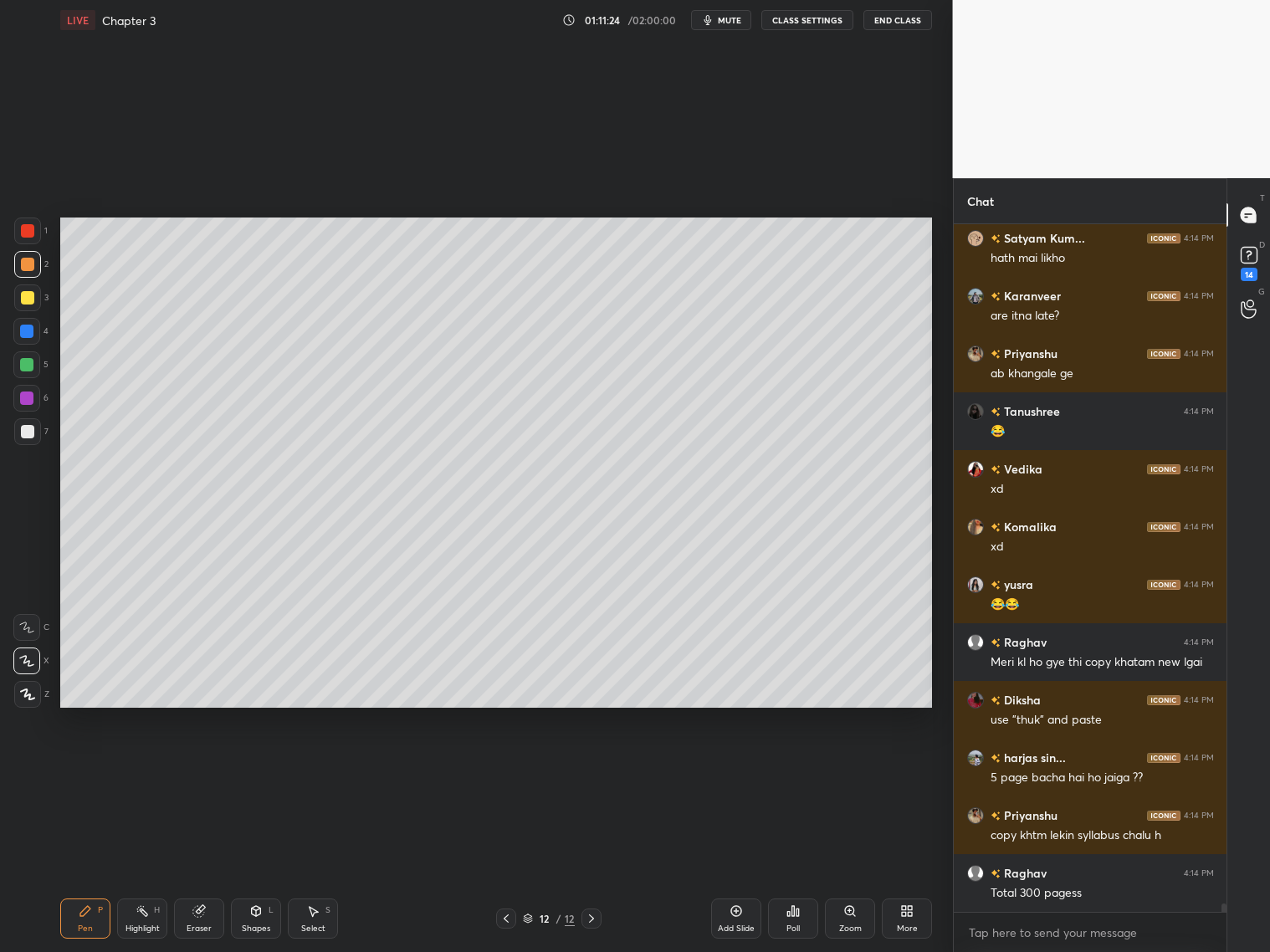
click at [241, 921] on div "Shapes L" at bounding box center [256, 919] width 50 height 40
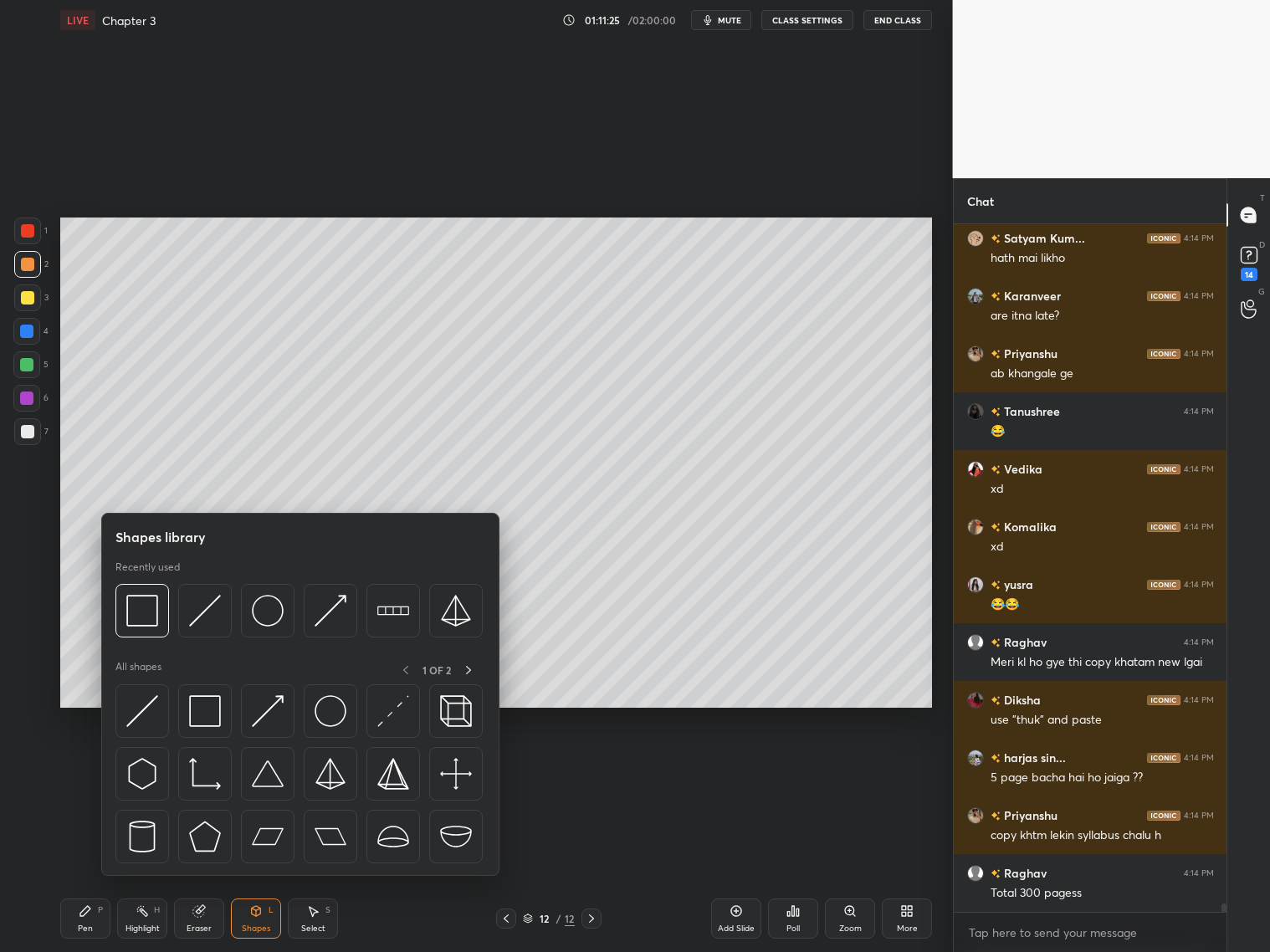
scroll to position [57287, 0]
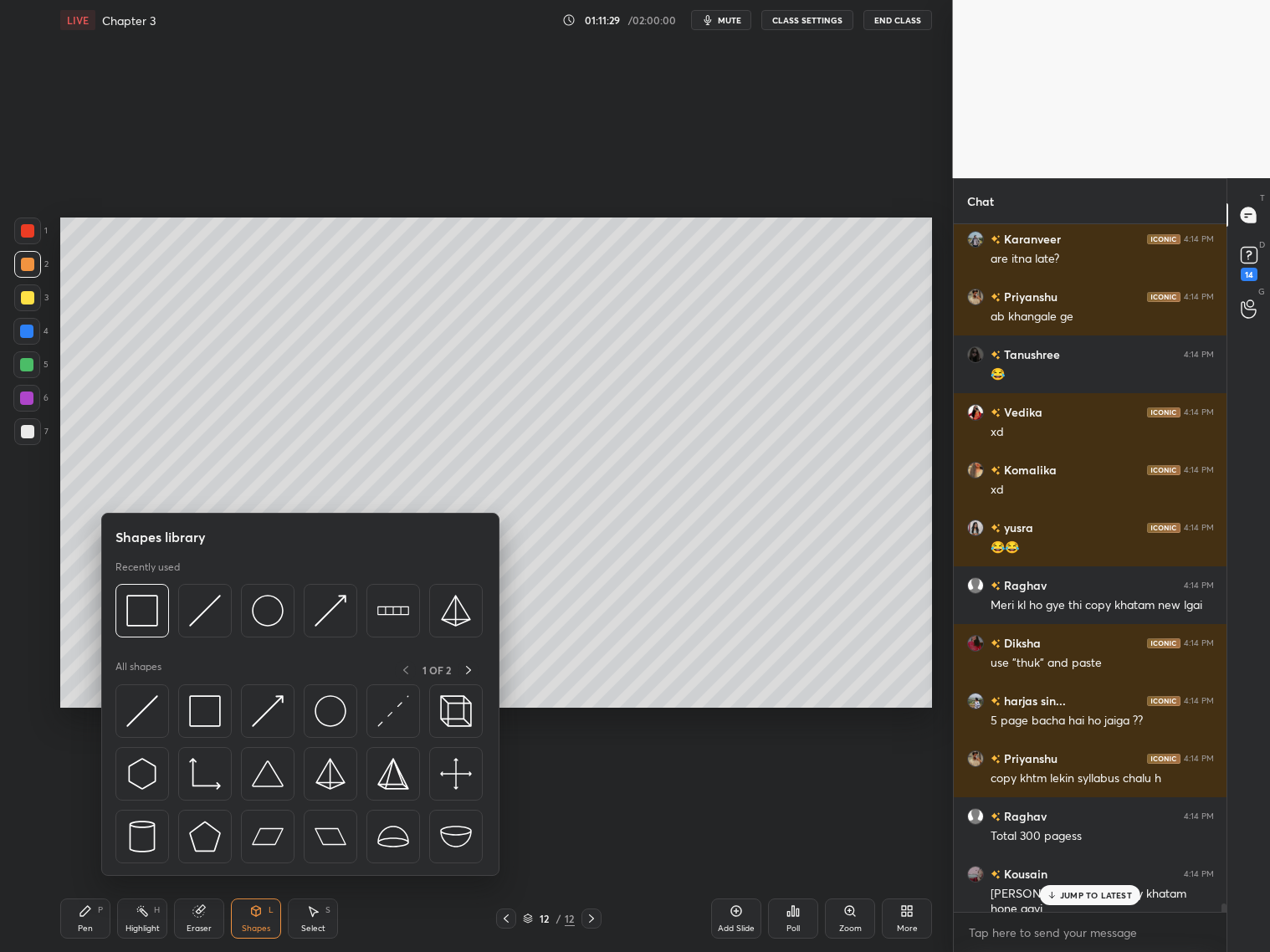
drag, startPoint x: 146, startPoint y: 622, endPoint x: 29, endPoint y: 293, distance: 349.2
click at [145, 623] on img at bounding box center [142, 610] width 32 height 32
drag, startPoint x: 29, startPoint y: 293, endPoint x: 48, endPoint y: 305, distance: 22.5
click at [31, 295] on div at bounding box center [28, 298] width 14 height 14
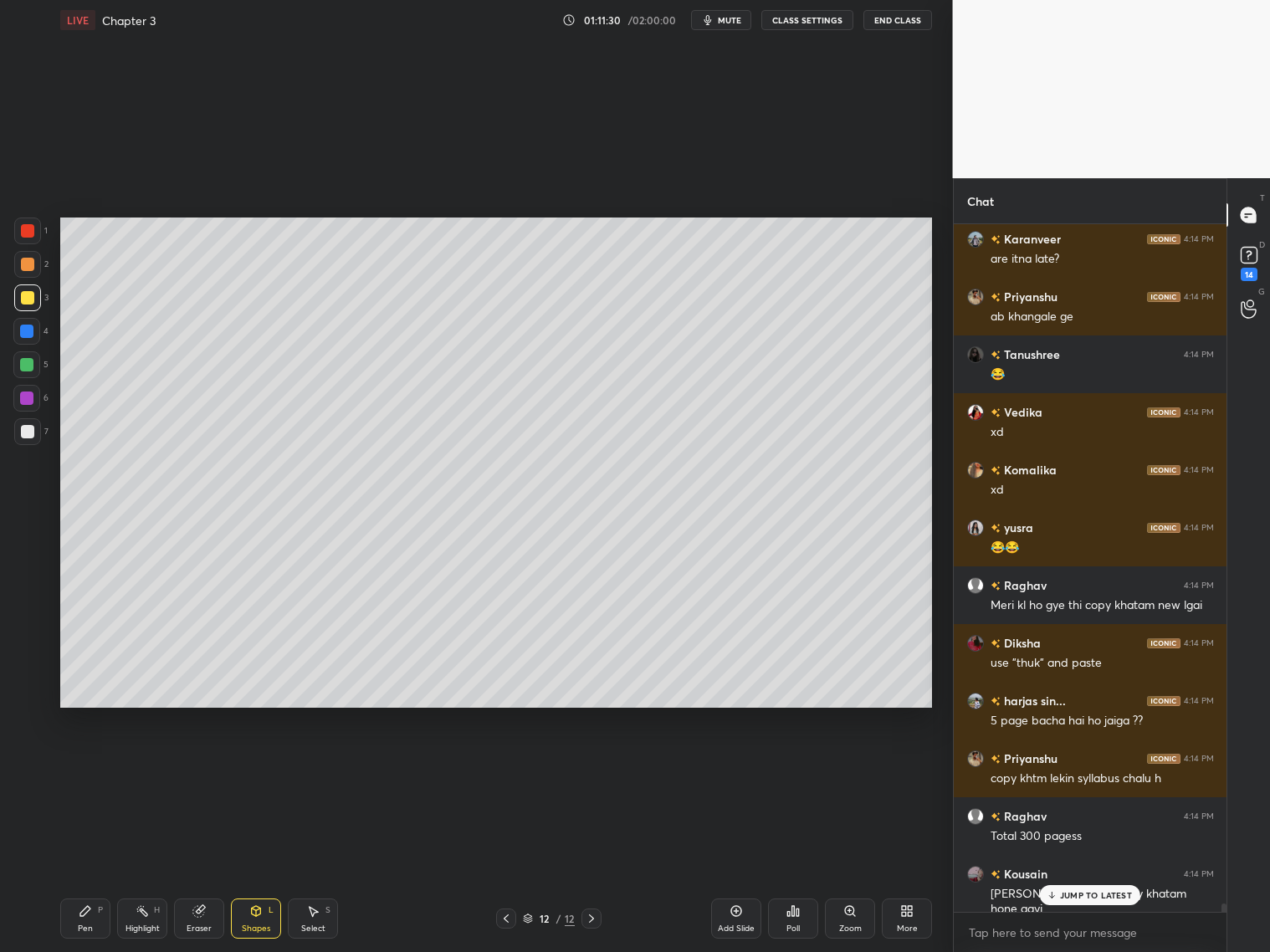
scroll to position [57345, 0]
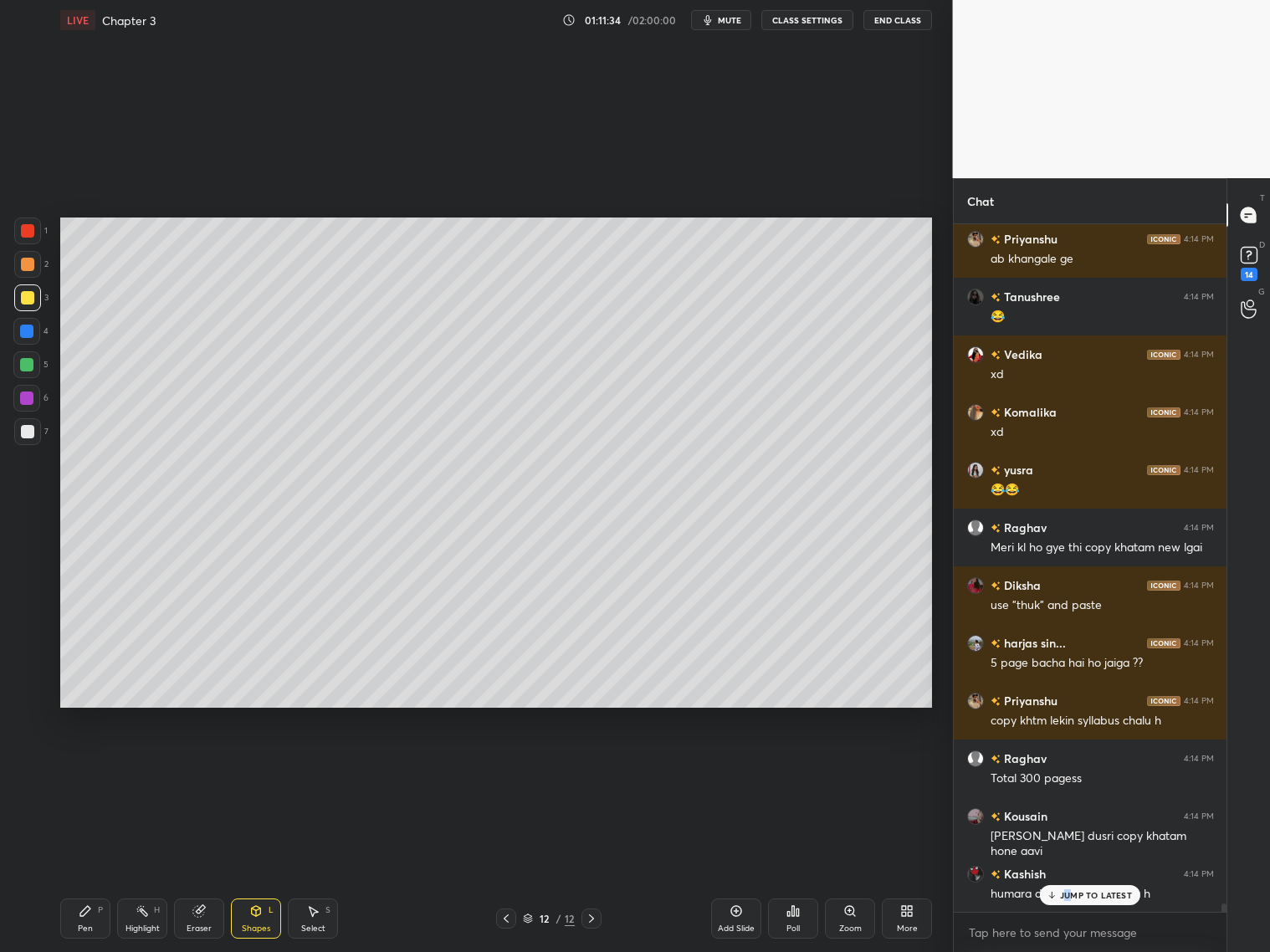
click at [1070, 895] on p "JUMP TO LATEST" at bounding box center [1096, 896] width 72 height 10
click at [98, 911] on div "Pen P" at bounding box center [85, 919] width 50 height 40
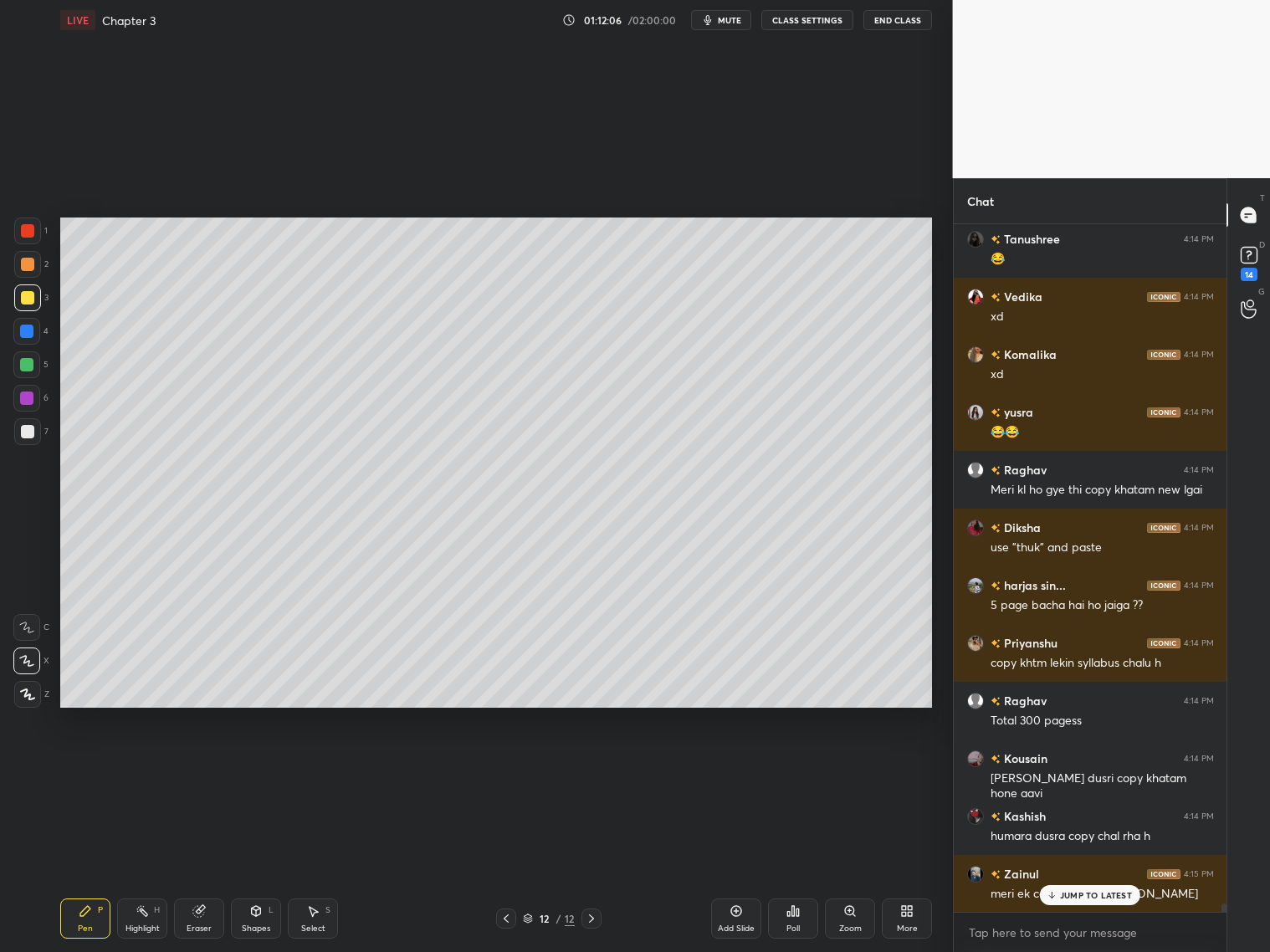
drag, startPoint x: 26, startPoint y: 433, endPoint x: 43, endPoint y: 425, distance: 18.8
click at [32, 433] on div at bounding box center [28, 432] width 14 height 14
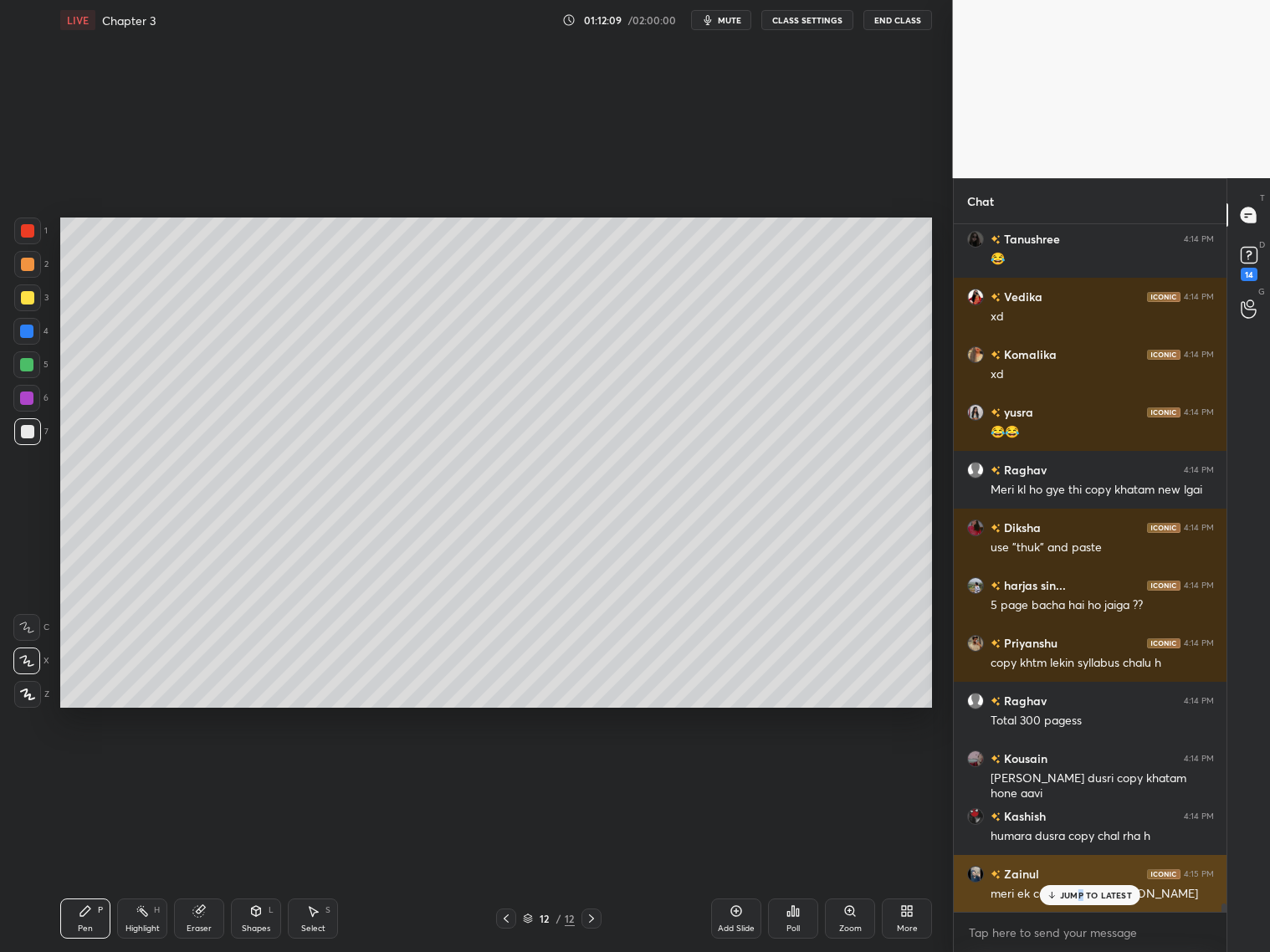
click at [1080, 894] on p "JUMP TO LATEST" at bounding box center [1096, 896] width 72 height 10
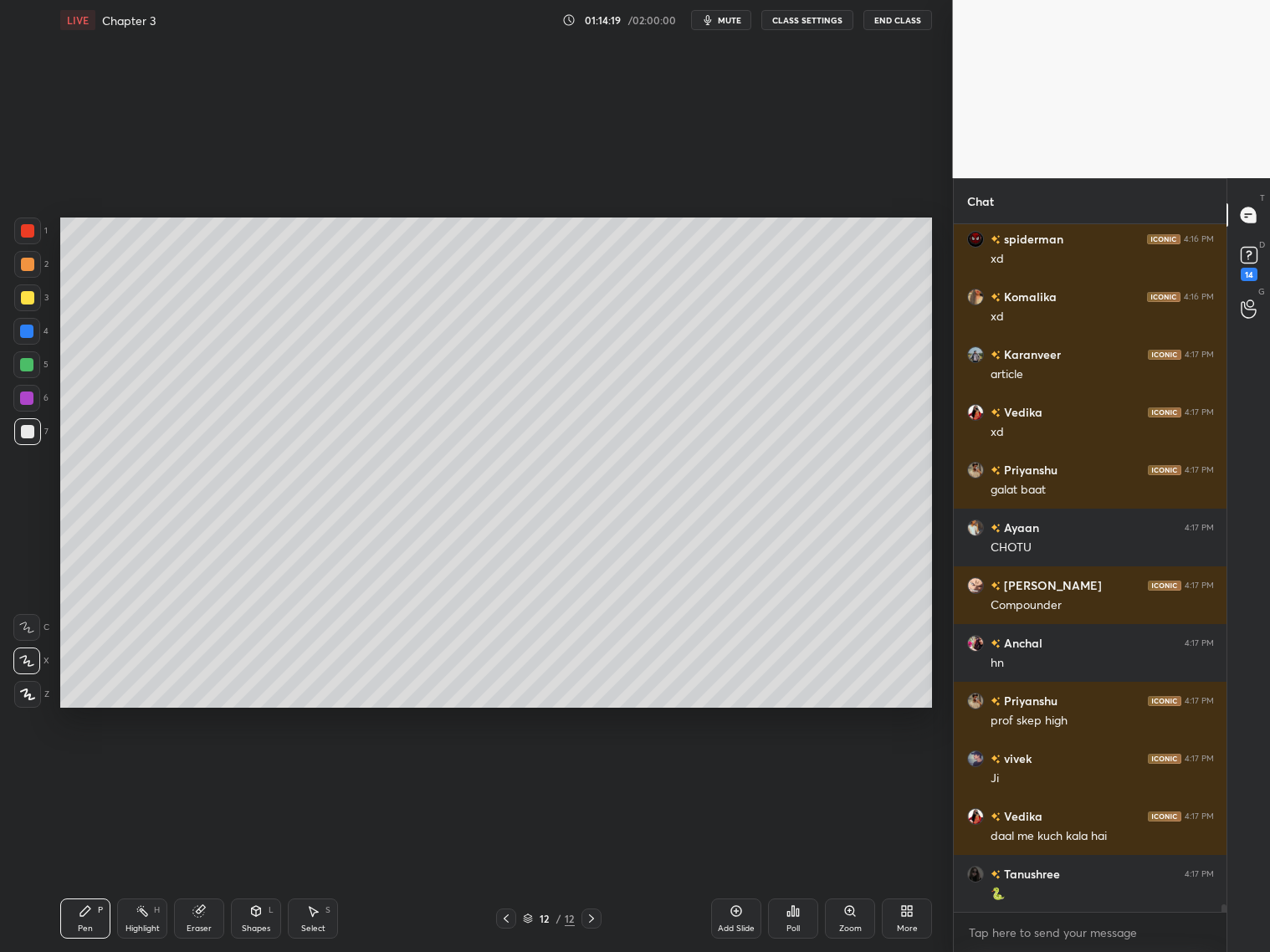
scroll to position [60247, 0]
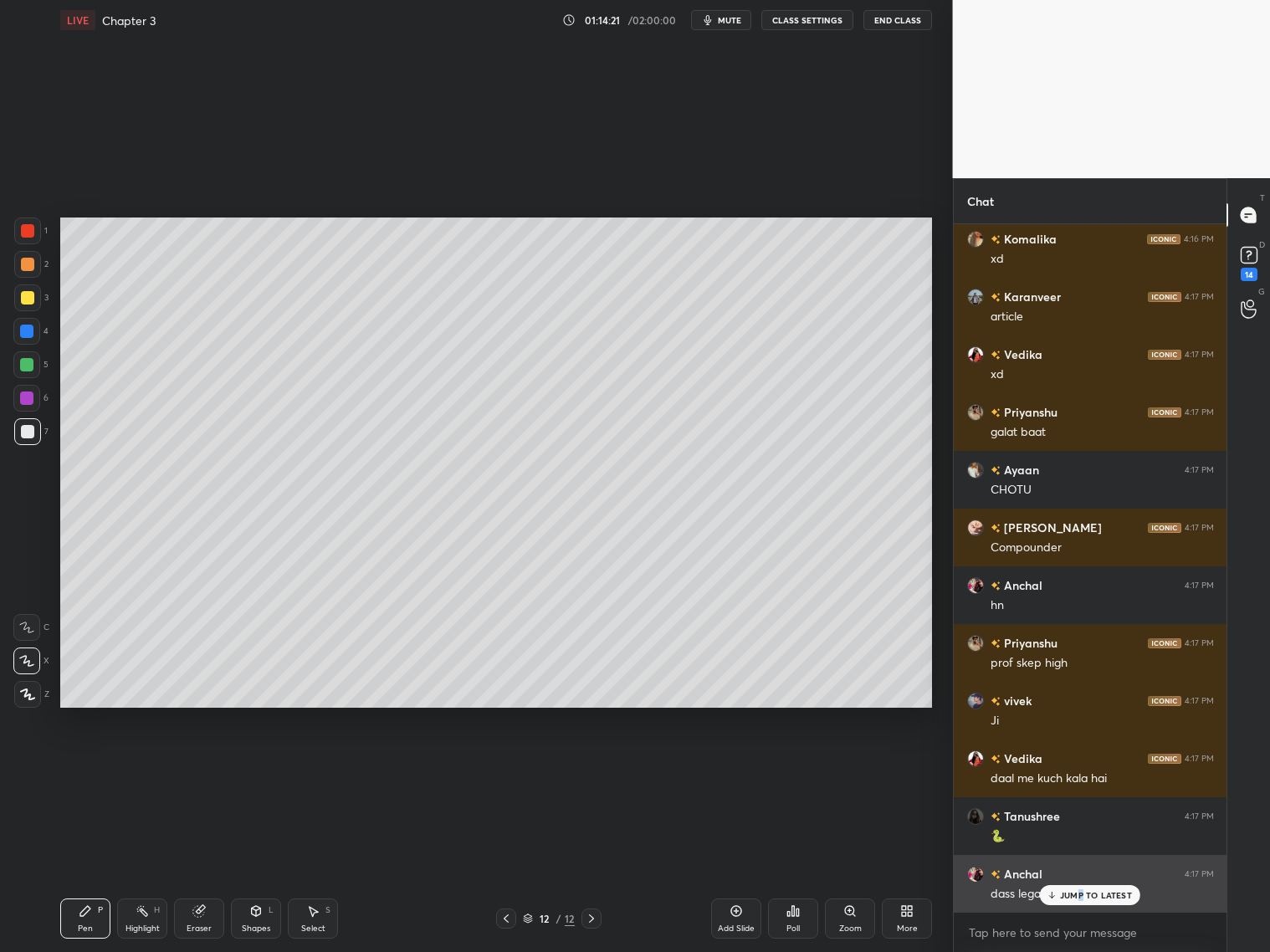
drag, startPoint x: 1081, startPoint y: 897, endPoint x: 1092, endPoint y: 896, distance: 11.0
click at [1084, 897] on p "JUMP TO LATEST" at bounding box center [1096, 896] width 72 height 10
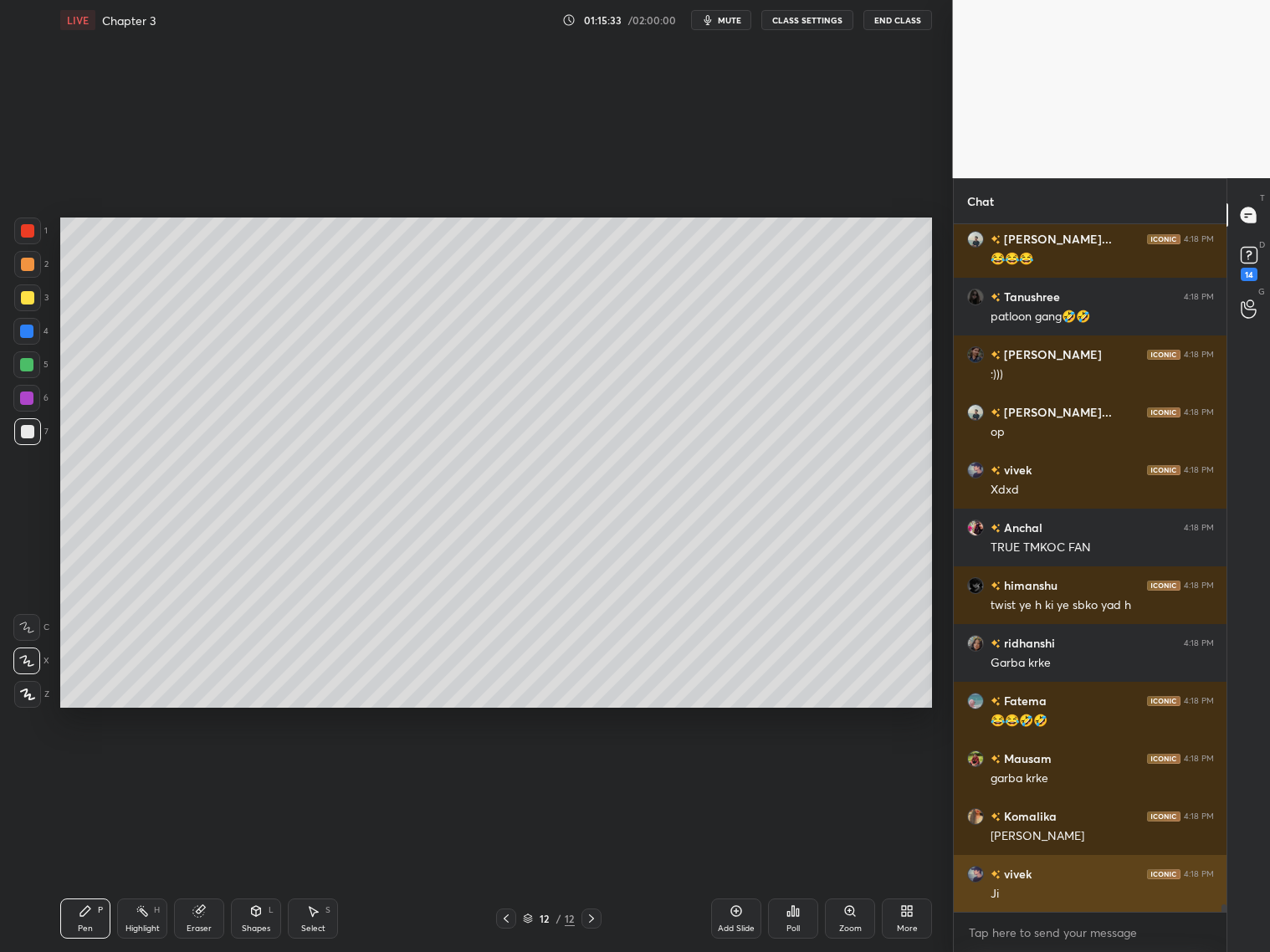
scroll to position [64075, 0]
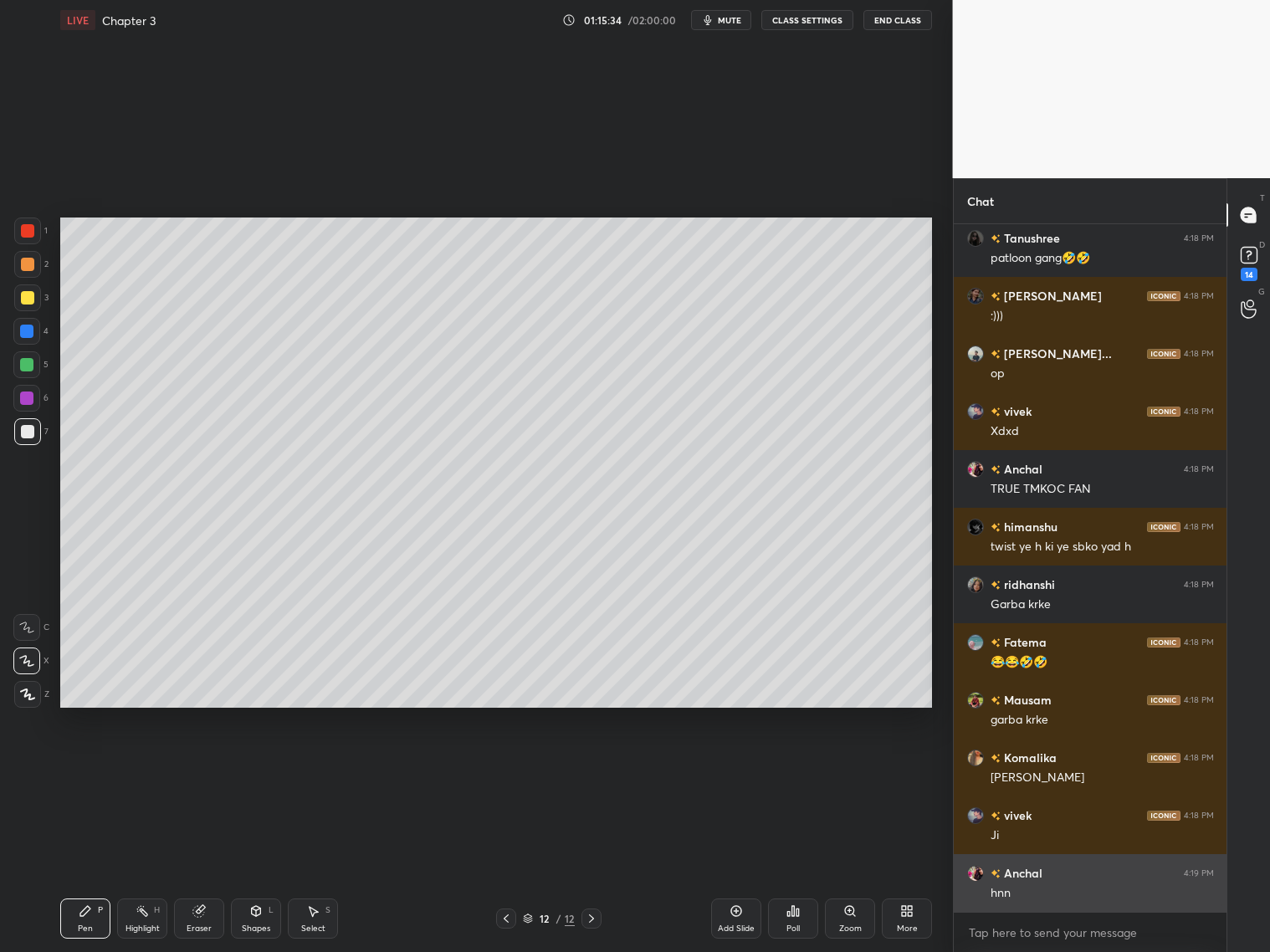
click at [1097, 893] on div "hnn" at bounding box center [1102, 894] width 223 height 17
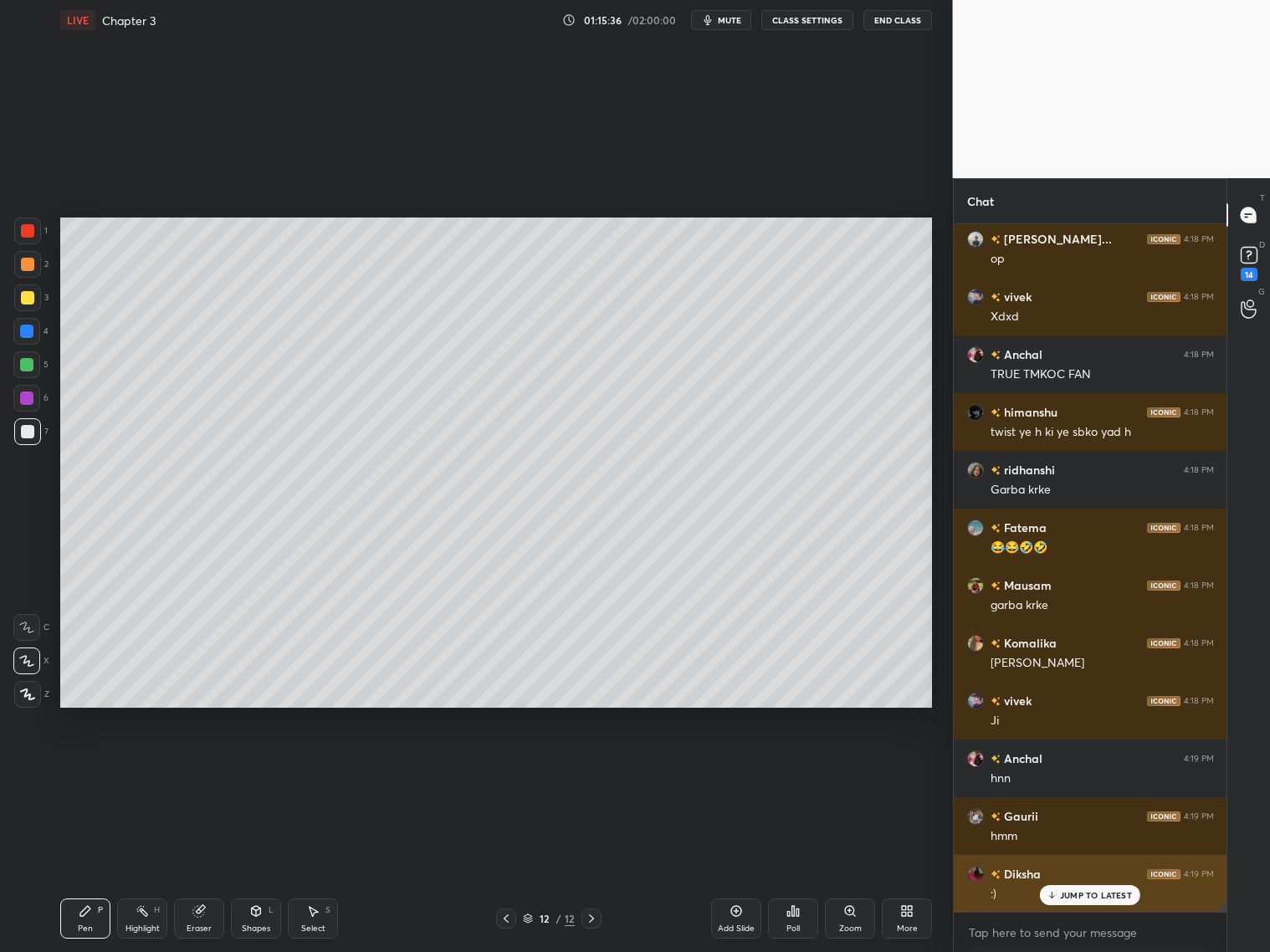
scroll to position [64248, 0]
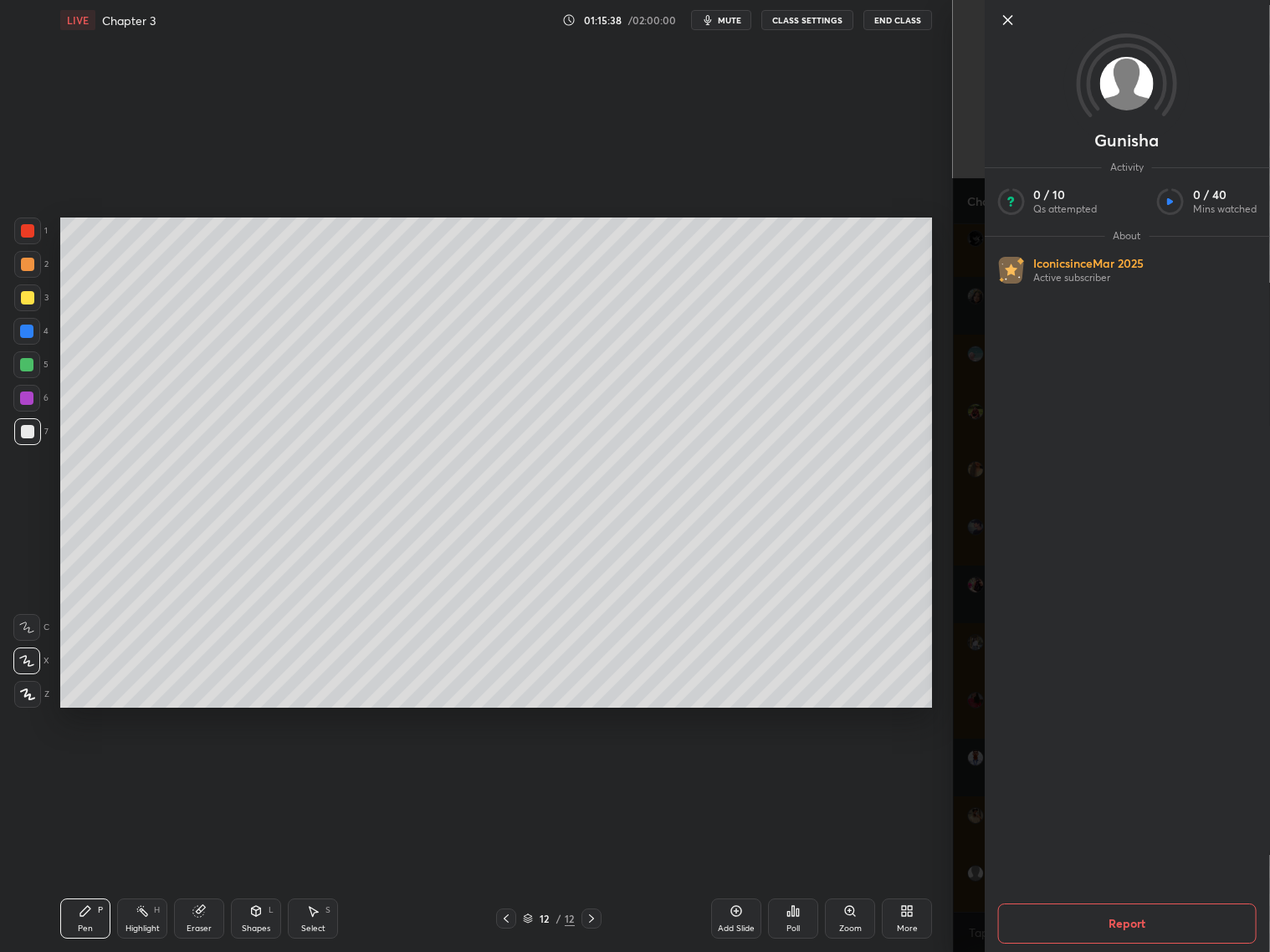
click at [1010, 776] on div "Gunisha Activity 0 / 10 Qs attempted 0 / 40 Mins watched About Iconic since Mar…" at bounding box center [1127, 476] width 286 height 952
click at [961, 792] on div "Gunisha Activity 0 / 10 Qs attempted 0 / 40 Mins watched About Iconic since Mar…" at bounding box center [1111, 476] width 318 height 952
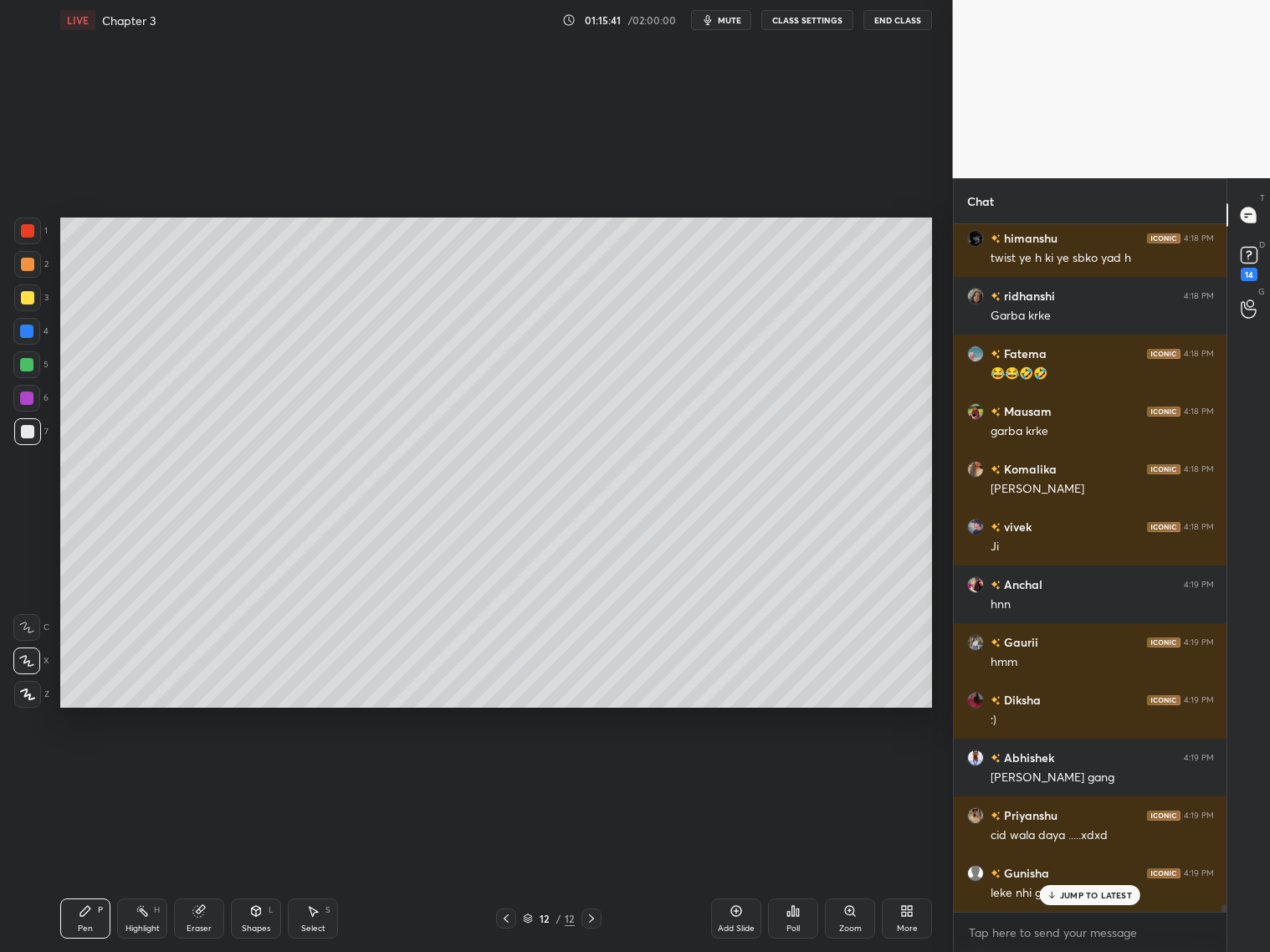
scroll to position [64421, 0]
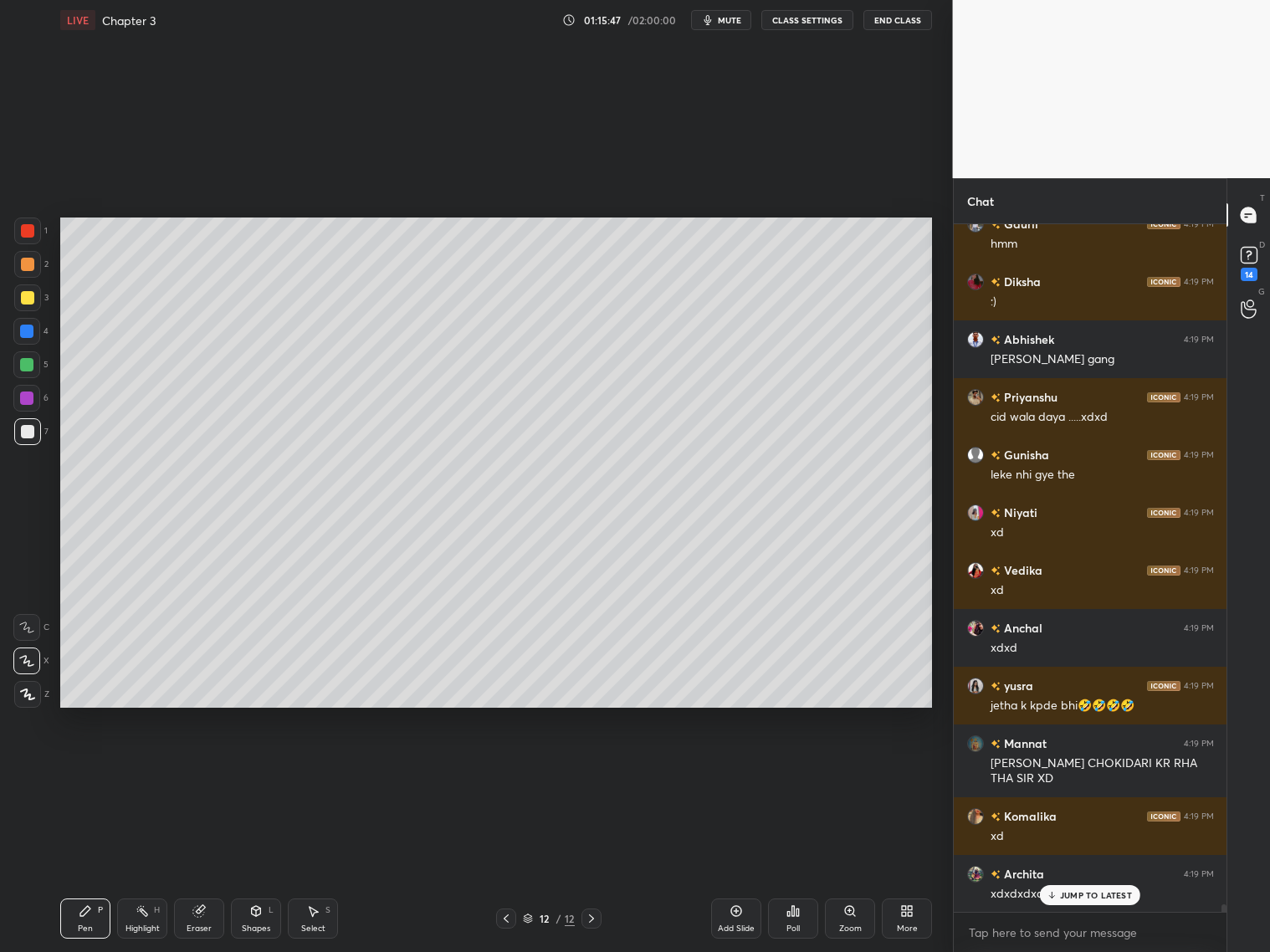
click at [733, 918] on div "Add Slide" at bounding box center [736, 919] width 50 height 40
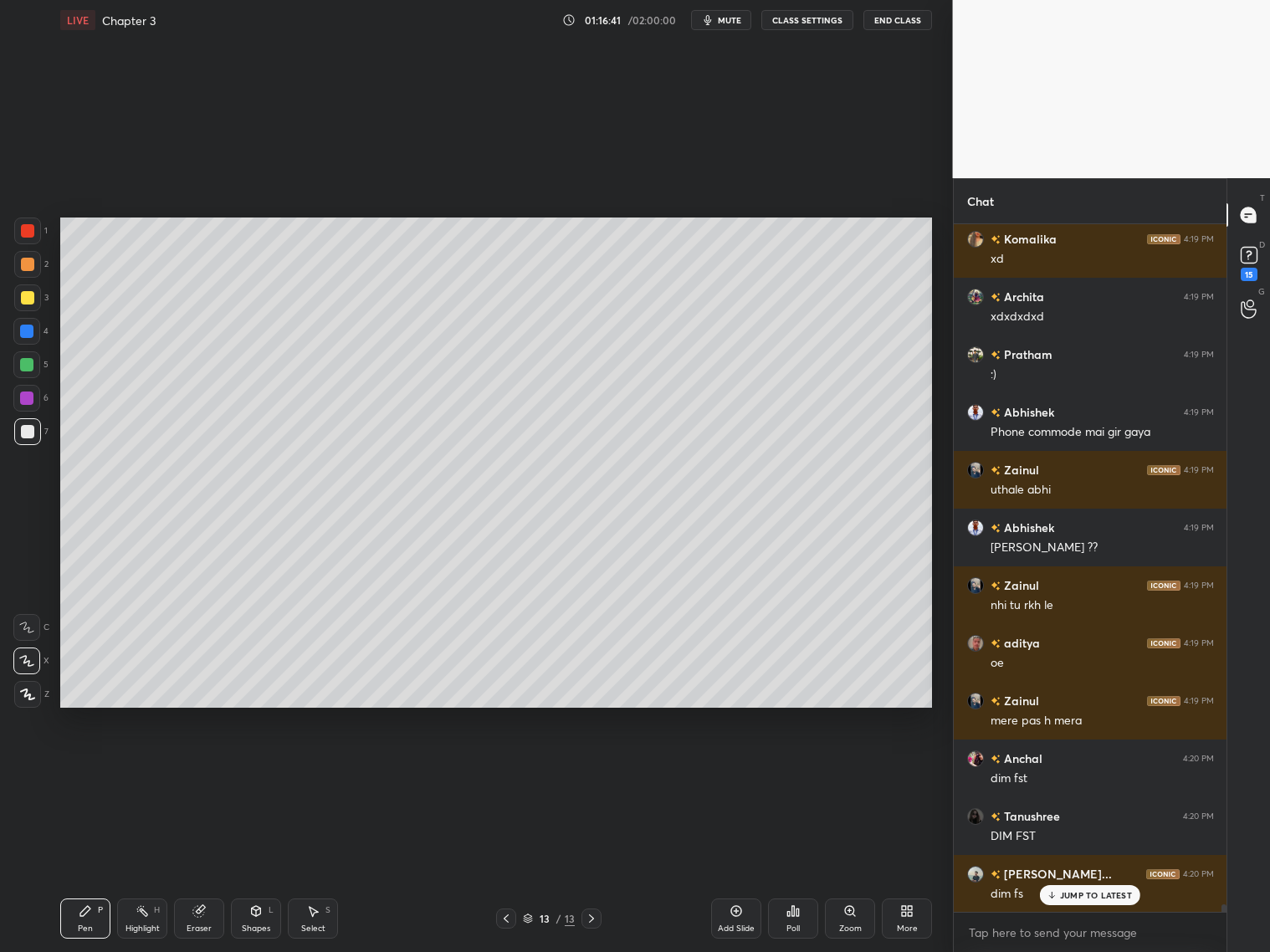
scroll to position [65418, 0]
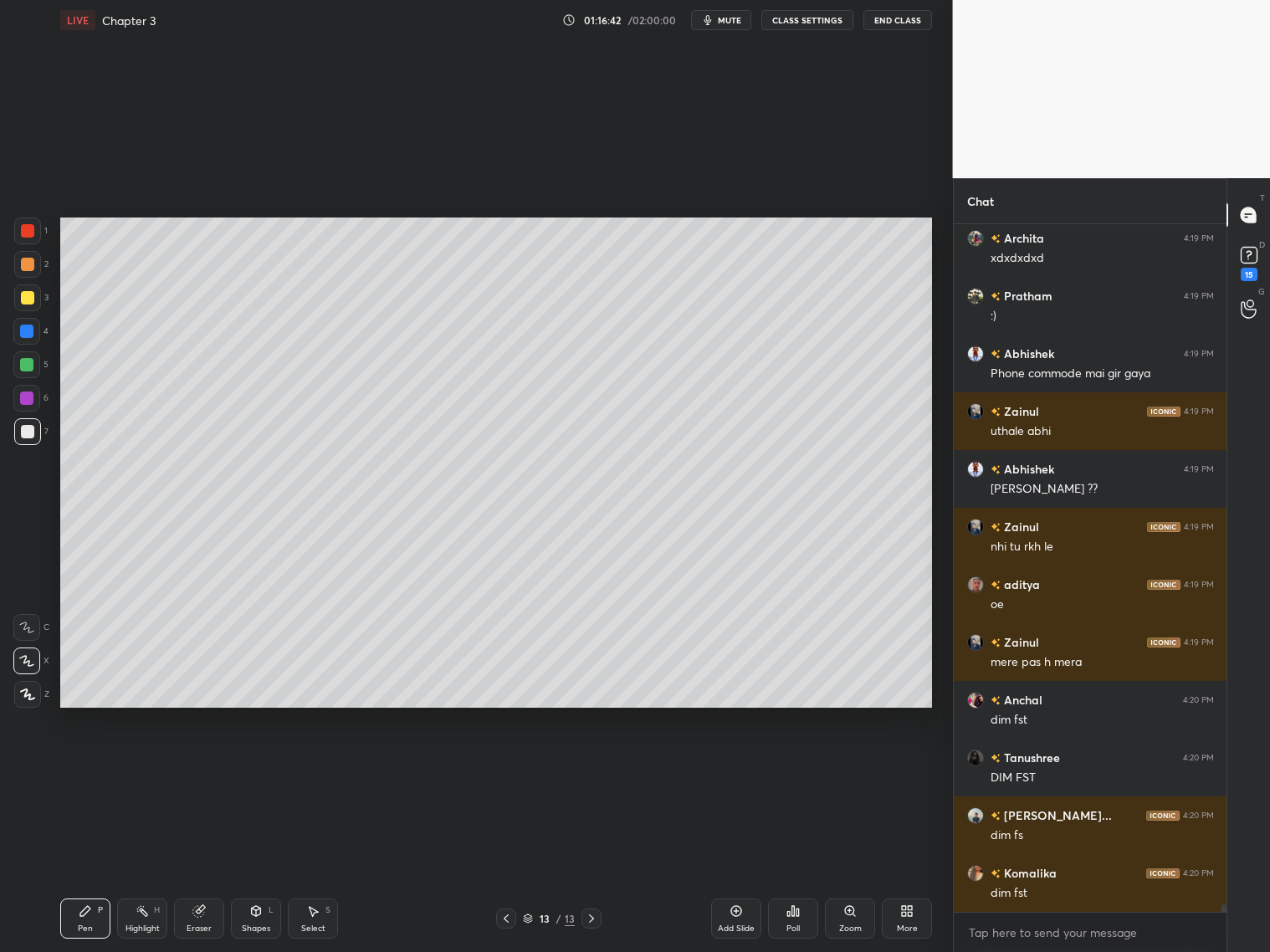
drag, startPoint x: 26, startPoint y: 262, endPoint x: 42, endPoint y: 269, distance: 17.5
click at [30, 264] on div at bounding box center [28, 264] width 14 height 14
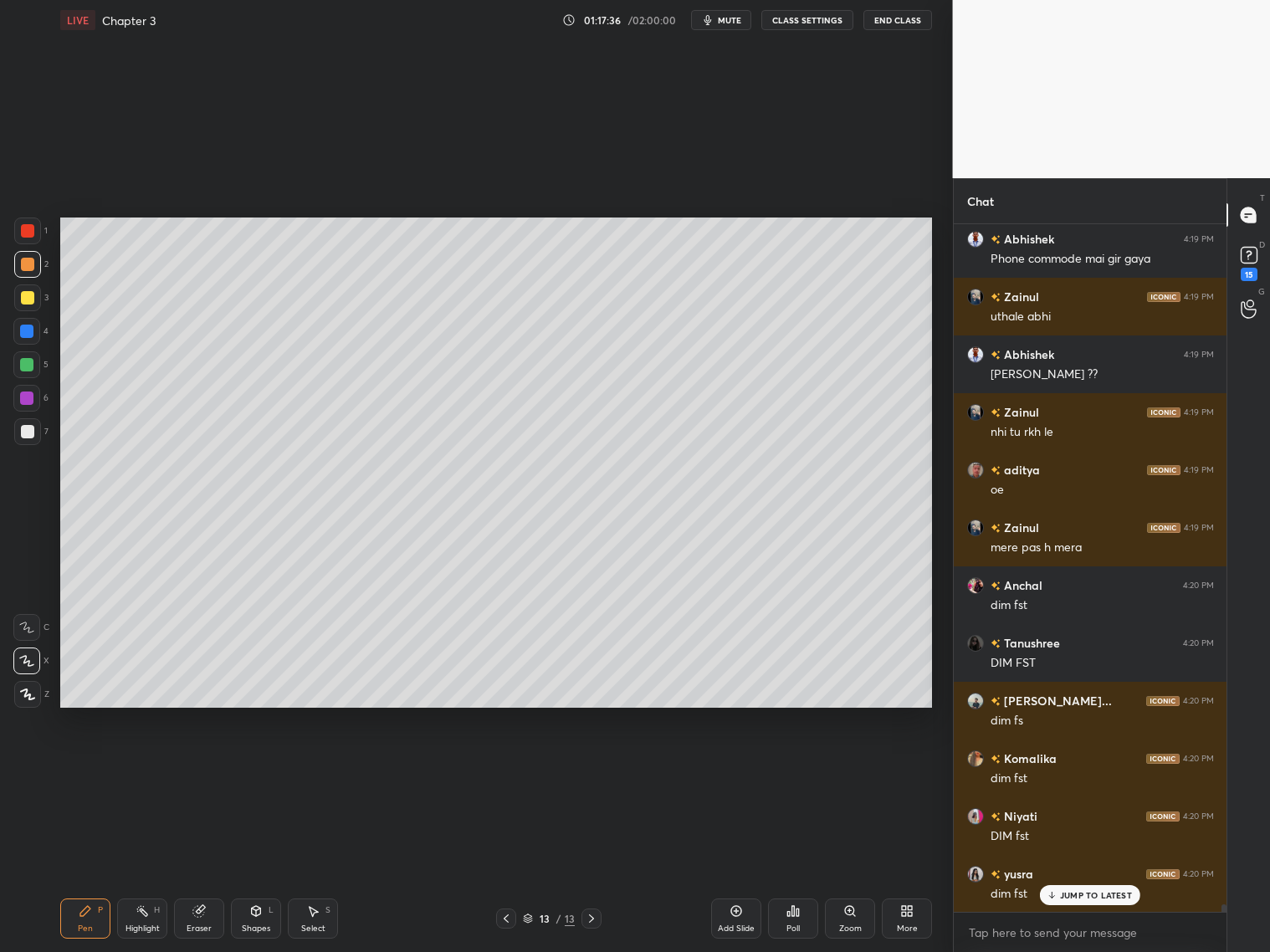
scroll to position [65591, 0]
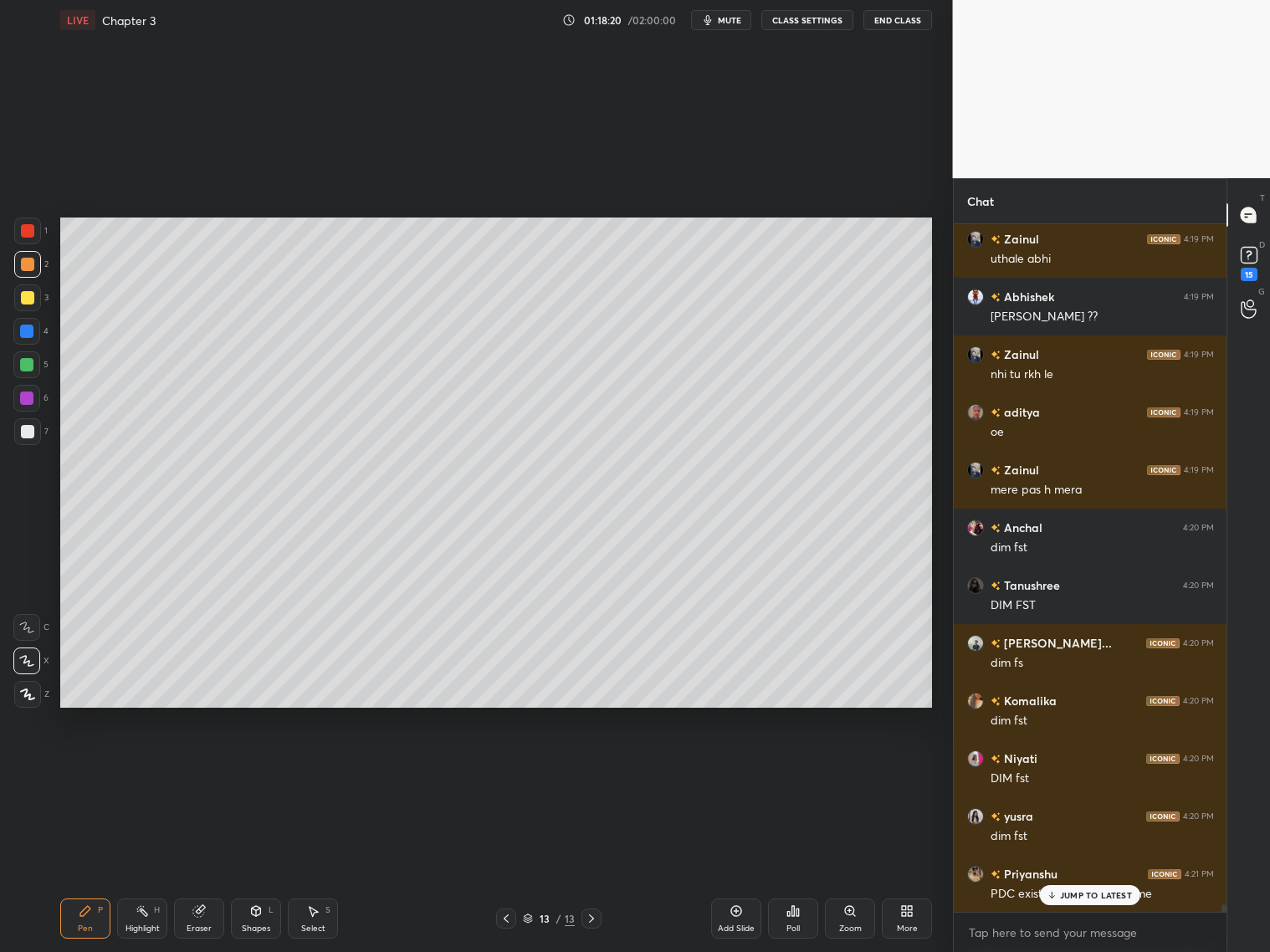
click at [25, 436] on div at bounding box center [28, 432] width 14 height 14
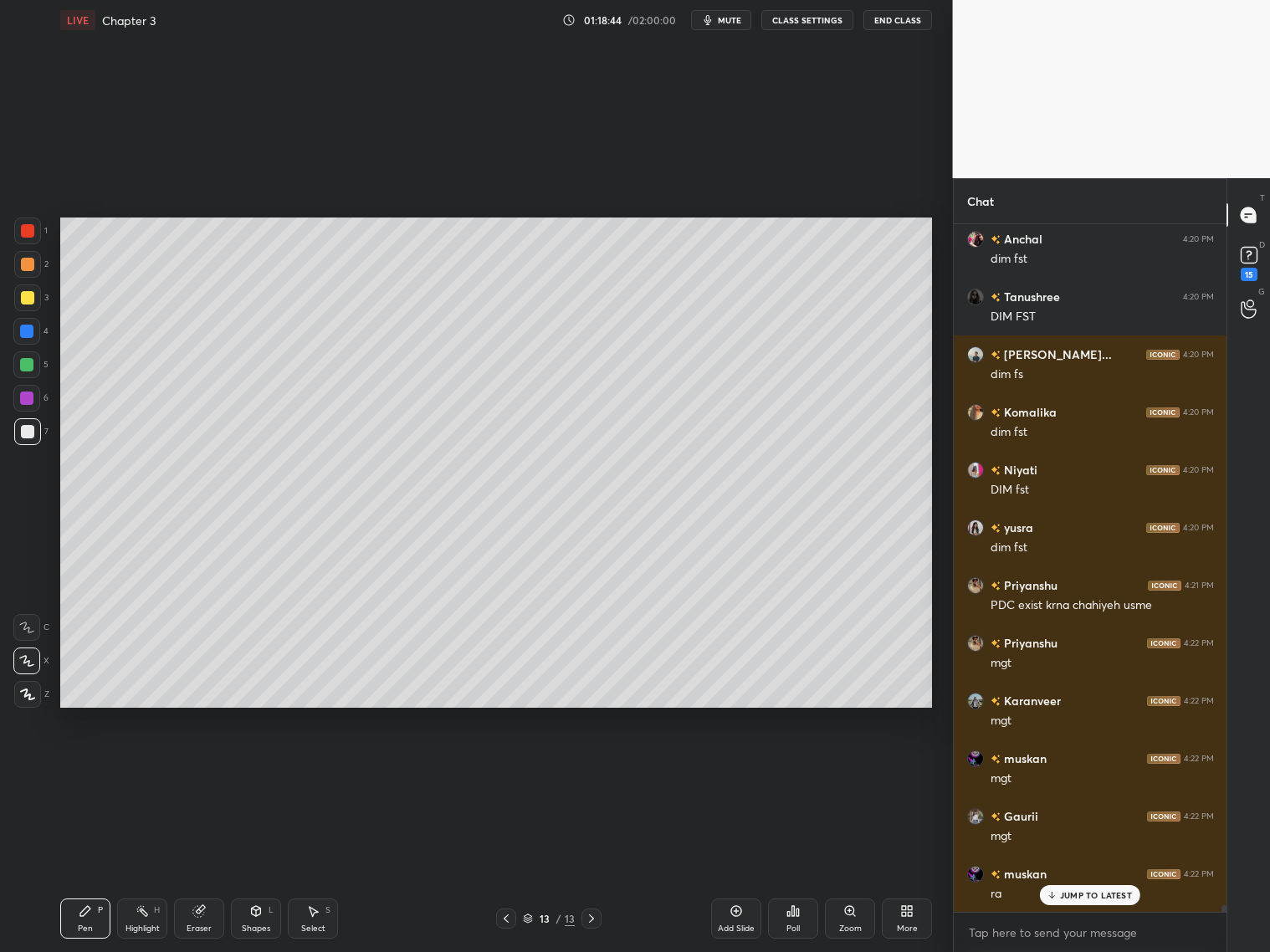
scroll to position [65937, 0]
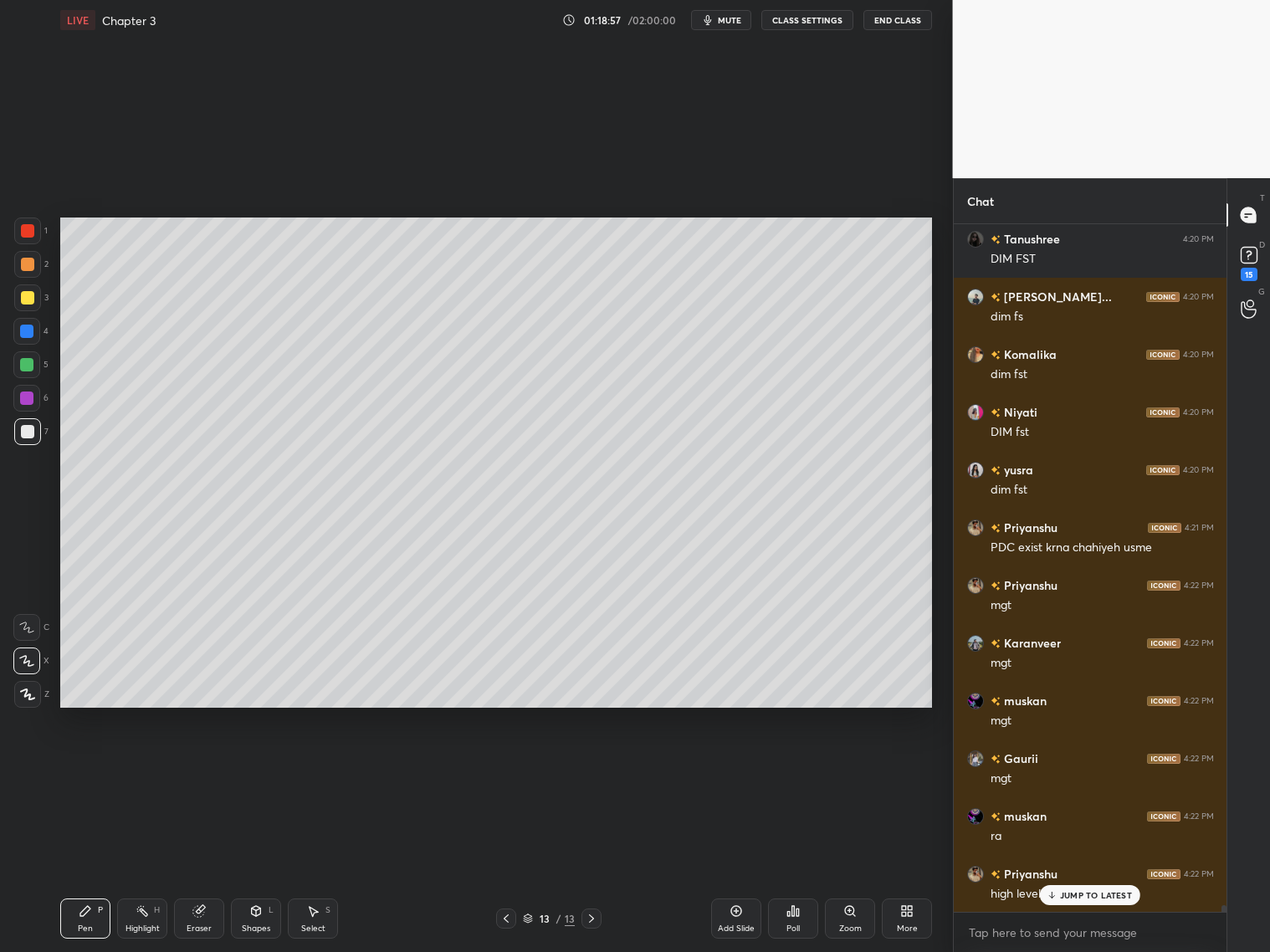
click at [1068, 899] on p "JUMP TO LATEST" at bounding box center [1096, 896] width 72 height 10
click at [739, 925] on div "Add Slide" at bounding box center [736, 929] width 37 height 9
click at [30, 366] on div at bounding box center [26, 364] width 26 height 26
drag, startPoint x: 26, startPoint y: 270, endPoint x: 43, endPoint y: 262, distance: 18.8
click at [32, 270] on div at bounding box center [27, 264] width 26 height 26
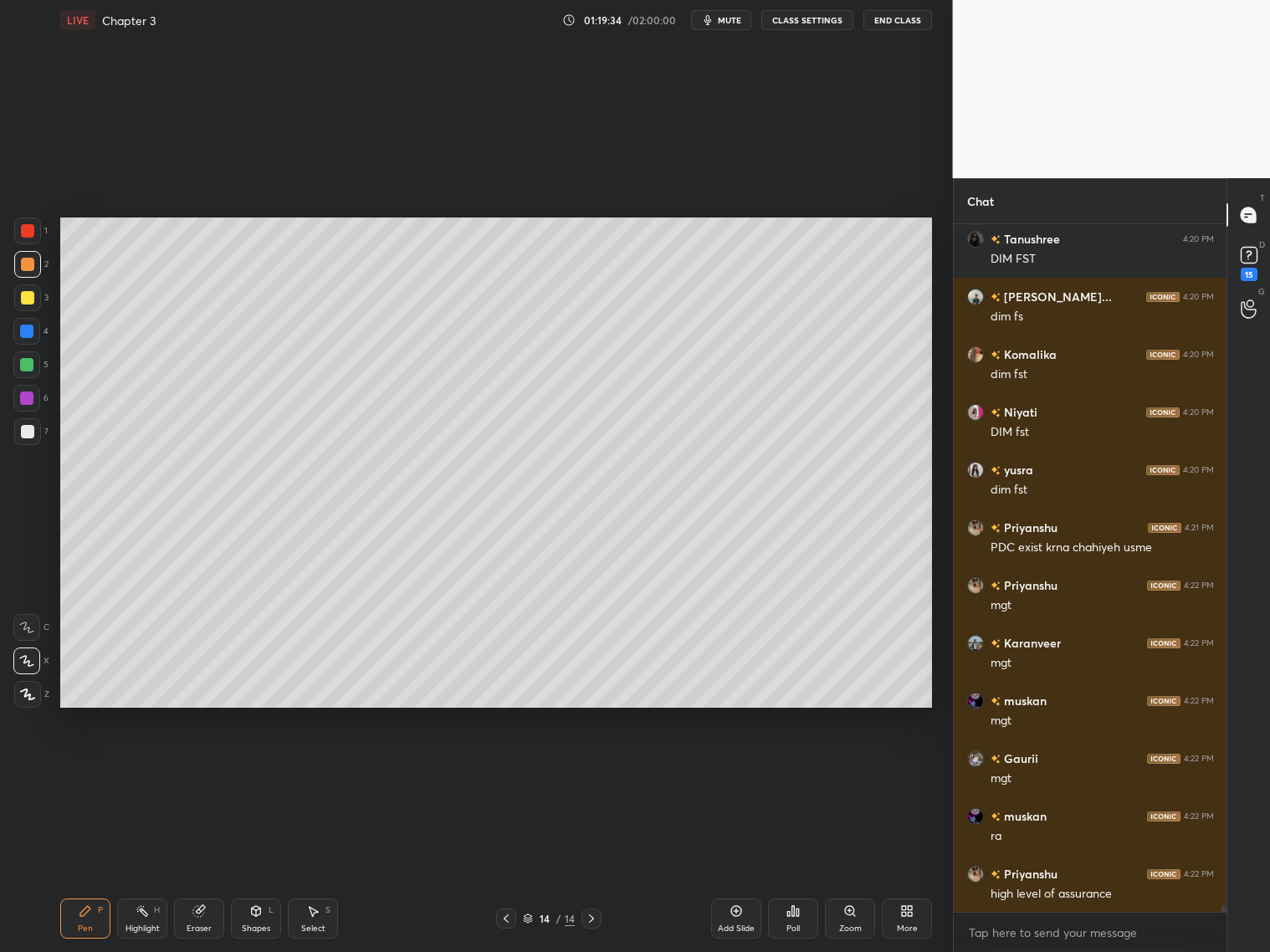
drag, startPoint x: 30, startPoint y: 369, endPoint x: 54, endPoint y: 356, distance: 27.3
click at [36, 367] on div at bounding box center [26, 364] width 26 height 26
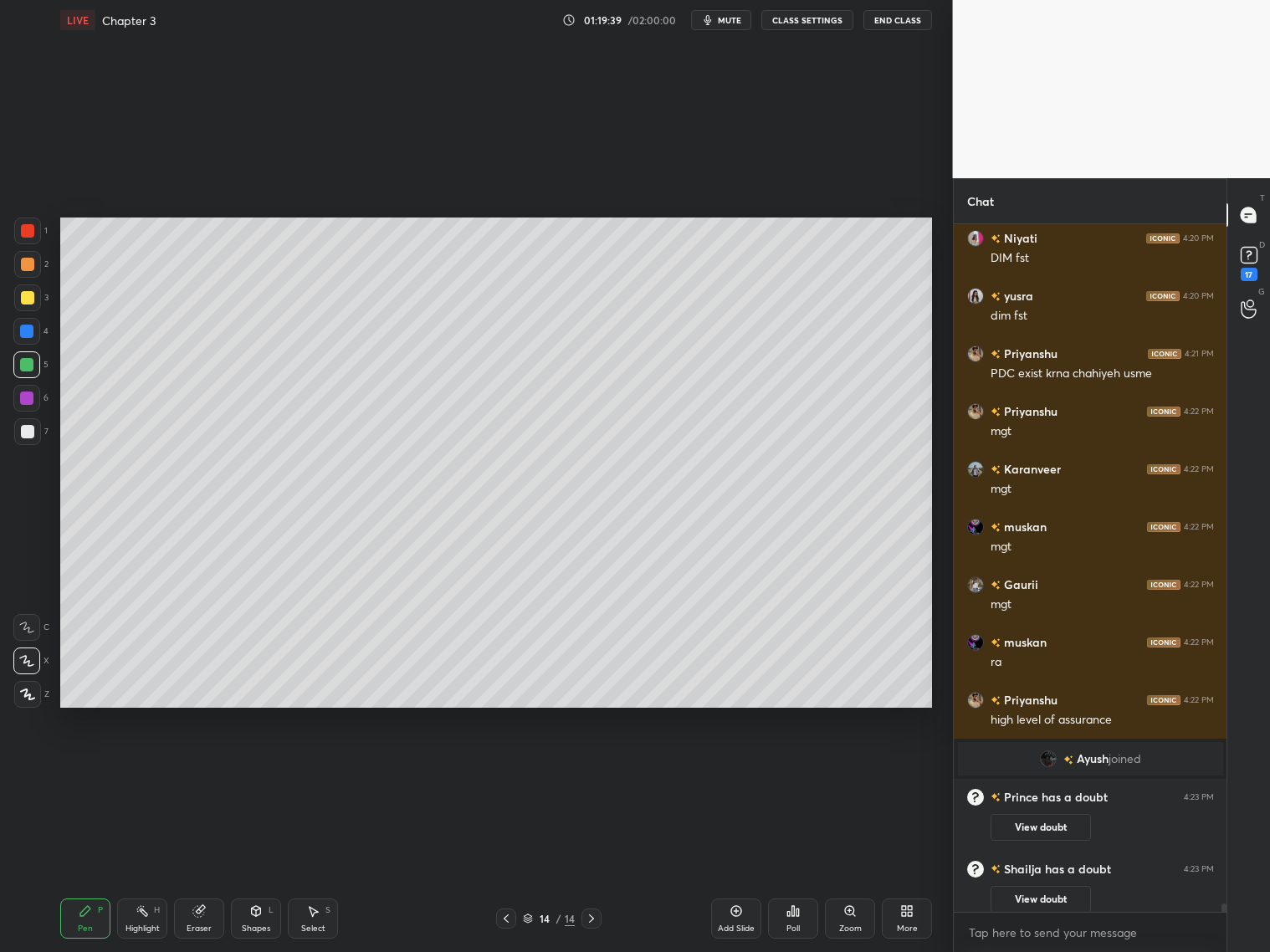
scroll to position [56629, 0]
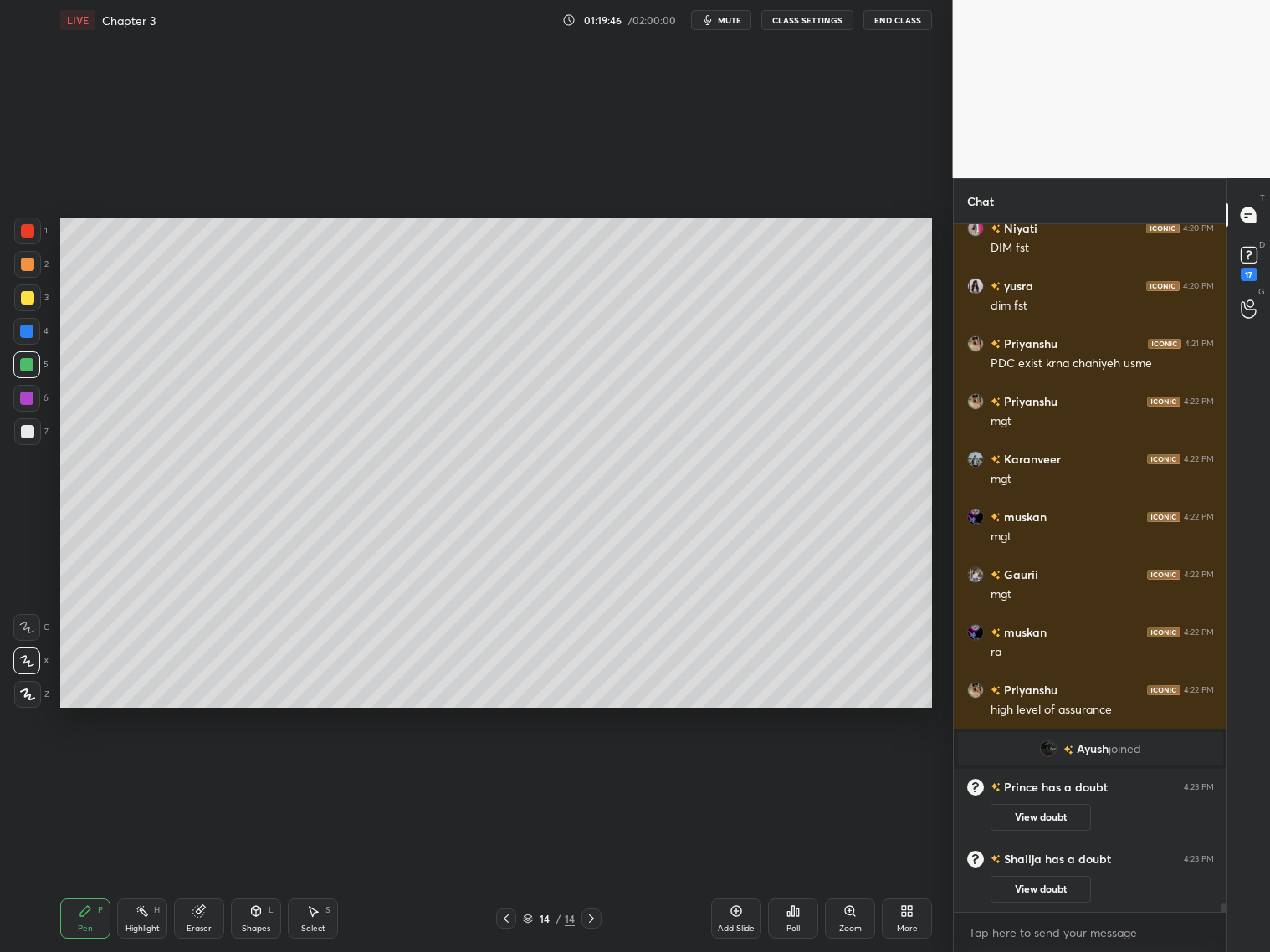
drag, startPoint x: 206, startPoint y: 924, endPoint x: 214, endPoint y: 891, distance: 34.0
click at [213, 919] on div "Eraser" at bounding box center [199, 919] width 50 height 40
click at [91, 910] on div "Pen P" at bounding box center [85, 919] width 50 height 40
drag, startPoint x: 17, startPoint y: 270, endPoint x: 27, endPoint y: 271, distance: 10.0
click at [23, 273] on div at bounding box center [27, 264] width 26 height 26
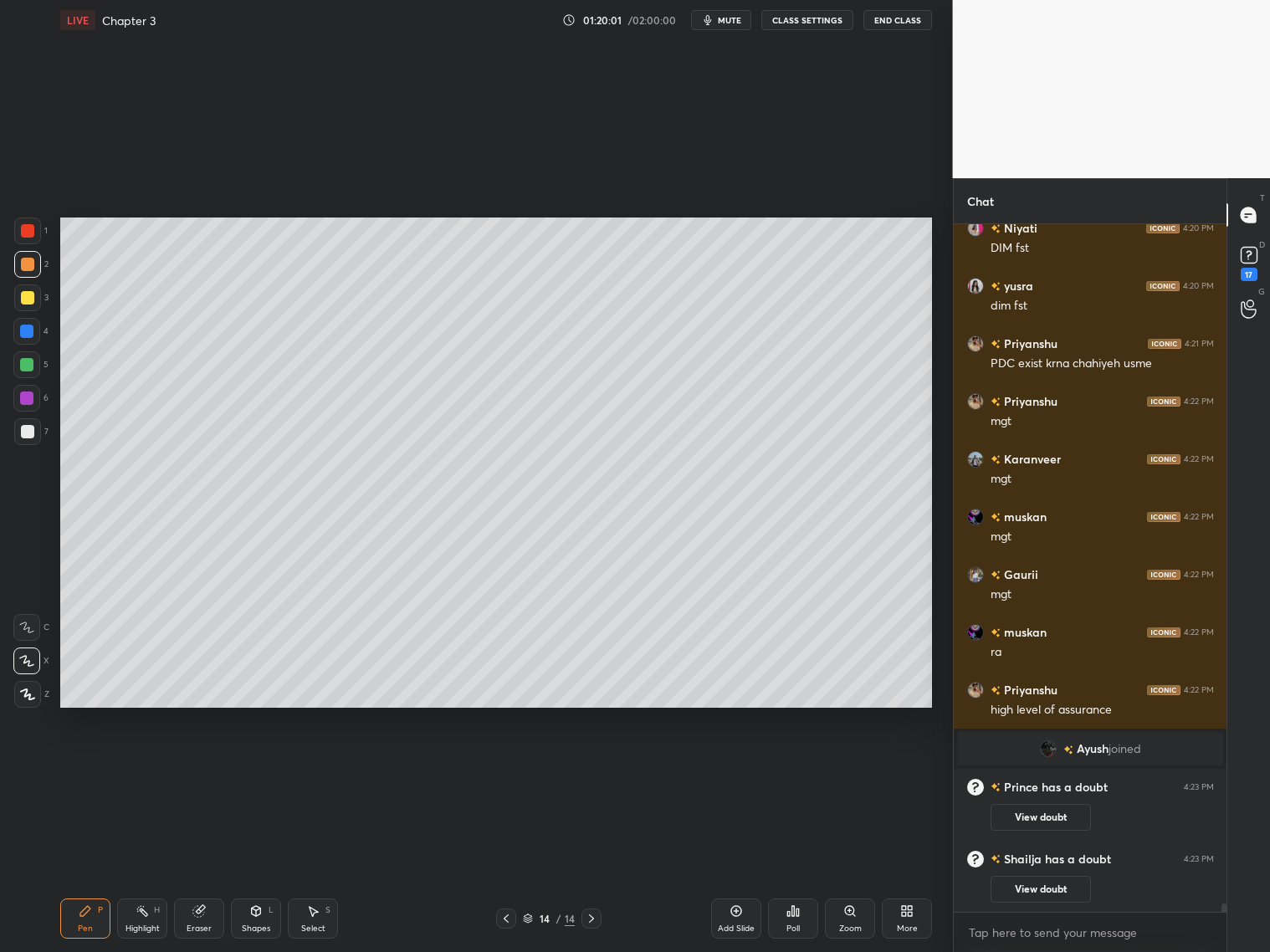
drag, startPoint x: 29, startPoint y: 367, endPoint x: 55, endPoint y: 361, distance: 26.7
click at [33, 369] on div at bounding box center [26, 364] width 26 height 26
drag, startPoint x: 27, startPoint y: 269, endPoint x: 42, endPoint y: 268, distance: 15.0
click at [36, 270] on div at bounding box center [27, 264] width 26 height 26
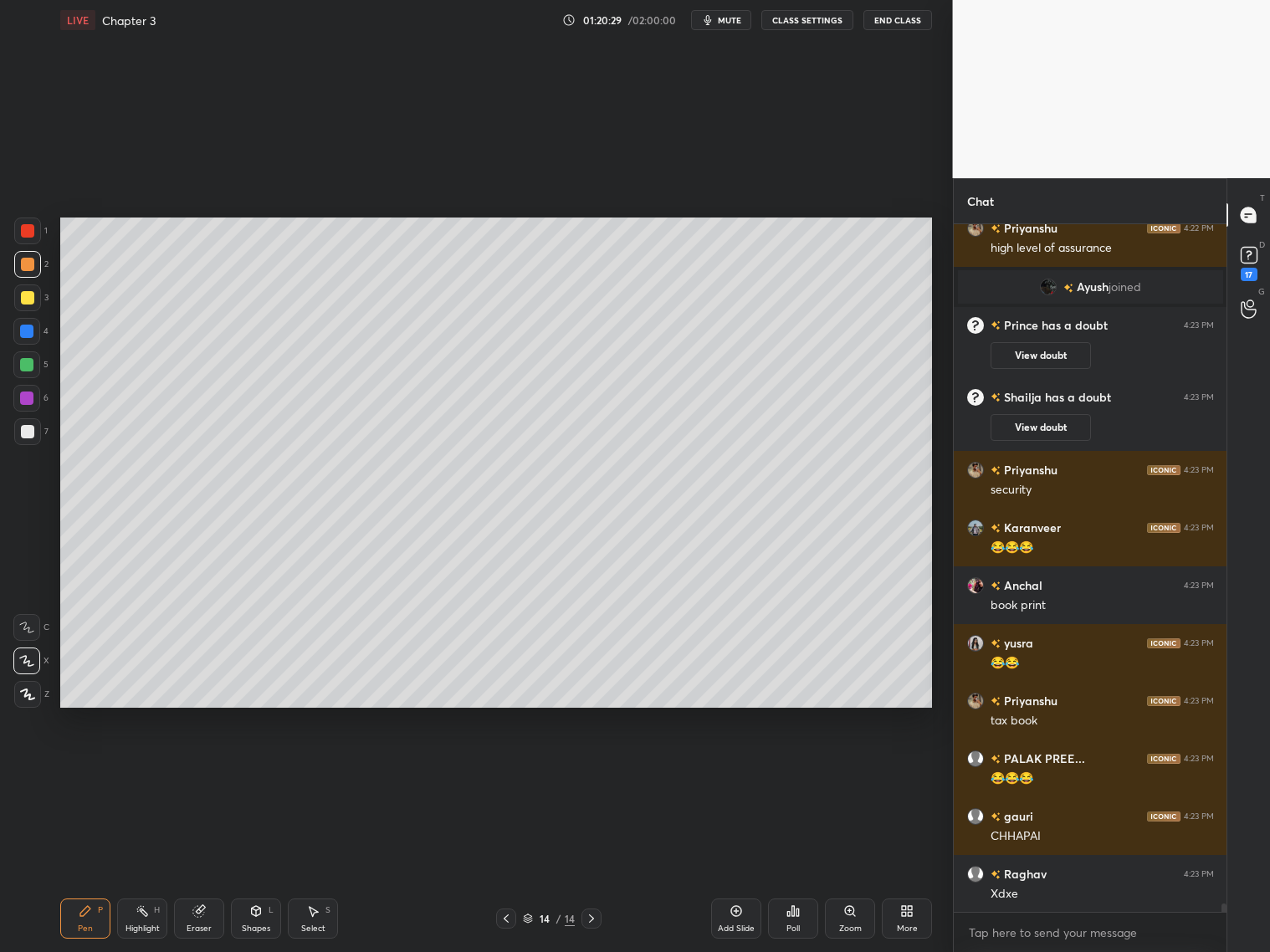
scroll to position [57135, 0]
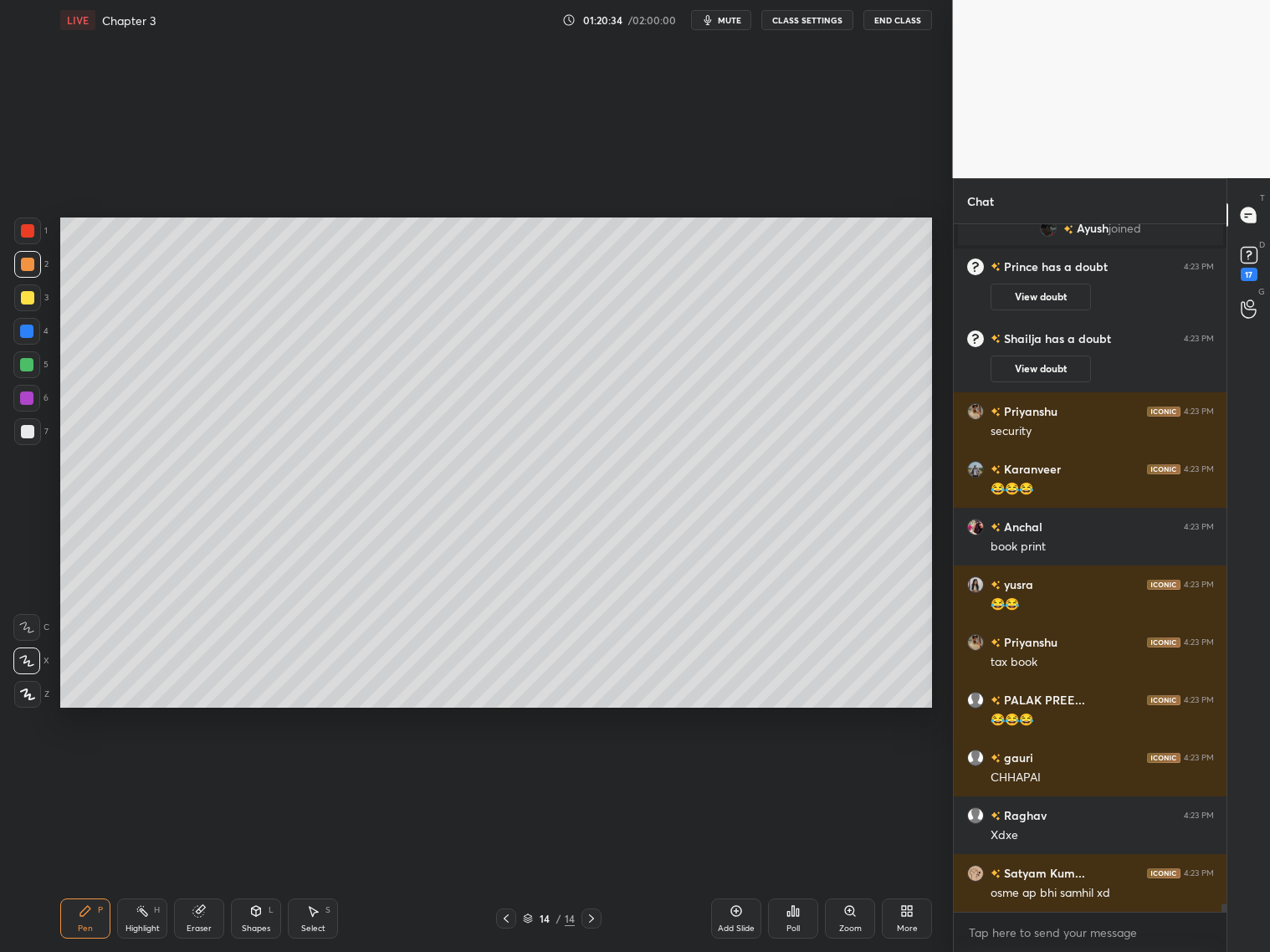
drag, startPoint x: 202, startPoint y: 924, endPoint x: 199, endPoint y: 874, distance: 50.1
click at [201, 921] on div "Eraser" at bounding box center [199, 919] width 50 height 40
click at [77, 914] on div "Pen P" at bounding box center [85, 919] width 50 height 40
click at [32, 368] on div at bounding box center [27, 365] width 14 height 14
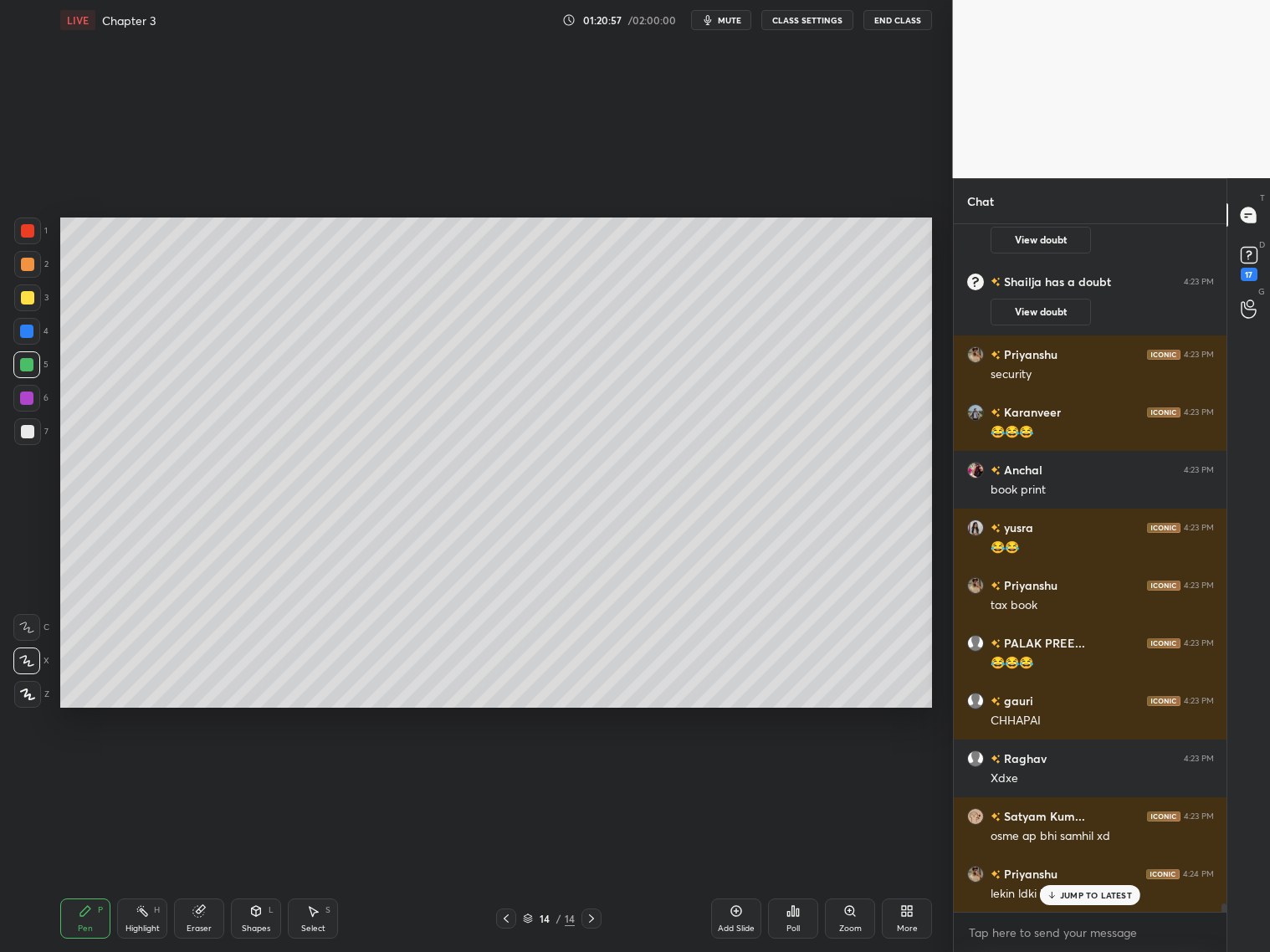
click at [26, 299] on div at bounding box center [28, 298] width 14 height 14
drag, startPoint x: 26, startPoint y: 265, endPoint x: 56, endPoint y: 281, distance: 34.0
click at [27, 268] on div at bounding box center [28, 264] width 14 height 14
click at [591, 922] on icon at bounding box center [592, 919] width 14 height 14
click at [504, 918] on icon at bounding box center [507, 919] width 14 height 14
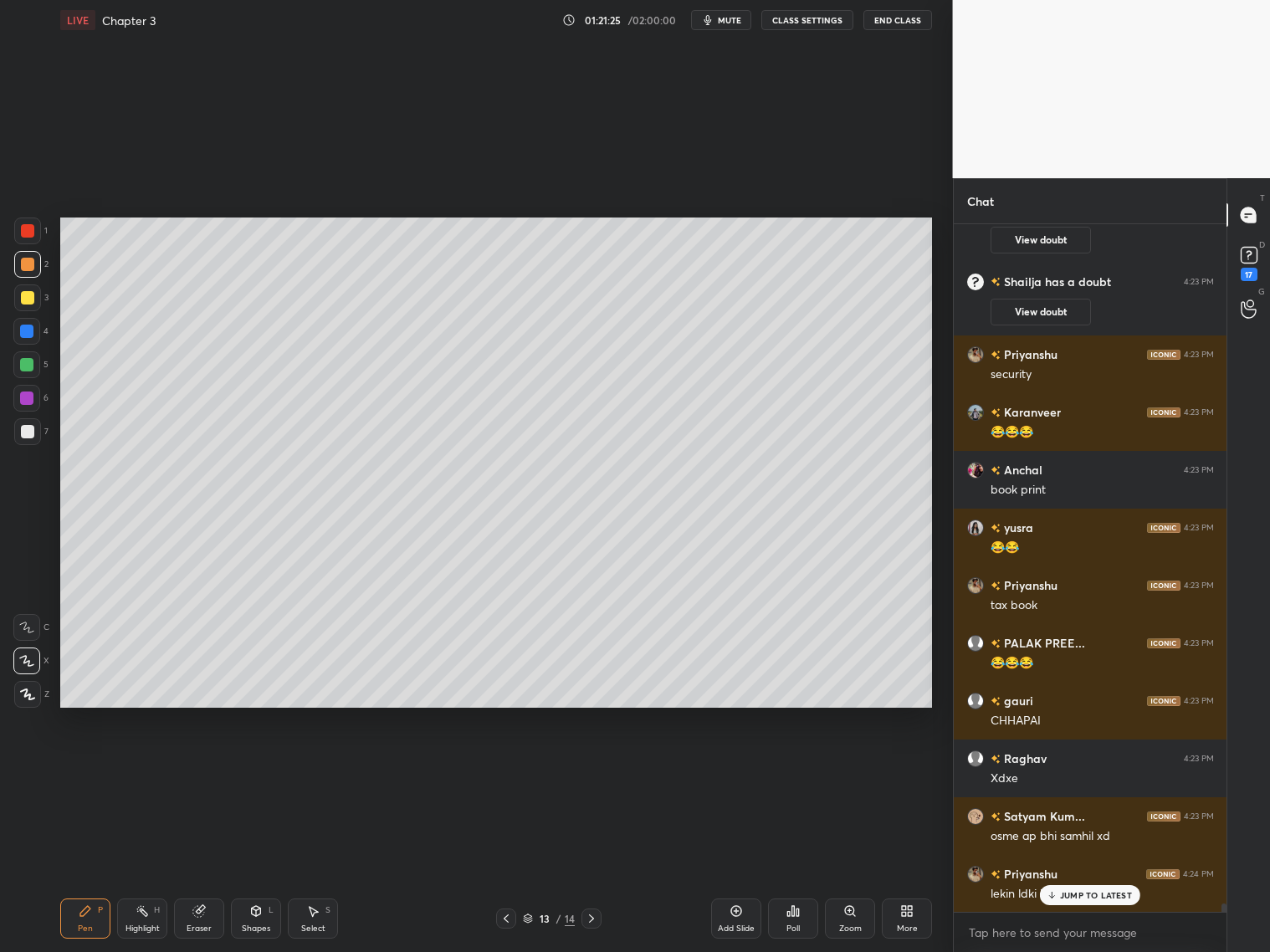
scroll to position [57249, 0]
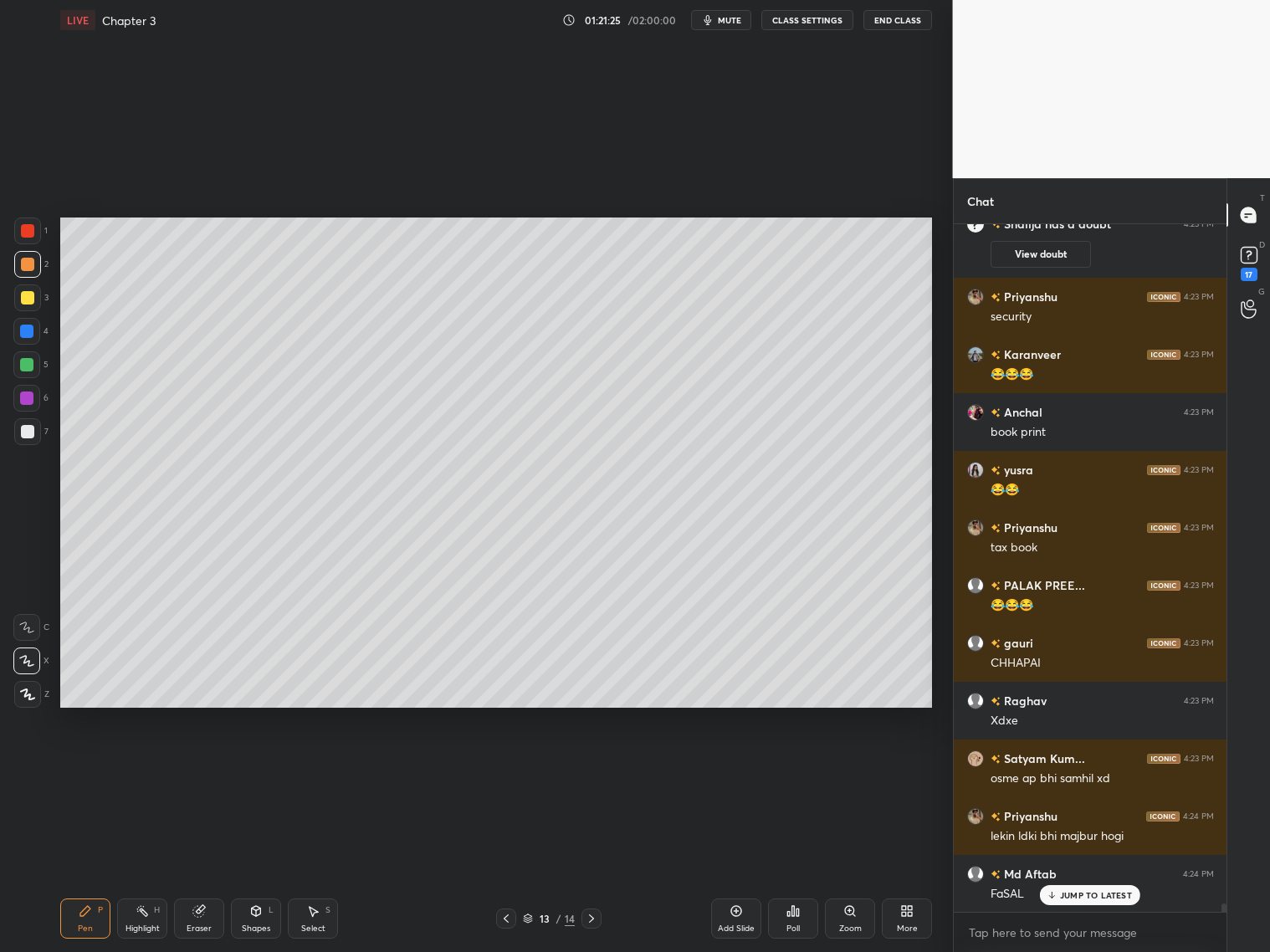
click at [505, 917] on icon at bounding box center [507, 919] width 5 height 9
click at [593, 917] on icon at bounding box center [592, 919] width 14 height 14
click at [585, 922] on div at bounding box center [592, 919] width 20 height 20
click at [504, 914] on icon at bounding box center [507, 919] width 14 height 14
click at [589, 919] on icon at bounding box center [592, 919] width 14 height 14
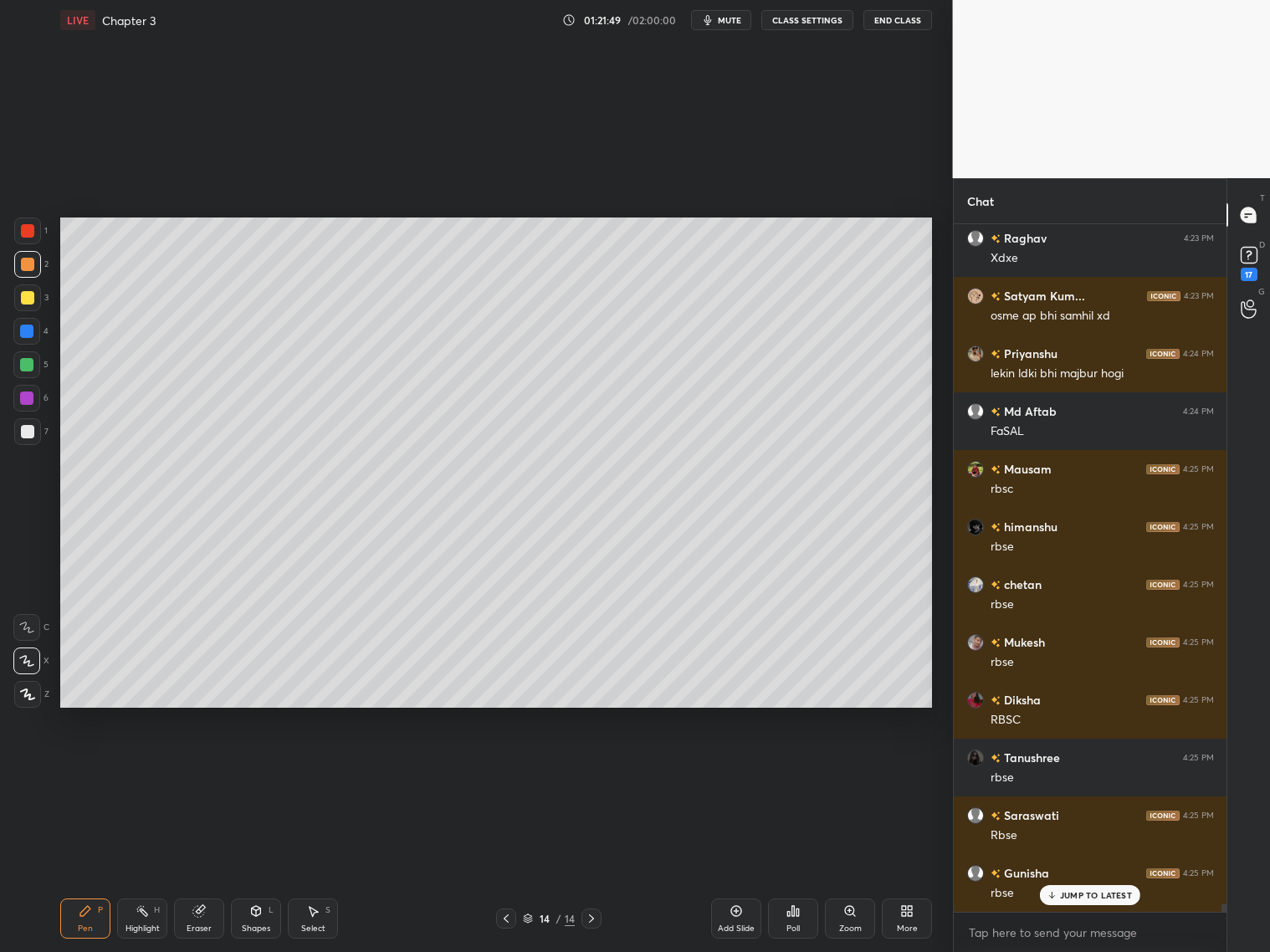
scroll to position [57768, 0]
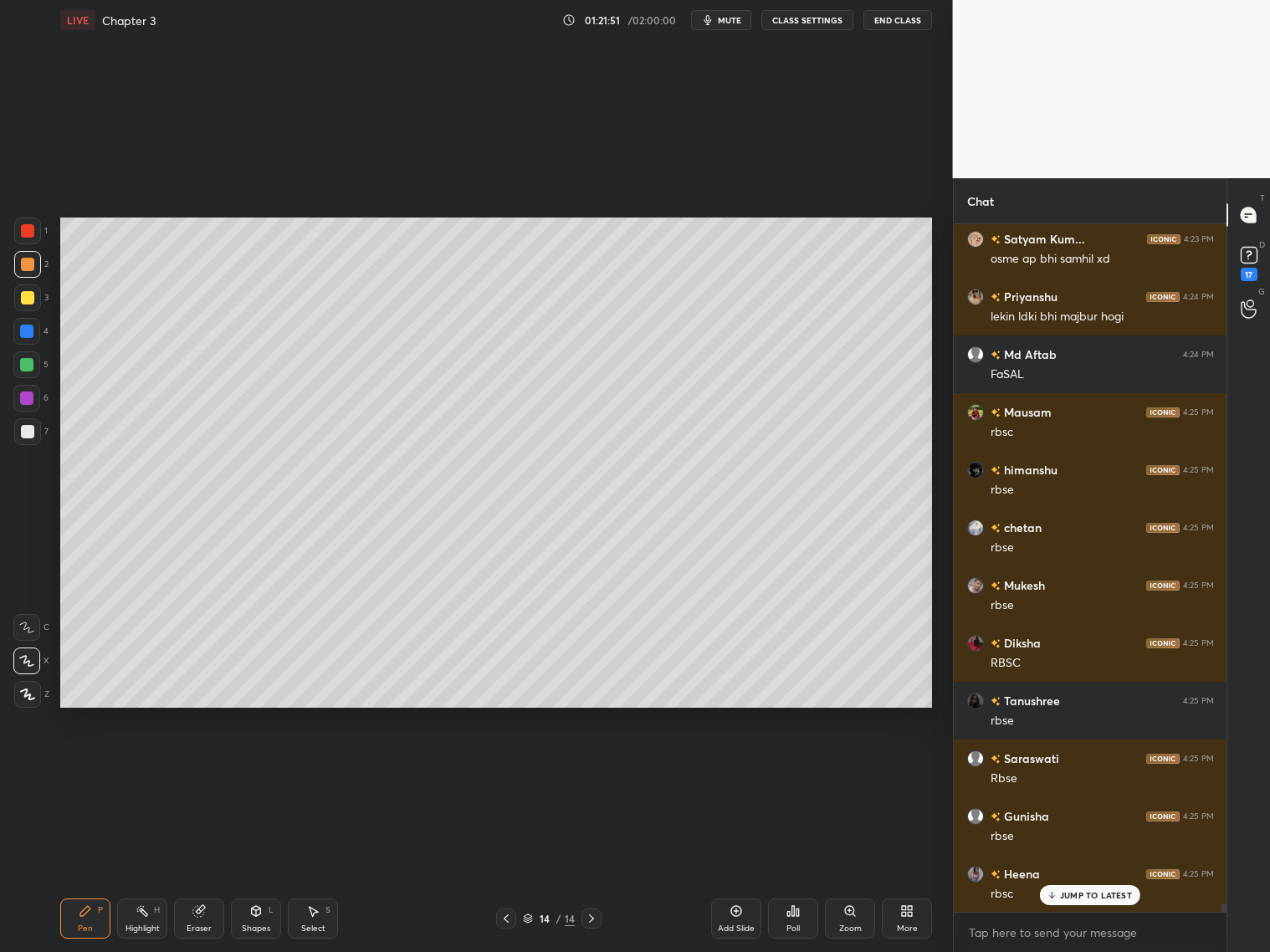
click at [593, 914] on icon at bounding box center [592, 919] width 14 height 14
click at [507, 914] on icon at bounding box center [507, 919] width 14 height 14
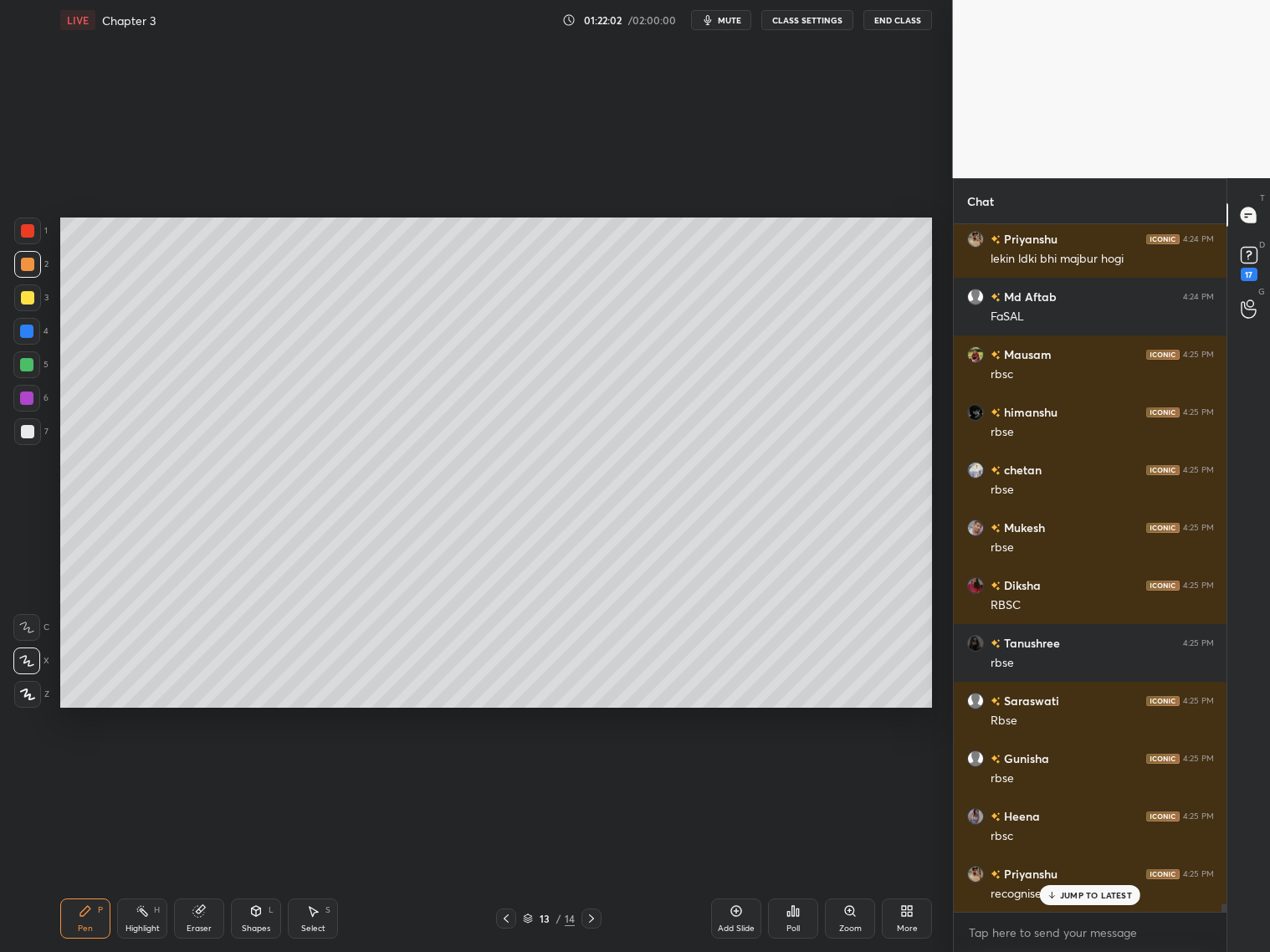
click at [204, 919] on div "Eraser" at bounding box center [199, 919] width 50 height 40
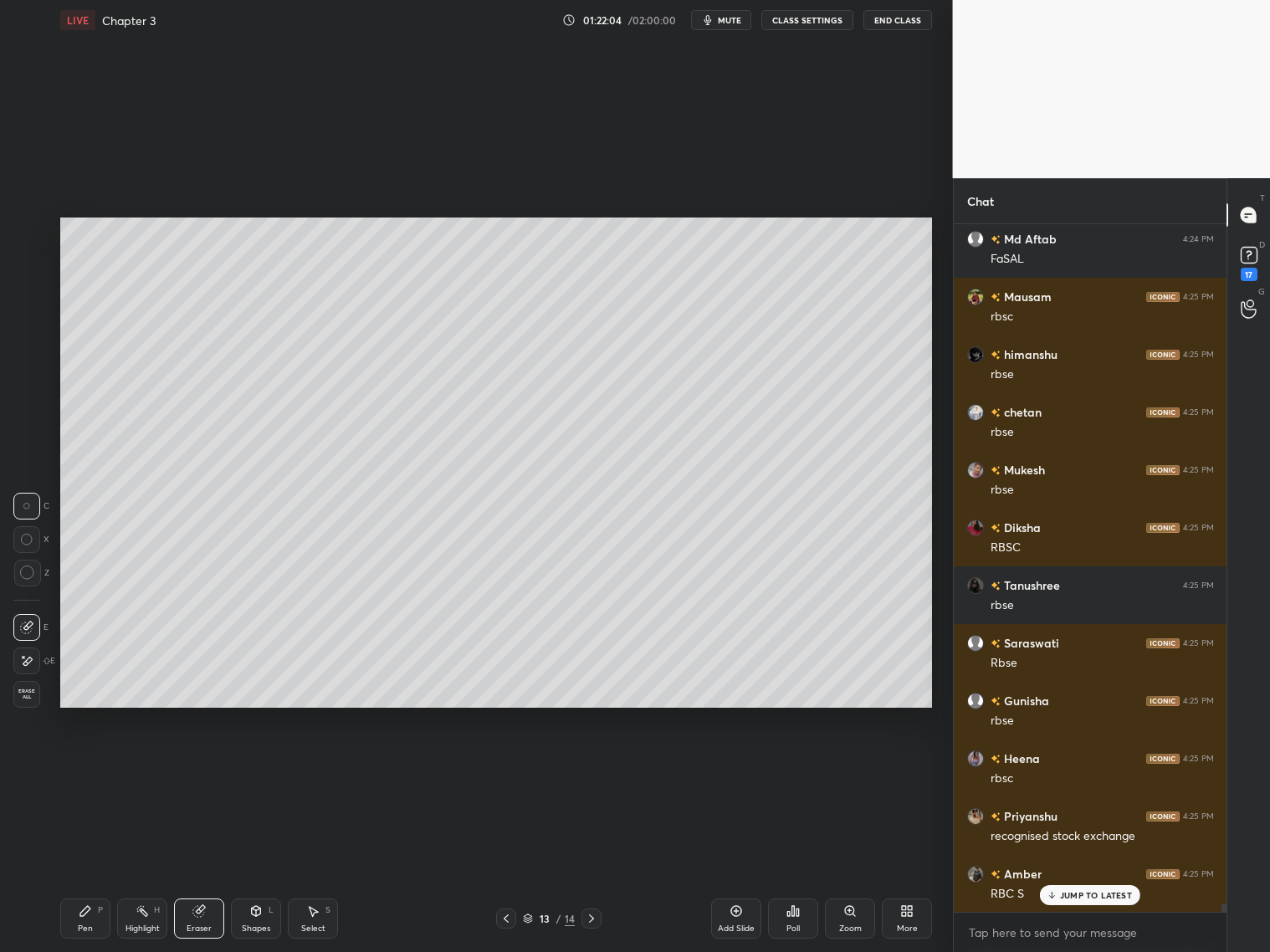
click at [200, 921] on div "Eraser" at bounding box center [199, 919] width 50 height 40
drag, startPoint x: 92, startPoint y: 924, endPoint x: 94, endPoint y: 902, distance: 22.1
click at [95, 924] on div "Pen P" at bounding box center [85, 919] width 50 height 40
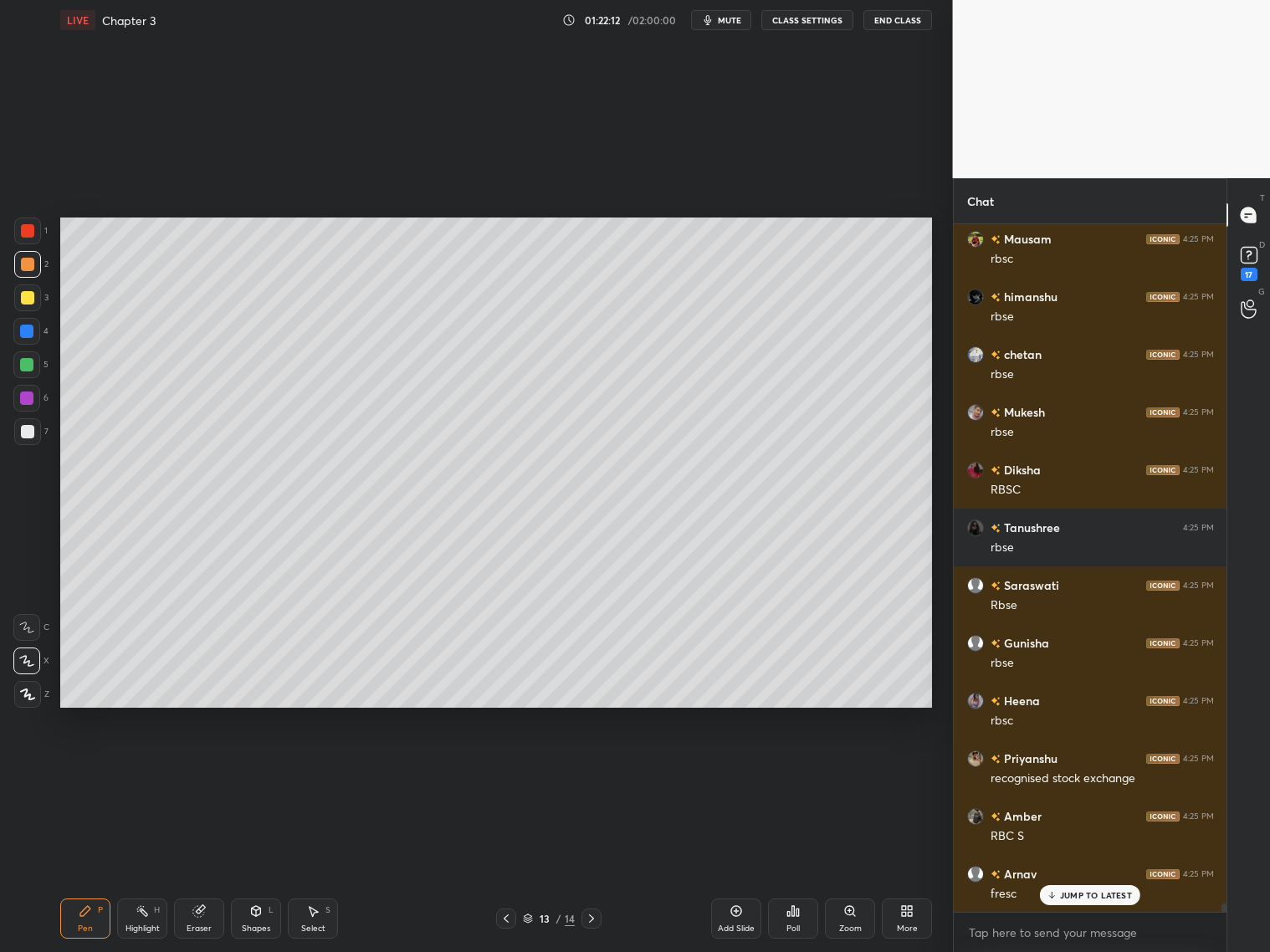
scroll to position [58000, 0]
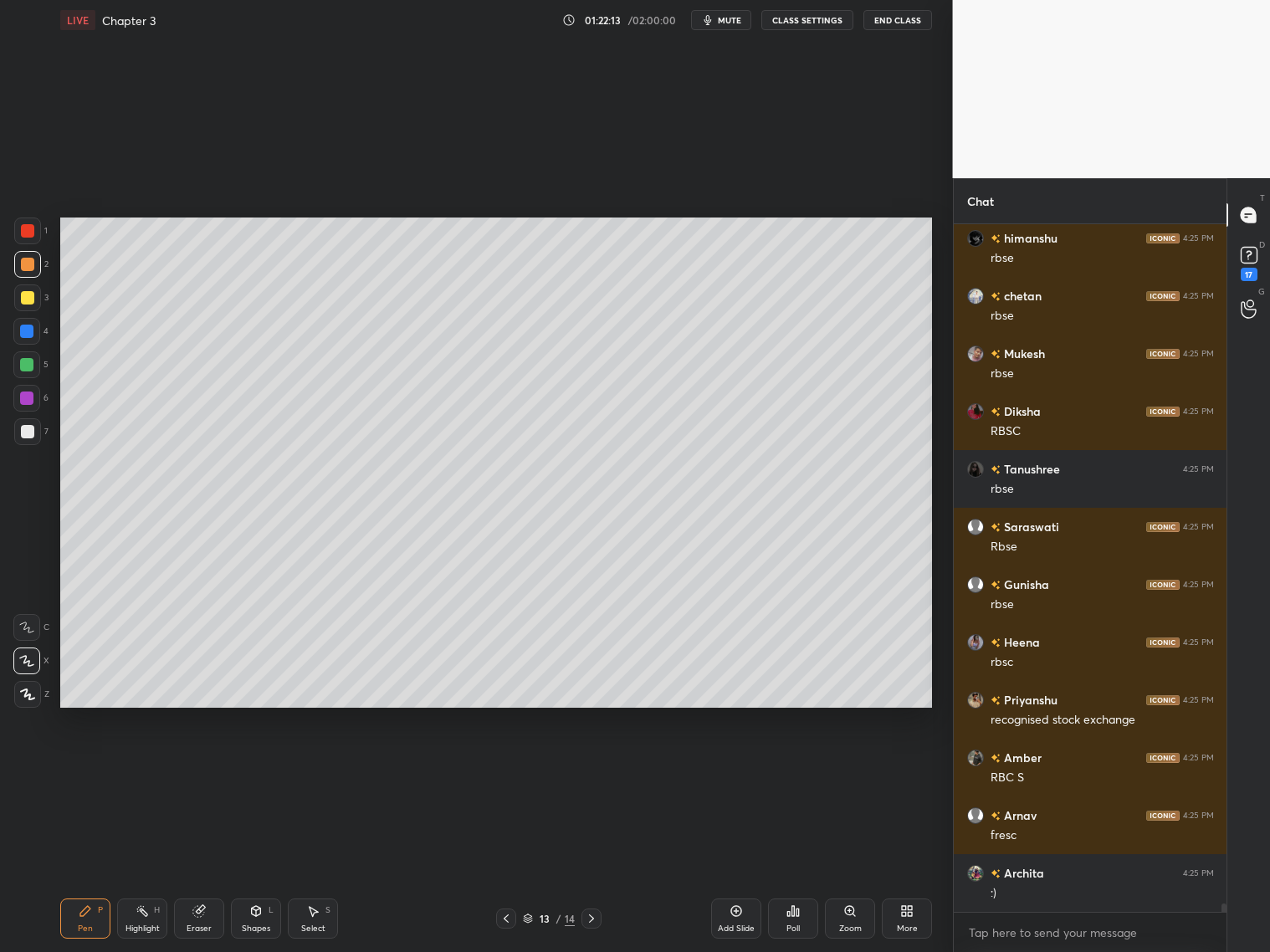
drag, startPoint x: 200, startPoint y: 921, endPoint x: 229, endPoint y: 847, distance: 79.5
click at [200, 914] on div "Eraser" at bounding box center [199, 919] width 50 height 40
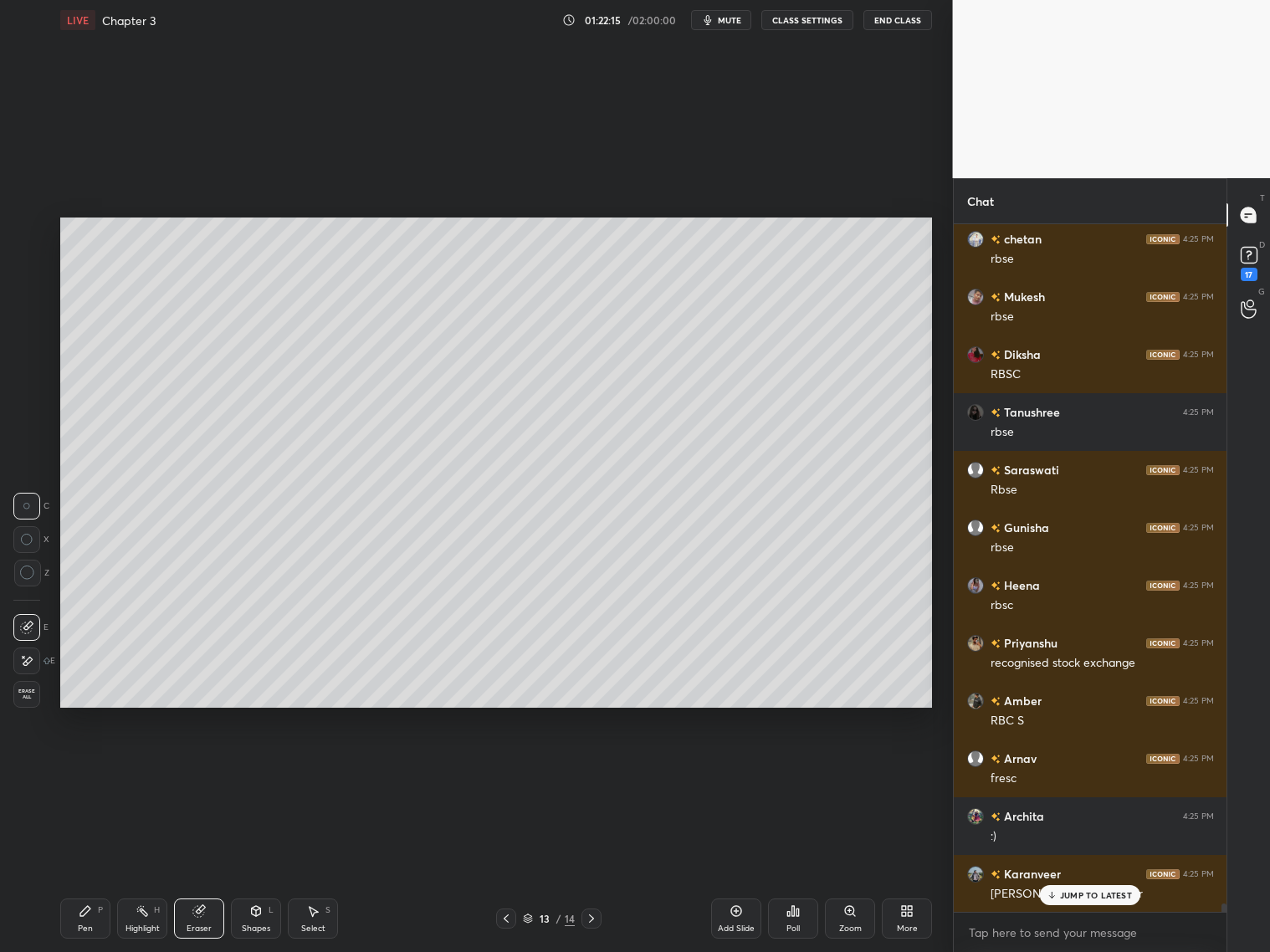
click at [93, 915] on div "Pen P" at bounding box center [85, 919] width 50 height 40
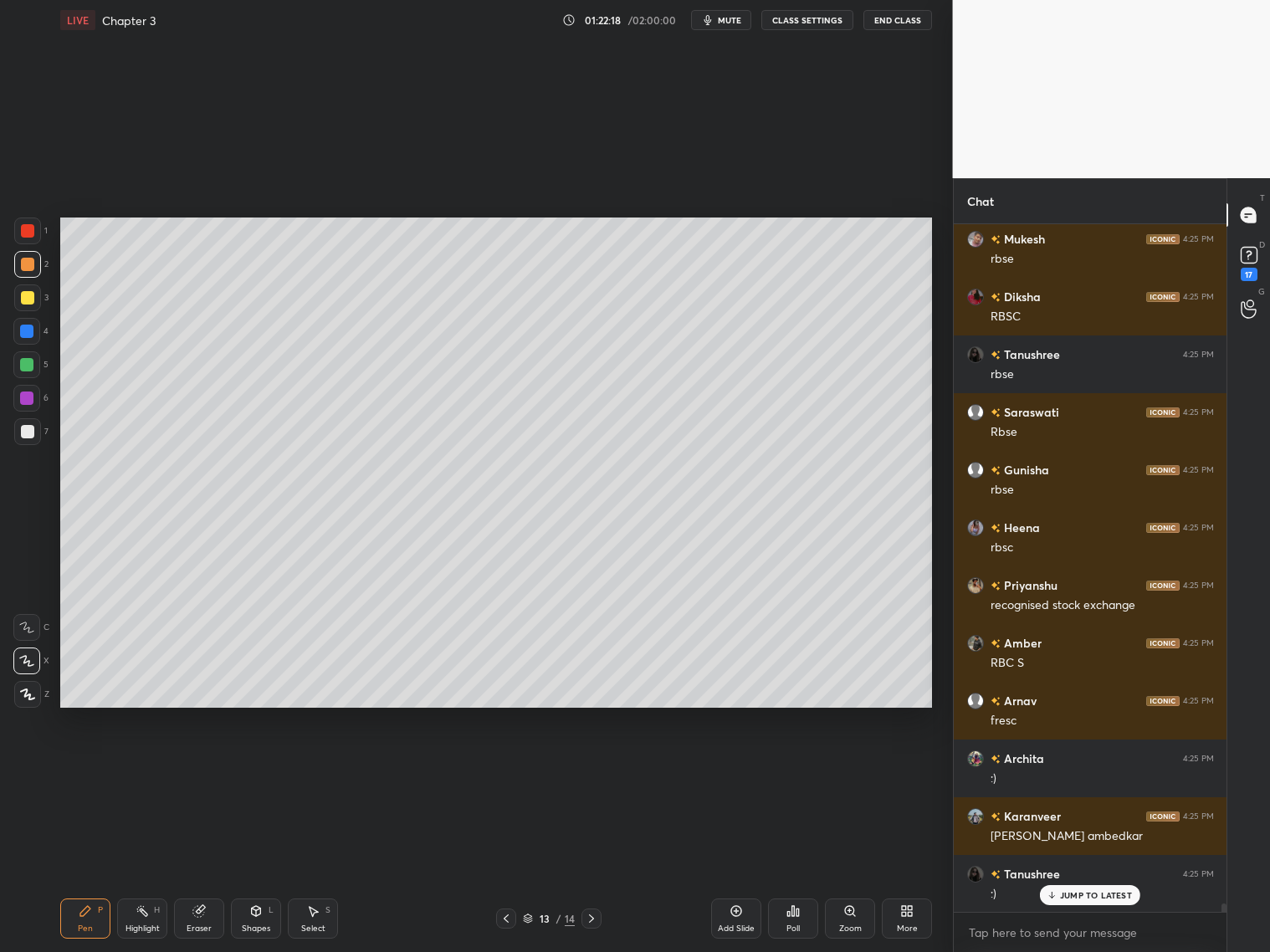
click at [592, 916] on icon at bounding box center [592, 919] width 5 height 9
click at [507, 917] on icon at bounding box center [507, 919] width 14 height 14
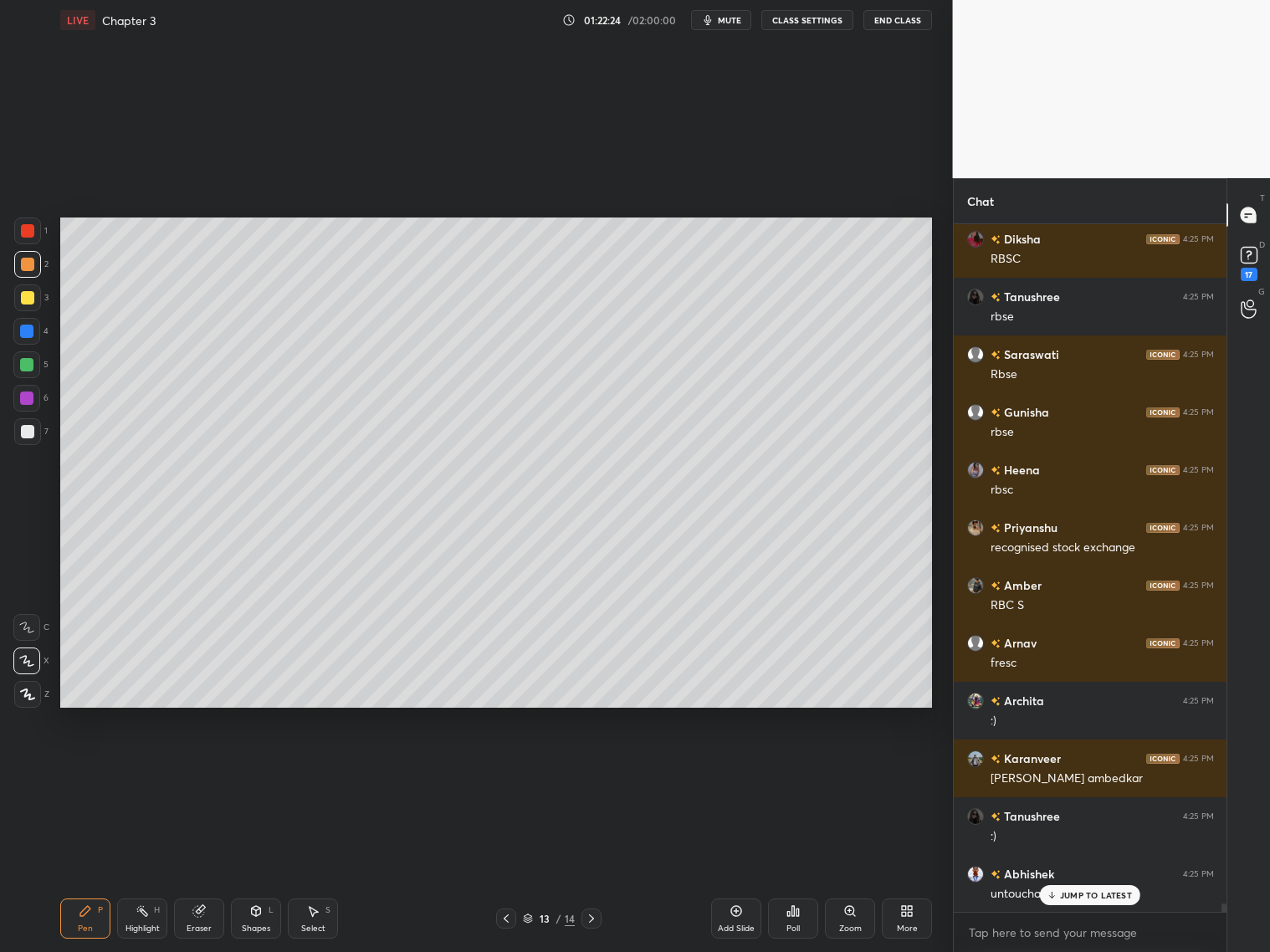
click at [511, 919] on icon at bounding box center [507, 919] width 14 height 14
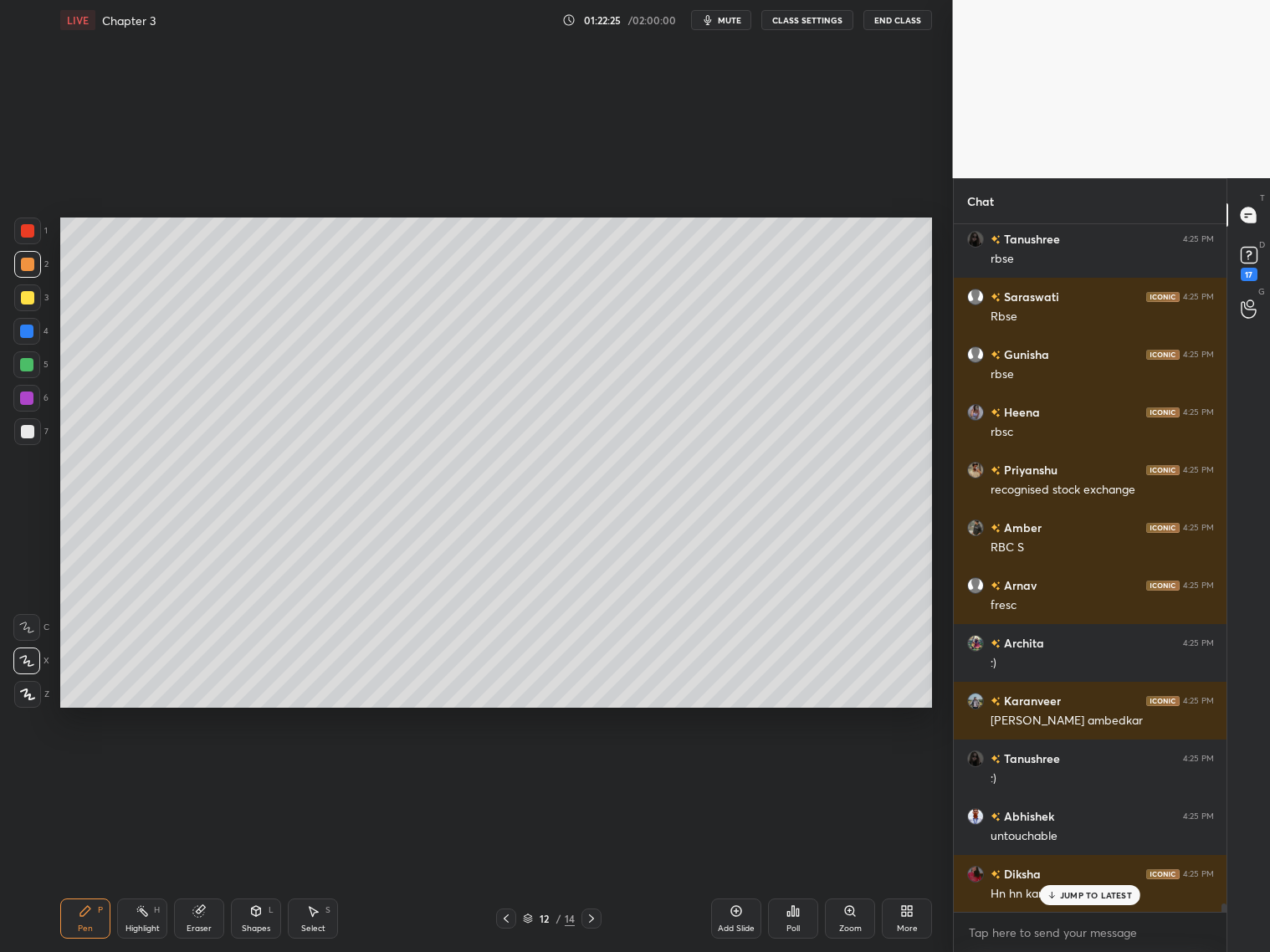
click at [594, 916] on icon at bounding box center [592, 919] width 14 height 14
click at [592, 918] on icon at bounding box center [592, 919] width 14 height 14
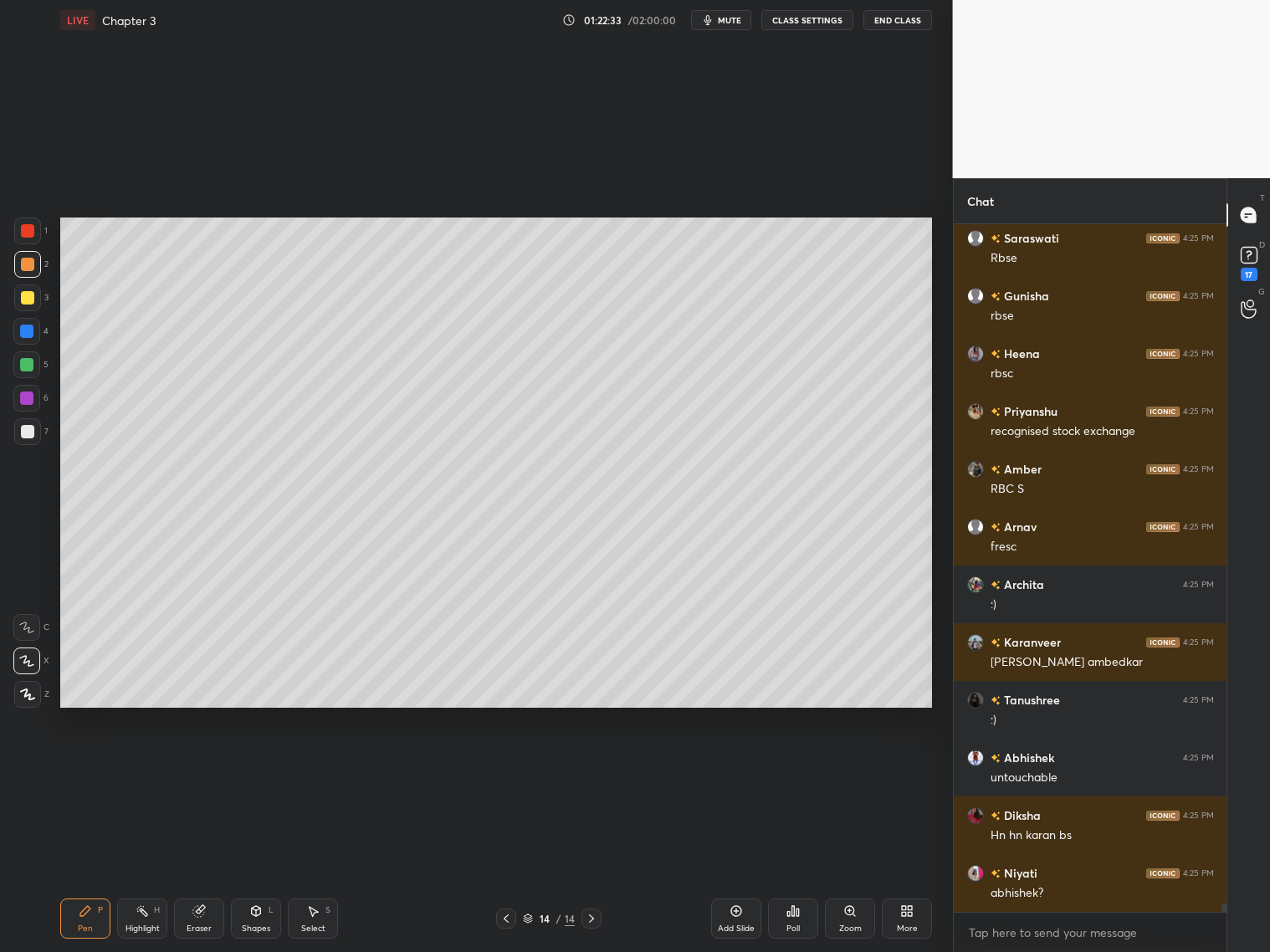
click at [511, 913] on icon at bounding box center [507, 919] width 14 height 14
drag, startPoint x: 197, startPoint y: 925, endPoint x: 199, endPoint y: 889, distance: 36.1
click at [199, 920] on div "Eraser" at bounding box center [199, 919] width 50 height 40
drag, startPoint x: 105, startPoint y: 922, endPoint x: 101, endPoint y: 897, distance: 25.3
click at [103, 918] on div "Pen P" at bounding box center [85, 919] width 50 height 40
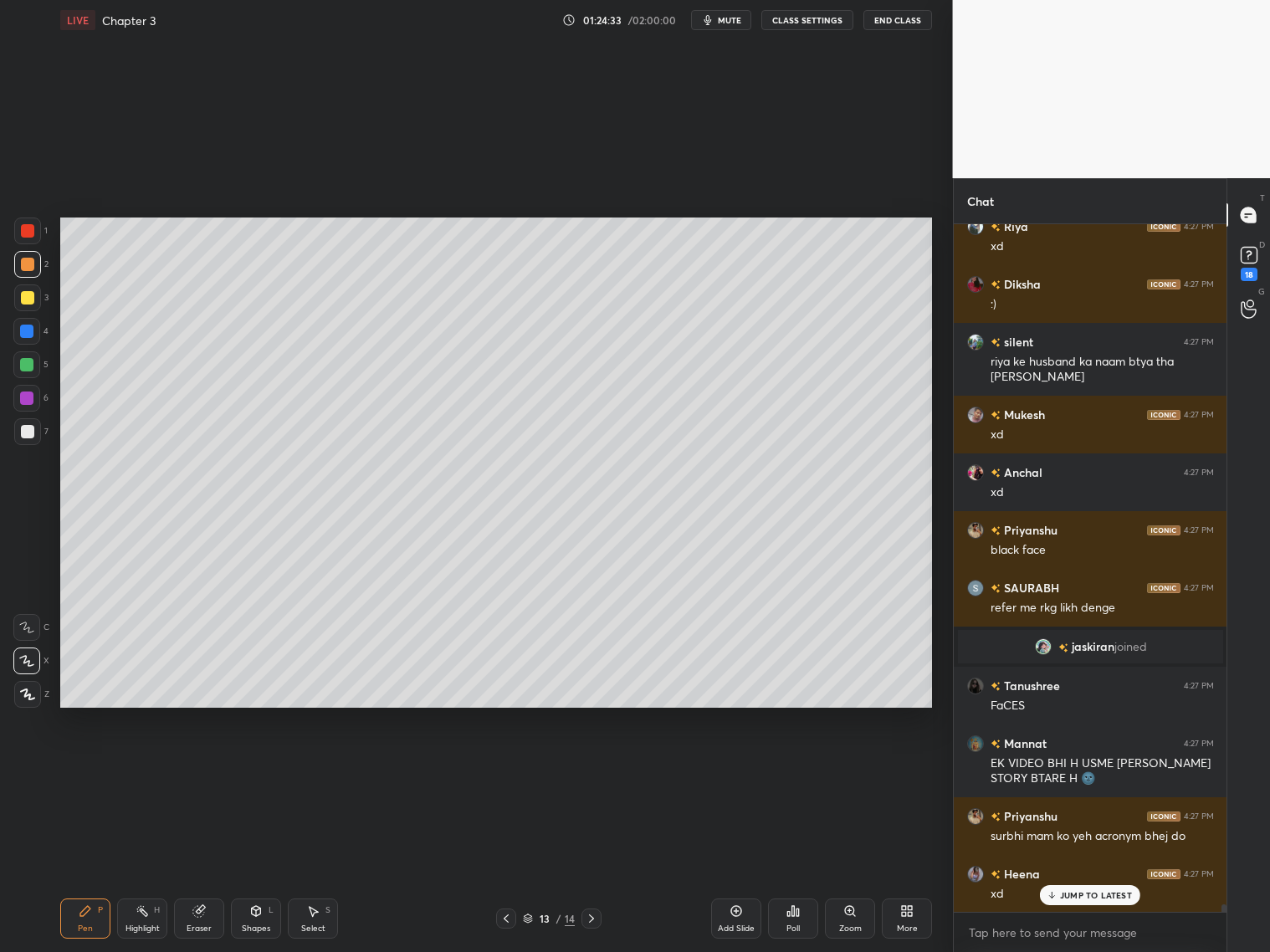
scroll to position [60465, 0]
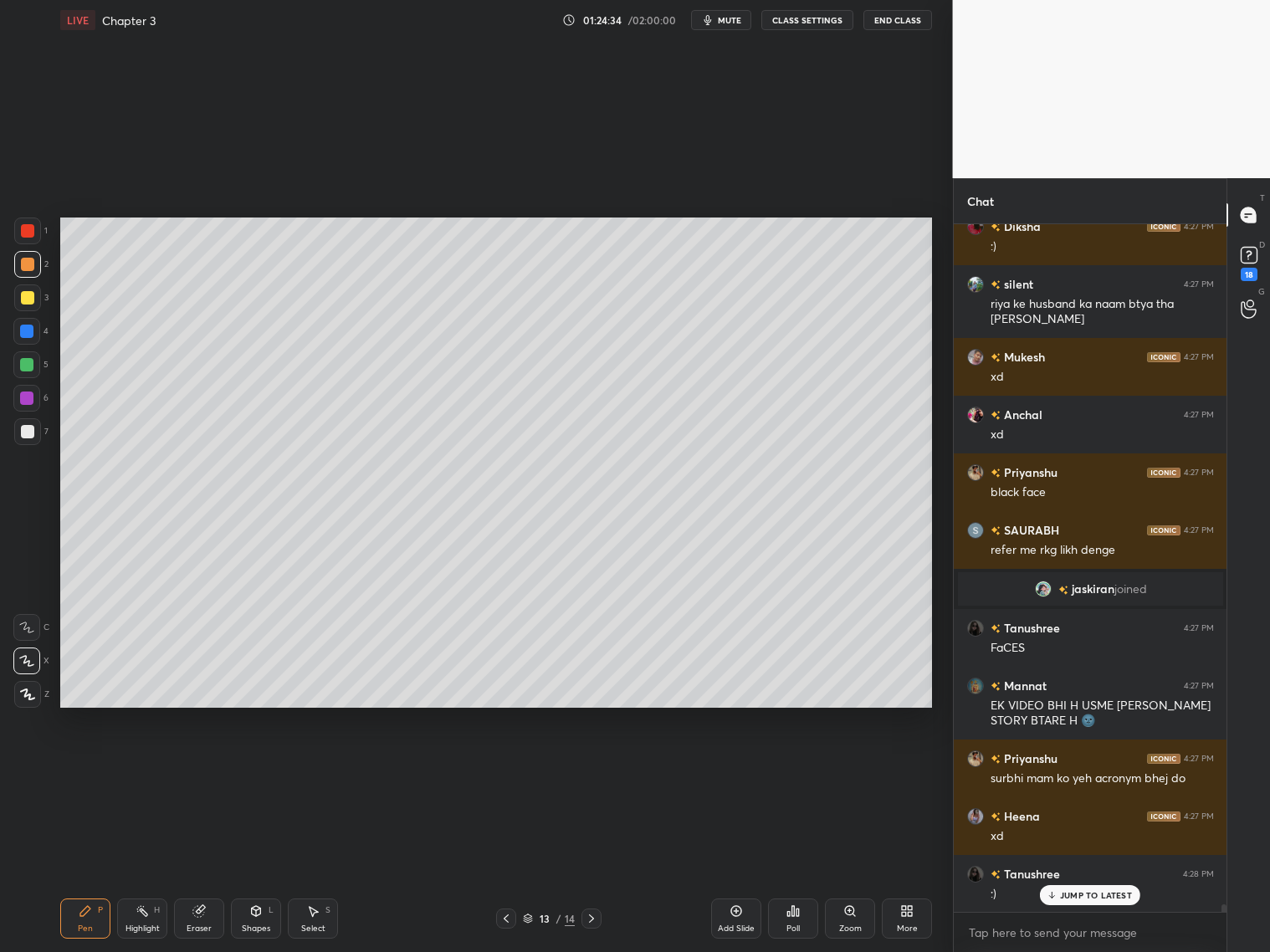
click at [595, 914] on icon at bounding box center [592, 919] width 14 height 14
click at [743, 914] on icon at bounding box center [736, 911] width 14 height 14
click at [1080, 897] on p "JUMP TO LATEST" at bounding box center [1096, 896] width 72 height 10
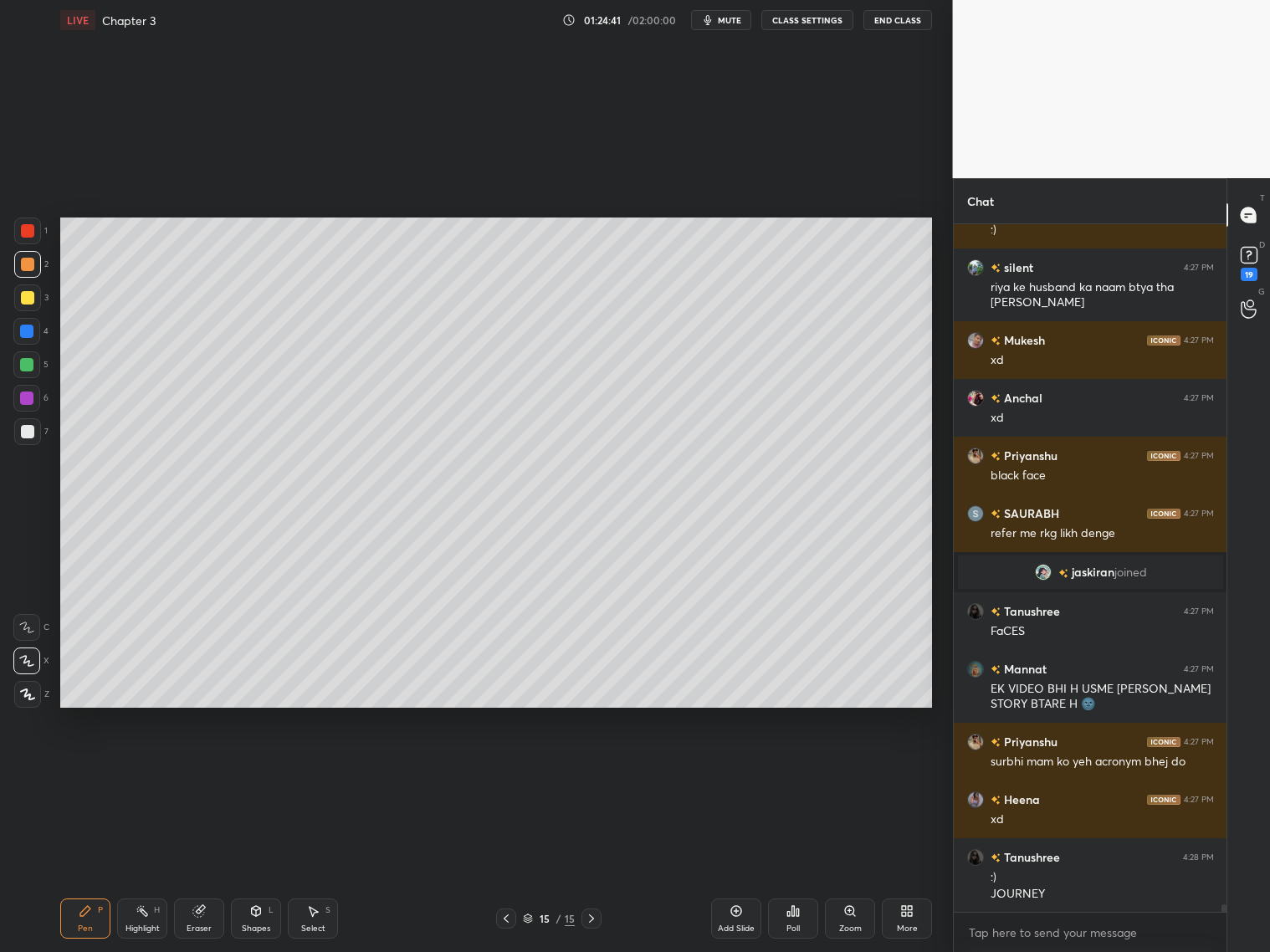
drag, startPoint x: 31, startPoint y: 429, endPoint x: 36, endPoint y: 416, distance: 13.9
click at [34, 431] on div at bounding box center [27, 431] width 26 height 26
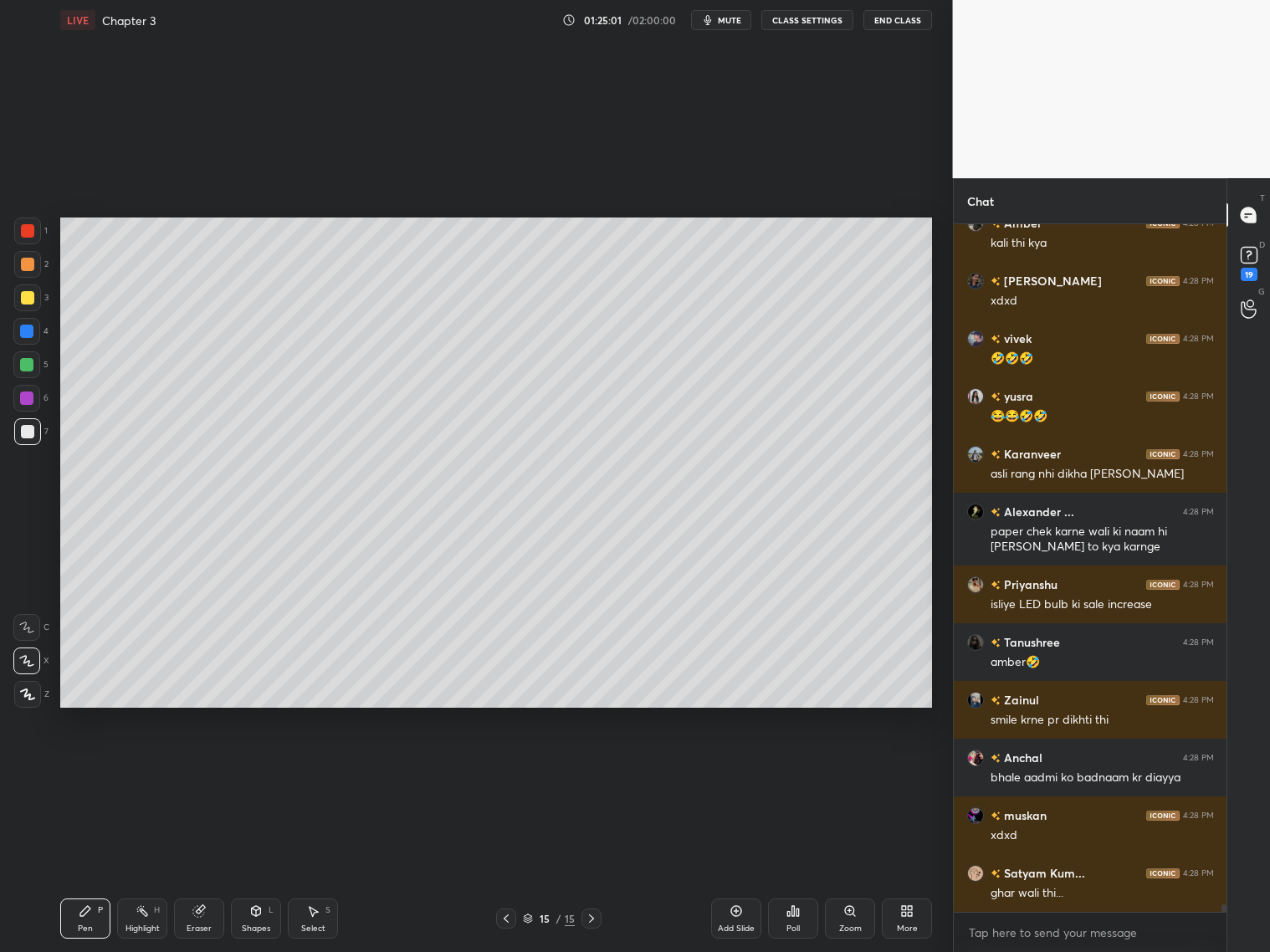
scroll to position [61420, 0]
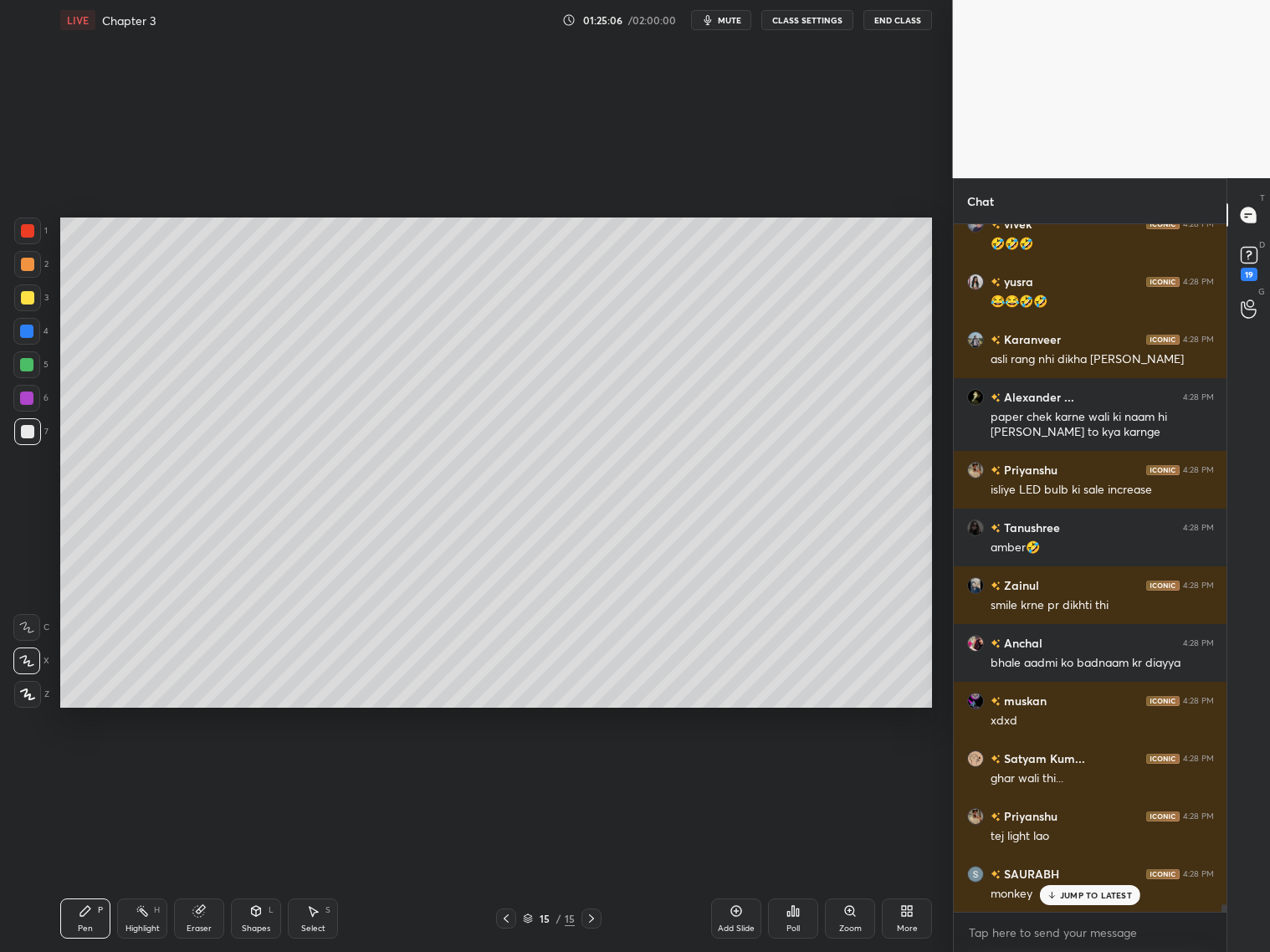
click at [1082, 897] on p "JUMP TO LATEST" at bounding box center [1096, 896] width 72 height 10
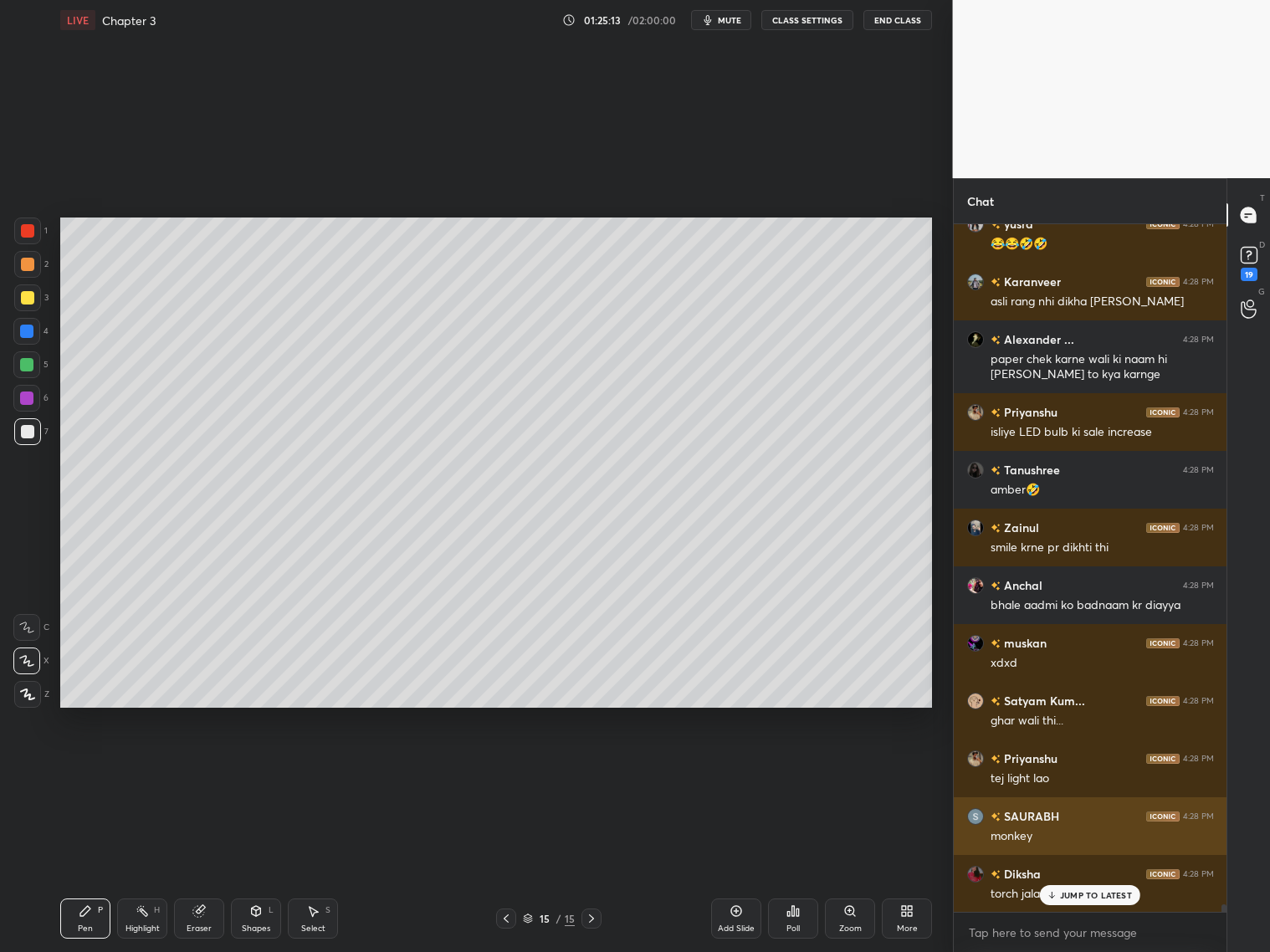
scroll to position [61535, 0]
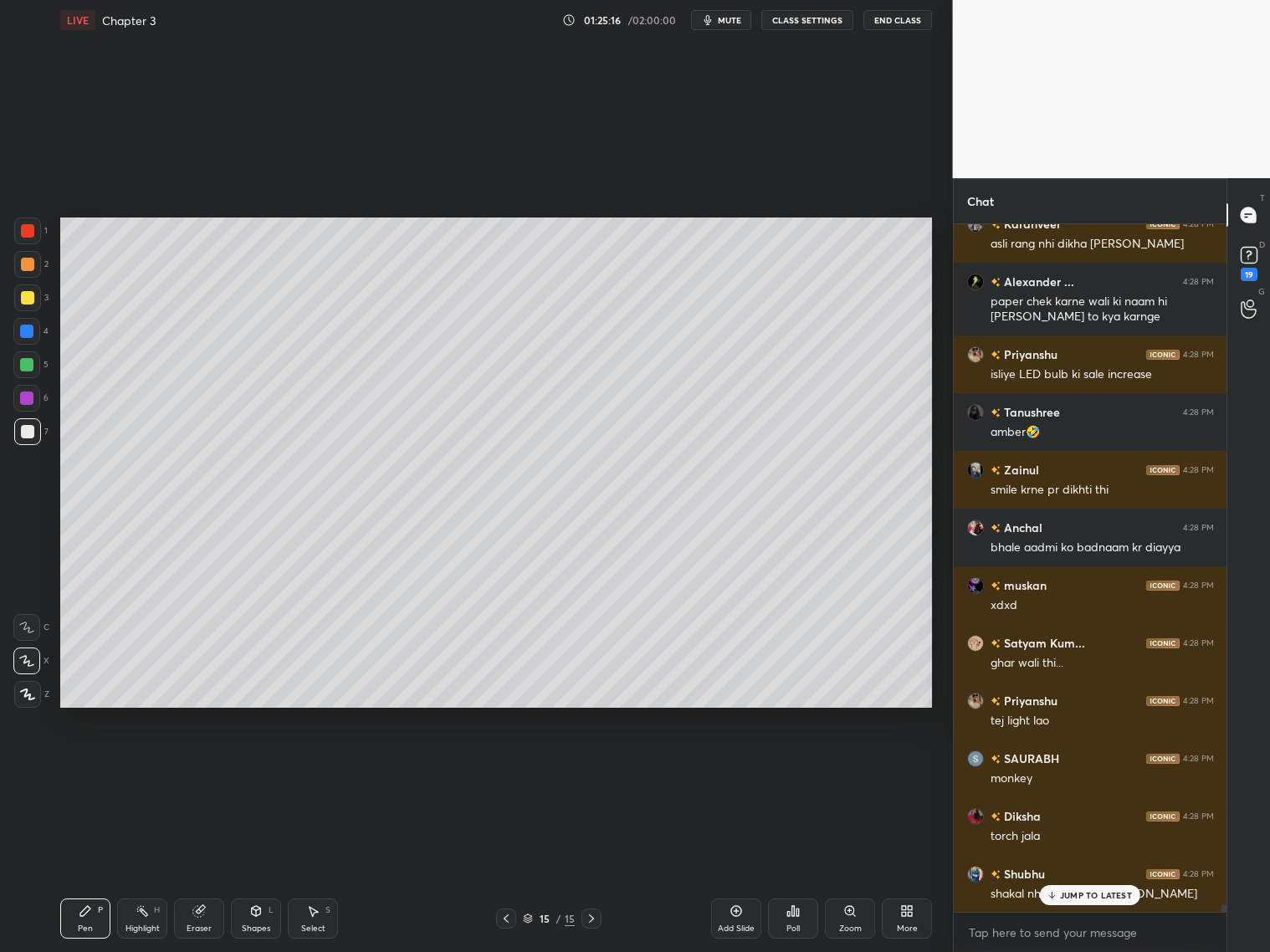
click at [34, 266] on div at bounding box center [27, 264] width 26 height 26
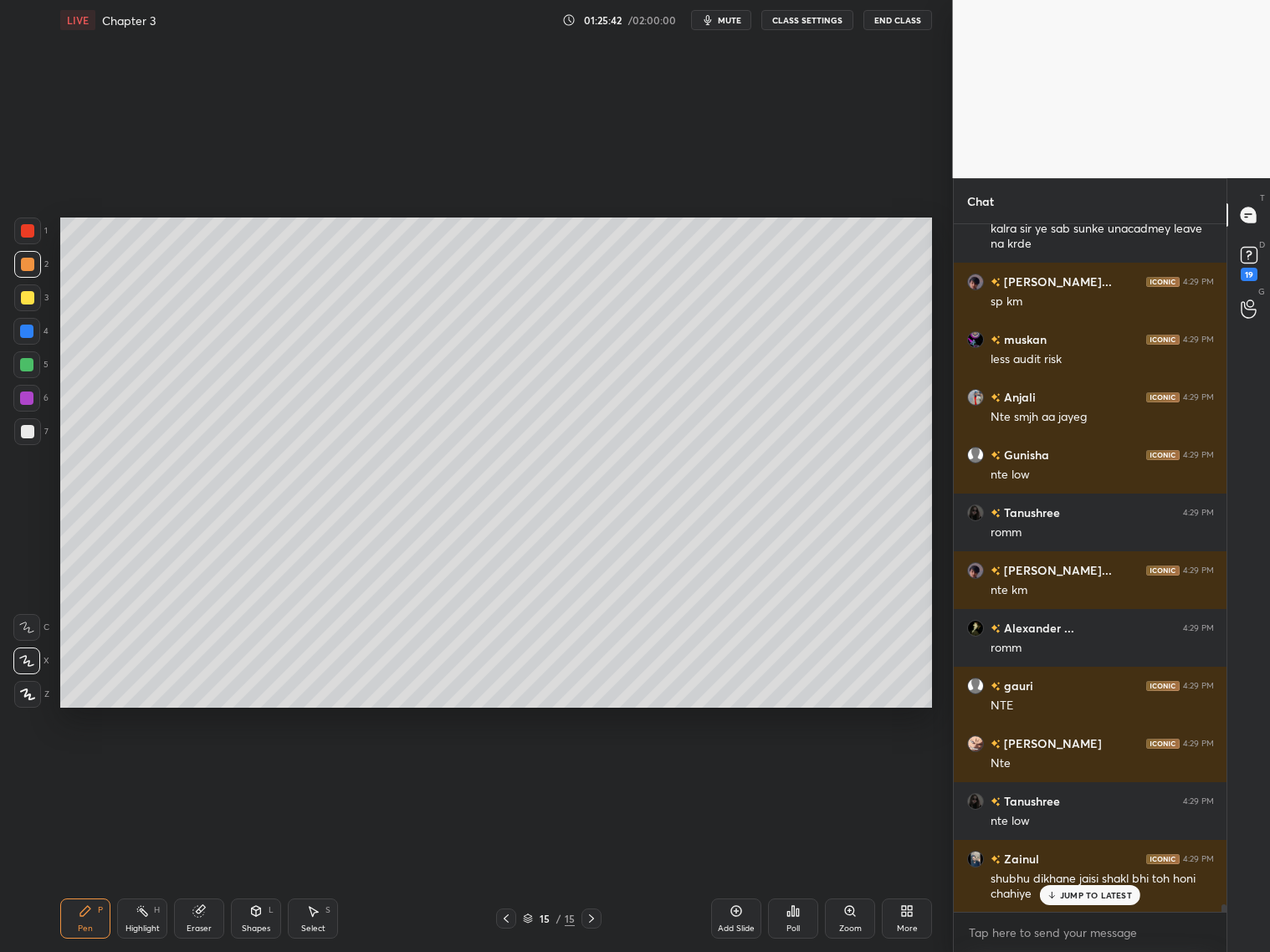
scroll to position [62548, 0]
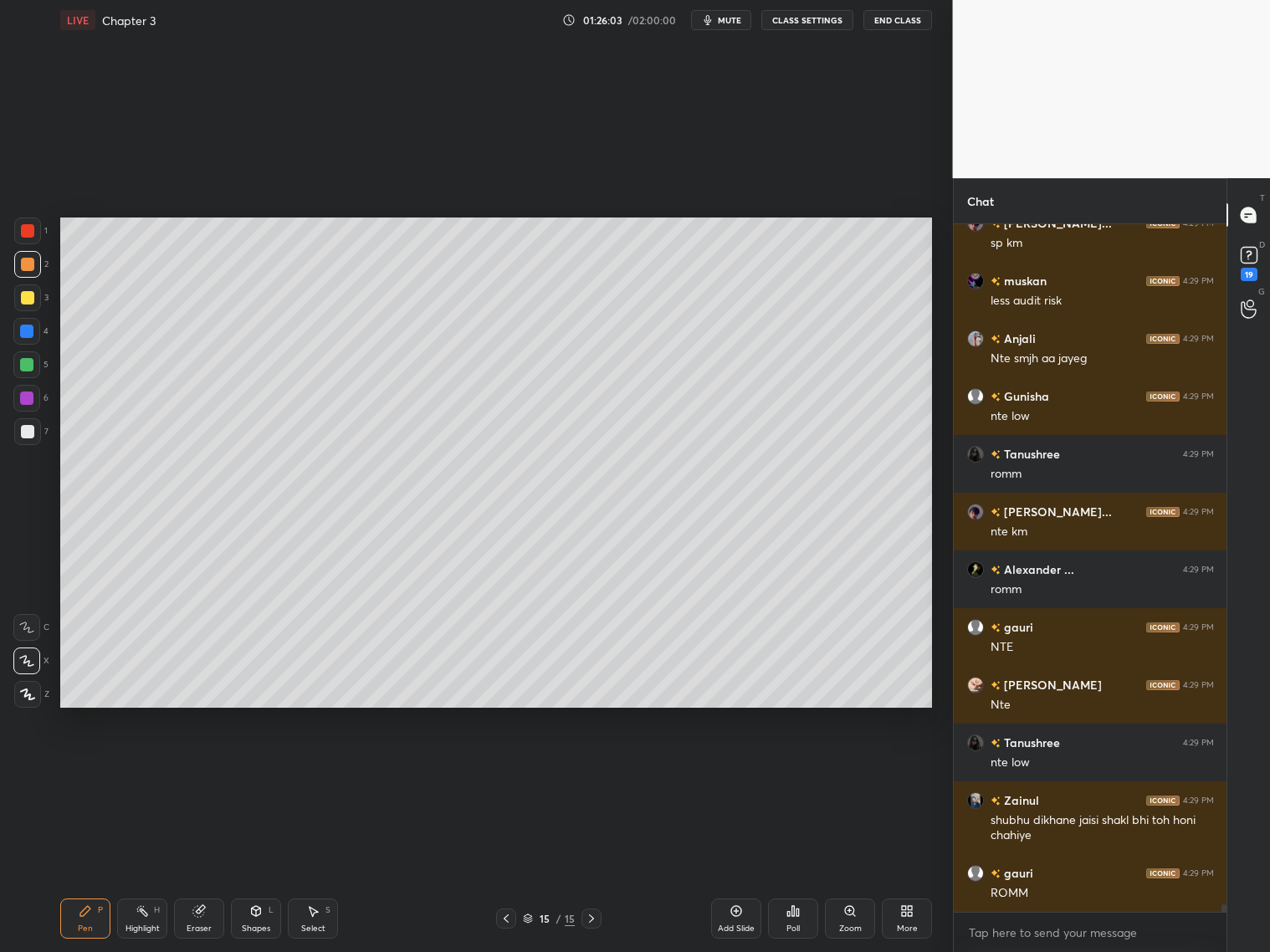
drag, startPoint x: 190, startPoint y: 926, endPoint x: 185, endPoint y: 905, distance: 21.6
click at [193, 925] on div "Eraser" at bounding box center [199, 929] width 25 height 9
click at [90, 915] on div "Pen P" at bounding box center [85, 919] width 50 height 40
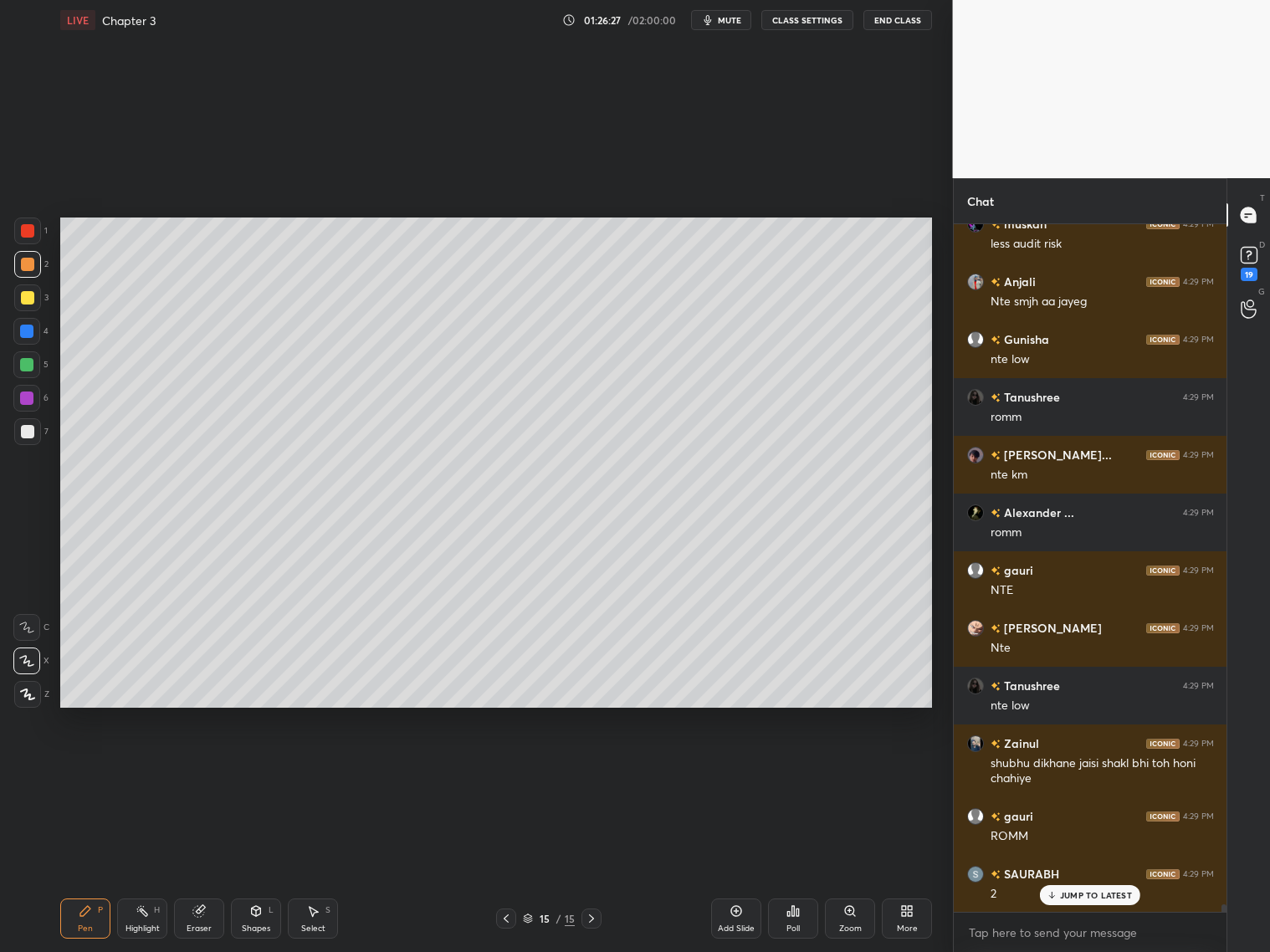
drag, startPoint x: 26, startPoint y: 299, endPoint x: 44, endPoint y: 296, distance: 18.2
click at [28, 299] on div at bounding box center [28, 298] width 14 height 14
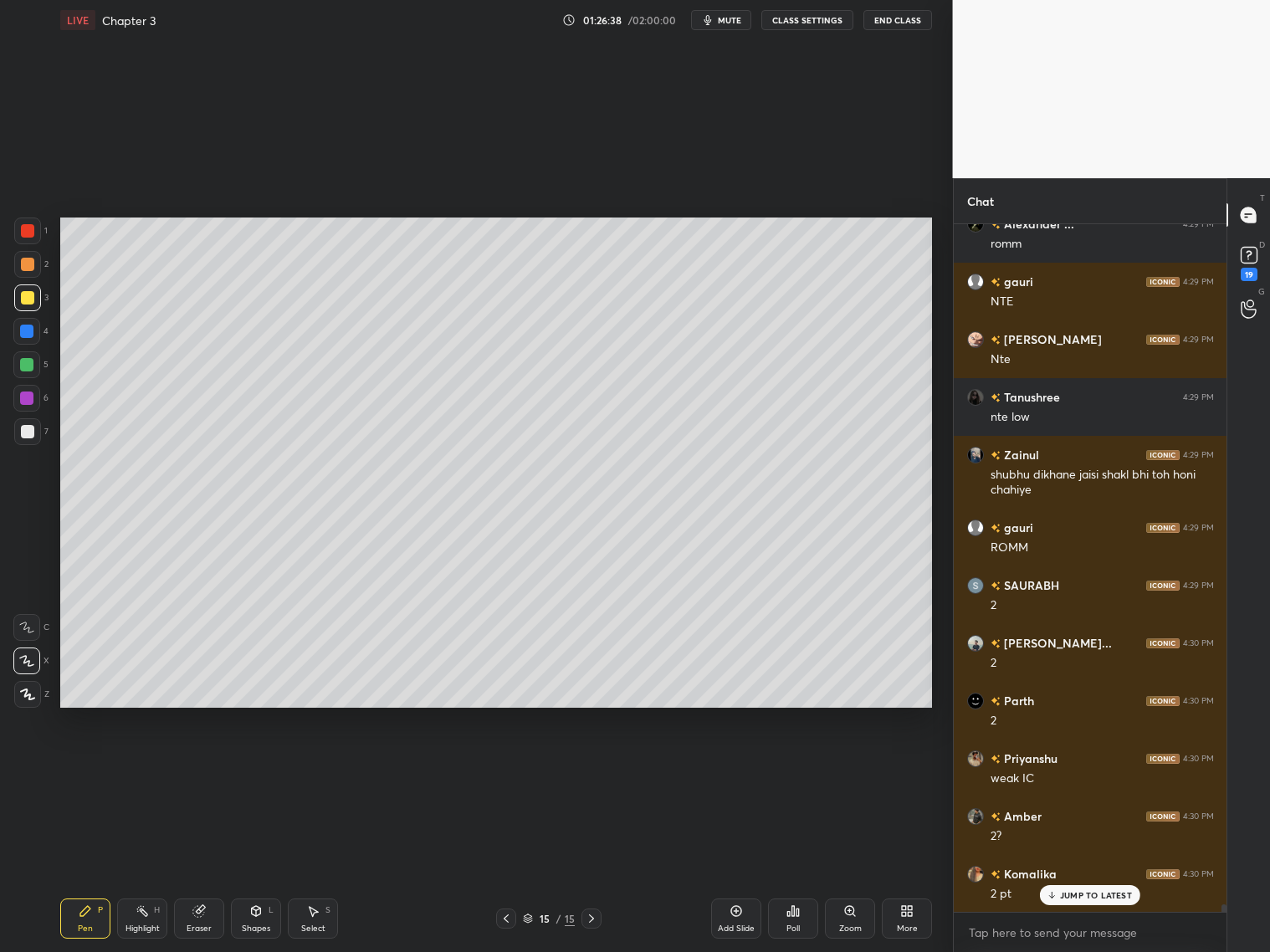
scroll to position [62951, 0]
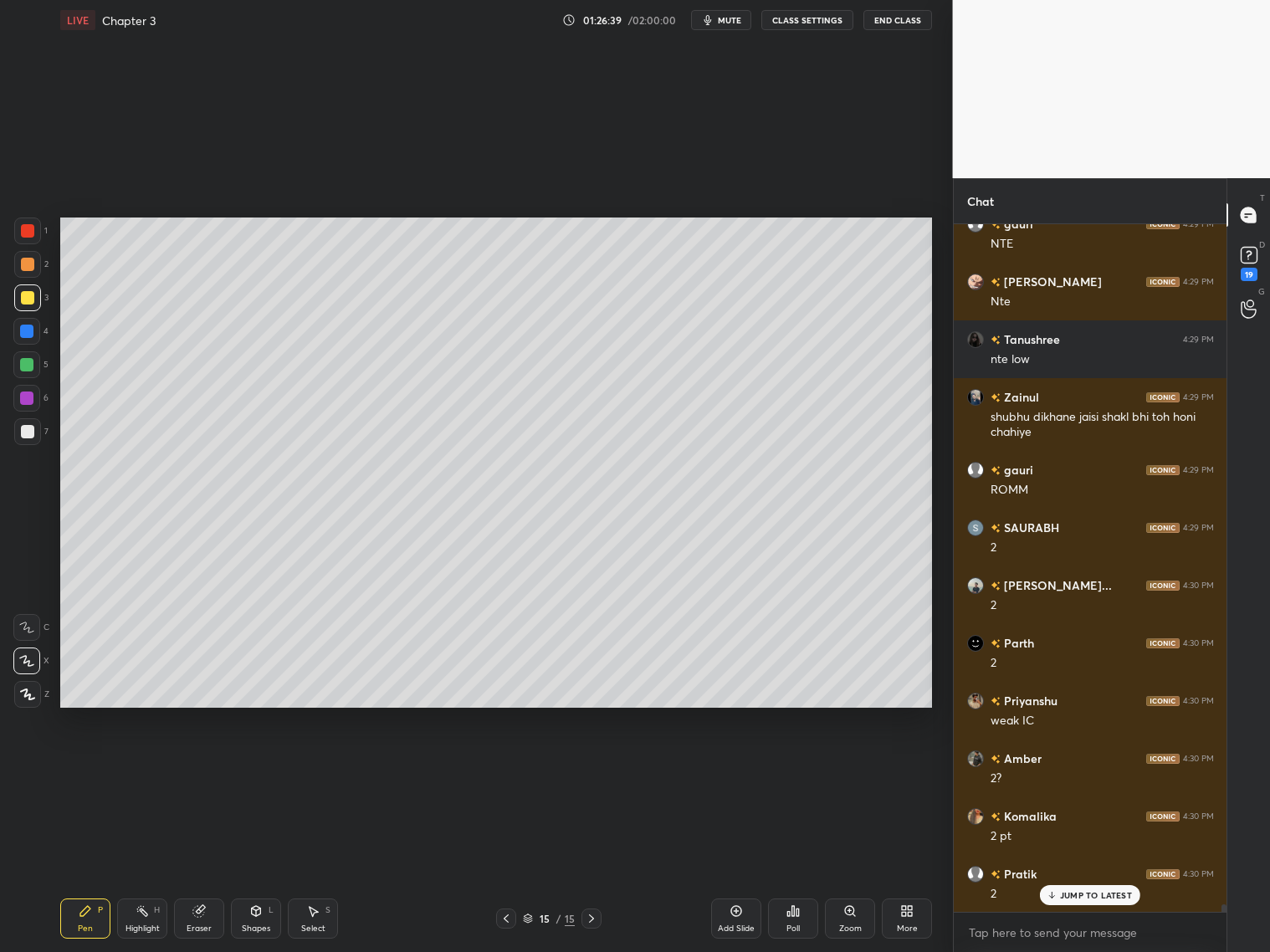
drag, startPoint x: 207, startPoint y: 921, endPoint x: 187, endPoint y: 885, distance: 41.2
click at [203, 917] on div "Eraser" at bounding box center [199, 919] width 50 height 40
click at [92, 918] on div "Pen P" at bounding box center [85, 919] width 50 height 40
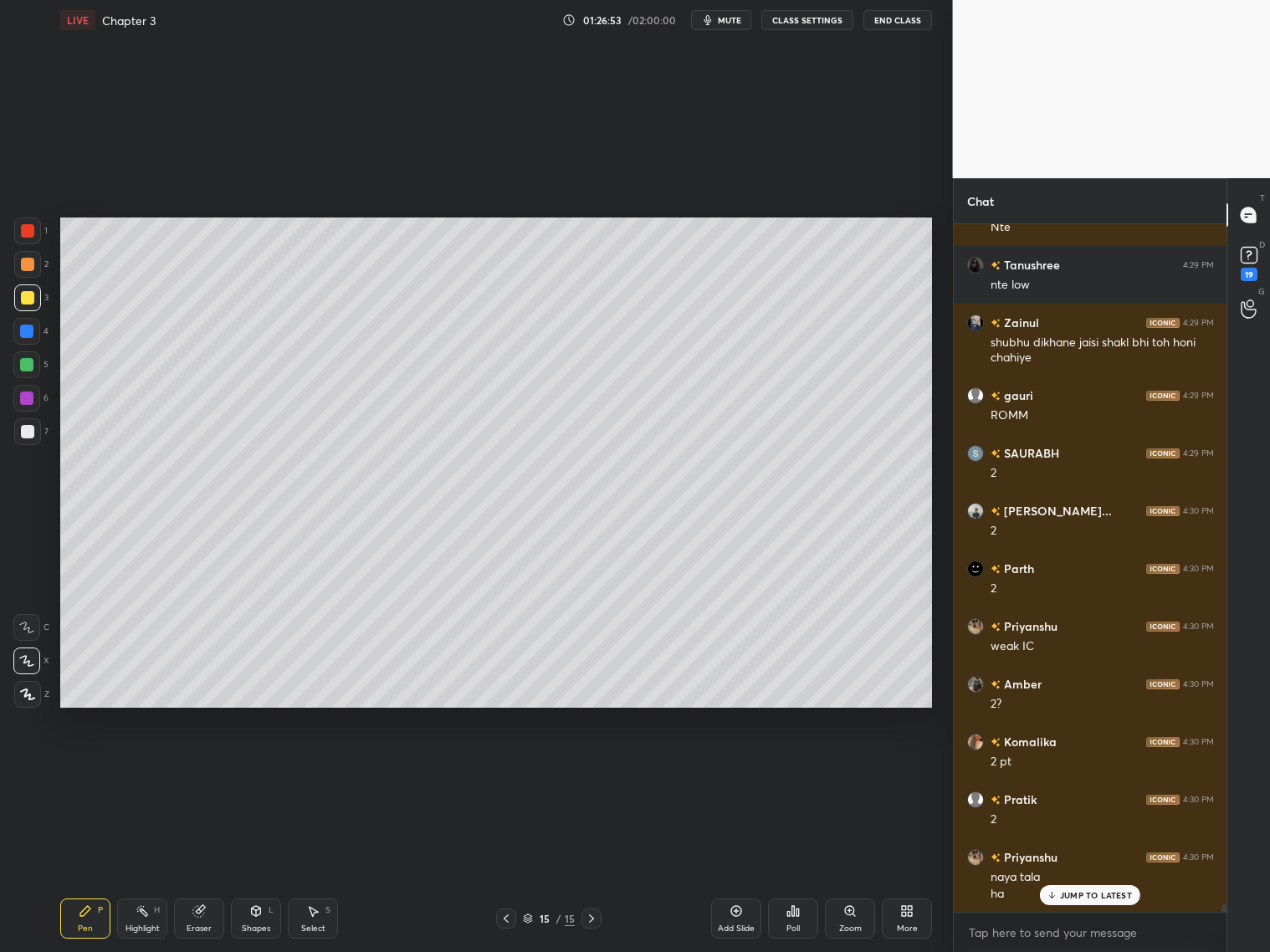
scroll to position [63084, 0]
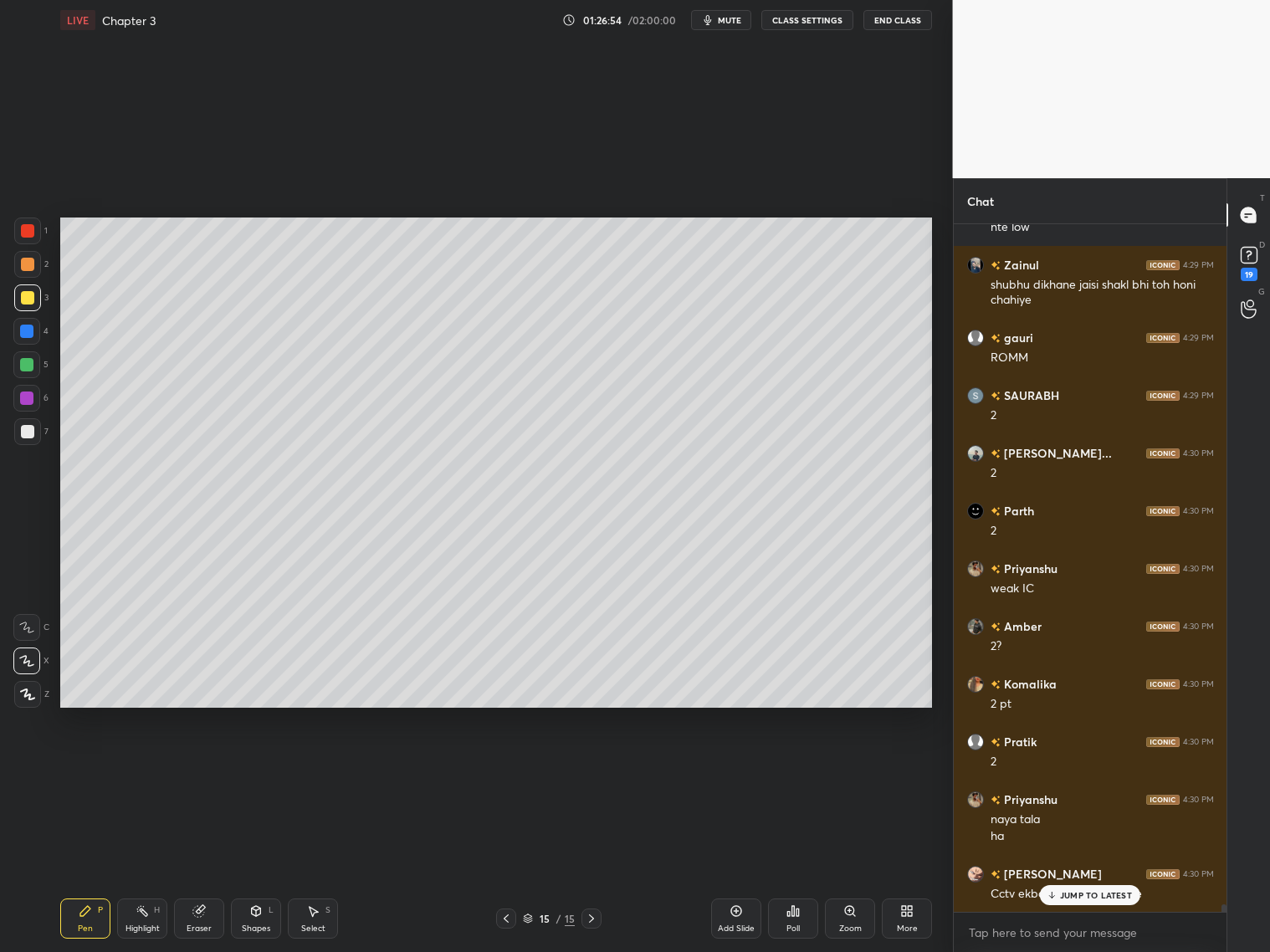
drag, startPoint x: 27, startPoint y: 264, endPoint x: 20, endPoint y: 263, distance: 7.1
click at [26, 262] on div at bounding box center [28, 264] width 14 height 14
click at [27, 303] on div at bounding box center [27, 298] width 26 height 26
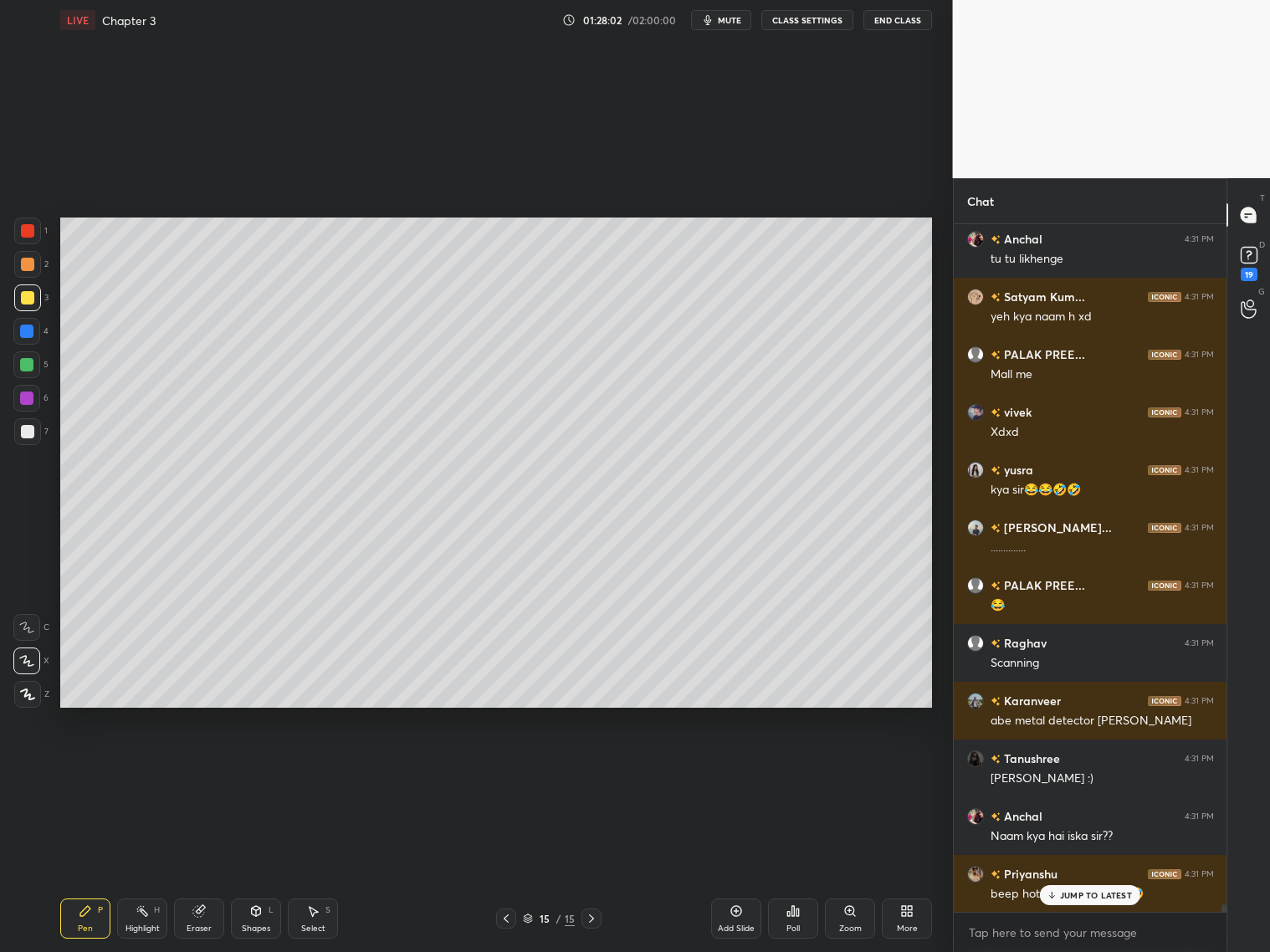
scroll to position [65064, 0]
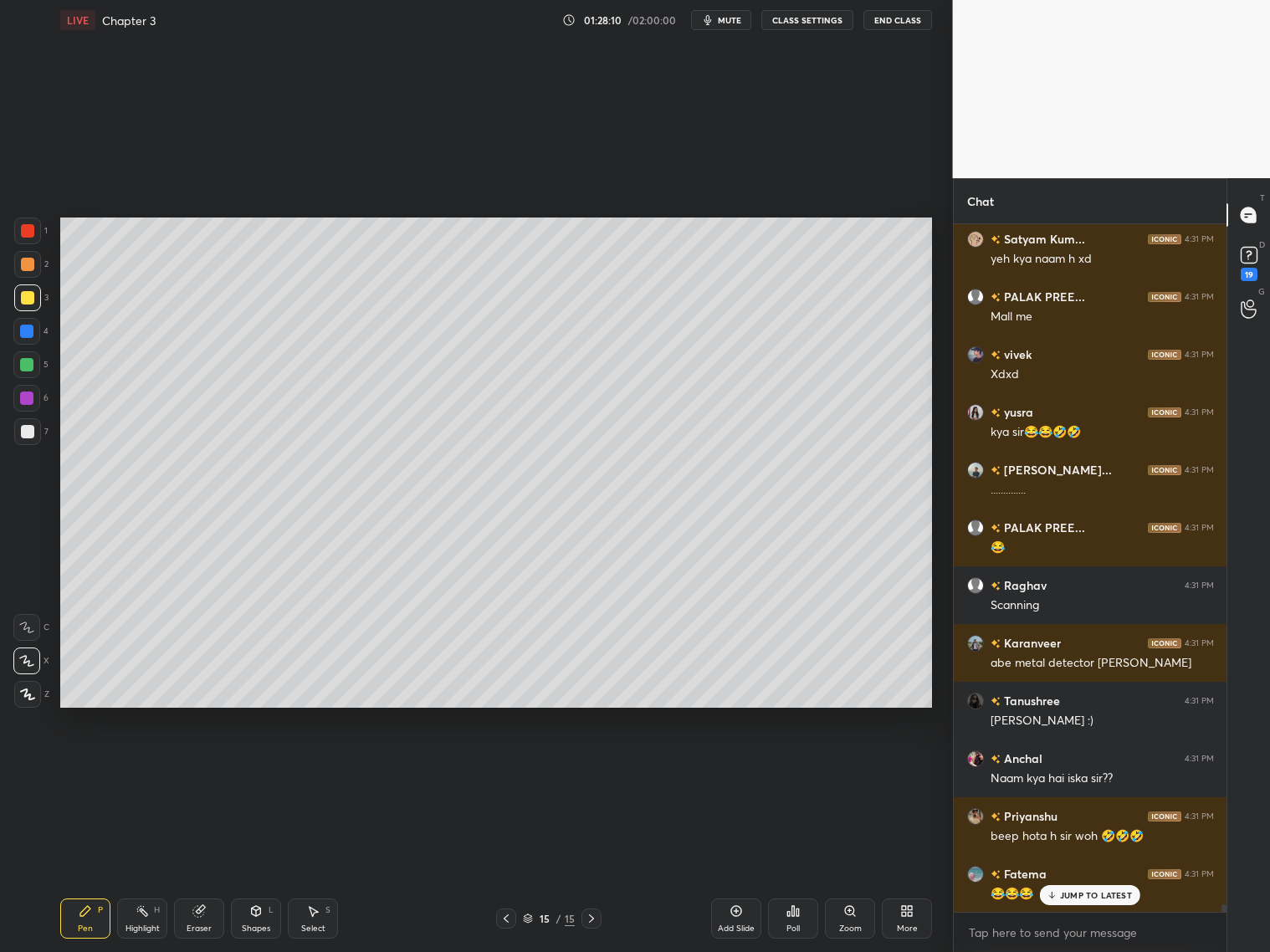
click at [1093, 897] on p "JUMP TO LATEST" at bounding box center [1096, 896] width 72 height 10
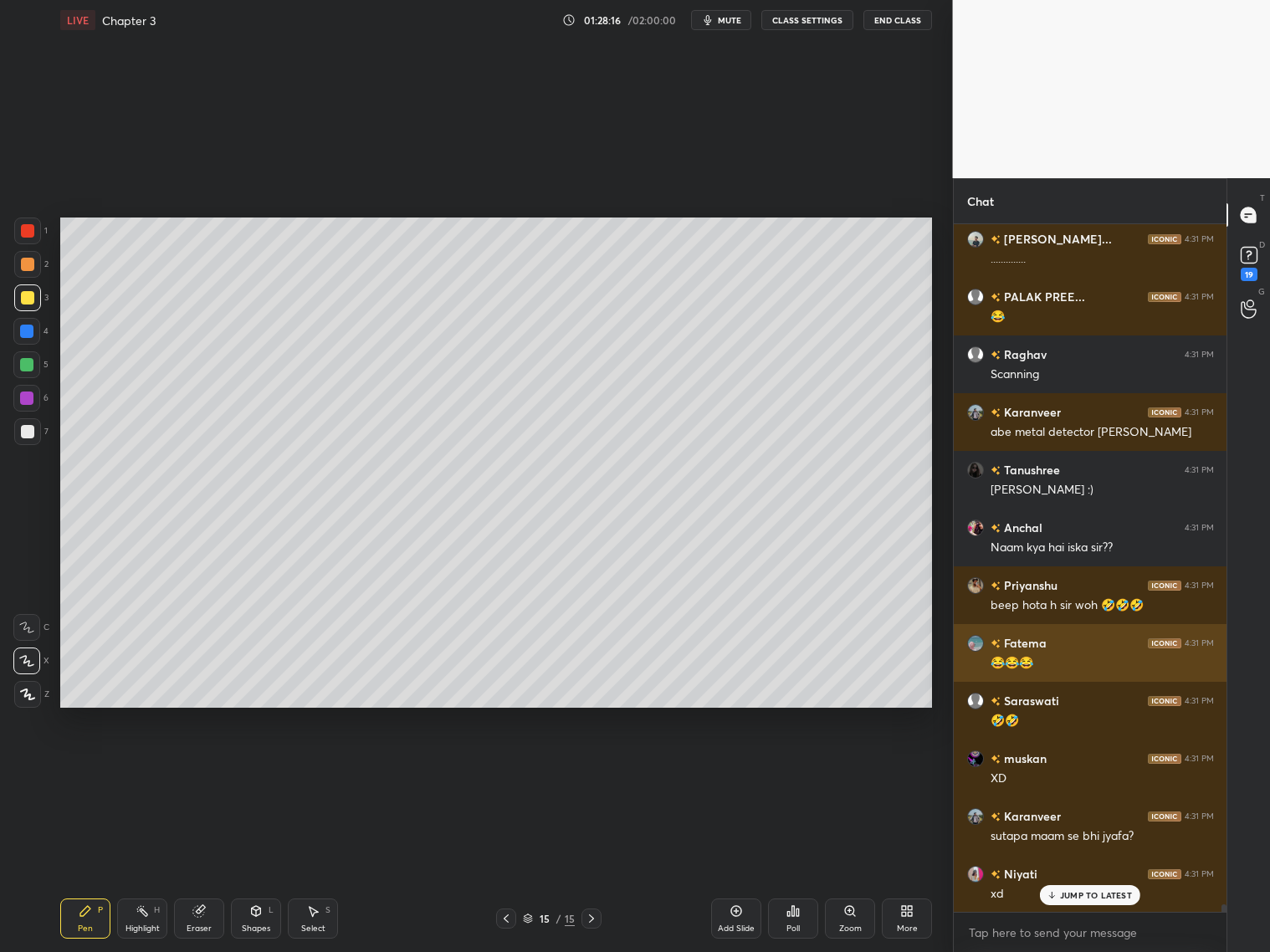
scroll to position [65352, 0]
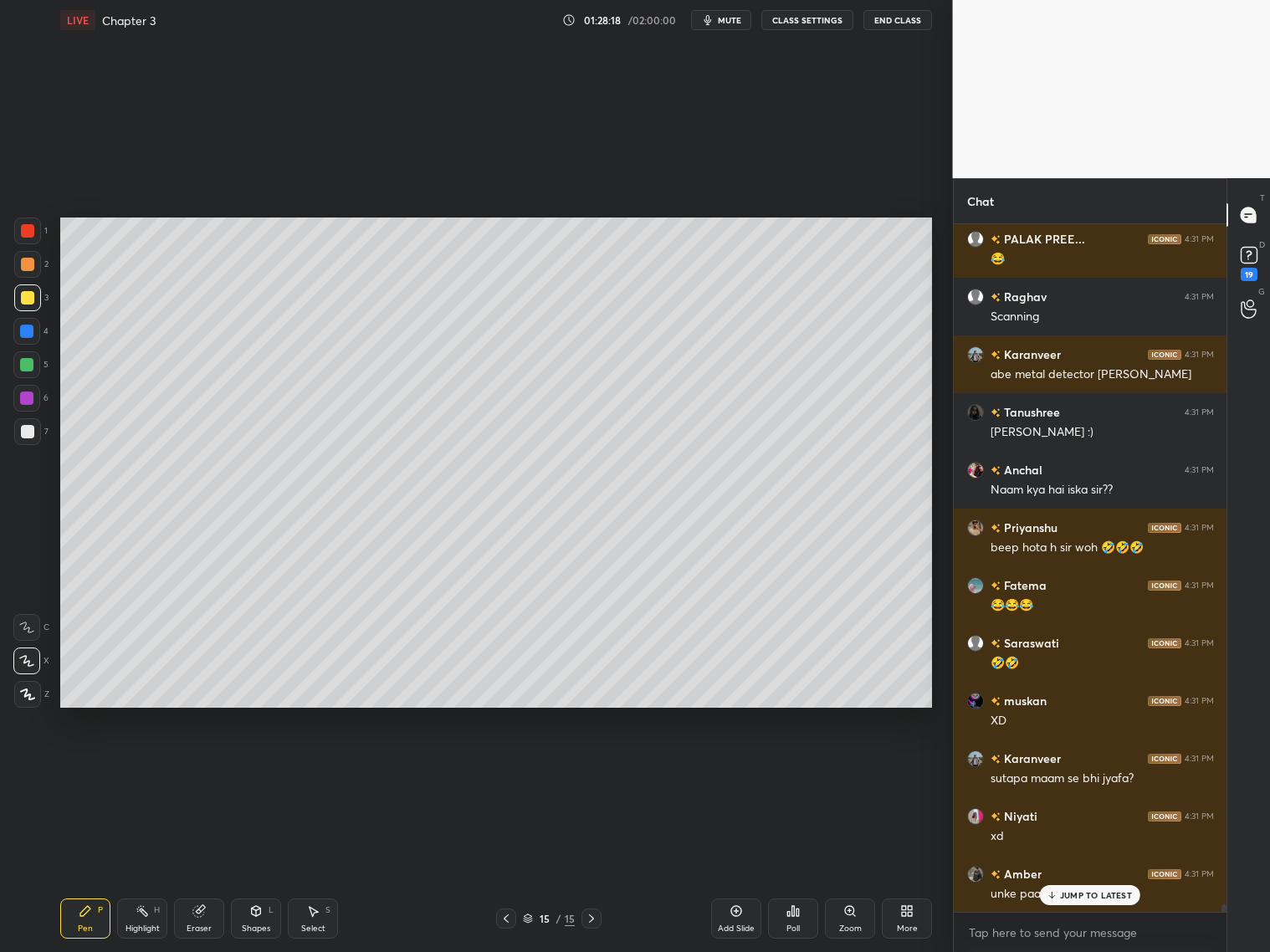
click at [1086, 895] on p "JUMP TO LATEST" at bounding box center [1096, 896] width 72 height 10
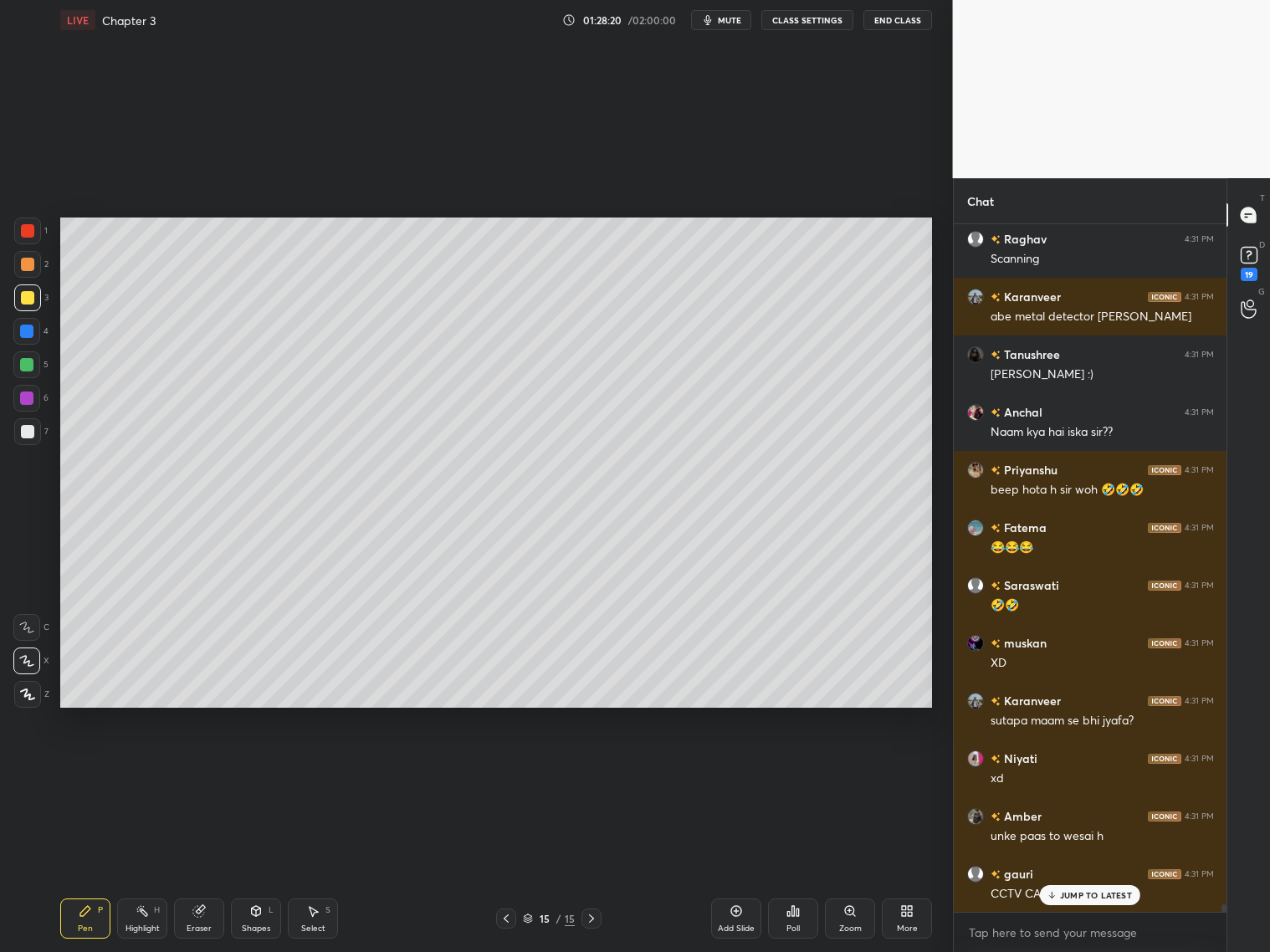
scroll to position [65525, 0]
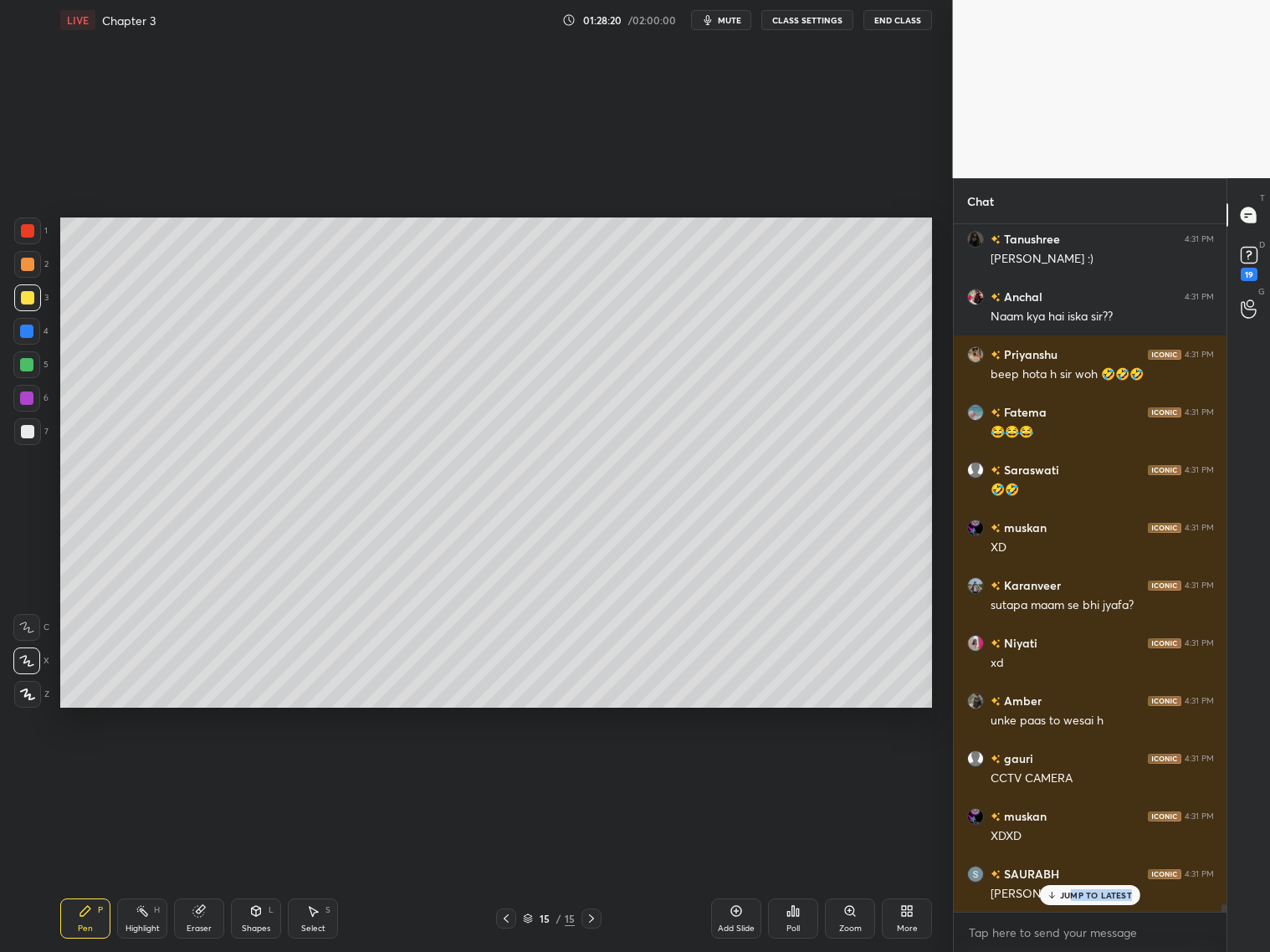
click at [1074, 901] on div "JUMP TO LATEST" at bounding box center [1090, 896] width 101 height 20
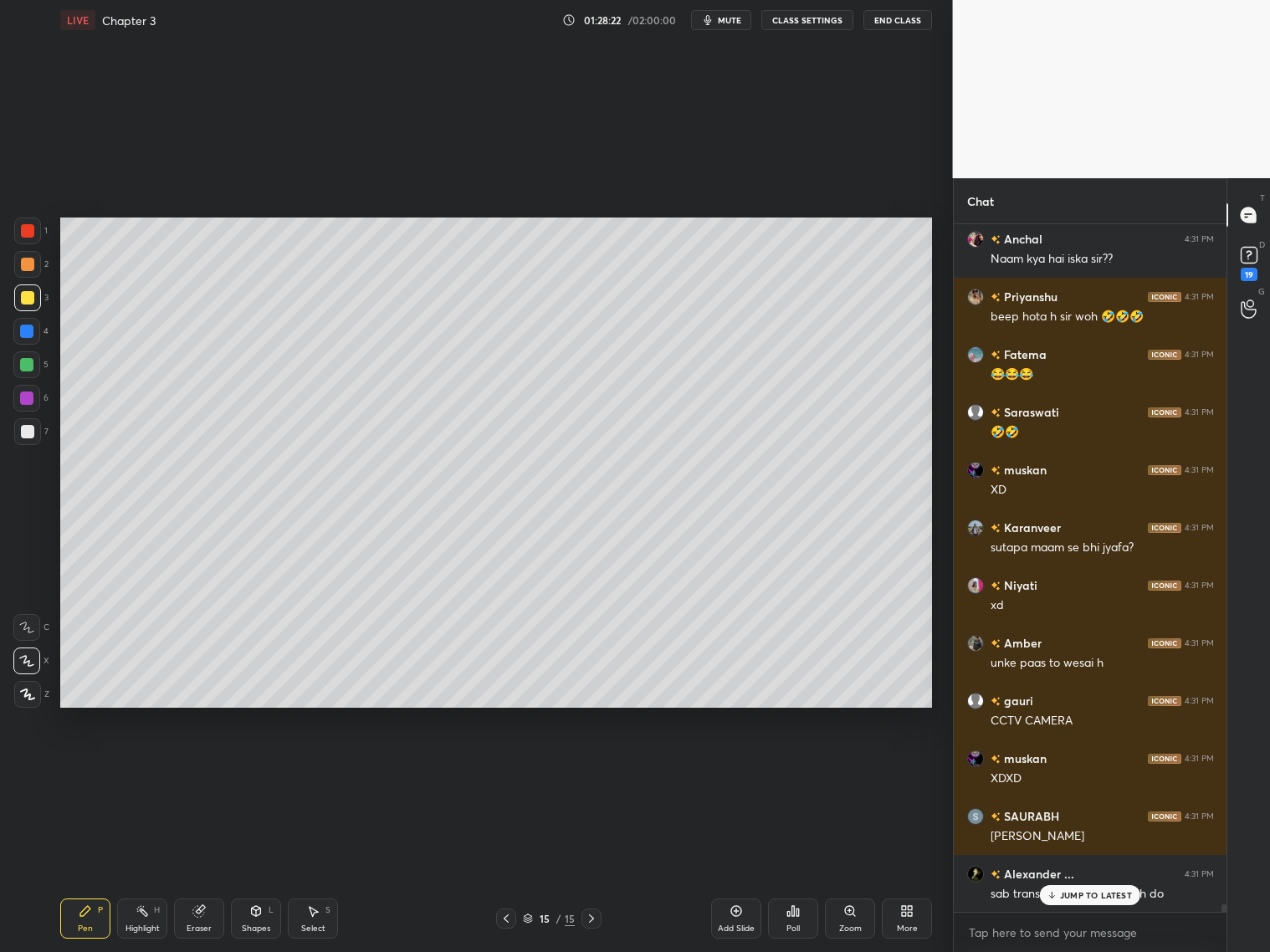
scroll to position [65641, 0]
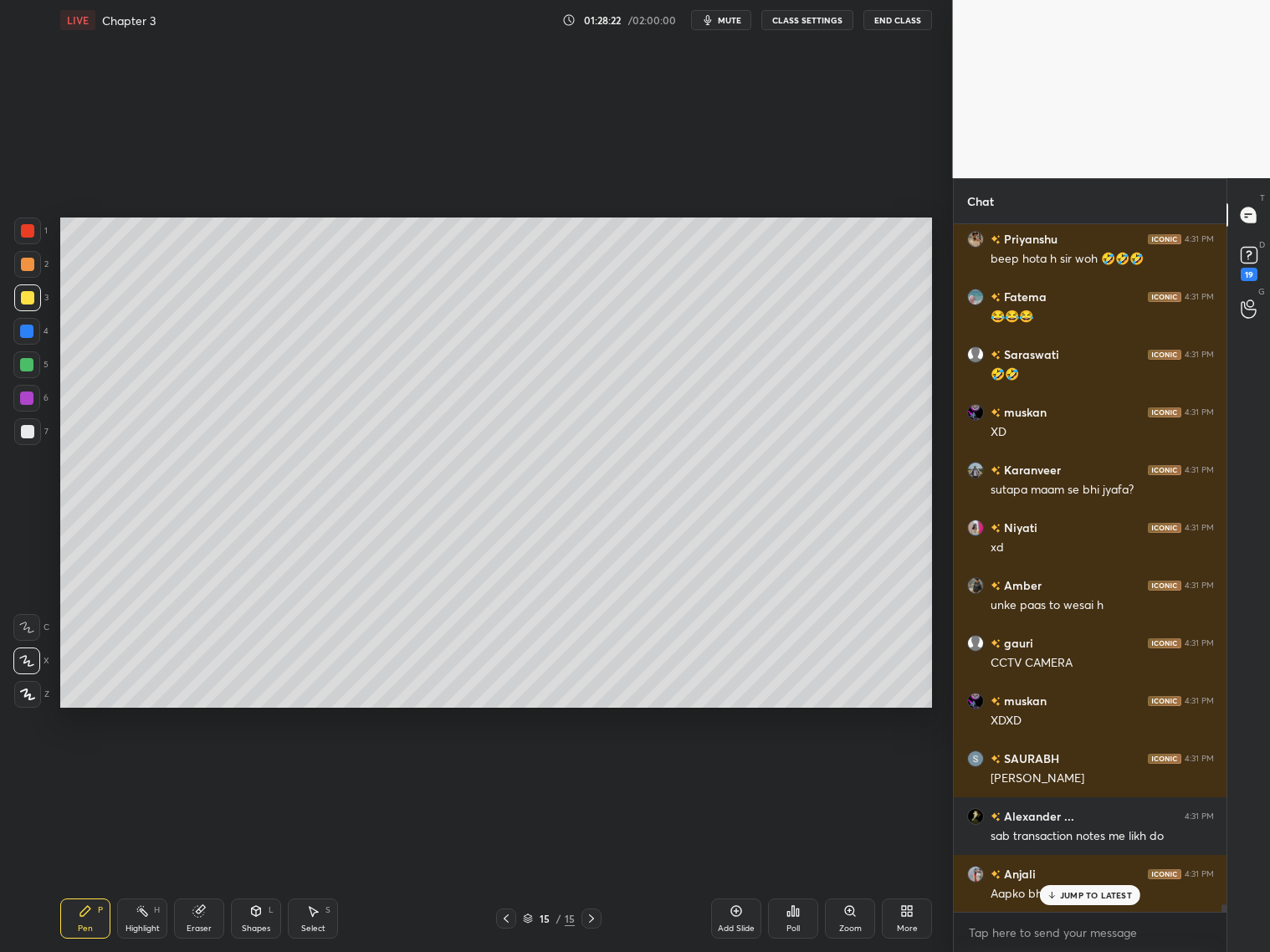
drag, startPoint x: 26, startPoint y: 264, endPoint x: 37, endPoint y: 285, distance: 23.7
click at [29, 266] on div at bounding box center [28, 264] width 14 height 14
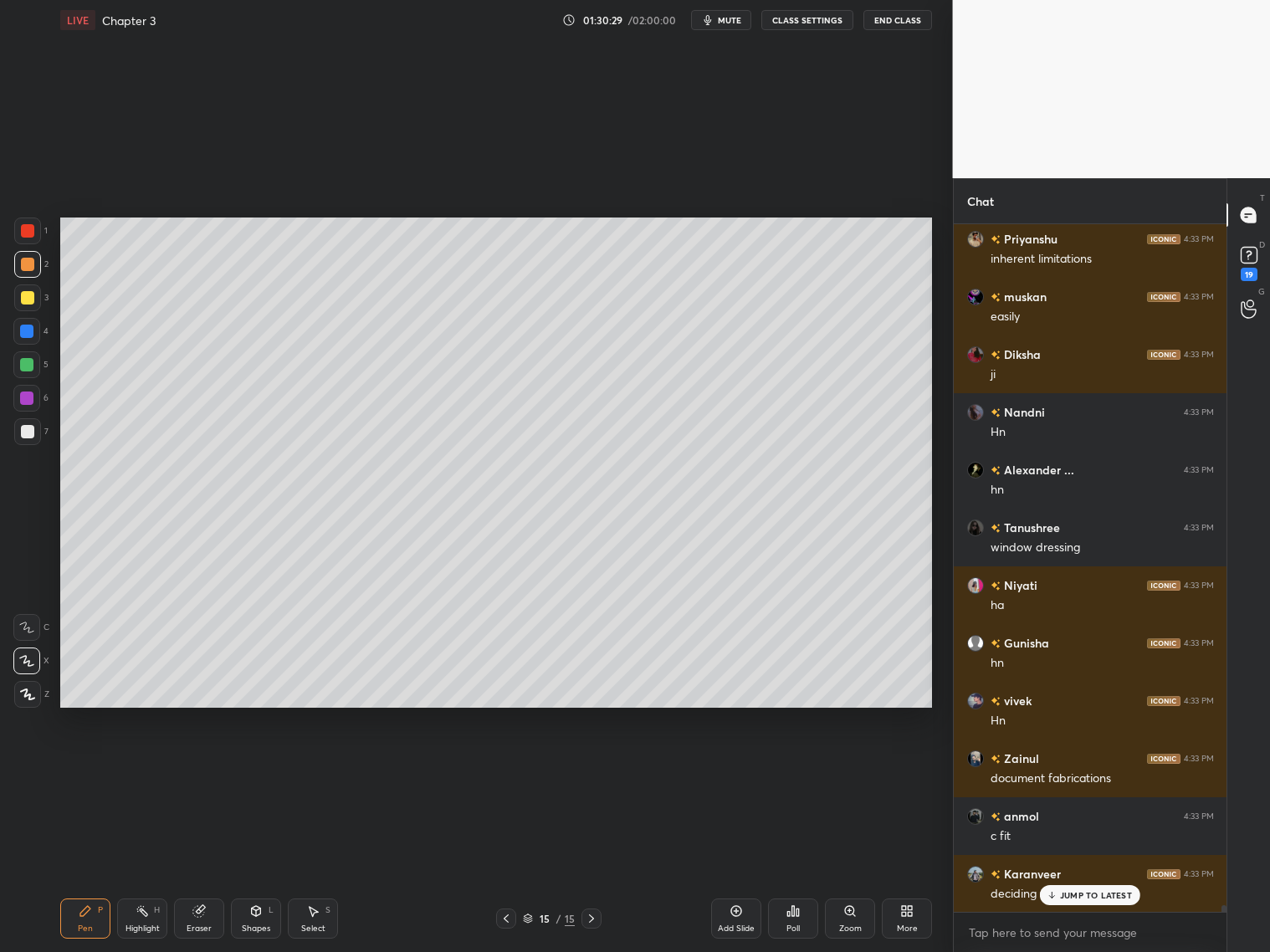
scroll to position [69598, 0]
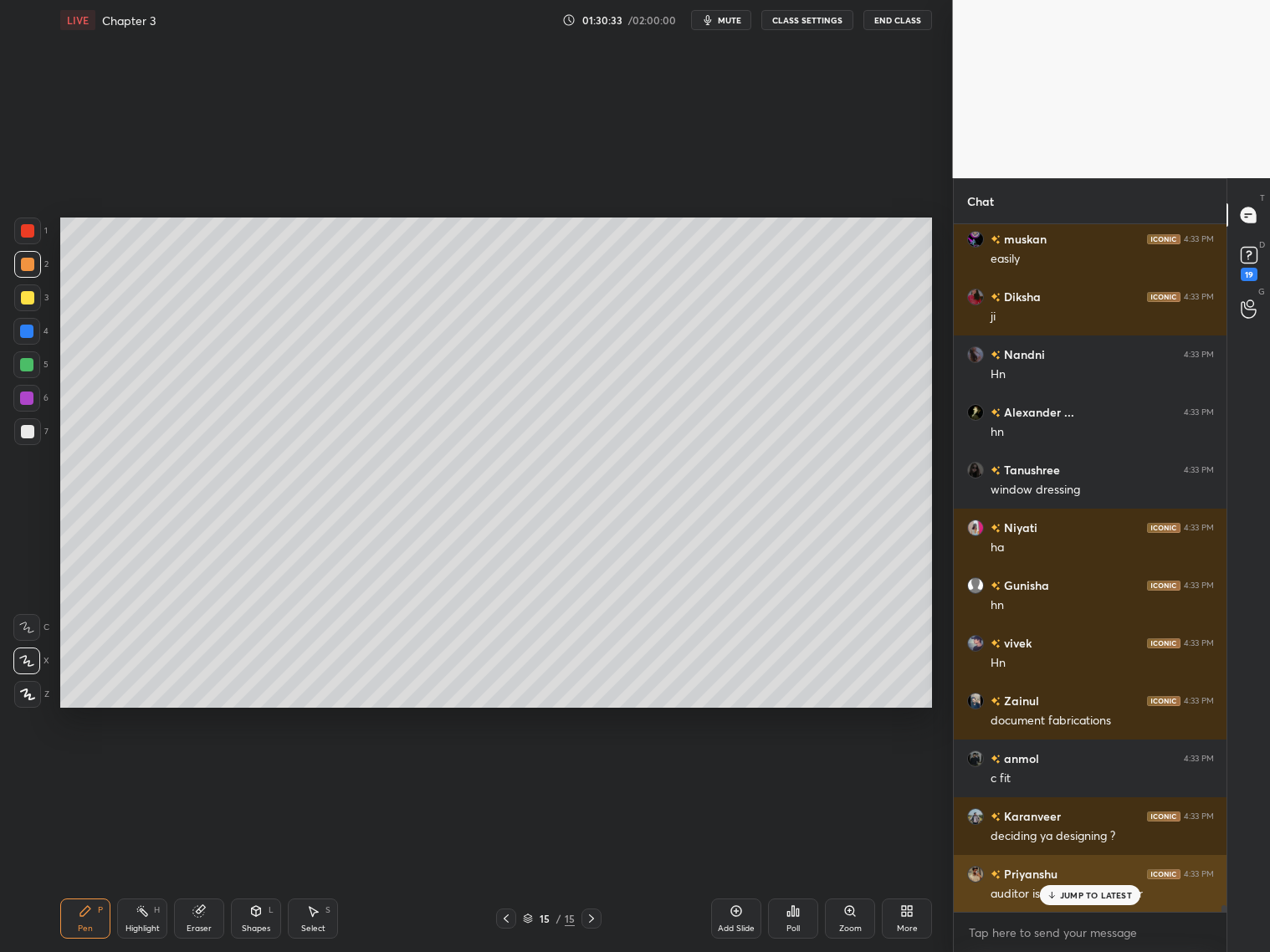
click at [1073, 897] on p "JUMP TO LATEST" at bounding box center [1096, 896] width 72 height 10
click at [743, 916] on div "Add Slide" at bounding box center [736, 919] width 50 height 40
drag, startPoint x: 26, startPoint y: 369, endPoint x: 29, endPoint y: 353, distance: 16.3
click at [26, 371] on div at bounding box center [26, 364] width 26 height 26
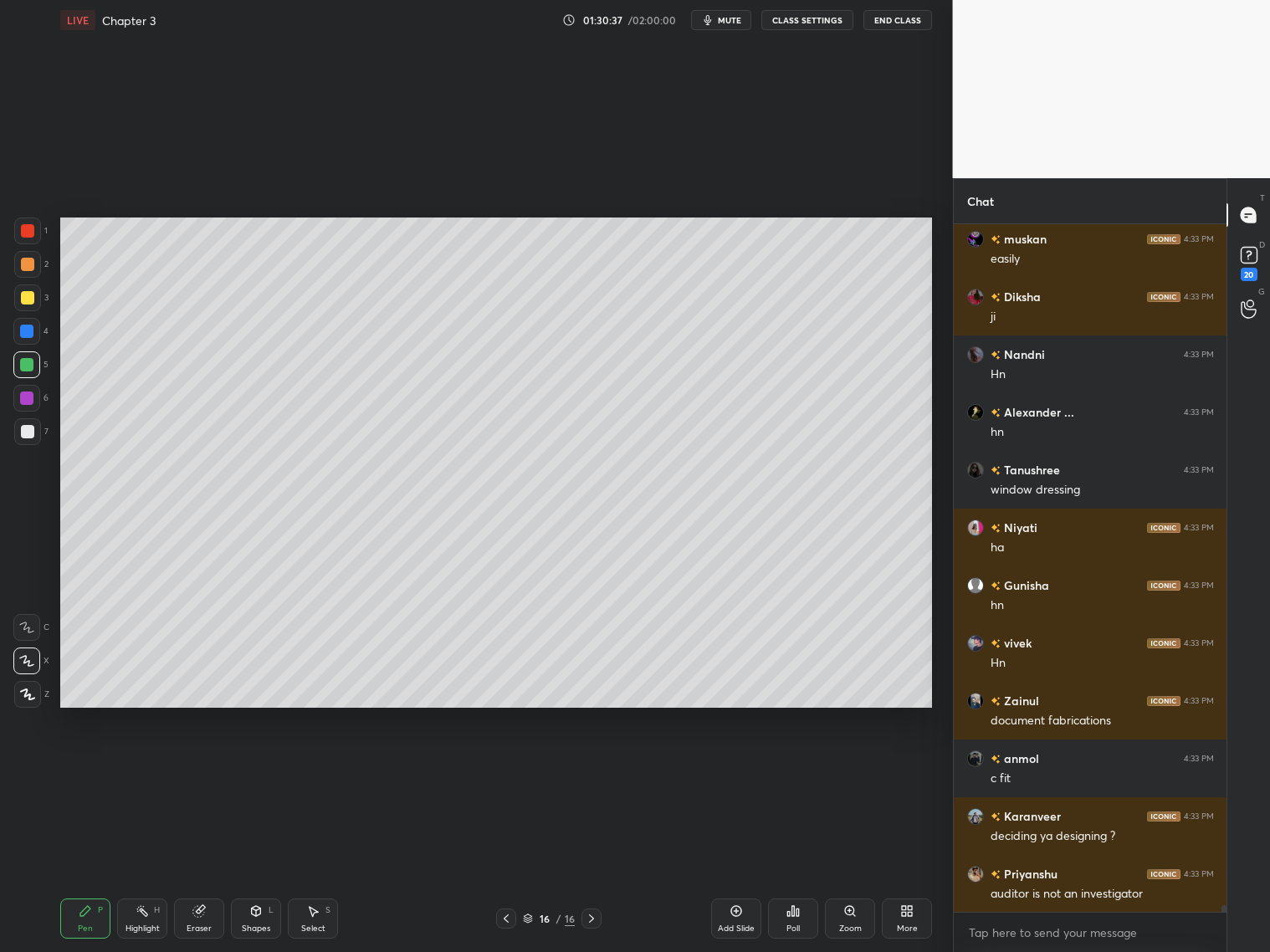
scroll to position [69671, 0]
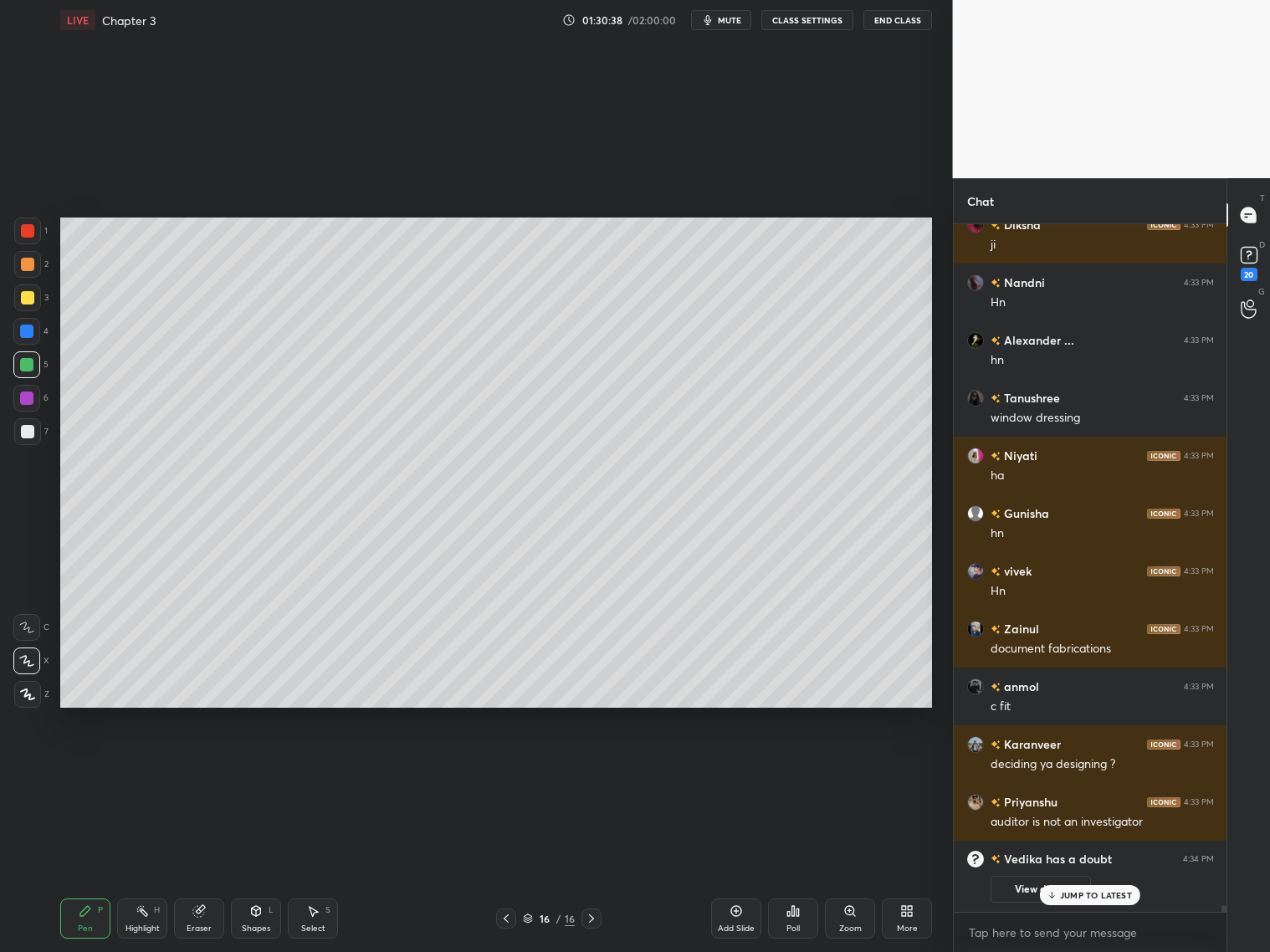
click at [32, 266] on div at bounding box center [28, 264] width 14 height 14
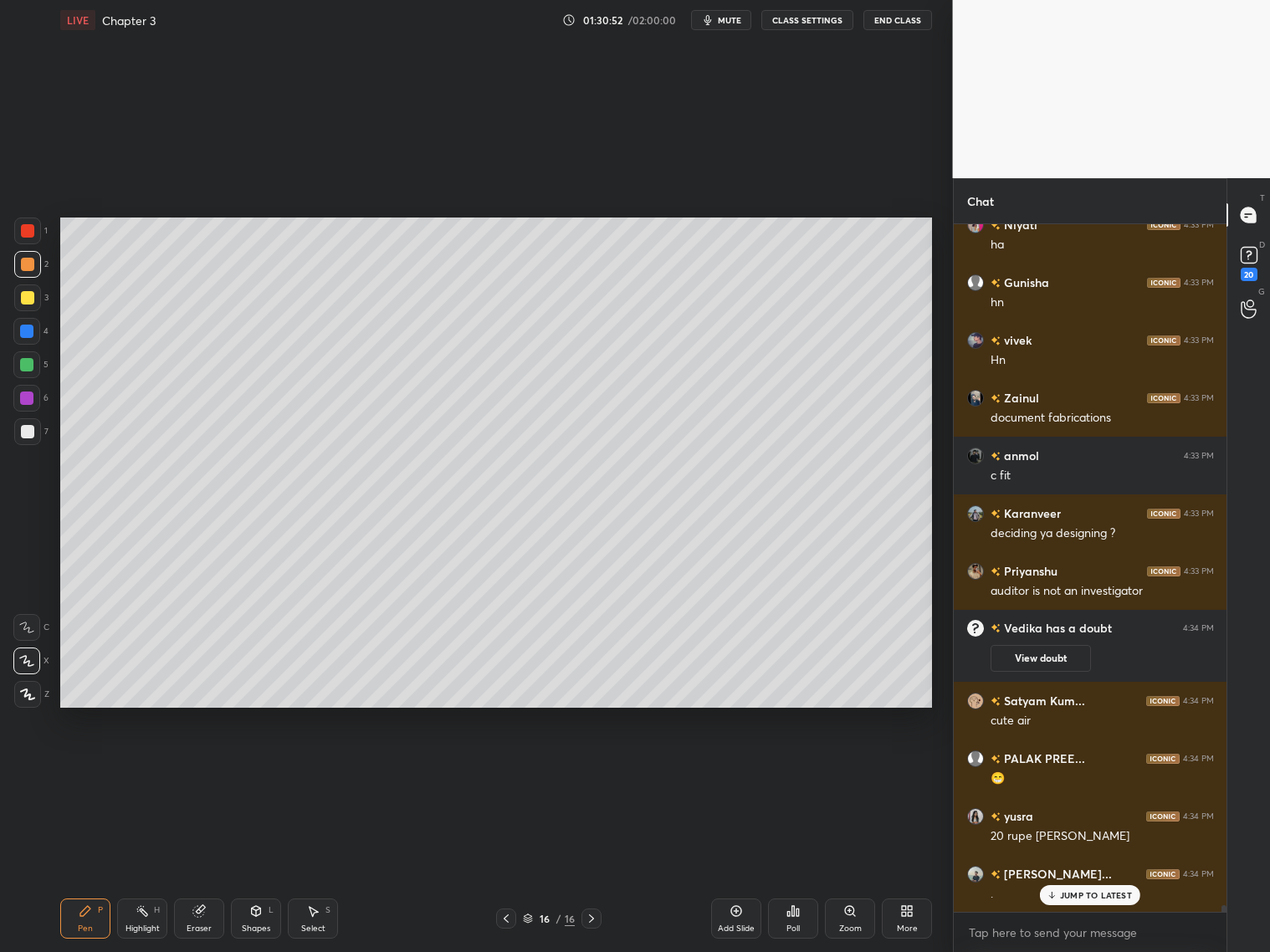
scroll to position [67240, 0]
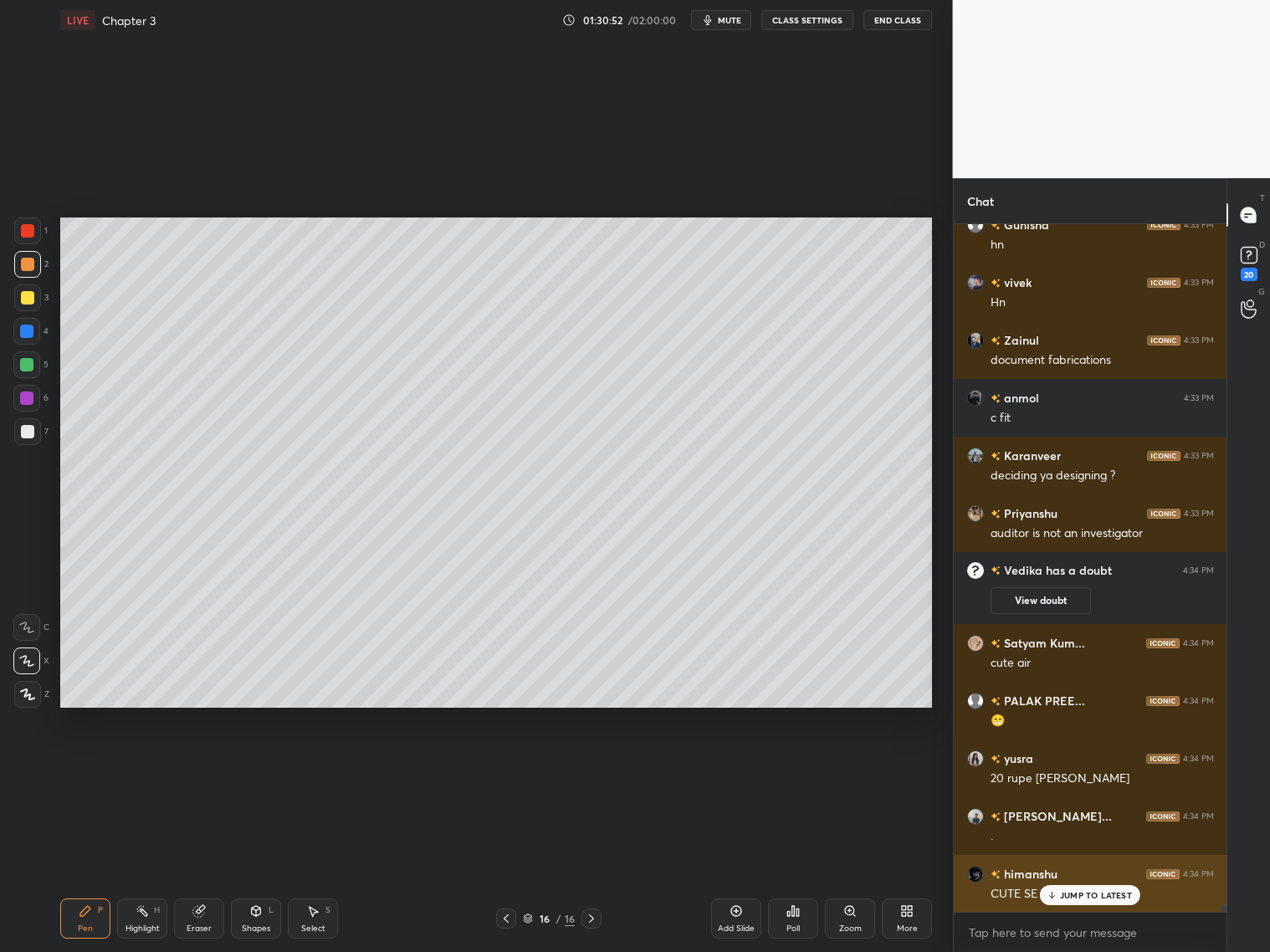
click at [1071, 899] on p "JUMP TO LATEST" at bounding box center [1096, 896] width 72 height 10
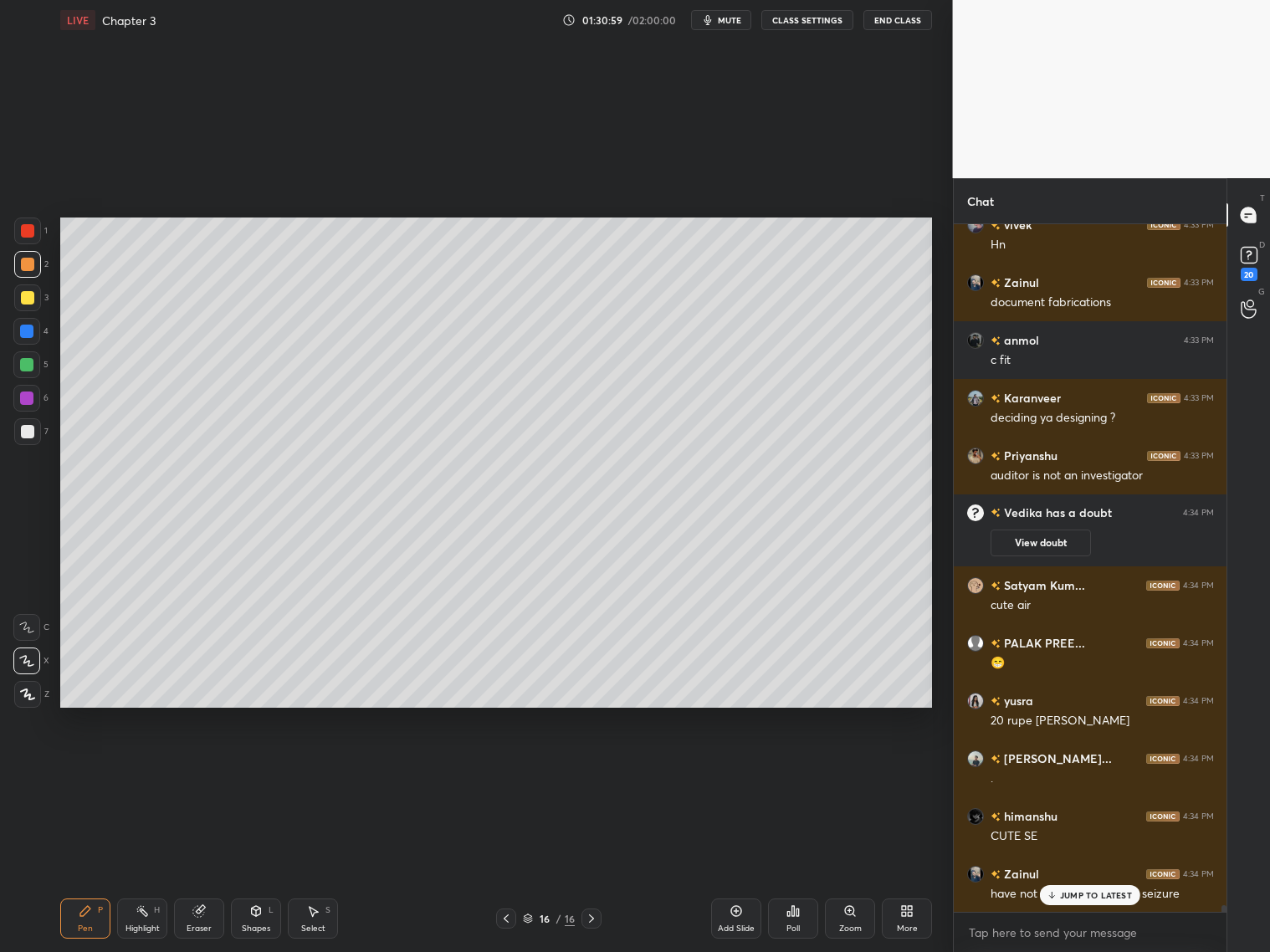
drag, startPoint x: 30, startPoint y: 371, endPoint x: 48, endPoint y: 354, distance: 24.8
click at [33, 369] on div at bounding box center [26, 364] width 26 height 26
drag, startPoint x: 210, startPoint y: 923, endPoint x: 209, endPoint y: 871, distance: 52.0
click at [208, 923] on div "Eraser" at bounding box center [199, 919] width 50 height 40
click at [90, 919] on div "Pen P" at bounding box center [85, 919] width 50 height 40
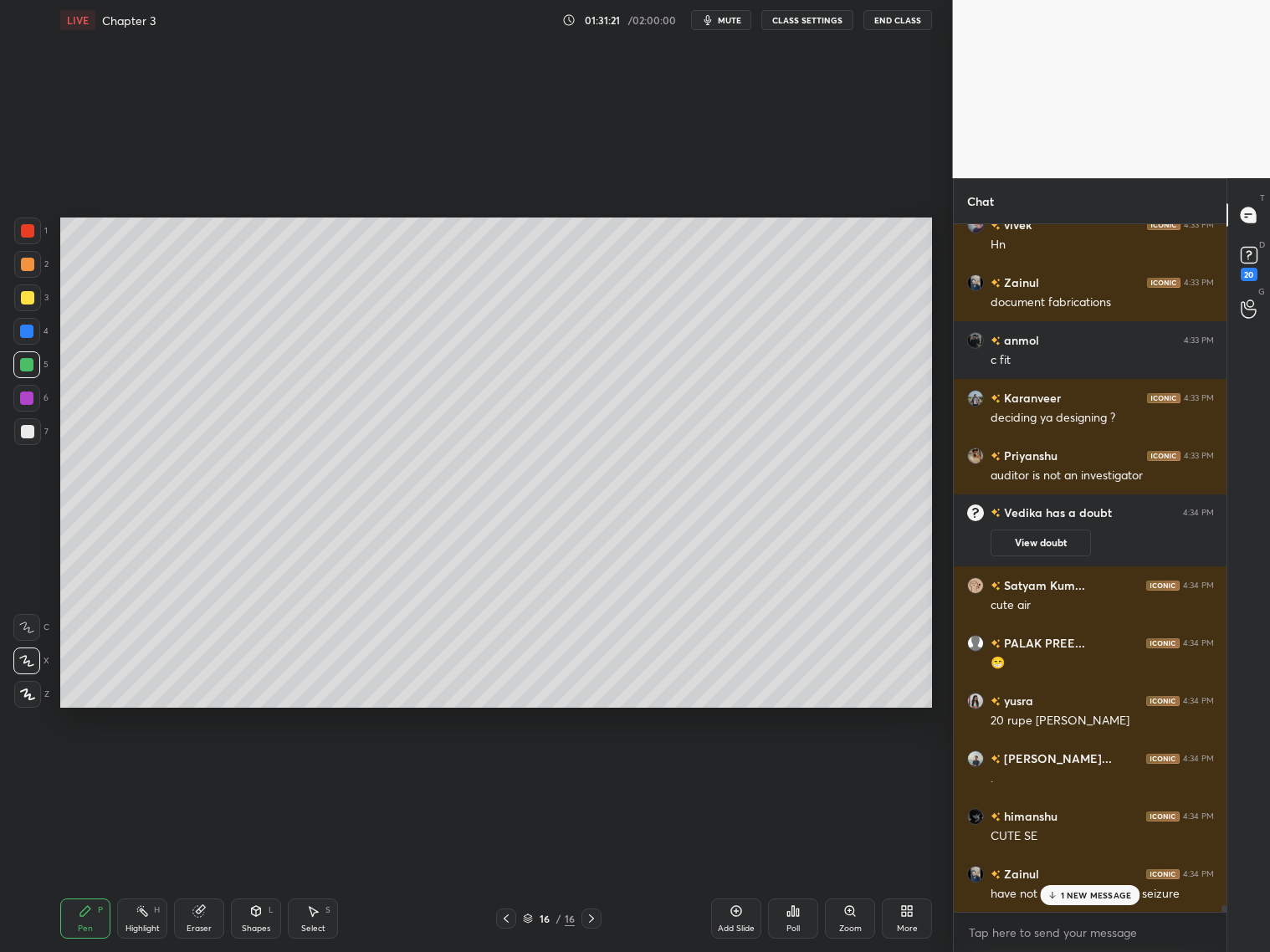
scroll to position [67356, 0]
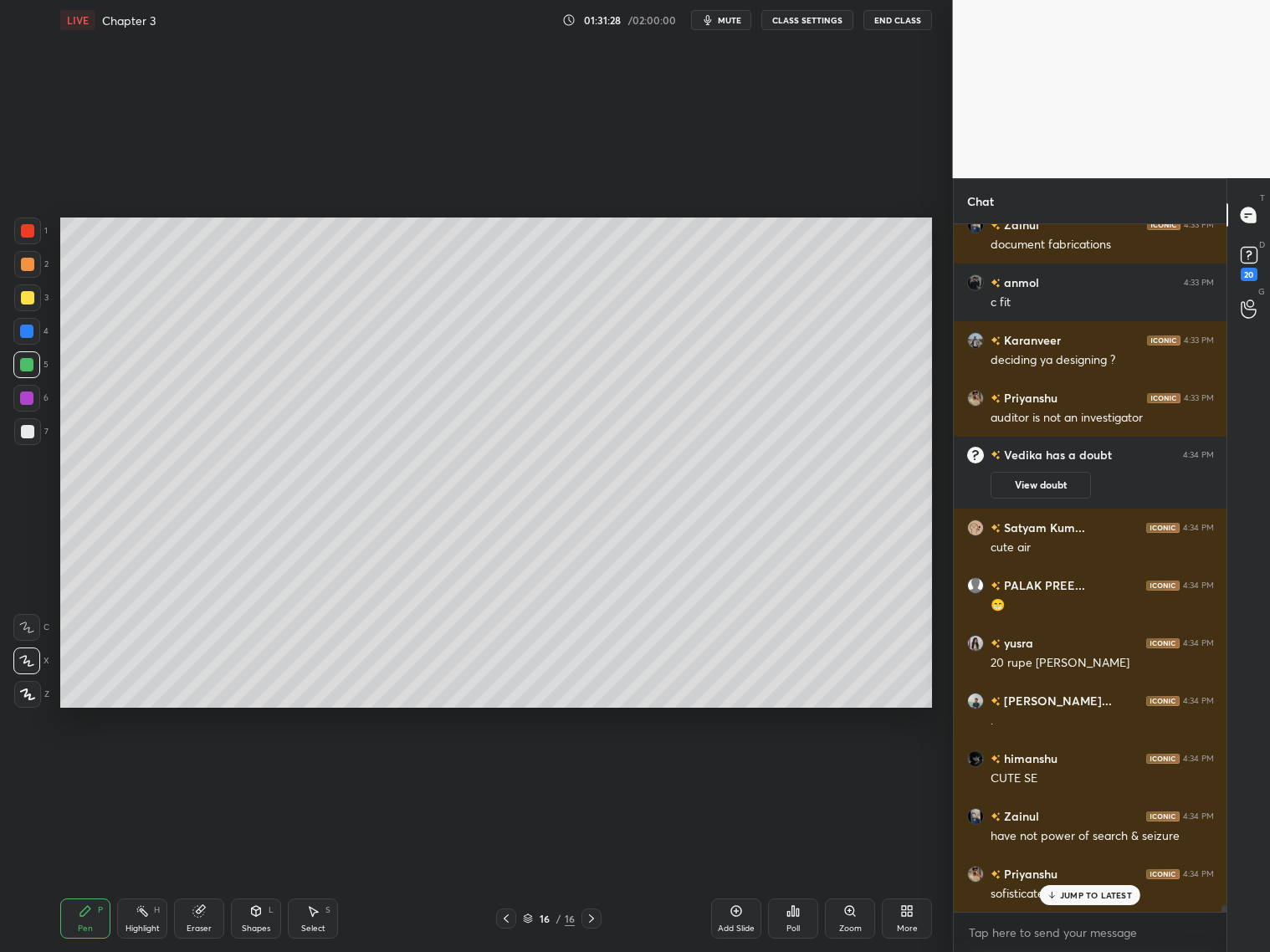
drag, startPoint x: 30, startPoint y: 432, endPoint x: 47, endPoint y: 427, distance: 17.7
click at [30, 435] on div at bounding box center [28, 432] width 14 height 14
click at [213, 920] on div "Eraser" at bounding box center [199, 919] width 50 height 40
drag, startPoint x: 93, startPoint y: 915, endPoint x: 96, endPoint y: 879, distance: 36.1
click at [93, 914] on div "Pen P" at bounding box center [85, 919] width 50 height 40
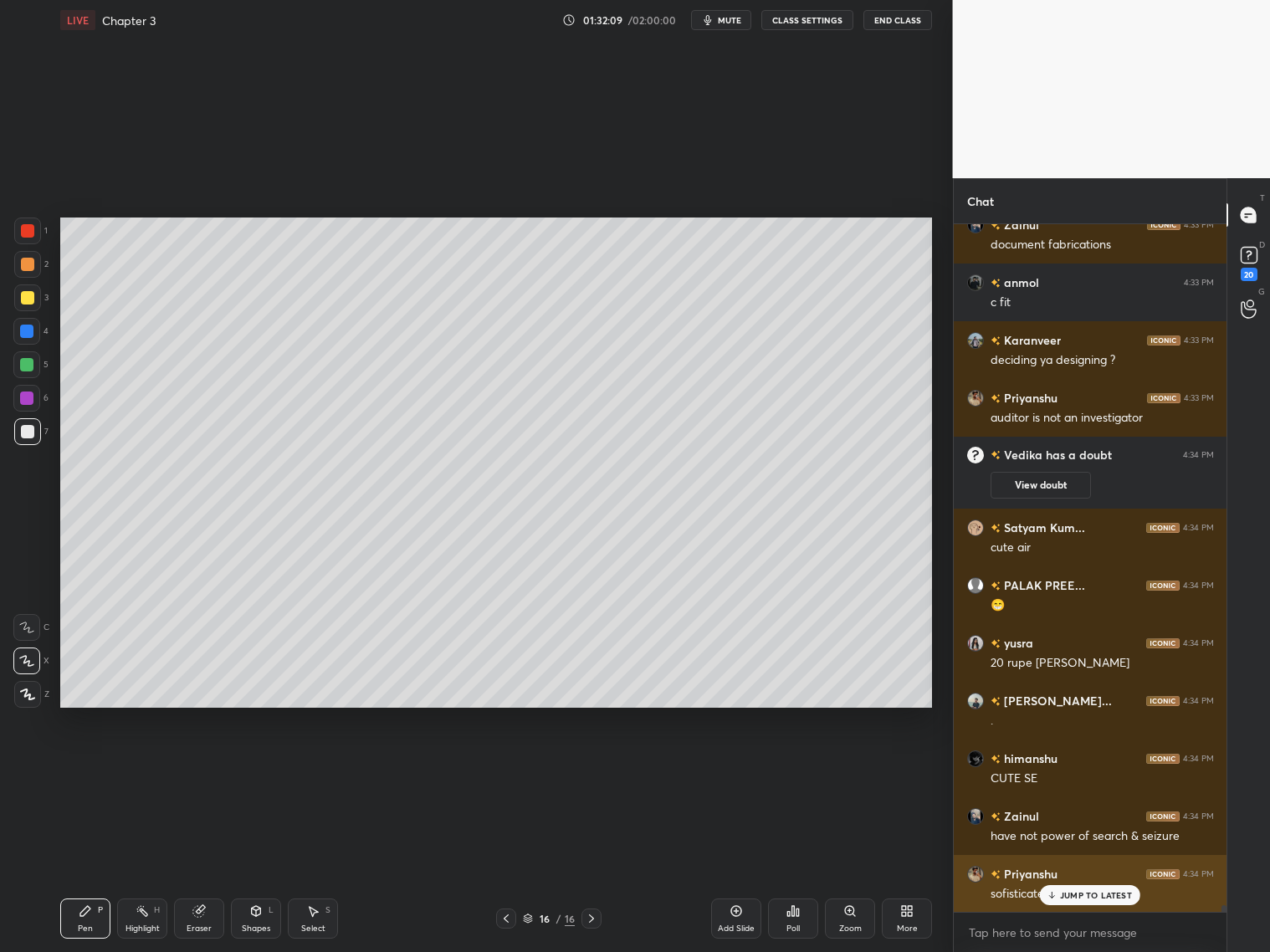
click at [1094, 897] on p "JUMP TO LATEST" at bounding box center [1096, 896] width 72 height 10
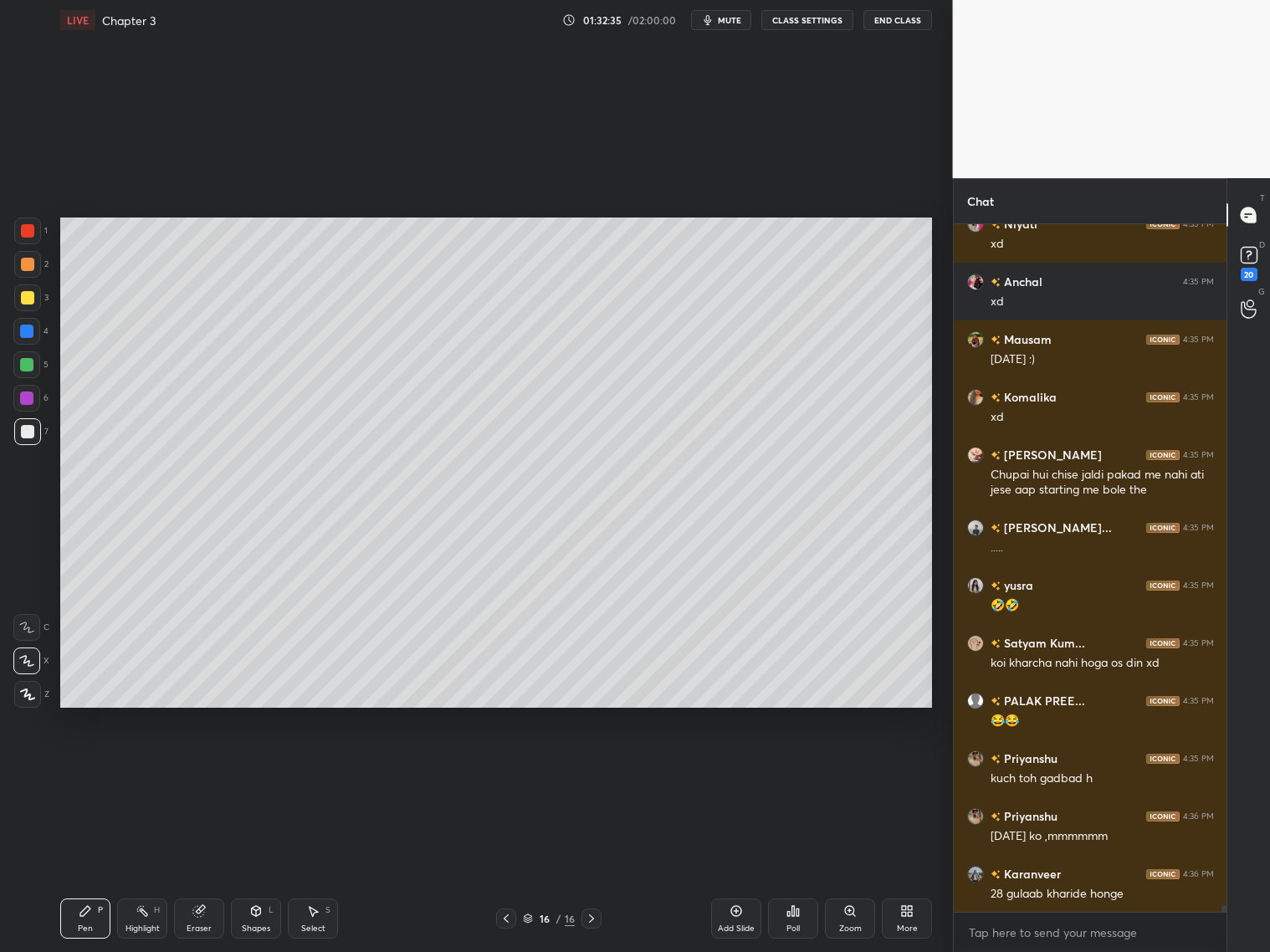
scroll to position [68468, 0]
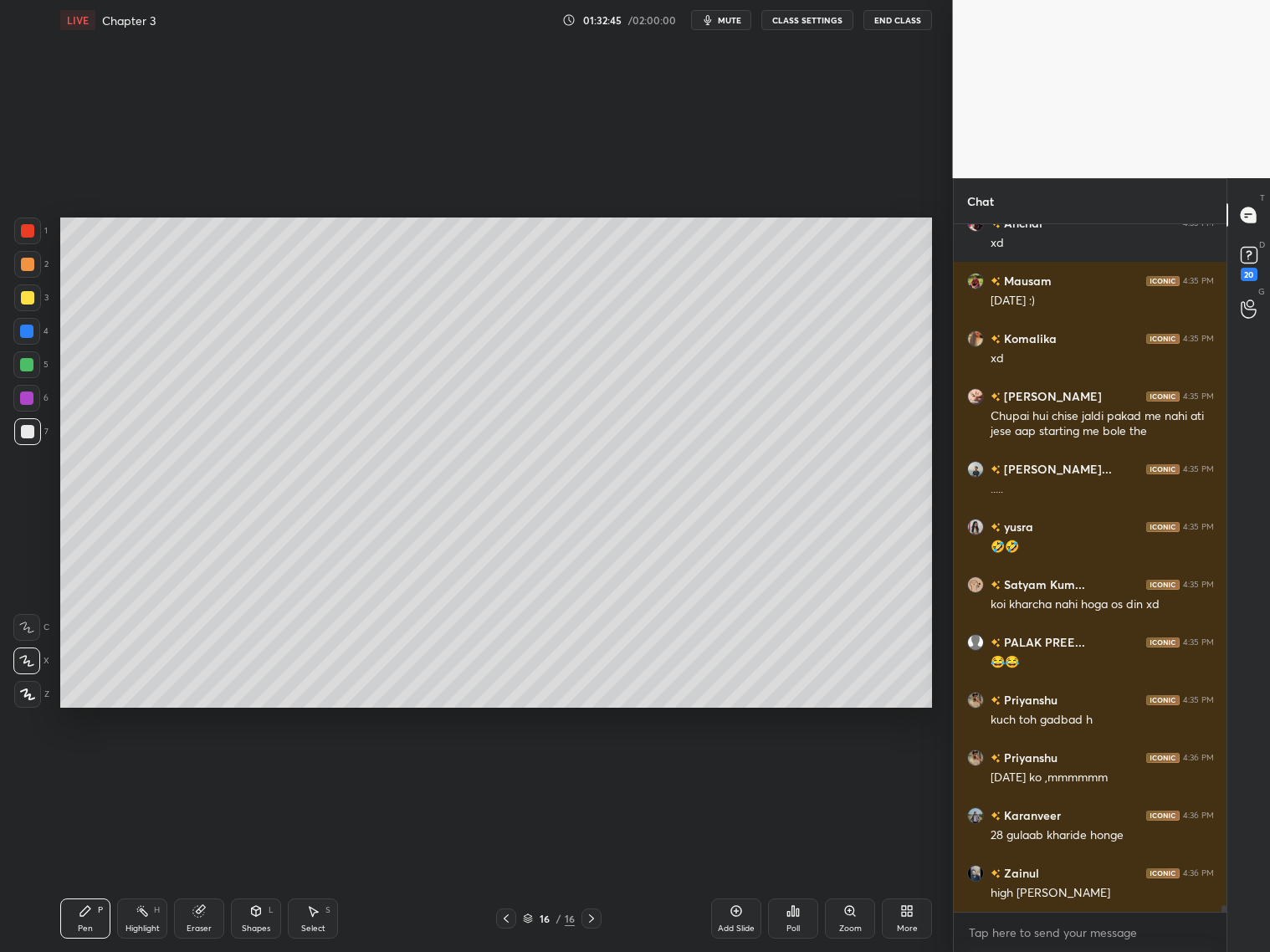
click at [200, 909] on icon at bounding box center [199, 911] width 11 height 11
click at [84, 927] on div "Pen" at bounding box center [85, 929] width 15 height 9
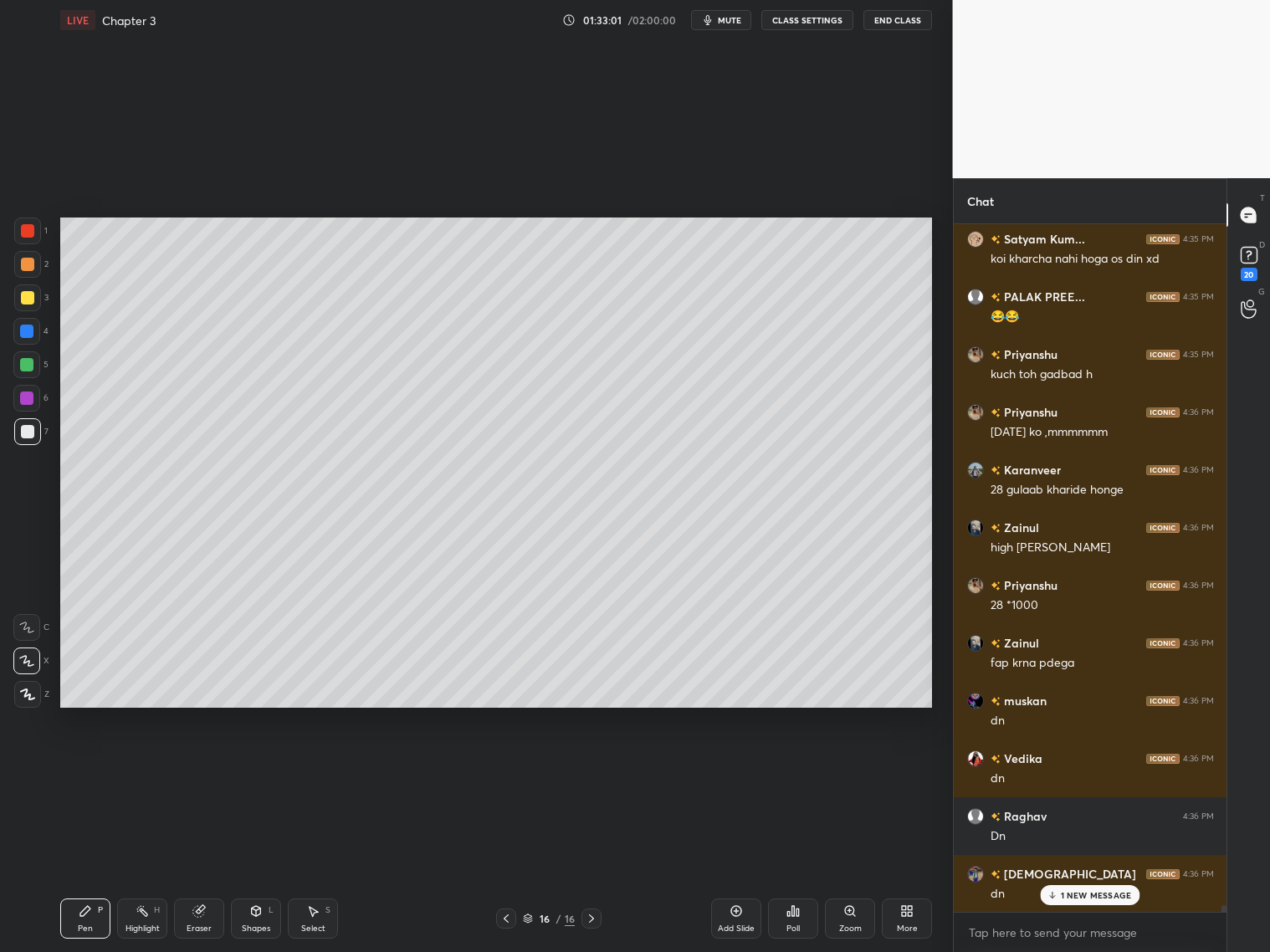
scroll to position [68872, 0]
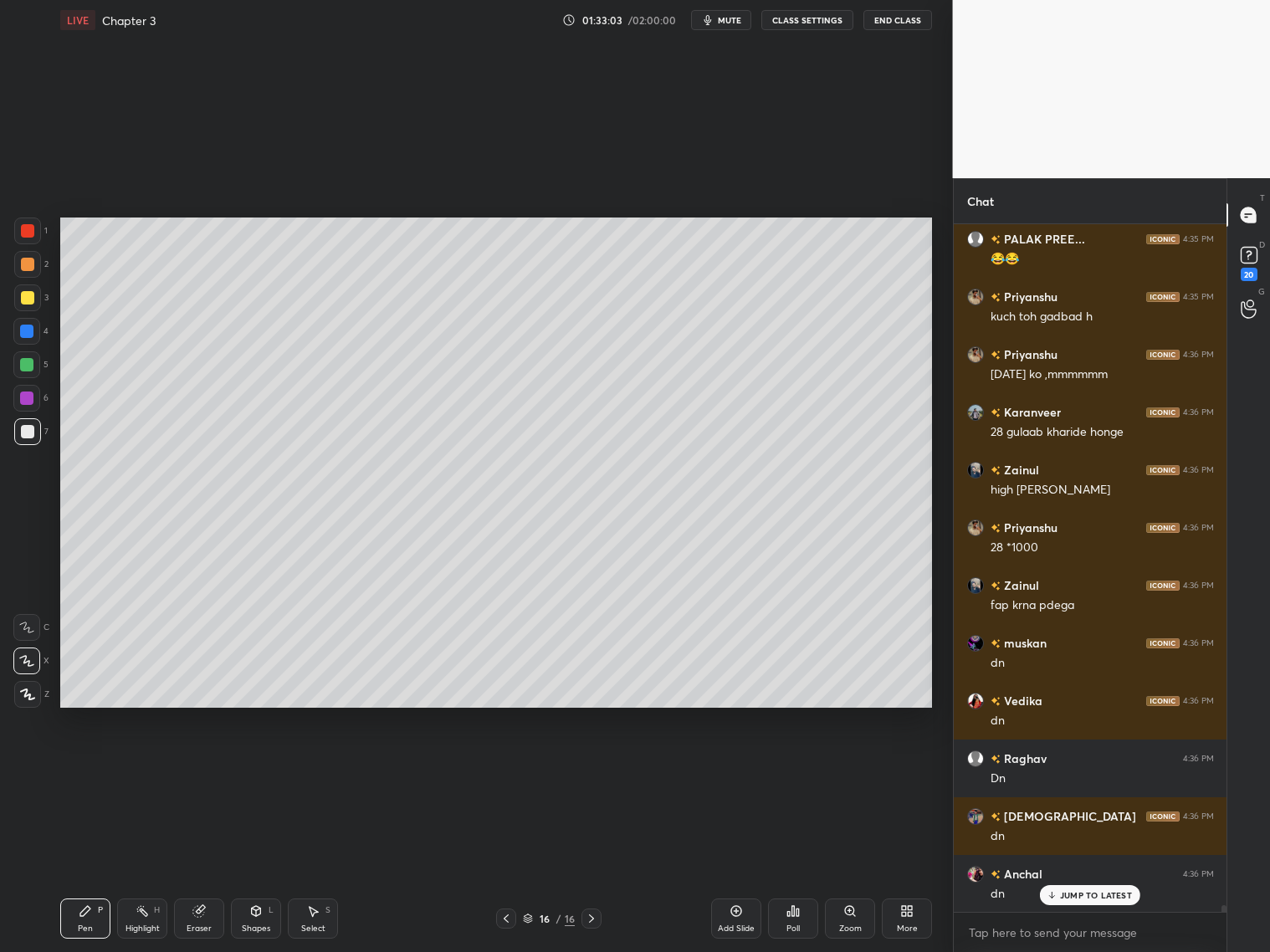
drag, startPoint x: 30, startPoint y: 367, endPoint x: 38, endPoint y: 364, distance: 8.5
click at [32, 364] on div at bounding box center [27, 365] width 14 height 14
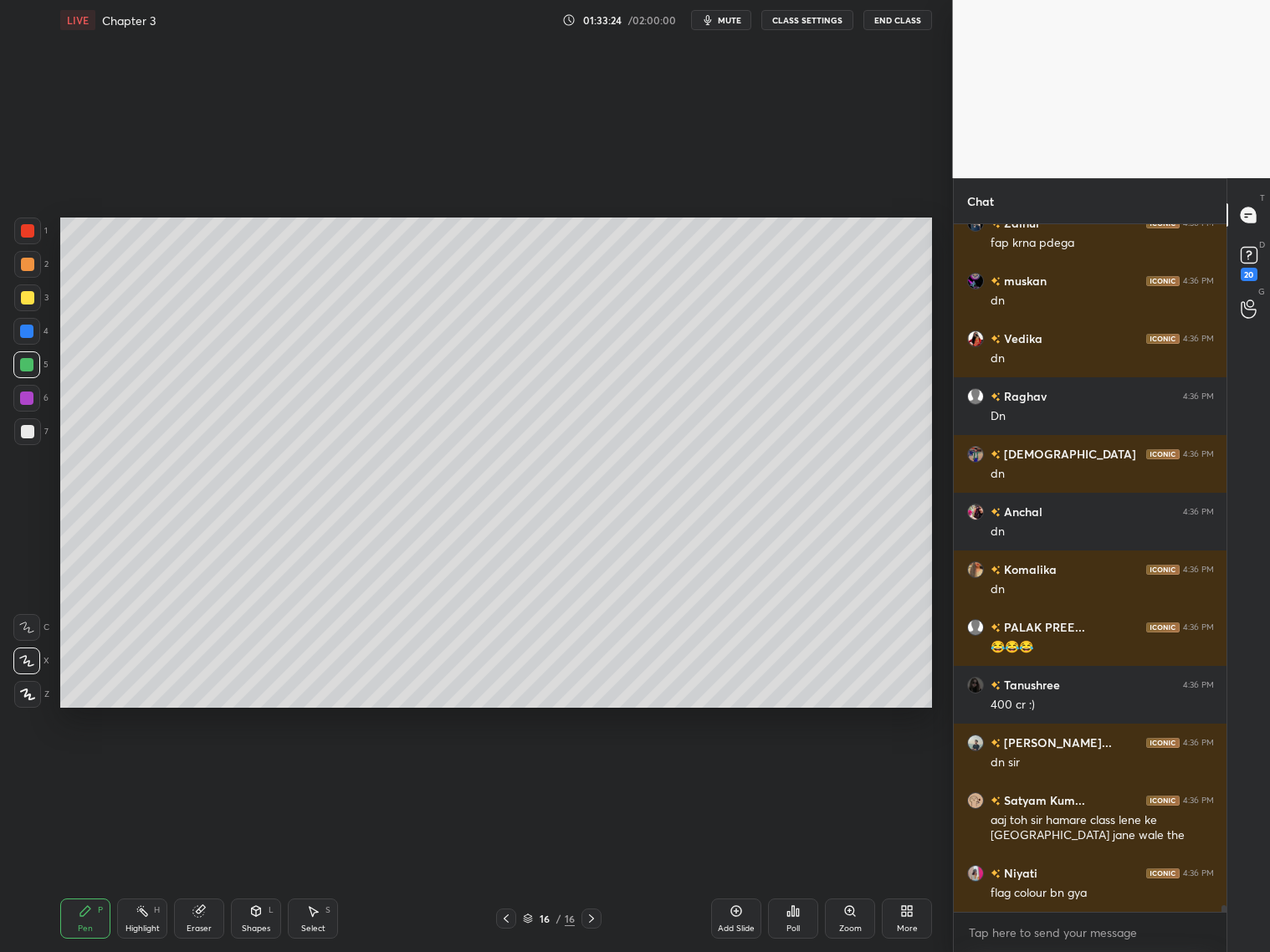
scroll to position [69290, 0]
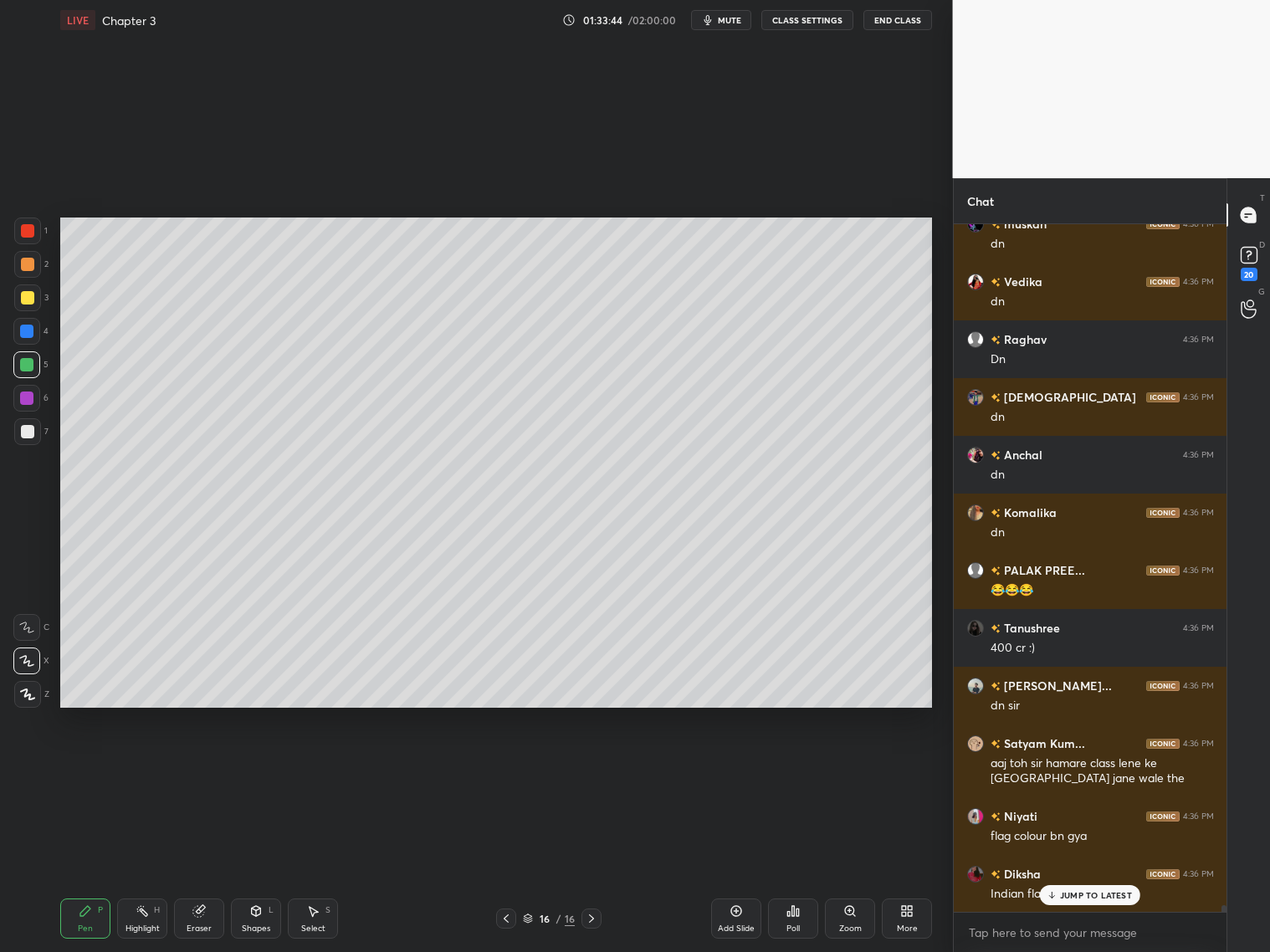
click at [26, 332] on div at bounding box center [27, 332] width 14 height 14
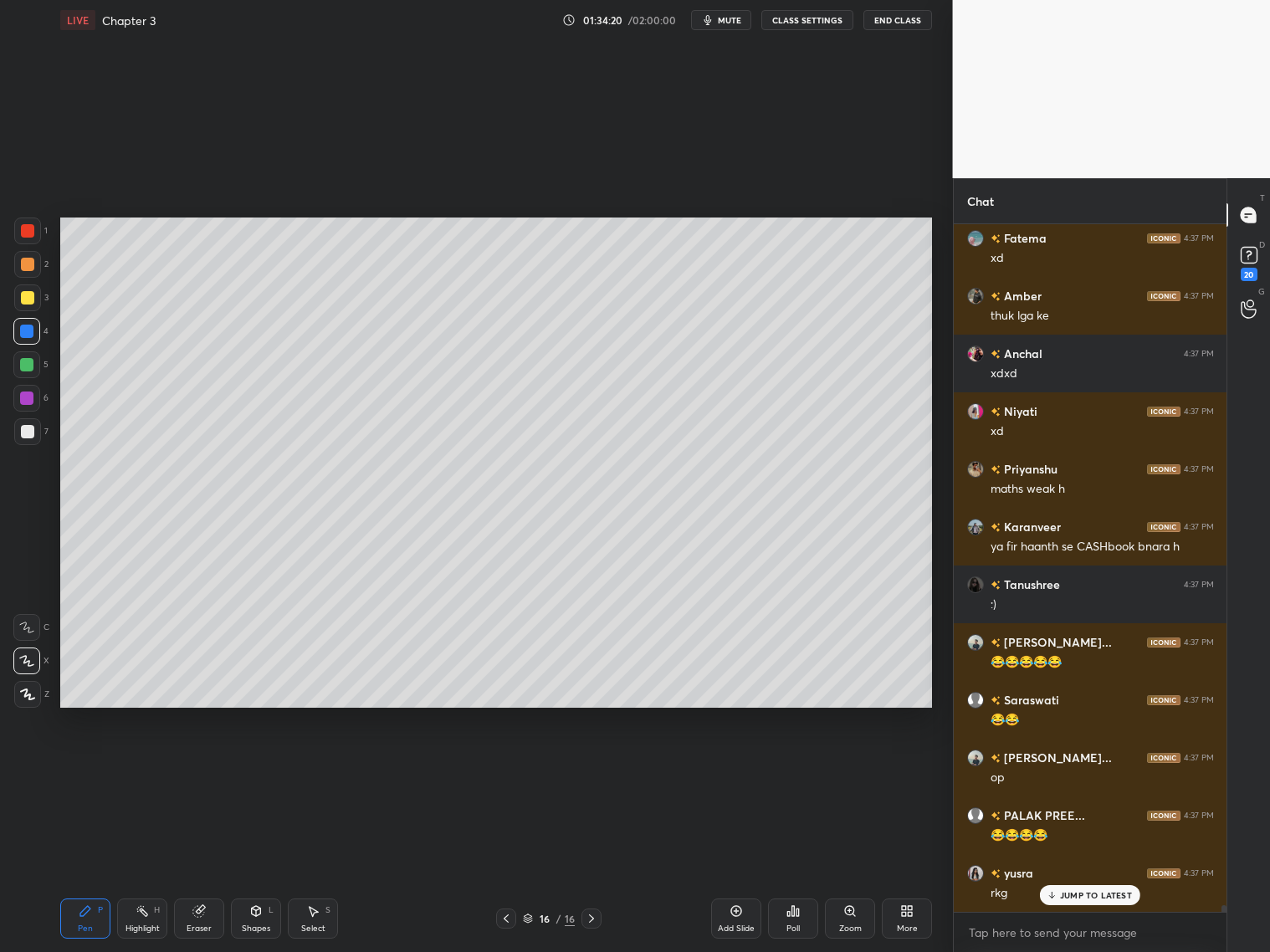
scroll to position [70387, 0]
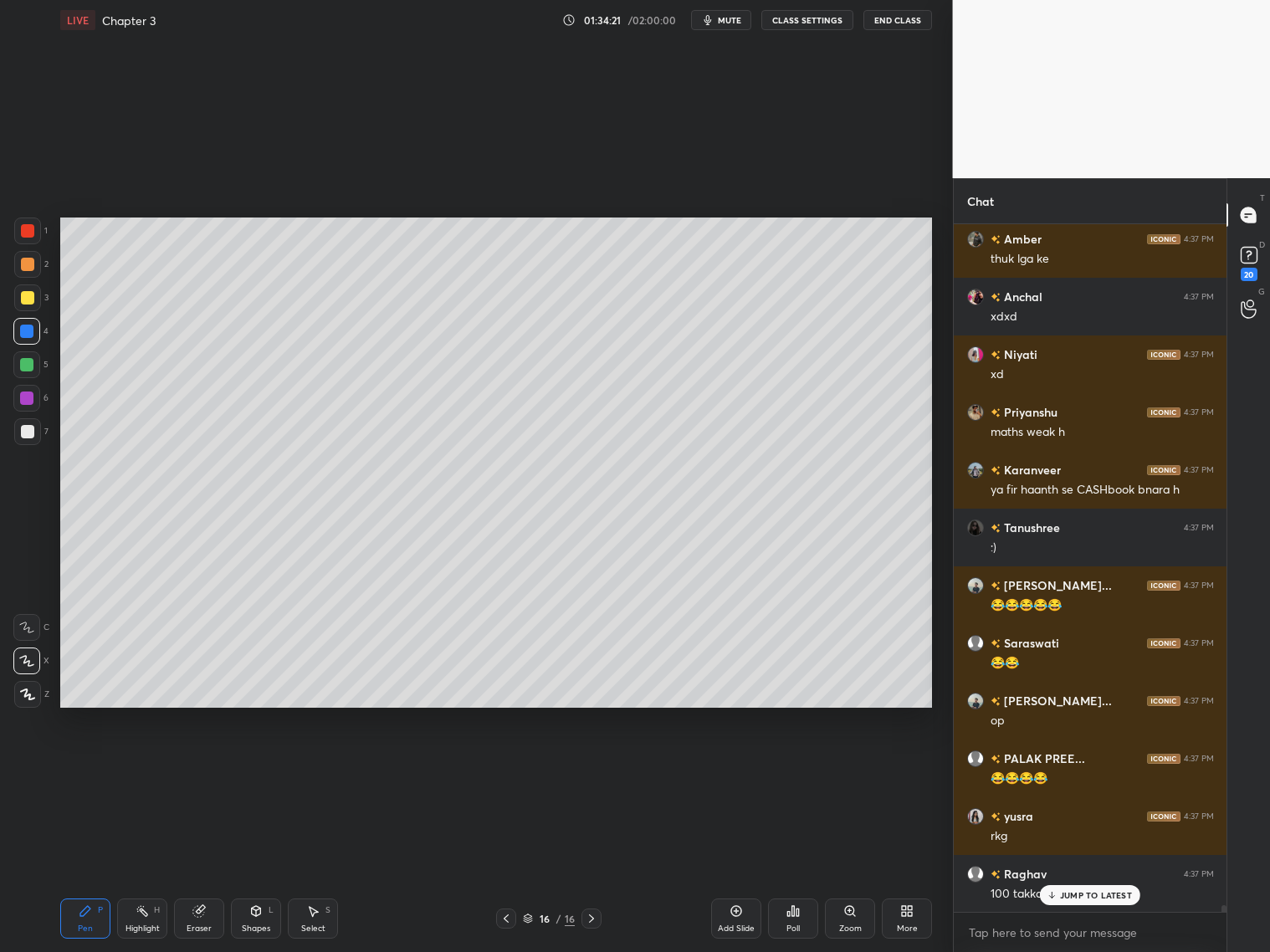
click at [1093, 900] on div "JUMP TO LATEST" at bounding box center [1090, 896] width 101 height 20
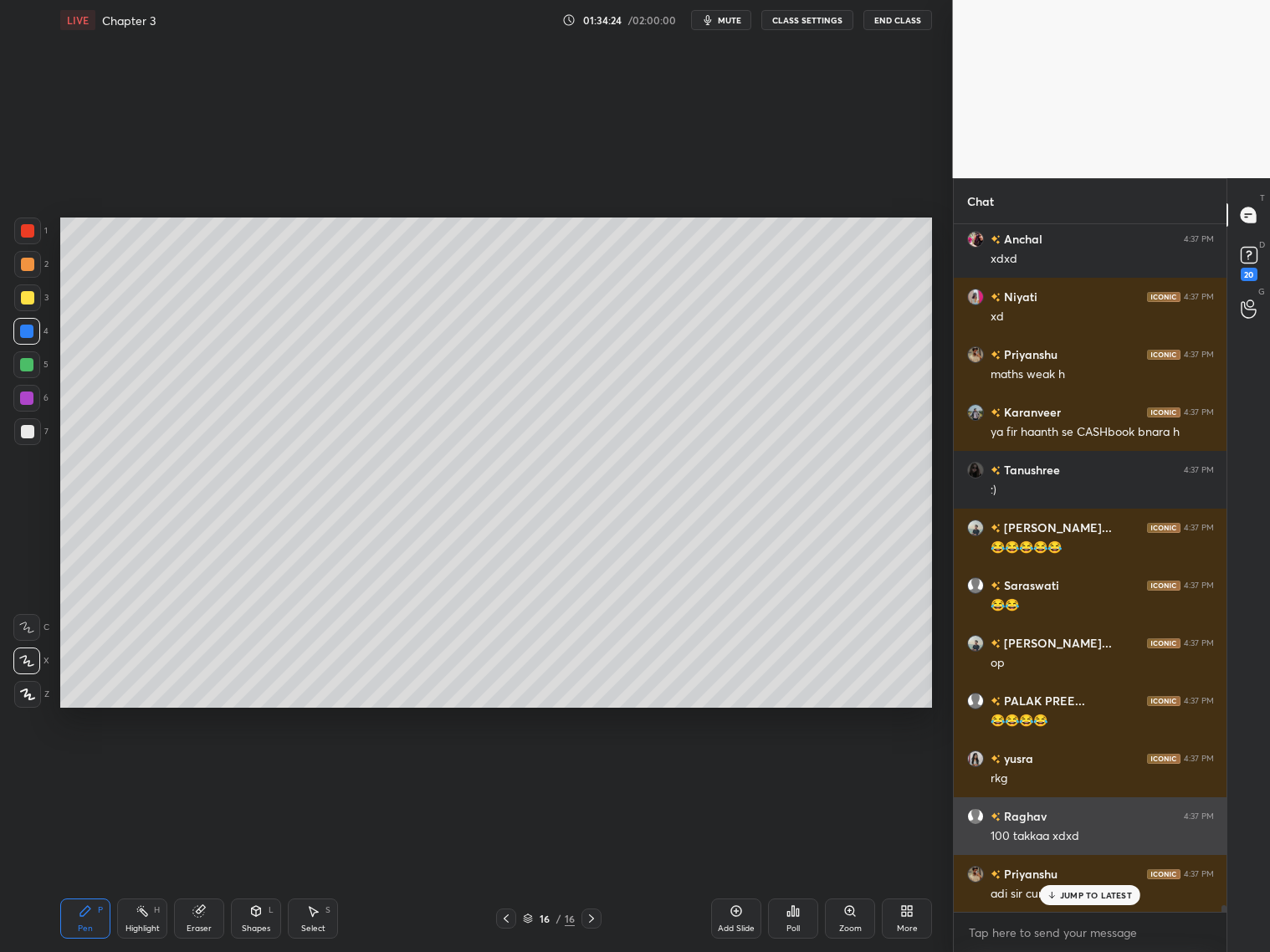
scroll to position [70503, 0]
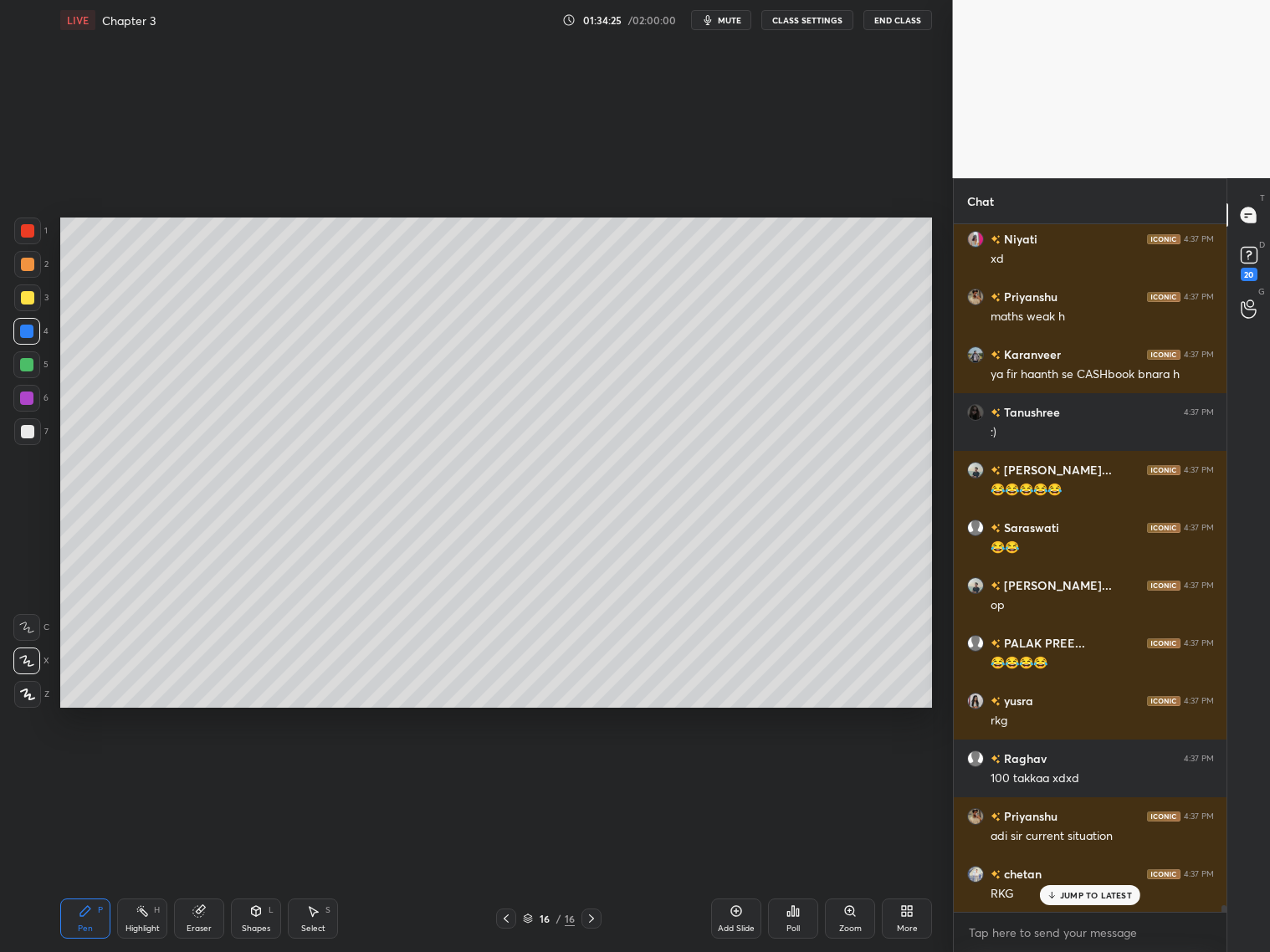
drag, startPoint x: 737, startPoint y: 915, endPoint x: 751, endPoint y: 903, distance: 18.4
click at [741, 915] on icon at bounding box center [736, 911] width 14 height 14
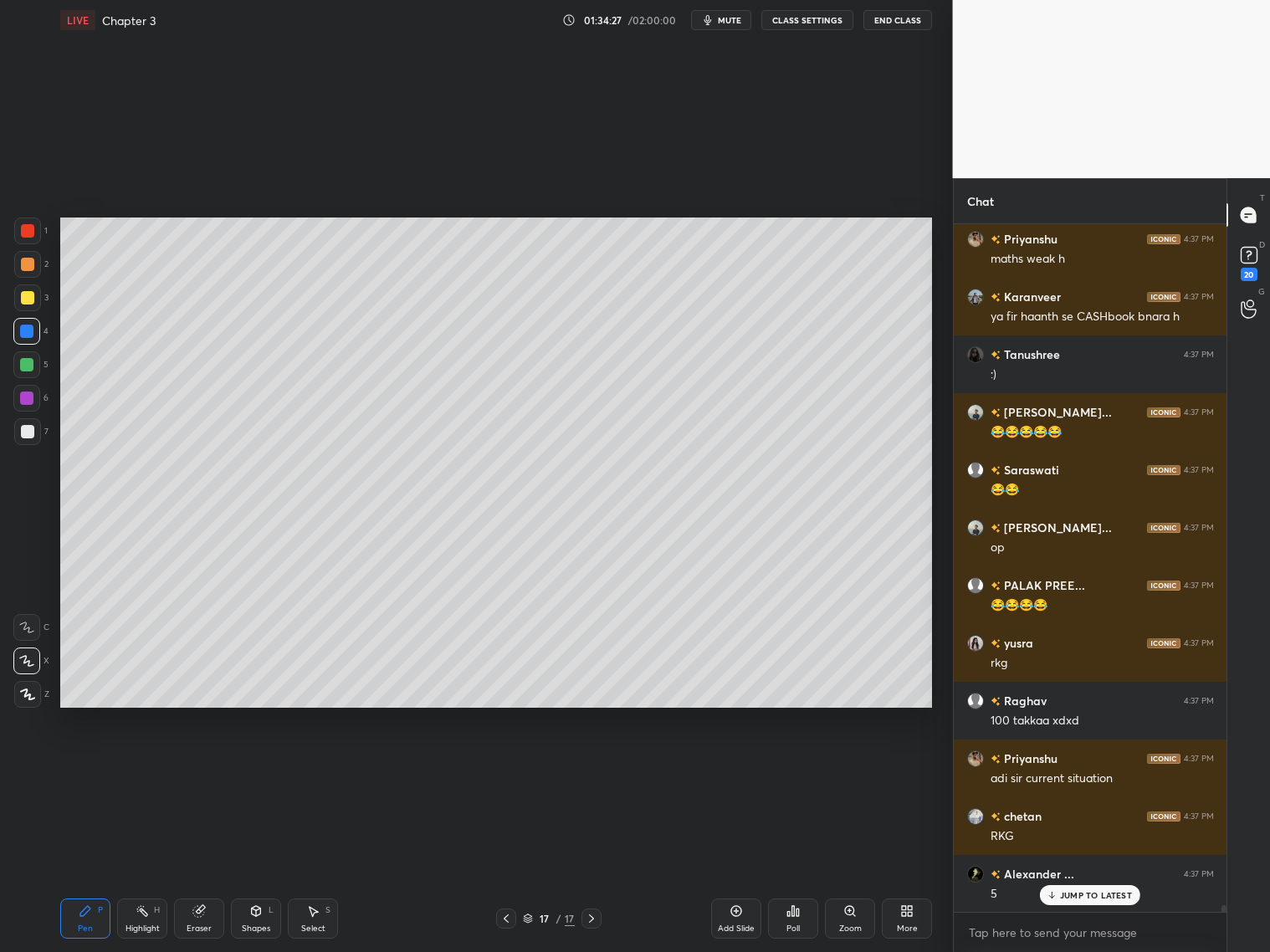
drag, startPoint x: 31, startPoint y: 364, endPoint x: 59, endPoint y: 334, distance: 41.0
click at [33, 363] on div at bounding box center [26, 364] width 26 height 26
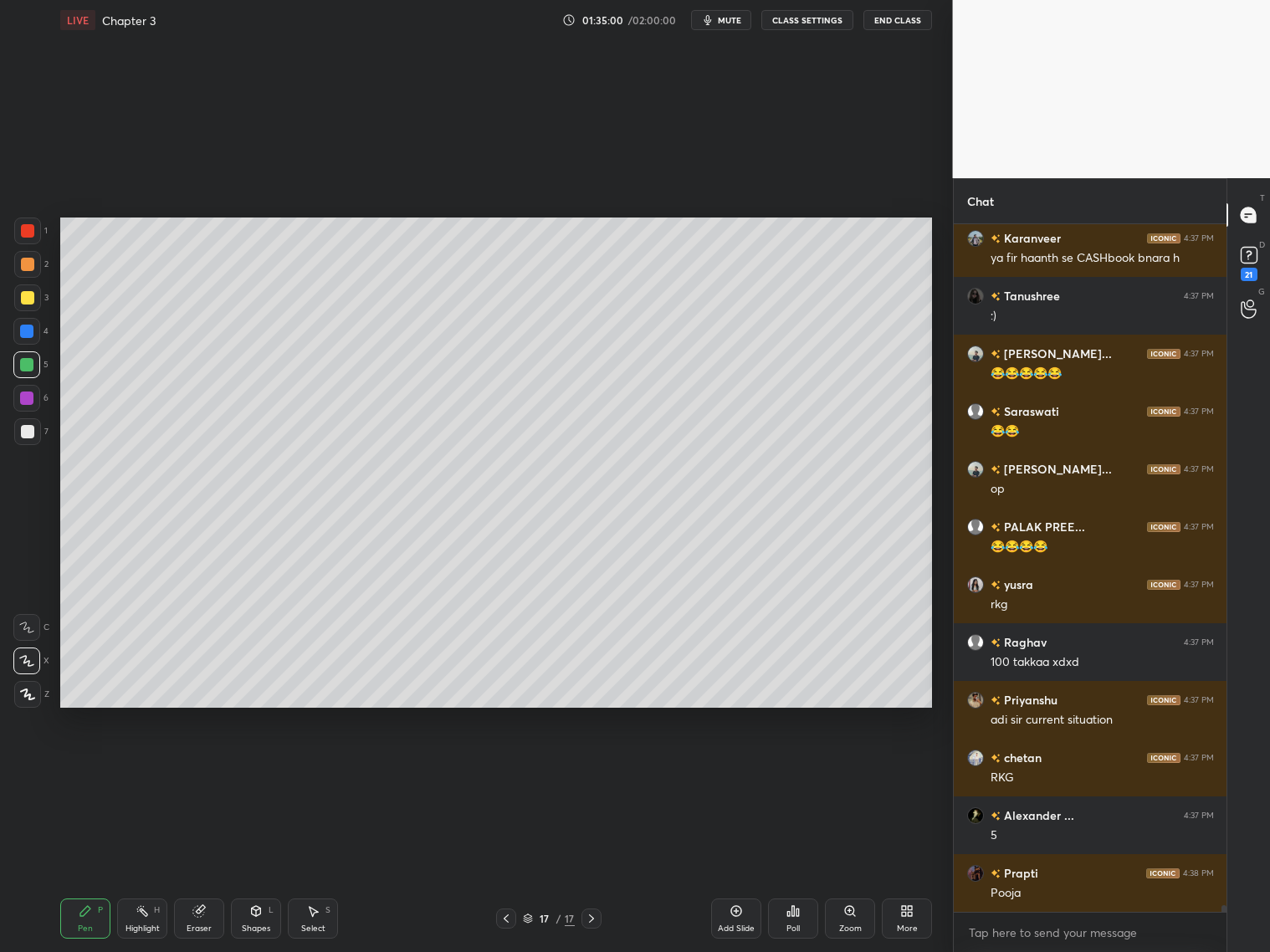
click at [745, 914] on div "Add Slide" at bounding box center [736, 919] width 50 height 40
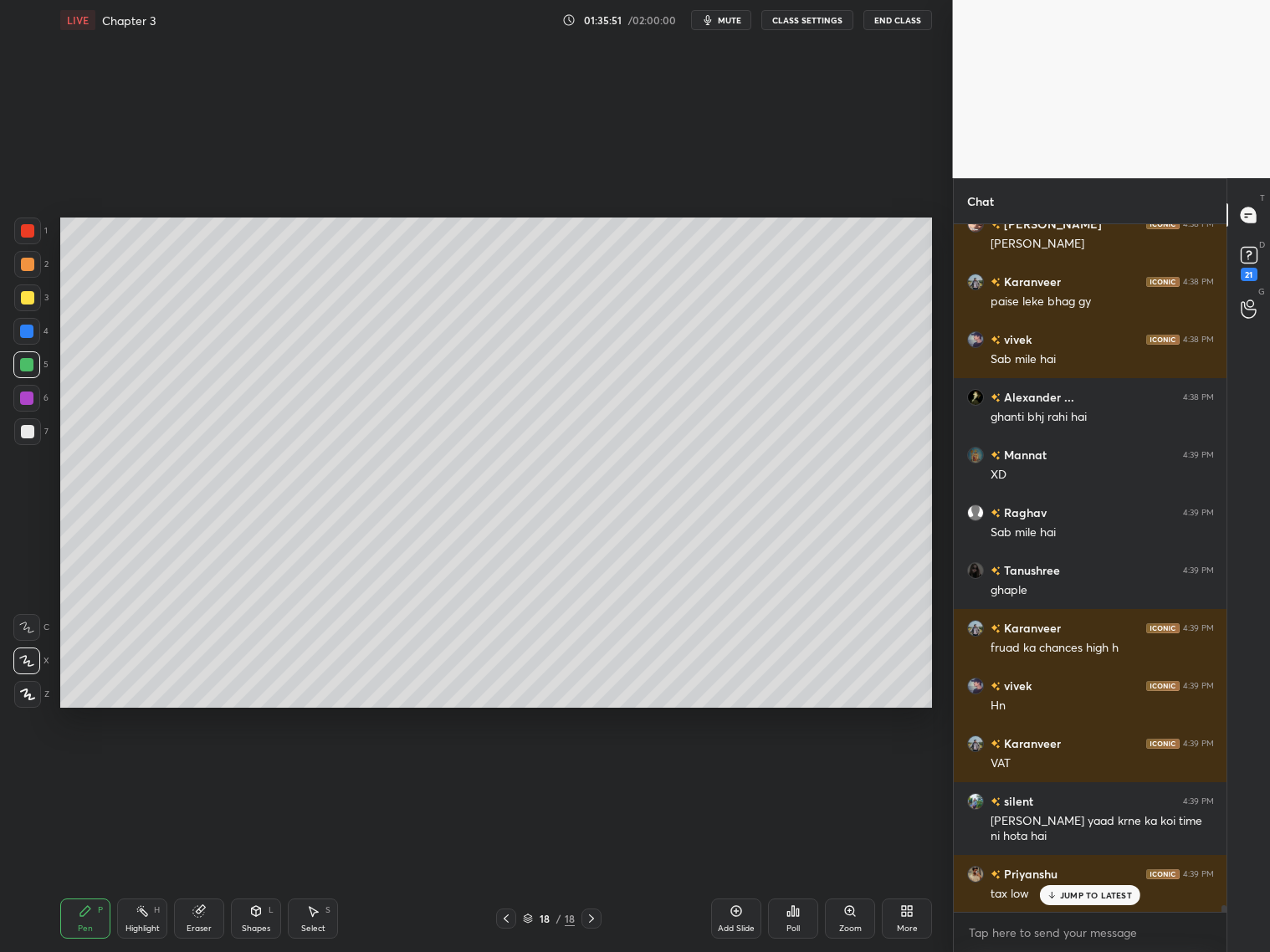
scroll to position [71385, 0]
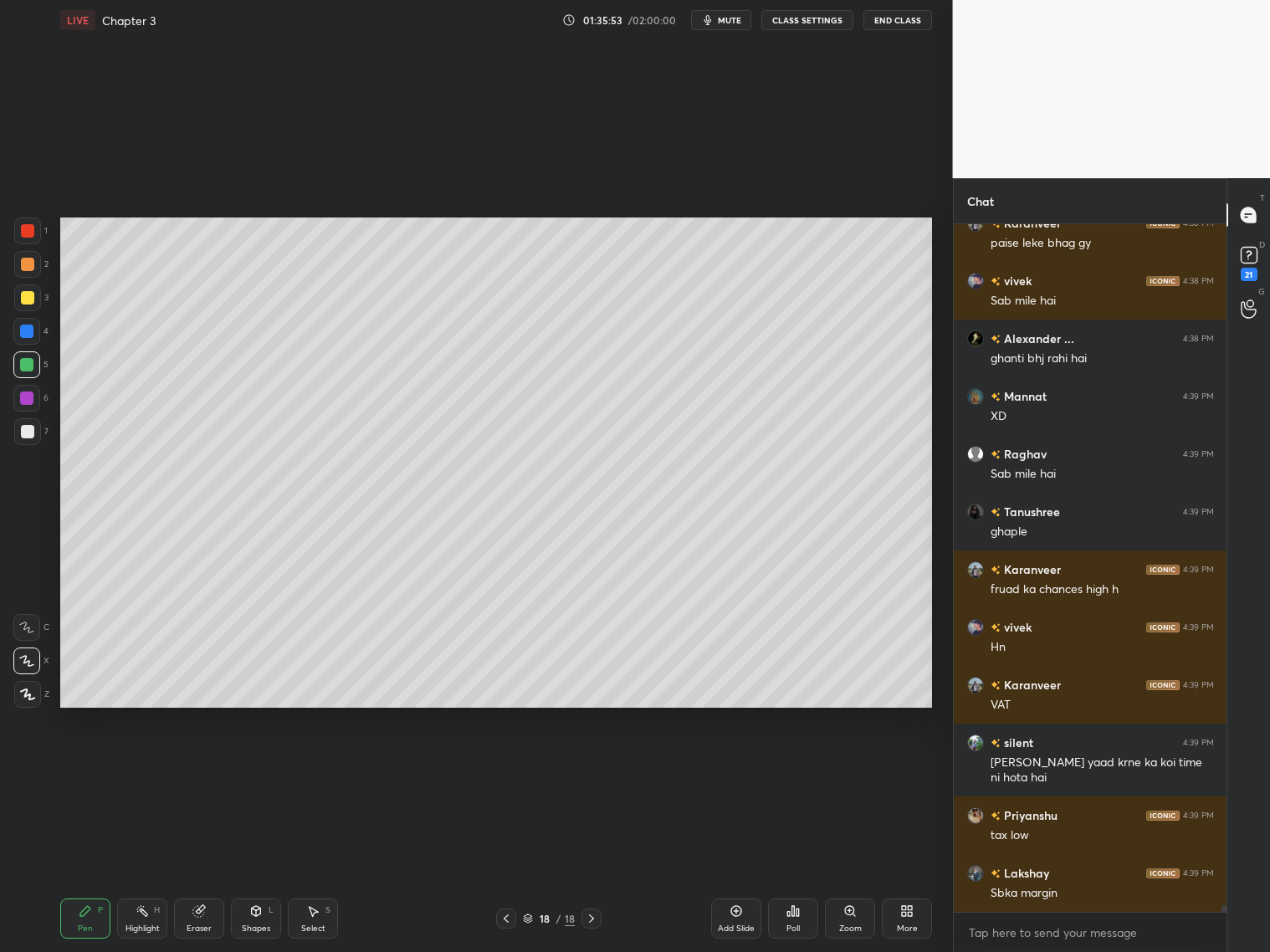
click at [728, 21] on span "mute" at bounding box center [729, 20] width 23 height 12
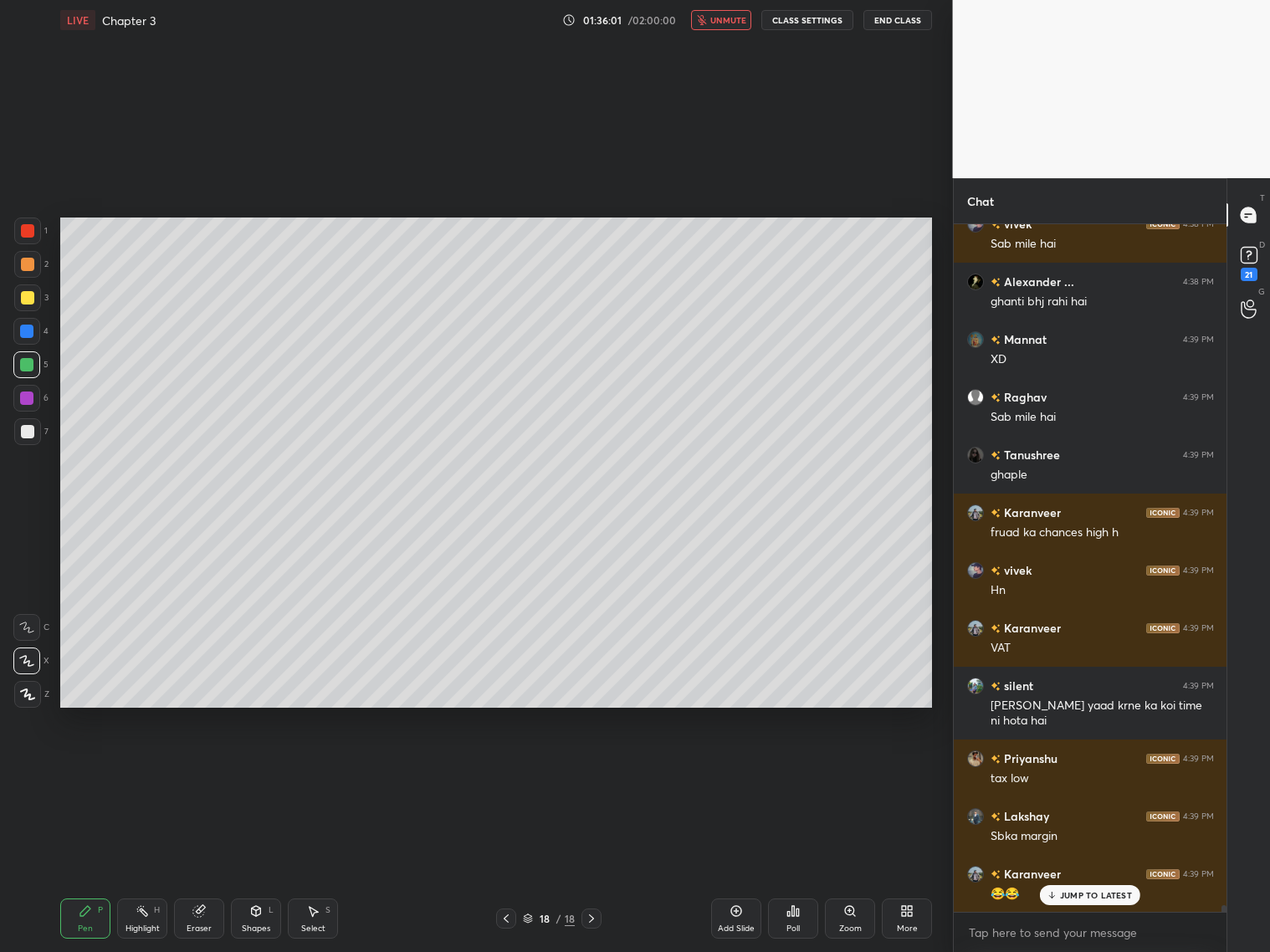
scroll to position [71499, 0]
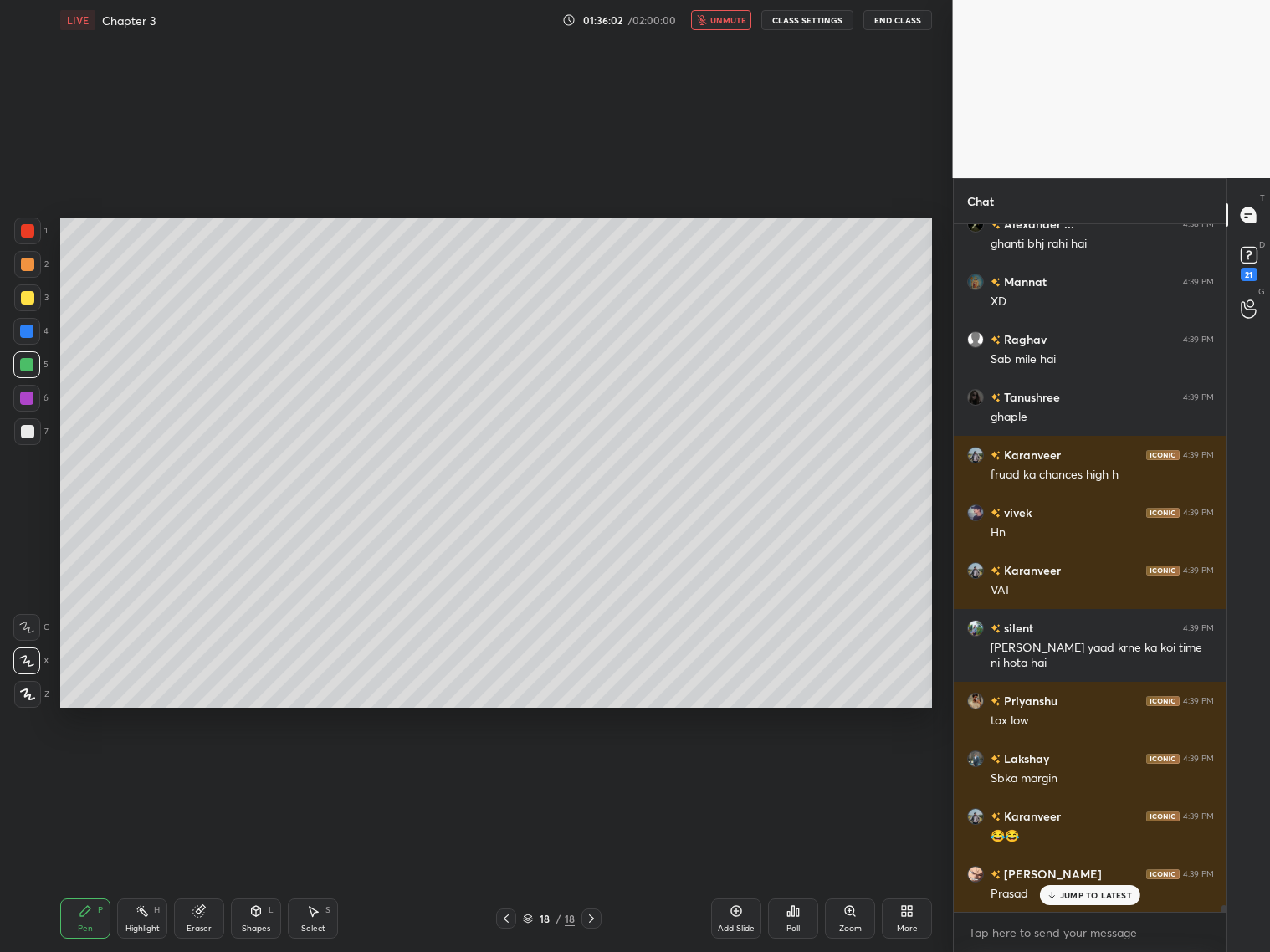
drag, startPoint x: 723, startPoint y: 862, endPoint x: 723, endPoint y: 20, distance: 842.0
click at [723, 22] on span "unmute" at bounding box center [728, 20] width 36 height 12
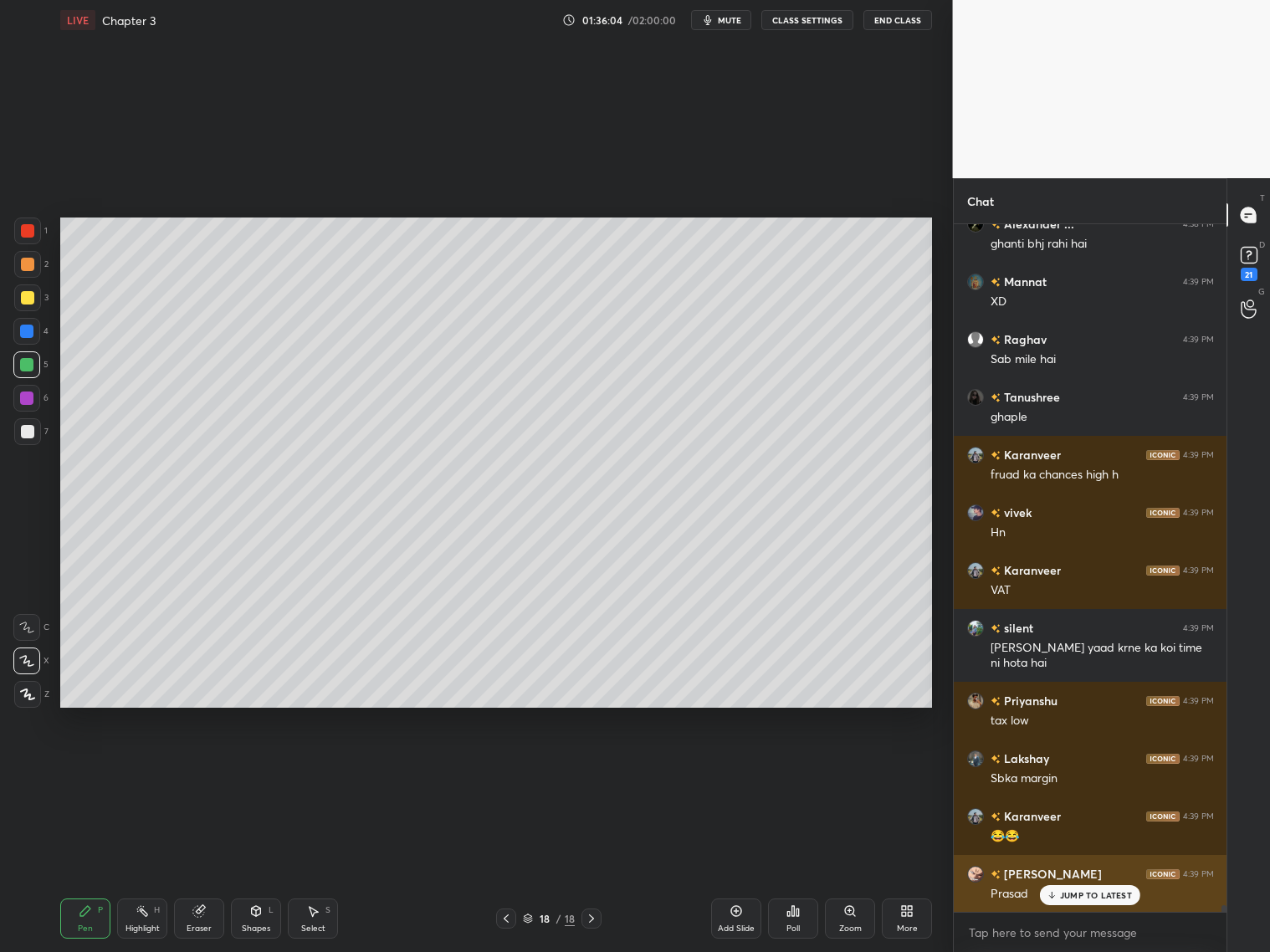
click at [1089, 896] on p "JUMP TO LATEST" at bounding box center [1096, 896] width 72 height 10
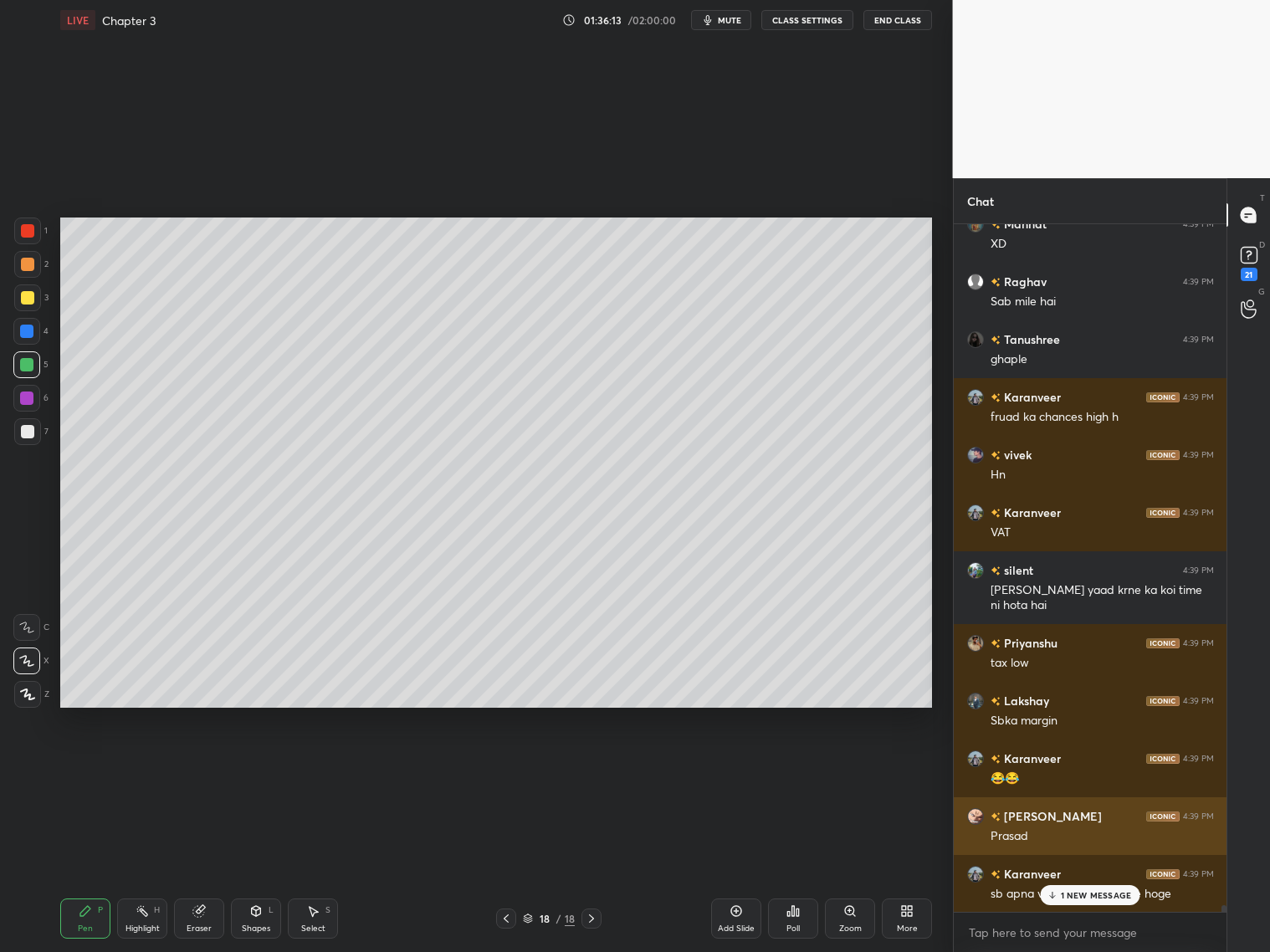
scroll to position [71614, 0]
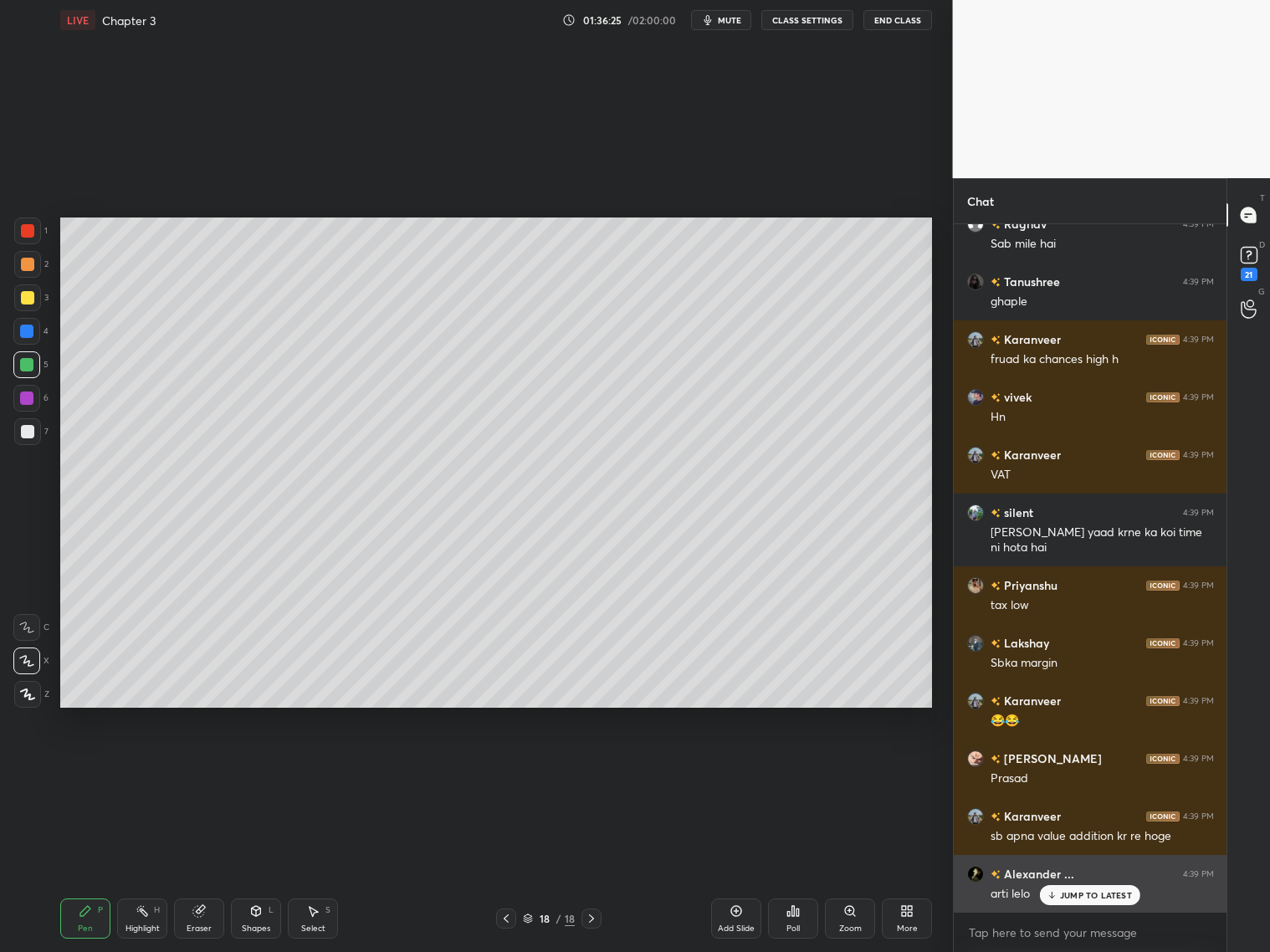
drag, startPoint x: 1102, startPoint y: 889, endPoint x: 1115, endPoint y: 894, distance: 13.9
click at [1102, 897] on p "JUMP TO LATEST" at bounding box center [1096, 896] width 72 height 10
click at [506, 913] on icon at bounding box center [507, 919] width 14 height 14
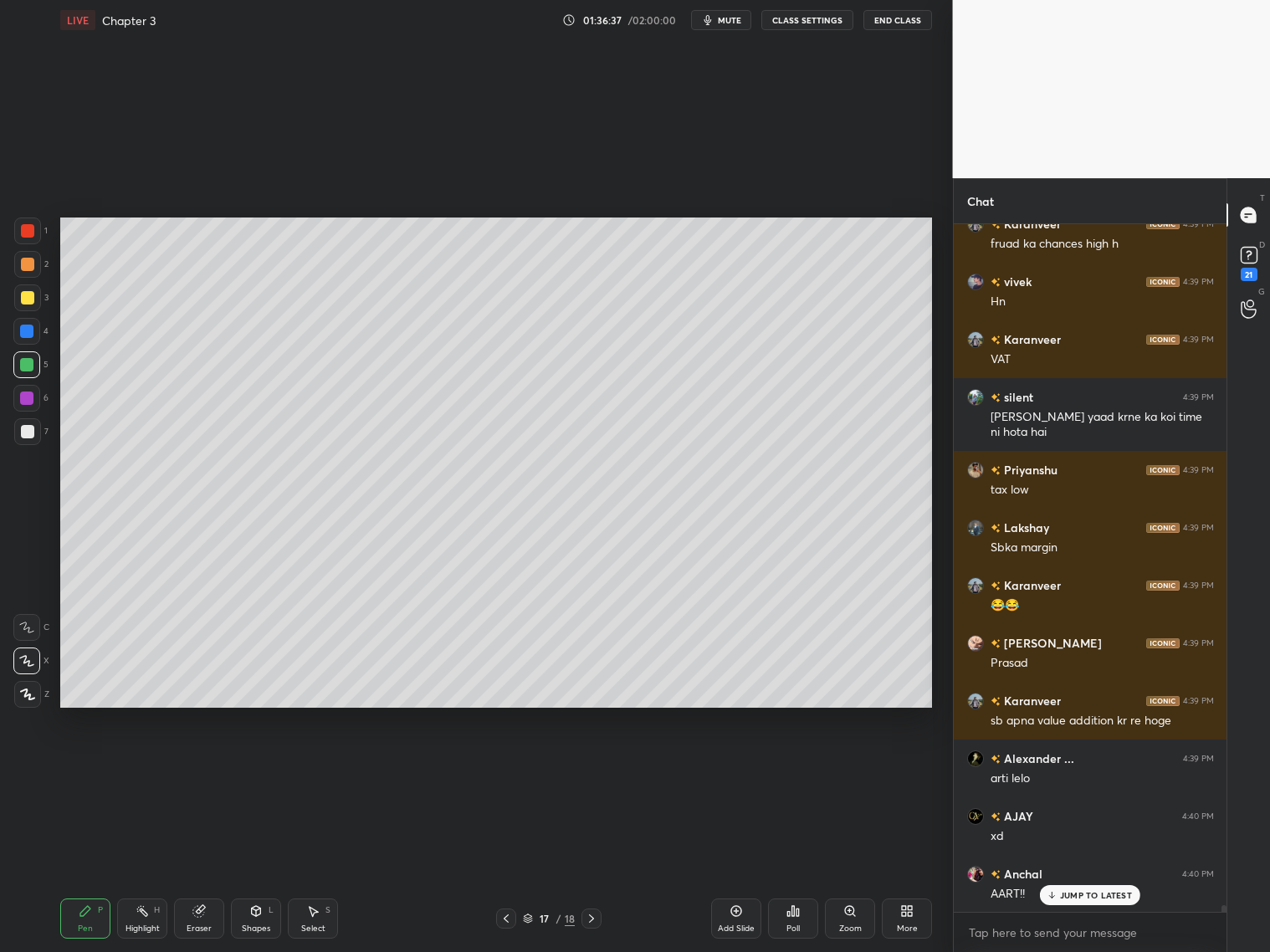
scroll to position [71788, 0]
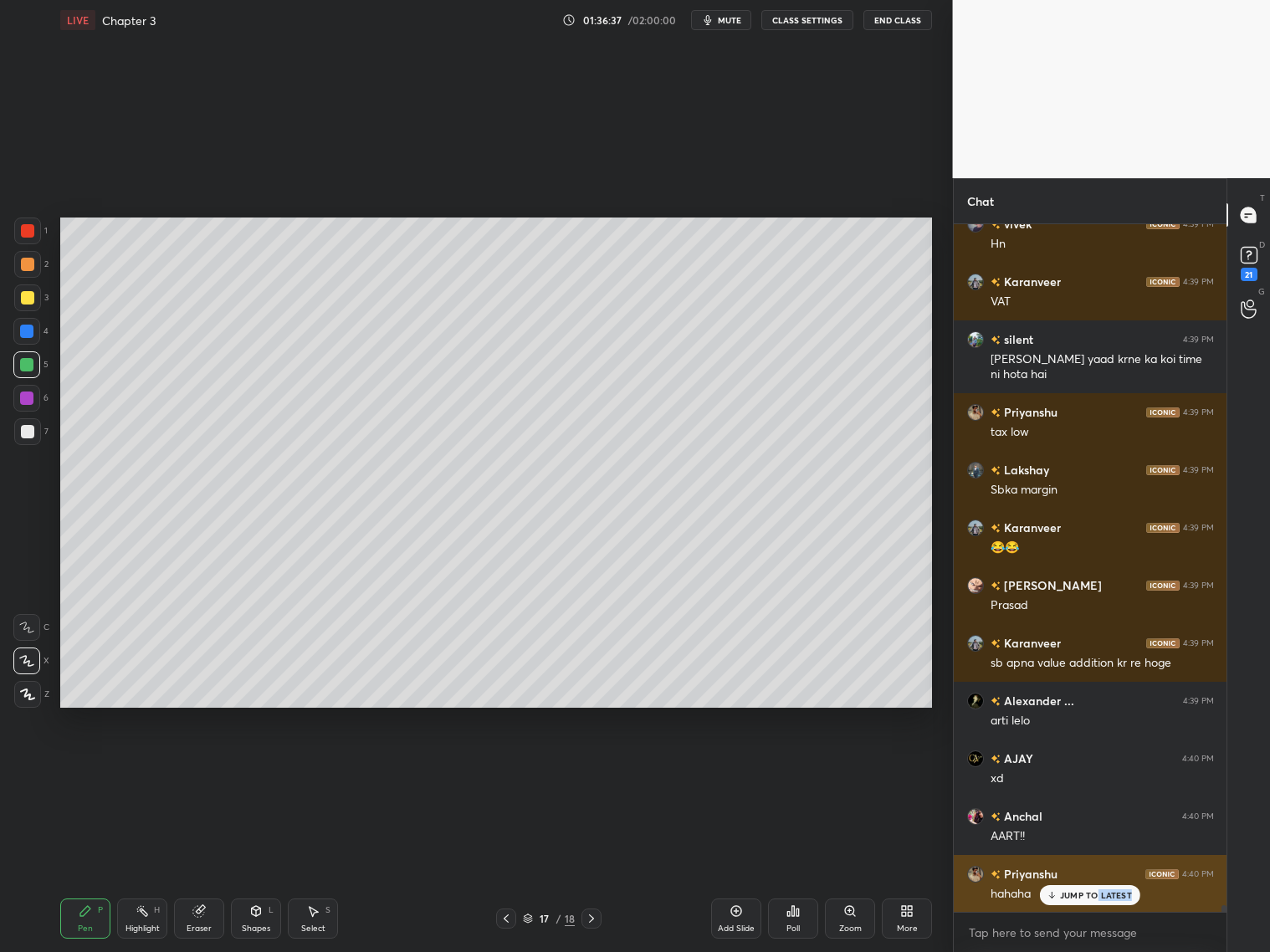
click at [1098, 899] on div "JUMP TO LATEST" at bounding box center [1090, 896] width 101 height 20
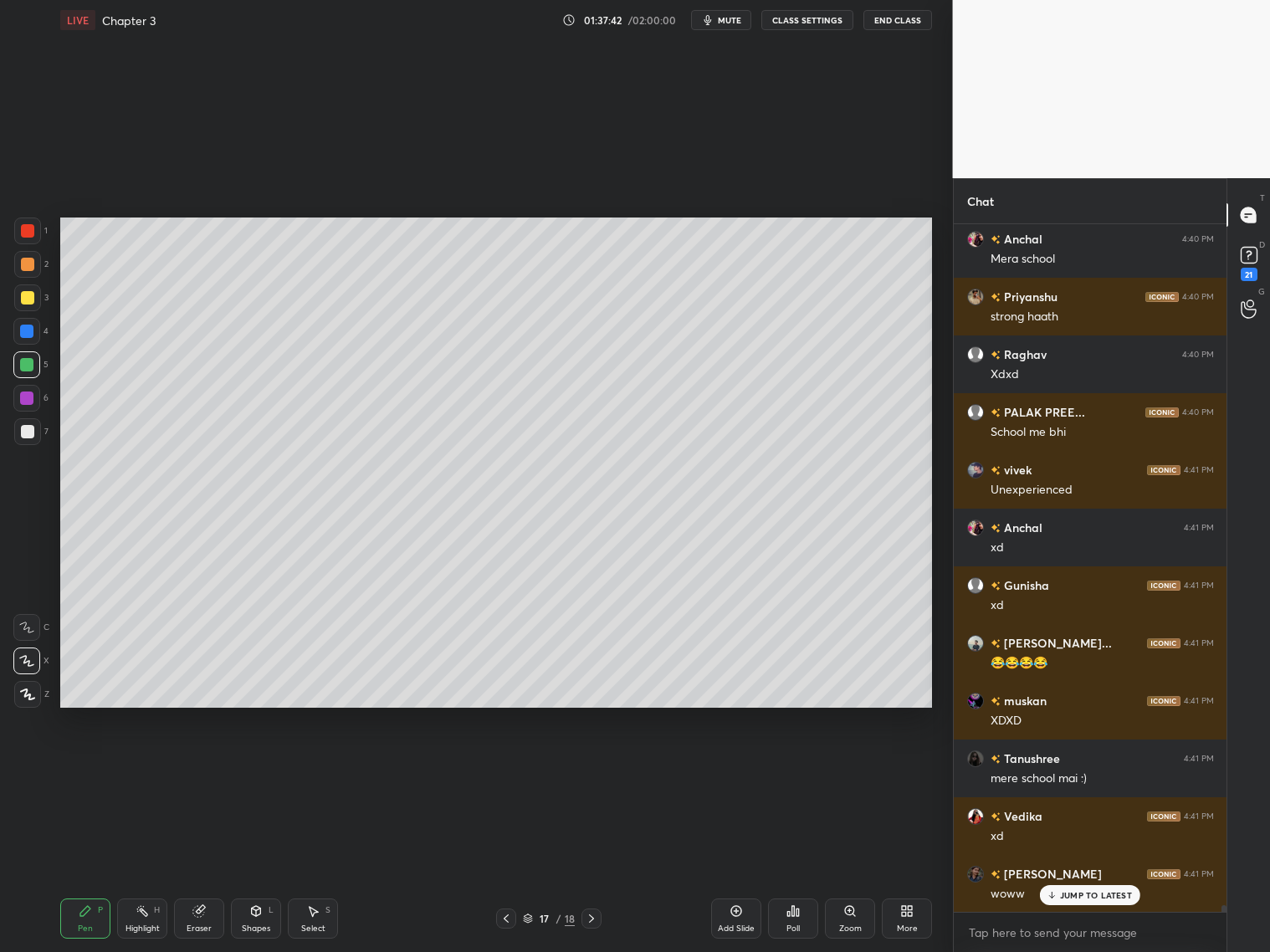
scroll to position [73825, 0]
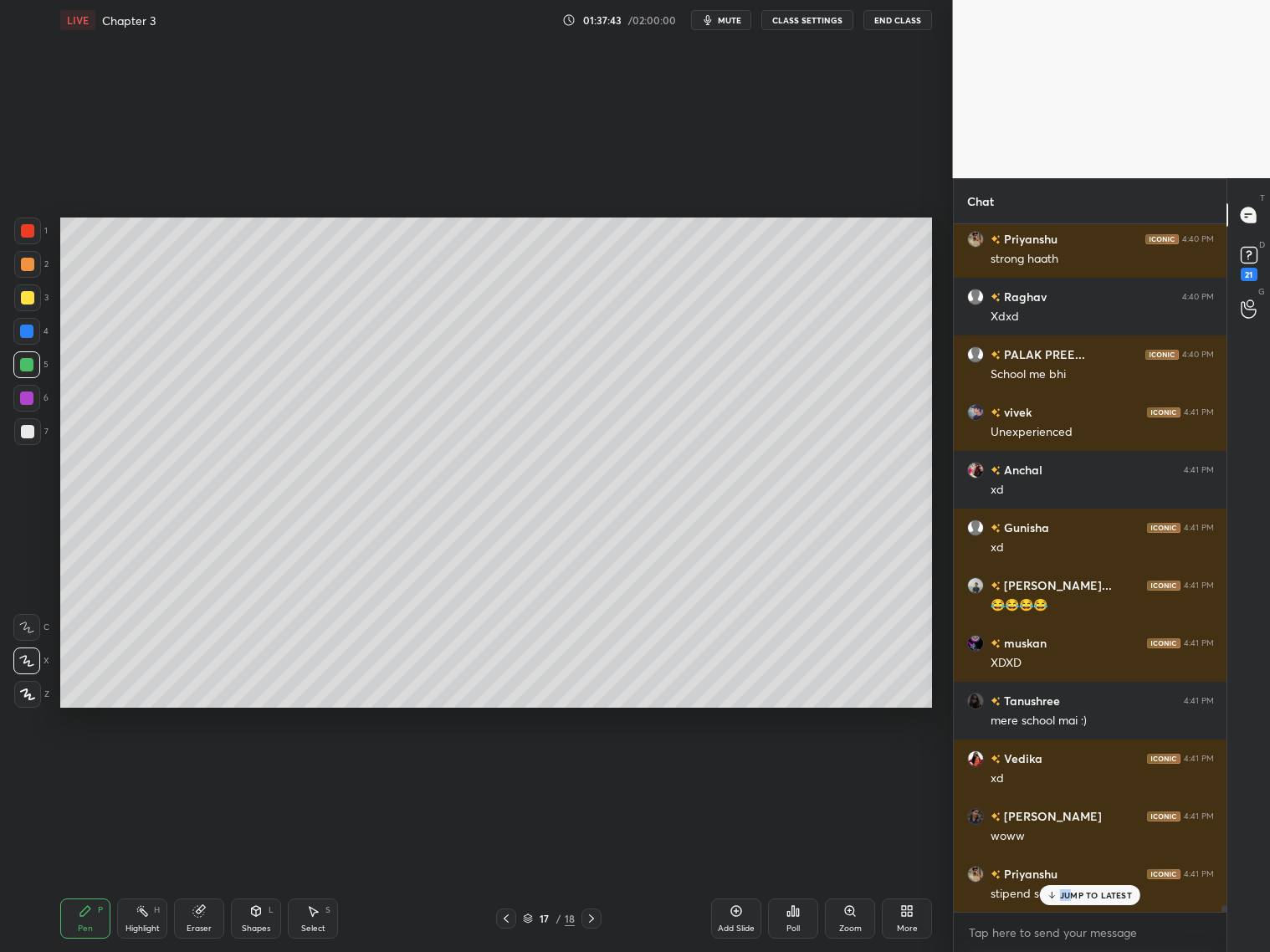
click at [1069, 889] on div "JUMP TO LATEST" at bounding box center [1090, 896] width 101 height 20
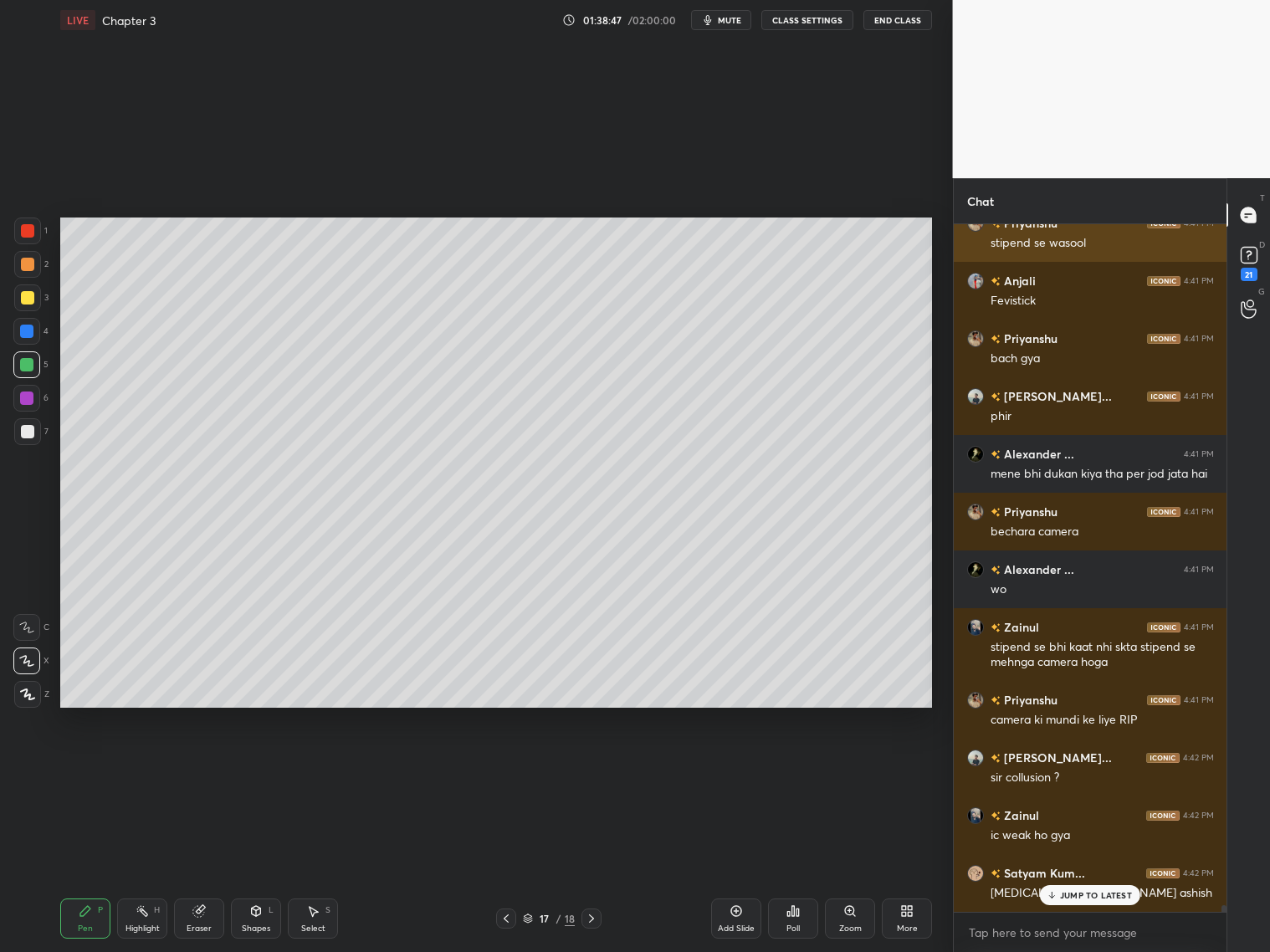
scroll to position [74533, 0]
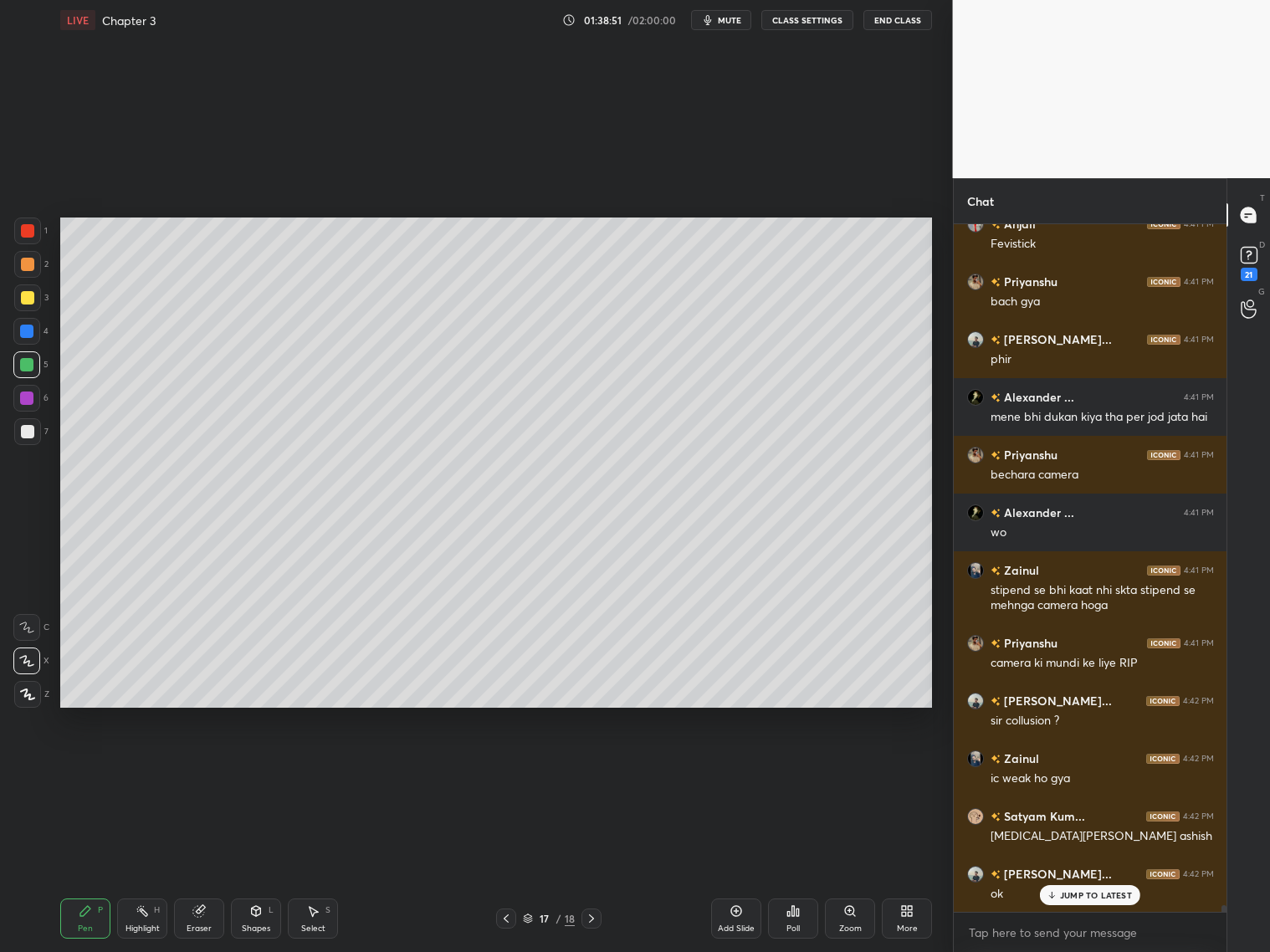
drag, startPoint x: 195, startPoint y: 930, endPoint x: 203, endPoint y: 908, distance: 23.4
click at [205, 921] on div "Eraser" at bounding box center [199, 919] width 50 height 40
click at [91, 918] on div "Pen P" at bounding box center [85, 919] width 50 height 40
click at [1085, 898] on p "JUMP TO LATEST" at bounding box center [1096, 896] width 72 height 10
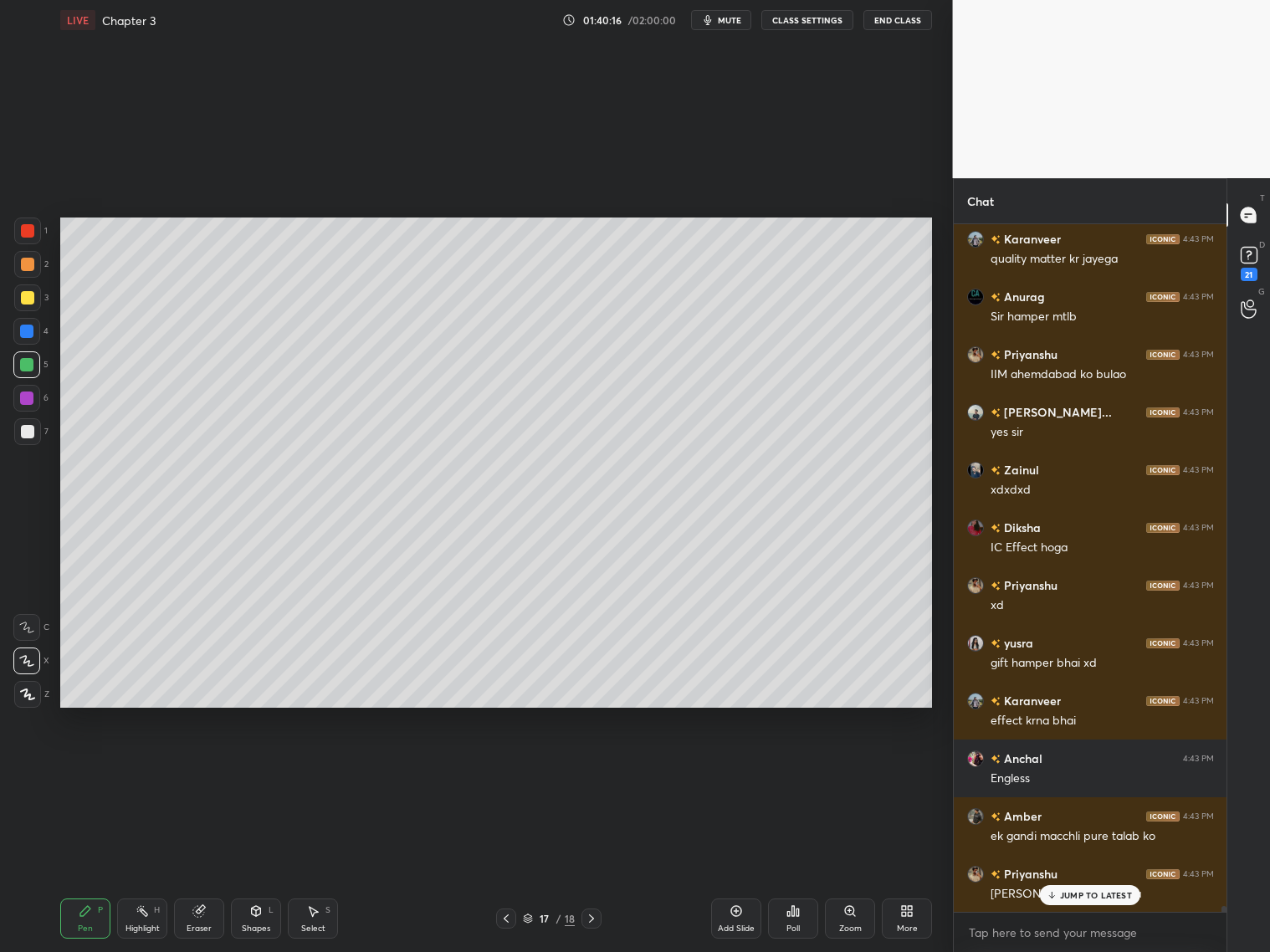
scroll to position [75284, 0]
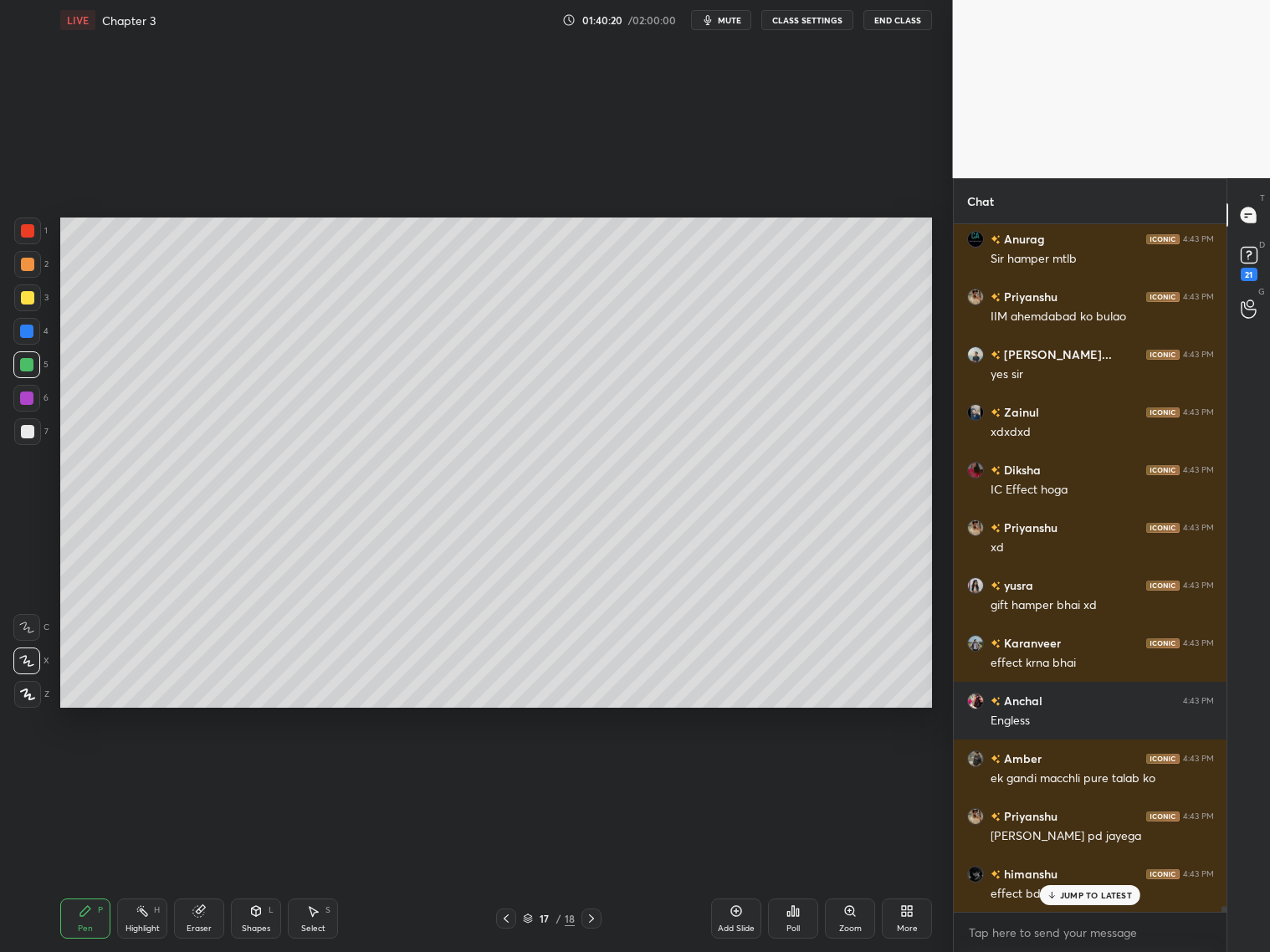
click at [736, 916] on div "Add Slide" at bounding box center [736, 919] width 50 height 40
click at [32, 333] on div at bounding box center [27, 332] width 14 height 14
click at [252, 914] on icon at bounding box center [256, 911] width 14 height 14
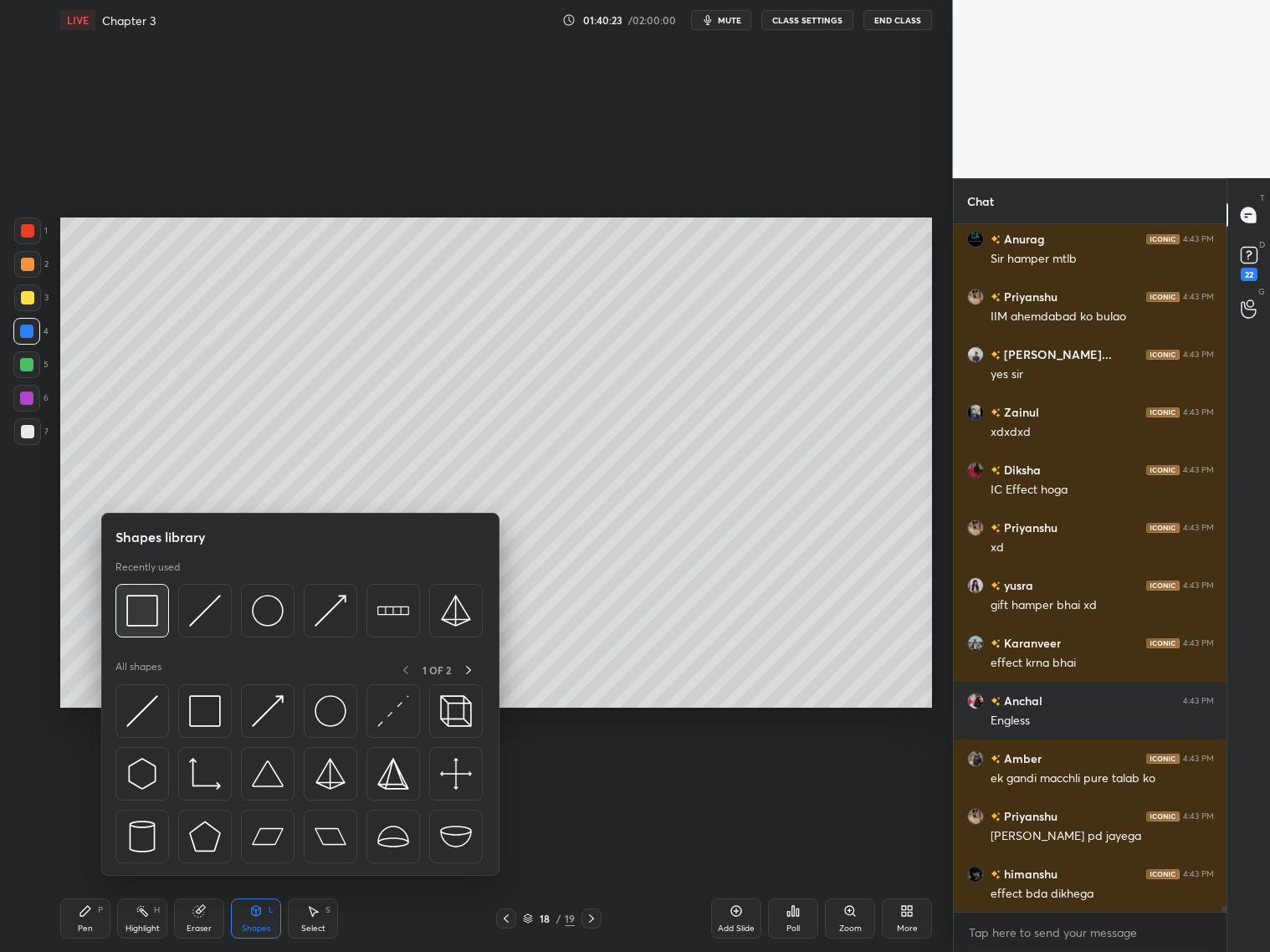
click at [154, 617] on img at bounding box center [142, 610] width 32 height 32
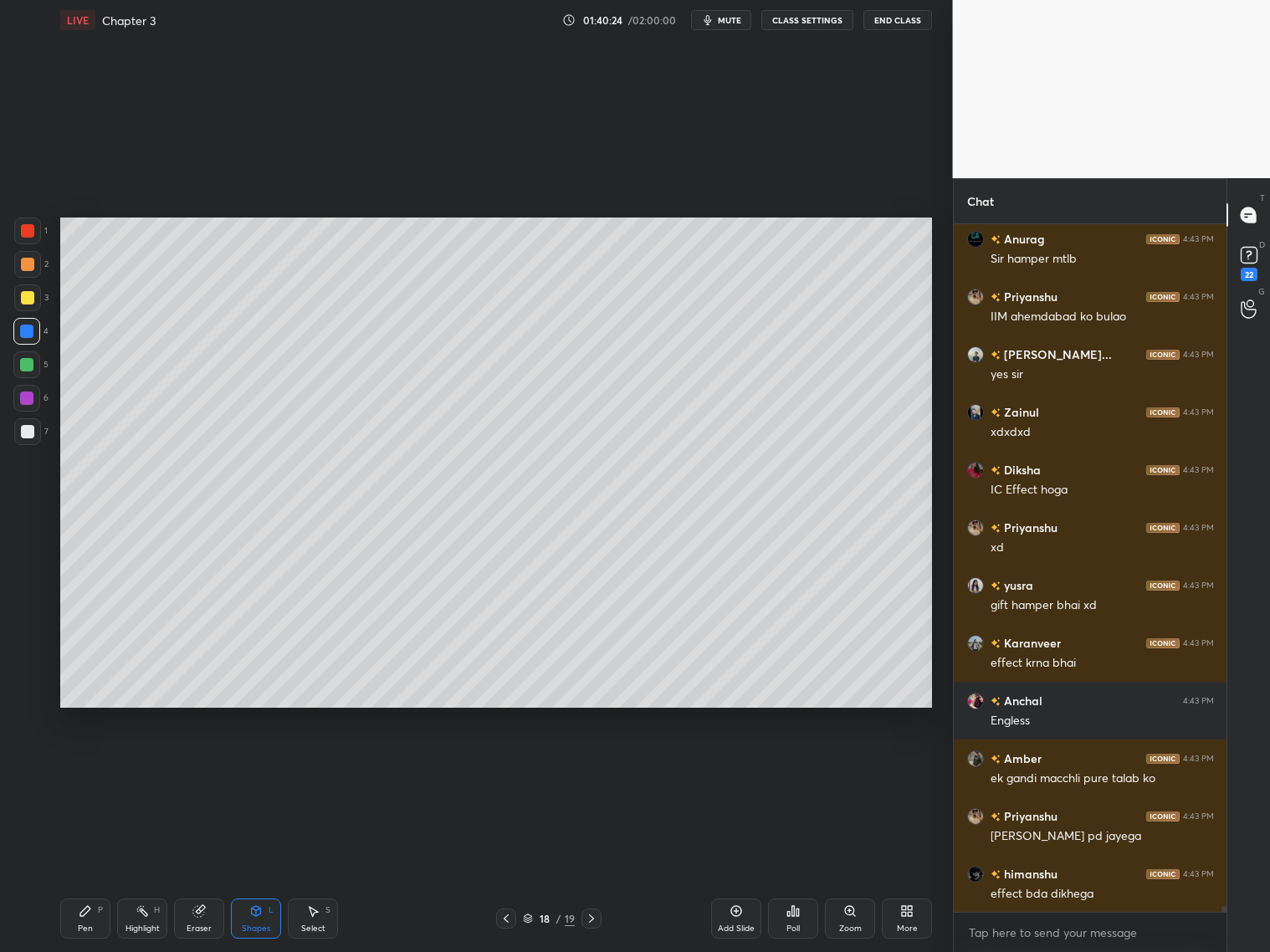
scroll to position [75342, 0]
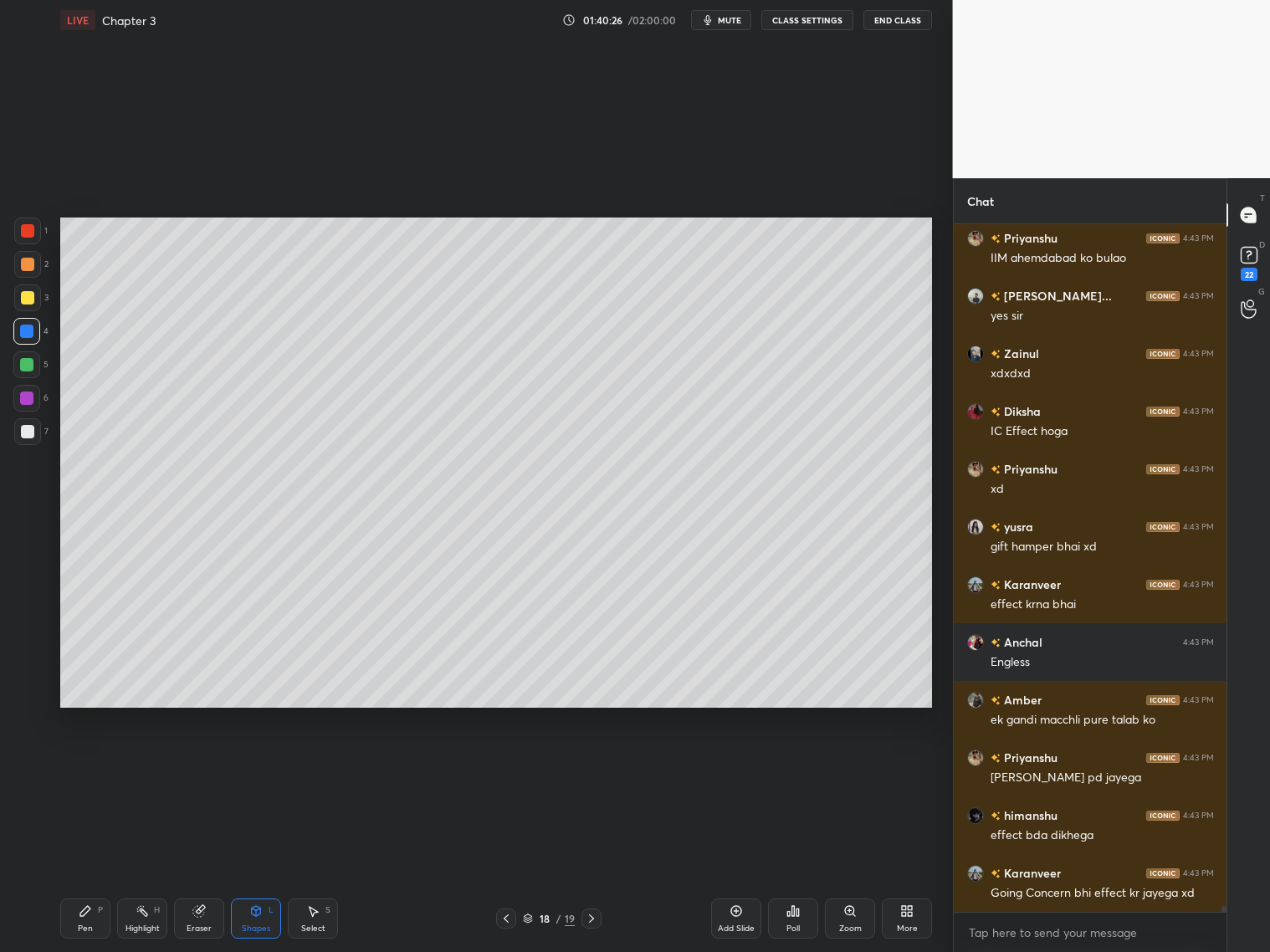
click at [197, 915] on icon at bounding box center [199, 911] width 11 height 11
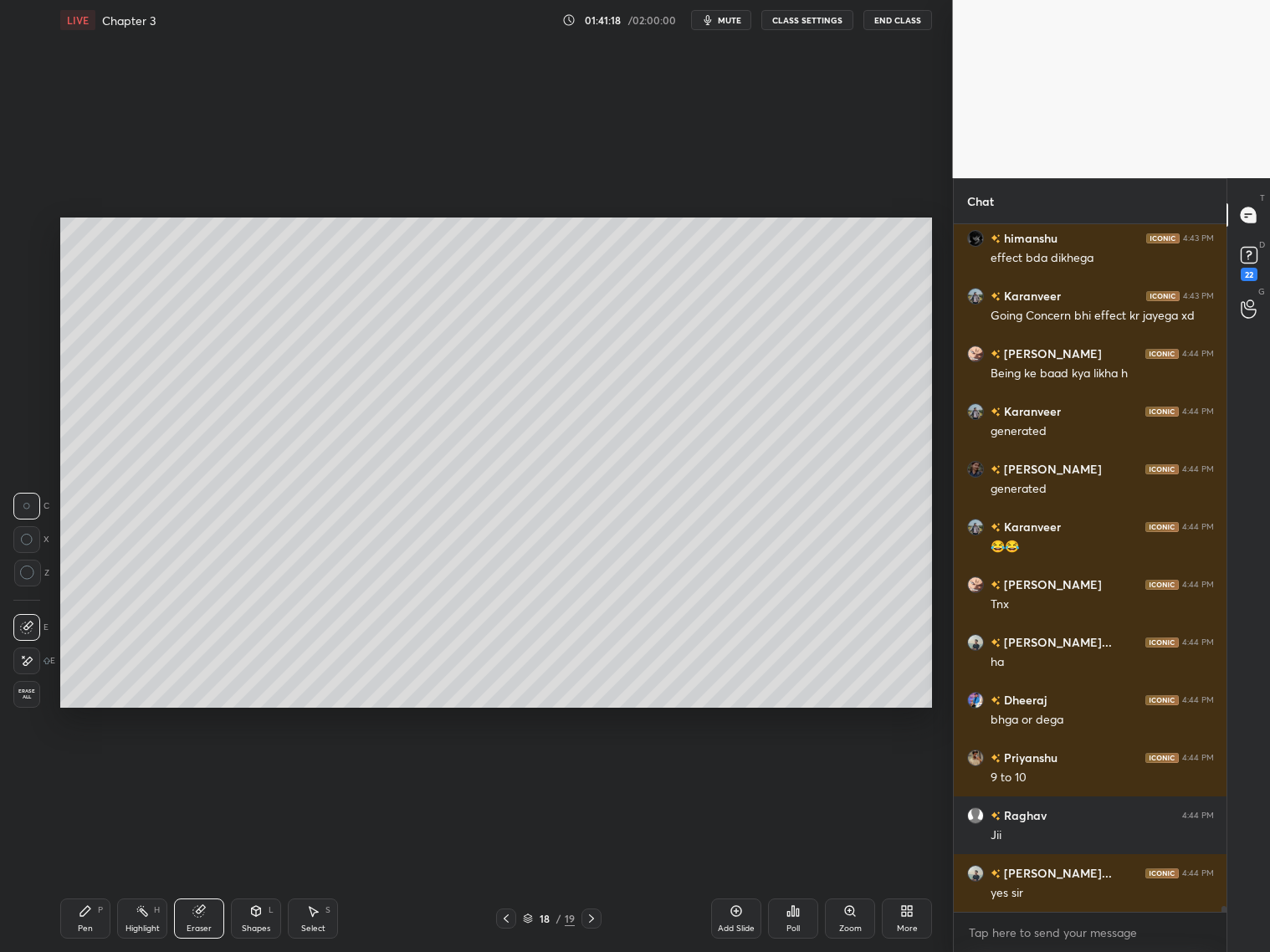
scroll to position [75977, 0]
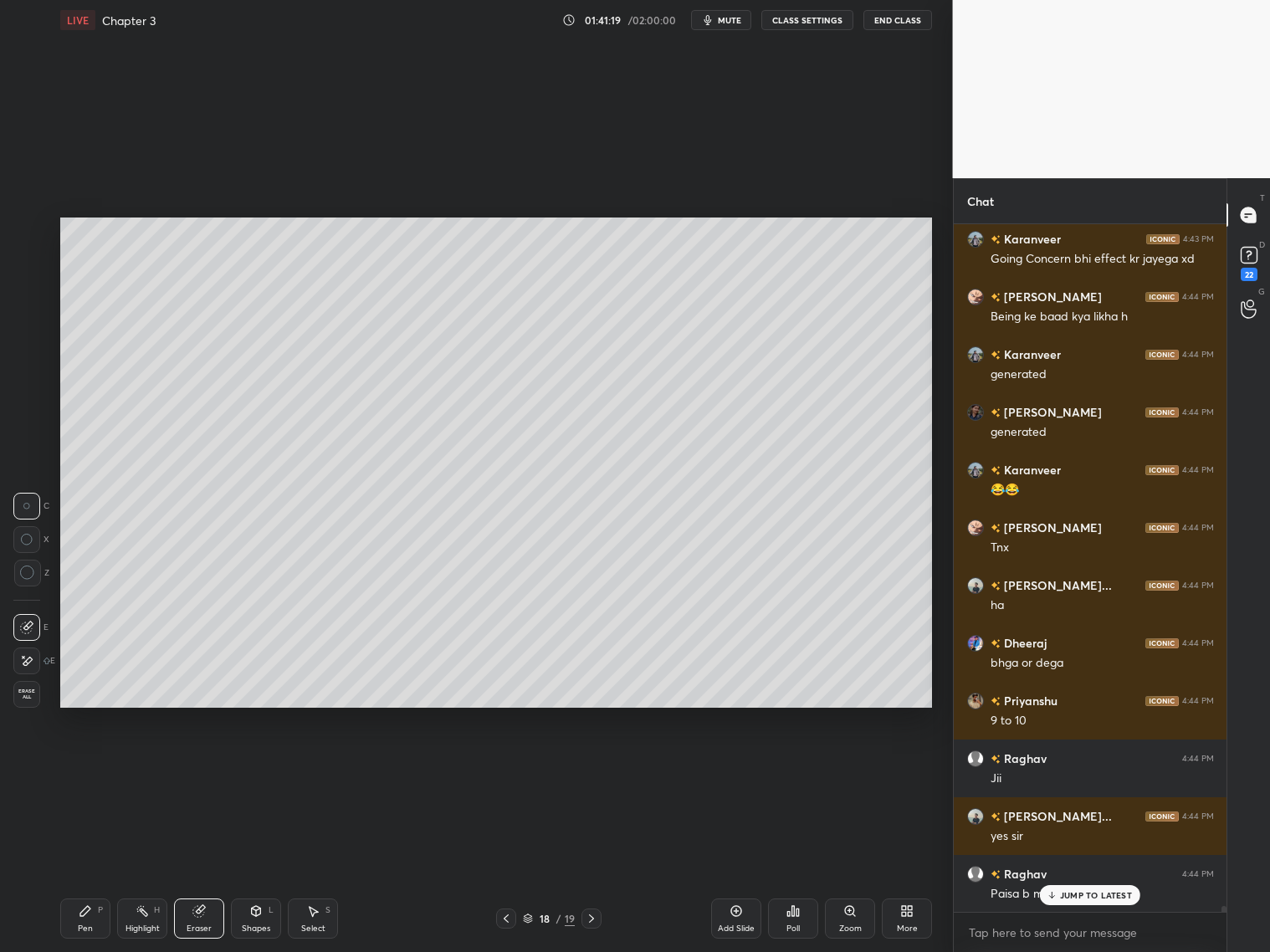
drag, startPoint x: 77, startPoint y: 922, endPoint x: 55, endPoint y: 898, distance: 32.6
click at [74, 919] on div "Pen P" at bounding box center [85, 919] width 50 height 40
drag, startPoint x: 35, startPoint y: 428, endPoint x: 45, endPoint y: 413, distance: 18.0
click at [35, 429] on div at bounding box center [27, 431] width 26 height 26
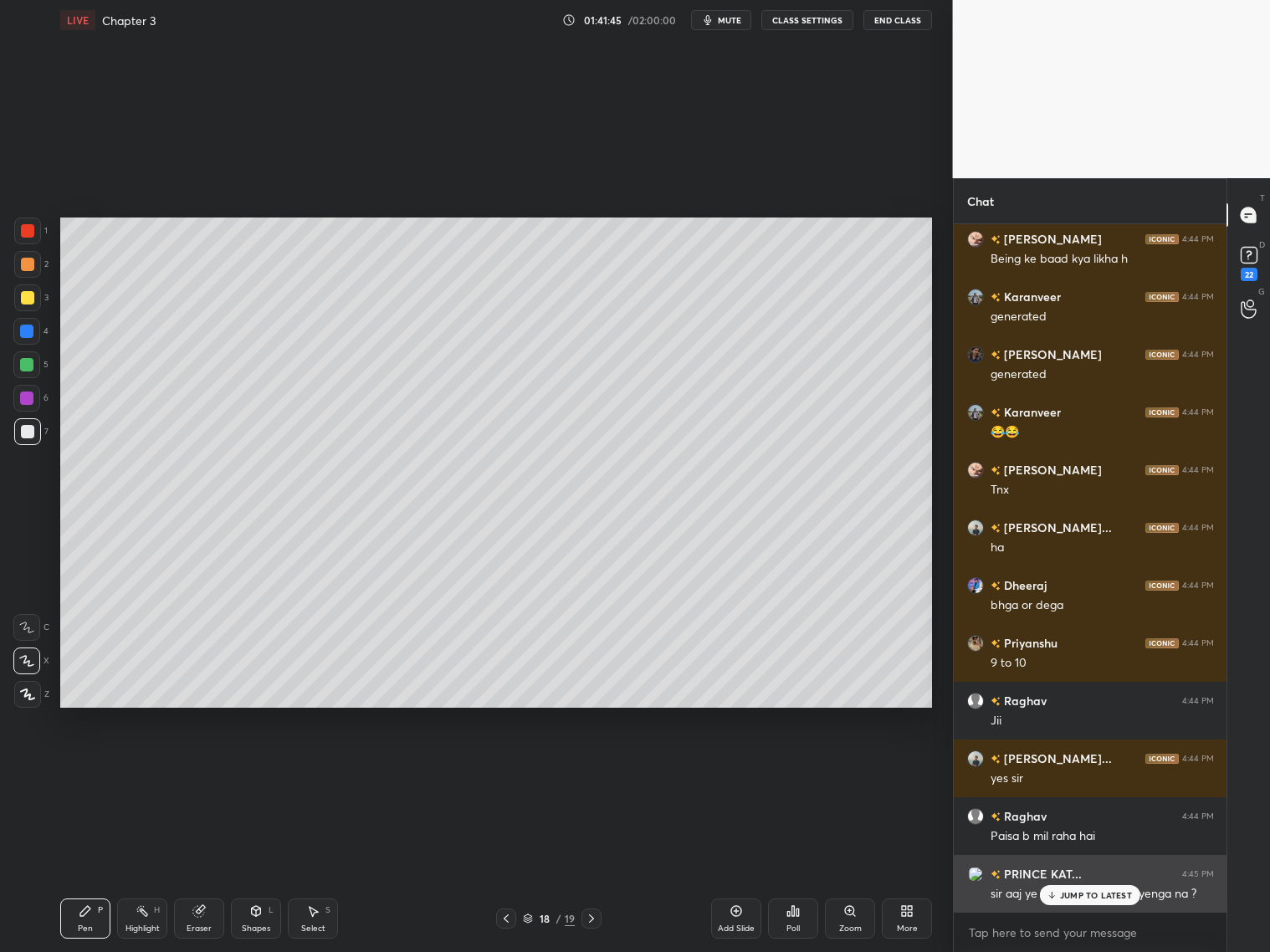
click at [1076, 895] on p "JUMP TO LATEST" at bounding box center [1096, 896] width 72 height 10
click at [207, 904] on div "Eraser" at bounding box center [199, 919] width 50 height 40
click at [1030, 874] on h6 "PRINCE KAT..." at bounding box center [1041, 874] width 81 height 18
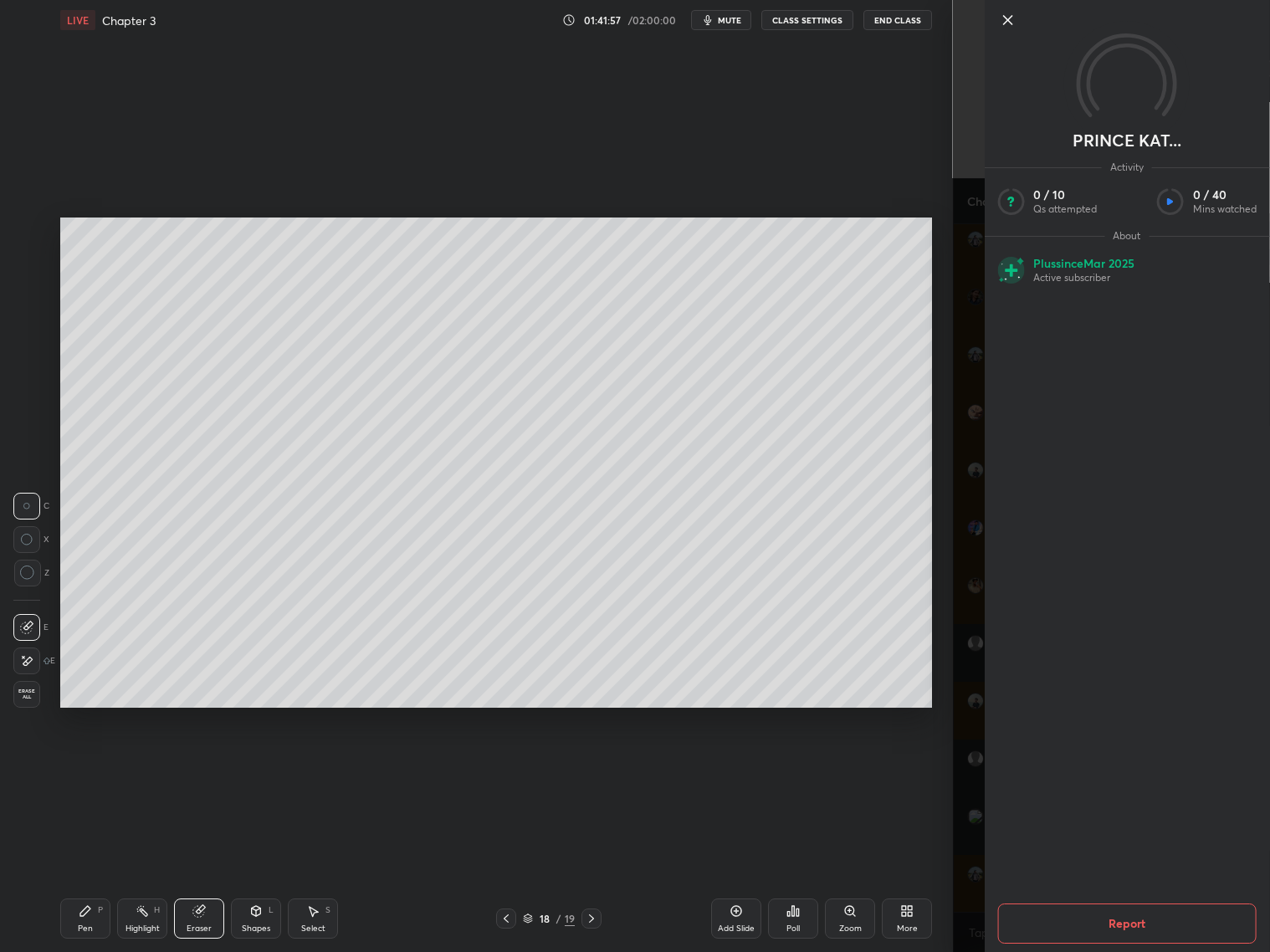
scroll to position [76150, 0]
click at [1012, 25] on icon at bounding box center [1007, 20] width 20 height 20
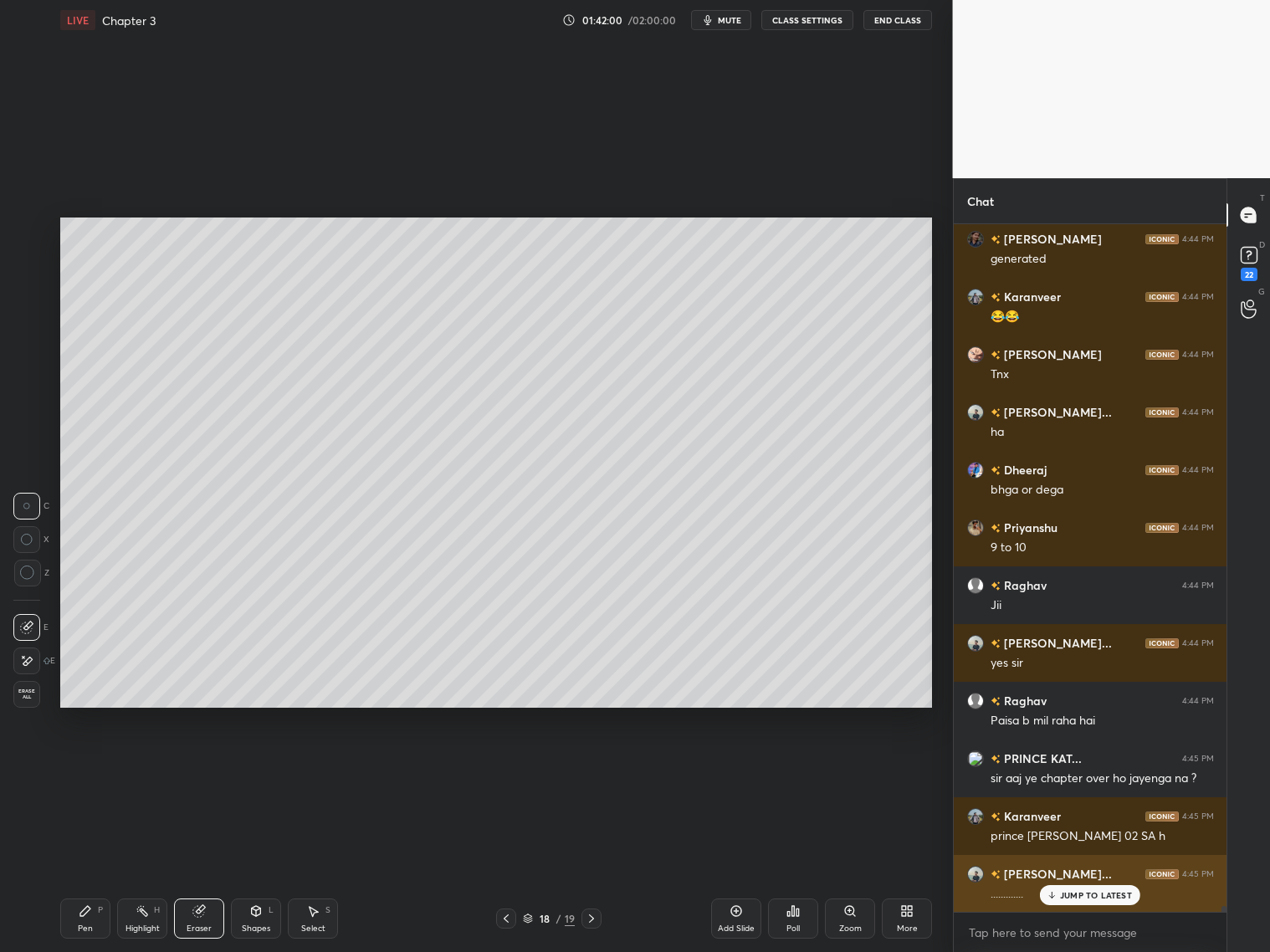
click at [1064, 897] on div "JUMP TO LATEST" at bounding box center [1090, 896] width 101 height 20
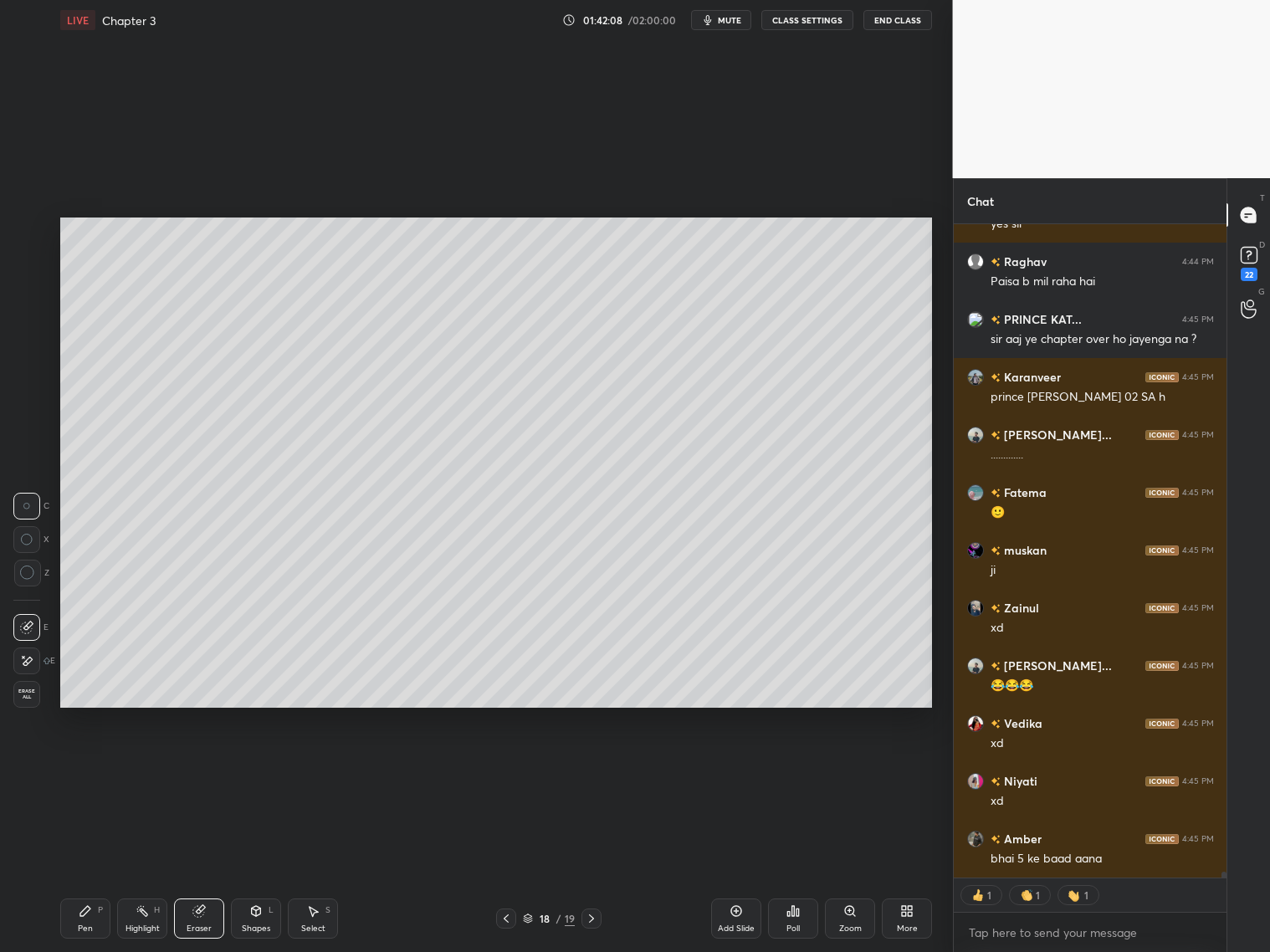
scroll to position [76646, 0]
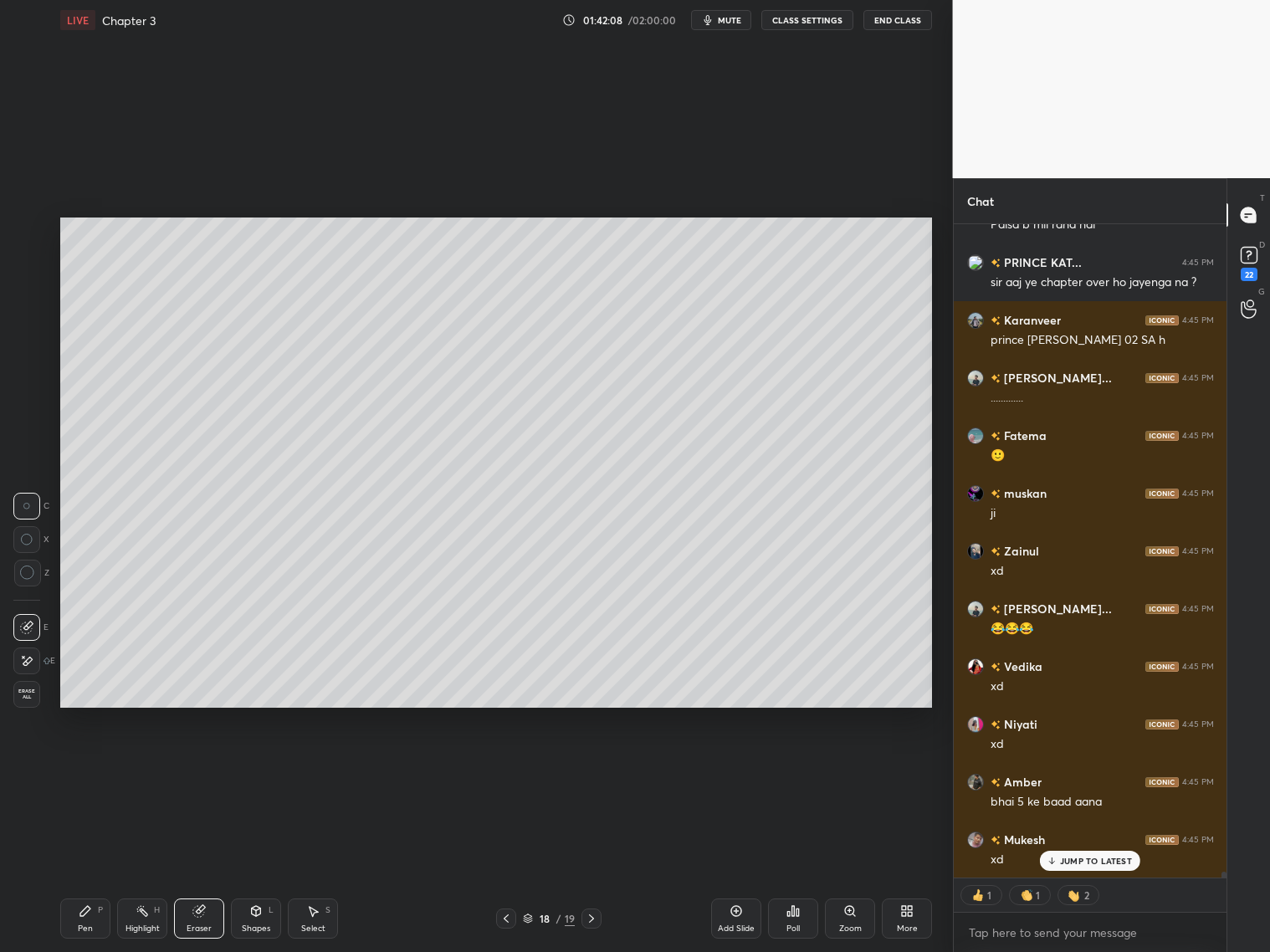
click at [97, 908] on div "Pen P" at bounding box center [85, 919] width 50 height 40
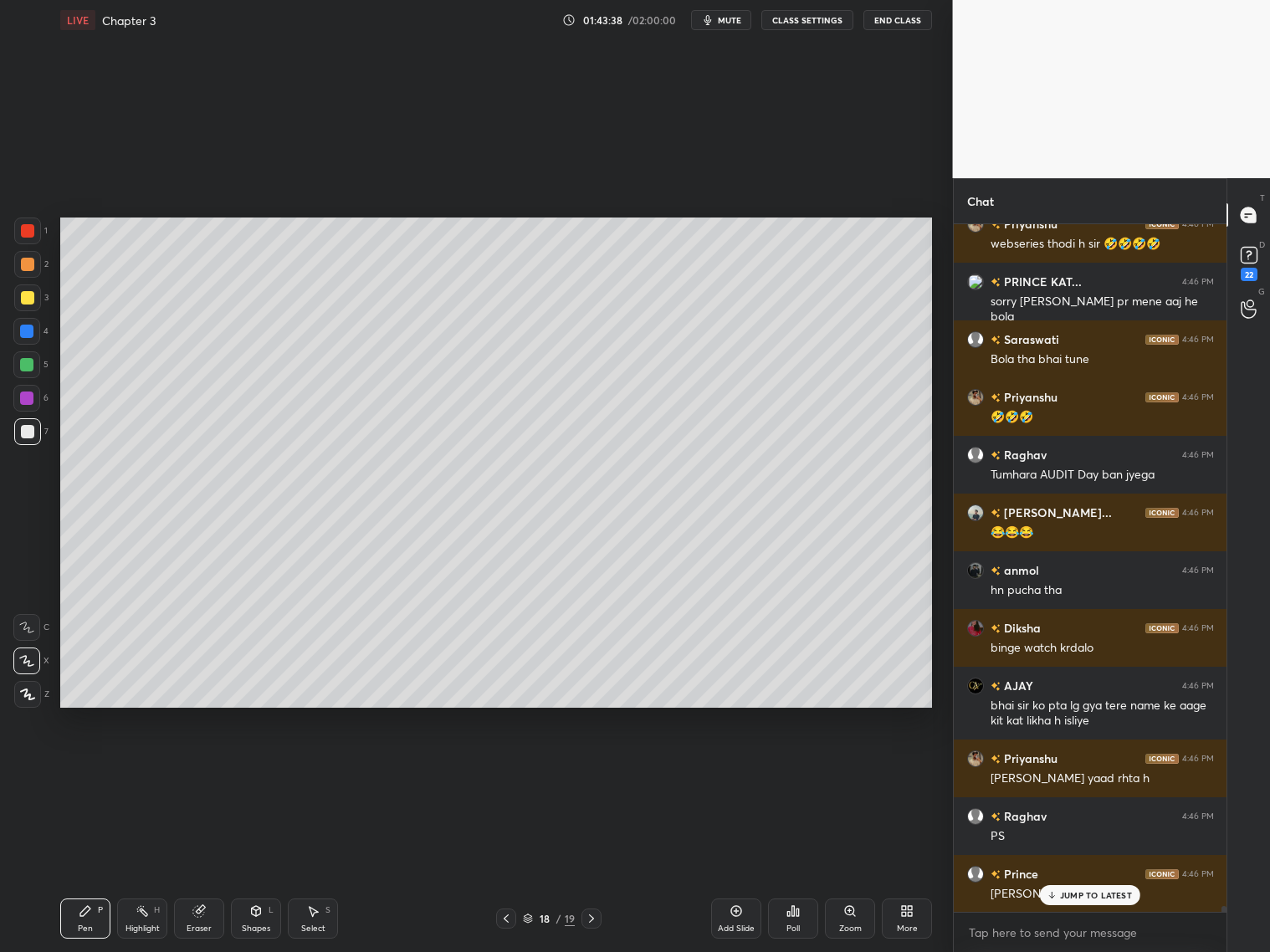
scroll to position [78013, 0]
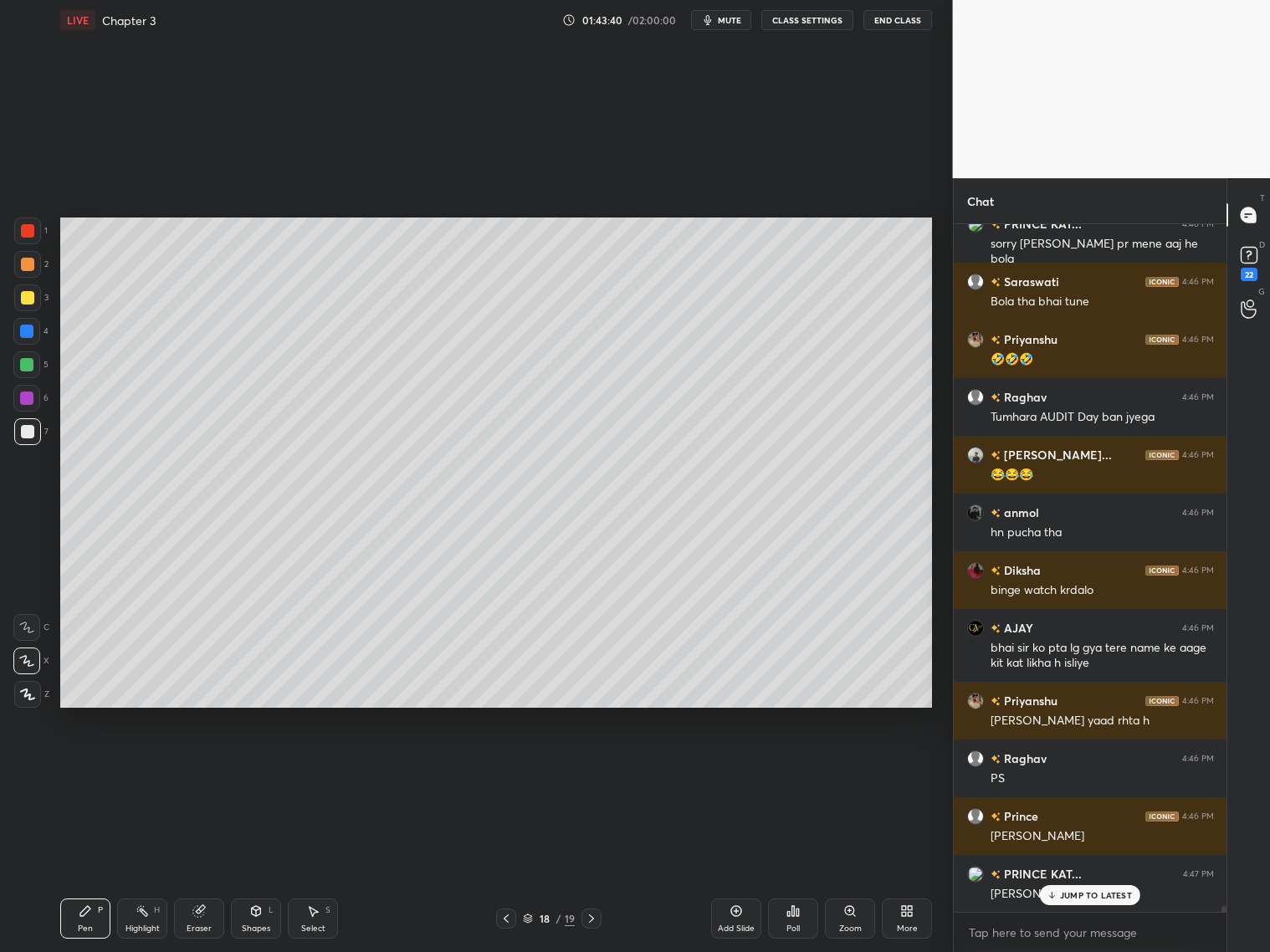
click at [1058, 899] on div "JUMP TO LATEST" at bounding box center [1090, 896] width 101 height 20
click at [200, 915] on icon at bounding box center [199, 911] width 11 height 11
drag, startPoint x: 65, startPoint y: 927, endPoint x: 71, endPoint y: 908, distance: 19.9
click at [65, 930] on div "Pen P" at bounding box center [85, 919] width 50 height 40
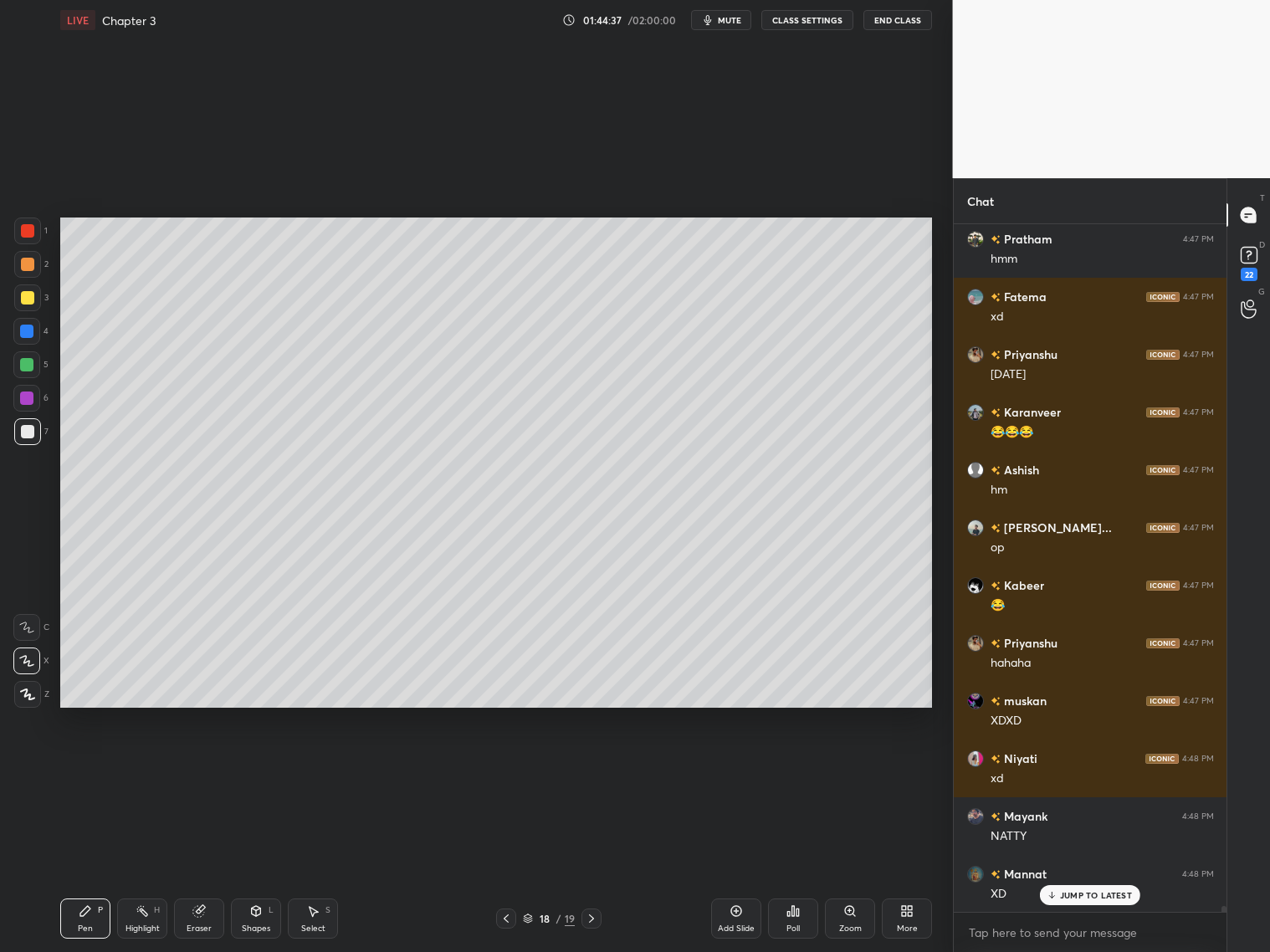
scroll to position [79686, 0]
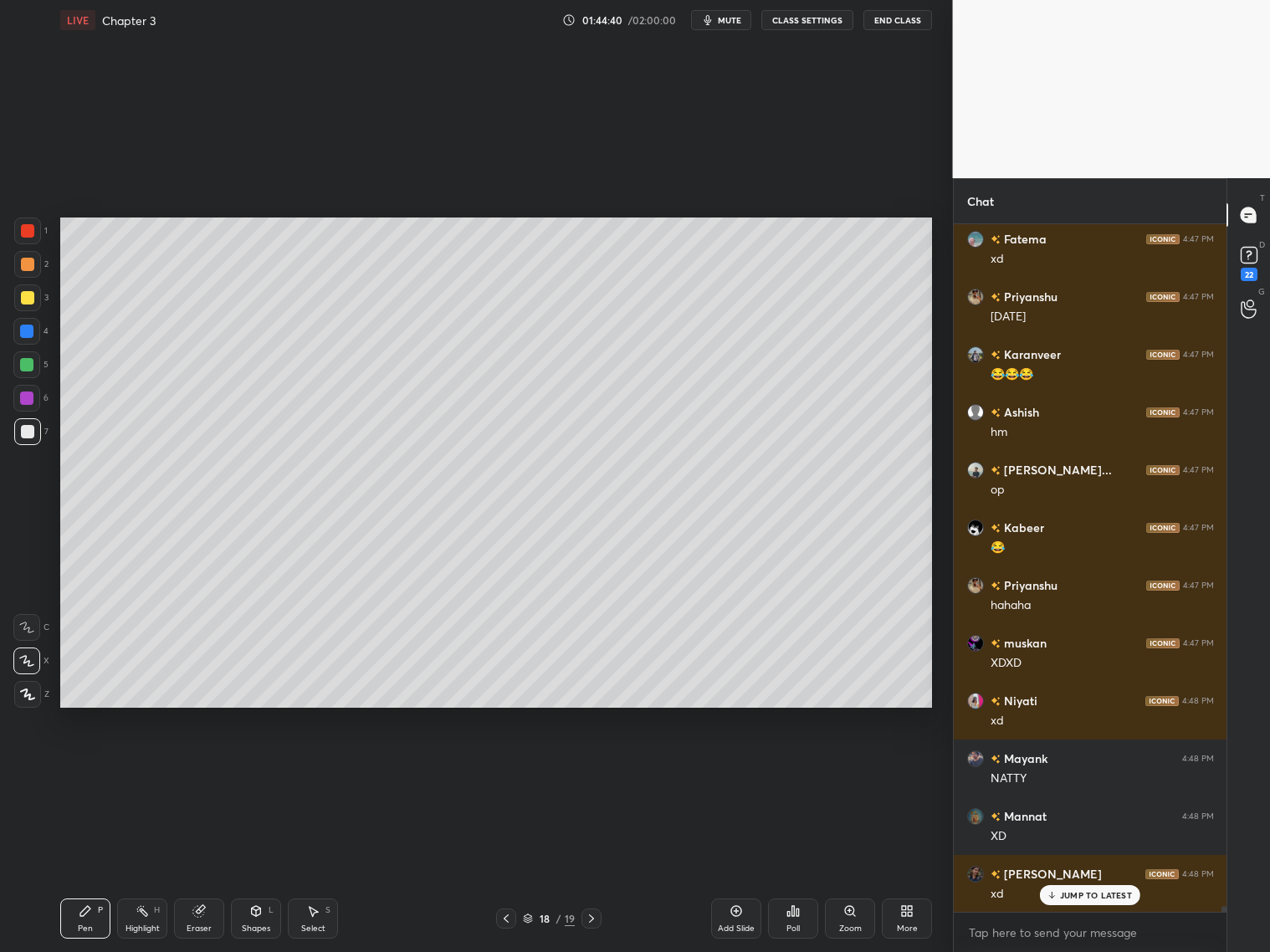
click at [1071, 897] on p "JUMP TO LATEST" at bounding box center [1096, 896] width 72 height 10
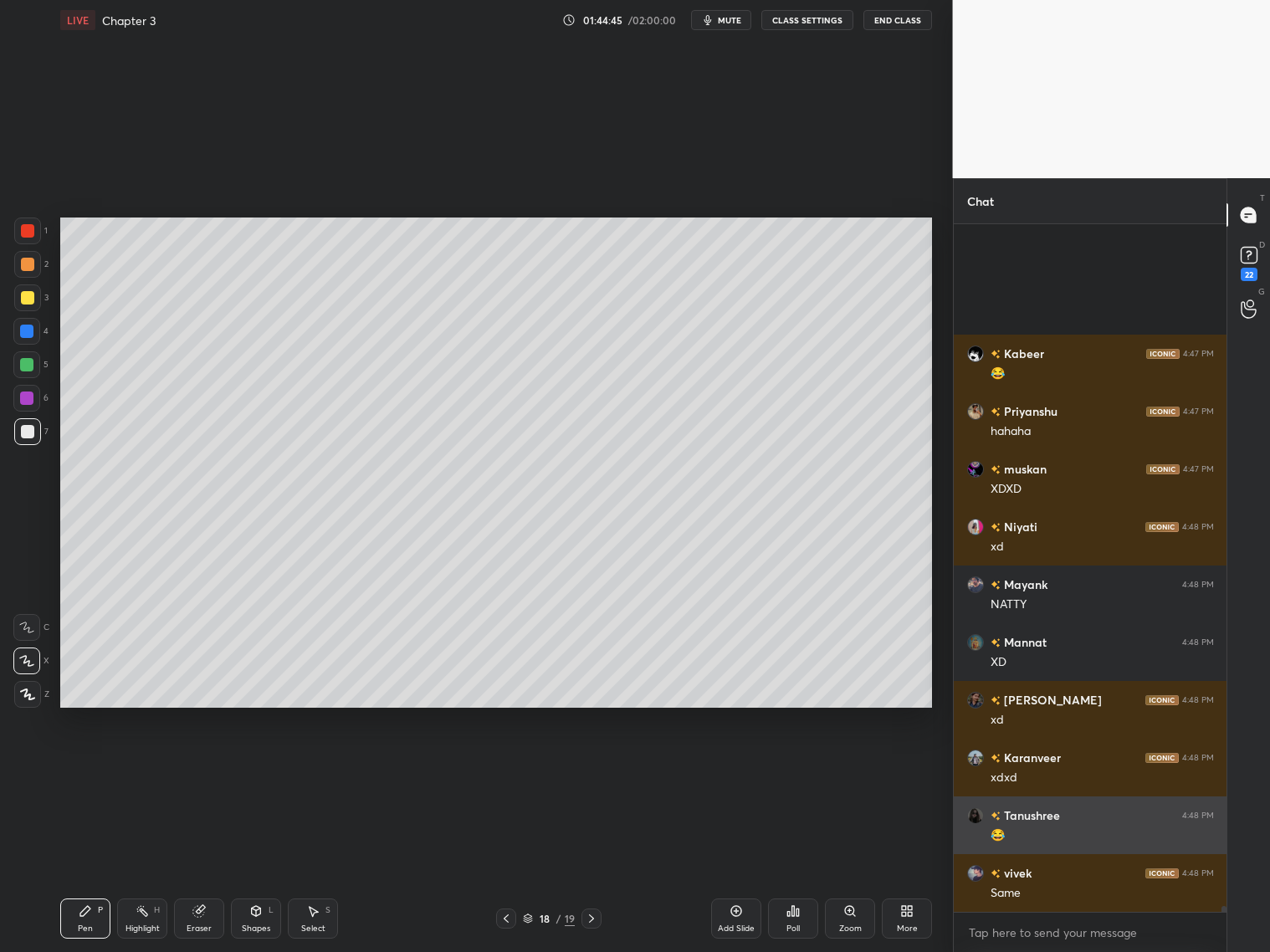
scroll to position [80033, 0]
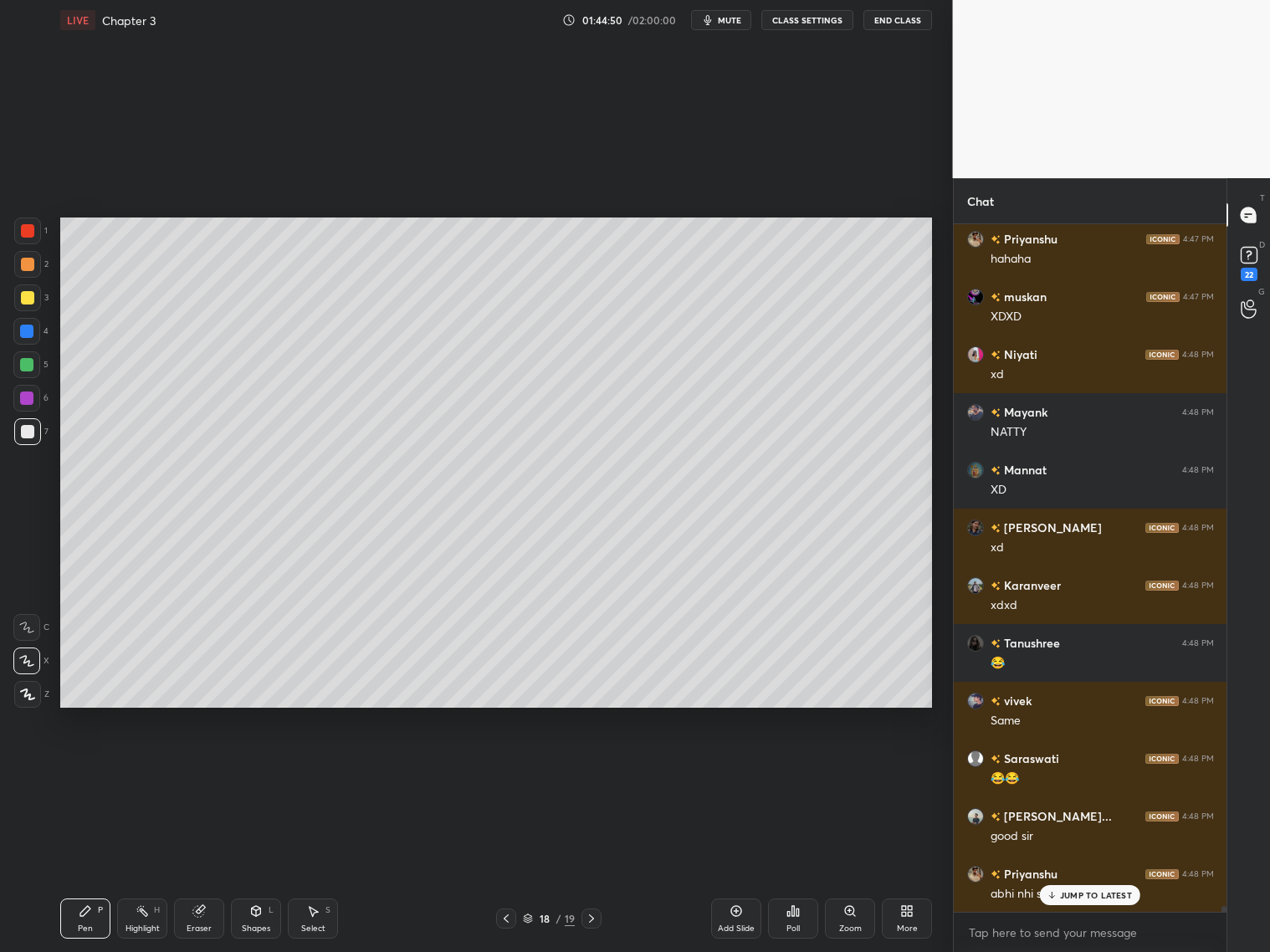
click at [506, 914] on icon at bounding box center [507, 919] width 14 height 14
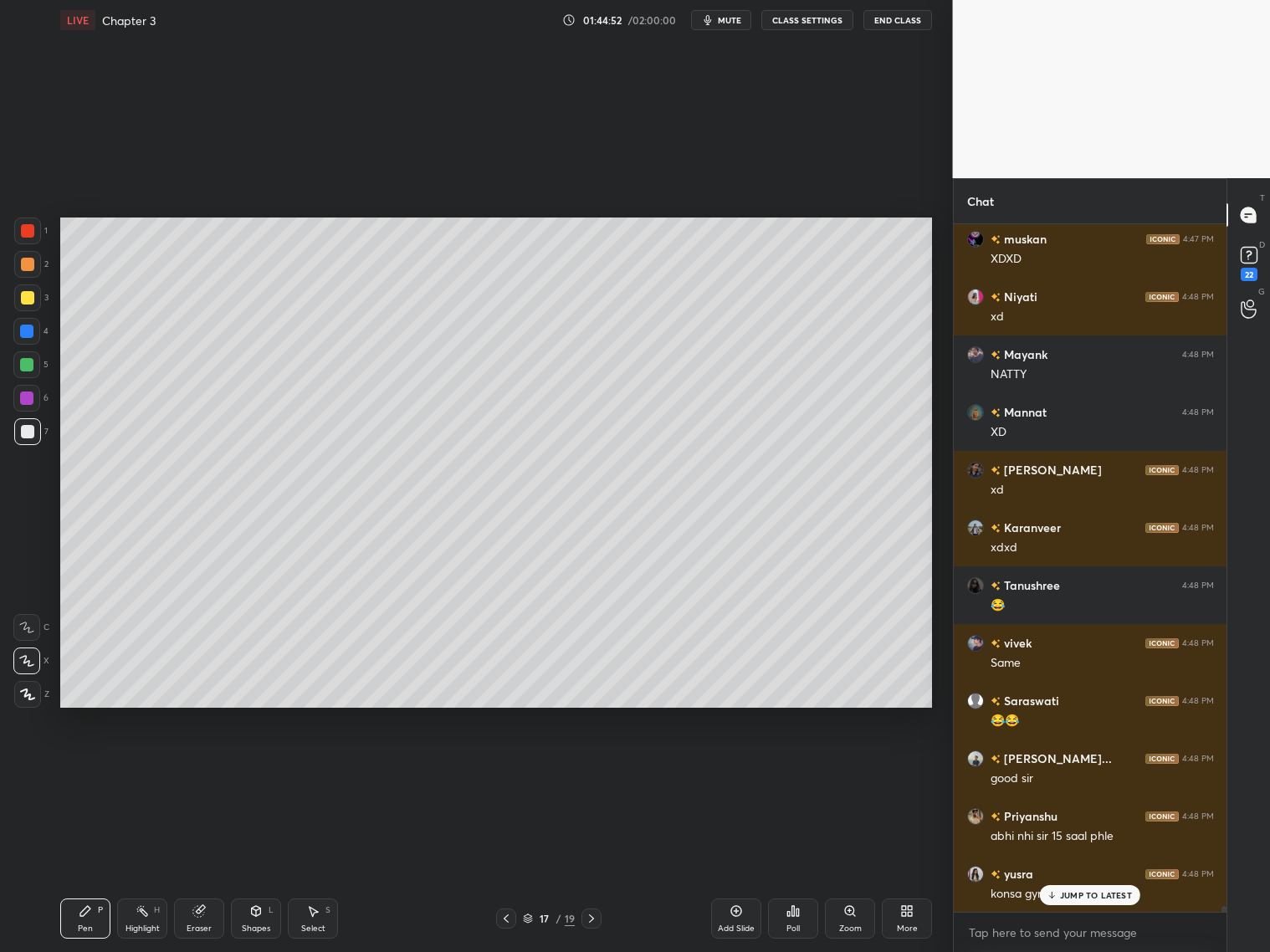
drag, startPoint x: 592, startPoint y: 917, endPoint x: 575, endPoint y: 880, distance: 40.7
click at [592, 915] on icon at bounding box center [592, 919] width 14 height 14
drag, startPoint x: 28, startPoint y: 360, endPoint x: 36, endPoint y: 367, distance: 10.6
click at [32, 362] on div at bounding box center [27, 365] width 14 height 14
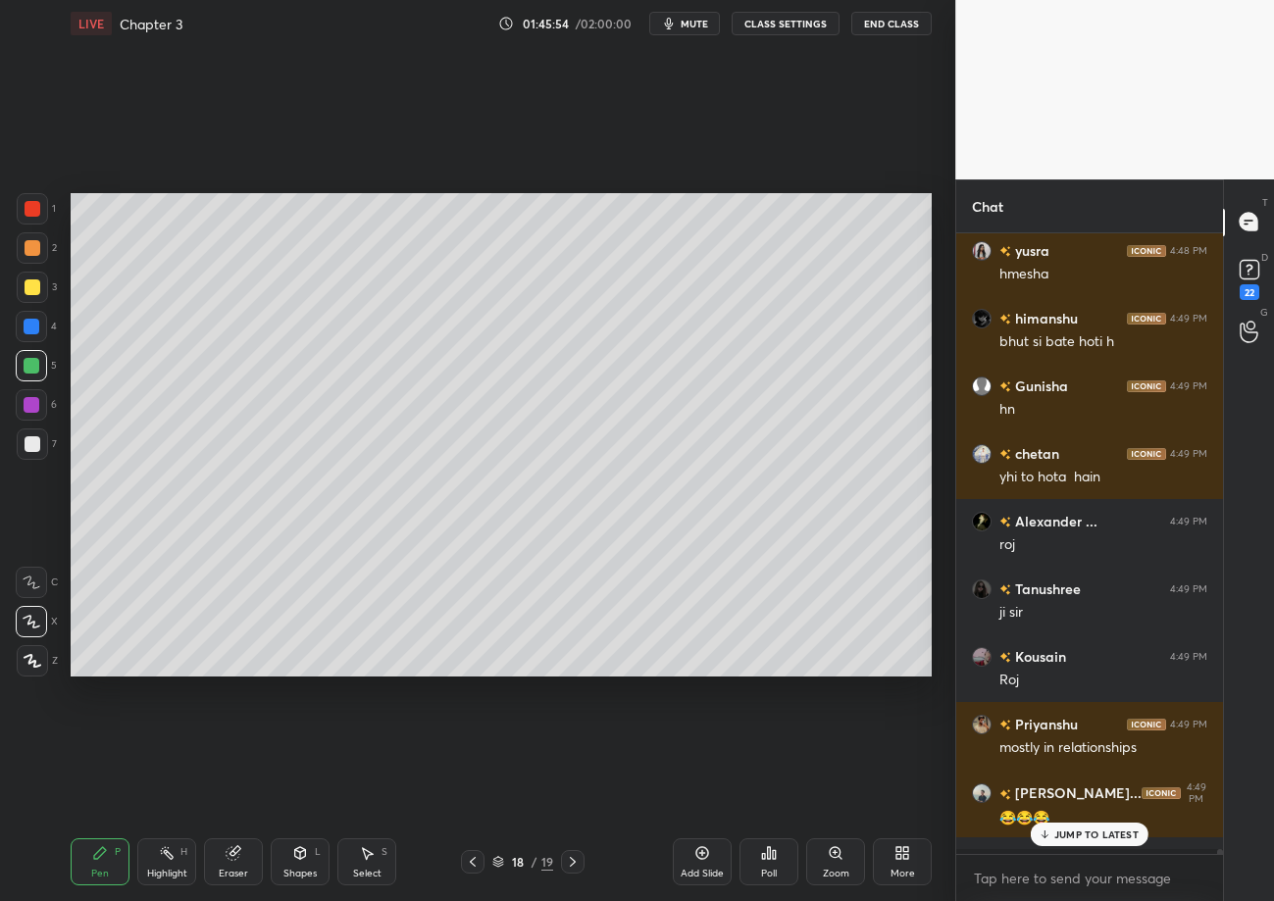
scroll to position [615, 261]
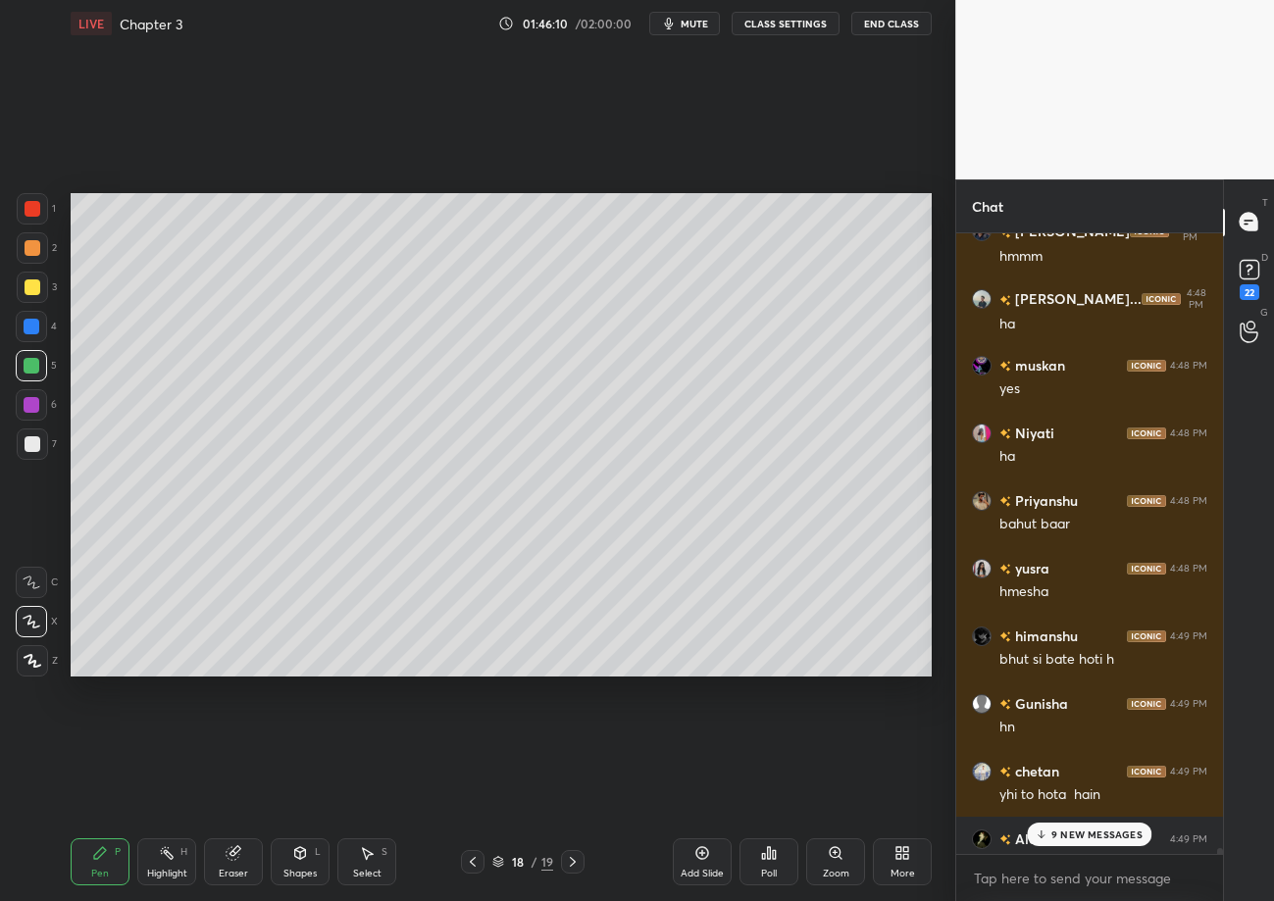
click at [1124, 839] on p "9 NEW MESSAGES" at bounding box center [1097, 835] width 91 height 12
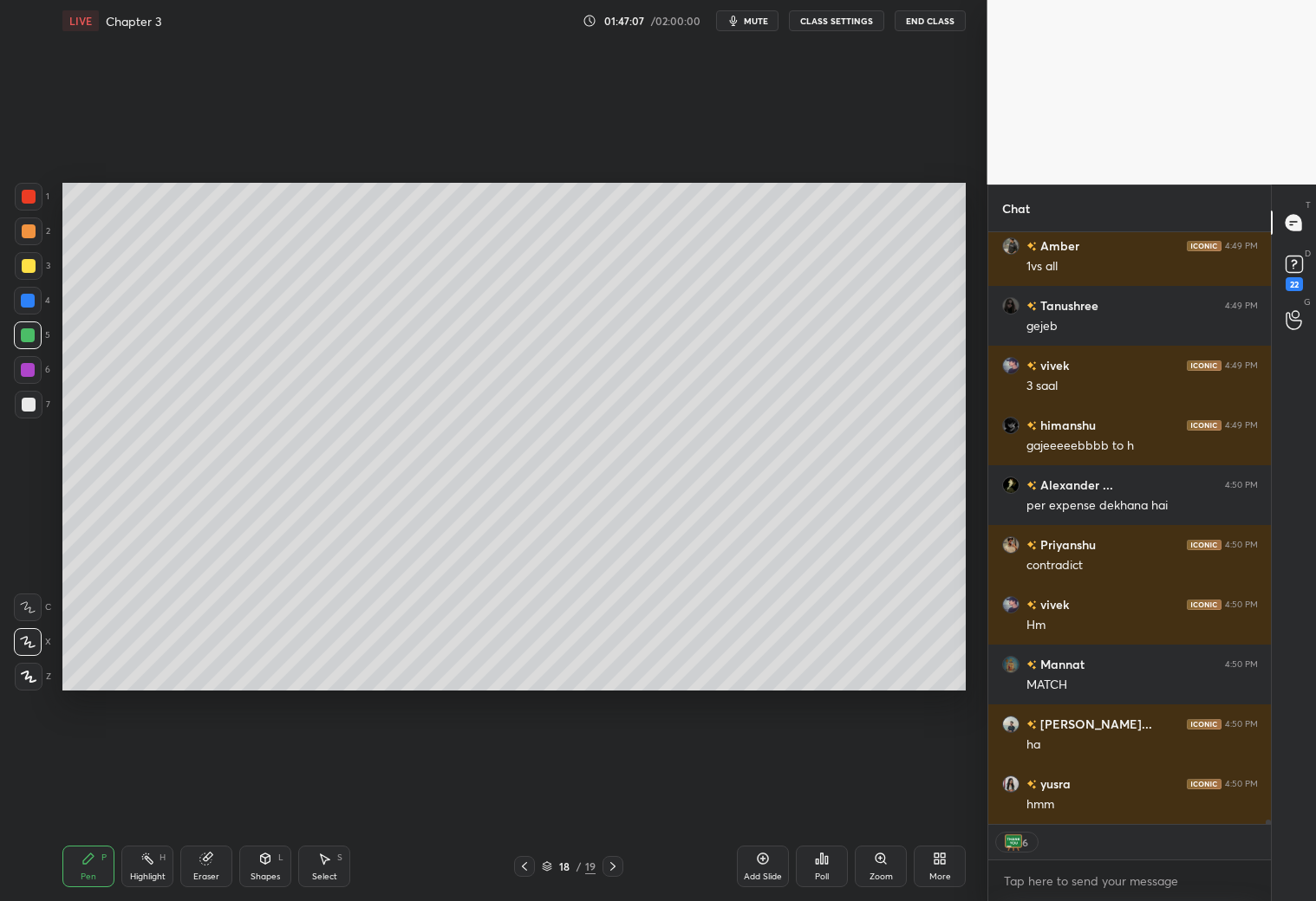
scroll to position [5, 5]
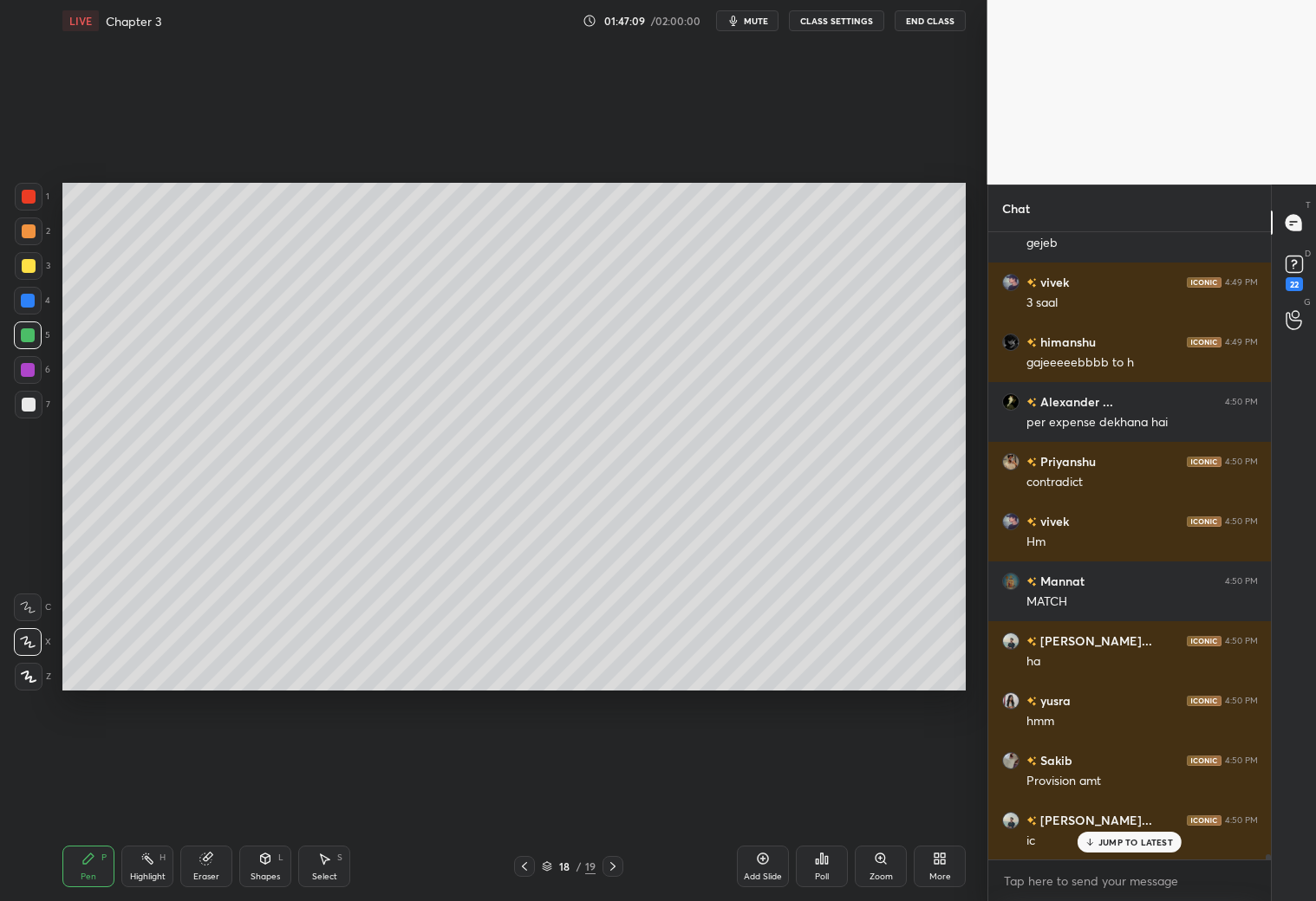
drag, startPoint x: 208, startPoint y: 863, endPoint x: 202, endPoint y: 808, distance: 55.3
click at [209, 868] on div "Eraser" at bounding box center [206, 866] width 52 height 42
click at [92, 867] on div "Pen P" at bounding box center [88, 866] width 52 height 42
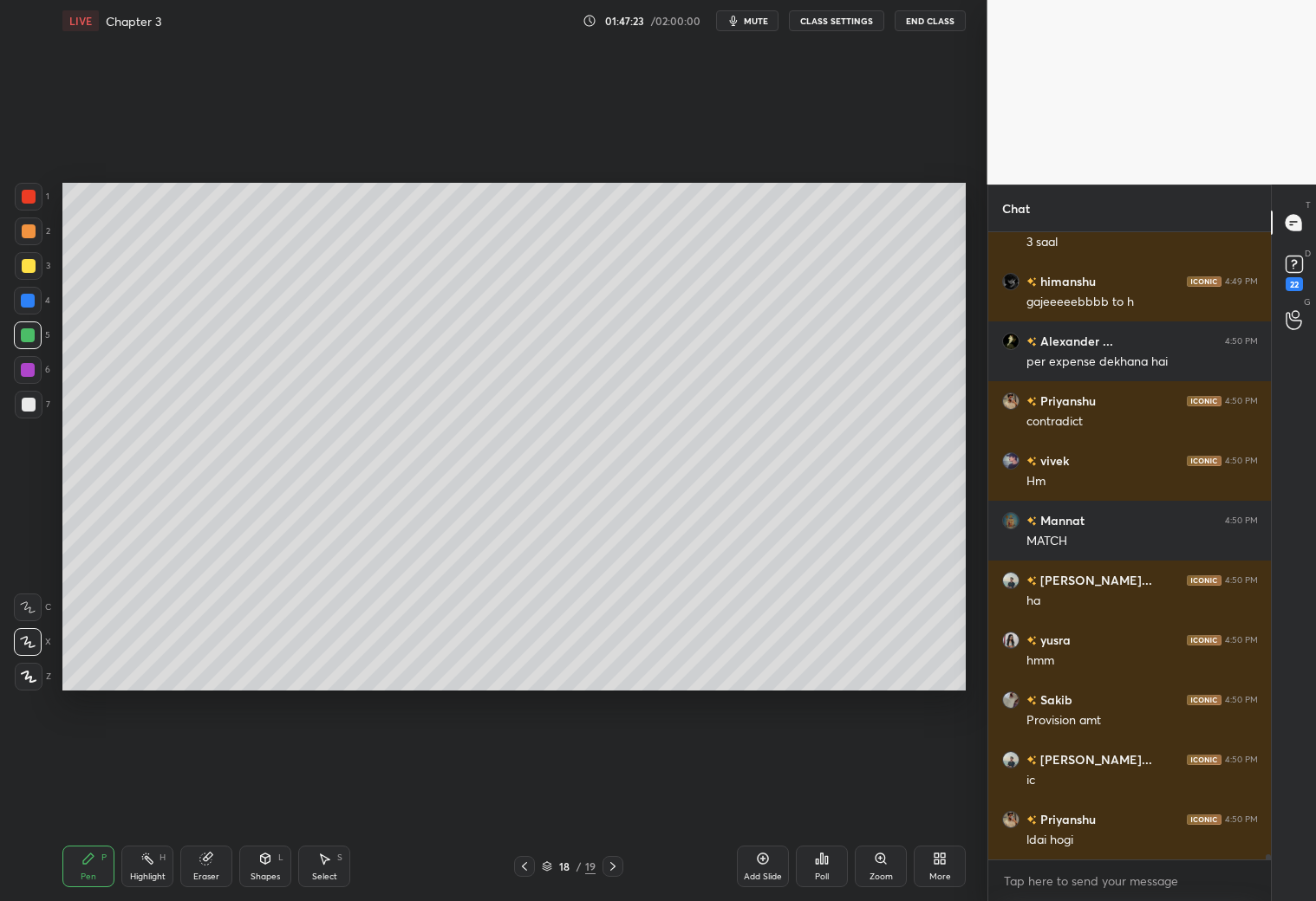
drag, startPoint x: 23, startPoint y: 405, endPoint x: 36, endPoint y: 401, distance: 13.6
click at [28, 405] on div at bounding box center [29, 405] width 14 height 14
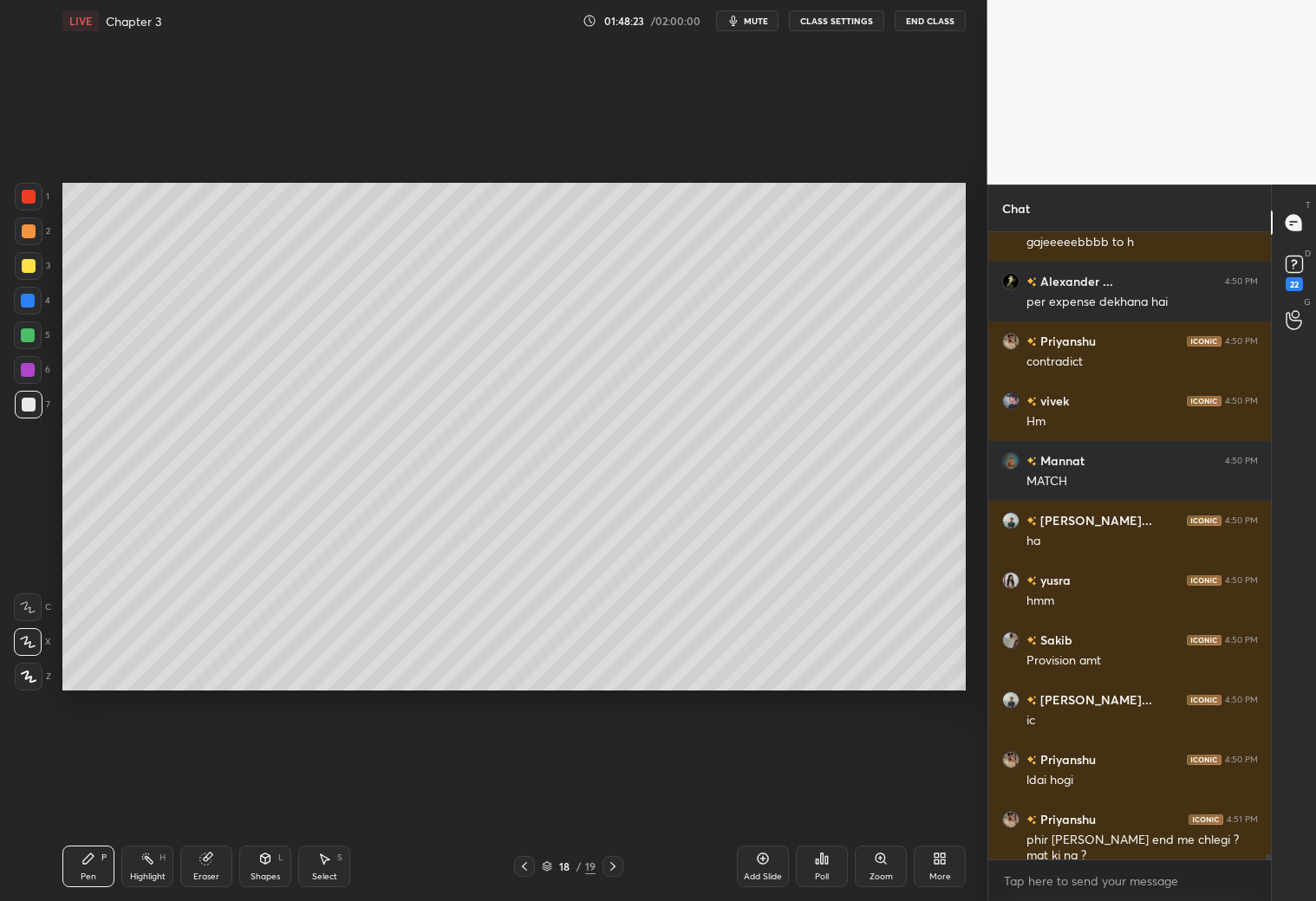
drag, startPoint x: 213, startPoint y: 864, endPoint x: 222, endPoint y: 858, distance: 10.8
click at [217, 867] on div "Eraser" at bounding box center [206, 866] width 52 height 42
drag, startPoint x: 97, startPoint y: 859, endPoint x: 134, endPoint y: 825, distance: 50.2
click at [102, 859] on div "Pen P" at bounding box center [88, 866] width 52 height 42
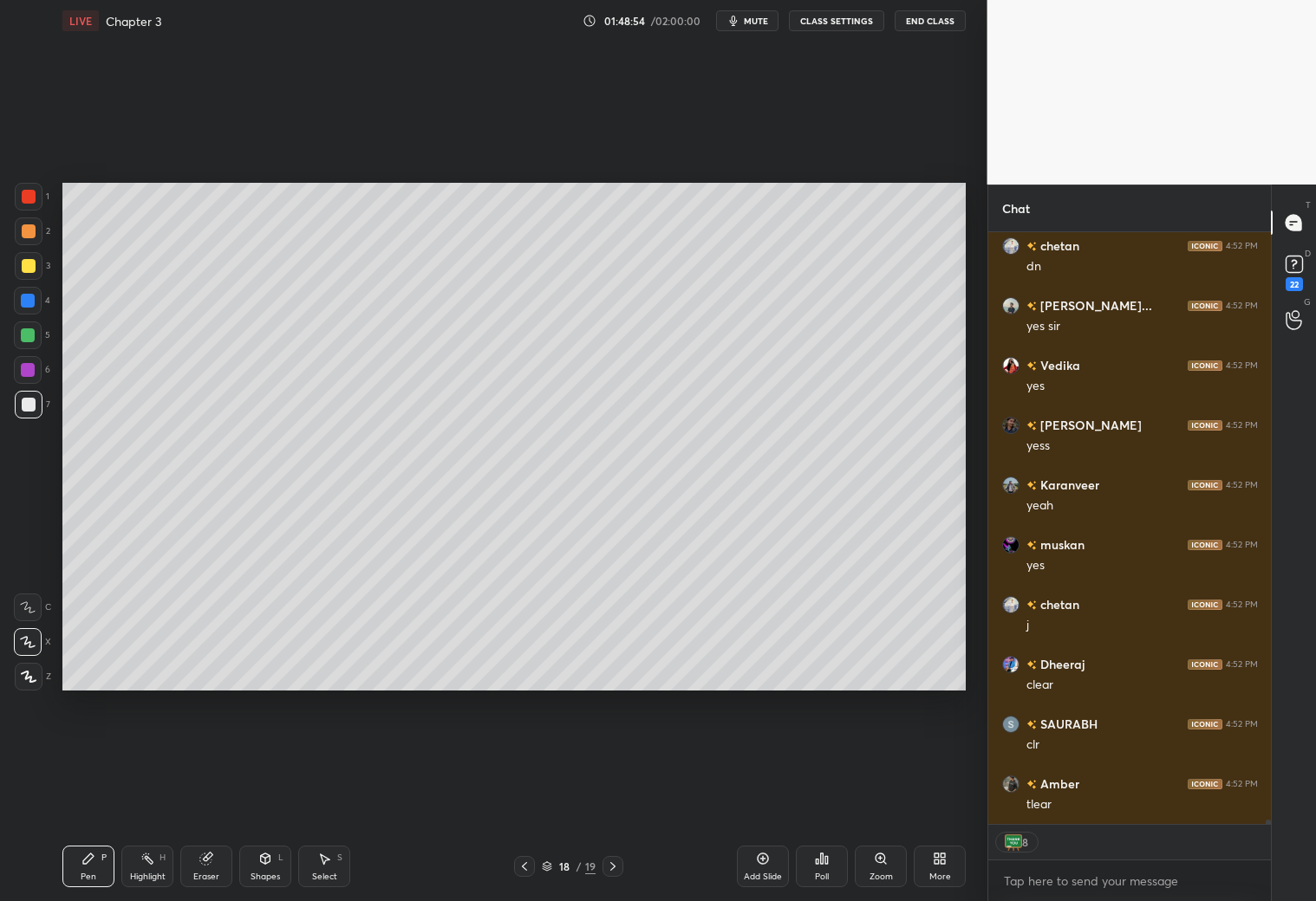
scroll to position [81851, 0]
type textarea "x"
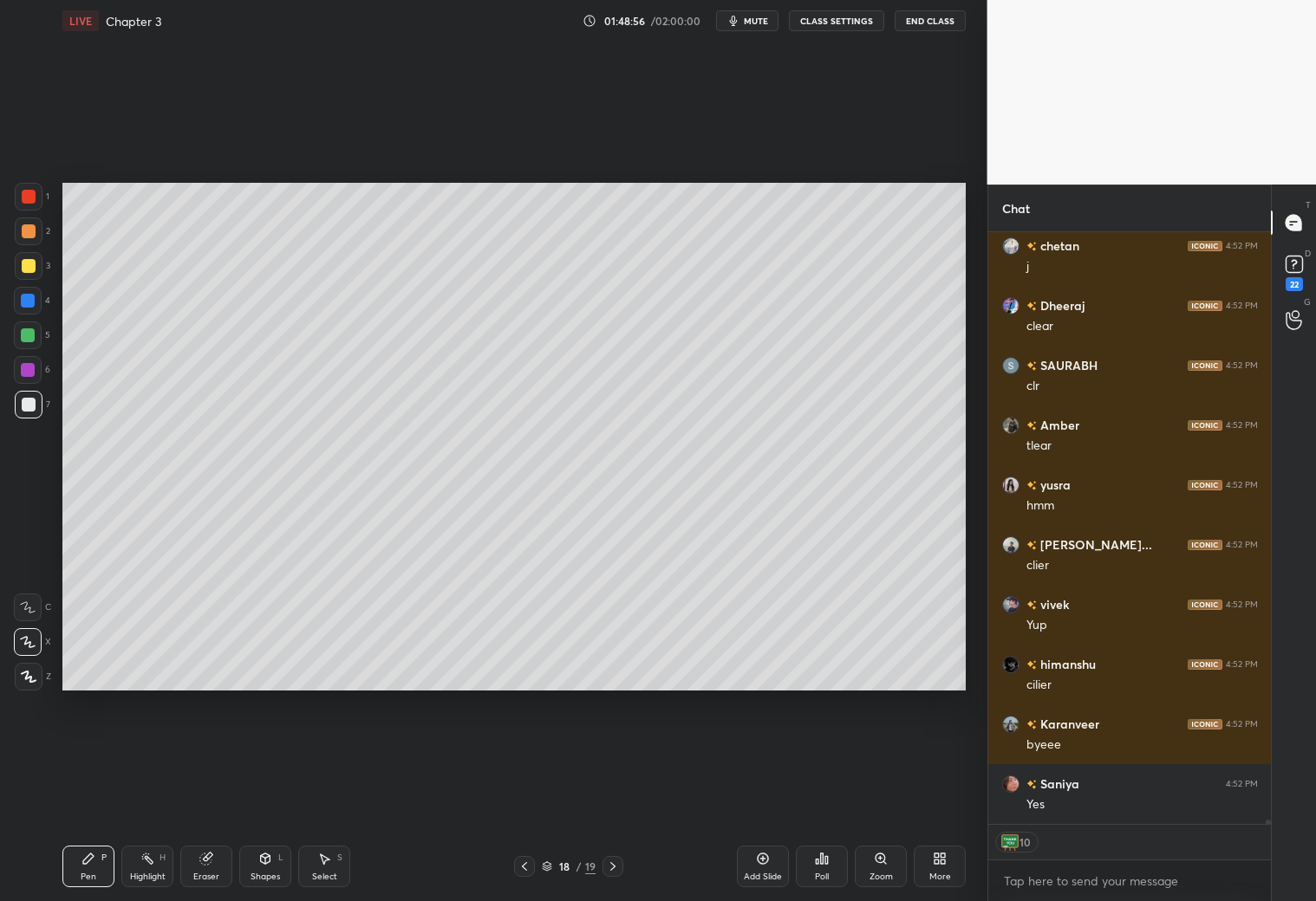
scroll to position [82091, 0]
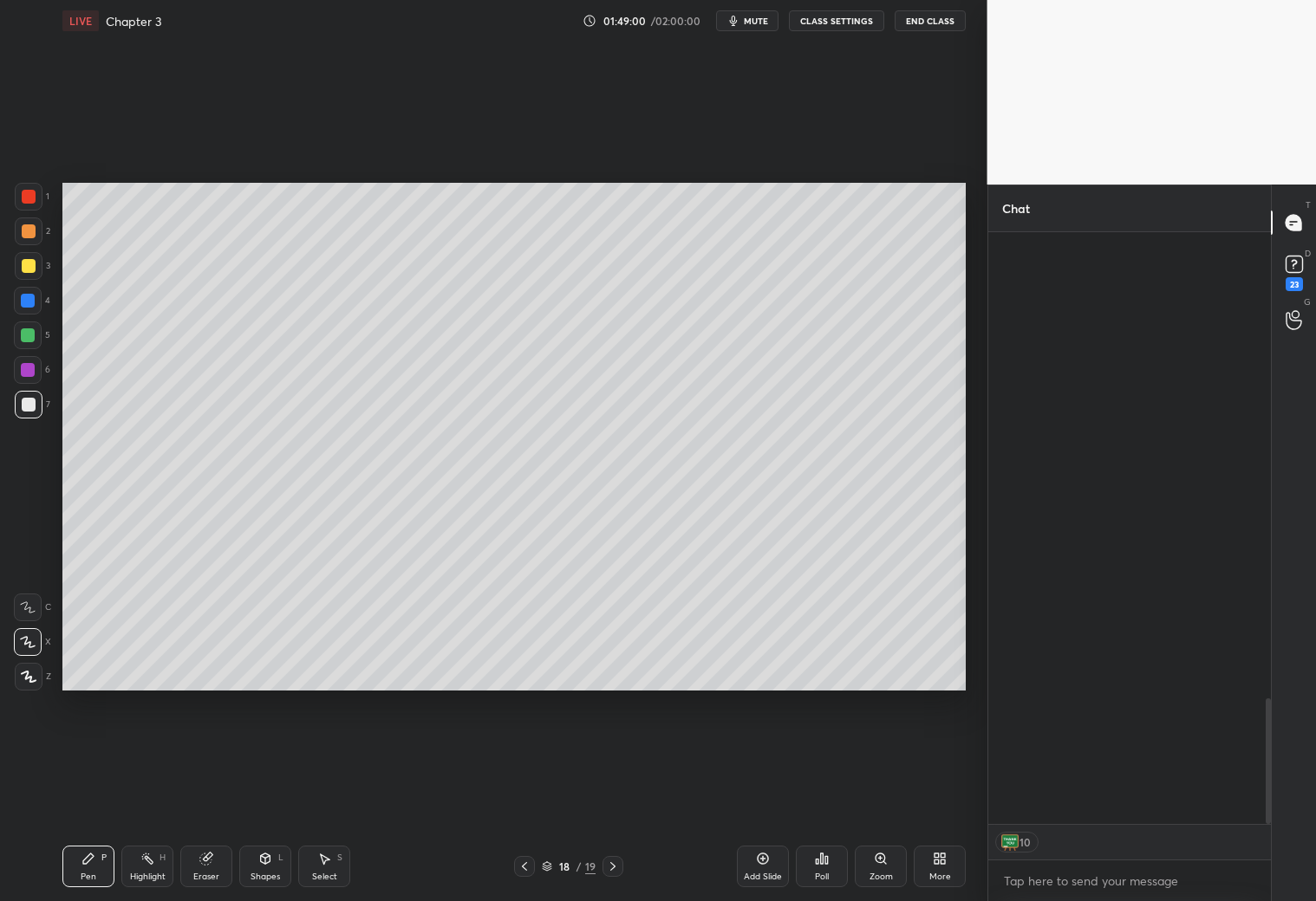
scroll to position [2192, 0]
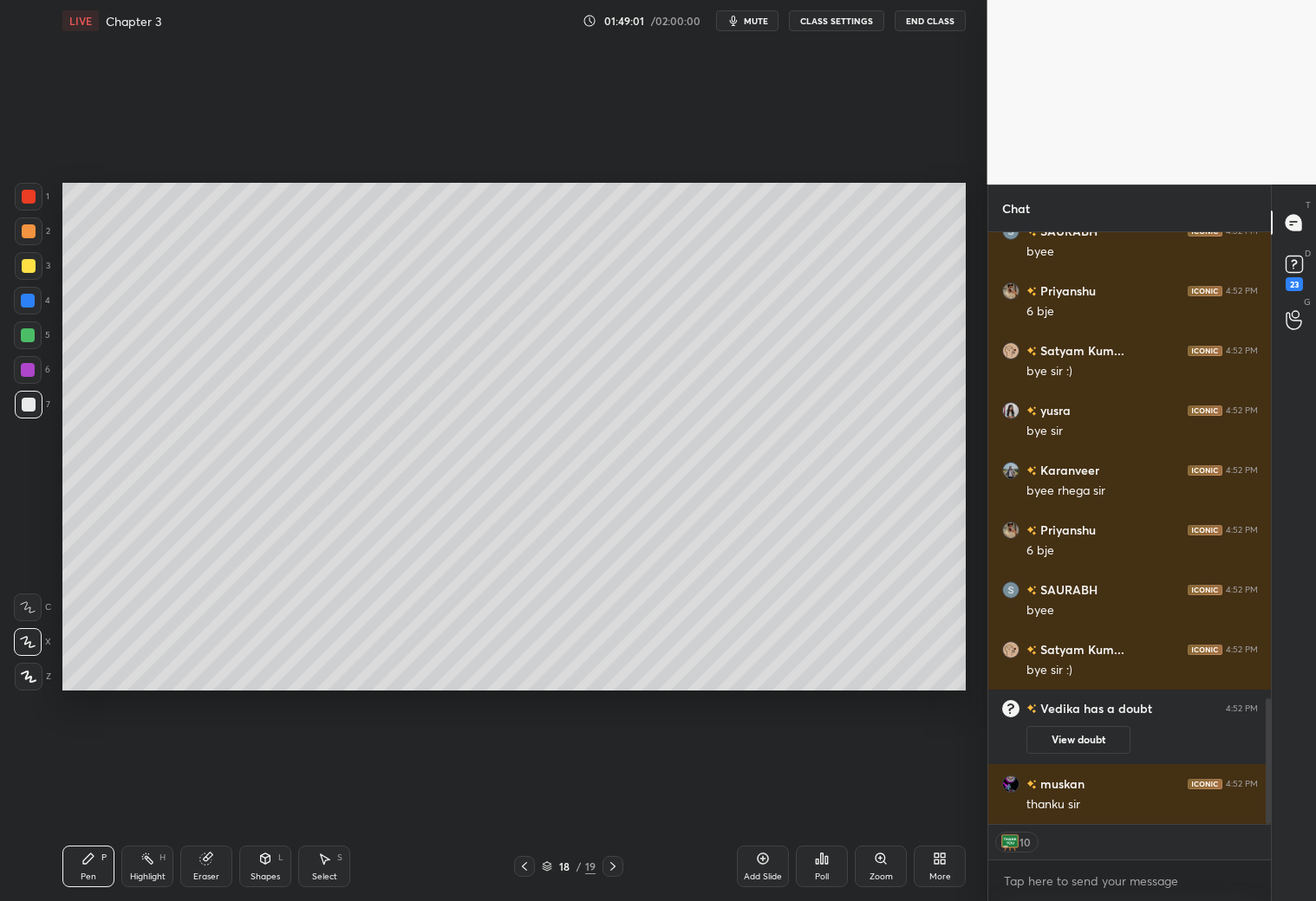
click at [939, 19] on button "End Class" at bounding box center [930, 21] width 71 height 21
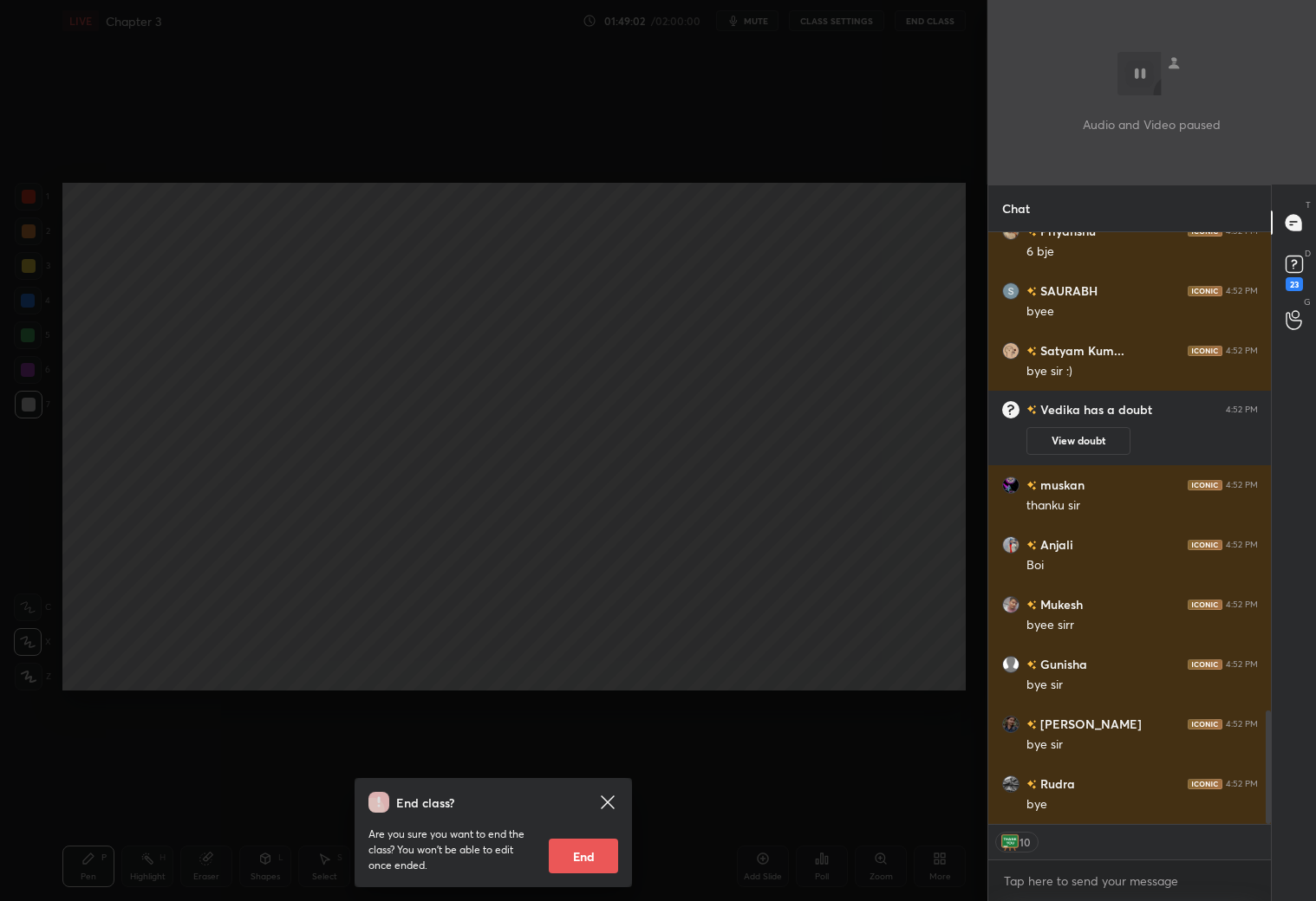
scroll to position [2670, 0]
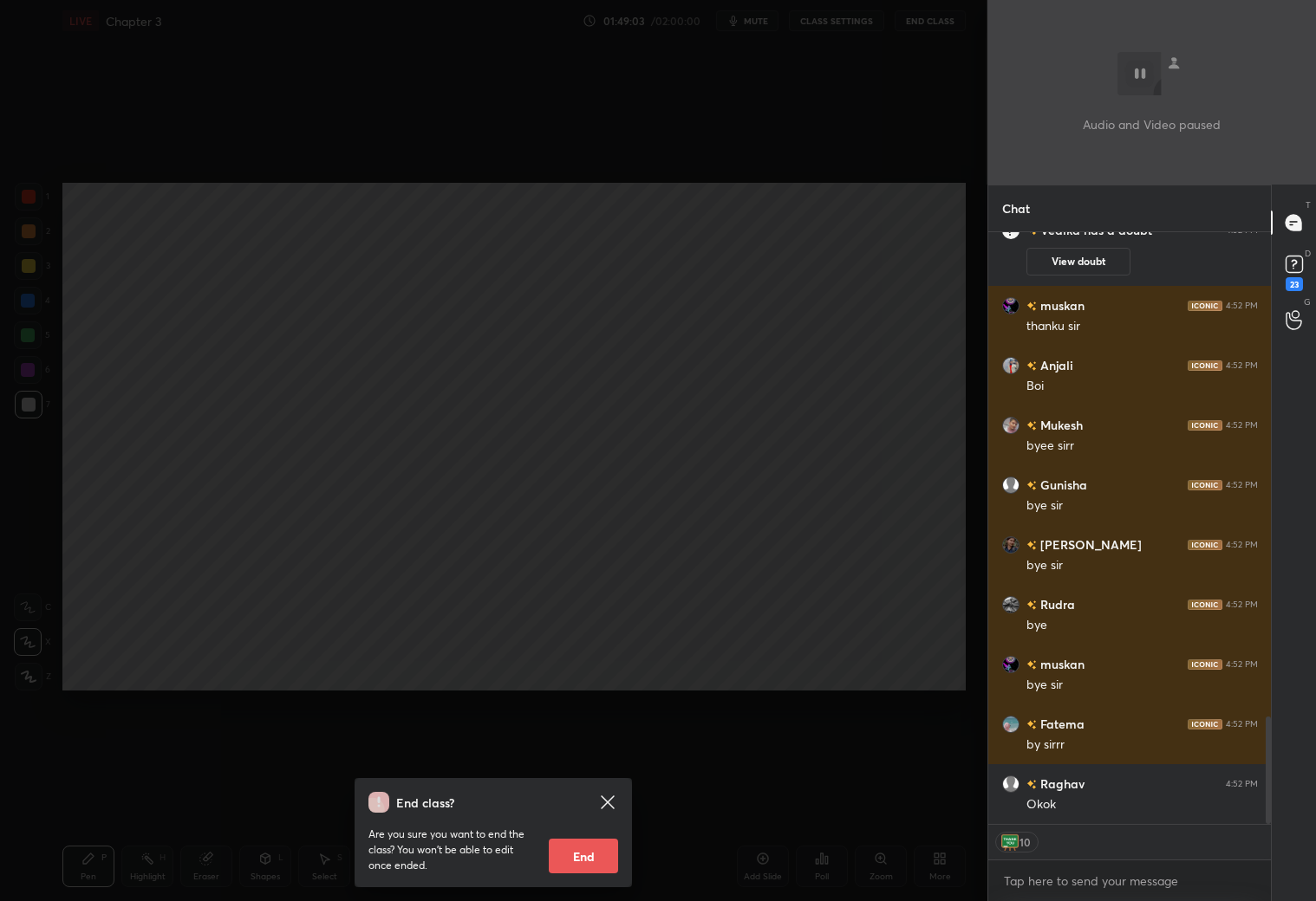
click at [575, 850] on button "End" at bounding box center [583, 856] width 69 height 34
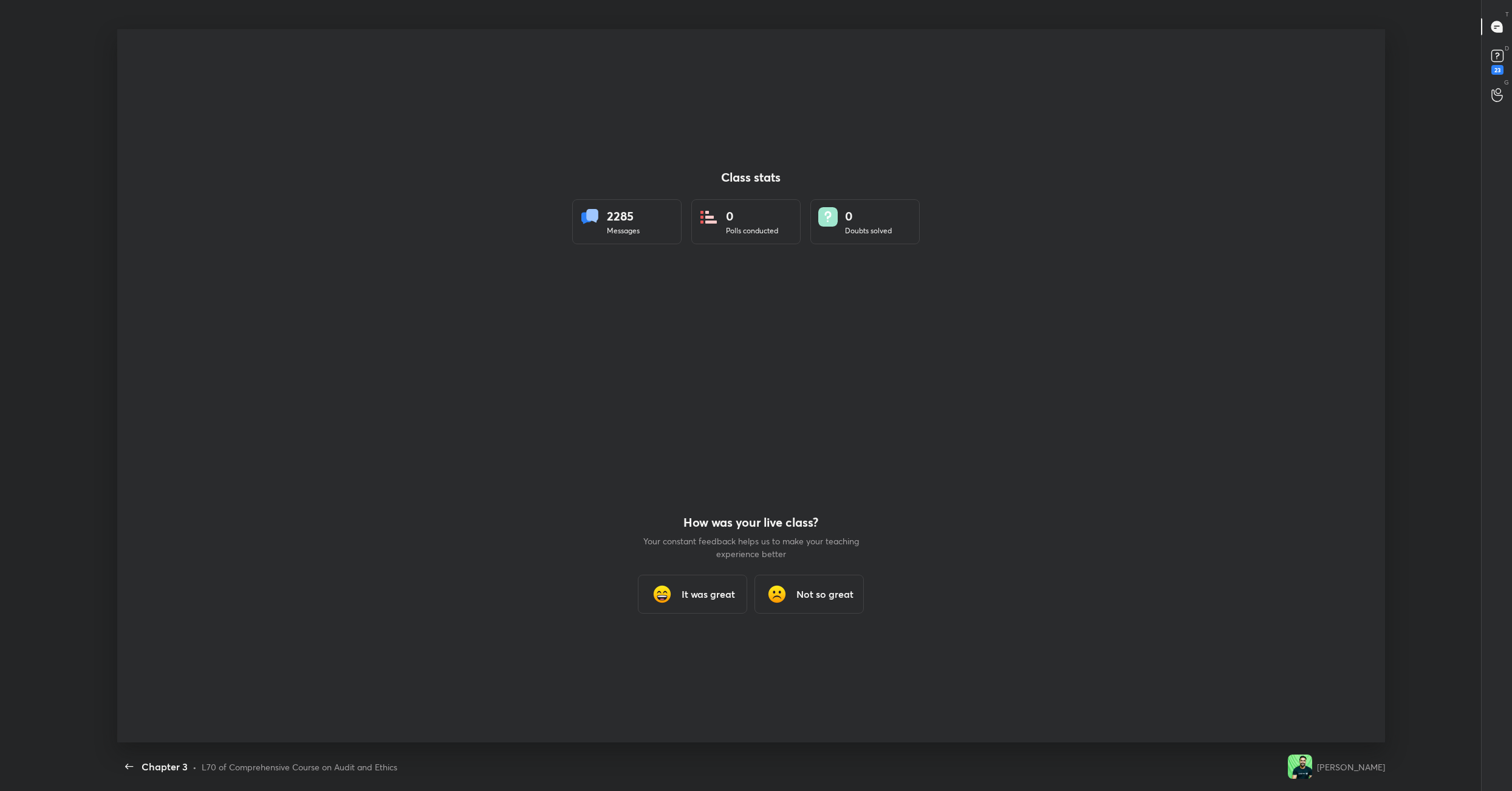
scroll to position [713, 1502]
